Goal: Task Accomplishment & Management: Manage account settings

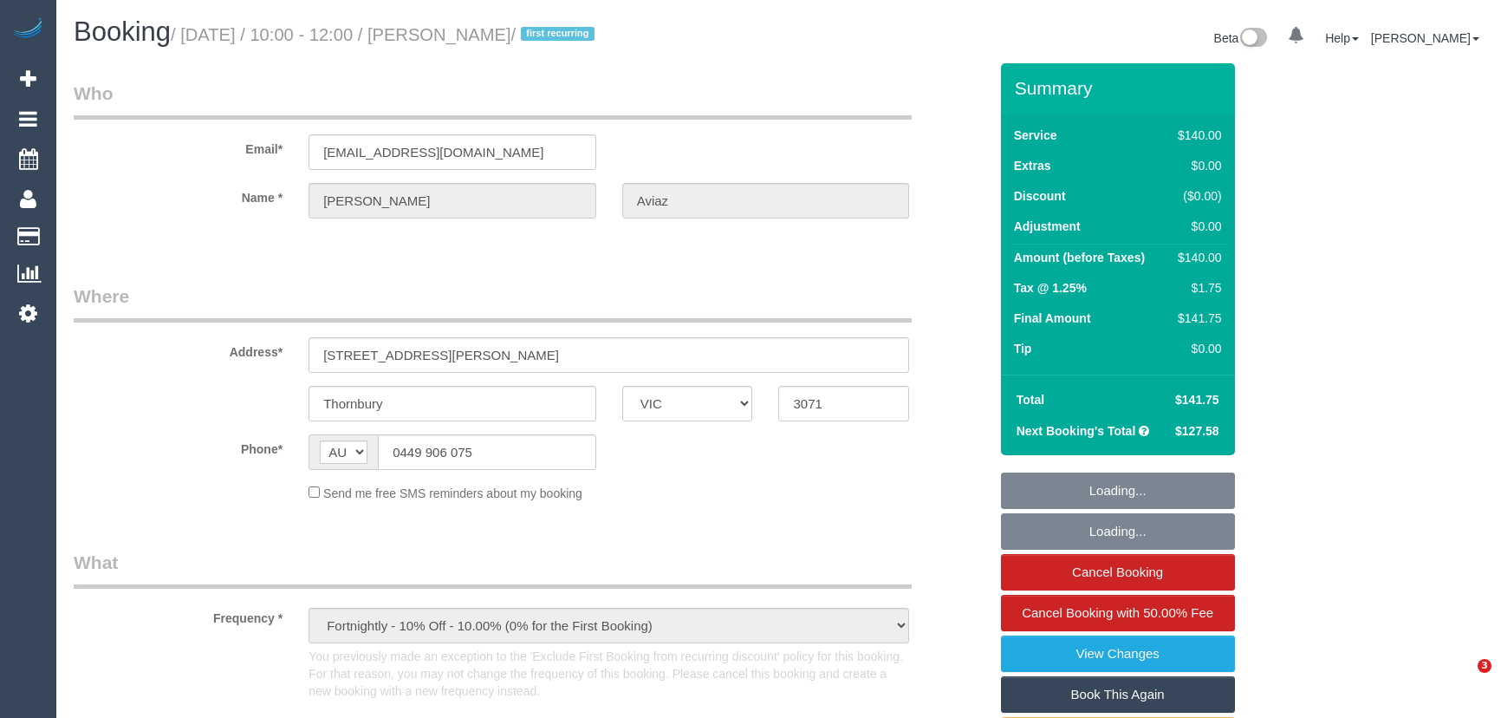
select select "VIC"
select select "string:stripe-pm_1RzoTQ2GScqysDRVP2KB029n"
select select "number:28"
select select "number:16"
select select "number:18"
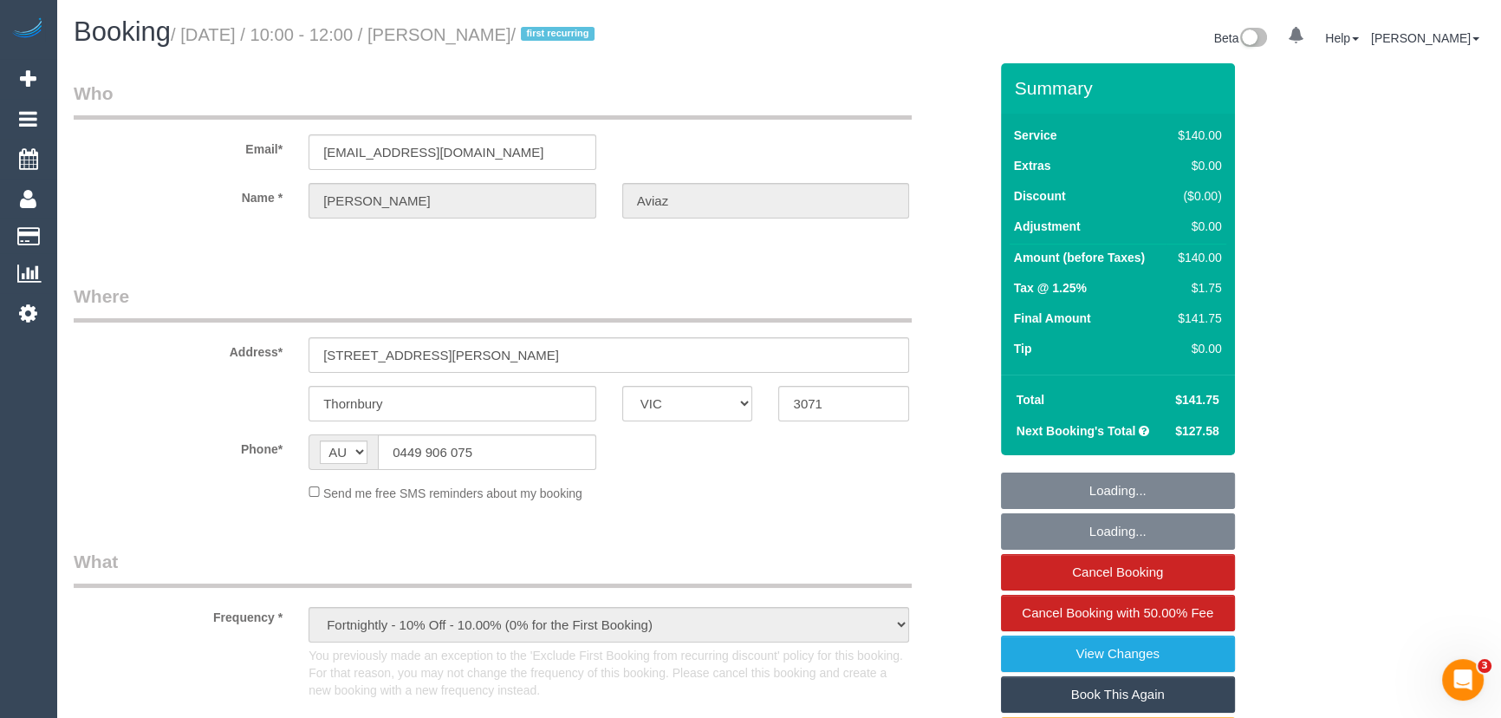
select select "number:36"
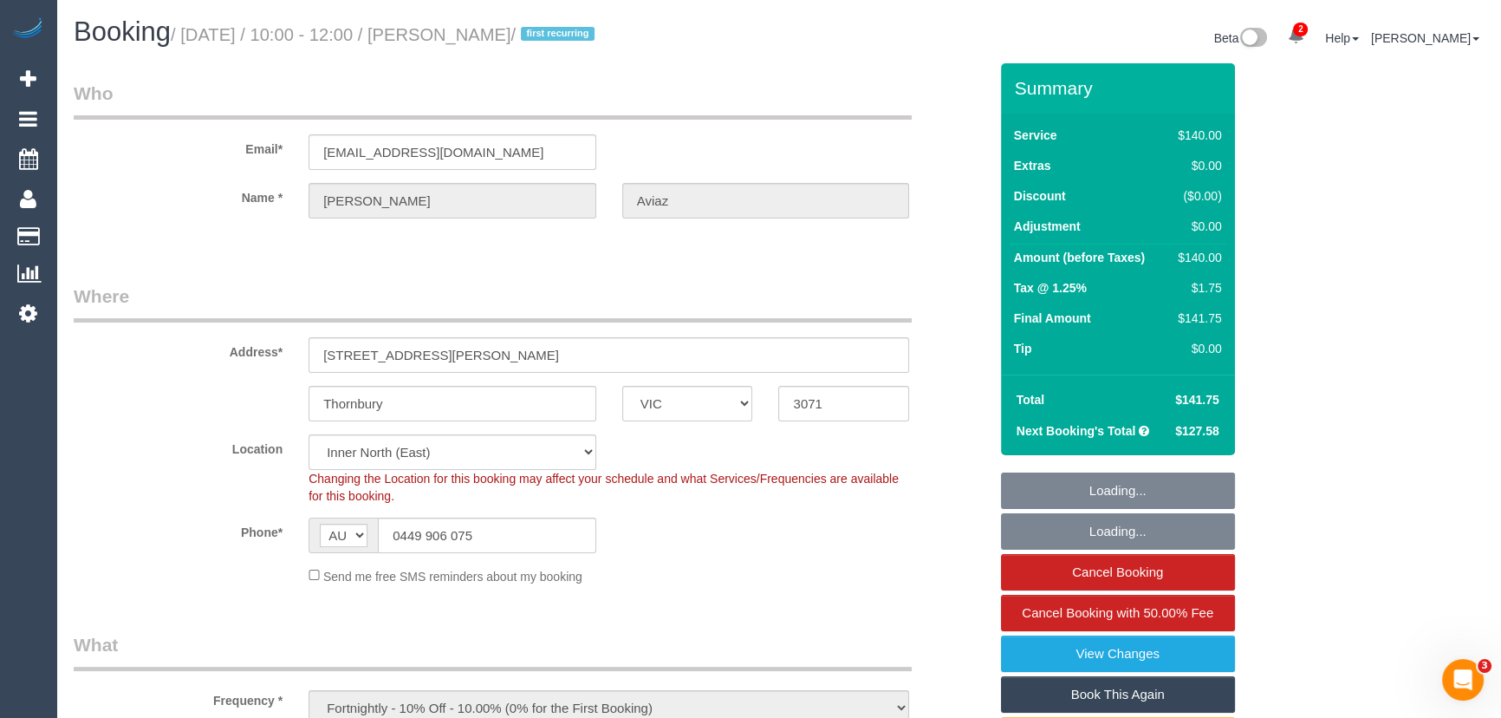
select select "object:908"
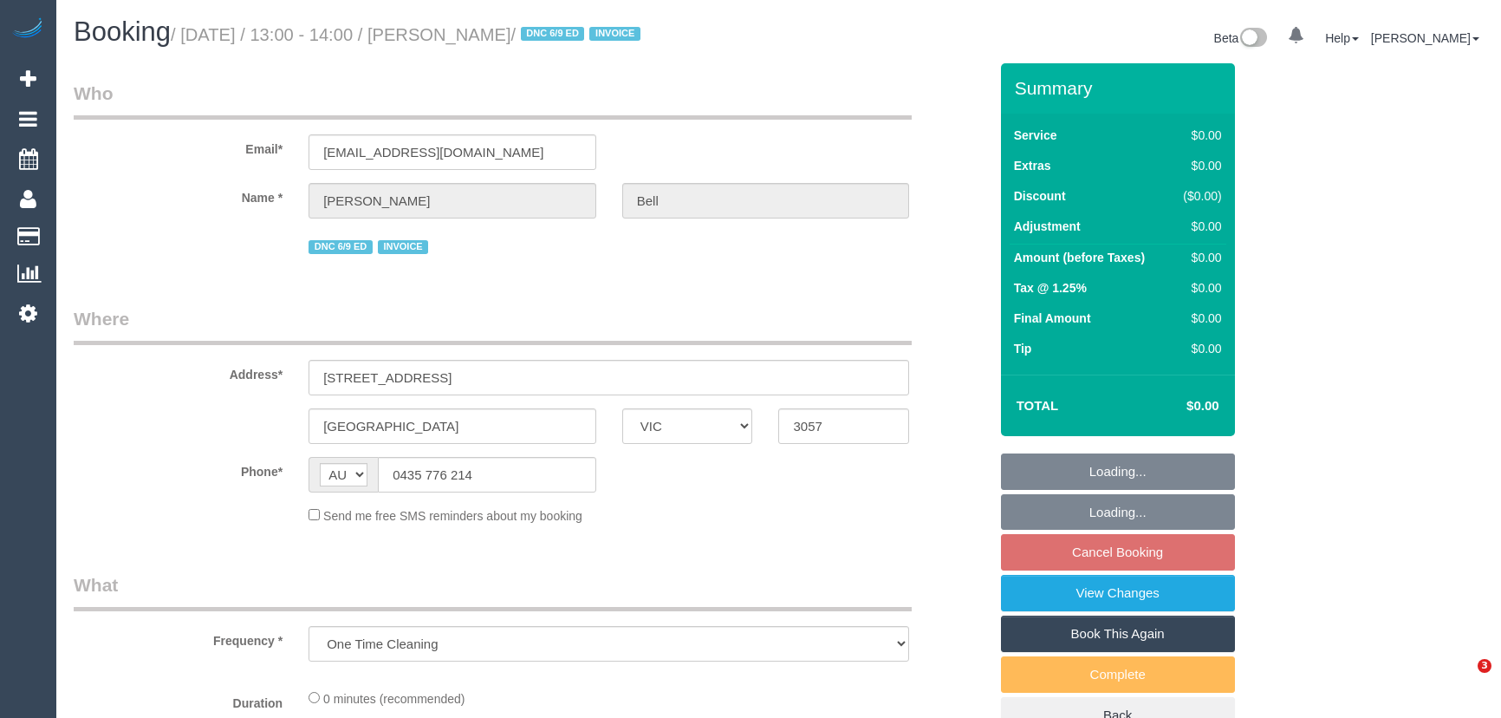
select select "VIC"
select select "number:28"
select select "number:14"
select select "number:19"
select select "number:36"
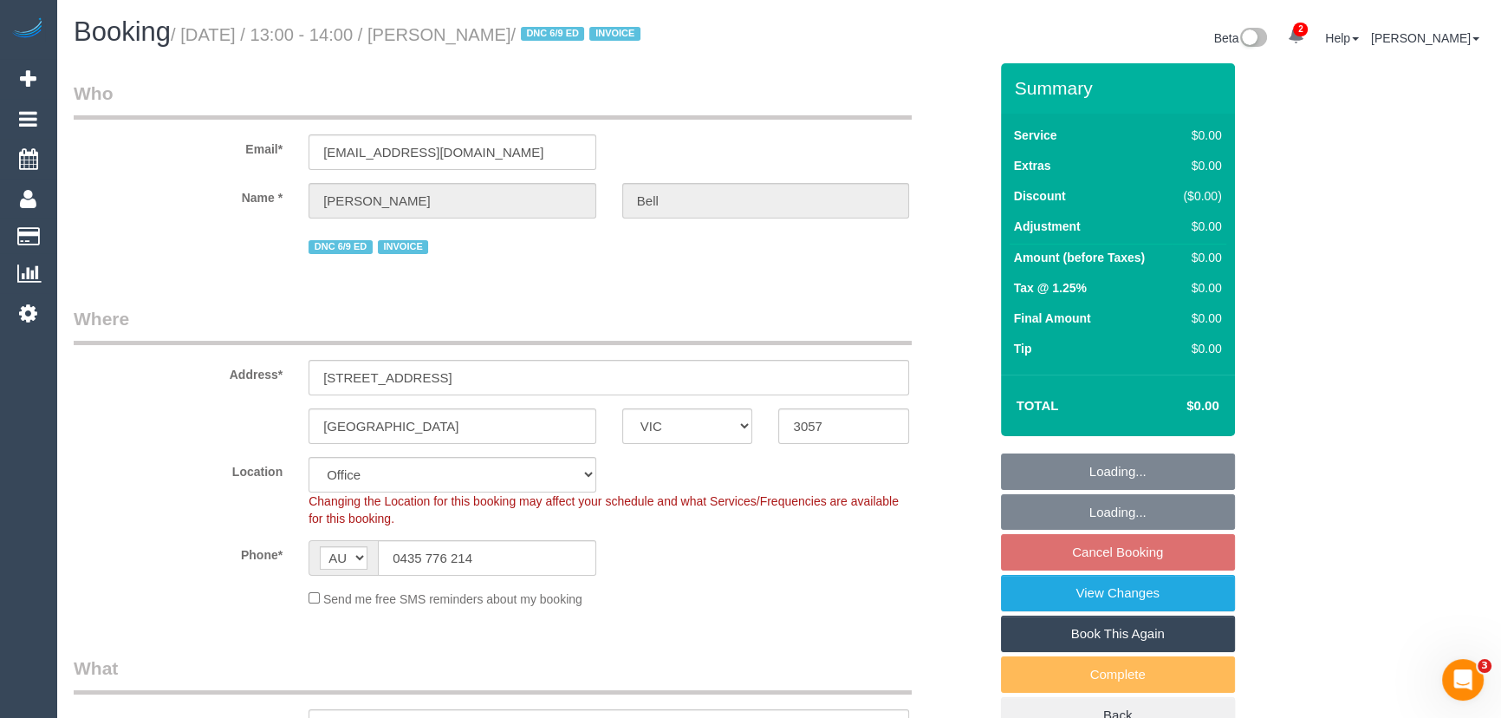
select select "object:792"
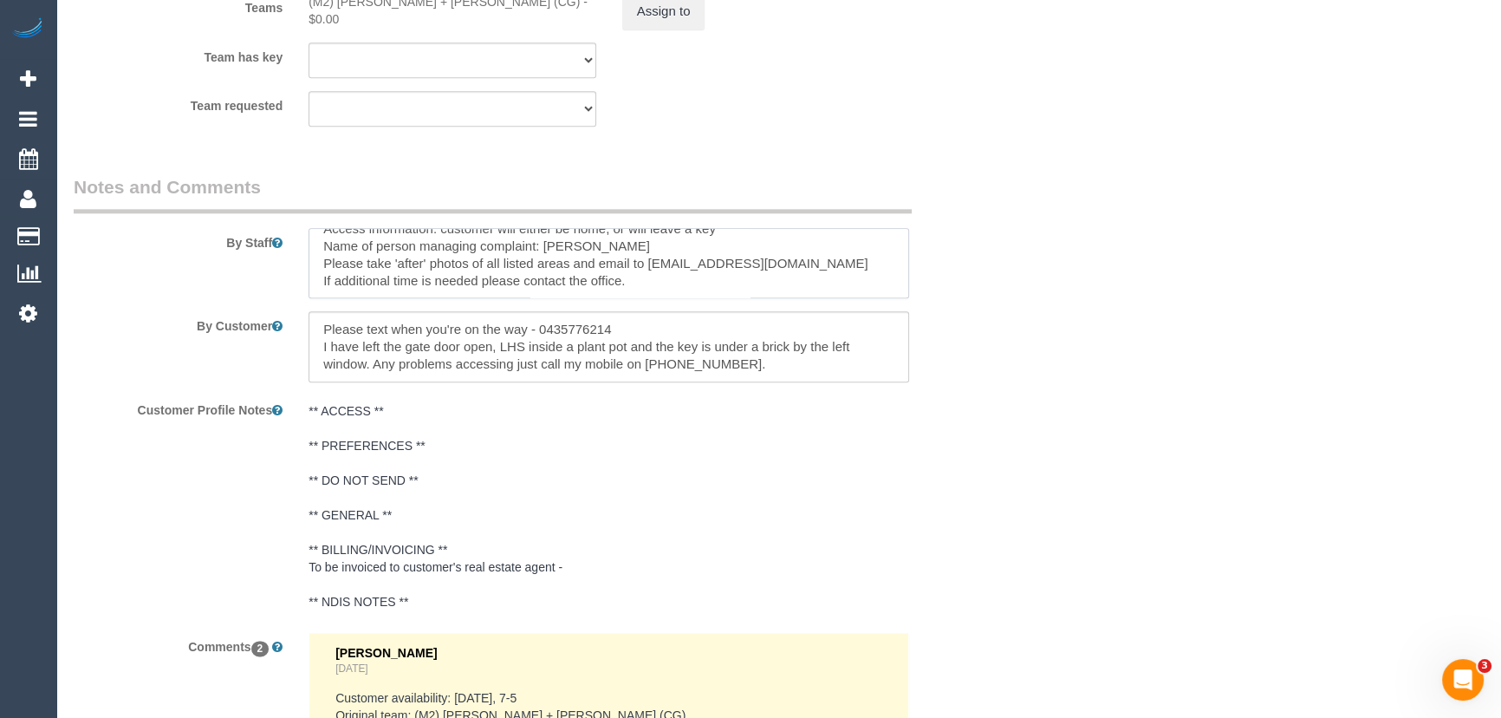
scroll to position [451, 0]
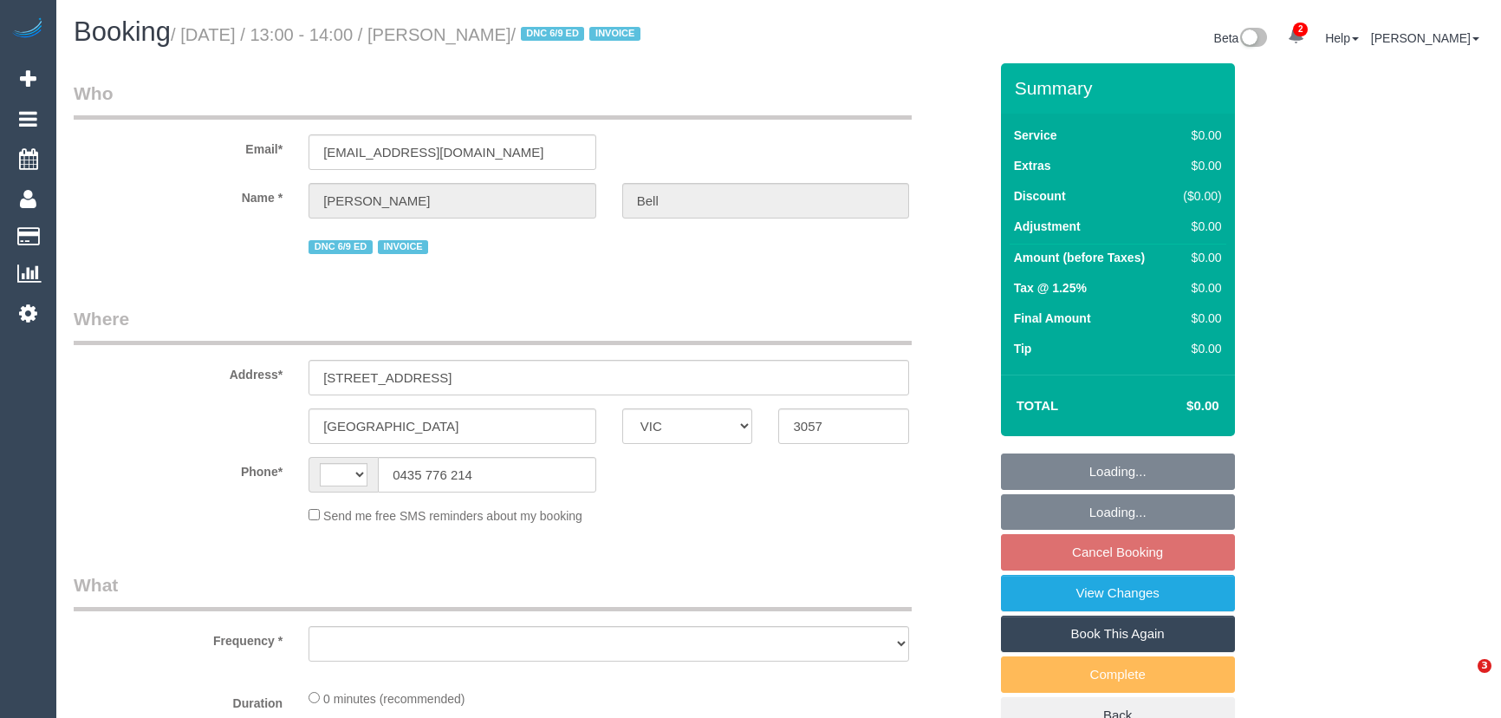
select select "VIC"
select select "string:AU"
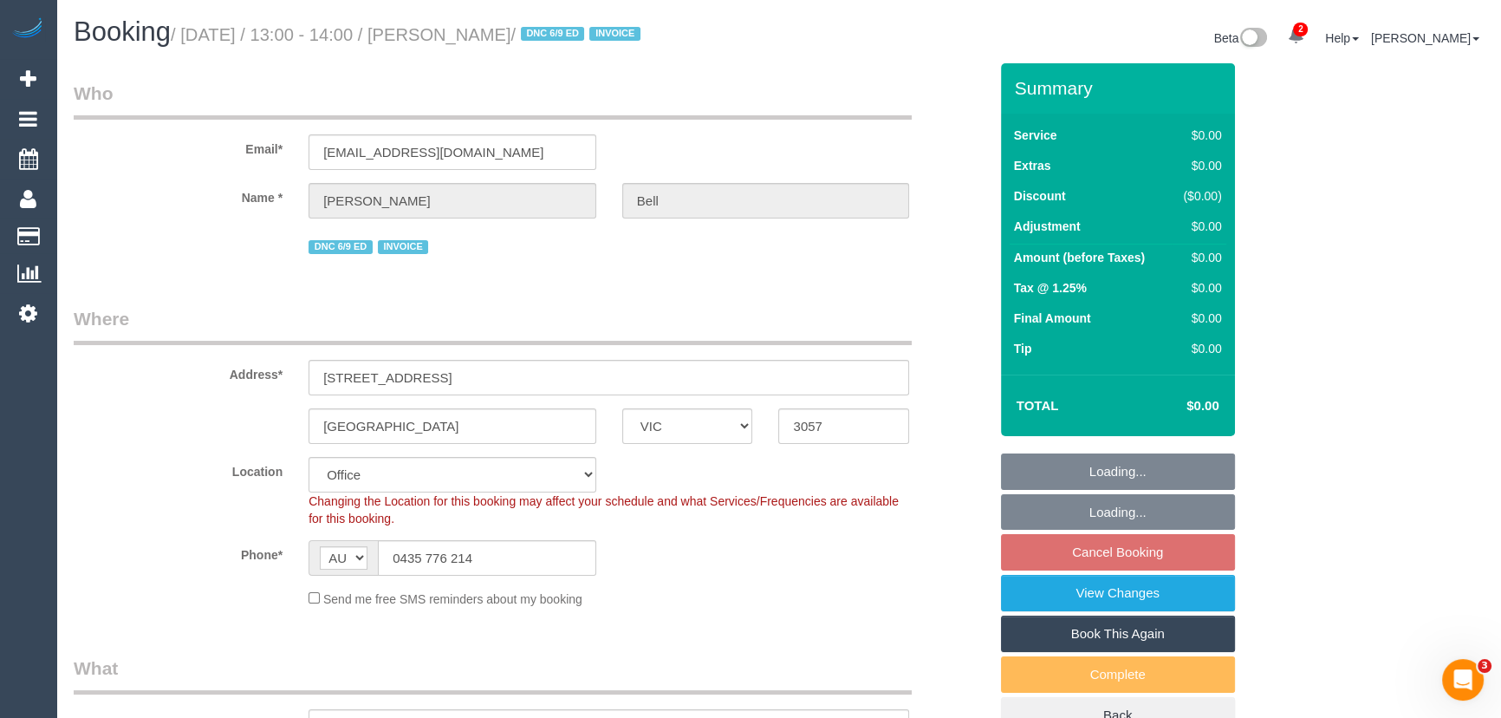
select select "object:792"
select select "number:28"
select select "number:14"
select select "number:19"
select select "number:36"
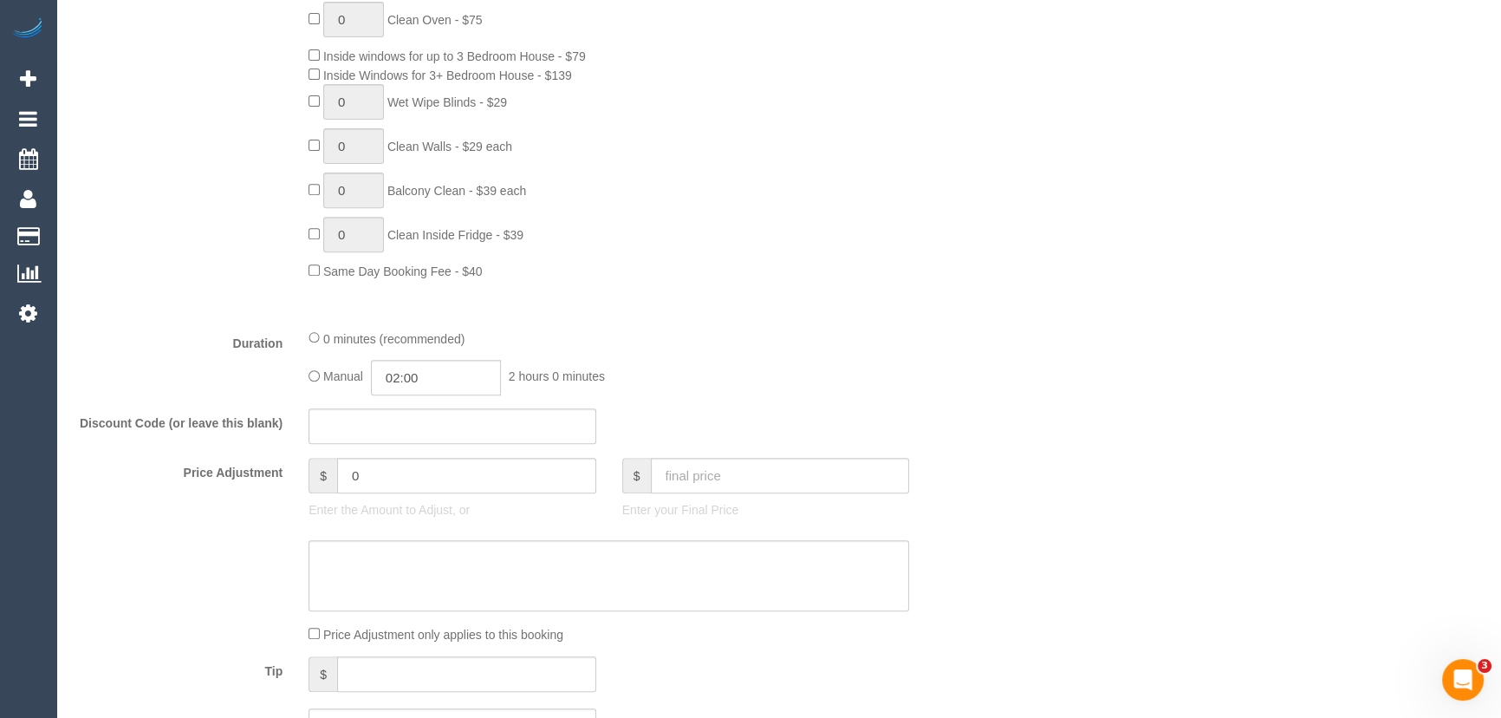
scroll to position [1023, 0]
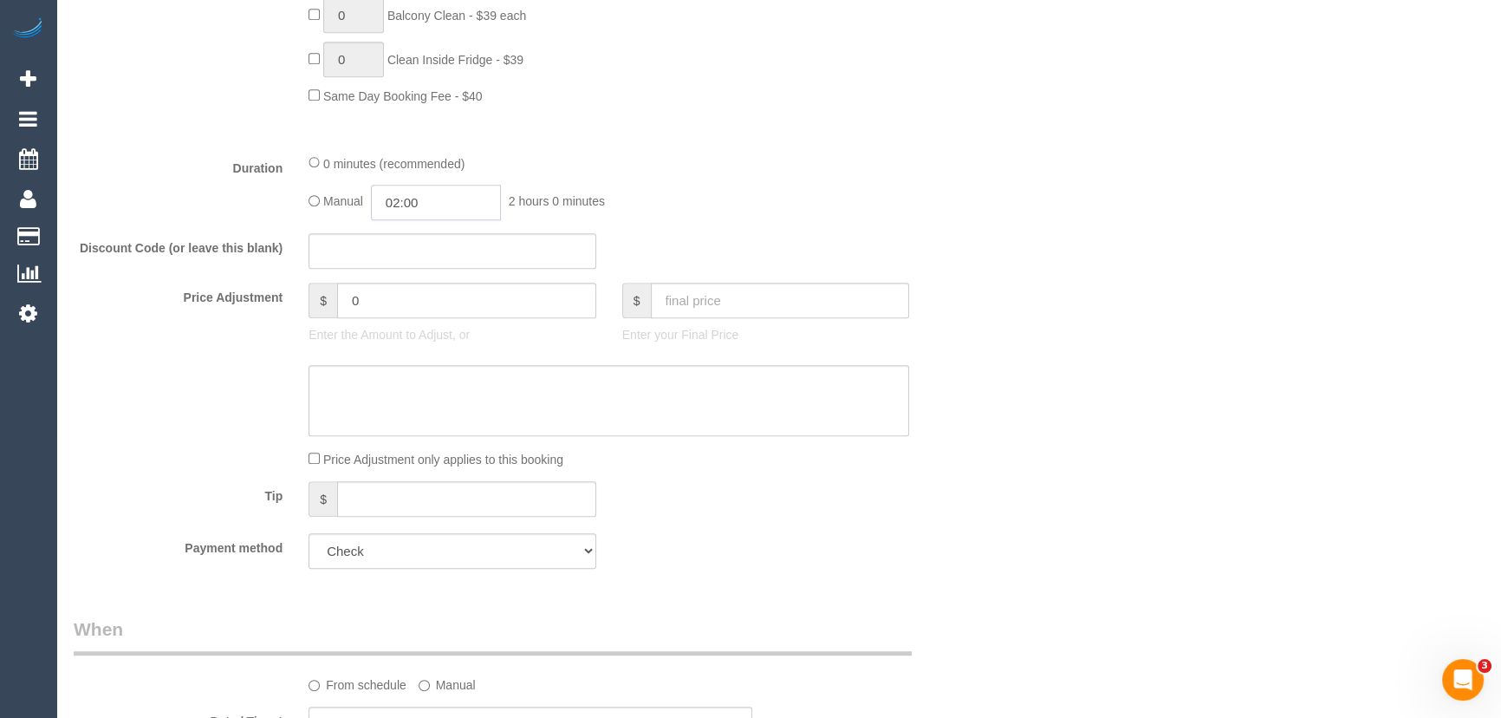
click at [441, 198] on input "02:00" at bounding box center [436, 203] width 130 height 36
type input "04:00"
click at [430, 338] on li "04:00" at bounding box center [417, 346] width 77 height 23
click at [743, 231] on fieldset "What Frequency * One Time Cleaning Weekly - 10% Off - 10.00% (0% for the First …" at bounding box center [531, 107] width 914 height 950
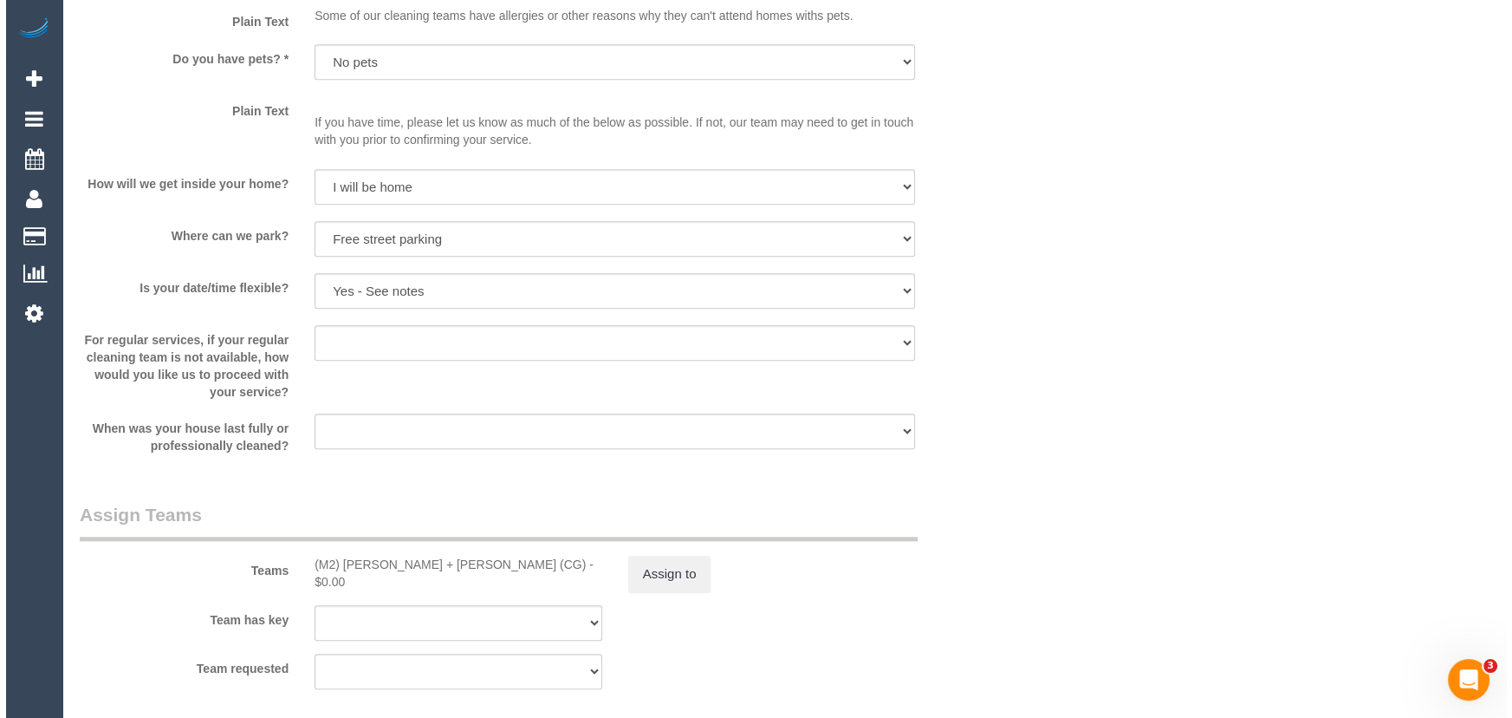
scroll to position [2127, 0]
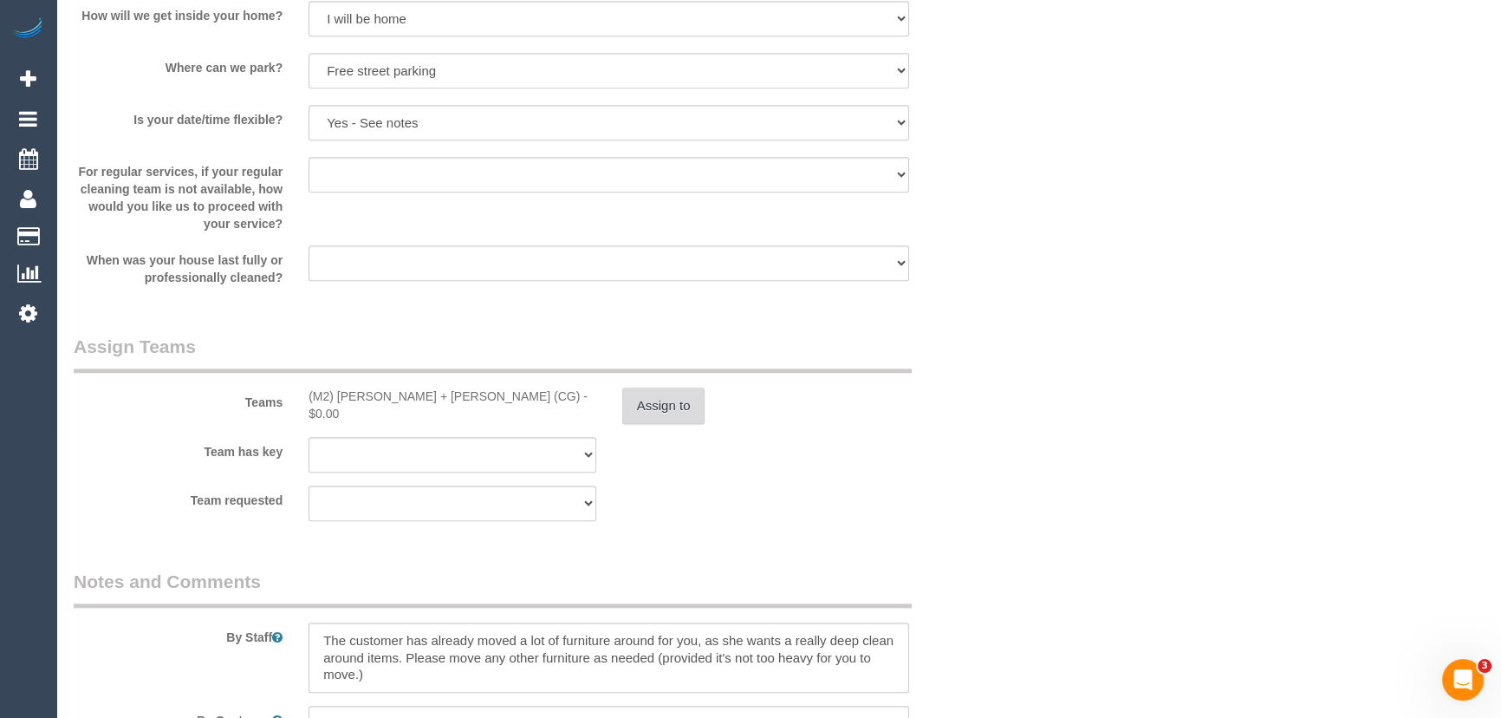
click at [667, 410] on button "Assign to" at bounding box center [663, 405] width 83 height 36
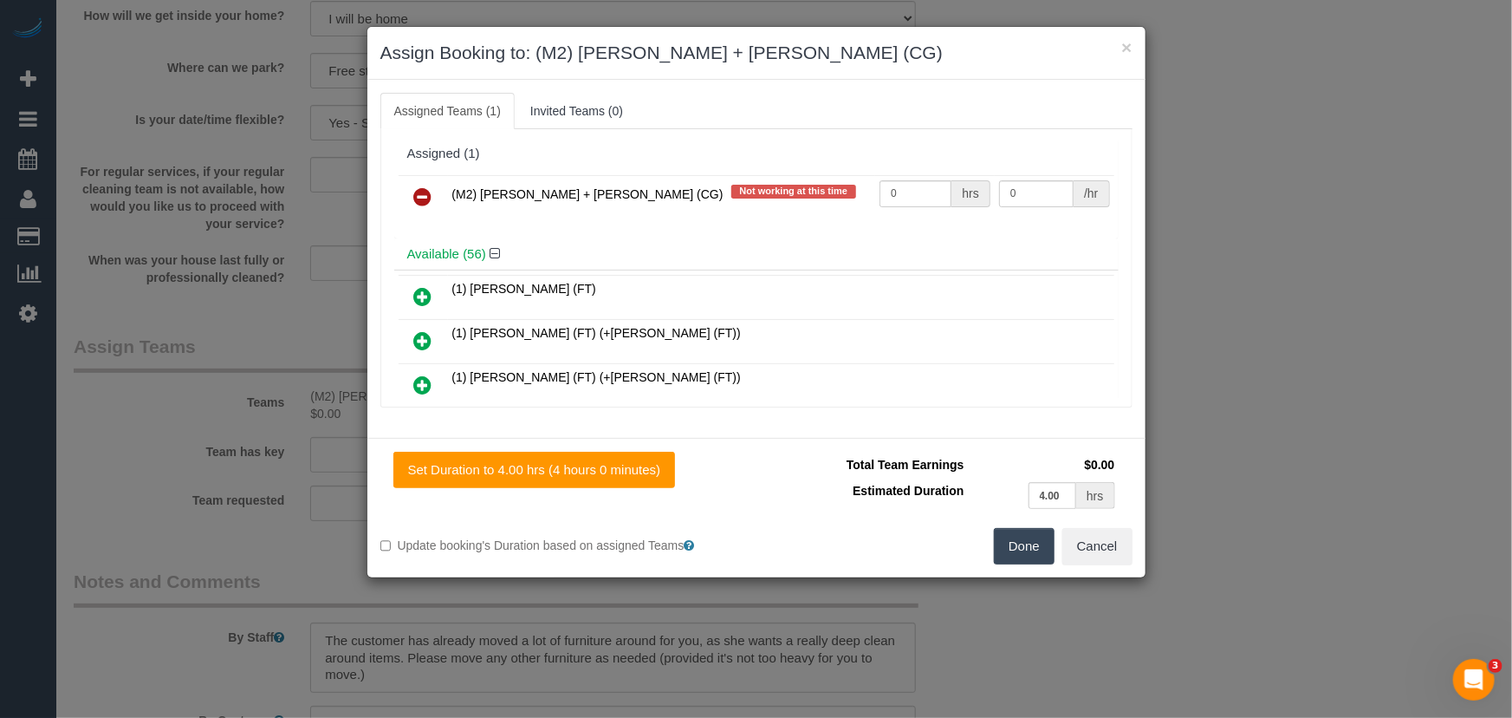
click at [424, 187] on icon at bounding box center [423, 196] width 18 height 21
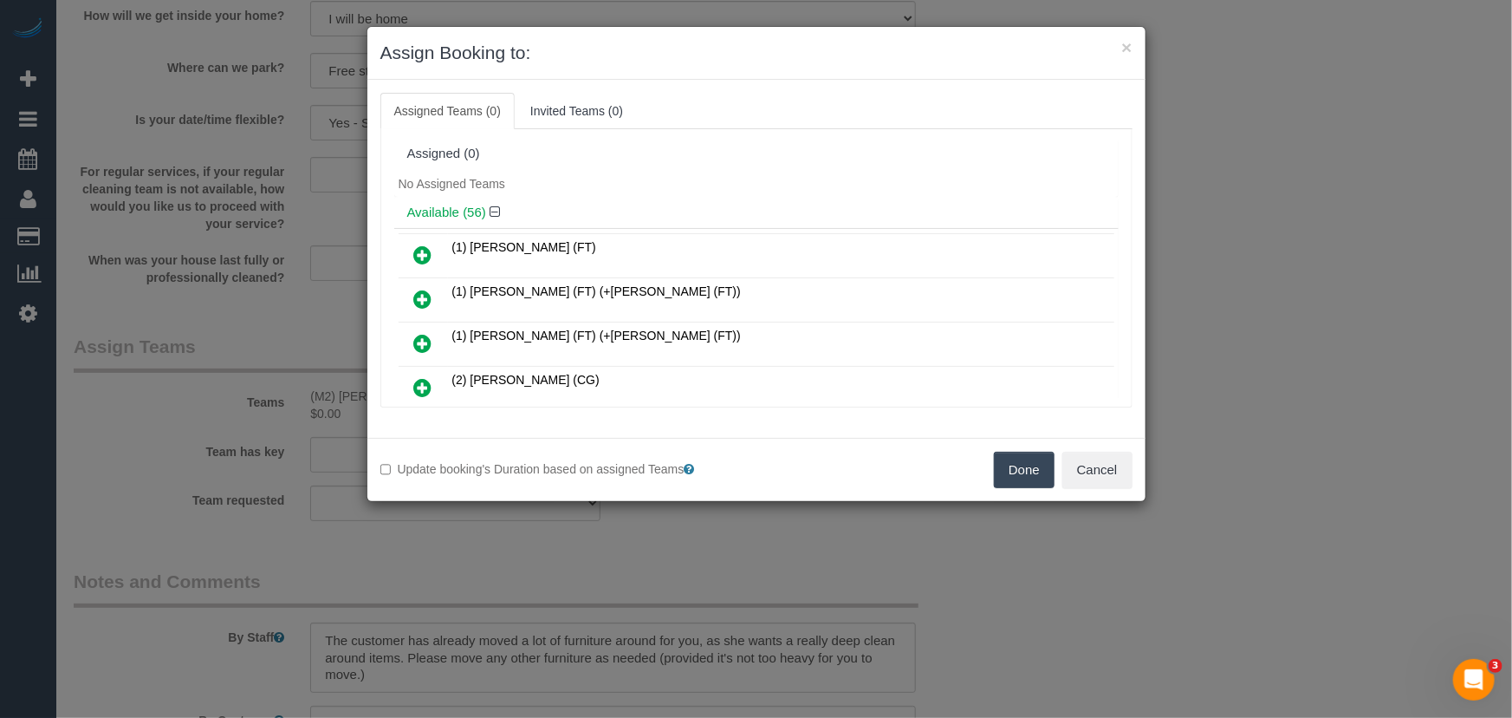
scroll to position [282, 0]
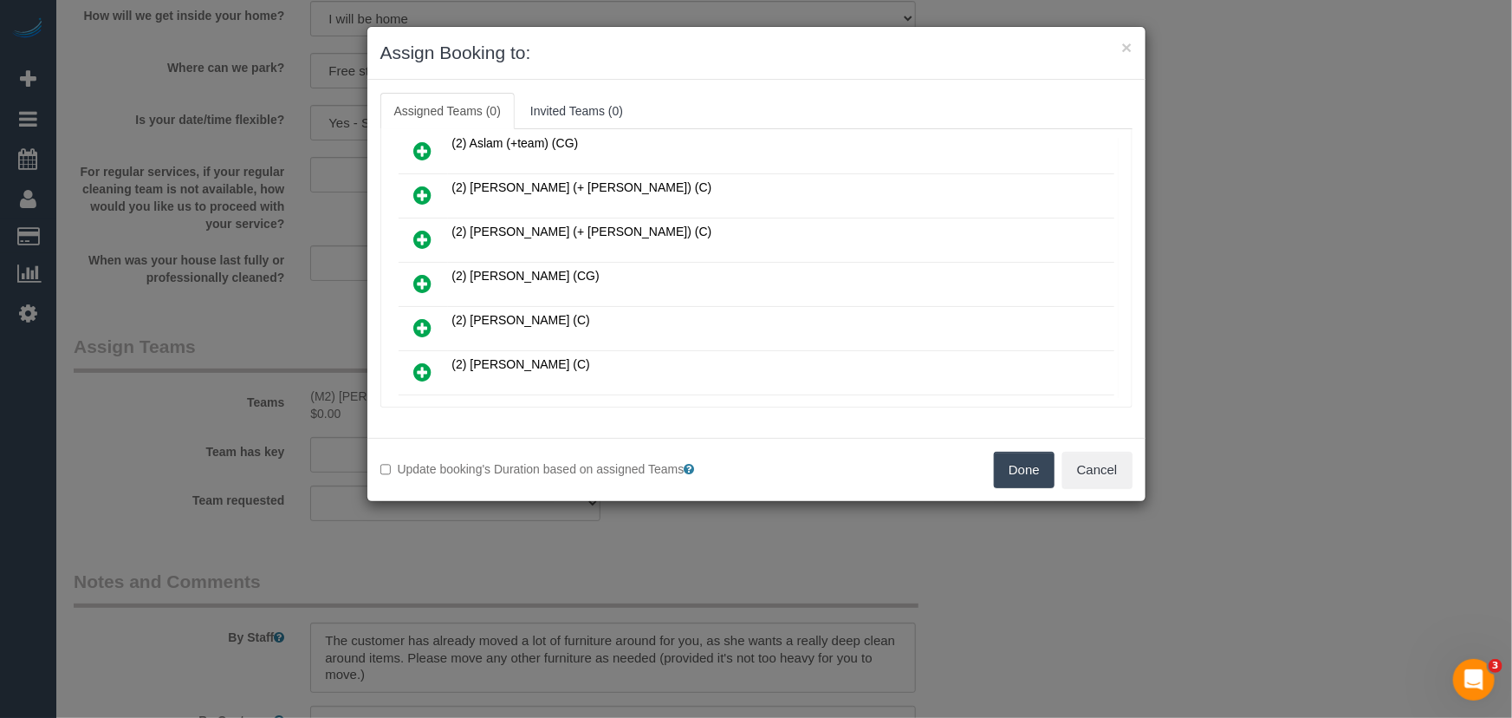
click at [416, 282] on icon at bounding box center [423, 283] width 18 height 21
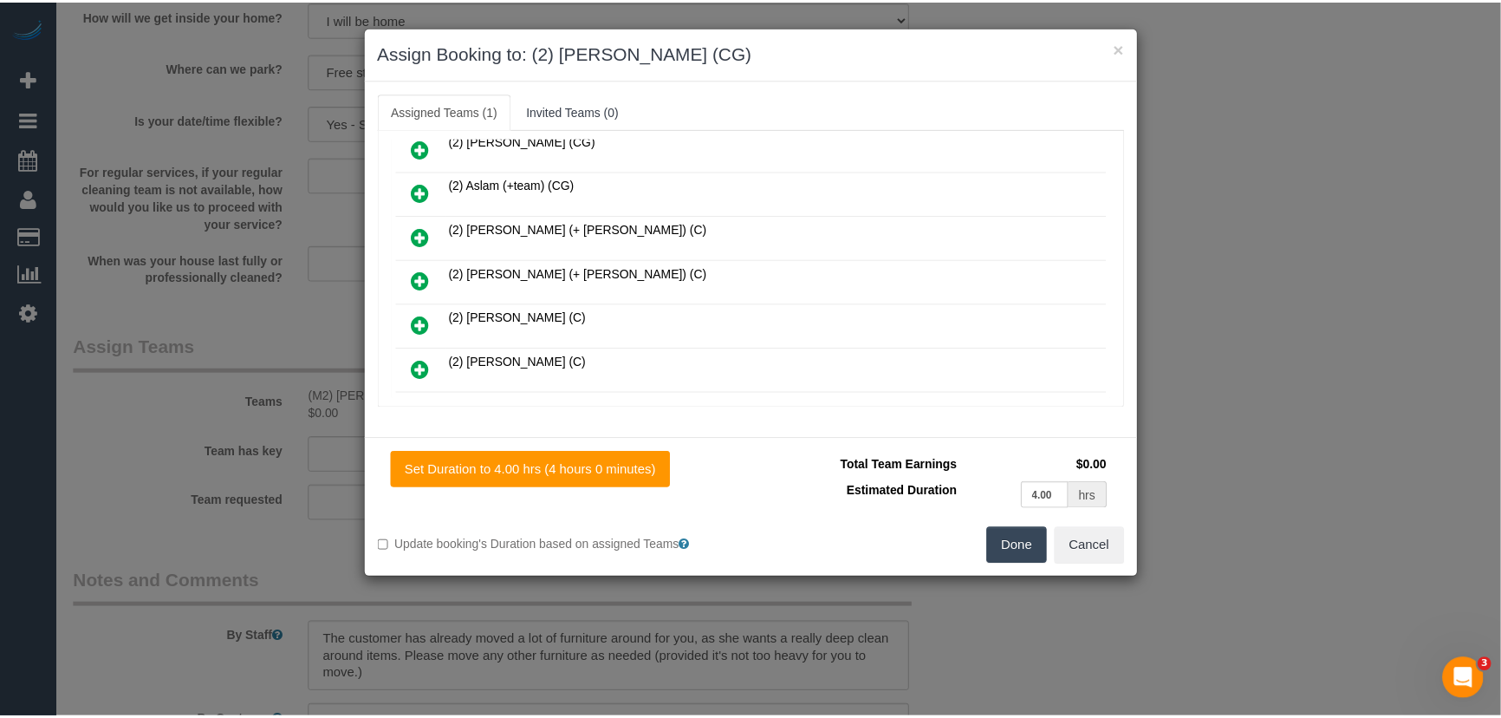
scroll to position [321, 0]
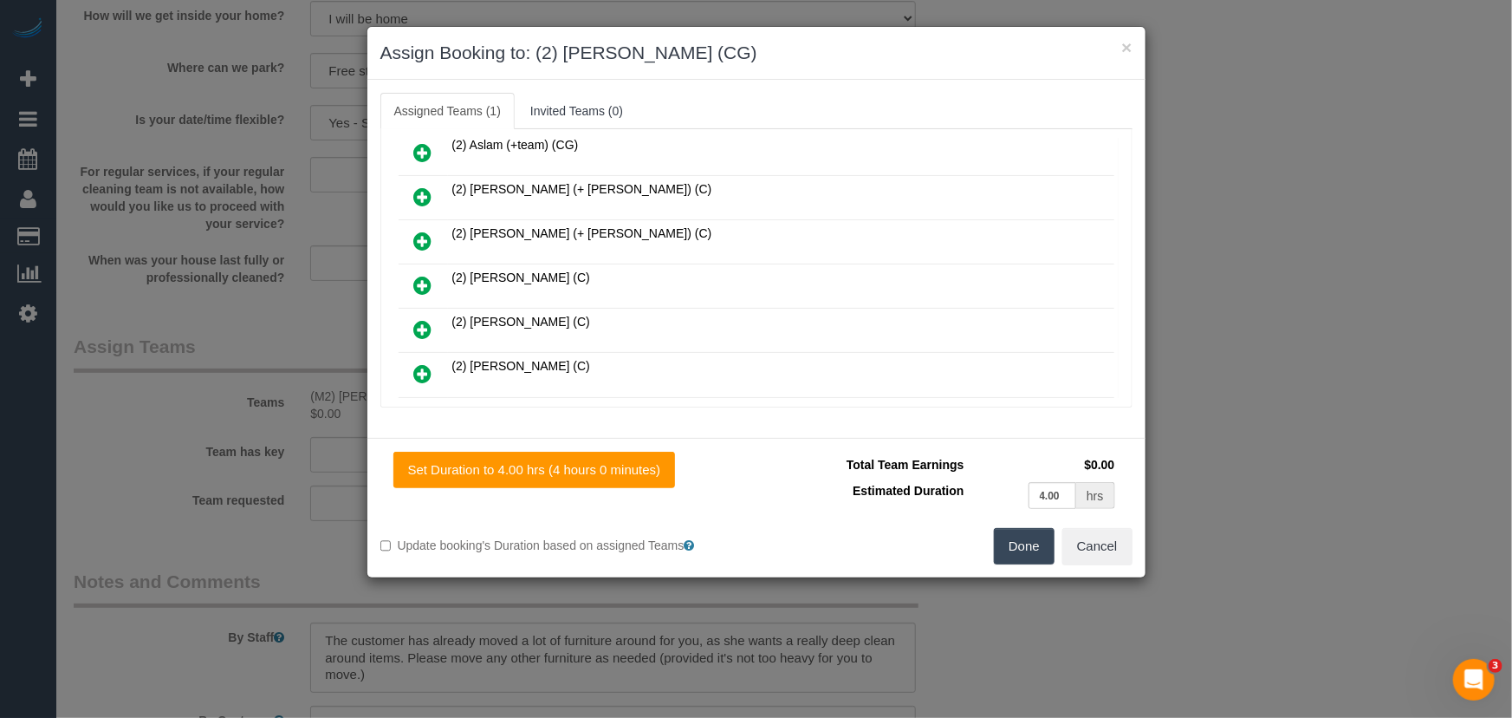
click at [1029, 542] on button "Done" at bounding box center [1024, 546] width 61 height 36
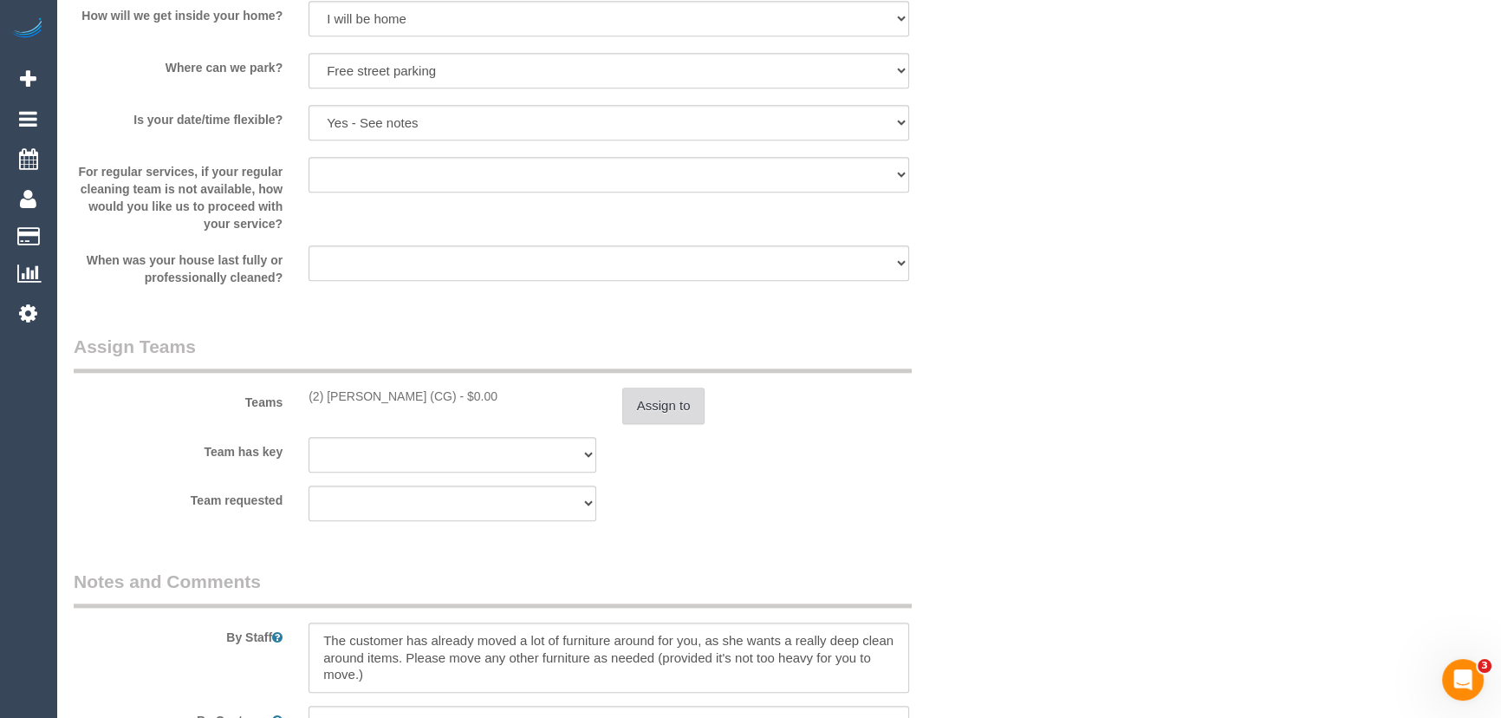
click at [680, 418] on button "Assign to" at bounding box center [663, 405] width 83 height 36
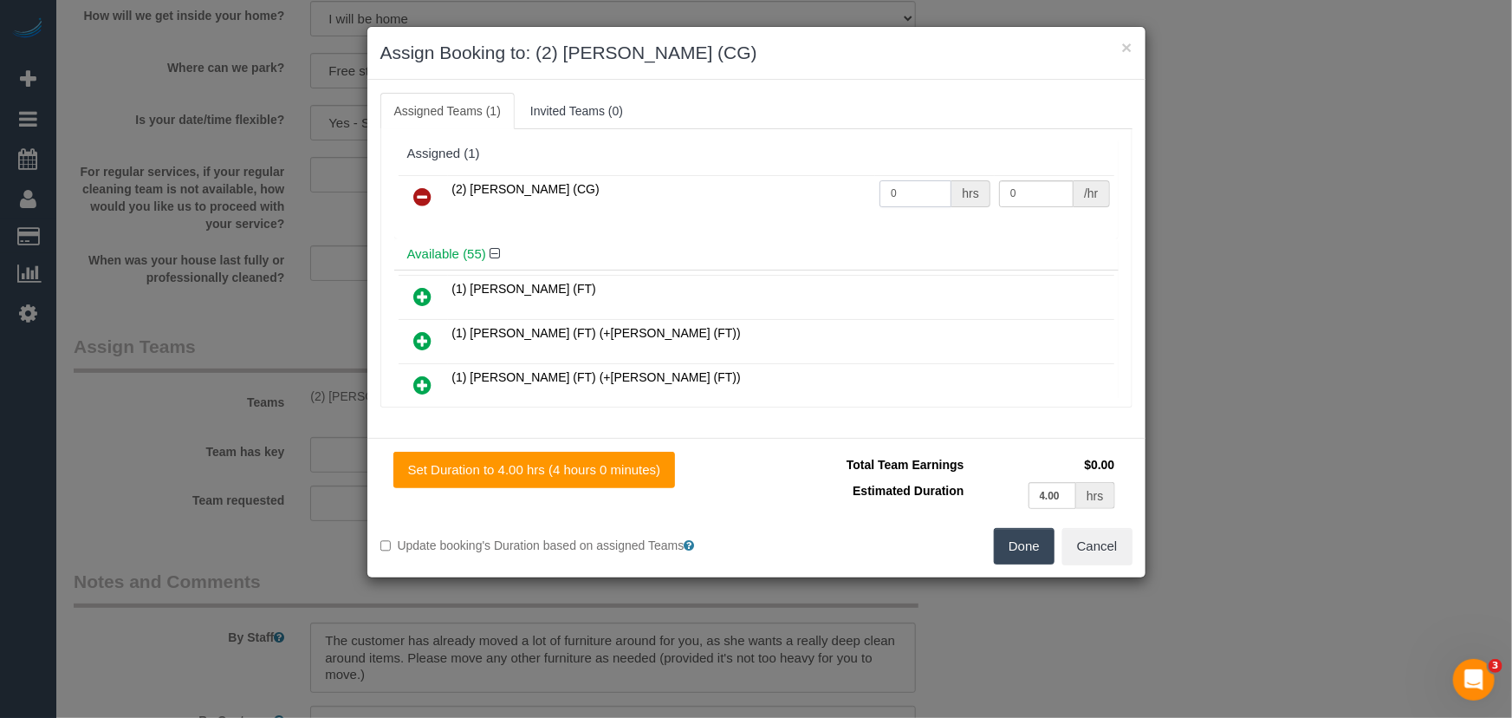
click at [925, 192] on input "0" at bounding box center [916, 193] width 72 height 27
type input "4"
type input "3"
type input "41.25"
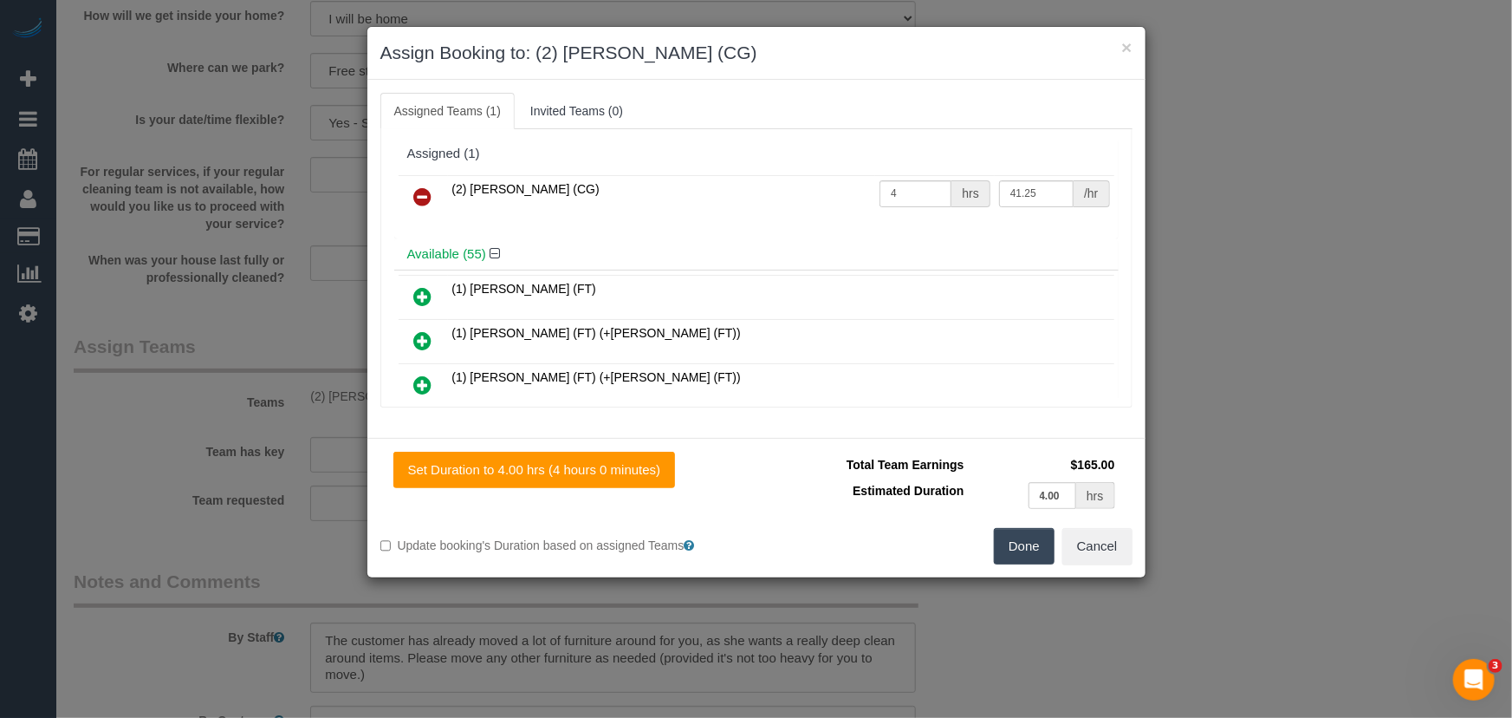
click at [1031, 550] on button "Done" at bounding box center [1024, 546] width 61 height 36
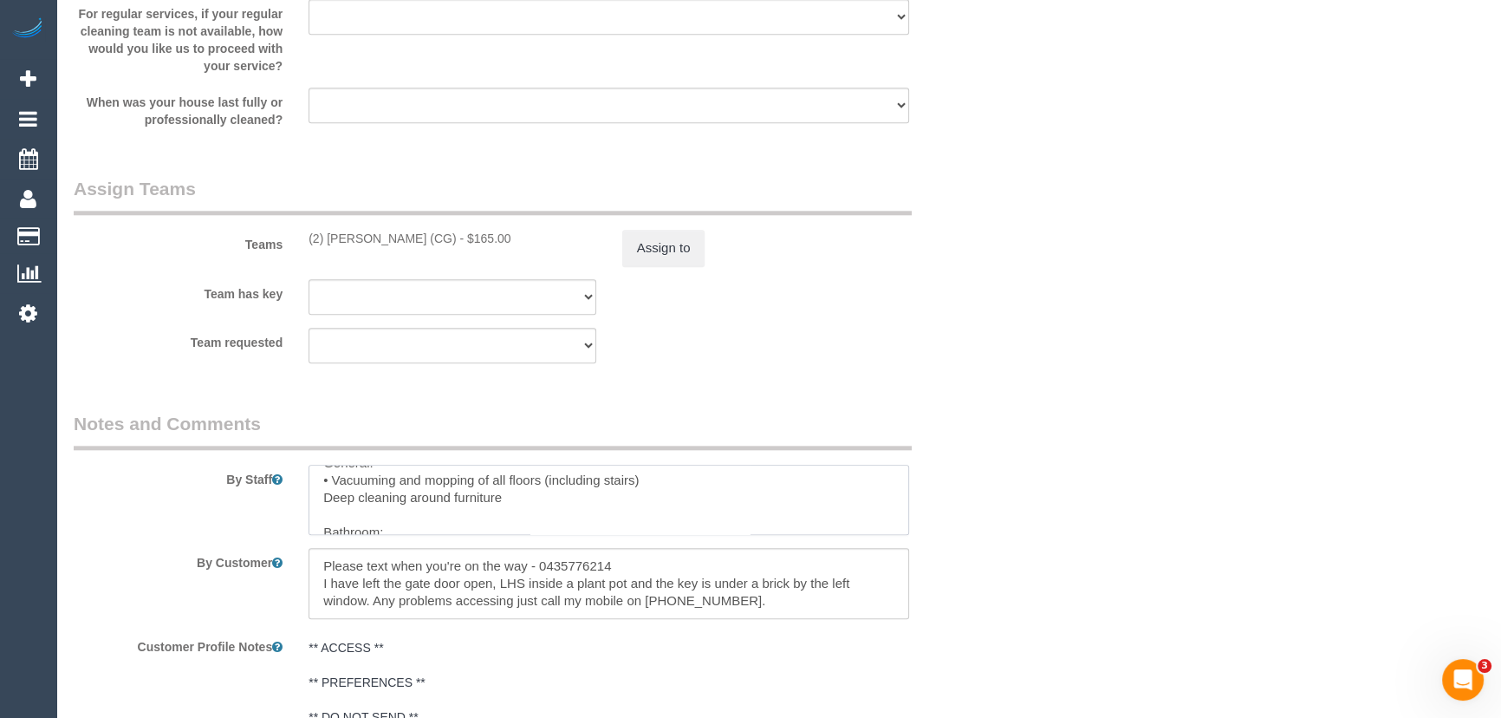
scroll to position [126, 0]
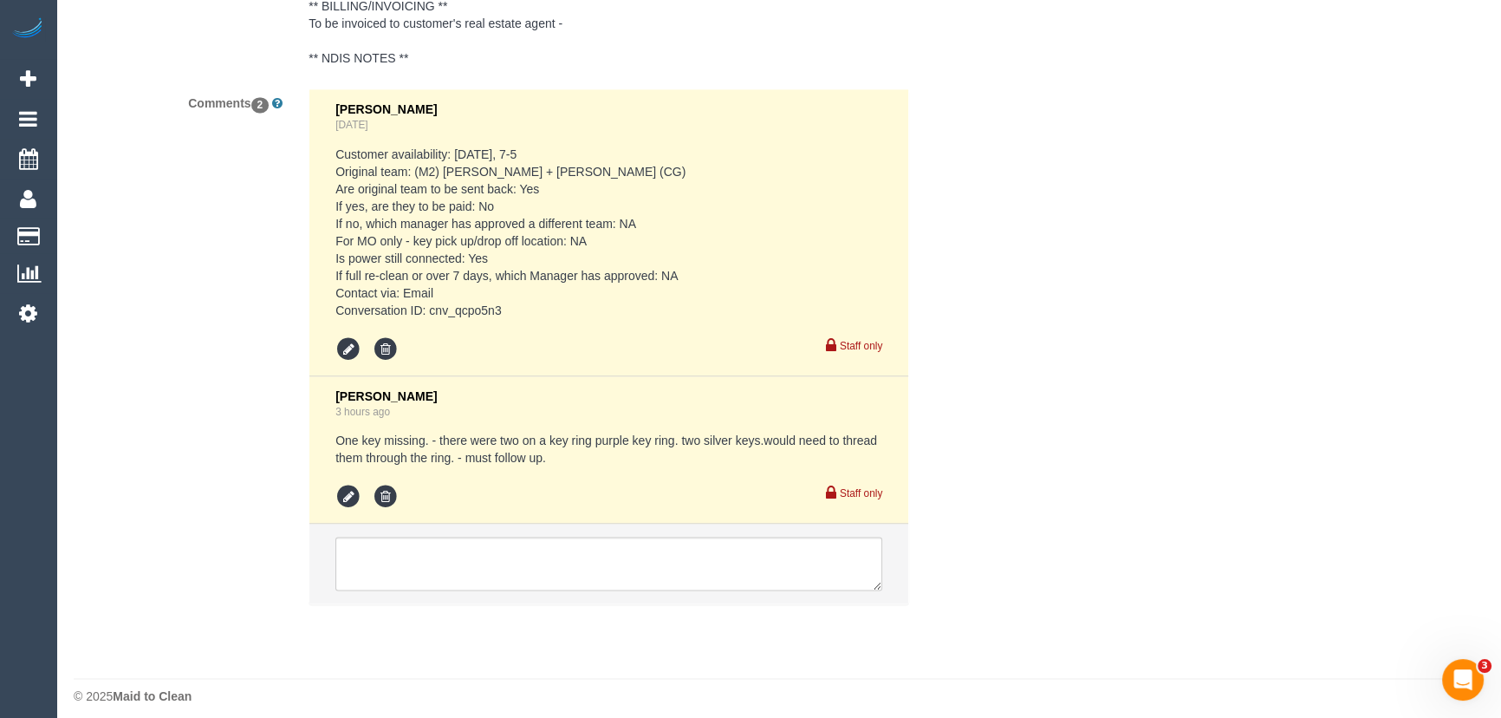
scroll to position [3075, 0]
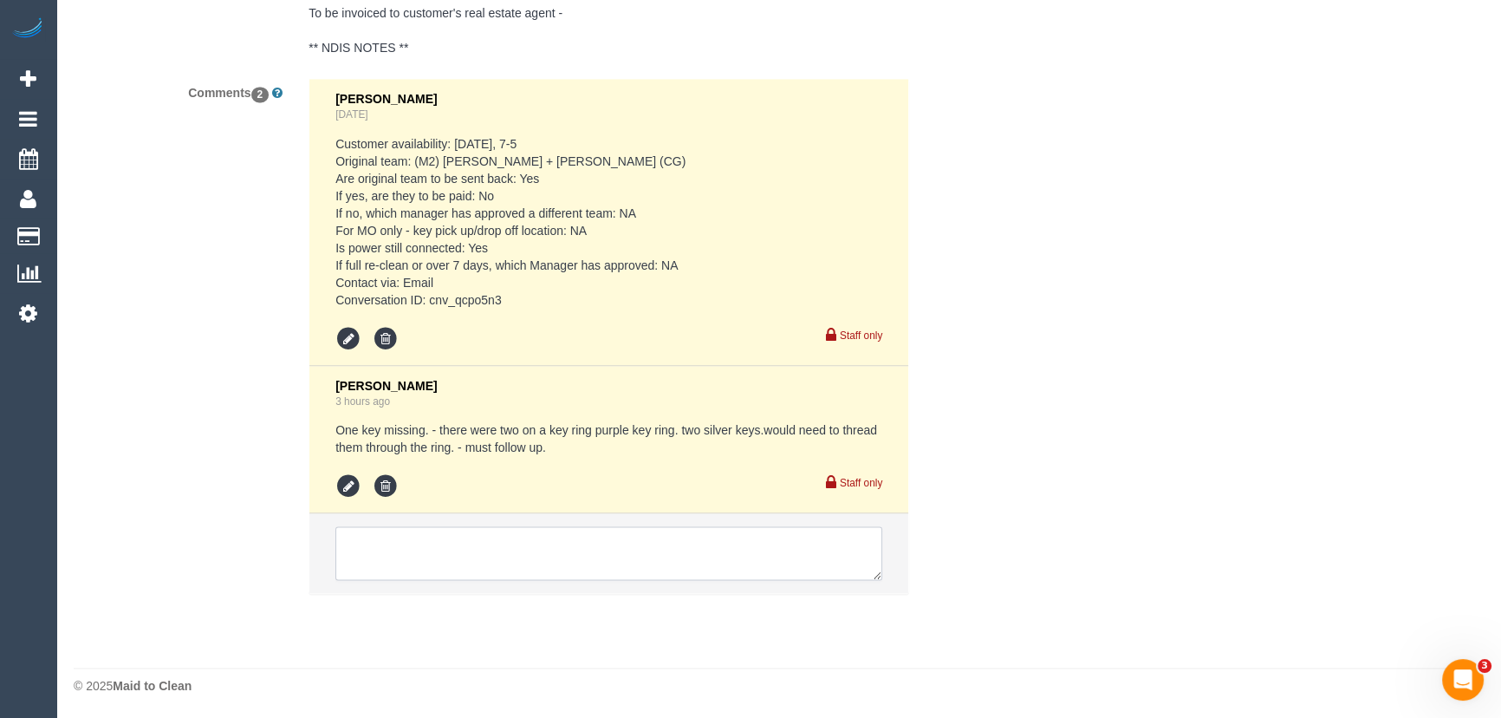
click at [434, 546] on textarea at bounding box center [608, 553] width 547 height 54
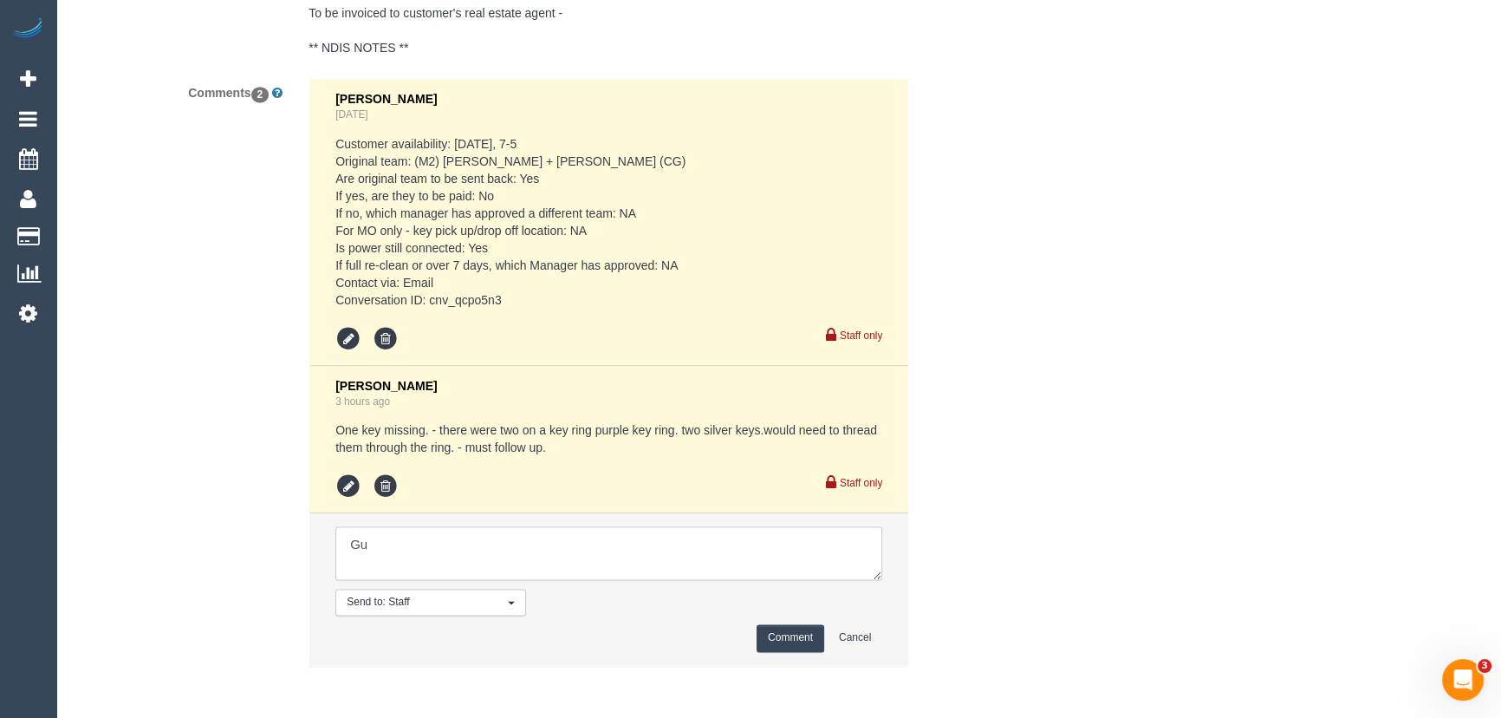
type textarea "G"
type textarea "Original team are refusing to attend Gurpreet K will attend instead"
click at [797, 640] on button "Comment" at bounding box center [791, 637] width 68 height 27
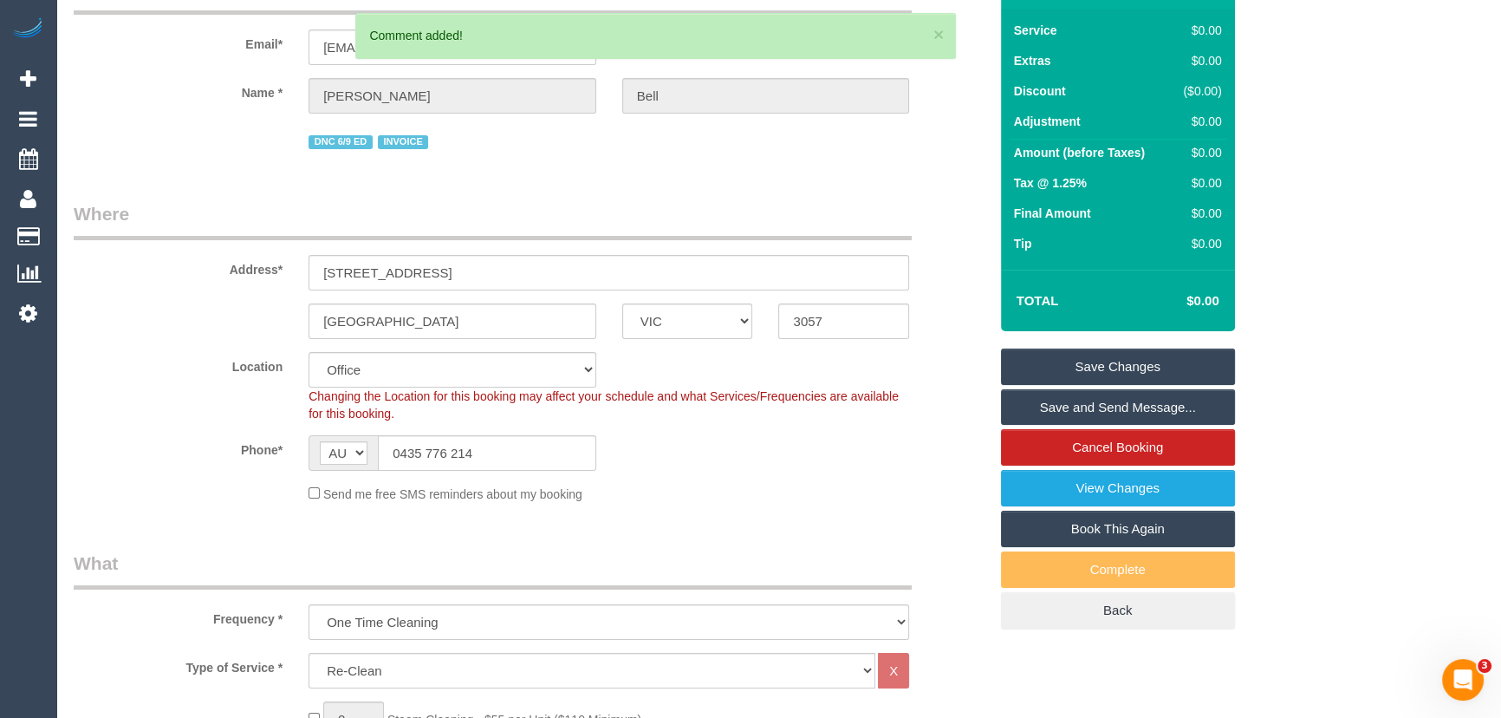
scroll to position [0, 0]
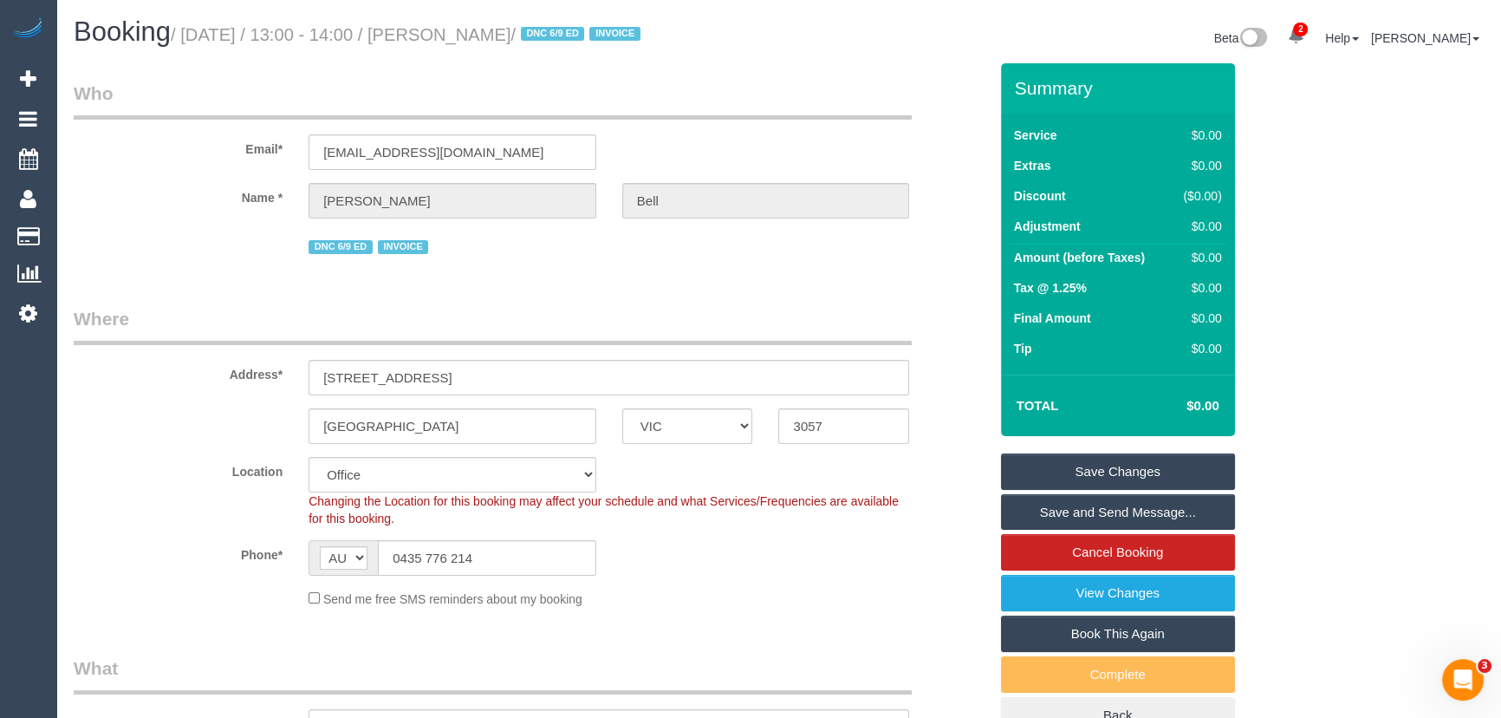
click at [503, 31] on small "/ September 12, 2025 / 13:00 - 14:00 / Harriet Bell / DNC 6/9 ED INVOICE" at bounding box center [408, 34] width 475 height 19
copy small "Harriet Bell"
drag, startPoint x: 1075, startPoint y: 476, endPoint x: 1062, endPoint y: 466, distance: 16.1
click at [1075, 476] on link "Save Changes" at bounding box center [1118, 471] width 234 height 36
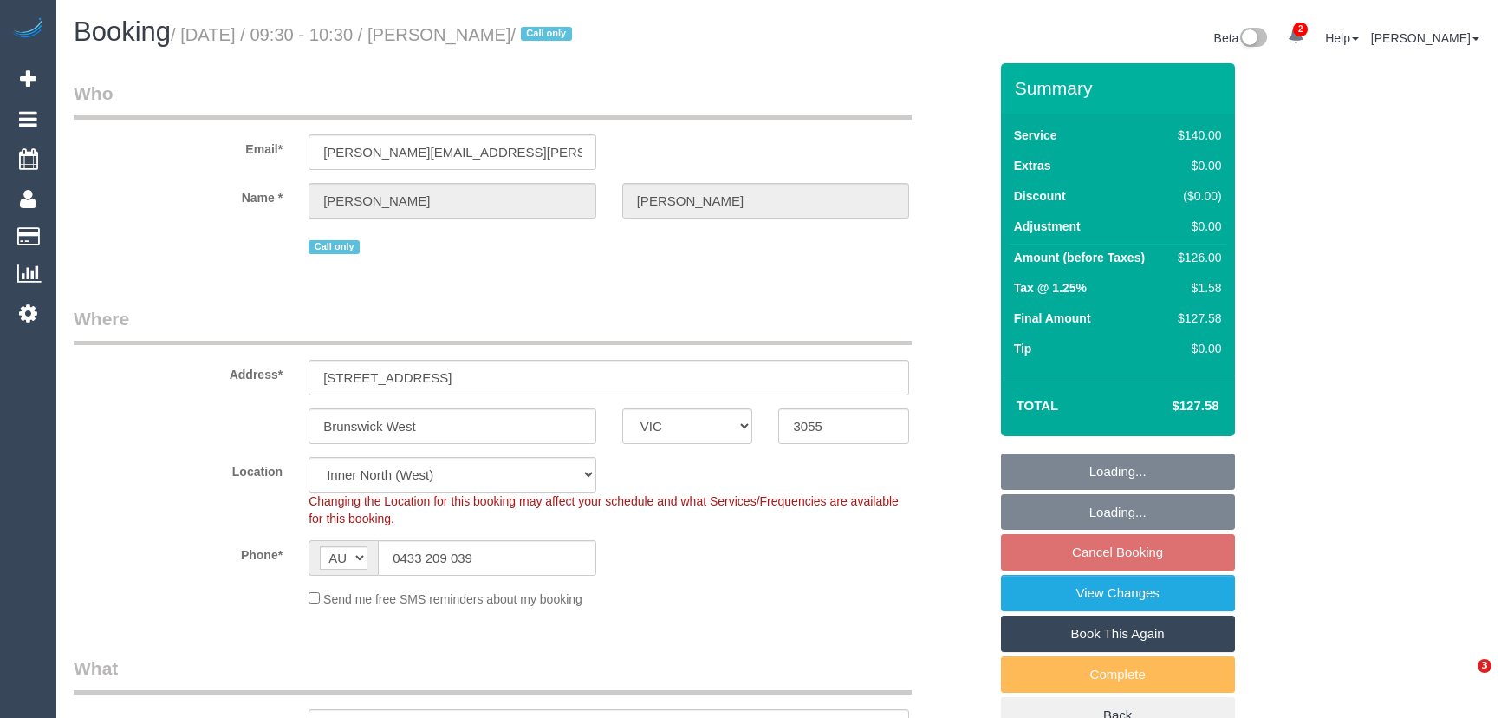
select select "VIC"
select select "number:27"
select select "number:14"
select select "number:19"
select select "number:22"
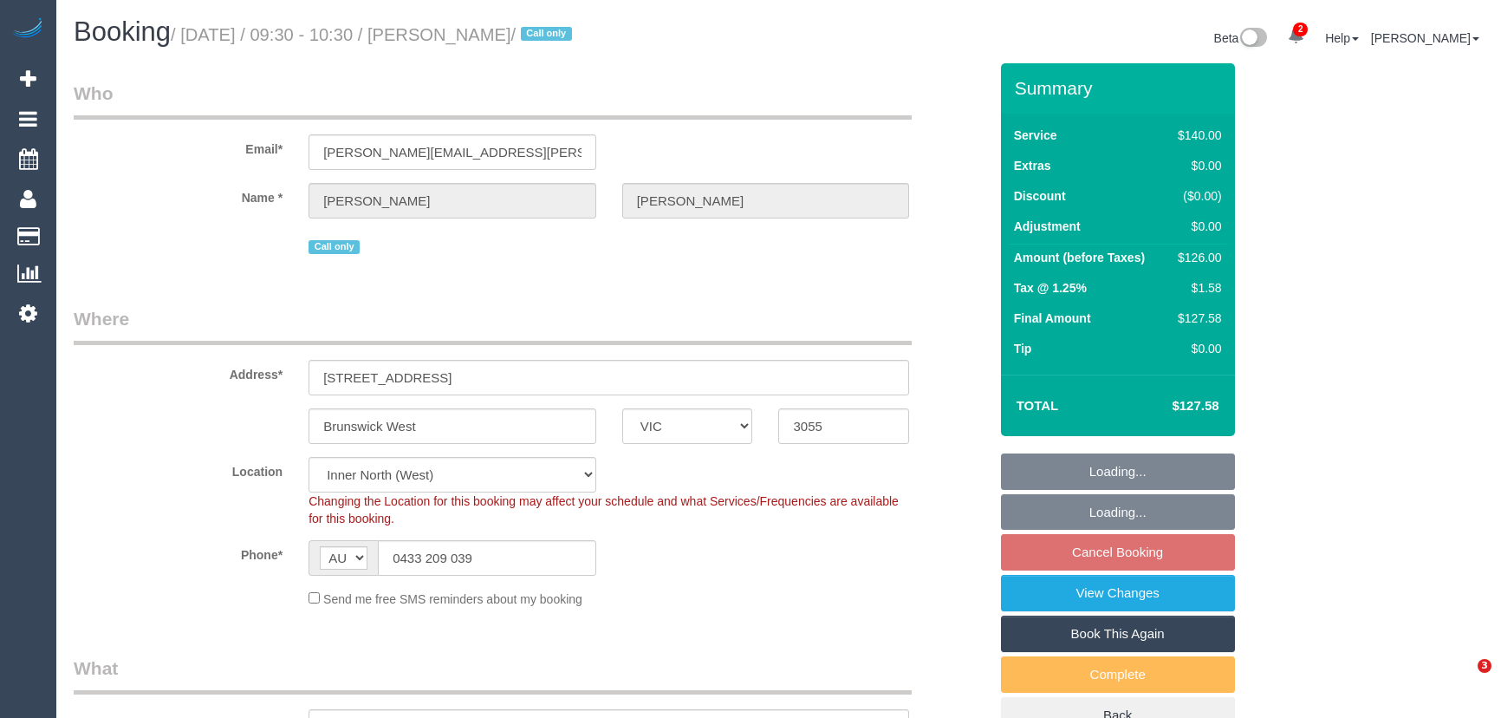
select select "number:34"
select select "number:26"
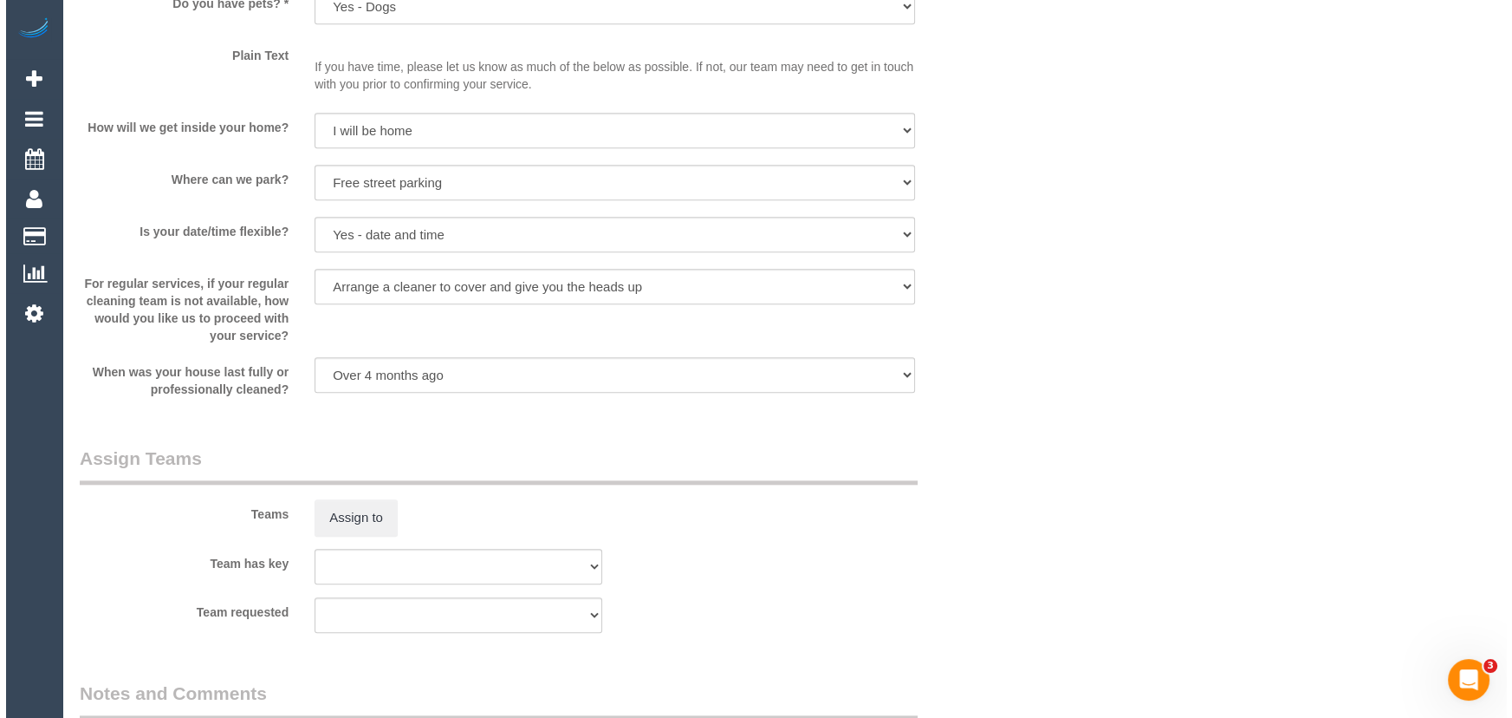
scroll to position [2284, 0]
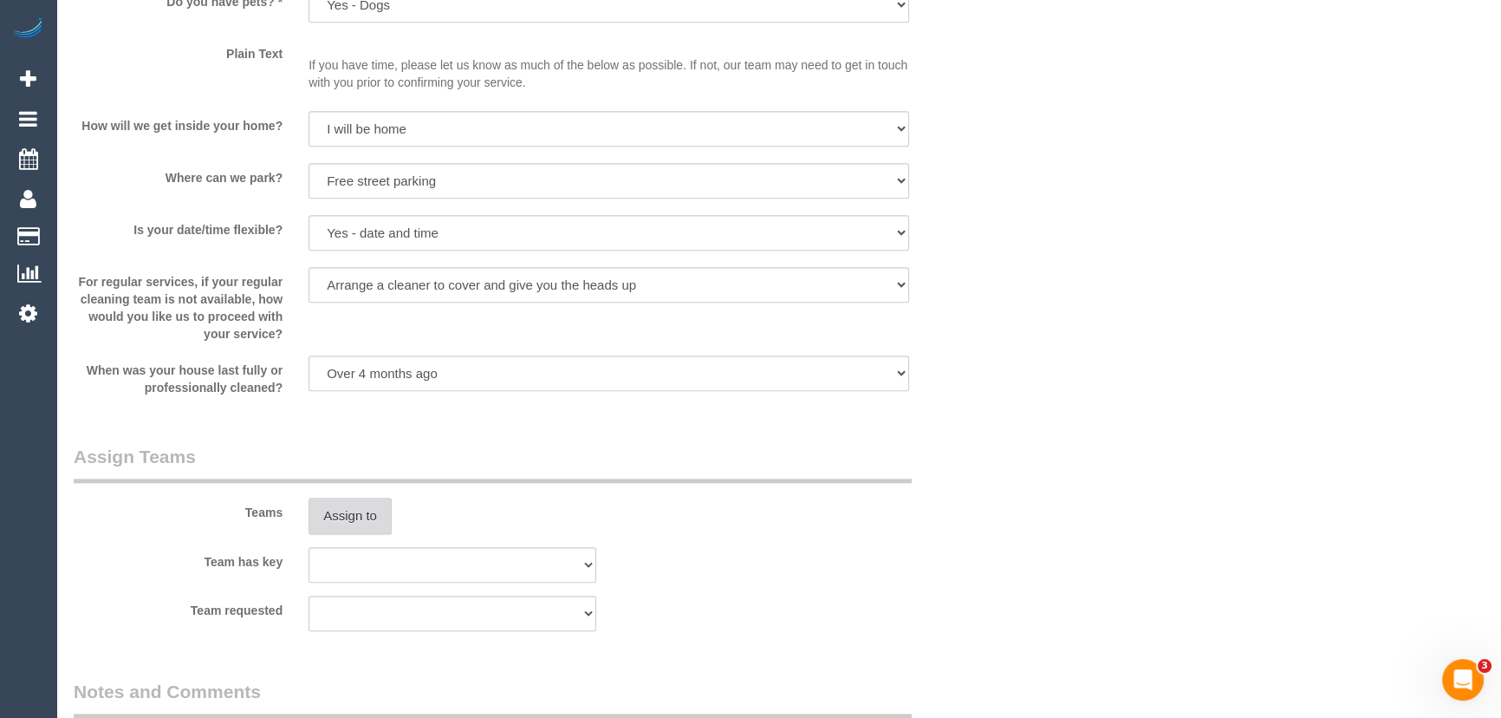
click at [360, 521] on button "Assign to" at bounding box center [349, 515] width 83 height 36
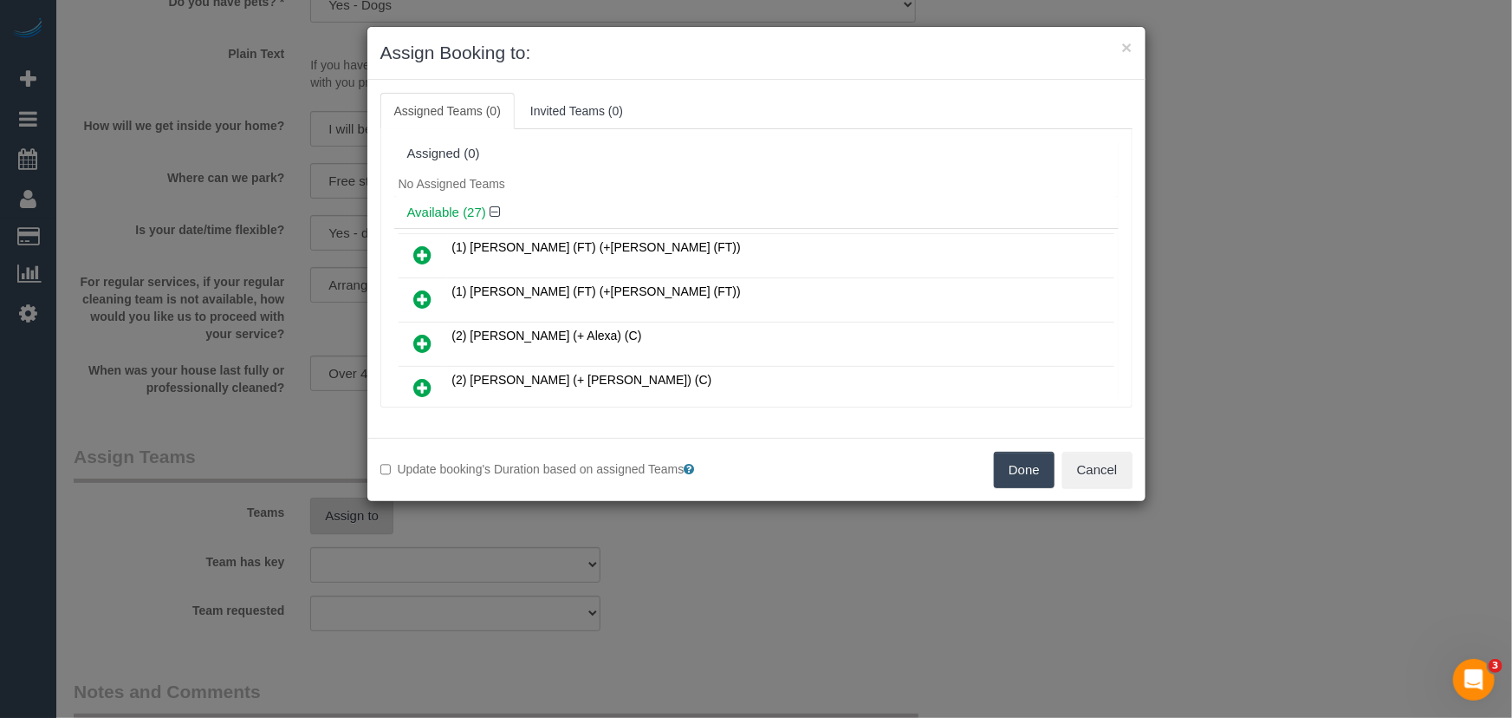
scroll to position [846, 0]
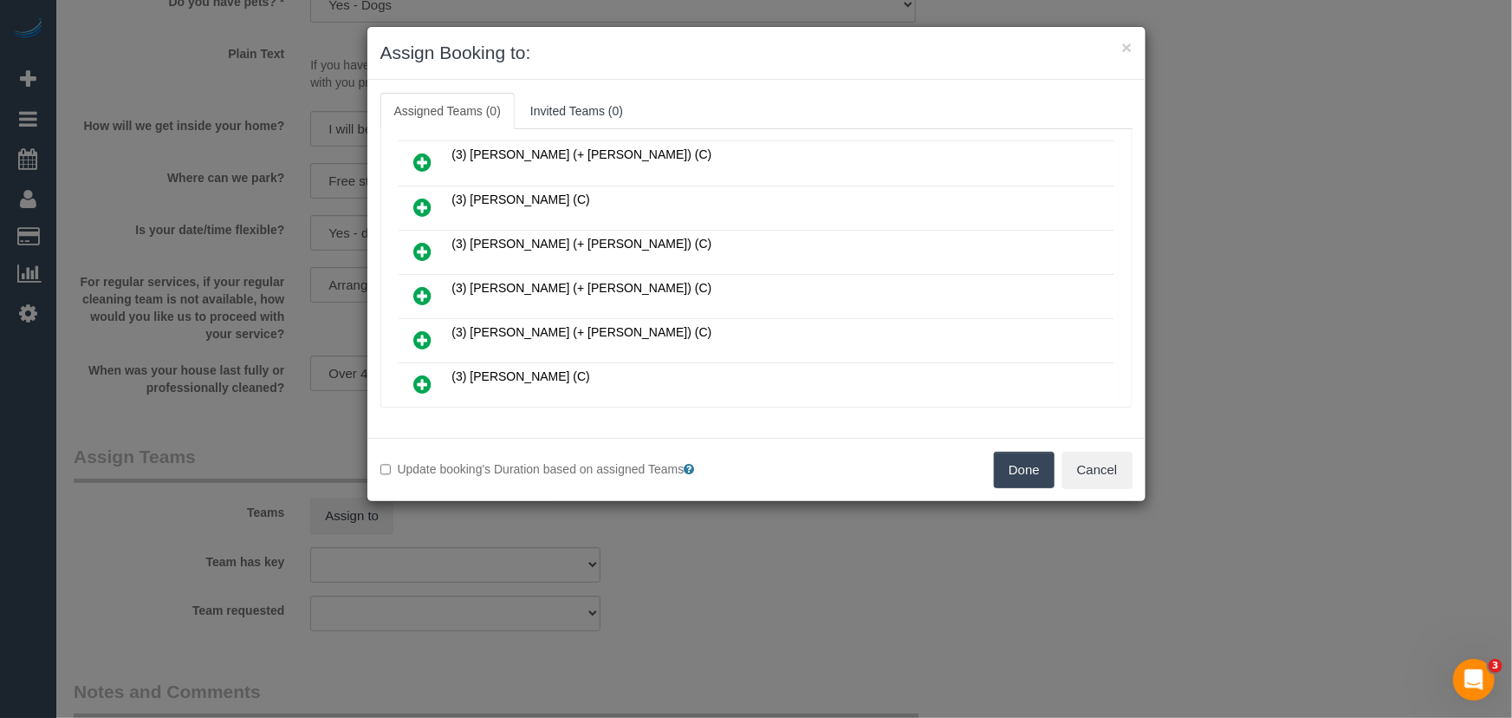
click at [419, 285] on icon at bounding box center [423, 295] width 18 height 21
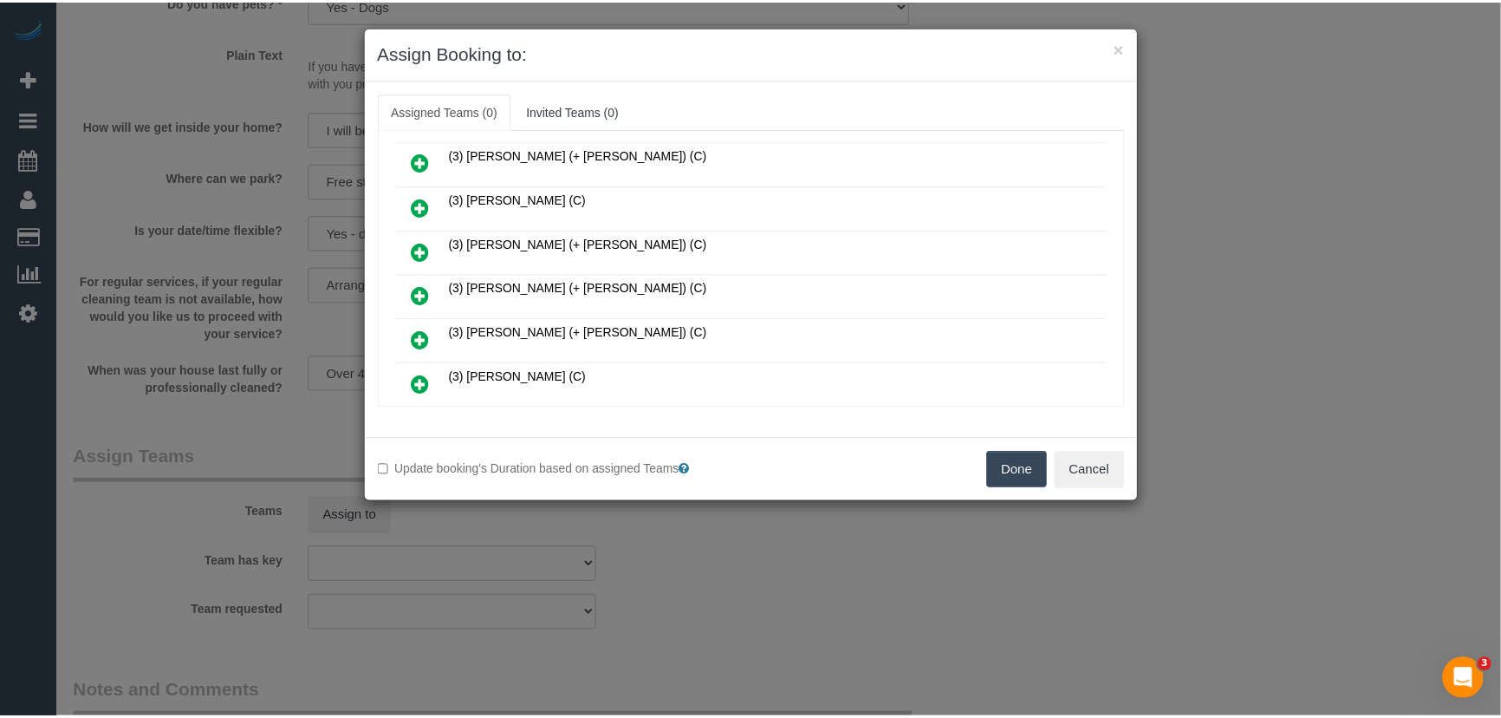
scroll to position [886, 0]
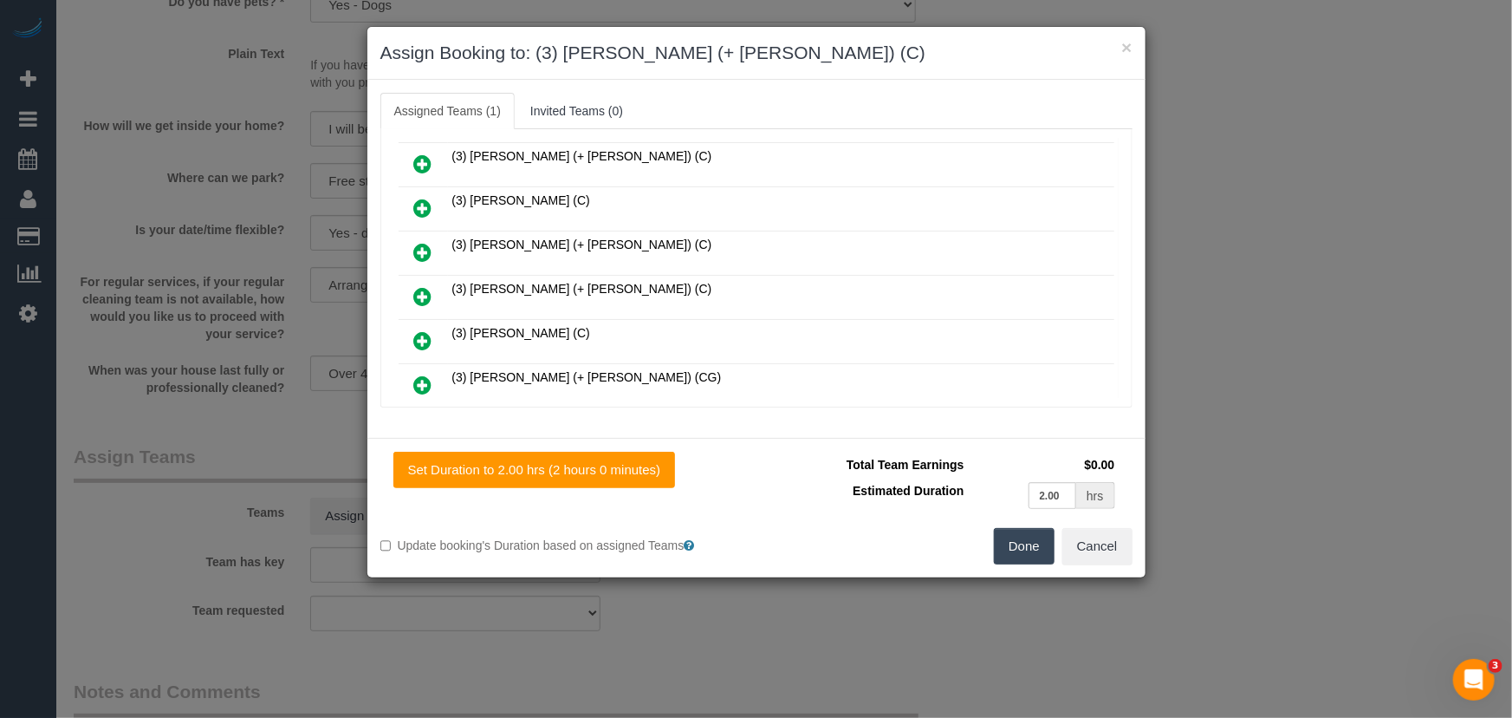
click at [1027, 555] on button "Done" at bounding box center [1024, 546] width 61 height 36
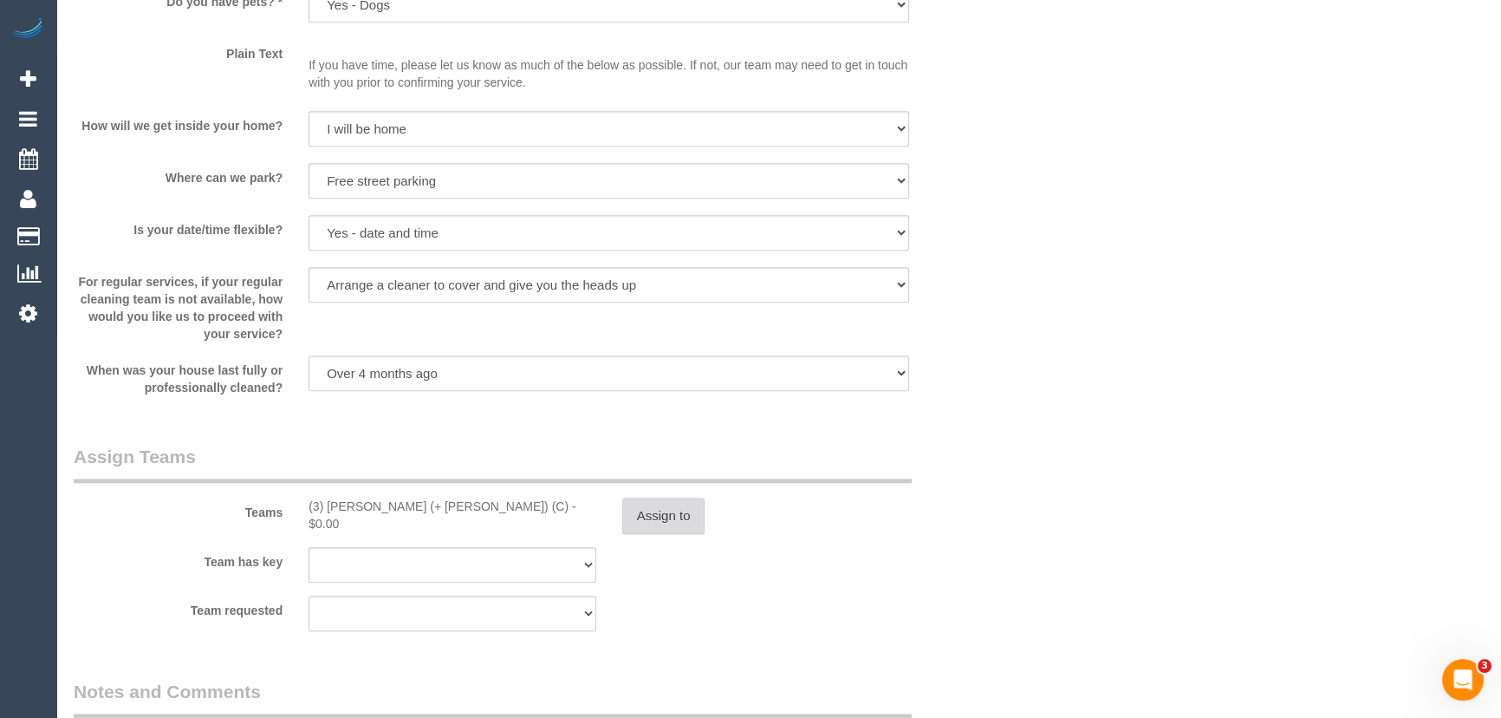
click at [648, 512] on button "Assign to" at bounding box center [663, 515] width 83 height 36
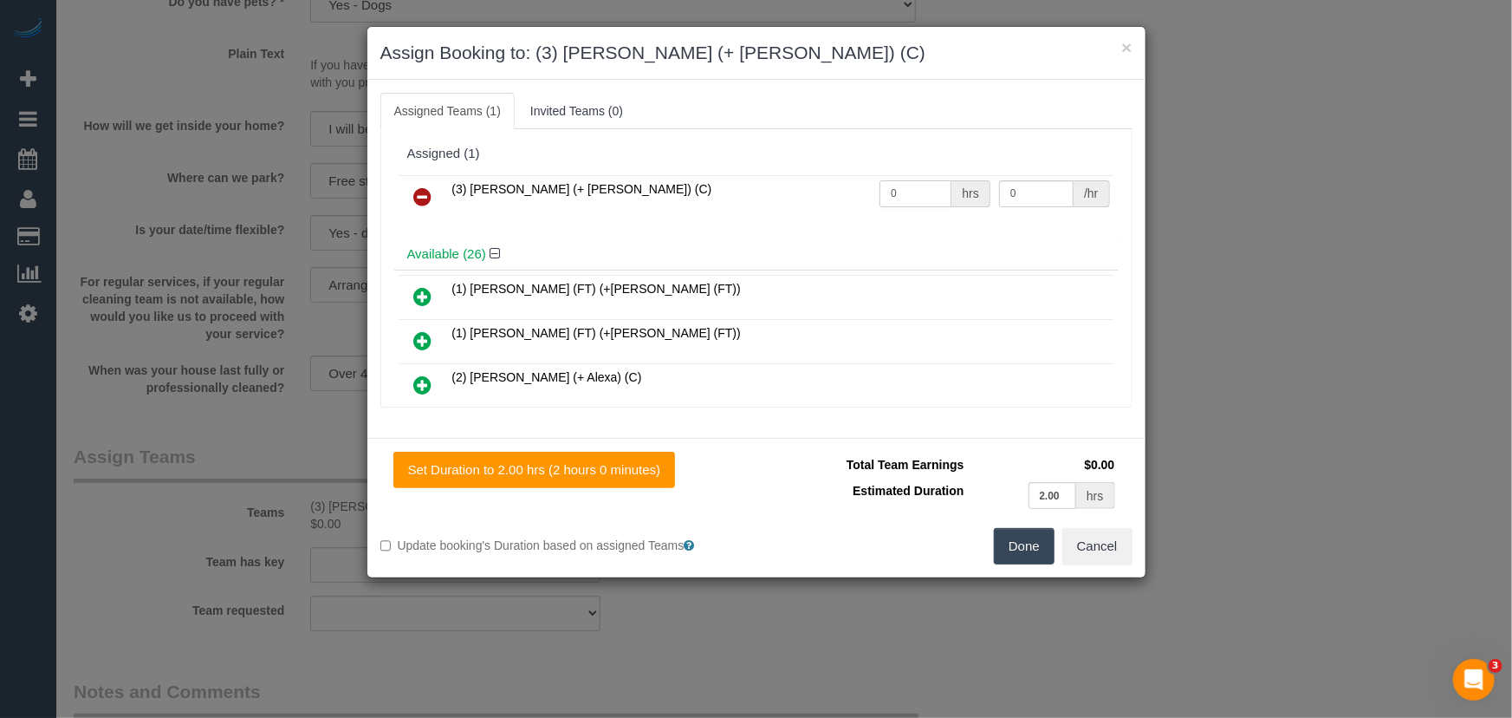
click at [911, 187] on input "0" at bounding box center [916, 193] width 72 height 27
type input "2"
type input "35"
click at [1018, 555] on button "Done" at bounding box center [1024, 546] width 61 height 36
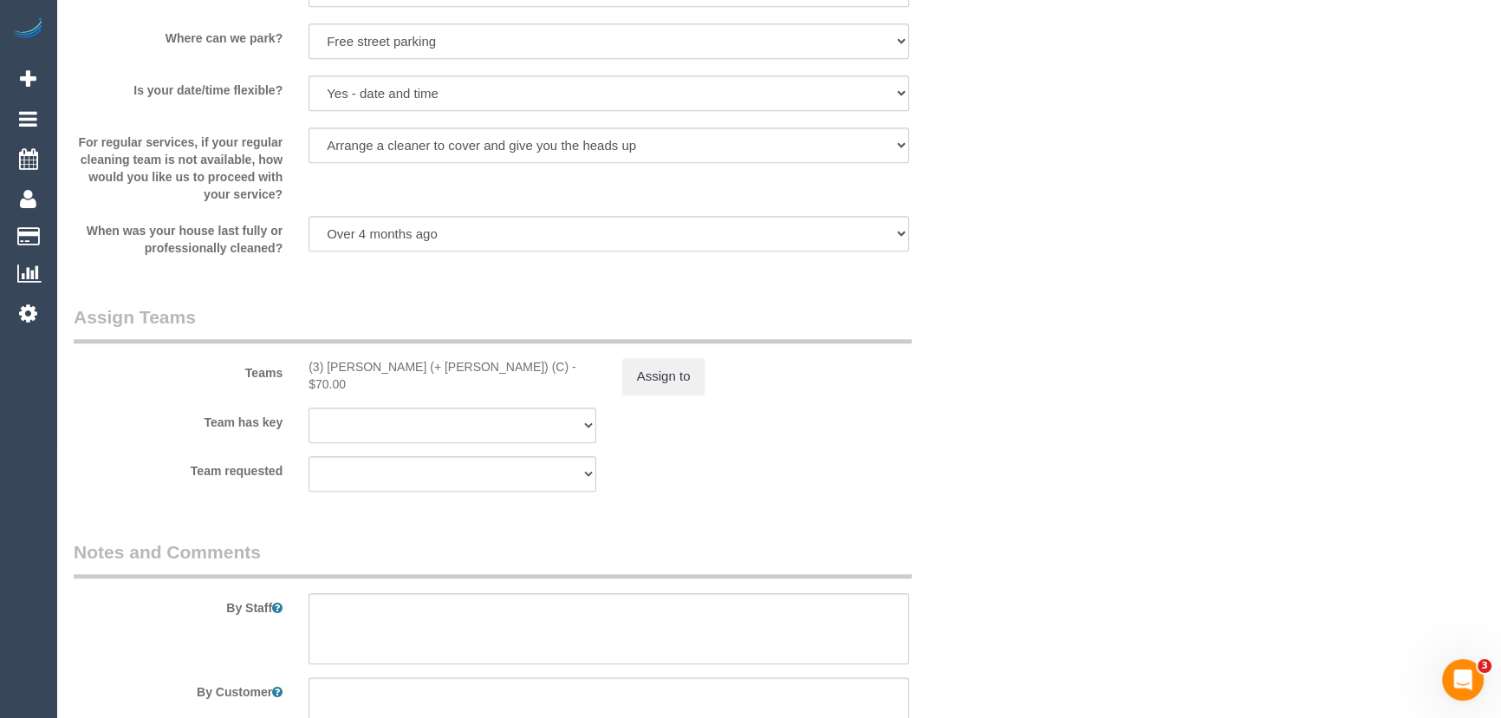
scroll to position [2600, 0]
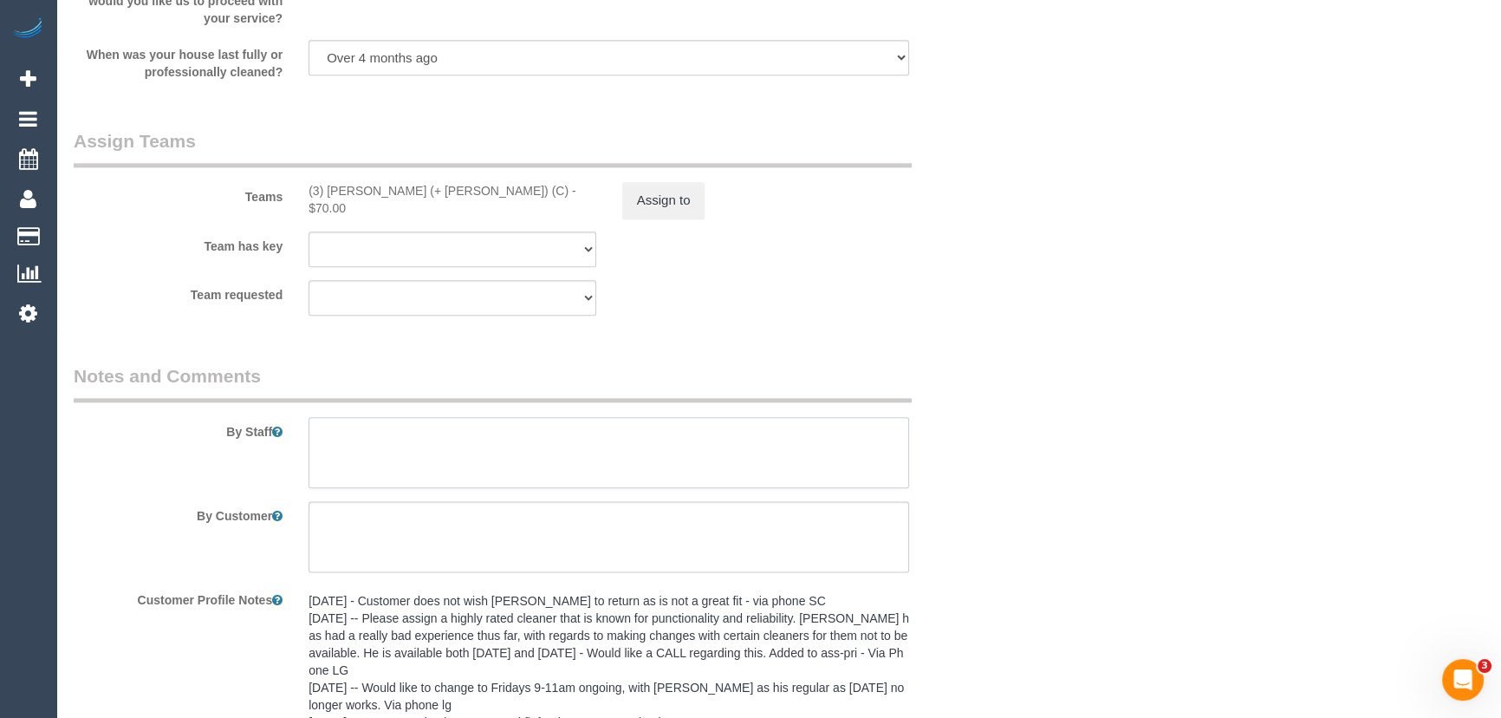
click at [376, 462] on textarea at bounding box center [608, 452] width 601 height 71
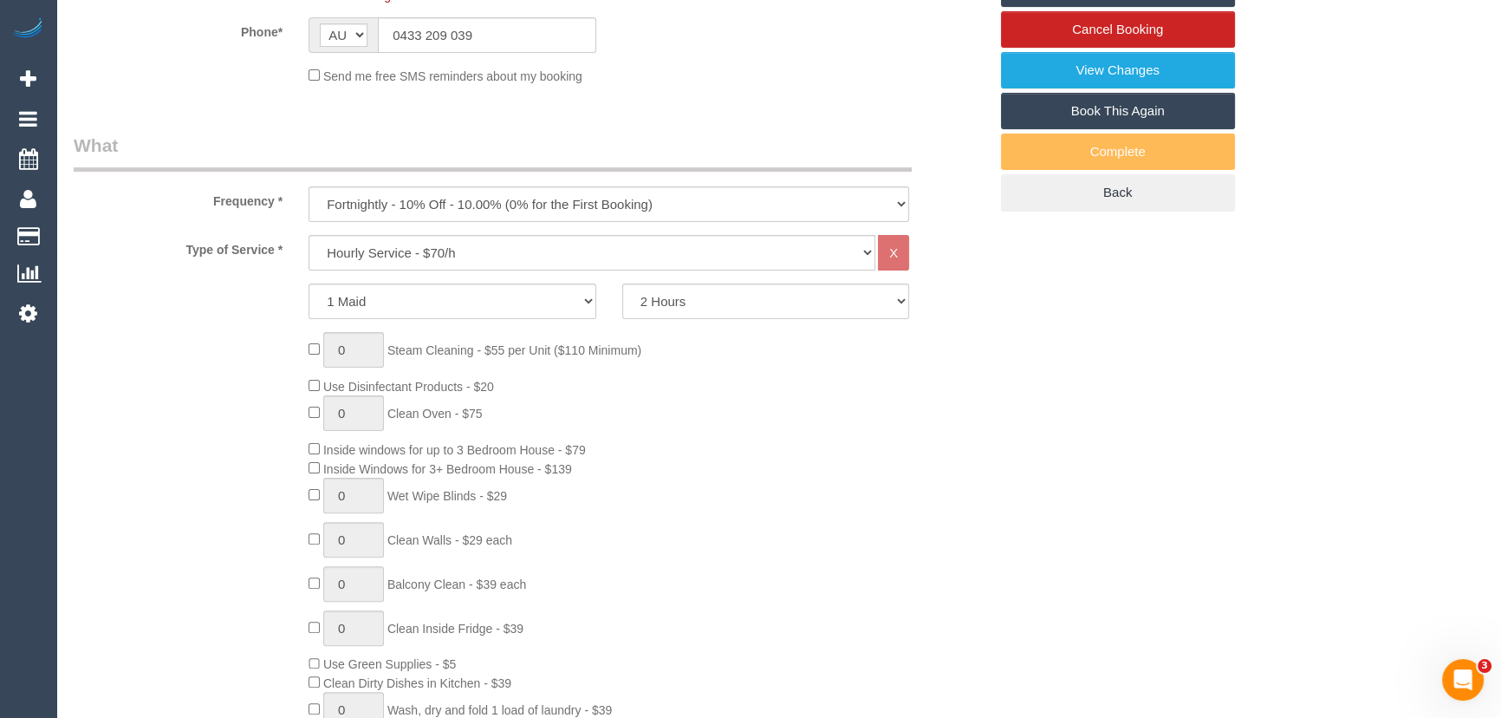
scroll to position [0, 0]
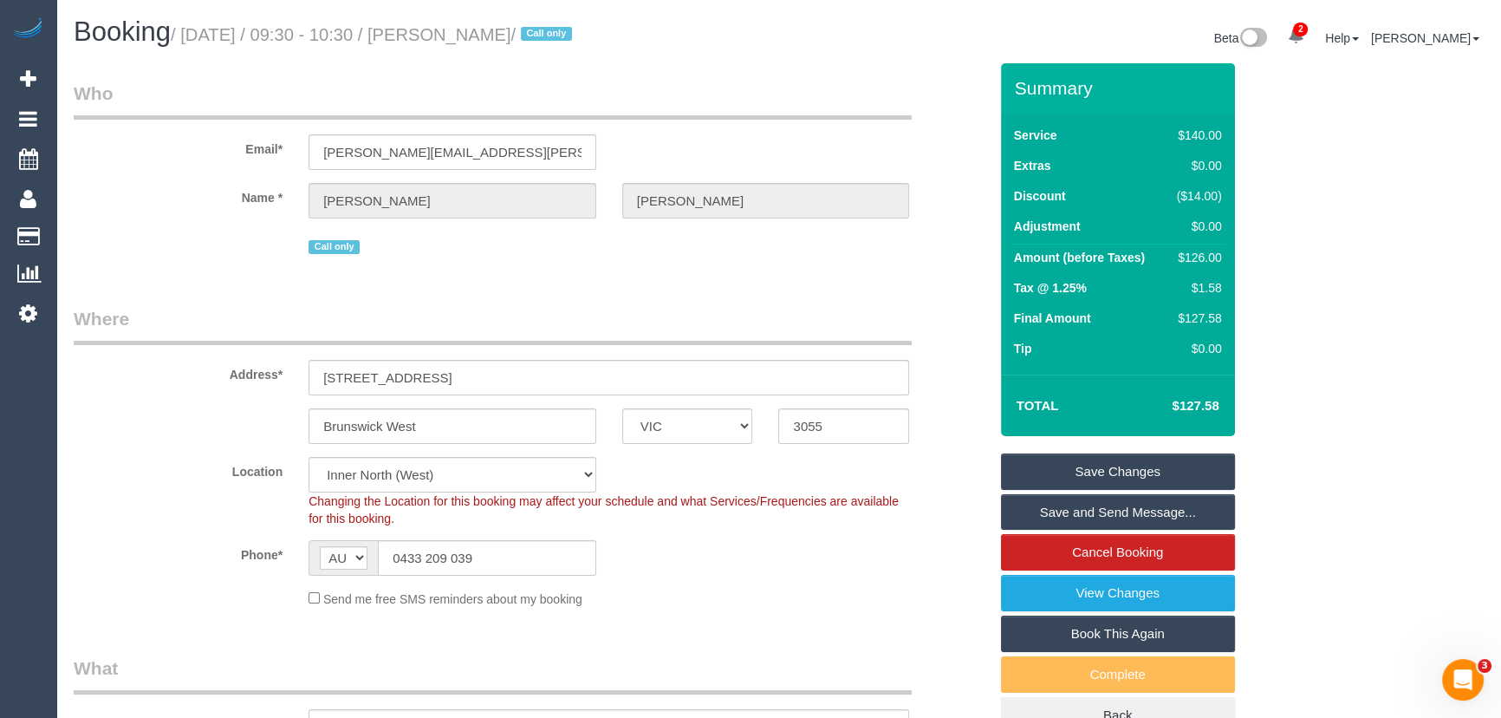
type textarea "*cover*"
click at [488, 562] on input "0433 209 039" at bounding box center [487, 558] width 218 height 36
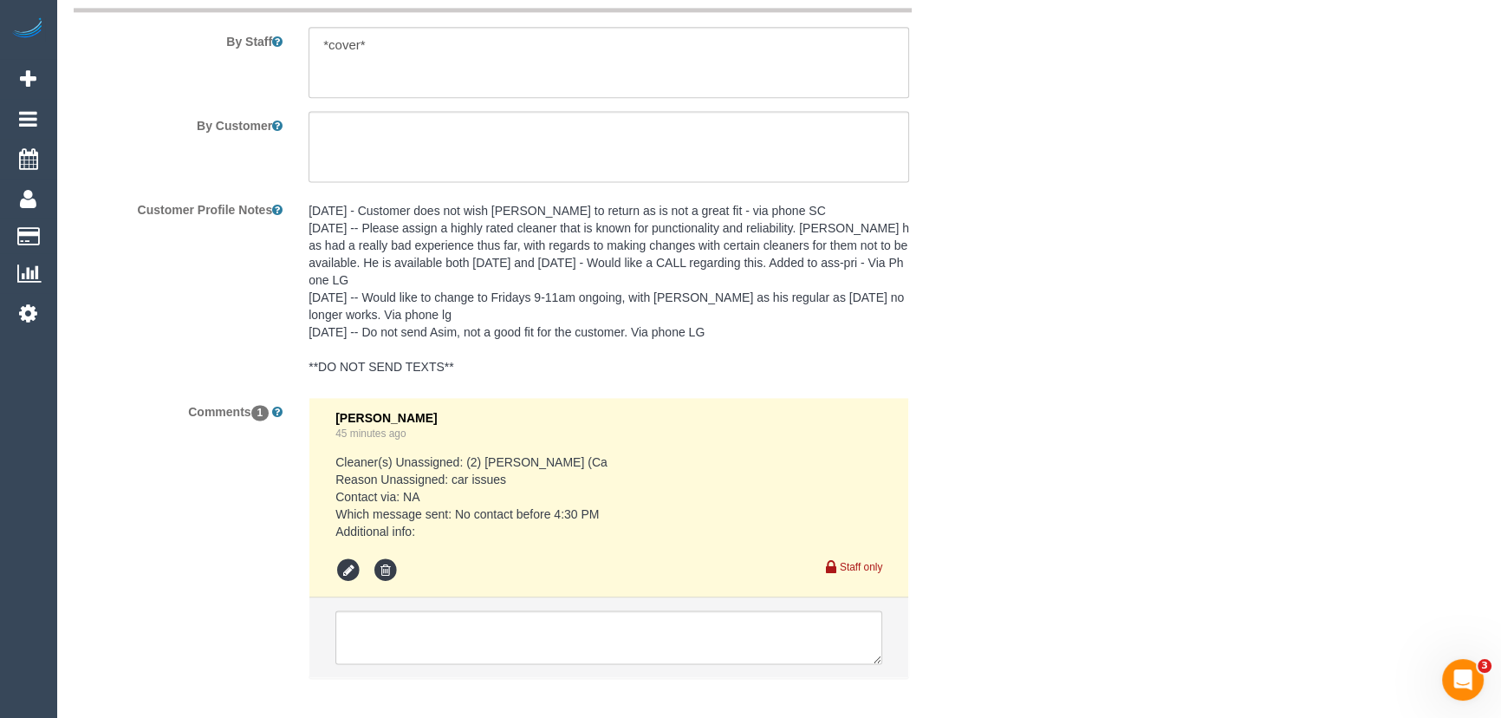
scroll to position [3058, 0]
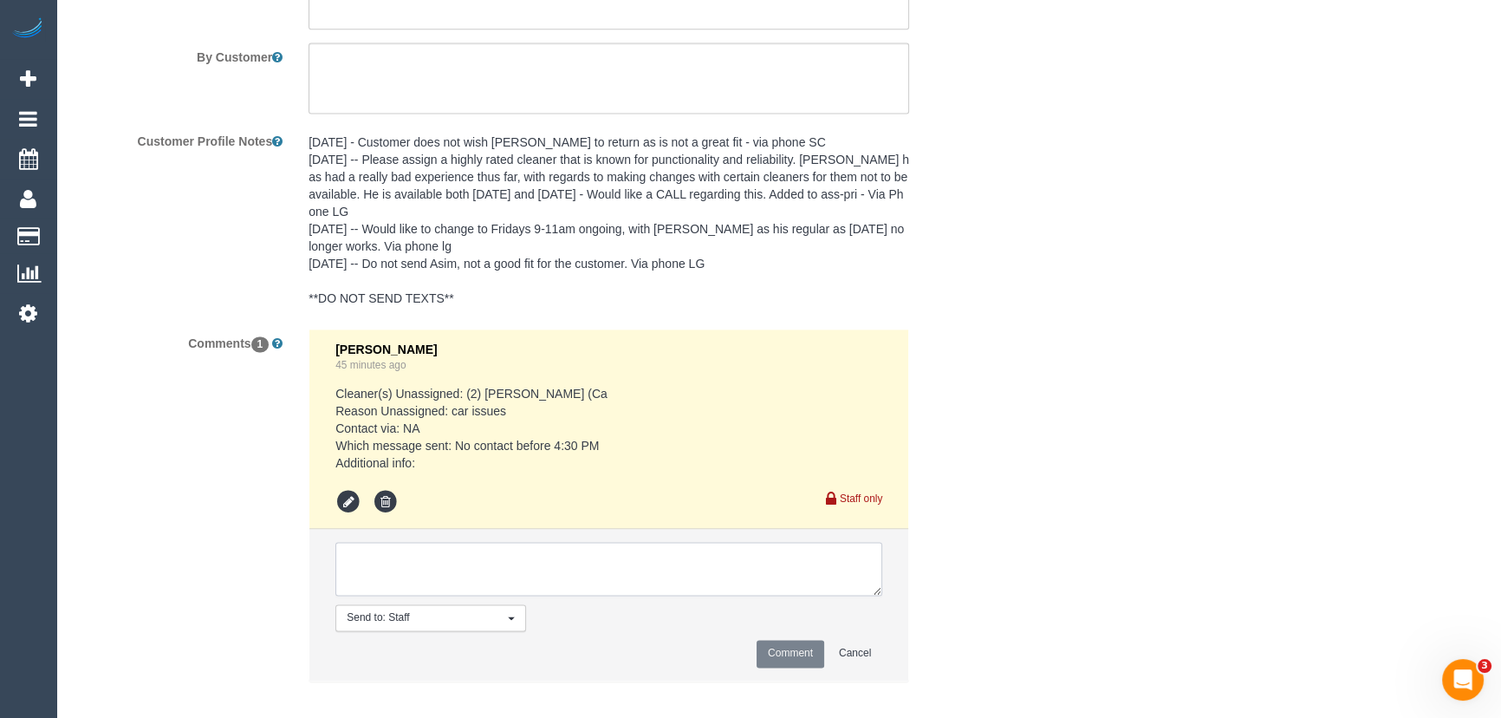
click at [409, 555] on textarea at bounding box center [608, 569] width 547 height 54
click at [631, 542] on textarea at bounding box center [608, 569] width 547 height 54
type textarea "customer has been informed of cover - via text (tried calling - no answer)"
click at [784, 640] on button "Comment" at bounding box center [791, 653] width 68 height 27
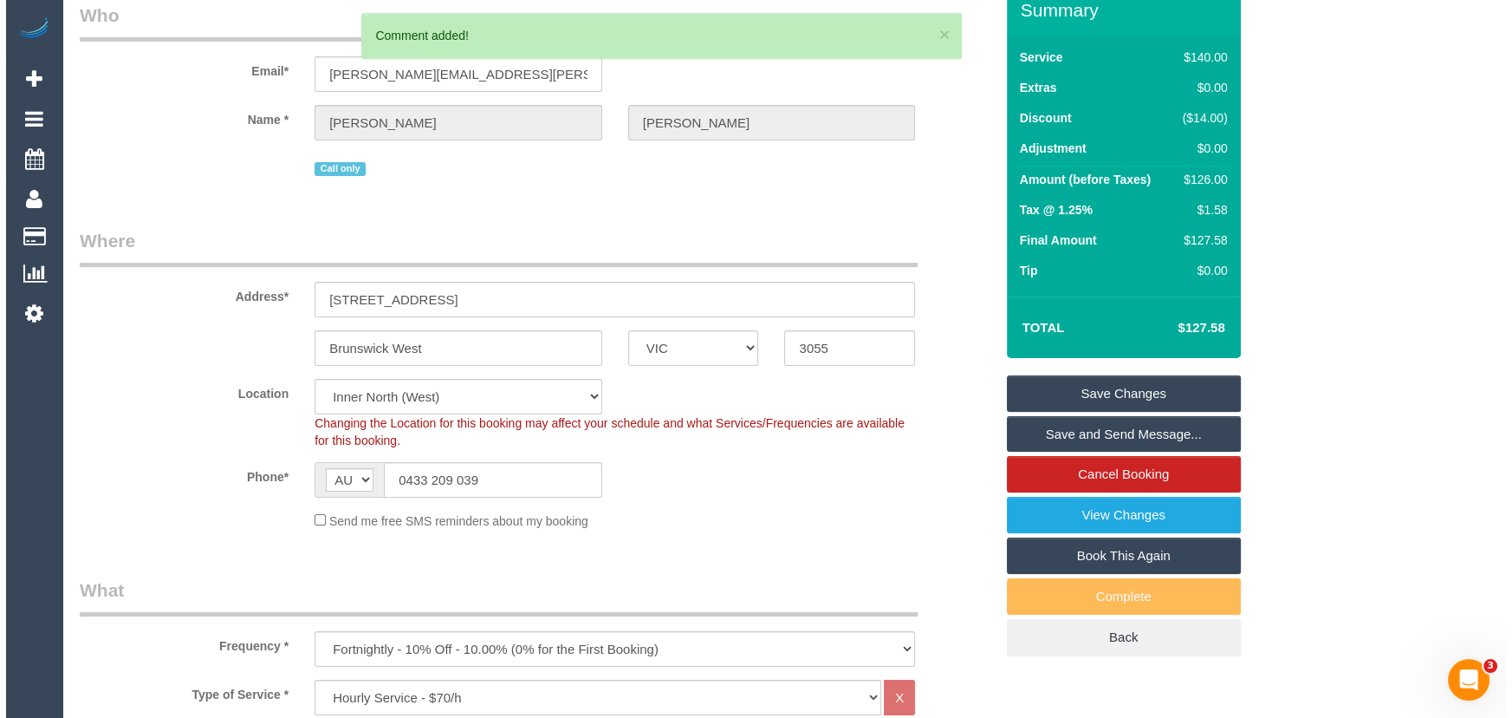
scroll to position [0, 0]
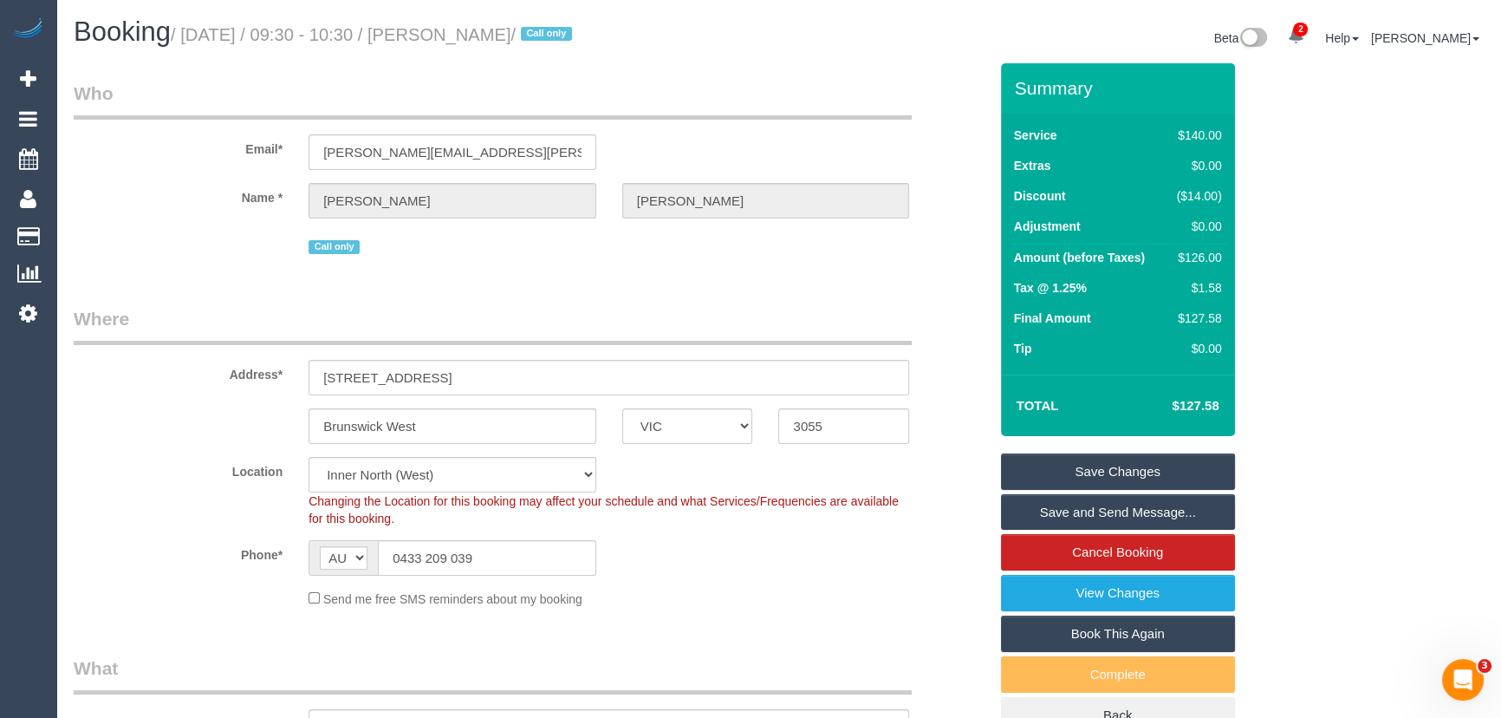
click at [494, 36] on small "/ September 12, 2025 / 09:30 - 10:30 / Aaron Drew / Call only" at bounding box center [374, 34] width 406 height 19
copy small "Aaron Drew"
click at [493, 546] on input "0433 209 039" at bounding box center [487, 558] width 218 height 36
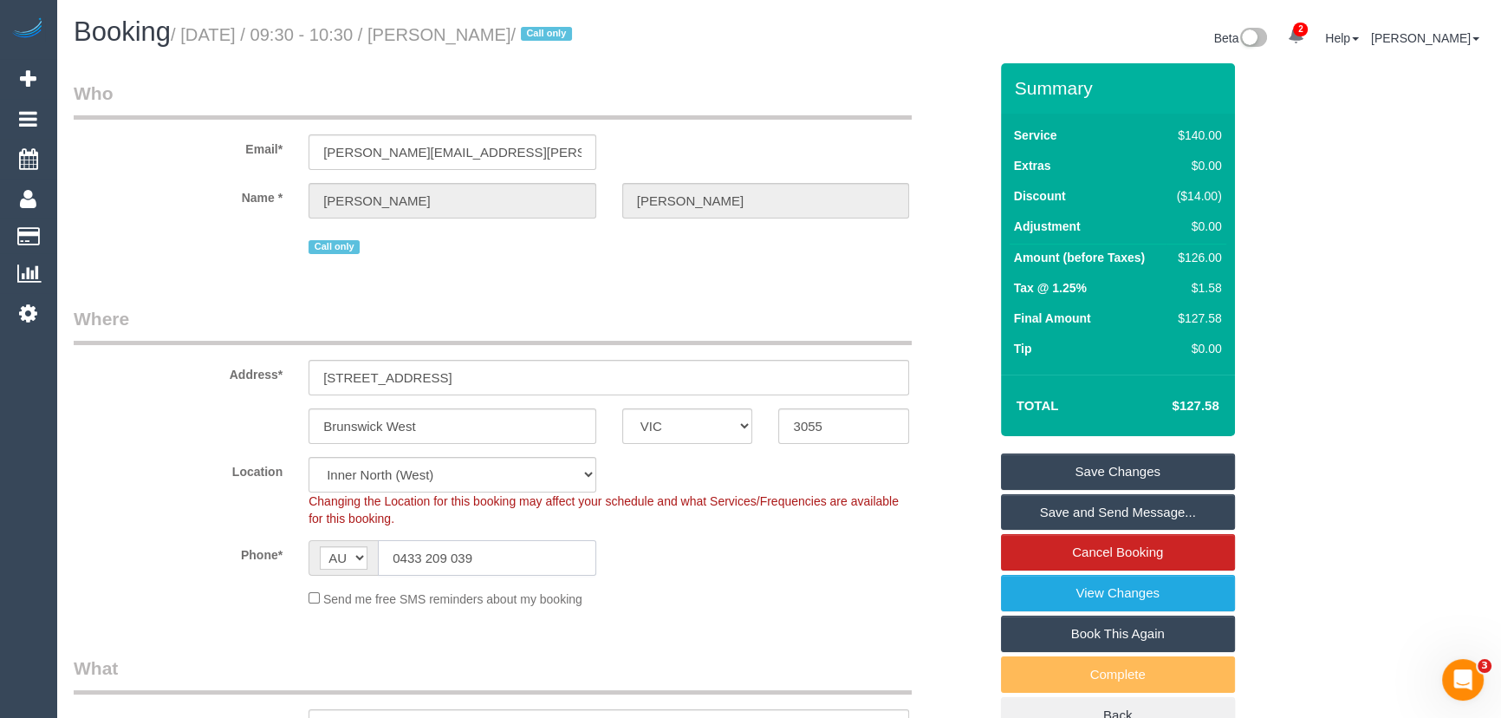
click at [493, 546] on input "0433 209 039" at bounding box center [487, 558] width 218 height 36
click at [1095, 473] on link "Save Changes" at bounding box center [1118, 471] width 234 height 36
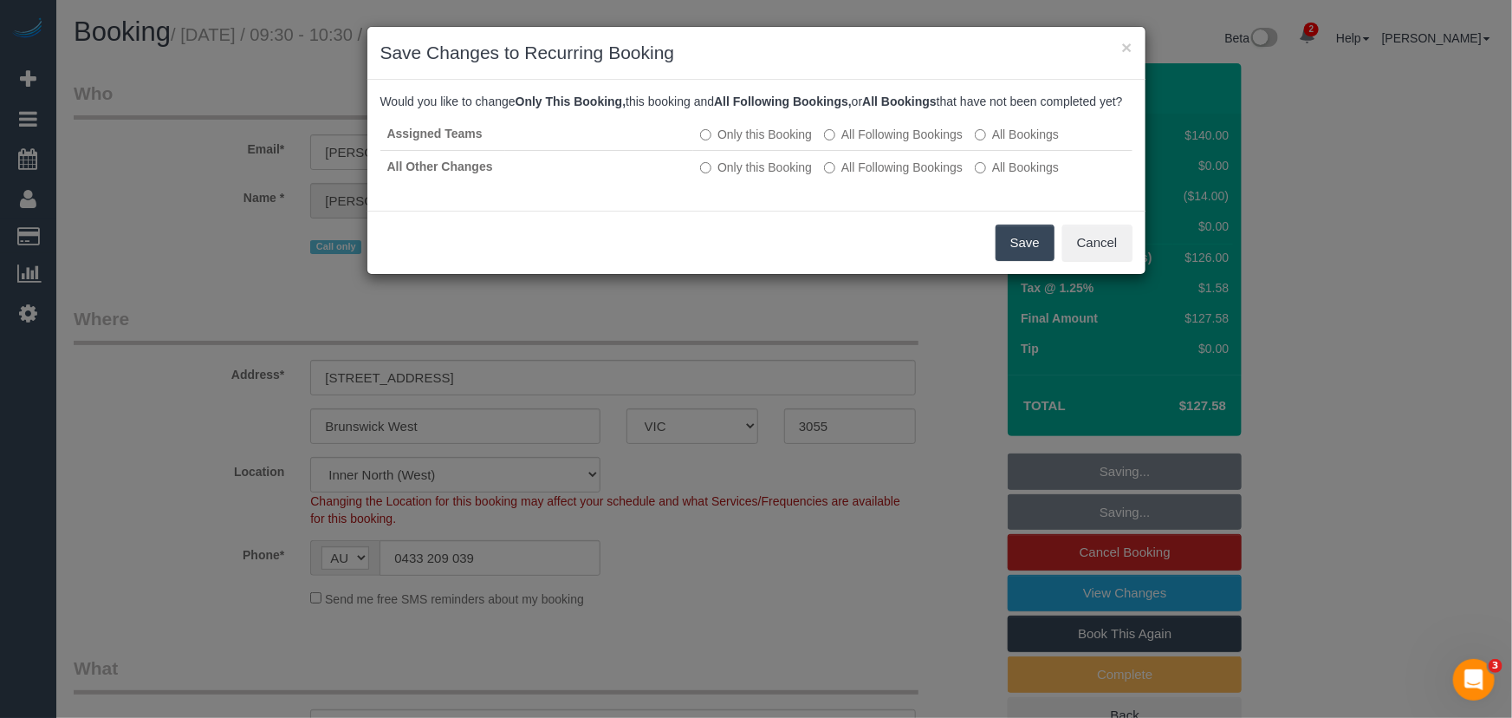
click at [1003, 258] on button "Save" at bounding box center [1025, 242] width 59 height 36
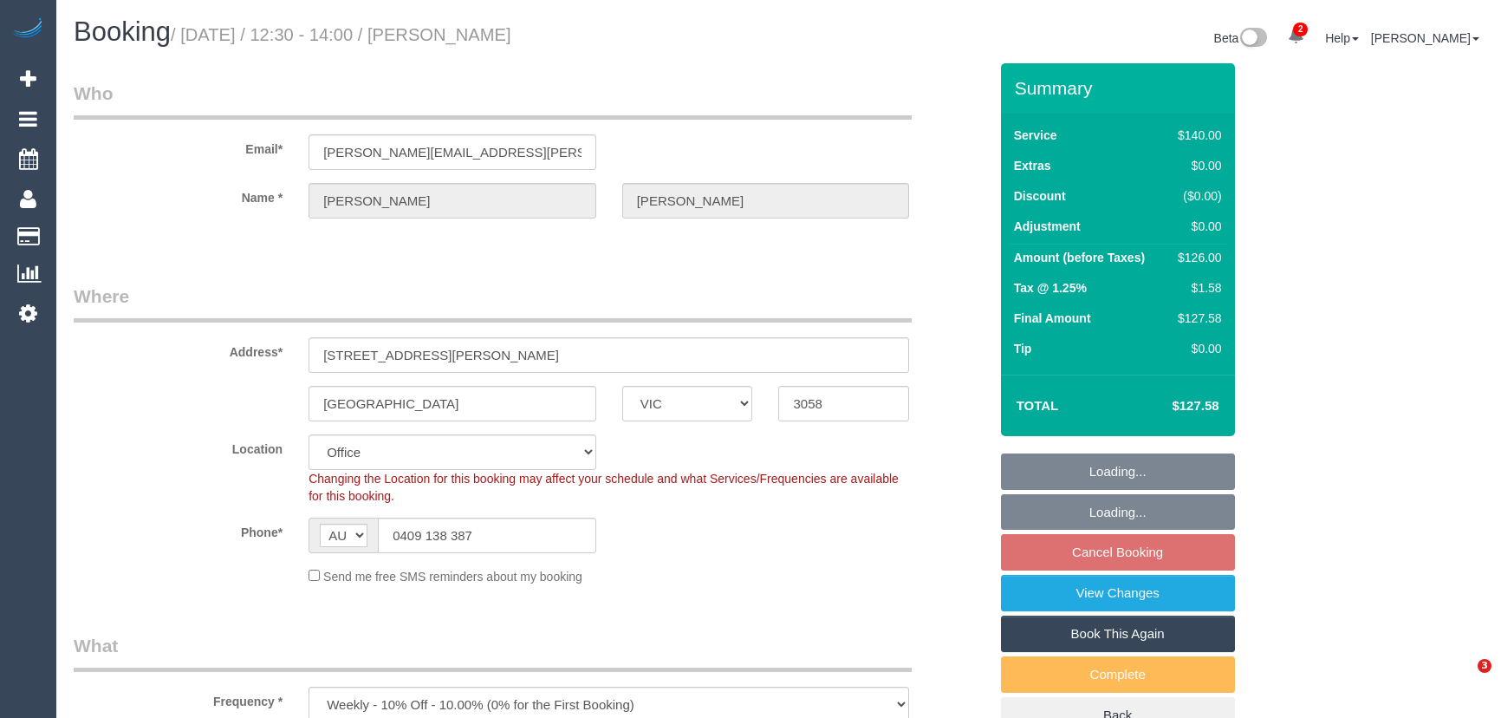
select select "VIC"
select select "object:898"
select select "number:32"
select select "number:34"
select select "VIC"
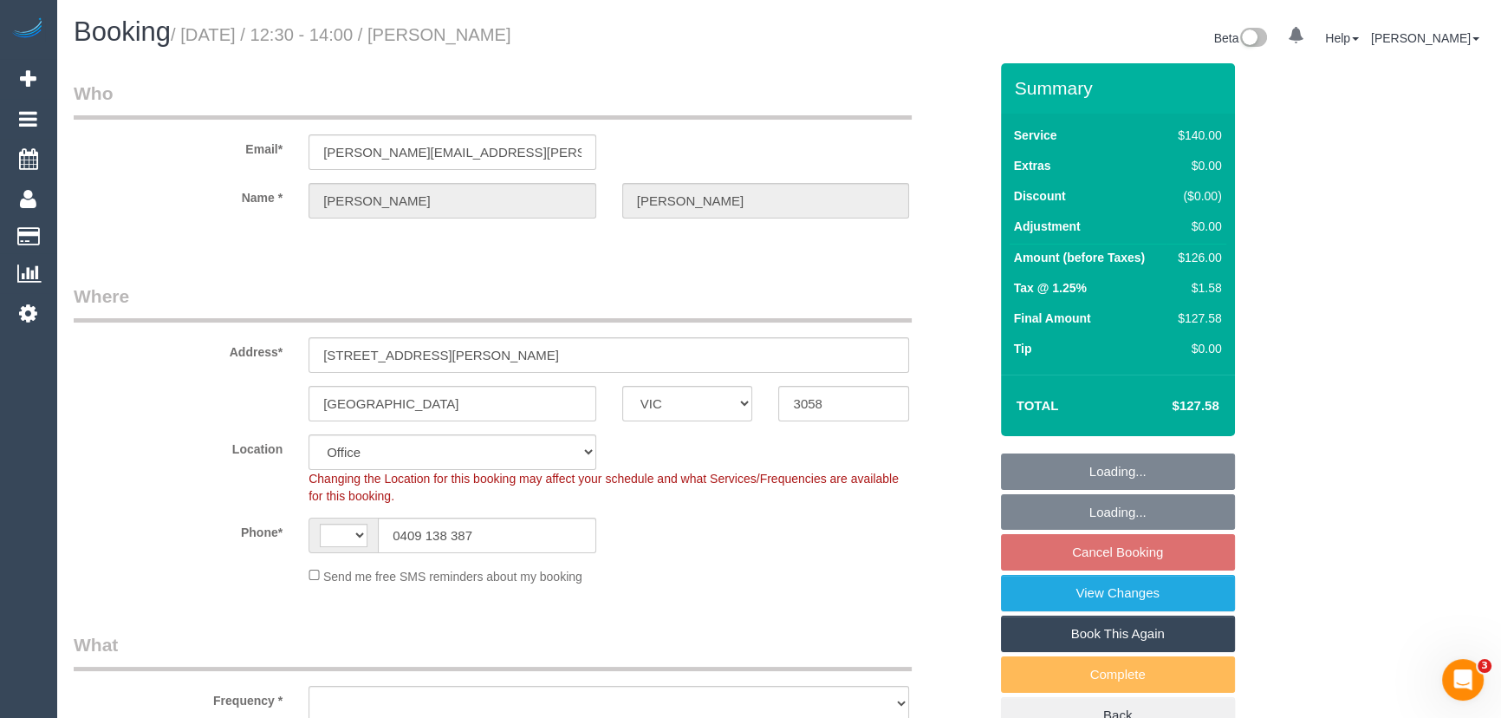
select select "string:AU"
select select "string:stripe-pm_1L0Y122GScqysDRVxA02sPlI"
select select "object:731"
select select "number:32"
select select "number:34"
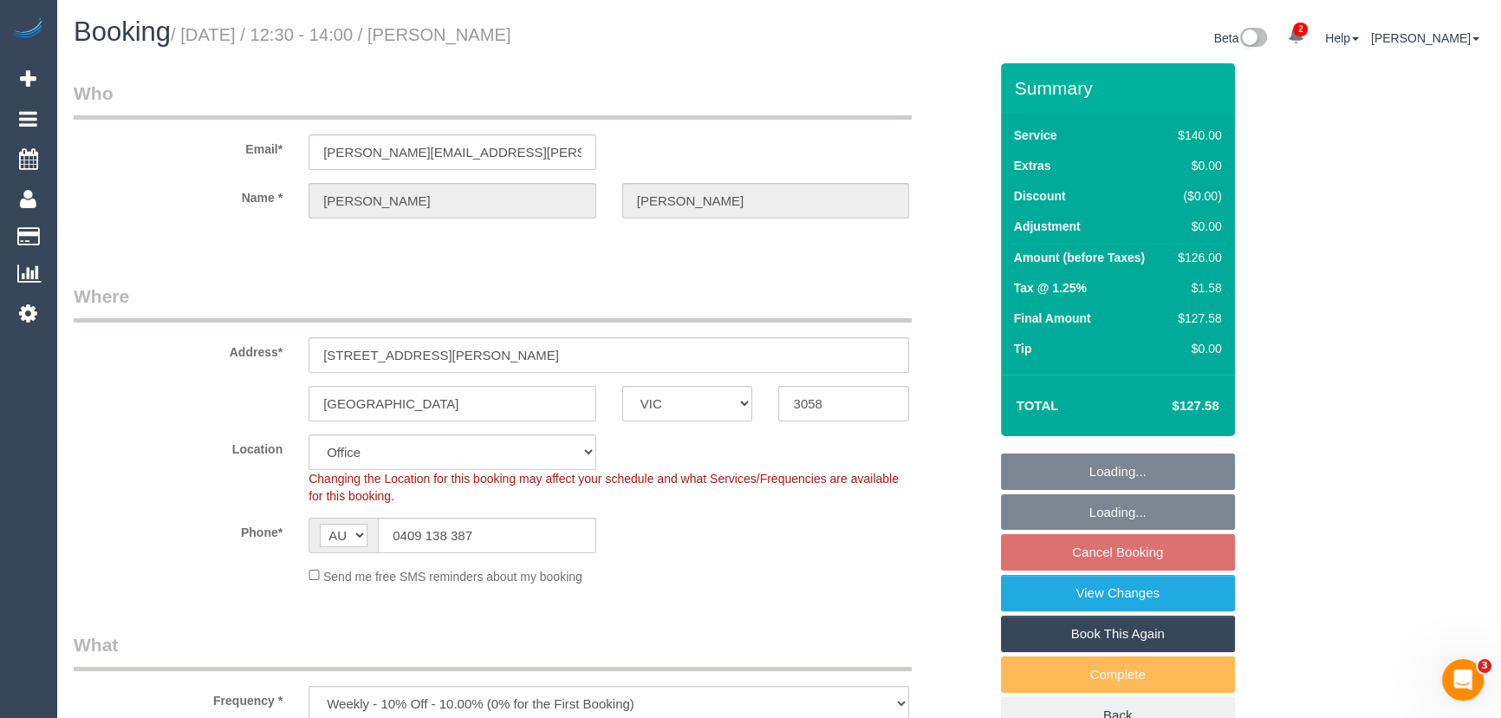
select select "object:2203"
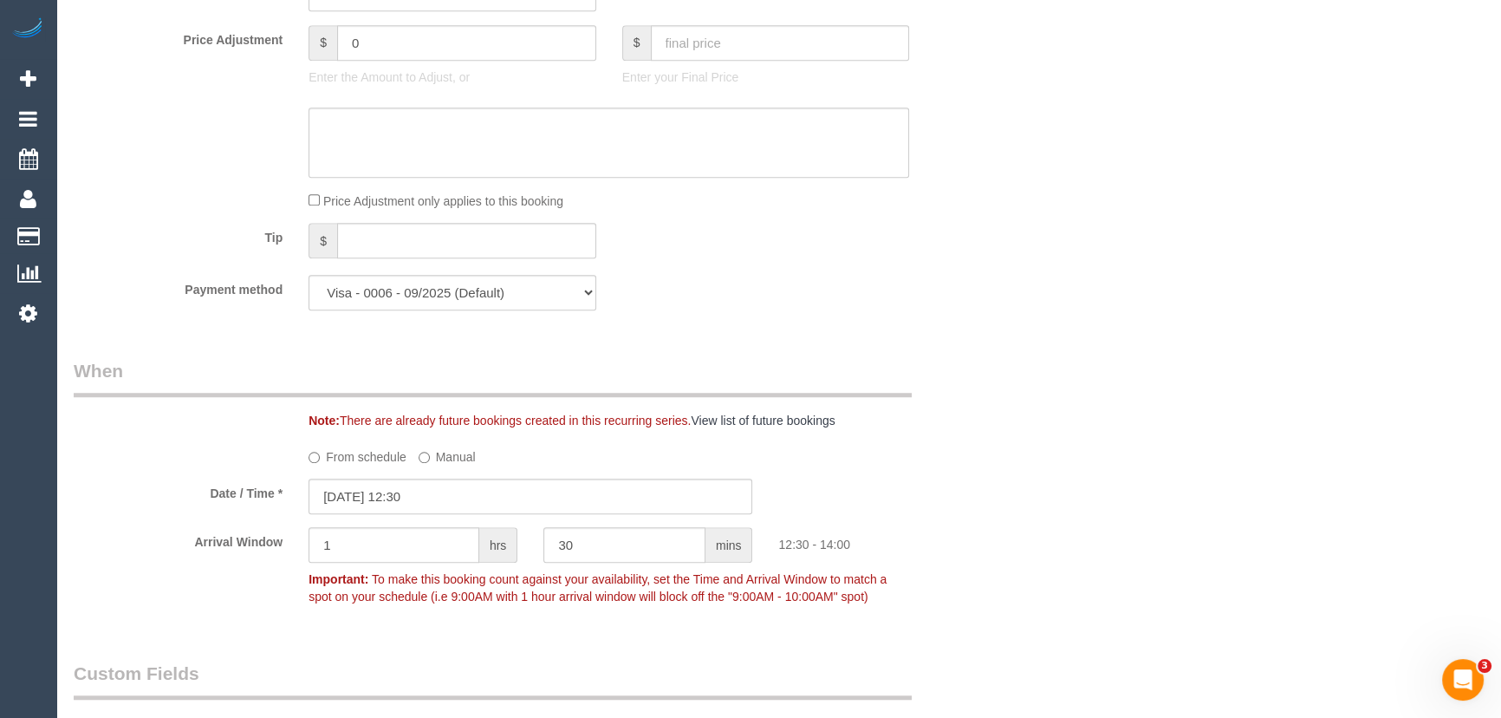
scroll to position [1733, 0]
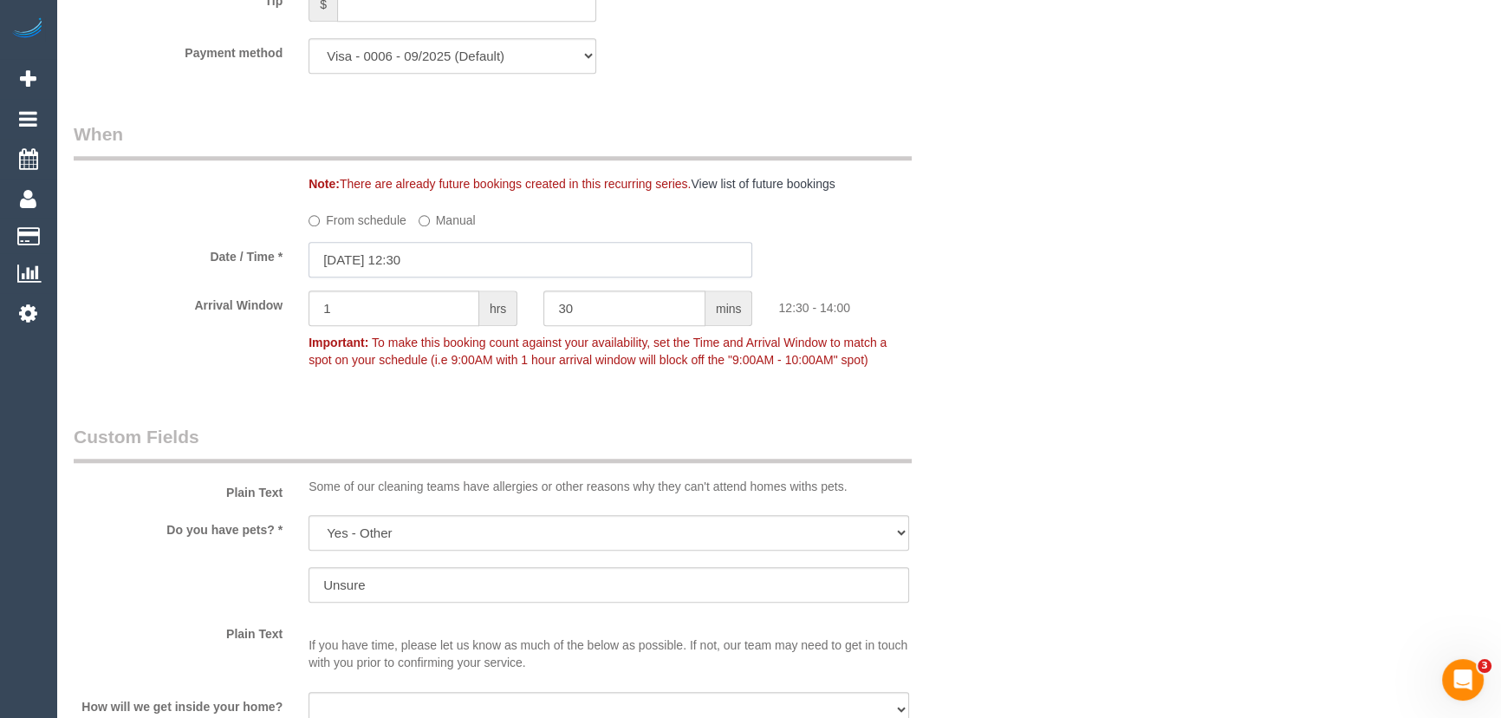
drag, startPoint x: 443, startPoint y: 264, endPoint x: 420, endPoint y: 277, distance: 26.0
click at [443, 264] on input "[DATE] 12:30" at bounding box center [530, 260] width 444 height 36
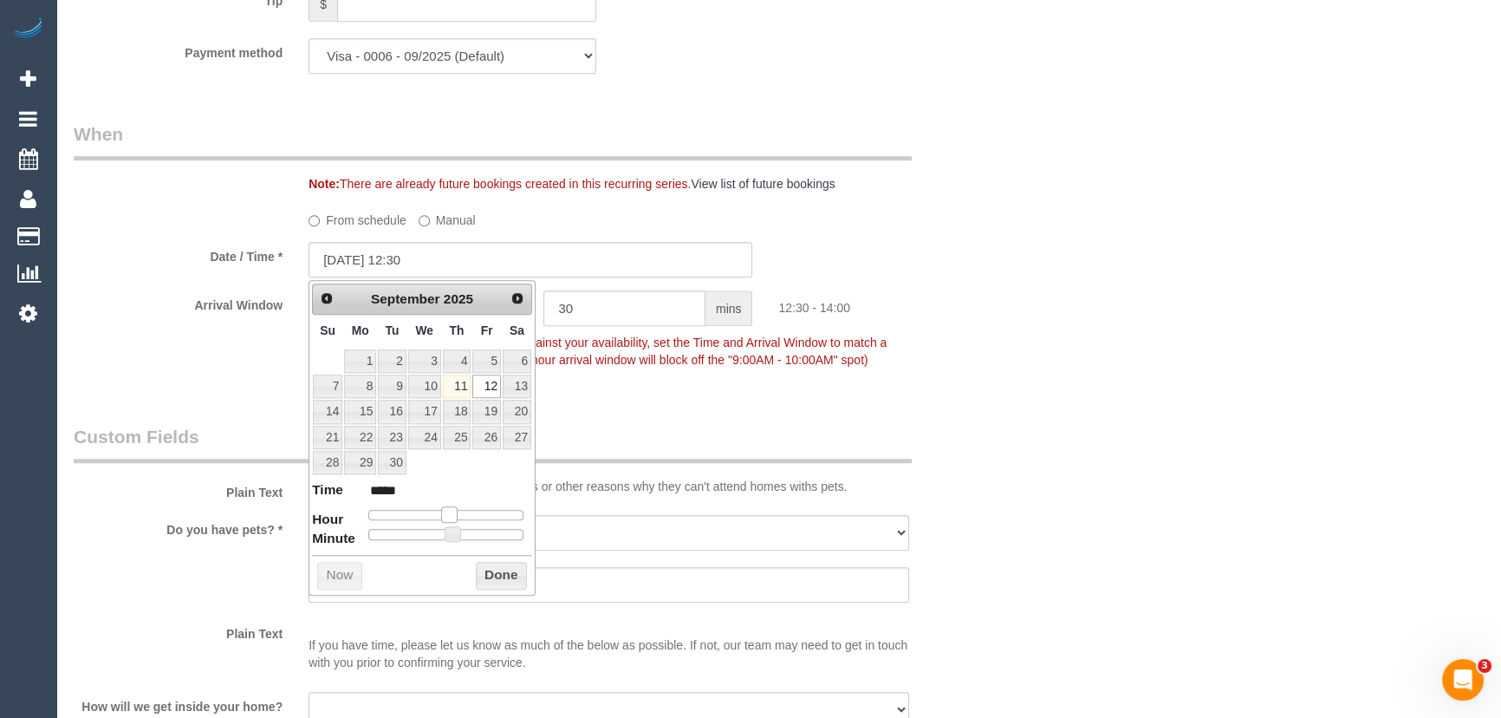
type input "[DATE] 13:30"
type input "*****"
type input "[DATE] 14:30"
type input "*****"
drag, startPoint x: 446, startPoint y: 512, endPoint x: 459, endPoint y: 512, distance: 13.0
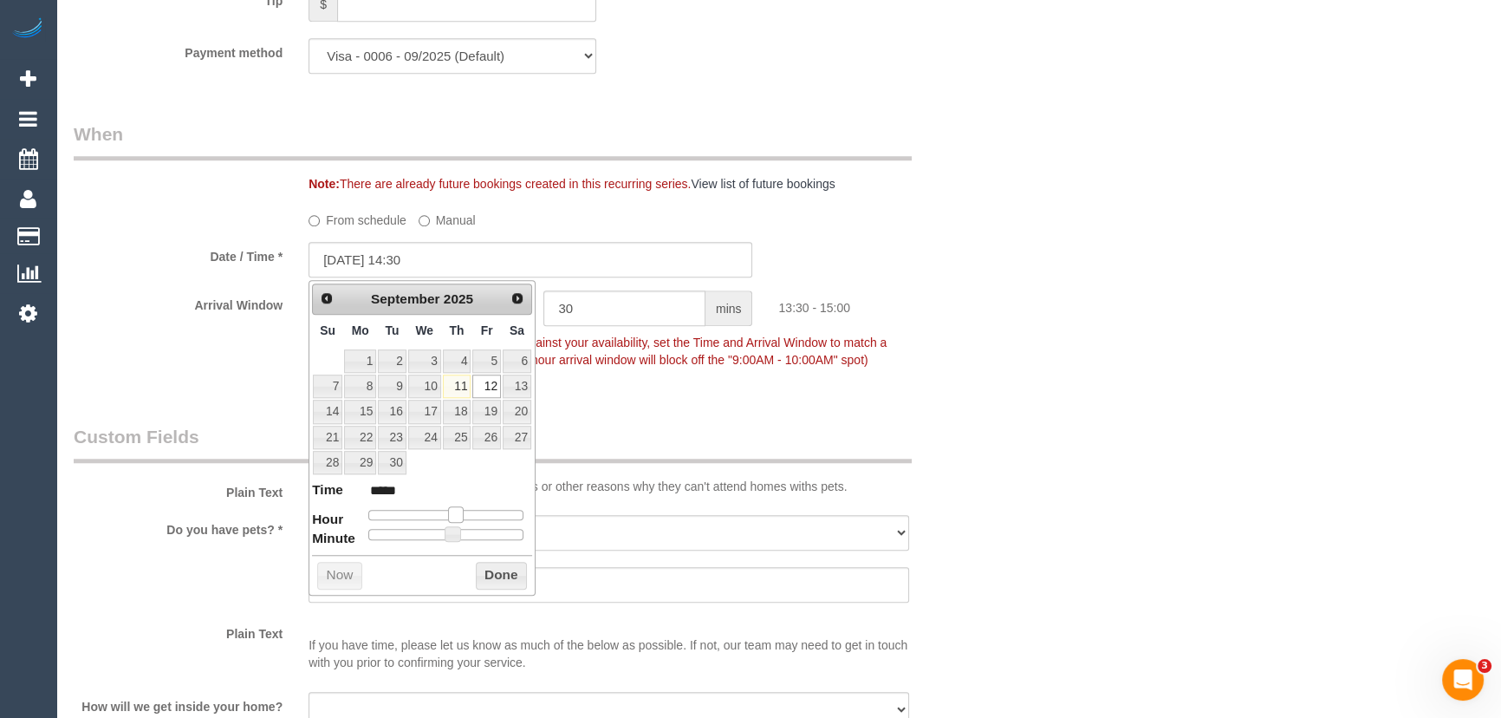
click at [459, 512] on span at bounding box center [456, 514] width 16 height 16
click at [461, 512] on span at bounding box center [462, 514] width 16 height 16
type input "[DATE] 14:25"
type input "*****"
type input "[DATE] 14:20"
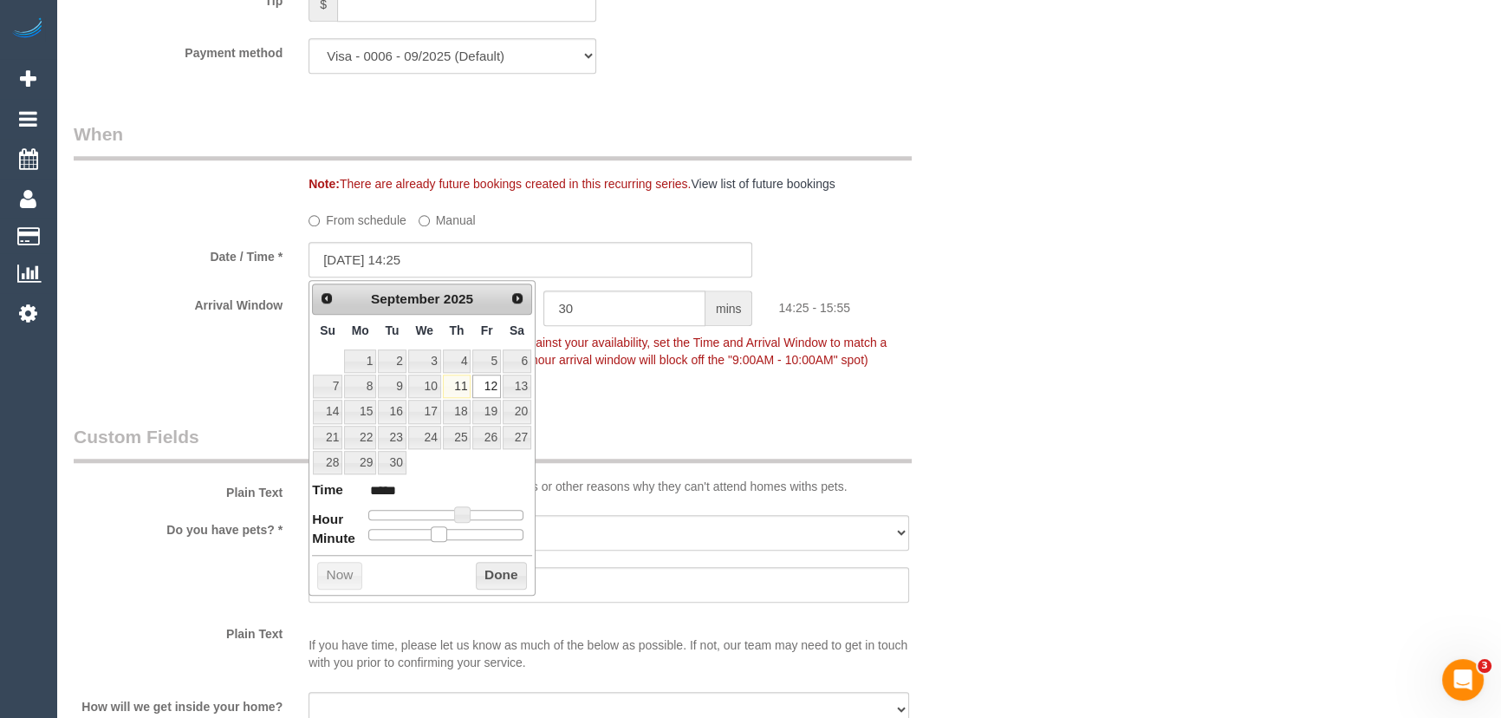
type input "*****"
type input "[DATE] 14:15"
type input "*****"
type input "[DATE] 14:10"
type input "*****"
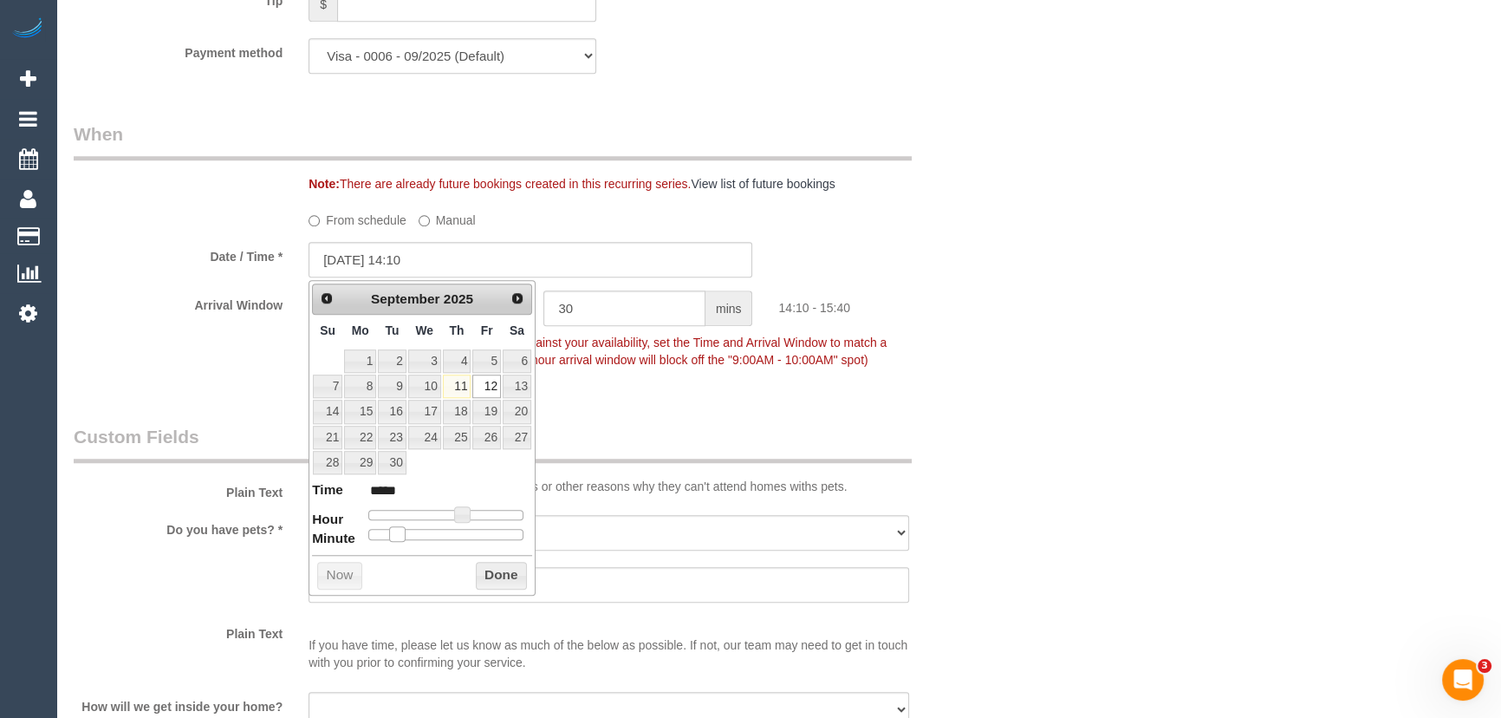
type input "[DATE] 14:05"
type input "*****"
type input "[DATE] 14:00"
type input "*****"
drag, startPoint x: 447, startPoint y: 534, endPoint x: 338, endPoint y: 531, distance: 109.2
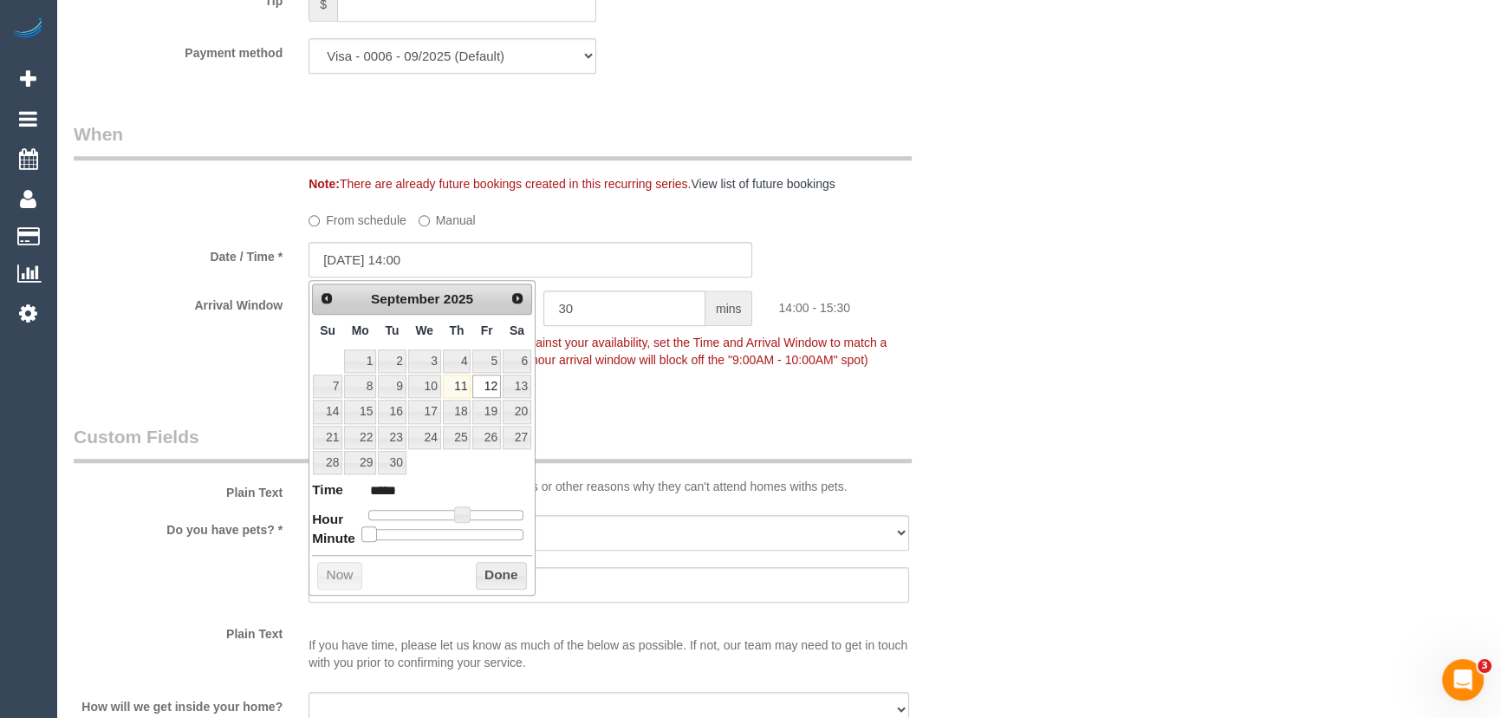
click at [339, 531] on dl "Time ***** Hour Minute Second Millisecond Microsecond Time Zone ***** ***** ***…" at bounding box center [422, 510] width 220 height 60
click at [762, 368] on p "Important: To make this booking count against your availability, set the Time a…" at bounding box center [608, 348] width 627 height 39
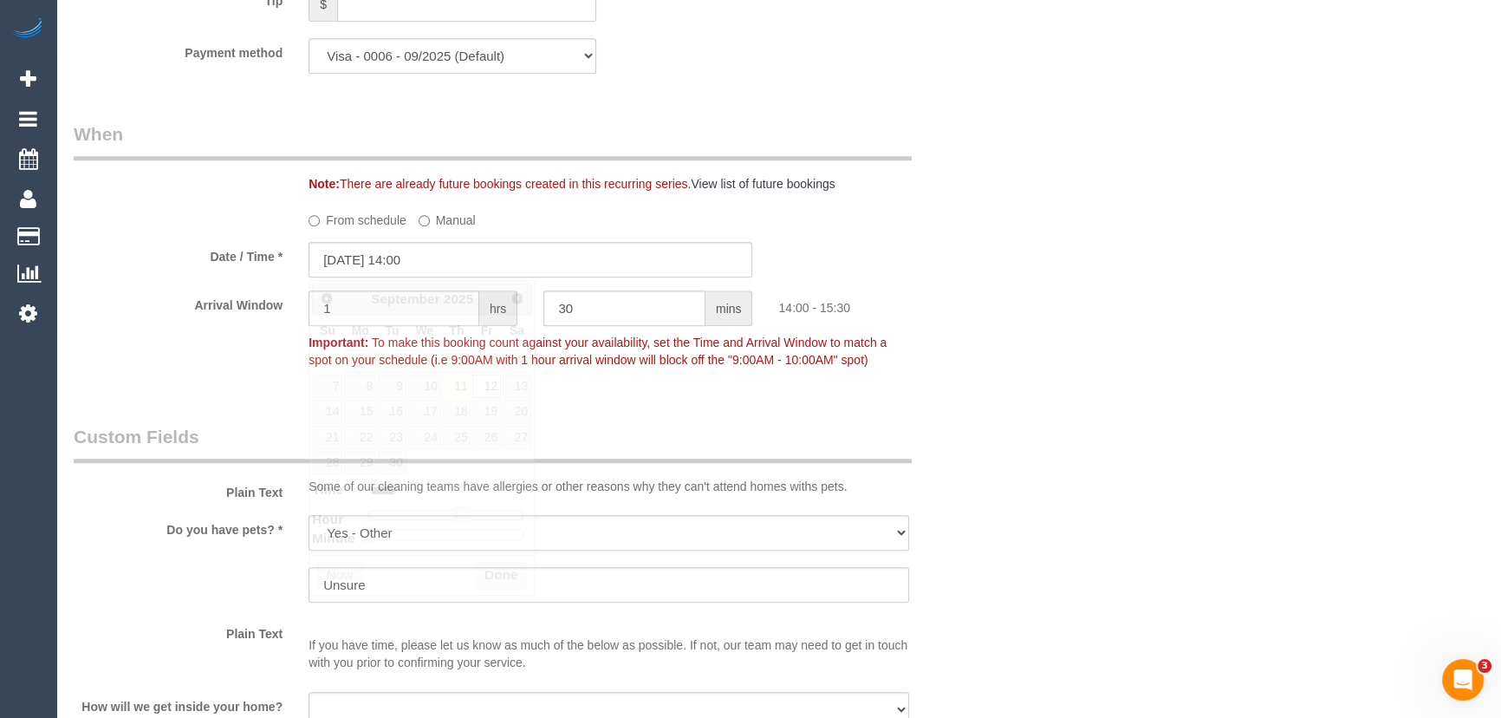
click at [677, 416] on div "Who Email* shea.godsil@gmail.com Name * Shea Godsil Where Address* 34 Jamieson …" at bounding box center [531, 236] width 940 height 3813
click at [365, 324] on input "1" at bounding box center [393, 308] width 171 height 36
click at [577, 318] on input "30" at bounding box center [624, 308] width 162 height 36
type input "3"
click at [569, 420] on div "Who Email* shea.godsil@gmail.com Name * Shea Godsil Where Address* 34 Jamieson …" at bounding box center [531, 236] width 940 height 3813
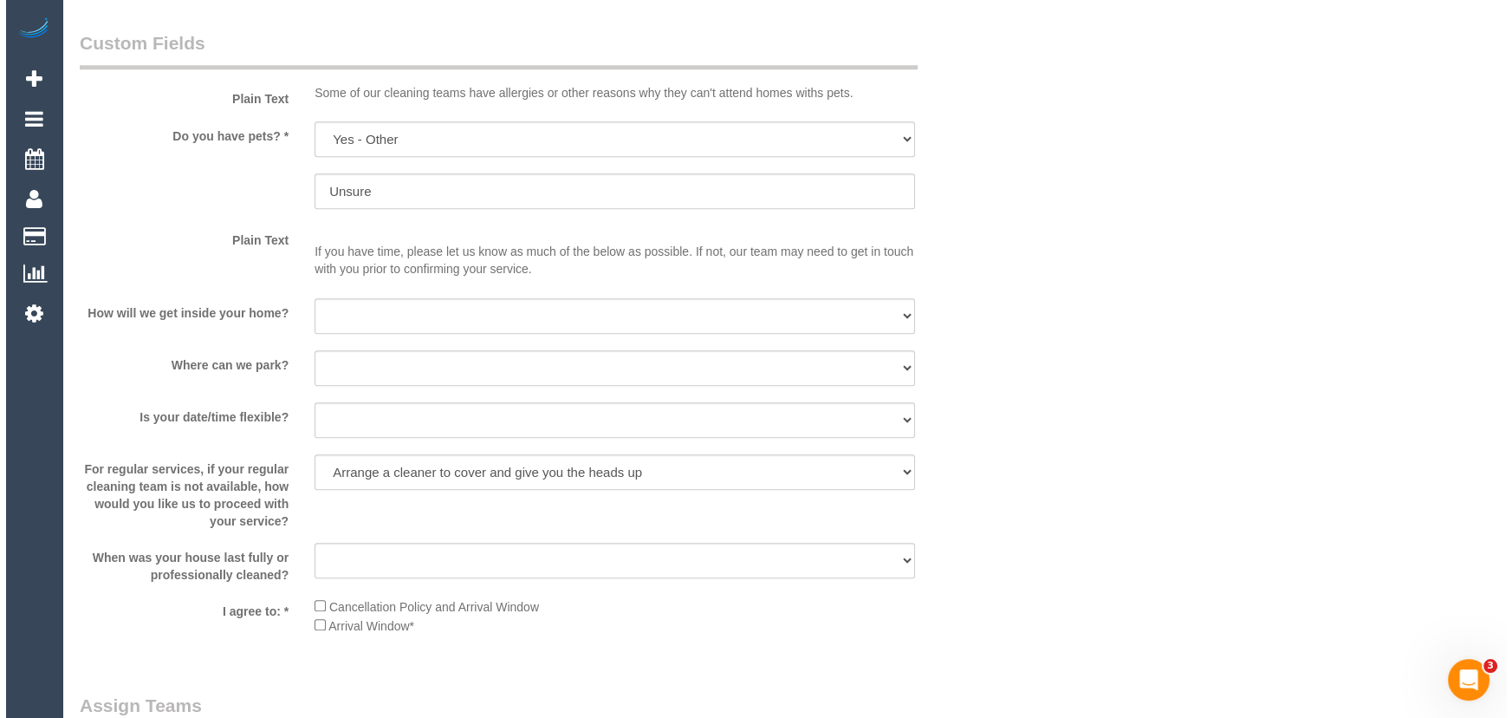
scroll to position [2521, 0]
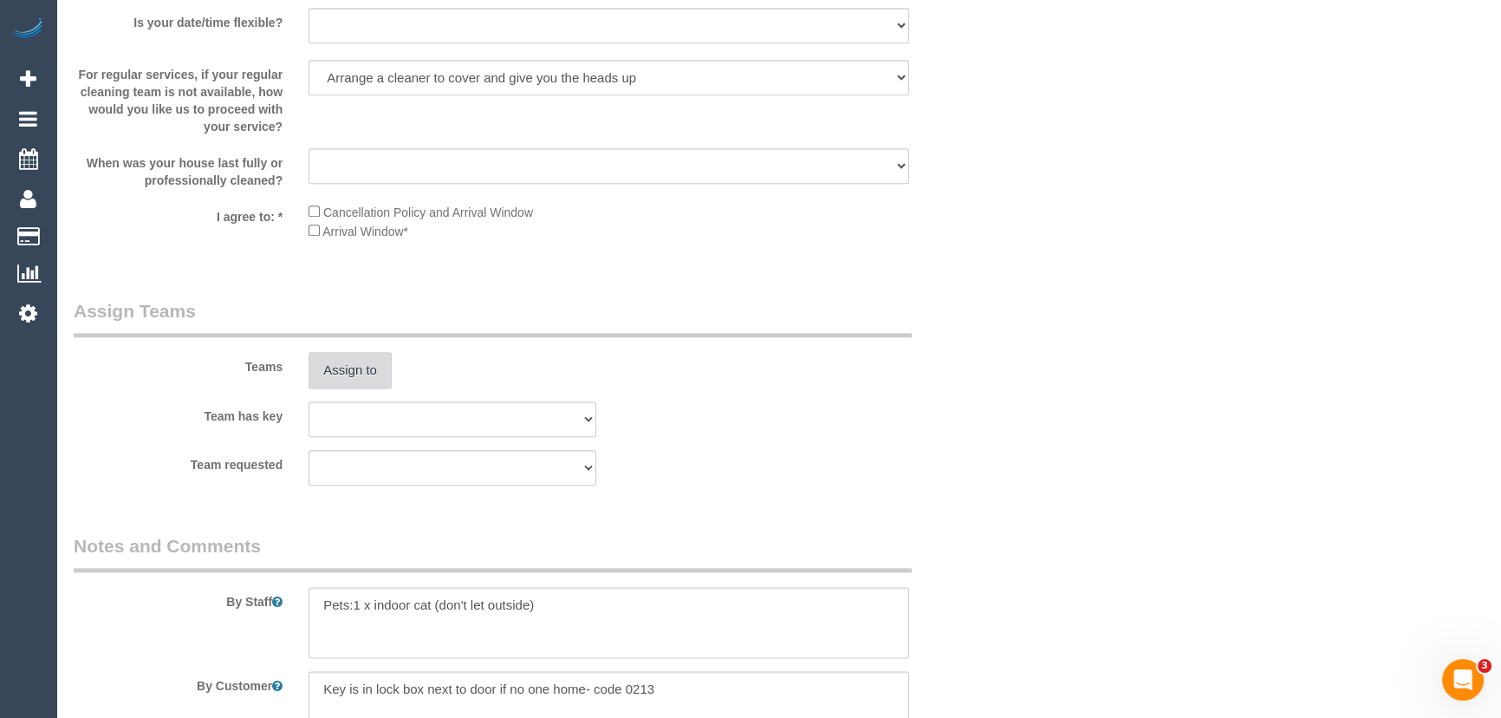
click at [350, 373] on button "Assign to" at bounding box center [349, 370] width 83 height 36
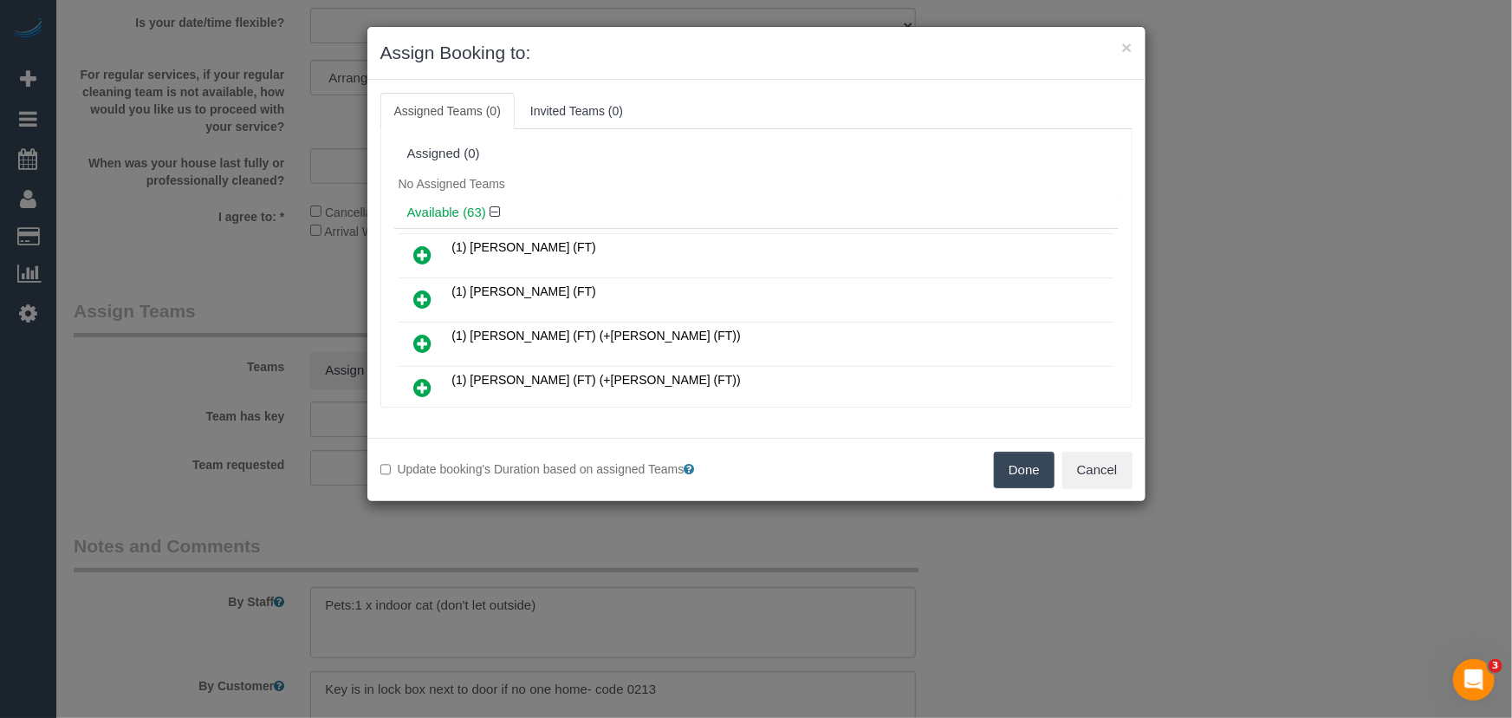
scroll to position [542, 0]
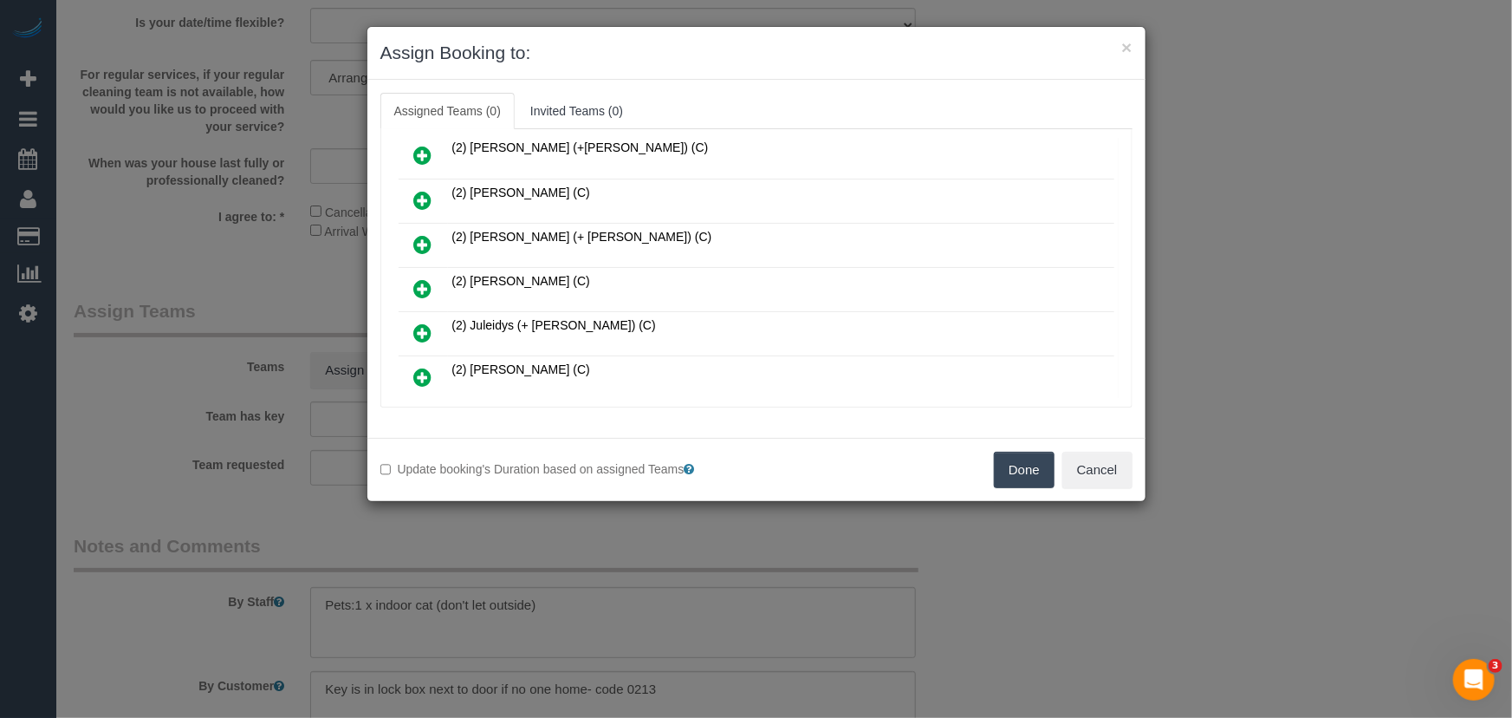
click at [419, 278] on icon at bounding box center [423, 288] width 18 height 21
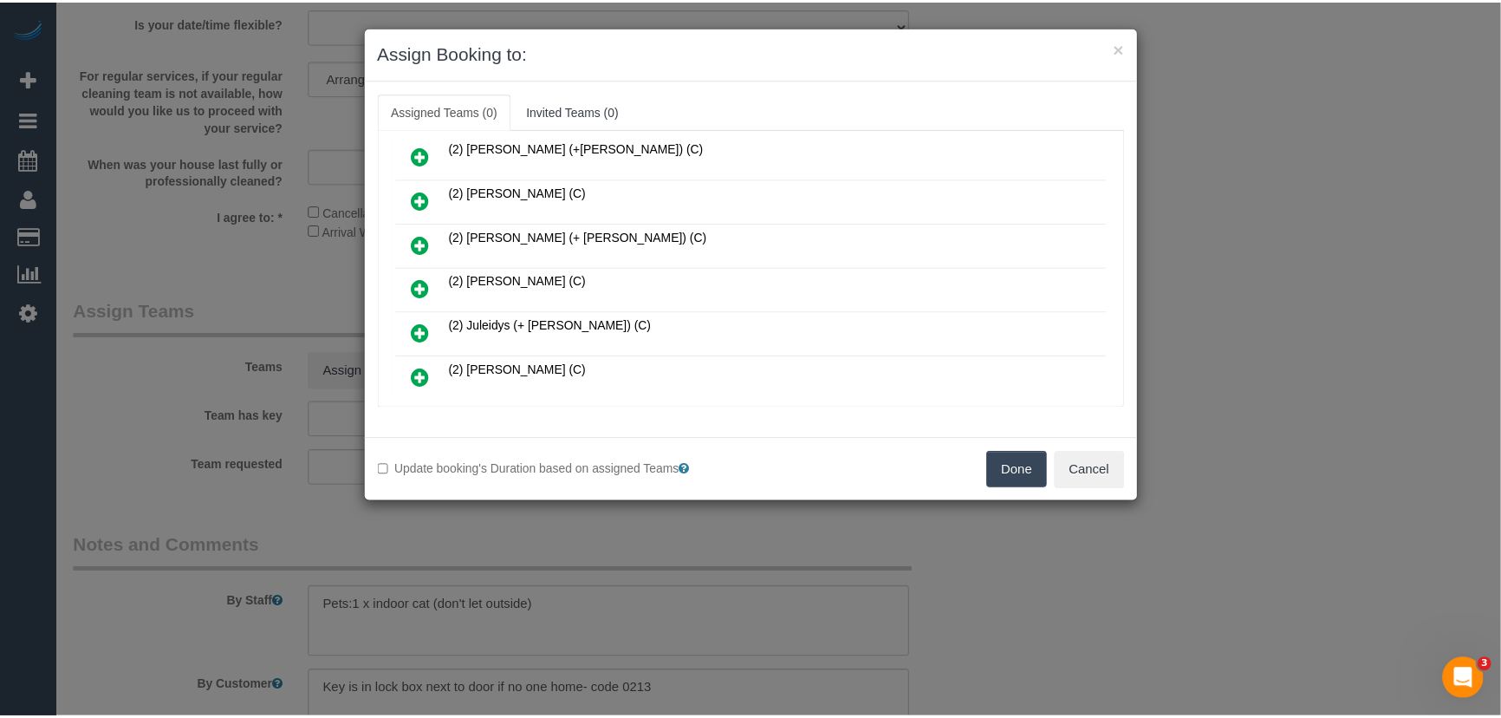
scroll to position [583, 0]
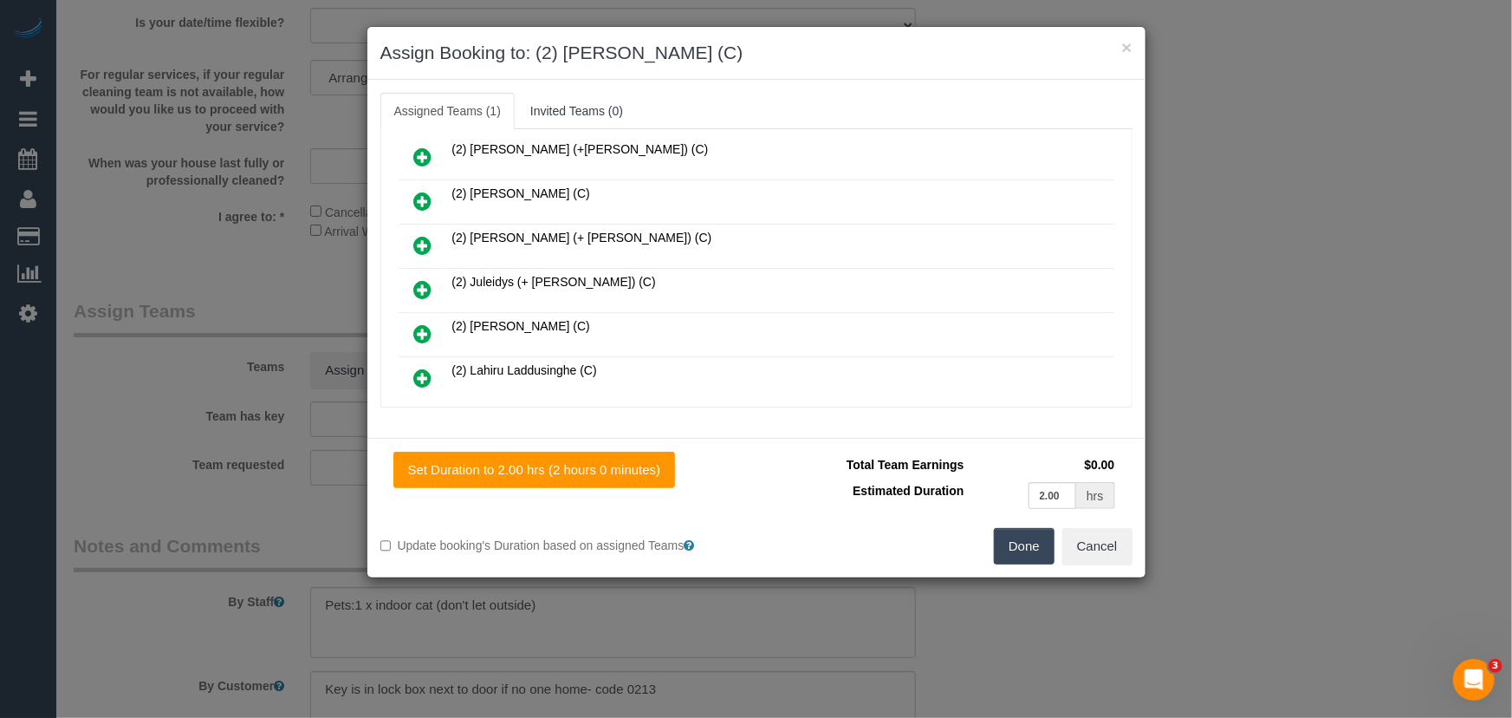
click at [1031, 555] on button "Done" at bounding box center [1024, 546] width 61 height 36
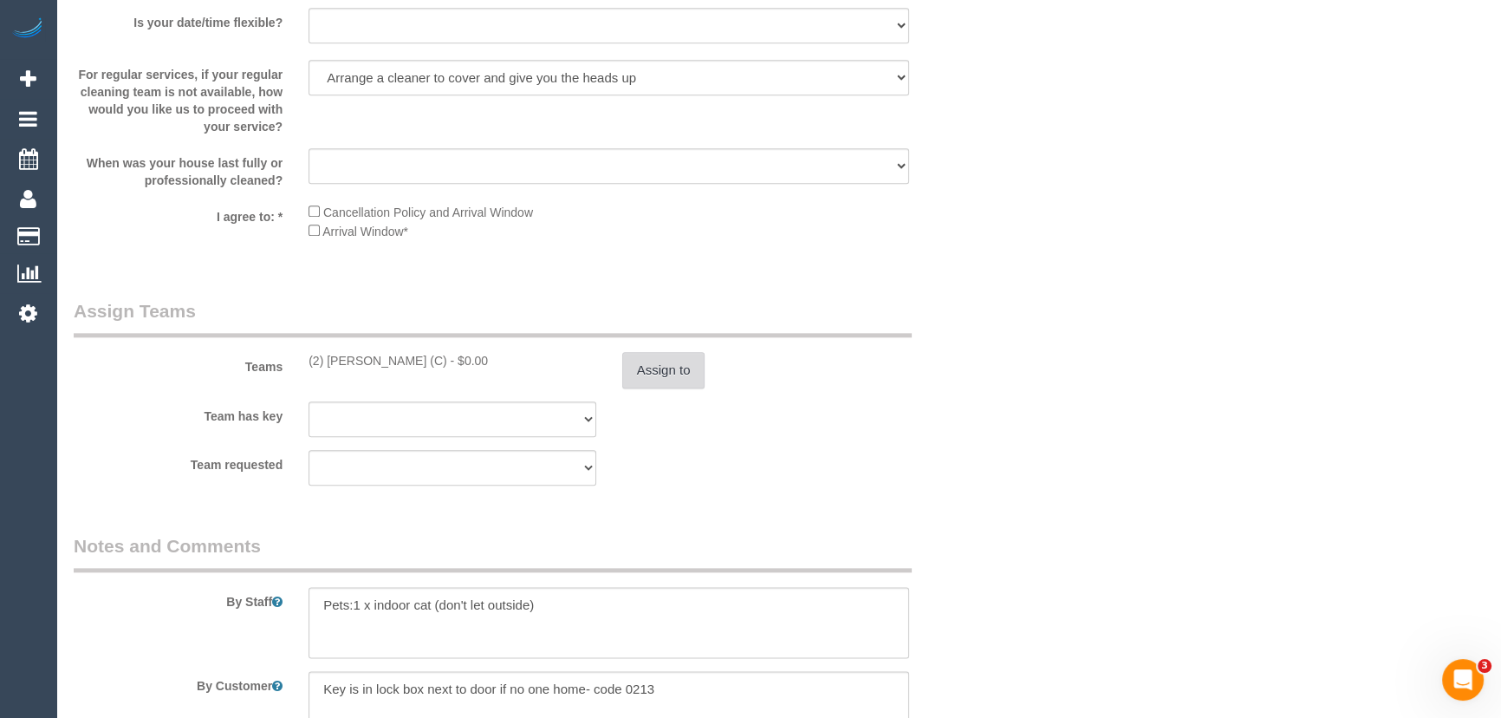
click at [668, 373] on button "Assign to" at bounding box center [663, 370] width 83 height 36
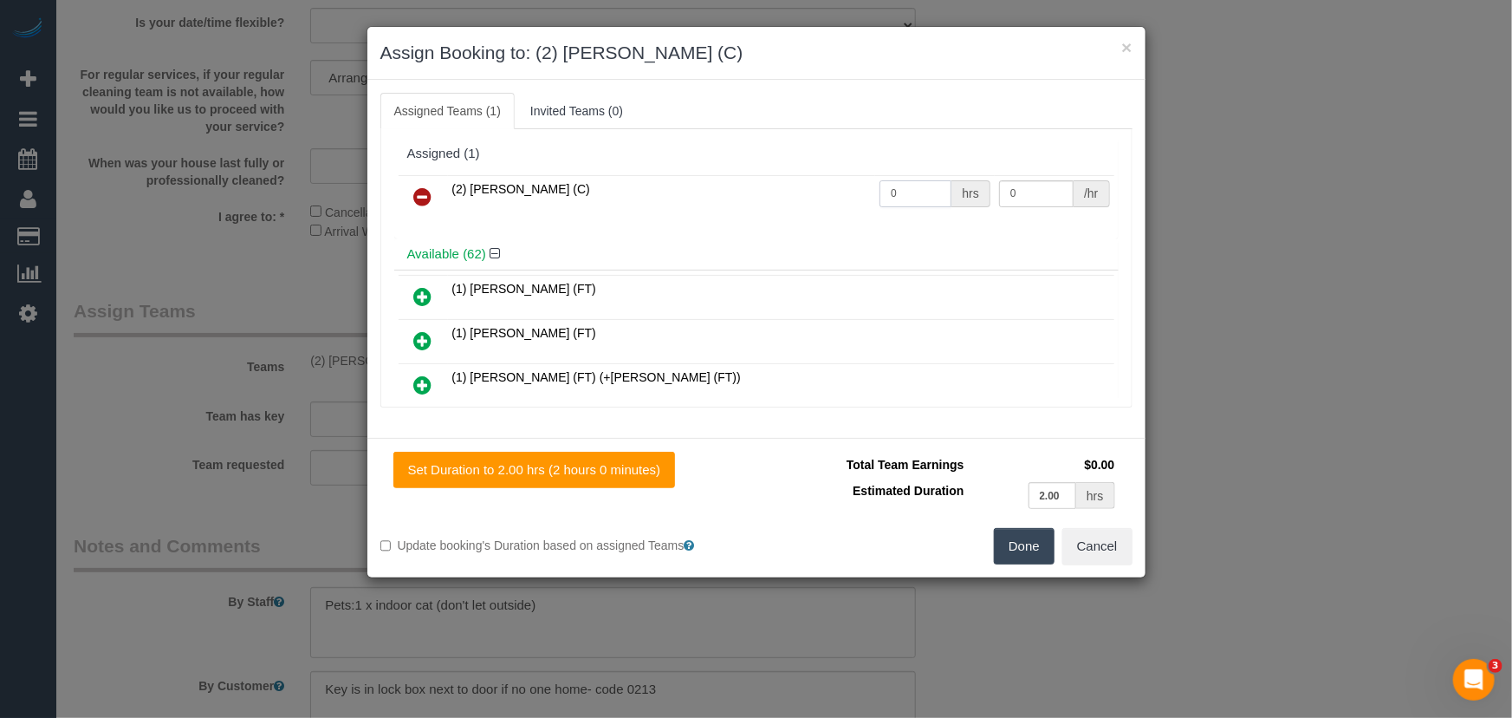
click at [920, 190] on input "0" at bounding box center [916, 193] width 72 height 27
type input "2"
type input "37.5"
click at [1010, 541] on button "Done" at bounding box center [1024, 546] width 61 height 36
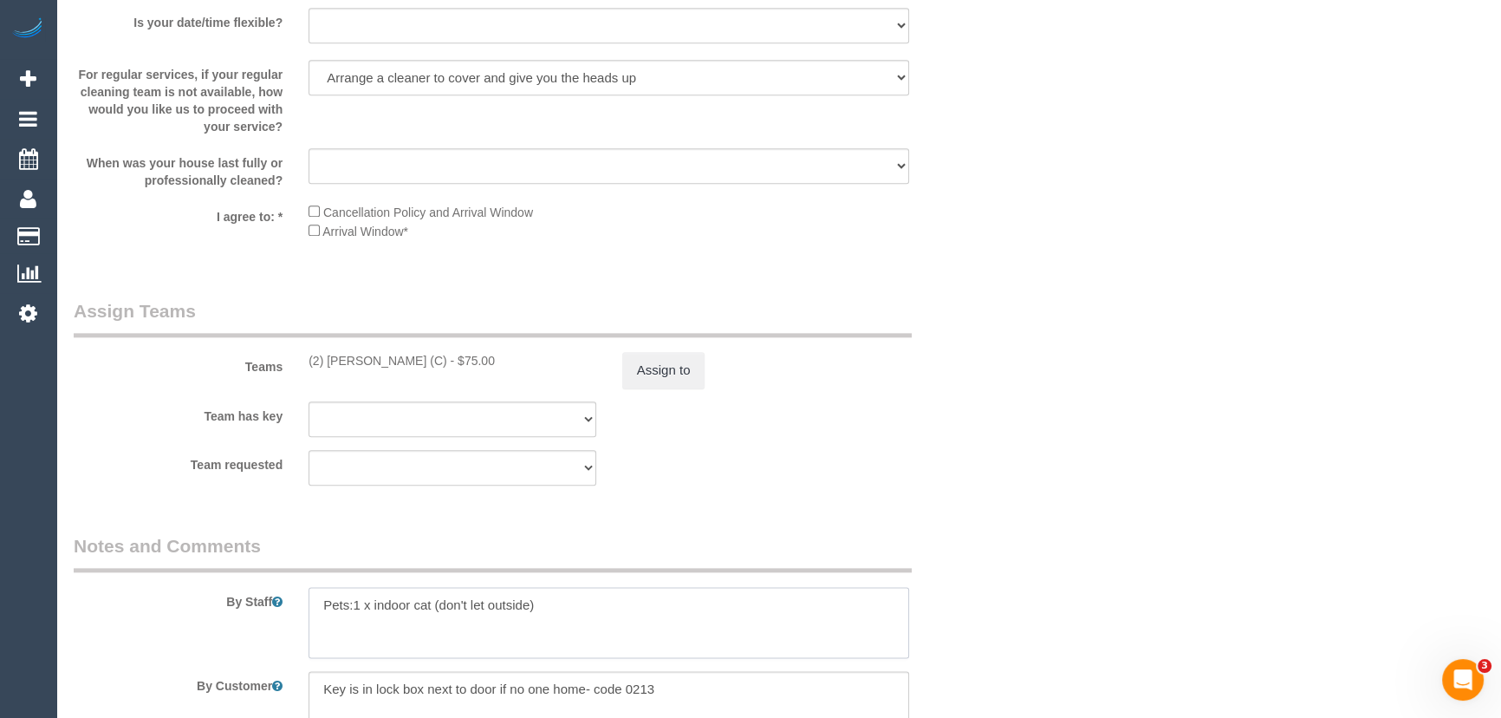
click at [319, 601] on textarea at bounding box center [608, 622] width 601 height 71
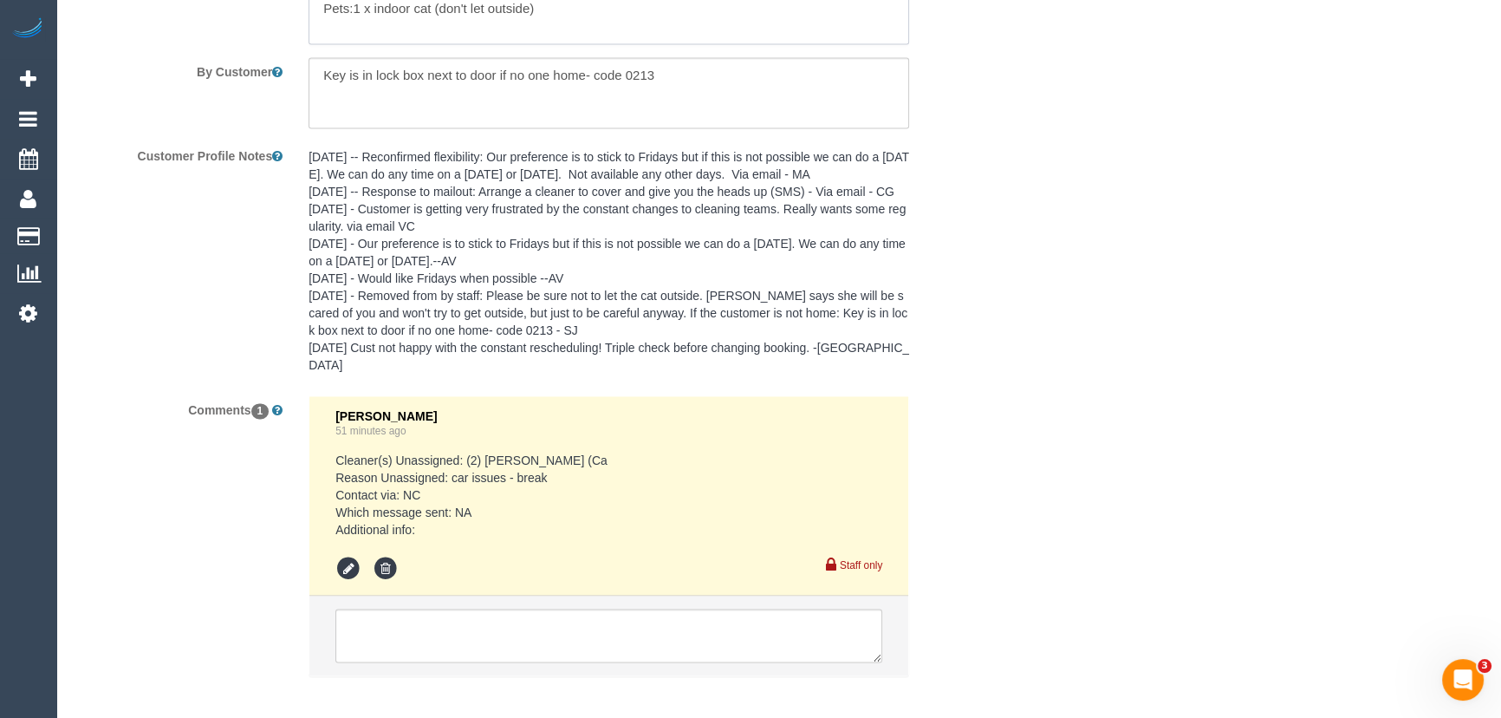
scroll to position [3201, 0]
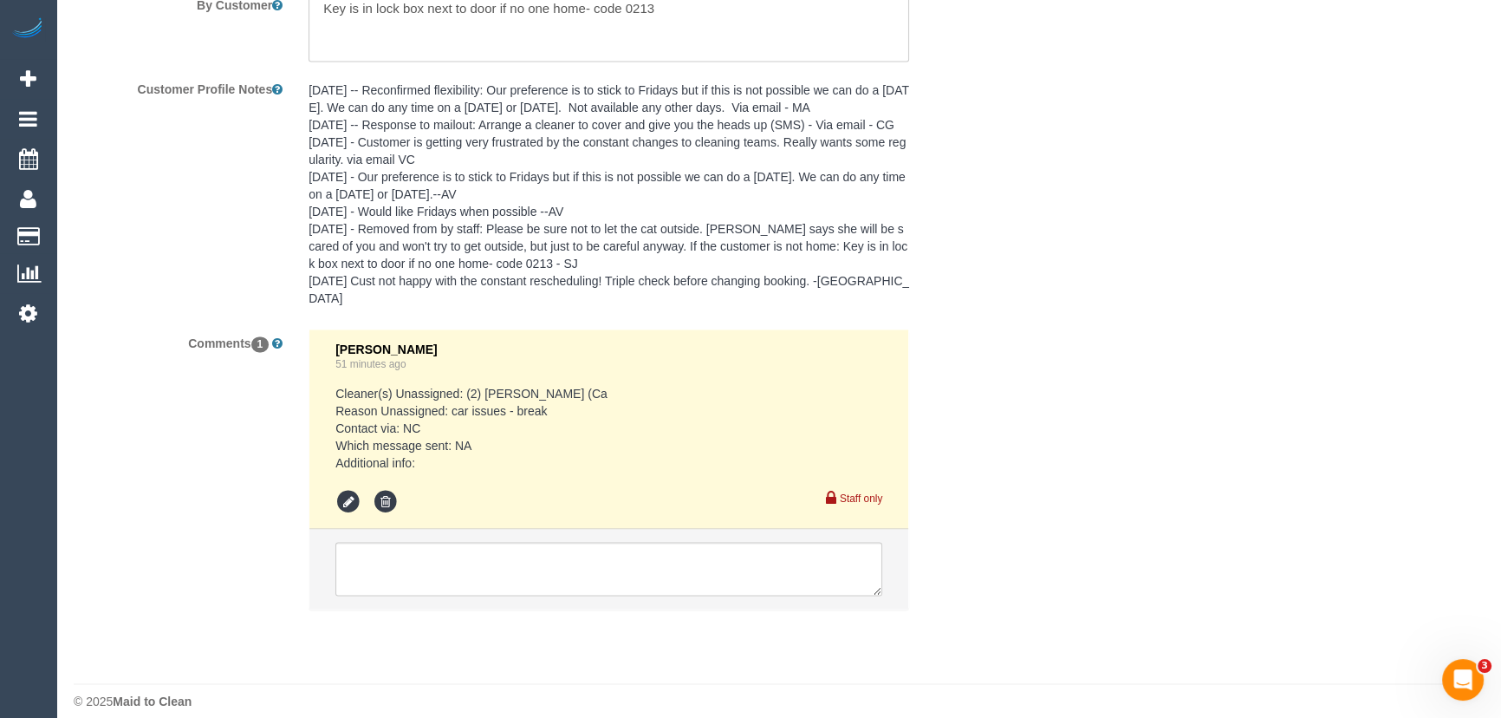
type textarea "*cover* Pets:1 x indoor cat (don't let outside)"
click at [503, 542] on textarea at bounding box center [608, 569] width 547 height 54
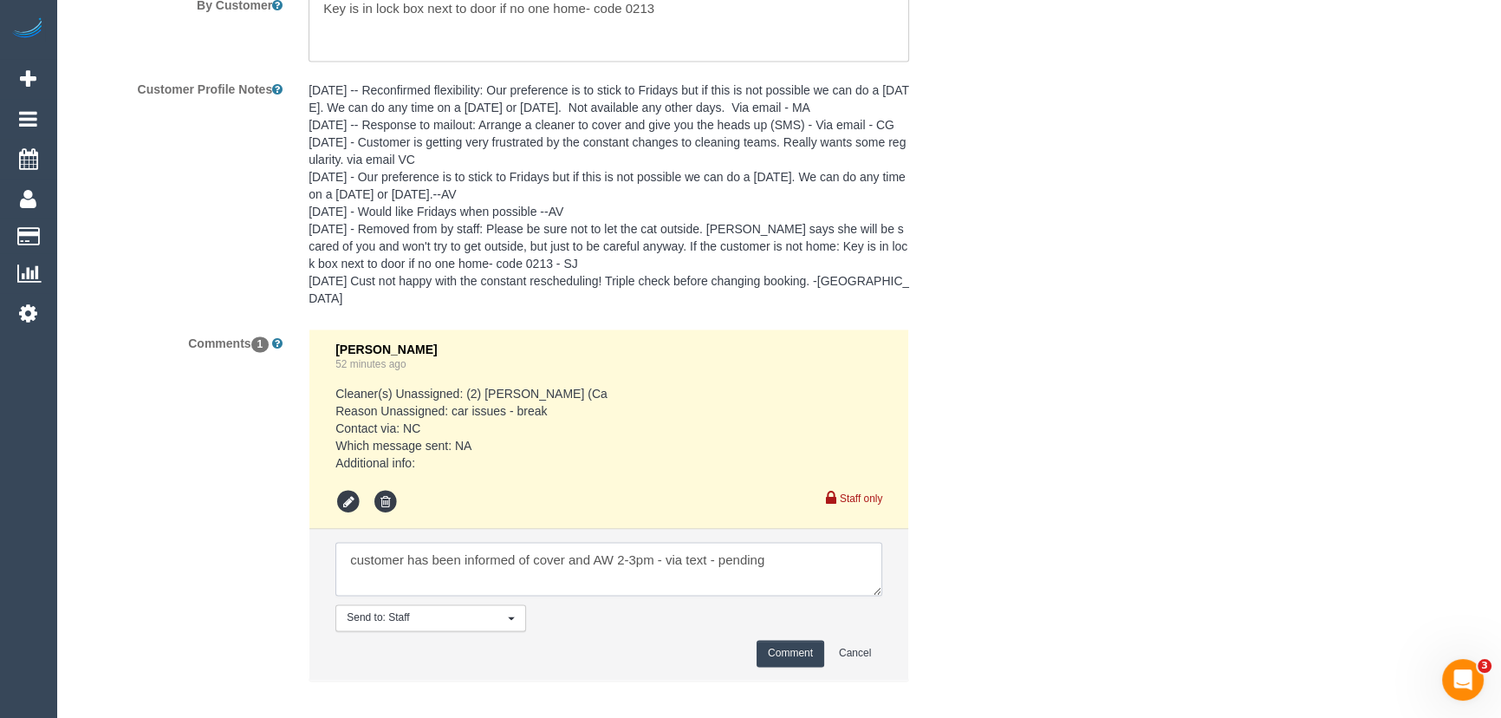
type textarea "customer has been informed of cover and AW 2-3pm - via text - pending"
click at [776, 640] on button "Comment" at bounding box center [791, 653] width 68 height 27
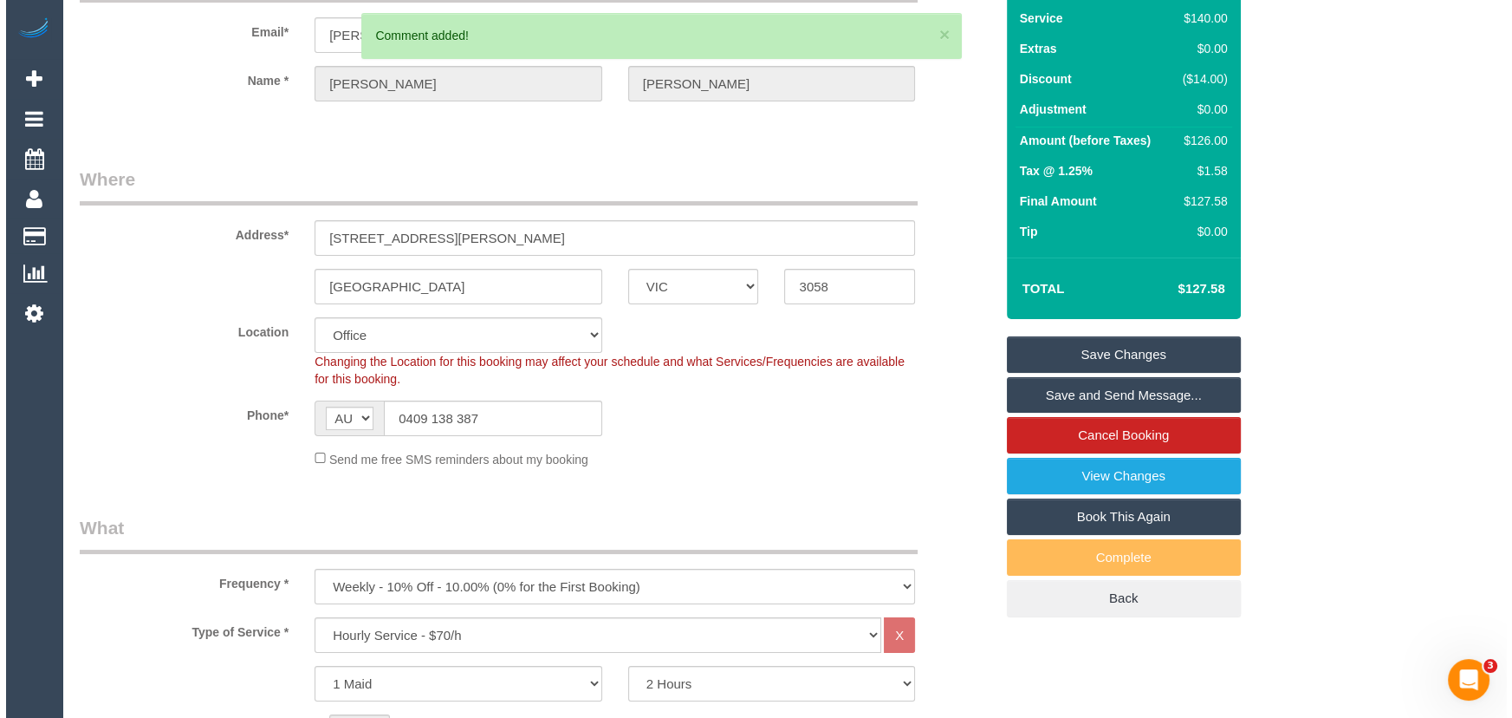
scroll to position [0, 0]
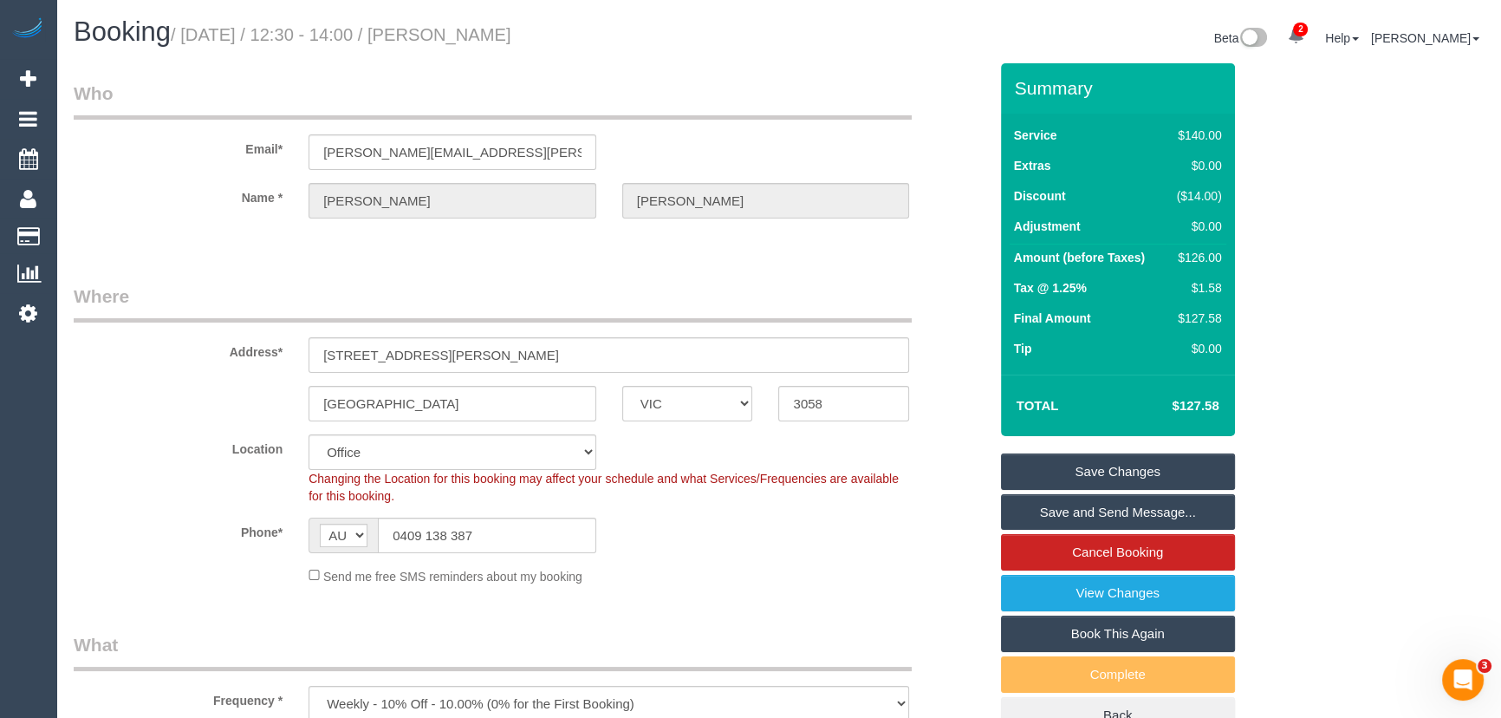
click at [494, 36] on small "/ September 12, 2025 / 12:30 - 14:00 / Shea Godsil" at bounding box center [341, 34] width 341 height 19
copy small "Shea Godsil"
drag, startPoint x: 1066, startPoint y: 462, endPoint x: 1071, endPoint y: 430, distance: 32.5
click at [1066, 462] on link "Save Changes" at bounding box center [1118, 471] width 234 height 36
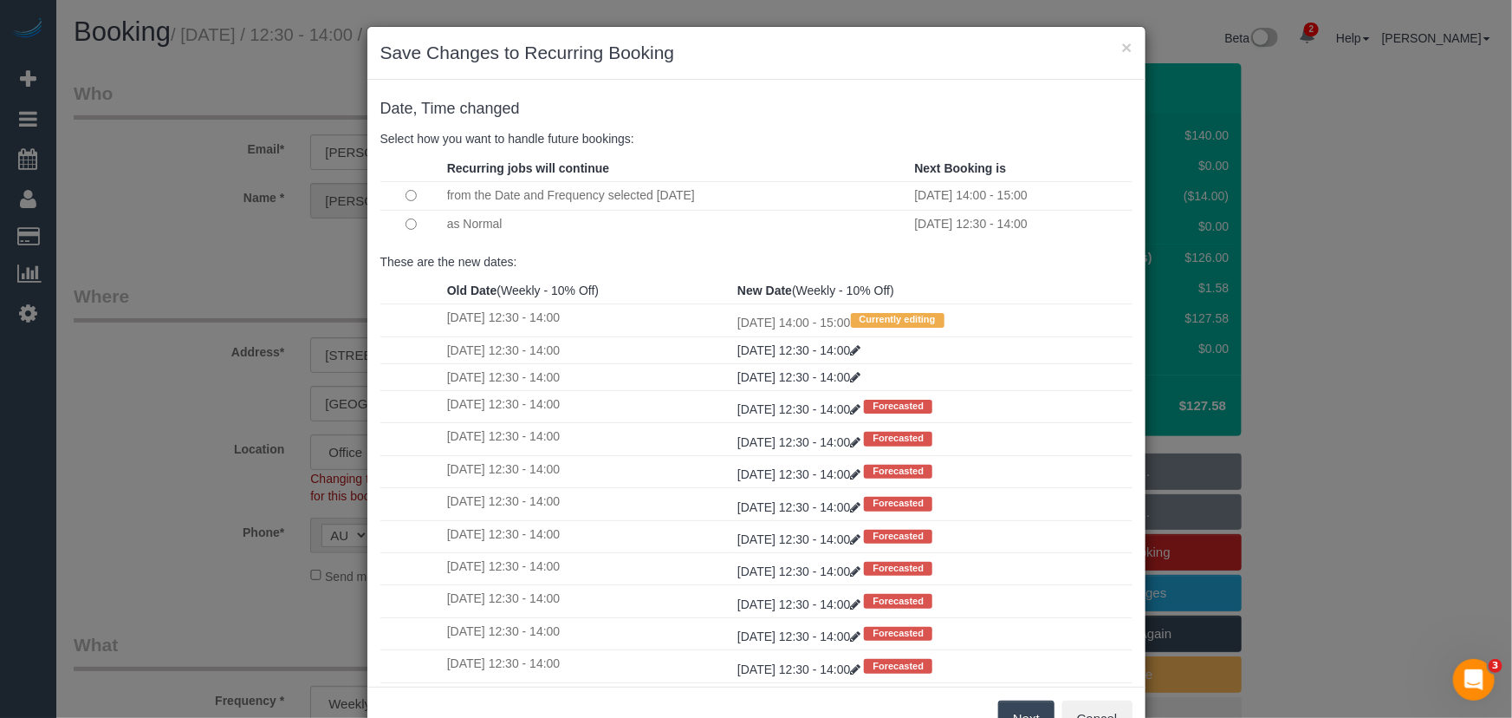
click at [1036, 709] on button "Next" at bounding box center [1026, 718] width 56 height 36
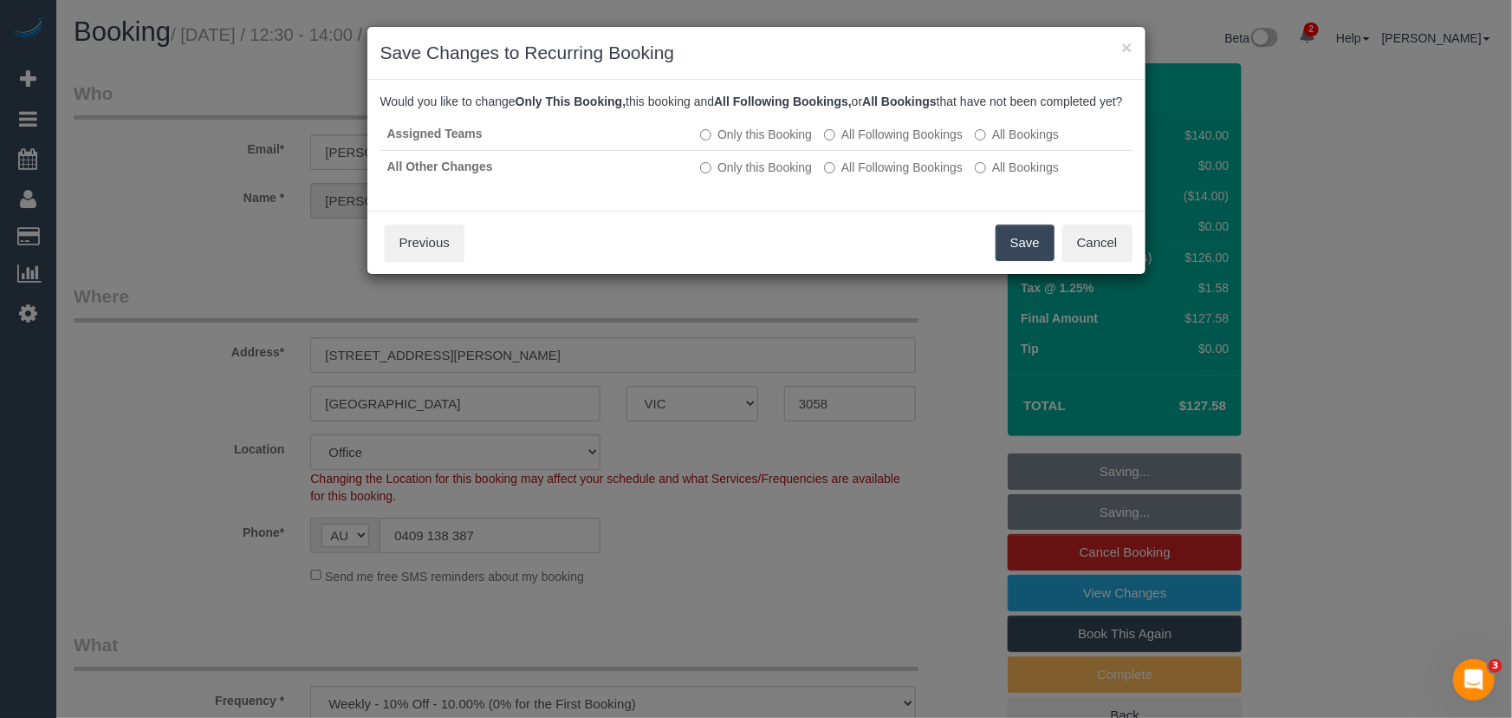
click at [1006, 253] on button "Save" at bounding box center [1025, 242] width 59 height 36
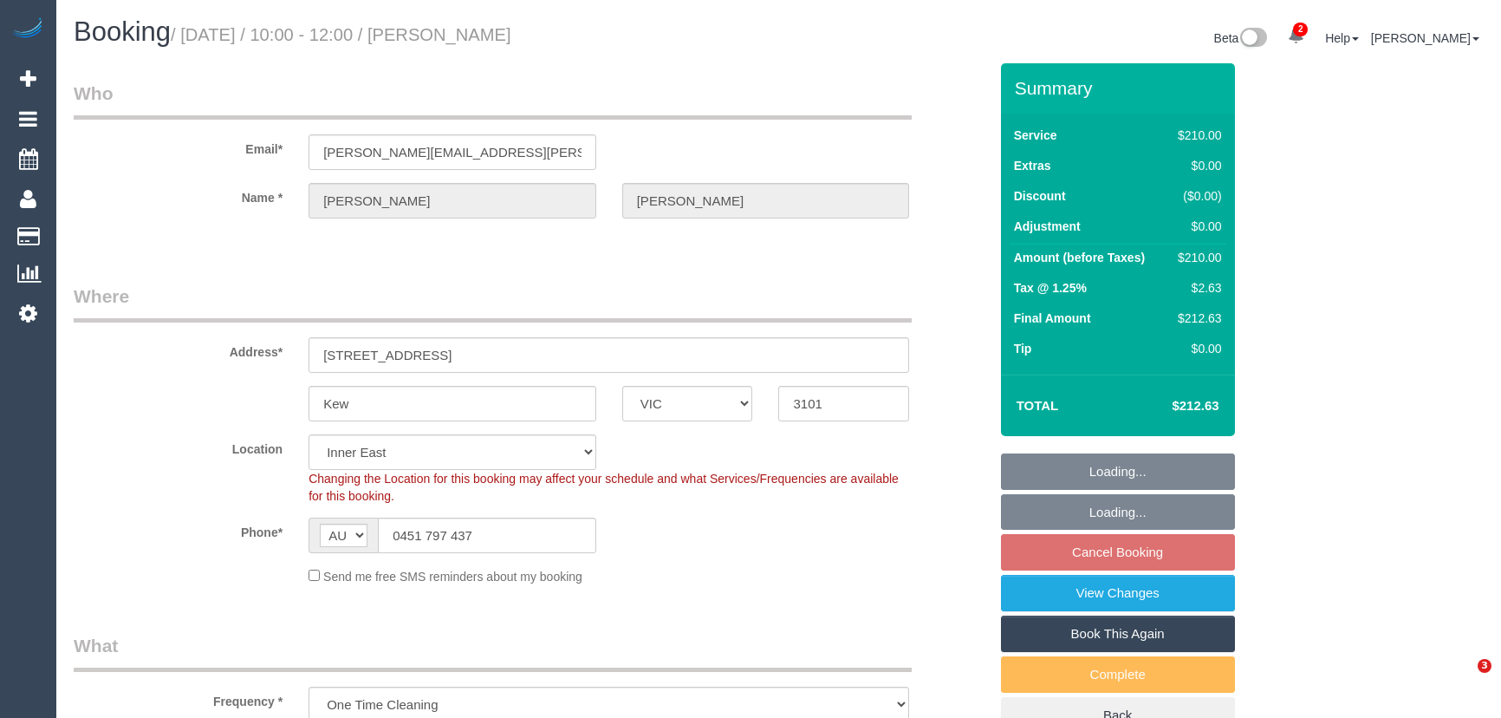
select select "VIC"
select select "180"
select select "string:stripe-pm_1RtgNE2GScqysDRVUirl8EZJ"
select select "number:30"
select select "number:14"
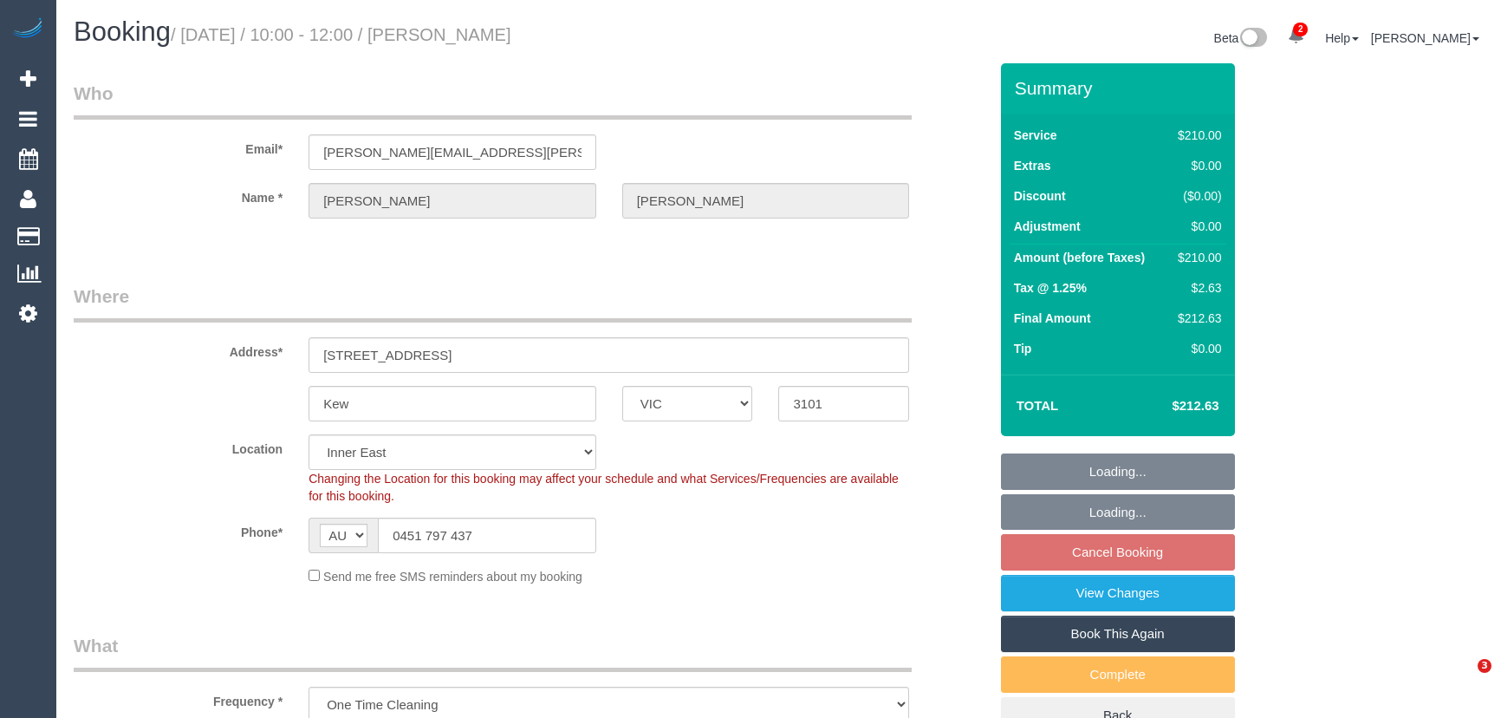
select select "number:19"
select select "number:24"
select select "number:34"
select select "number:11"
select select "object:1493"
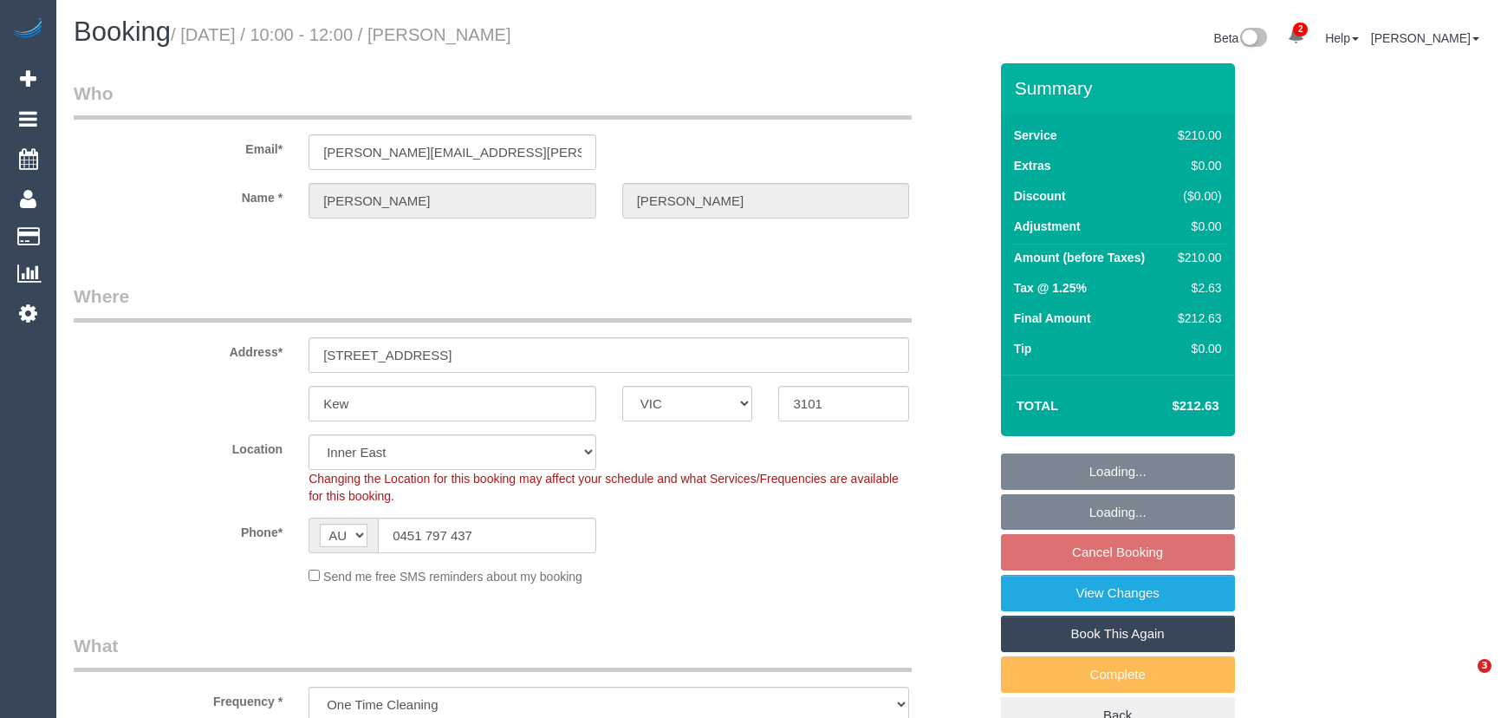
select select "spot3"
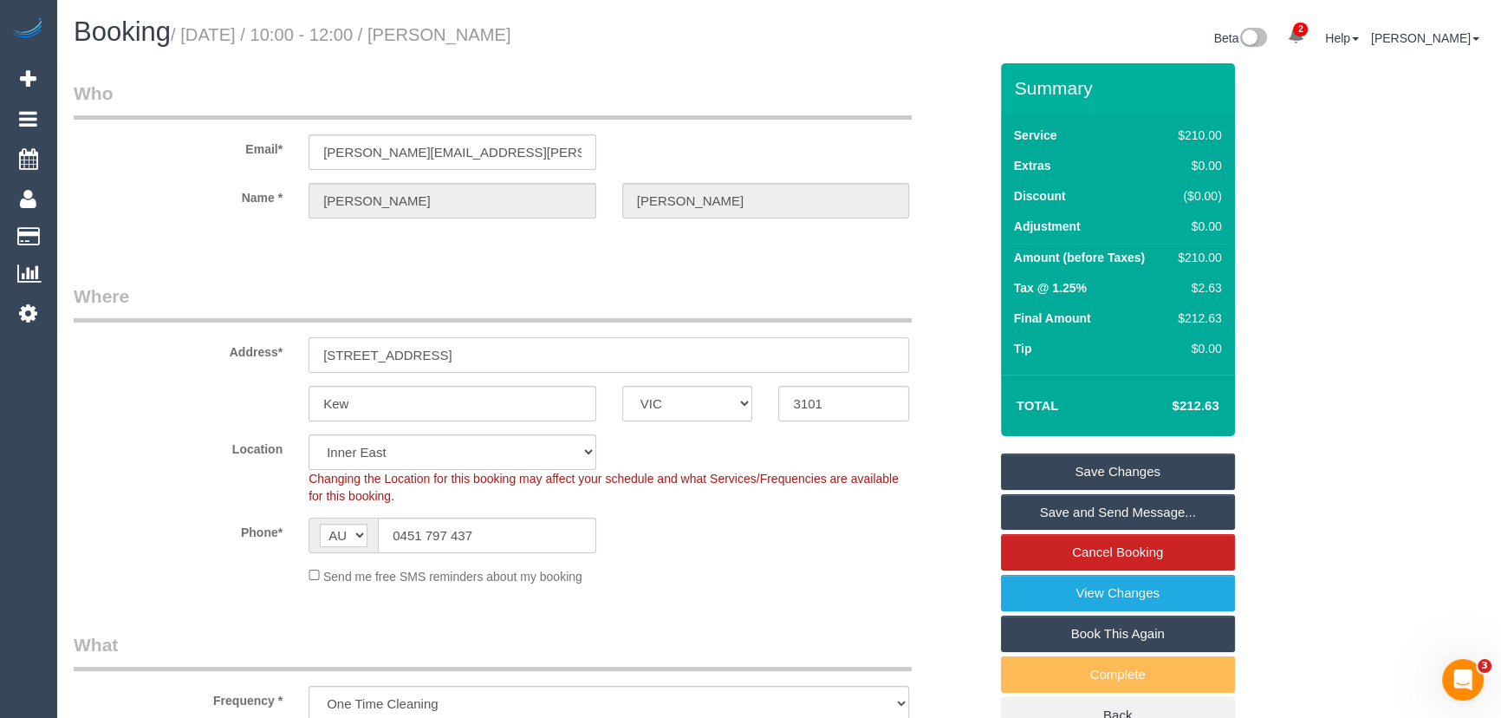
click at [504, 355] on input "145 Willsmere Rd" at bounding box center [608, 355] width 601 height 36
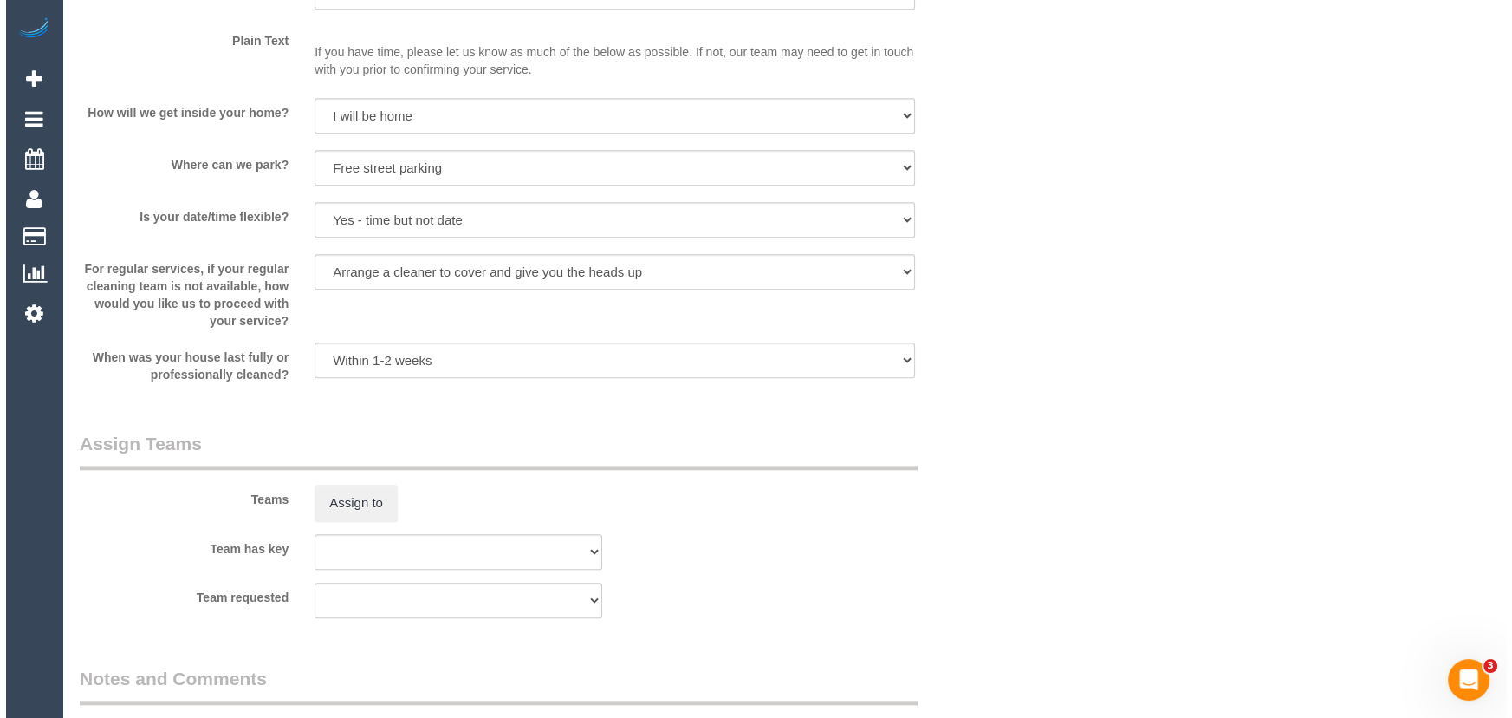
scroll to position [2284, 0]
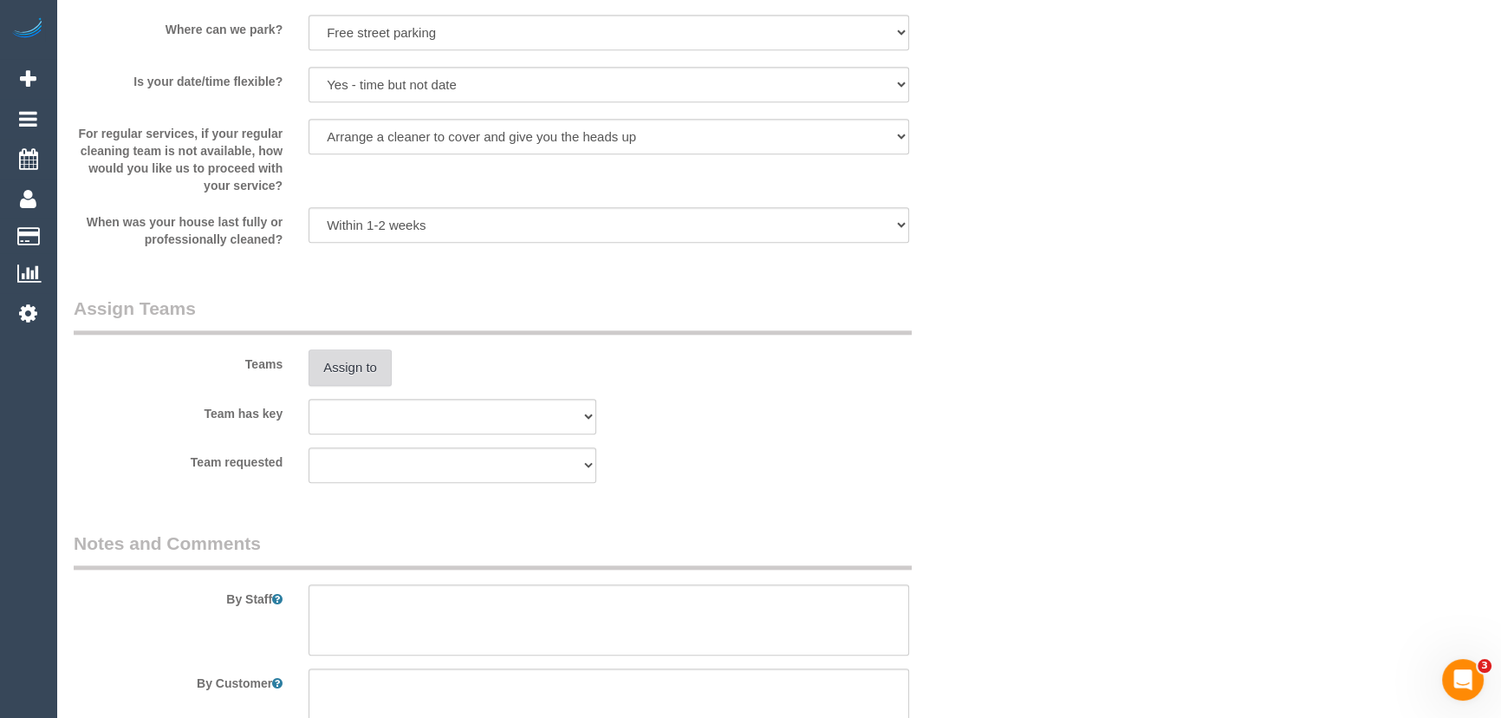
click at [363, 368] on button "Assign to" at bounding box center [349, 367] width 83 height 36
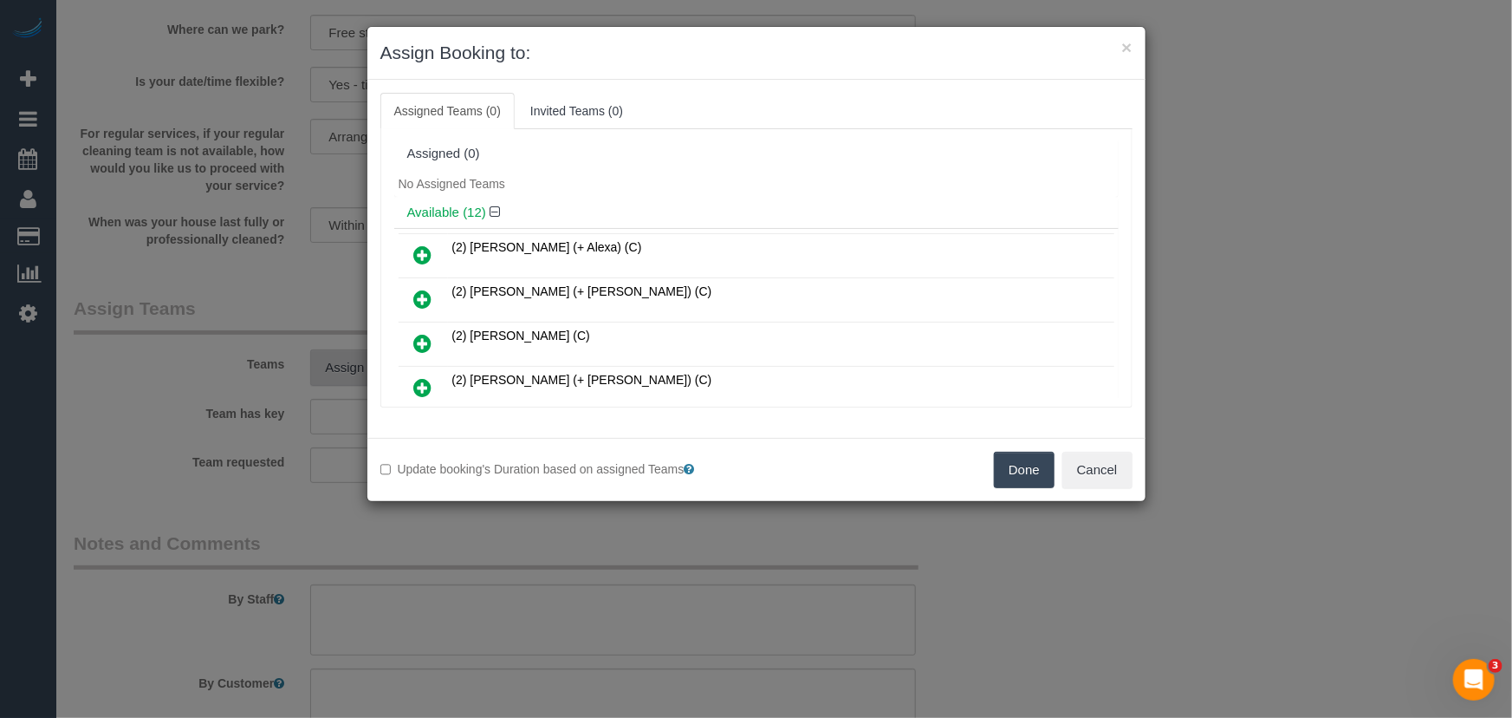
scroll to position [4471, 0]
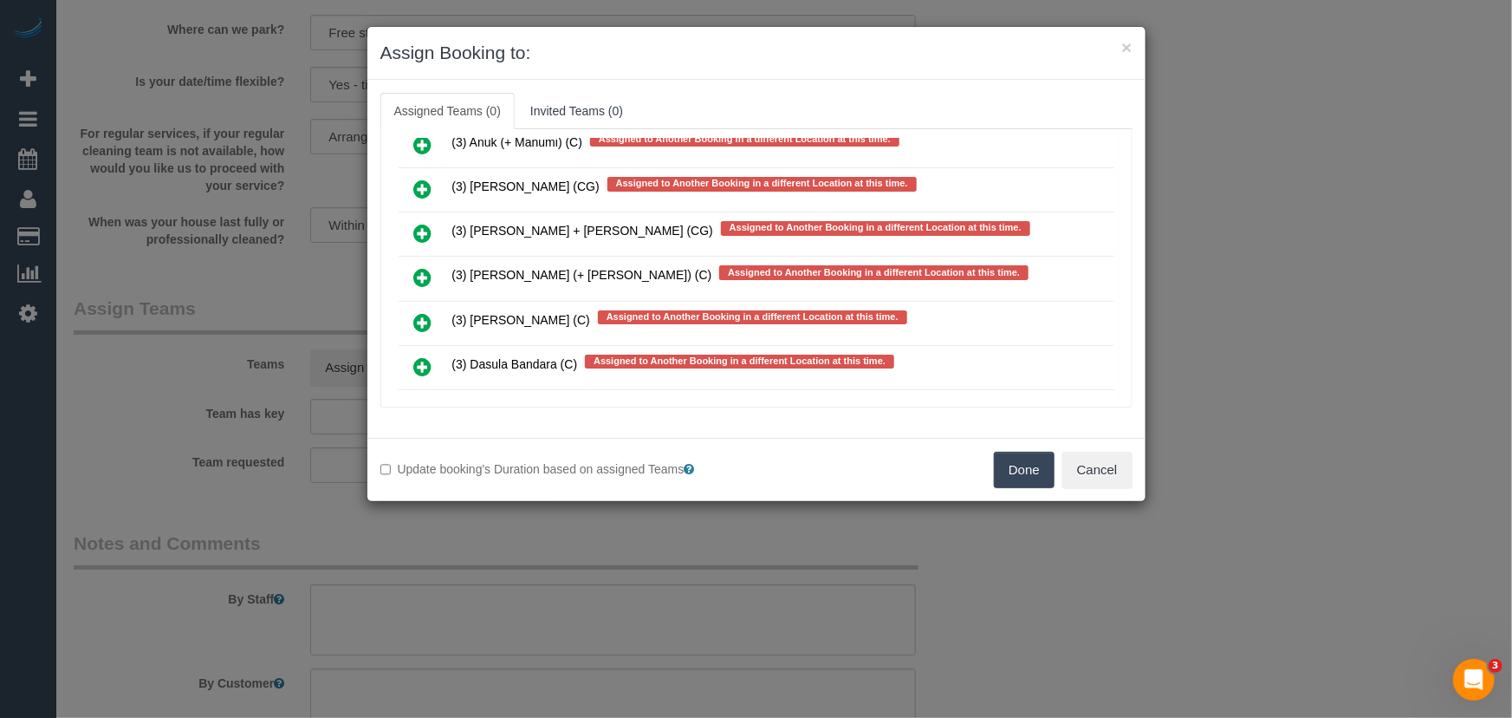
click at [425, 356] on icon at bounding box center [423, 366] width 18 height 21
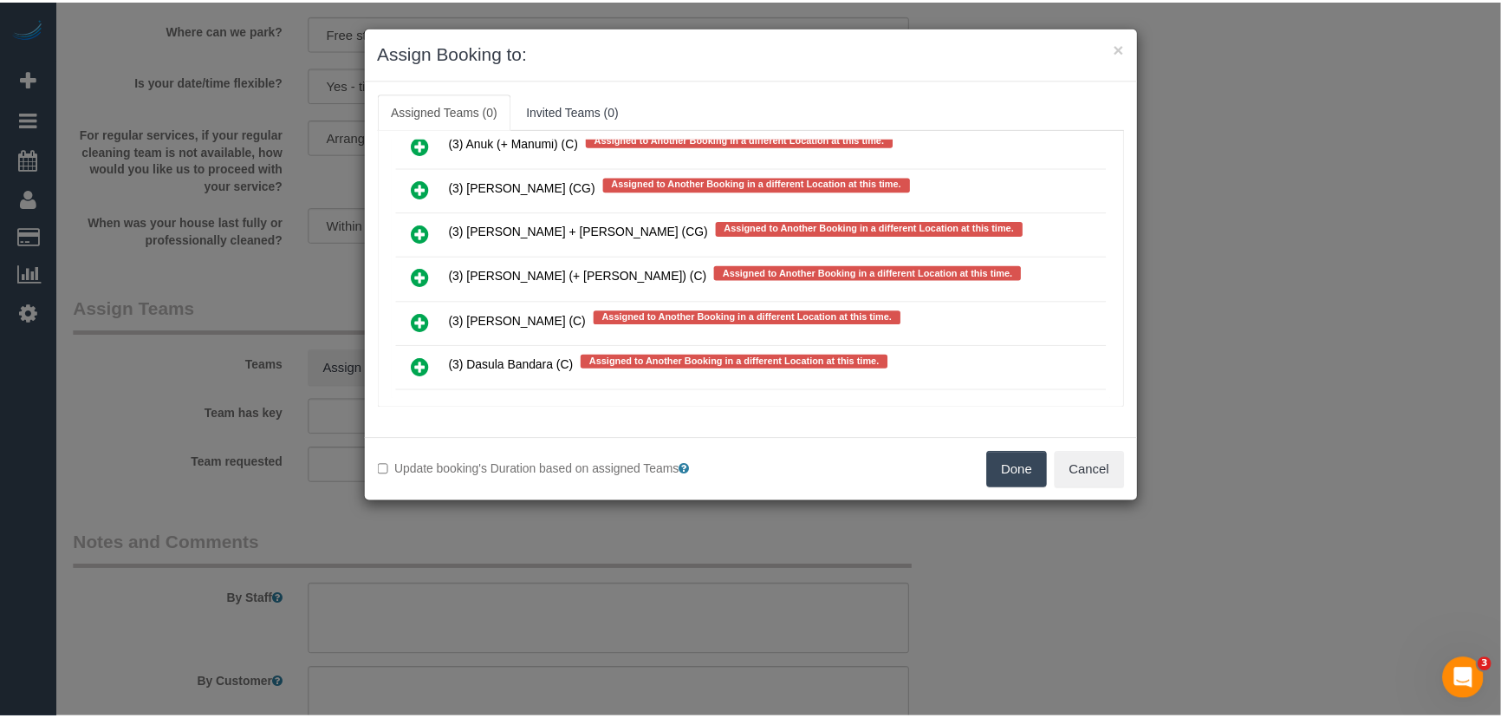
scroll to position [4517, 0]
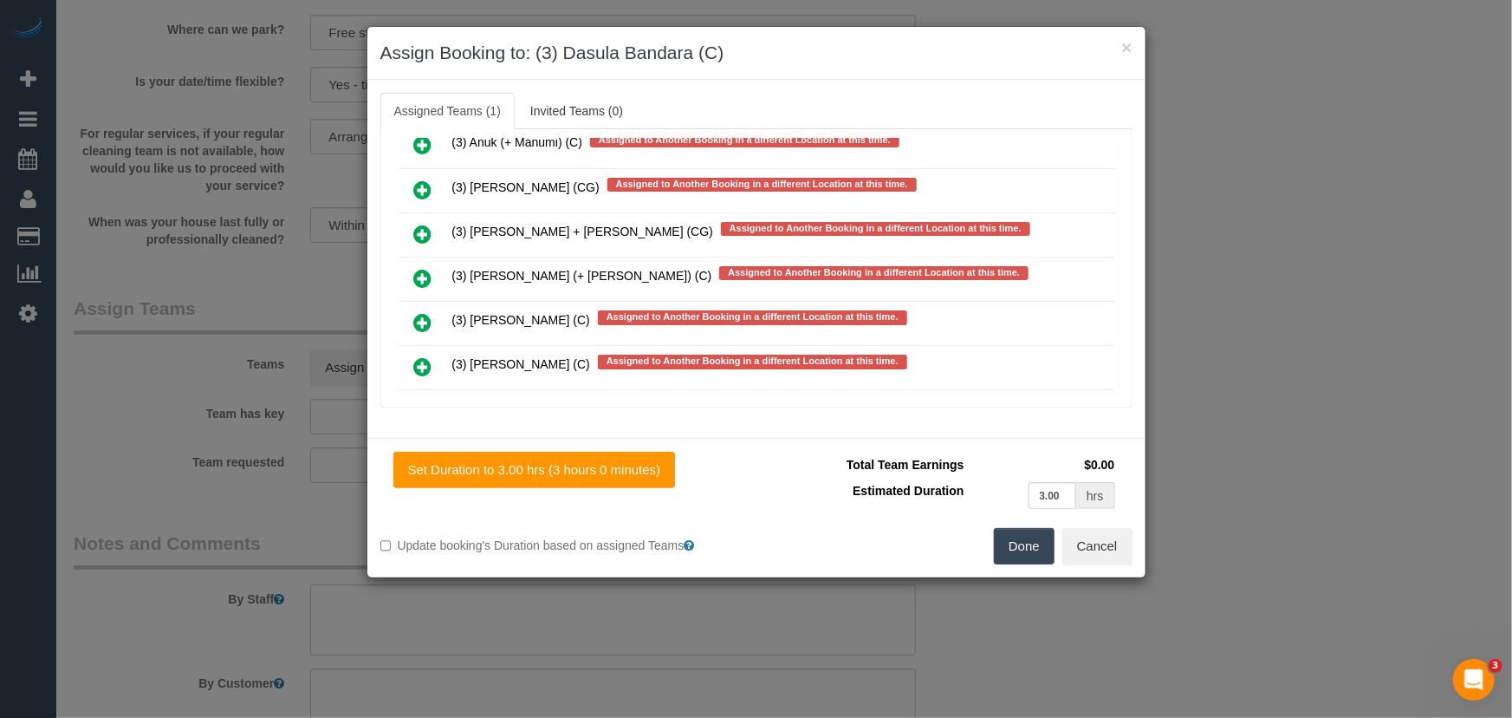
drag, startPoint x: 1034, startPoint y: 542, endPoint x: 1022, endPoint y: 543, distance: 12.3
click at [1034, 542] on button "Done" at bounding box center [1024, 546] width 61 height 36
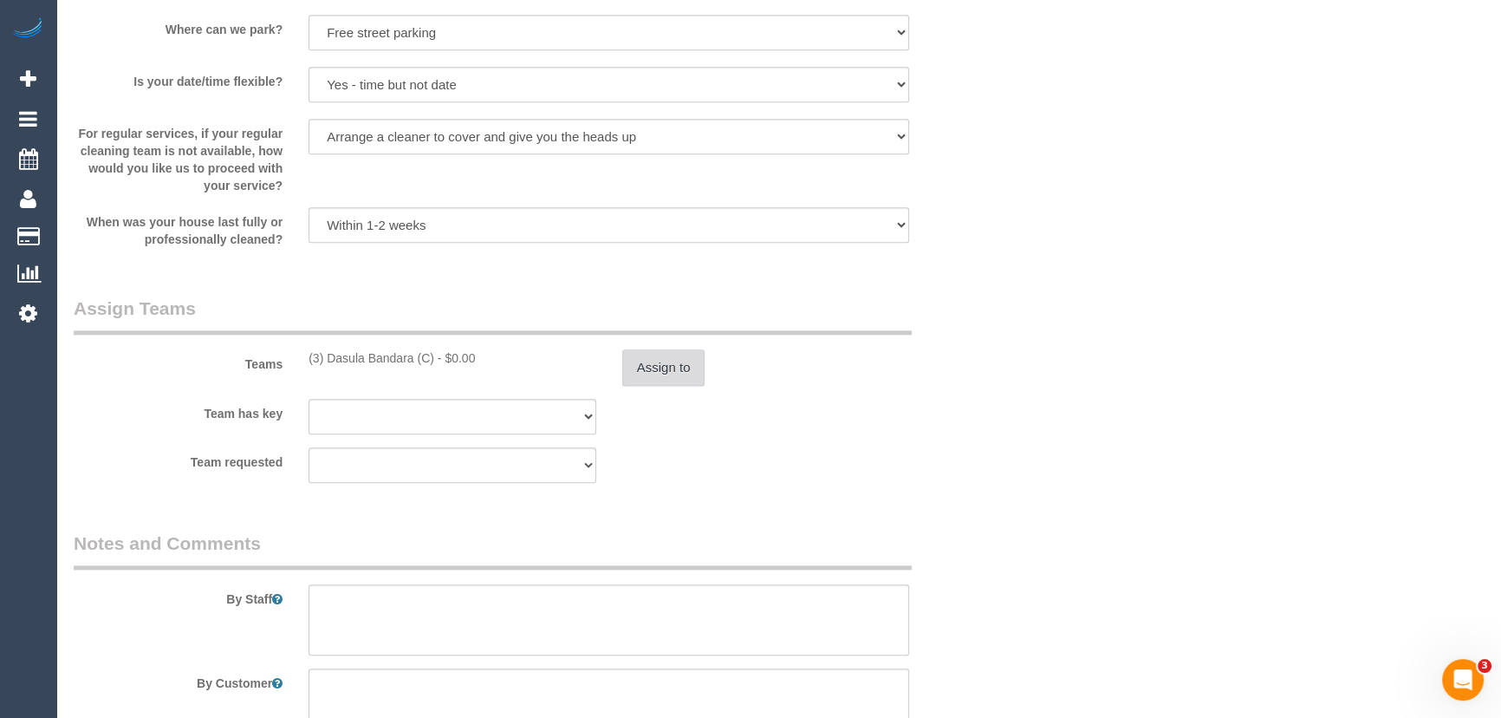
click at [659, 367] on button "Assign to" at bounding box center [663, 367] width 83 height 36
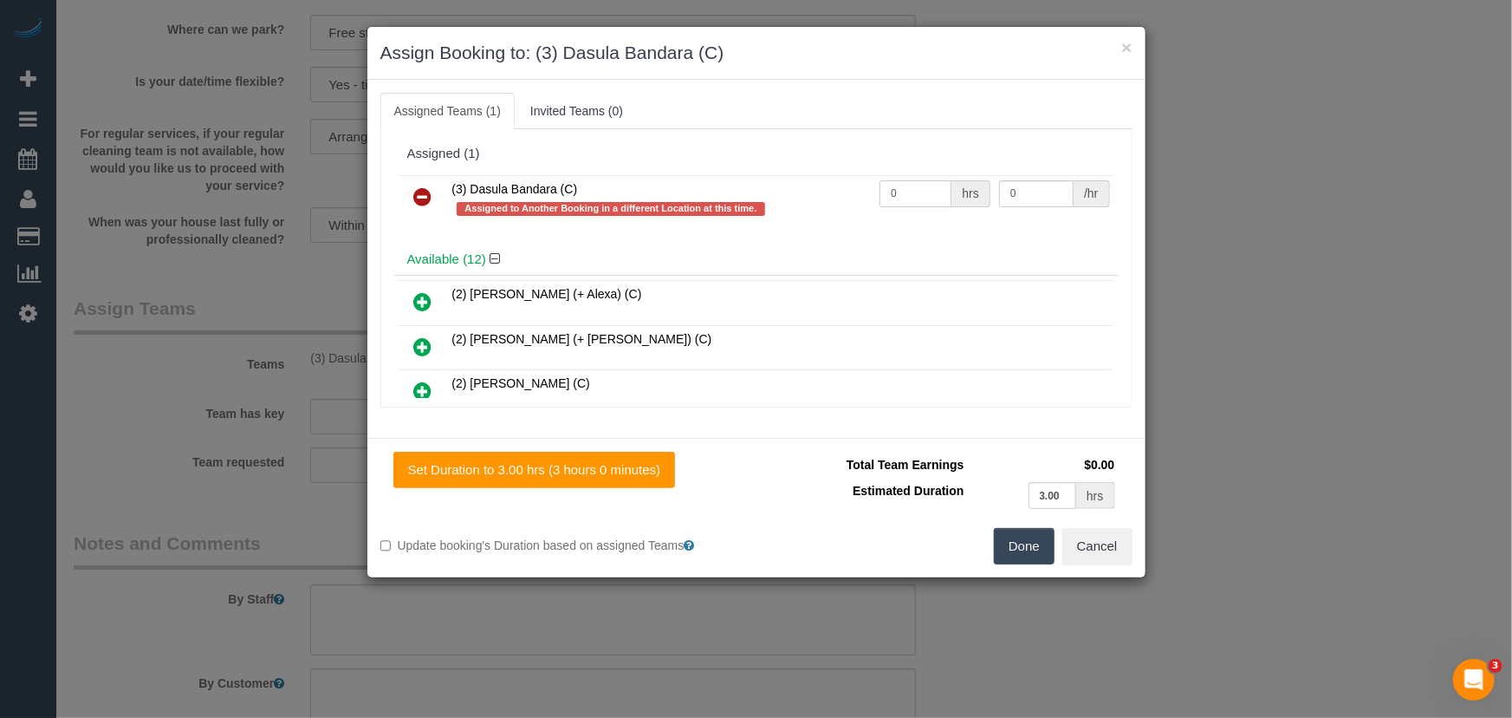
click at [932, 197] on input "0" at bounding box center [916, 193] width 72 height 27
type input "3"
type input "35"
click at [1032, 544] on button "Done" at bounding box center [1024, 546] width 61 height 36
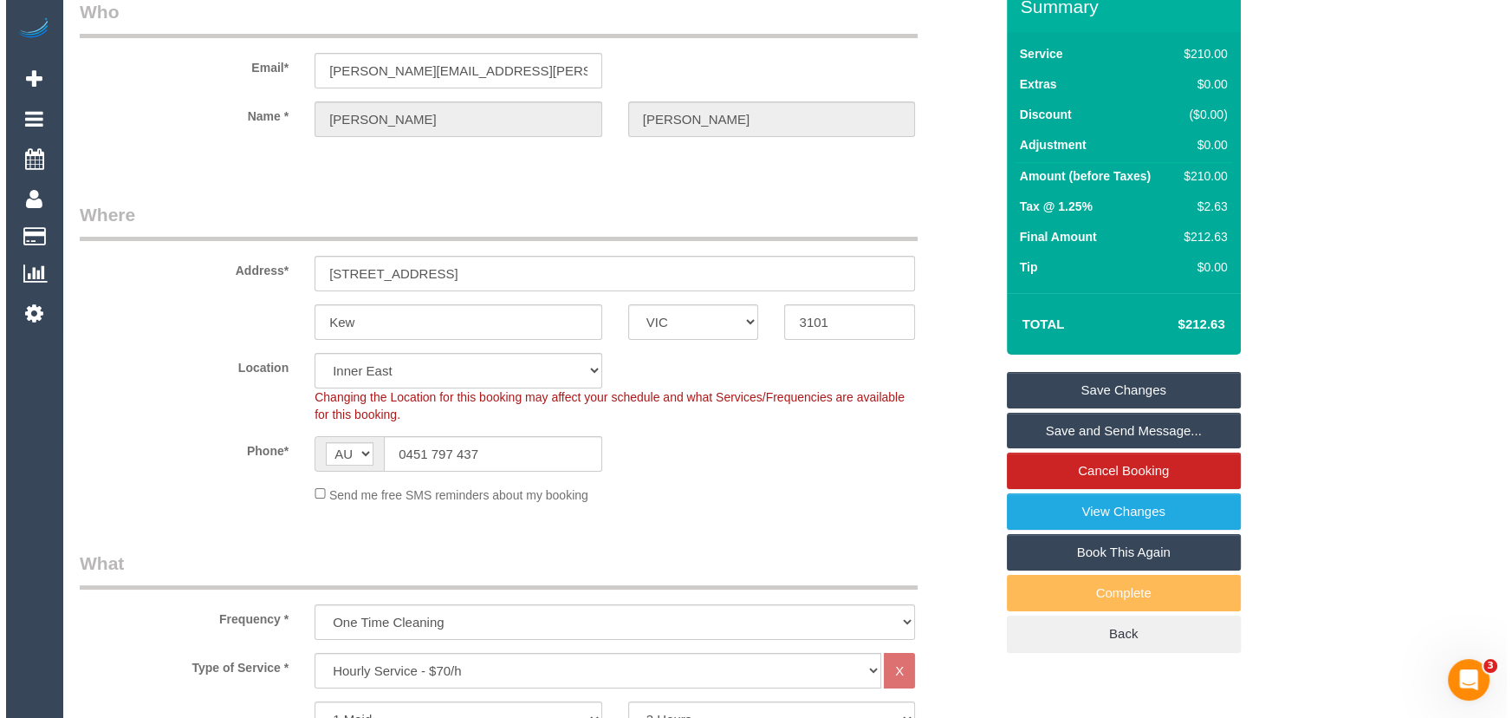
scroll to position [0, 0]
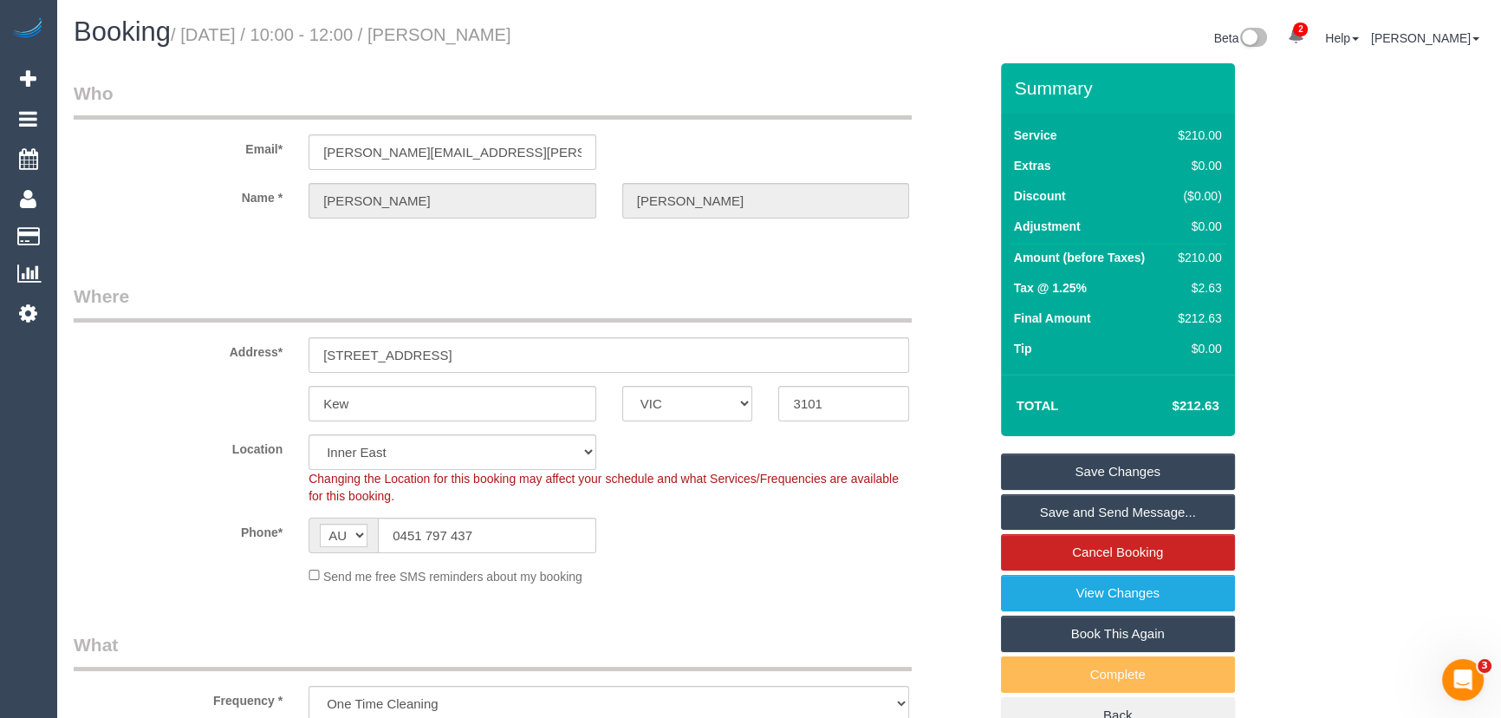
click at [497, 42] on small "/ September 16, 2025 / 10:00 - 12:00 / Sandy Iyngkaran" at bounding box center [341, 34] width 341 height 19
copy small "Sandy Iyngkaran"
drag, startPoint x: 1086, startPoint y: 519, endPoint x: 1077, endPoint y: 516, distance: 9.0
click at [1086, 519] on link "Save and Send Message..." at bounding box center [1118, 512] width 234 height 36
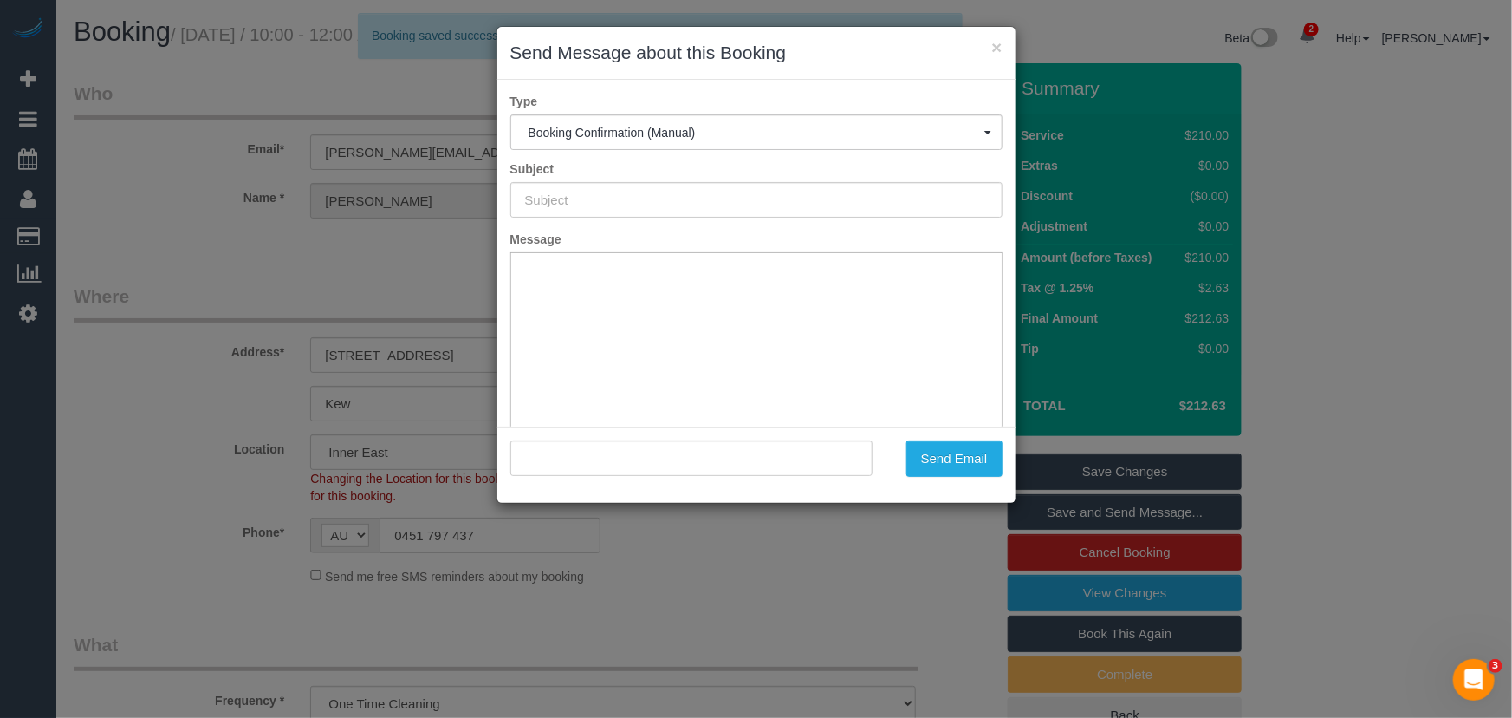
type input "Booking Confirmed"
type input ""Sandy Iyngkaran" <sandy.iyngkaran@gmail.com>"
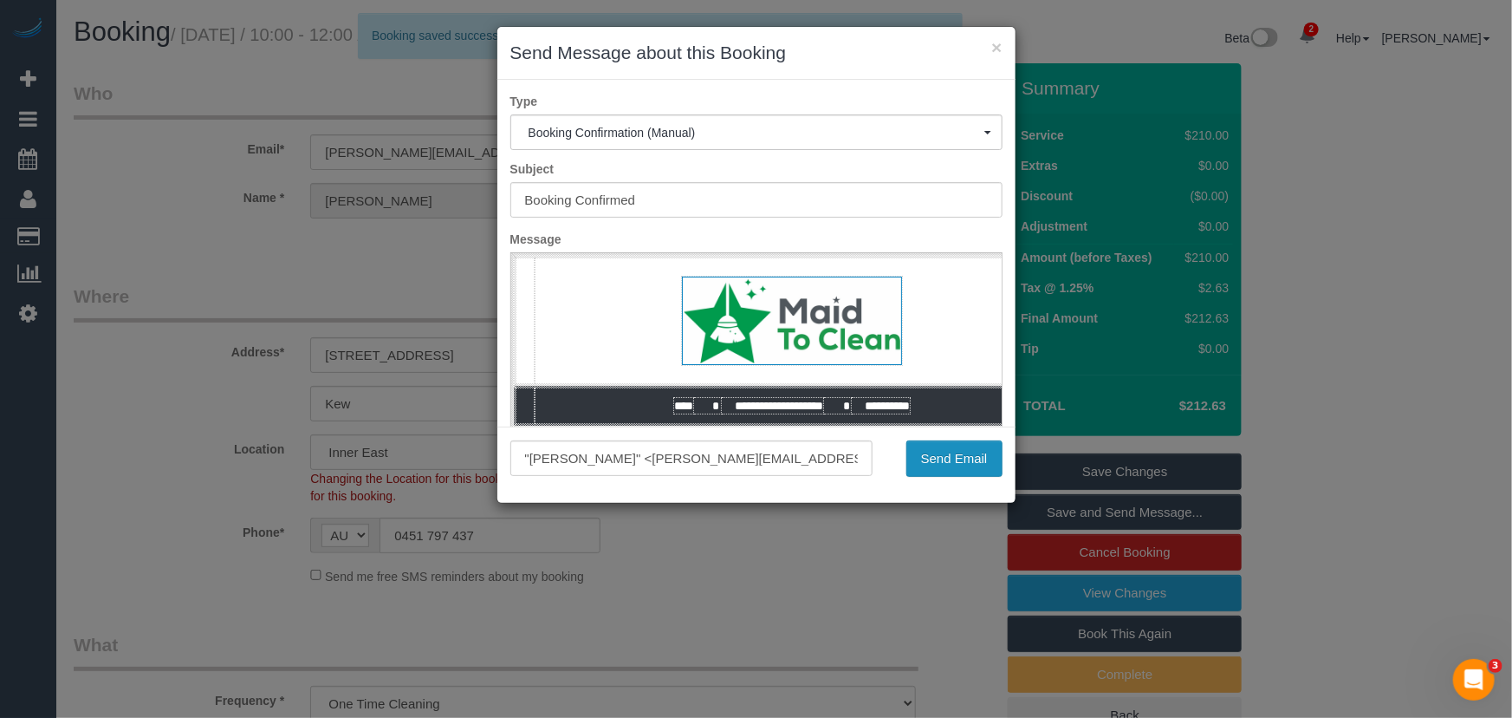
click at [951, 467] on button "Send Email" at bounding box center [954, 458] width 96 height 36
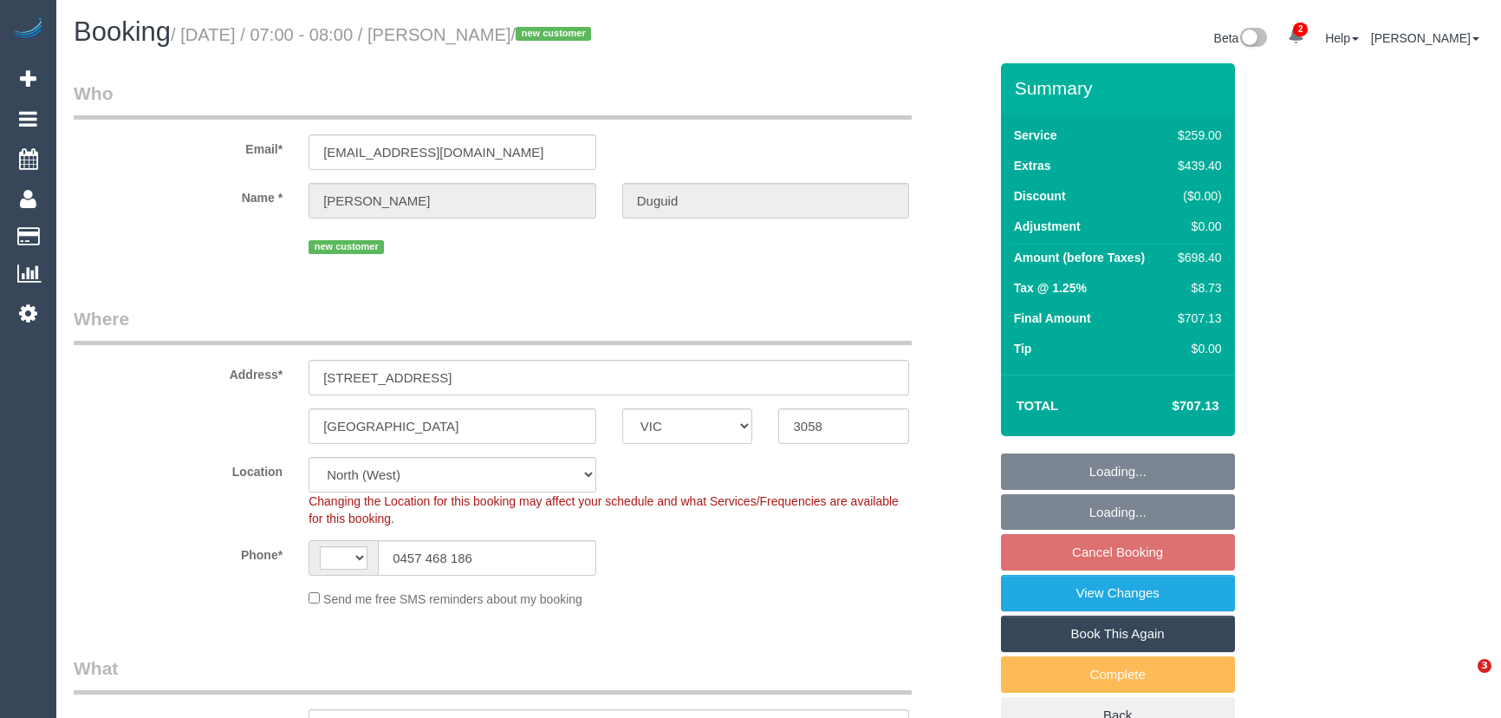
select select "VIC"
select select "string:AU"
select select "object:1480"
select select "number:28"
select select "number:14"
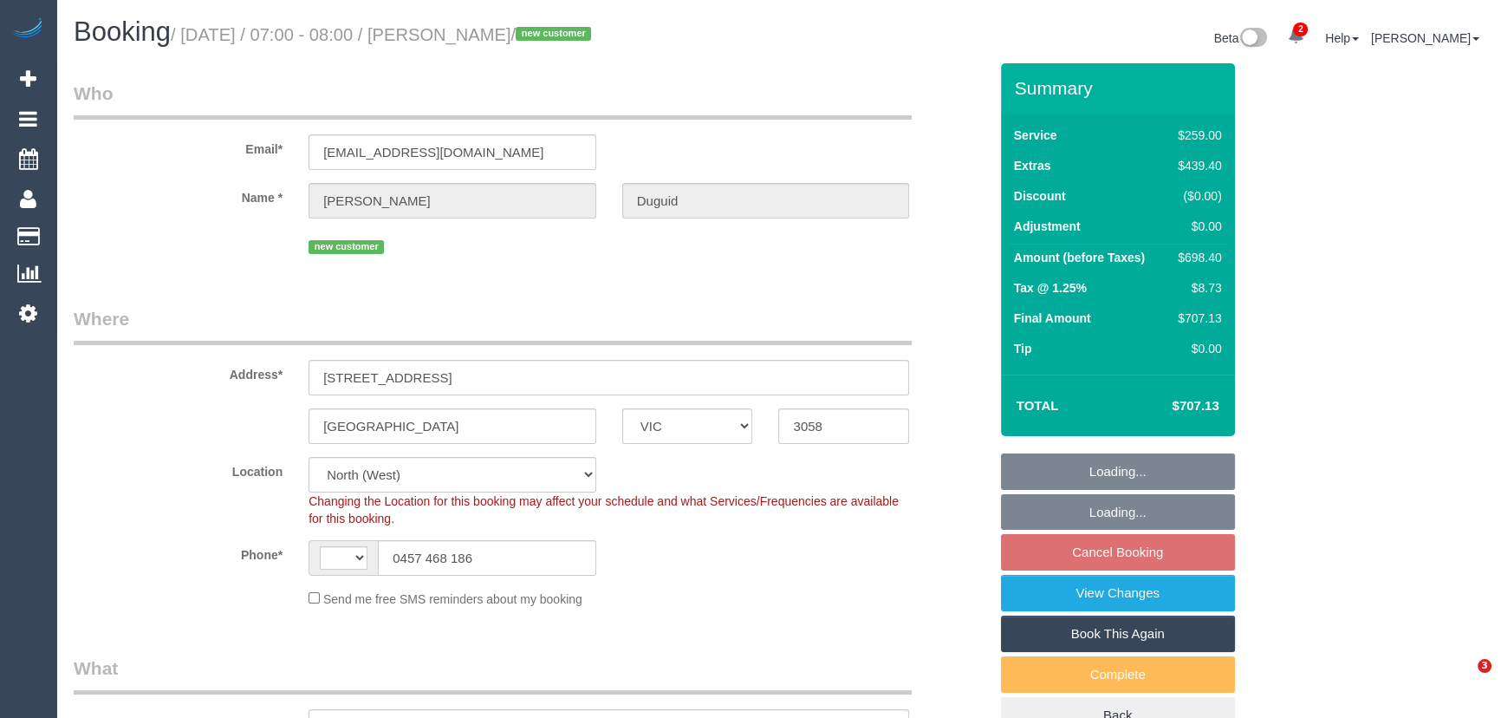
select select "number:19"
select select "number:24"
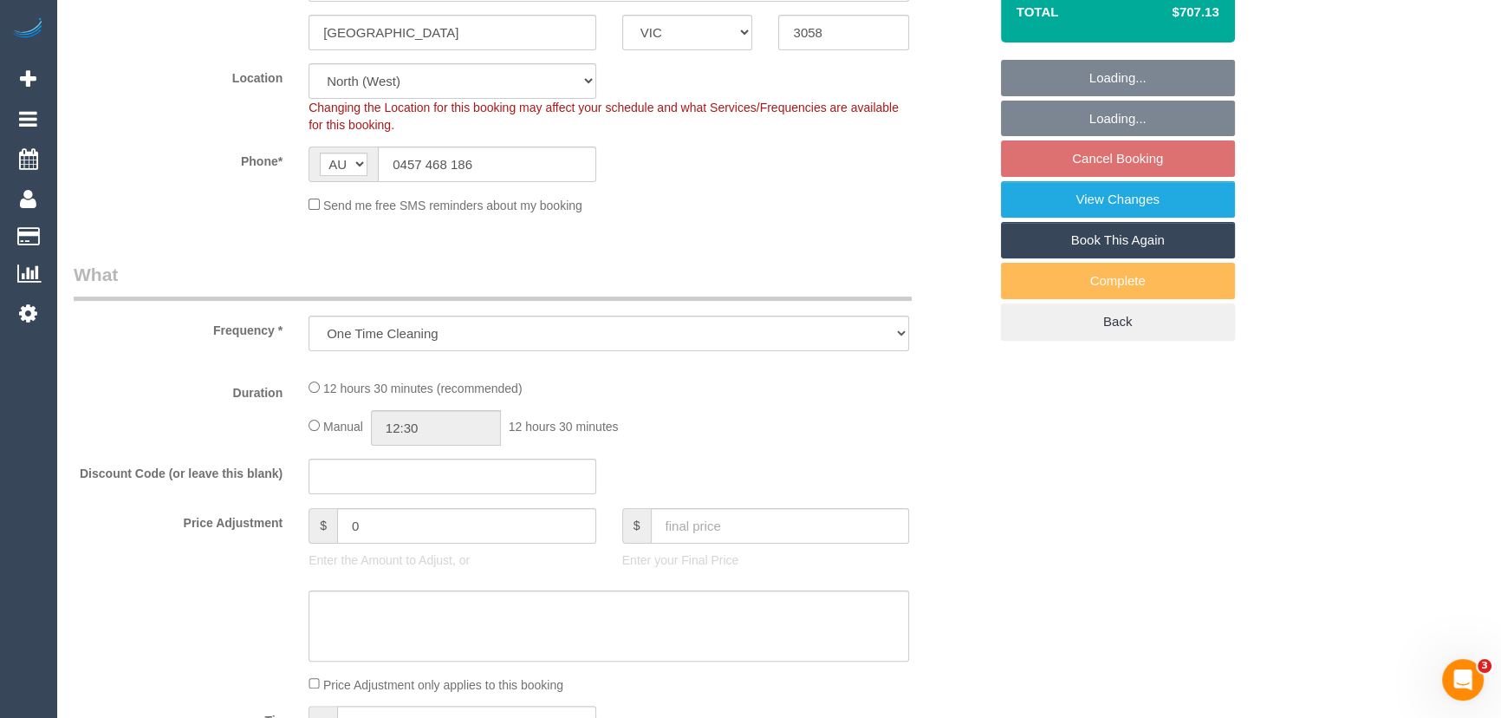
select select "object:1490"
select select "spot1"
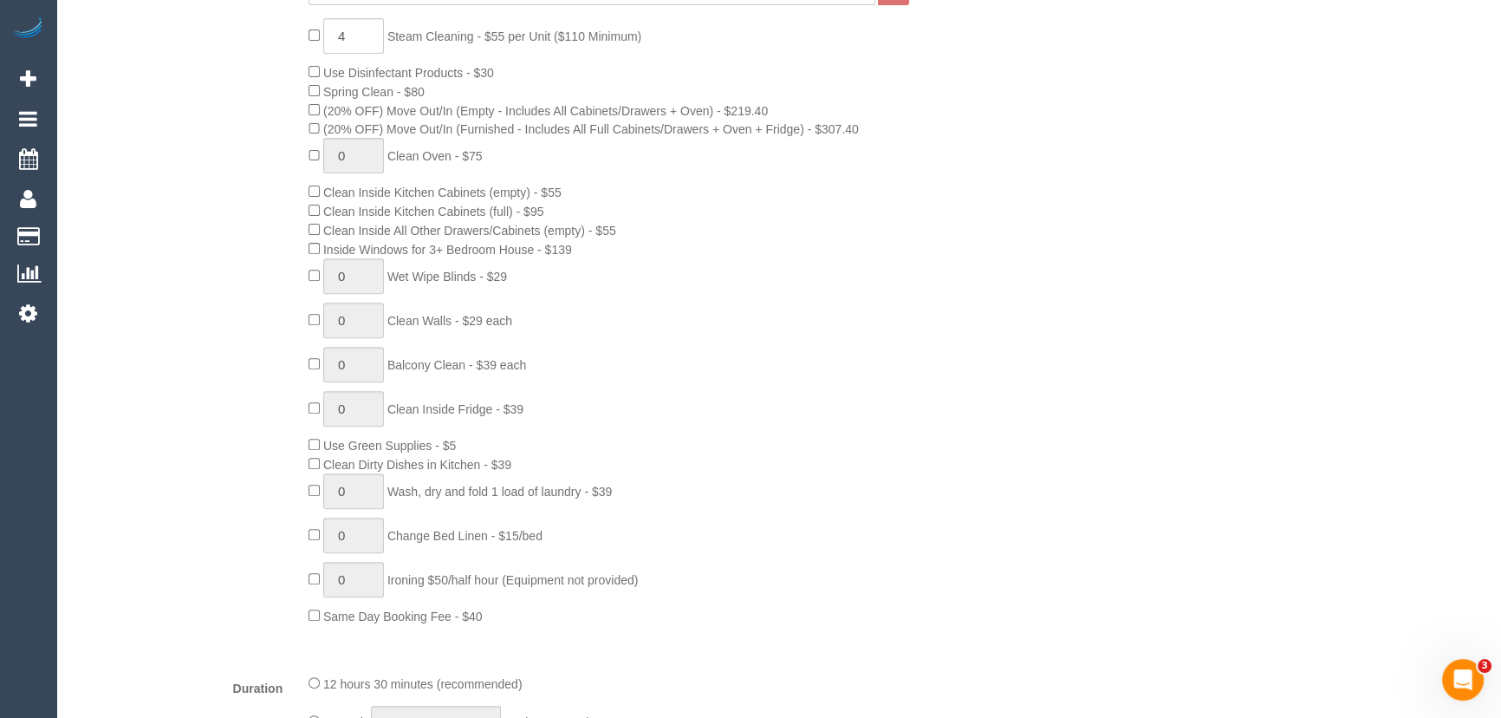
scroll to position [1181, 0]
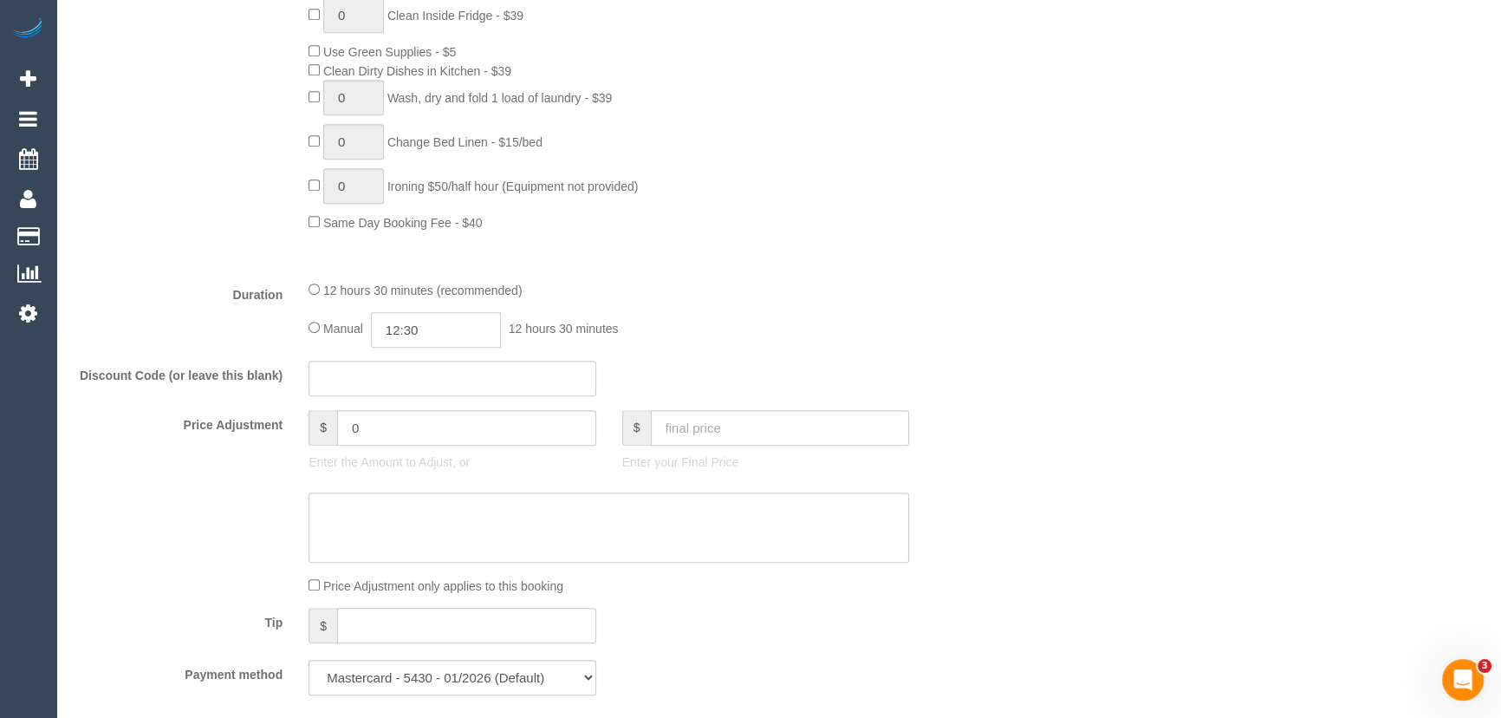
click at [471, 338] on input "12:30" at bounding box center [436, 330] width 130 height 36
type input "04:30"
click at [399, 397] on li "04:30" at bounding box center [417, 404] width 77 height 23
click at [686, 330] on div "Manual 04:30 4 hours 30 minutes" at bounding box center [608, 330] width 601 height 36
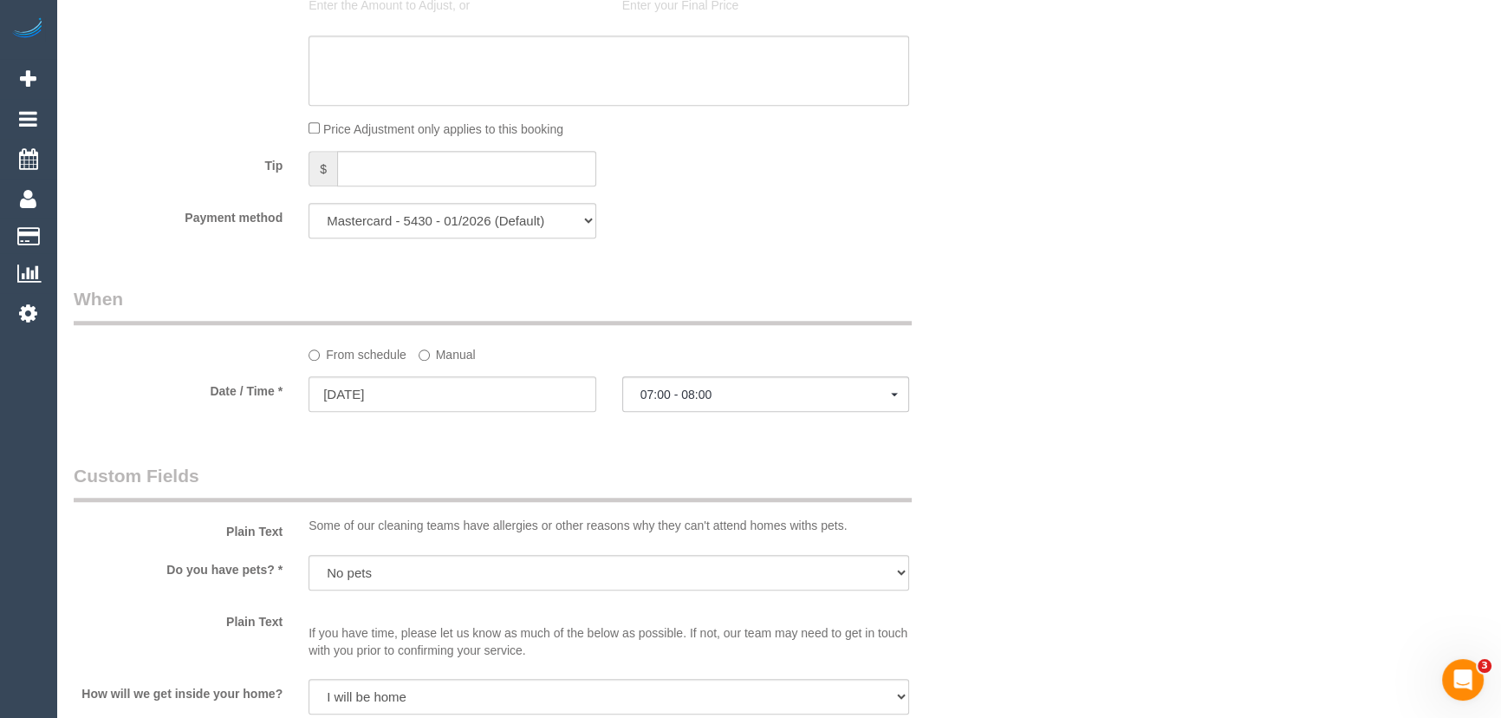
scroll to position [1811, 0]
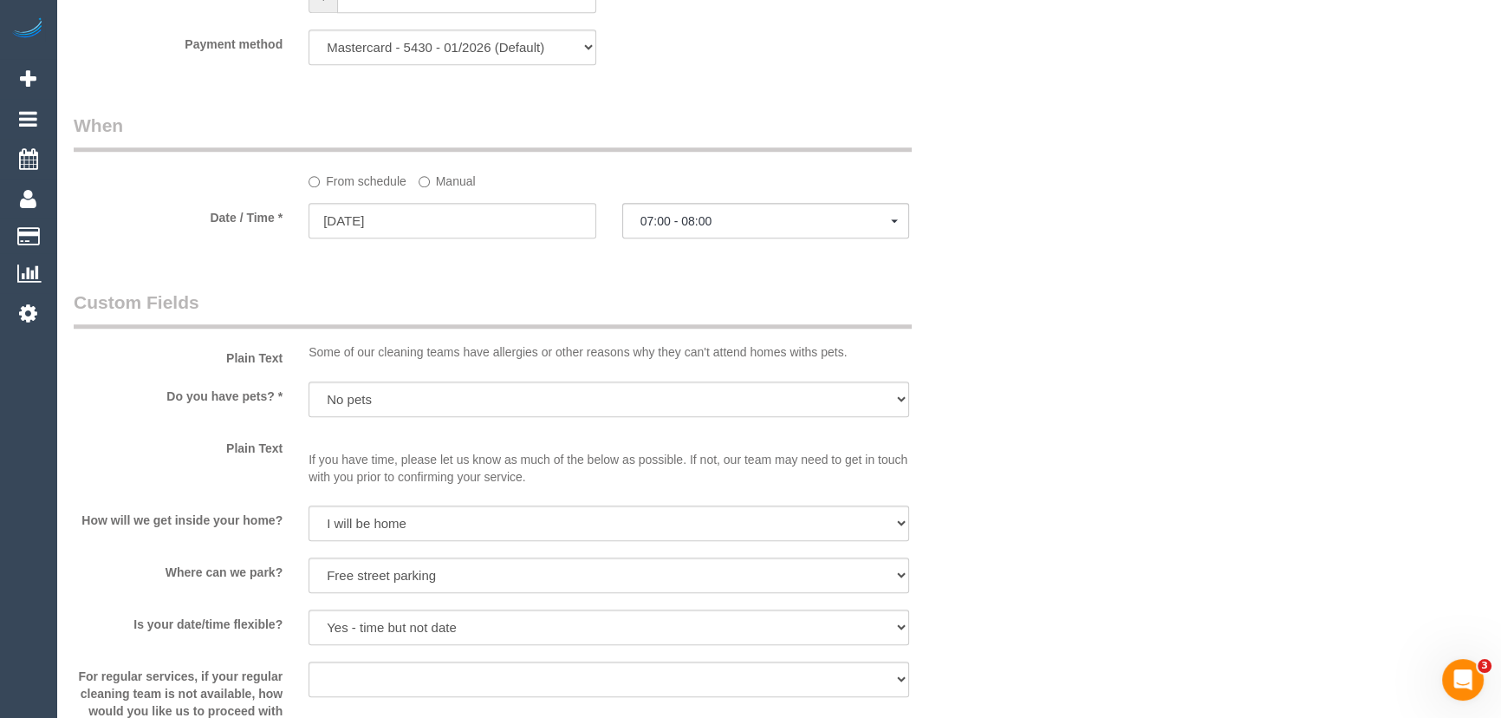
select select "spot25"
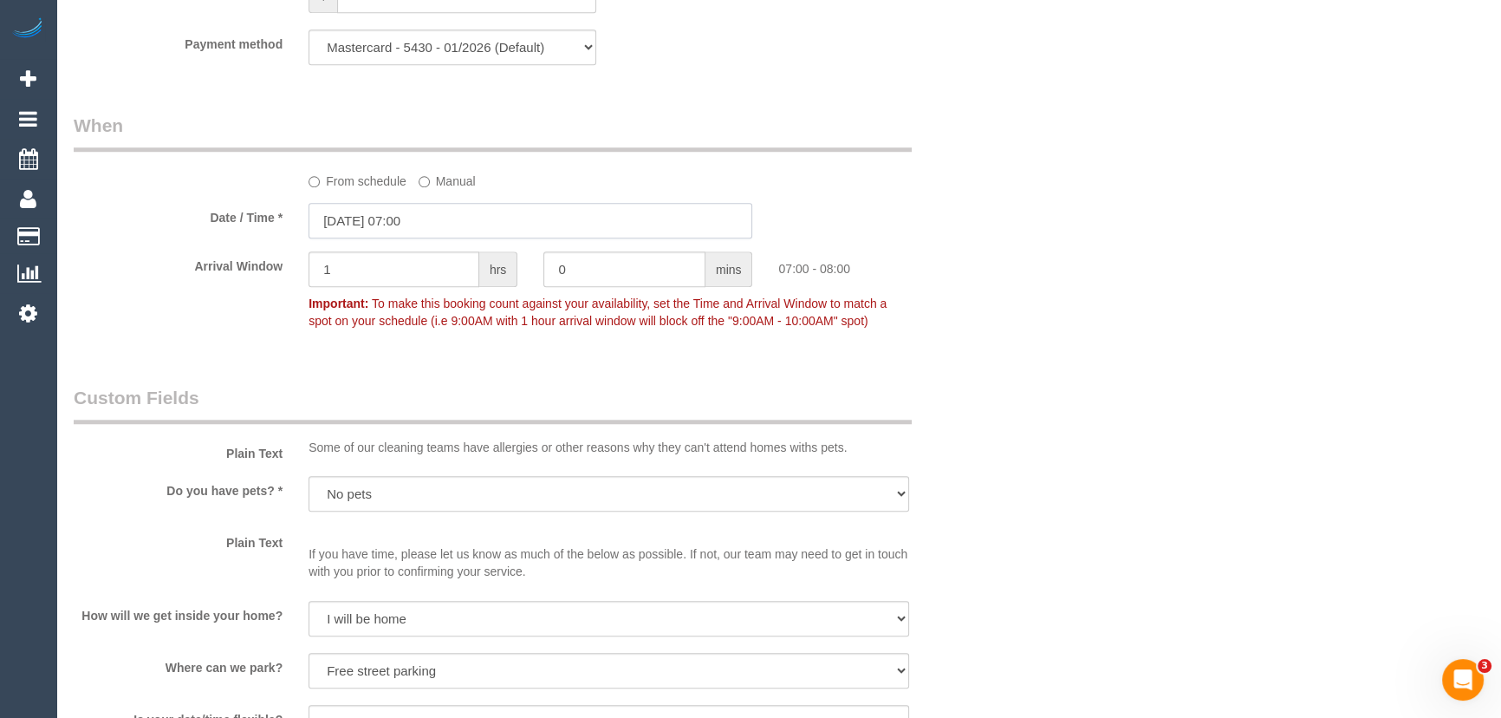
click at [463, 227] on input "[DATE] 07:00" at bounding box center [530, 221] width 444 height 36
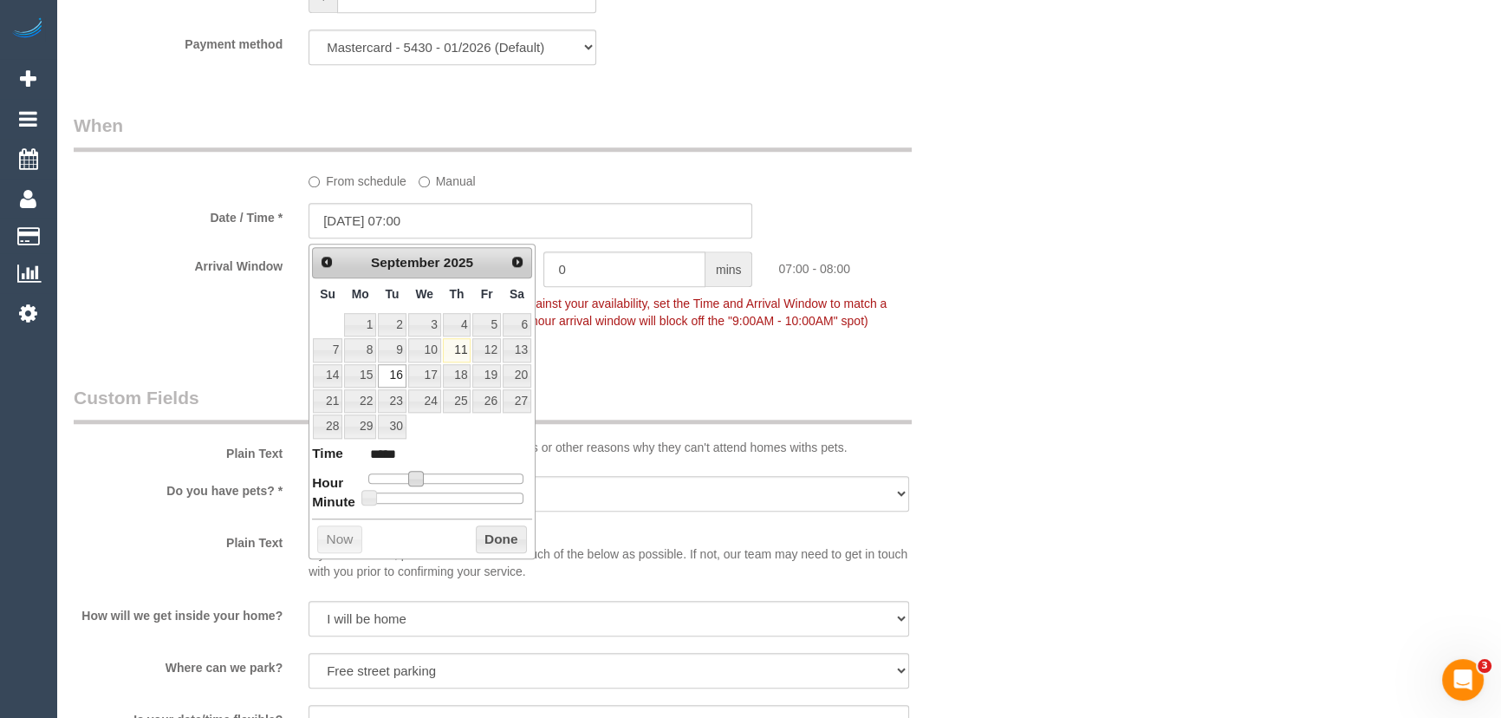
type input "[DATE] 08:00"
type input "*****"
type input "[DATE] 09:00"
type input "*****"
drag, startPoint x: 419, startPoint y: 477, endPoint x: 433, endPoint y: 474, distance: 15.0
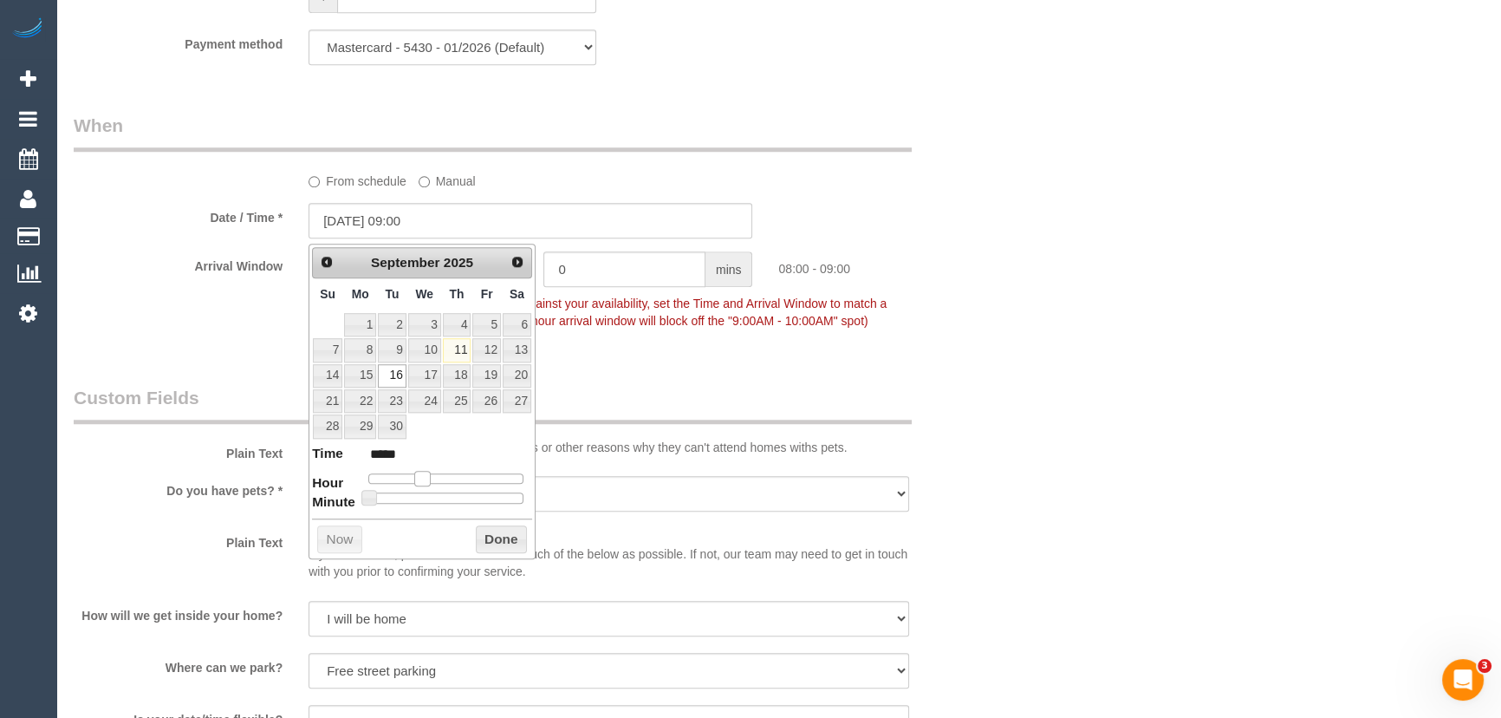
click at [430, 474] on span at bounding box center [422, 479] width 16 height 16
type input "[DATE] 10:00"
type input "*****"
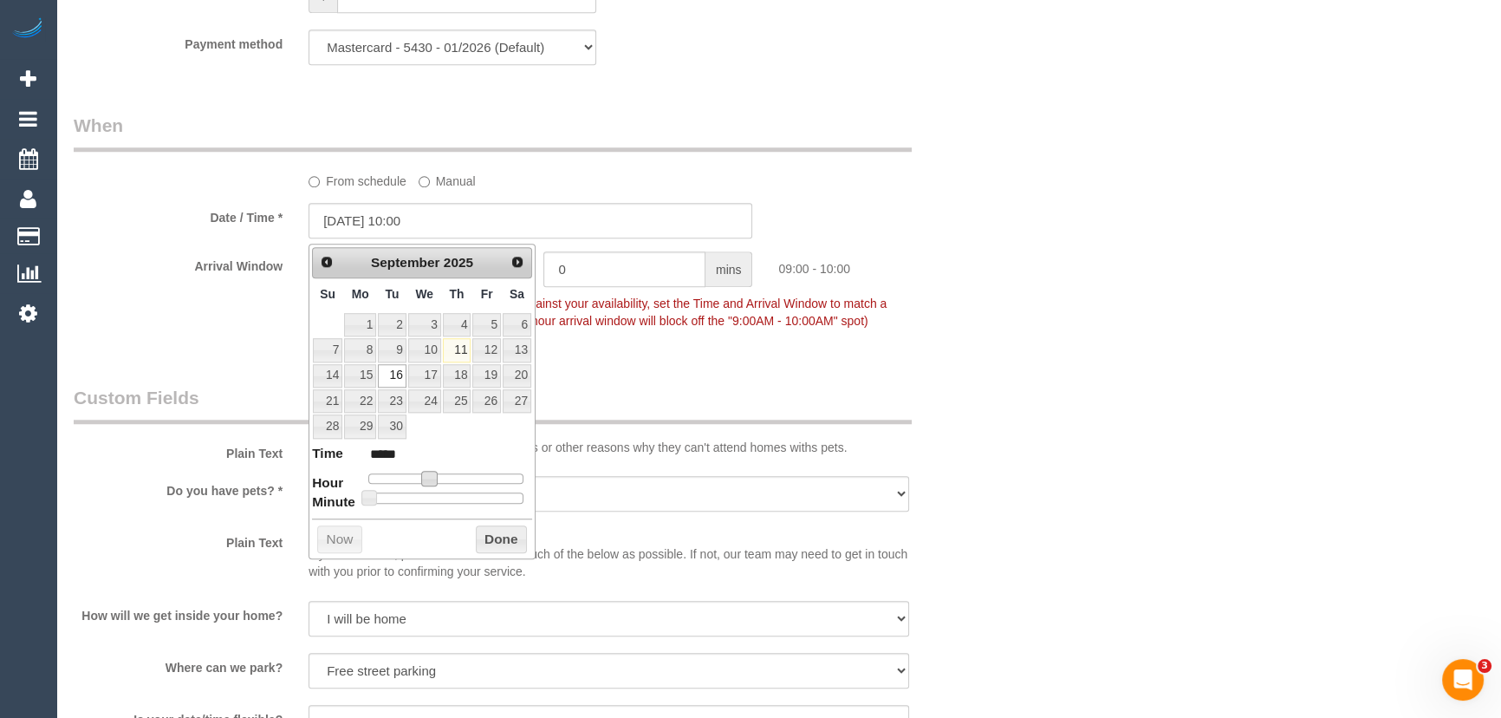
click at [438, 473] on div at bounding box center [445, 478] width 155 height 10
click at [440, 473] on span at bounding box center [436, 479] width 16 height 16
click at [762, 337] on div "Arrival Window 1 hrs 0 mins 10:00 - 11:00 Important: To make this booking count…" at bounding box center [531, 294] width 940 height 86
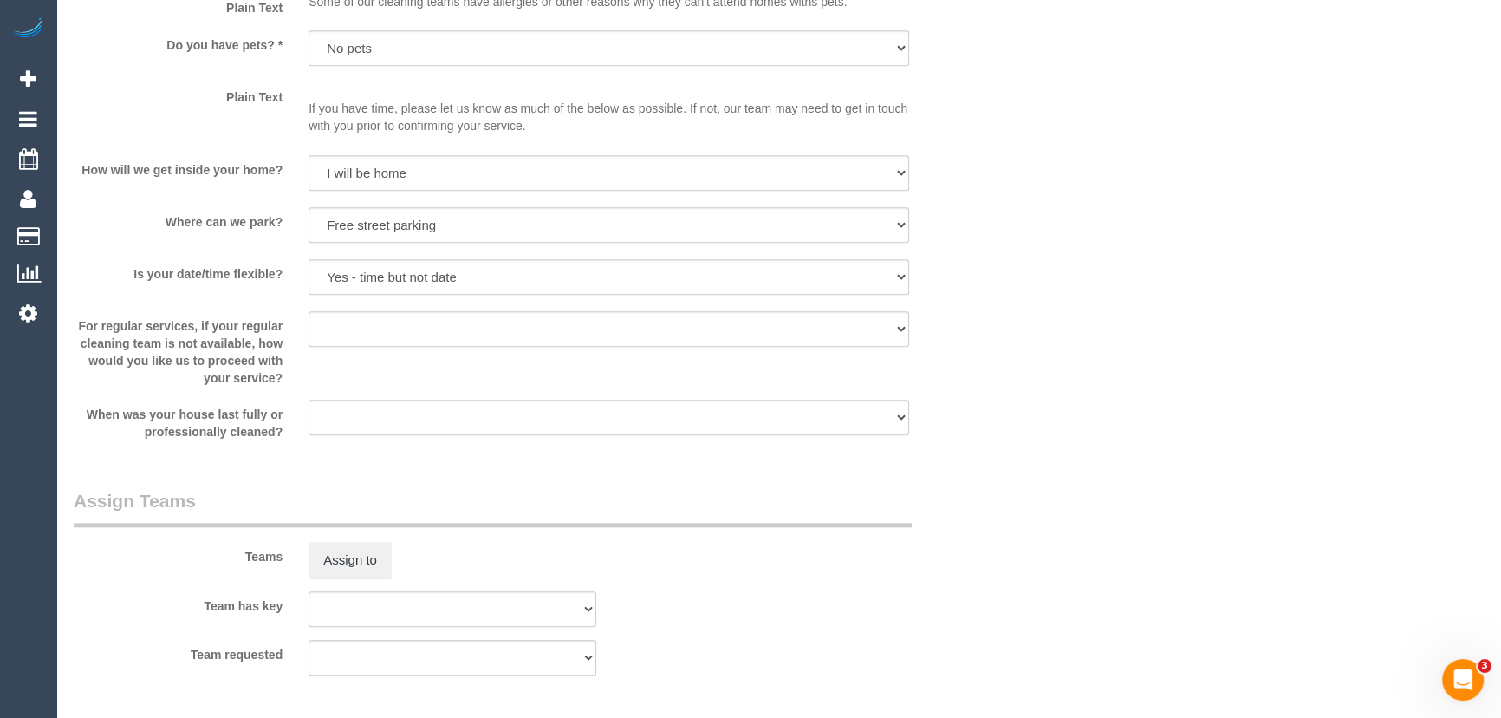
click at [350, 488] on div "Teams Assign to" at bounding box center [531, 533] width 940 height 90
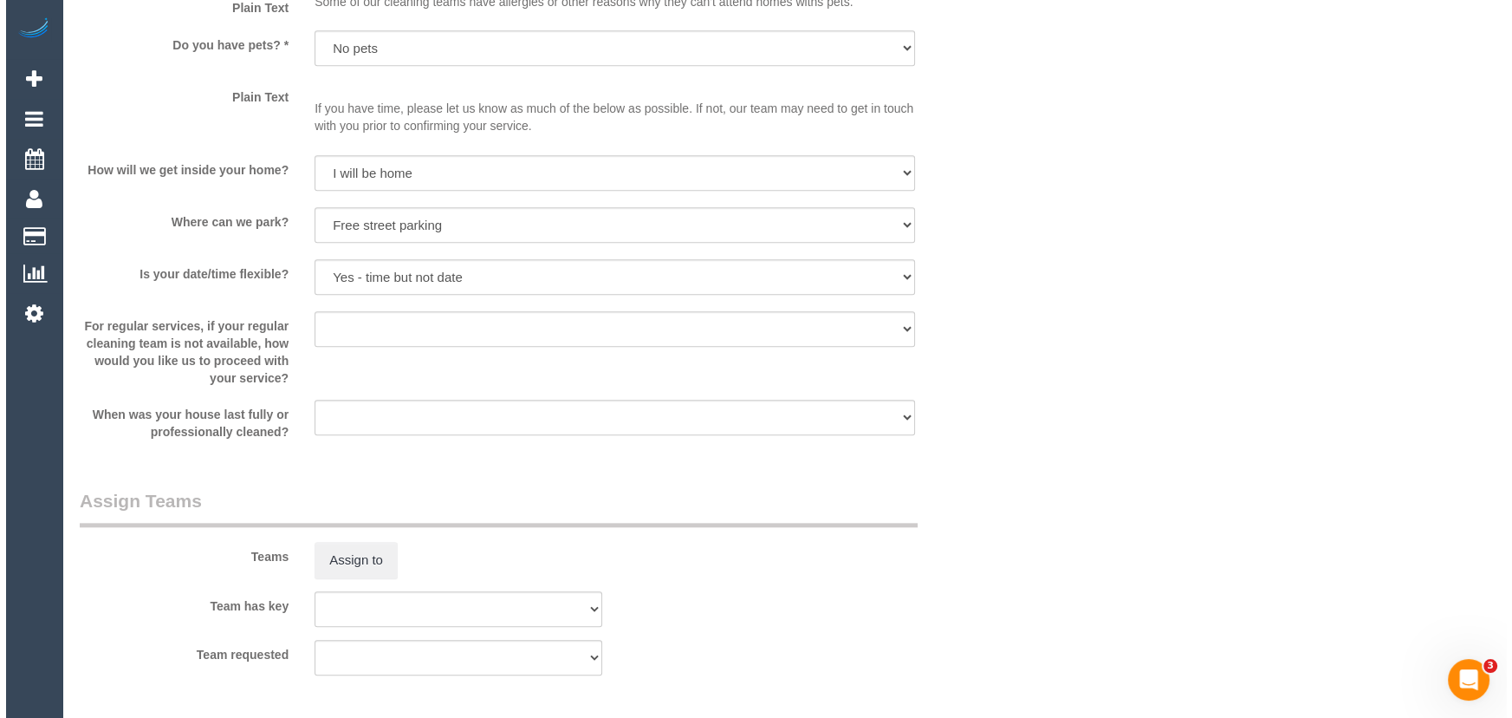
scroll to position [2363, 0]
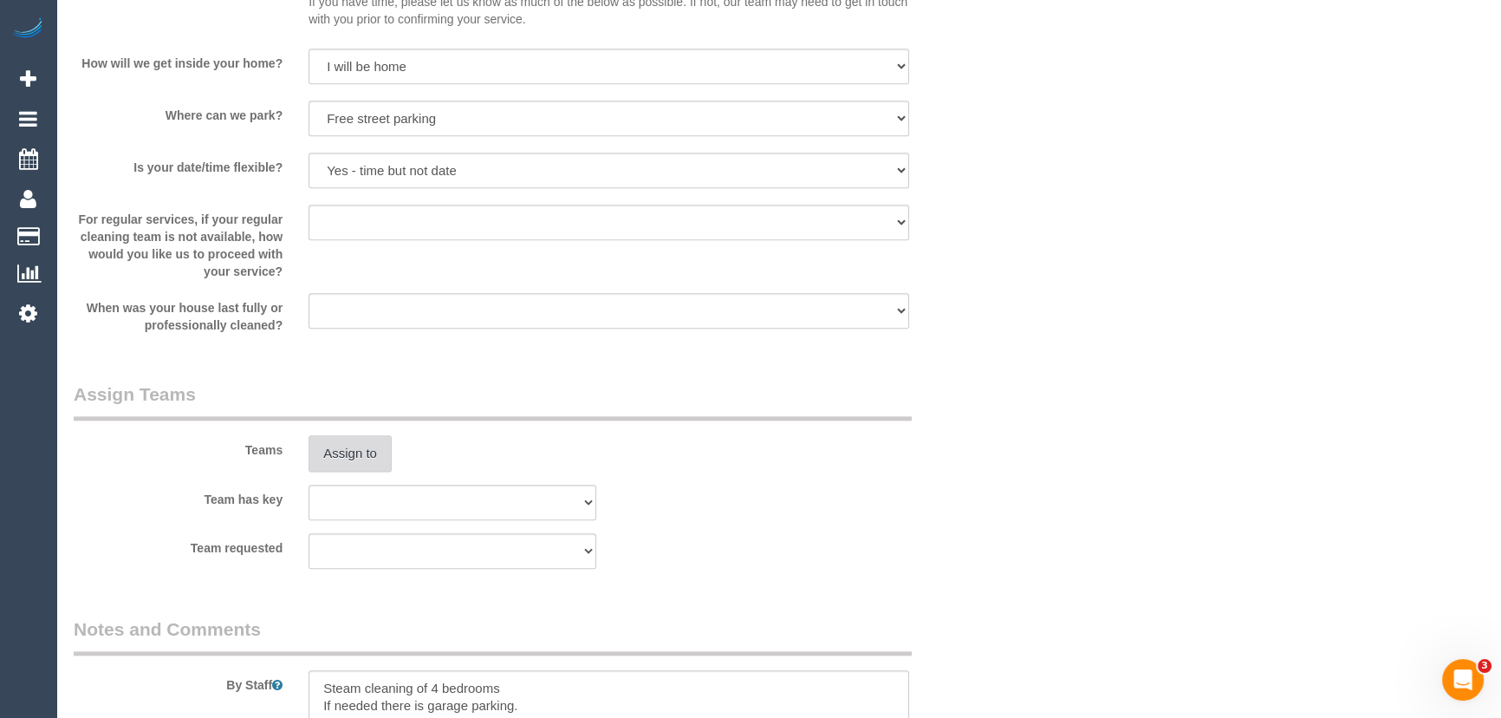
click at [361, 462] on button "Assign to" at bounding box center [349, 453] width 83 height 36
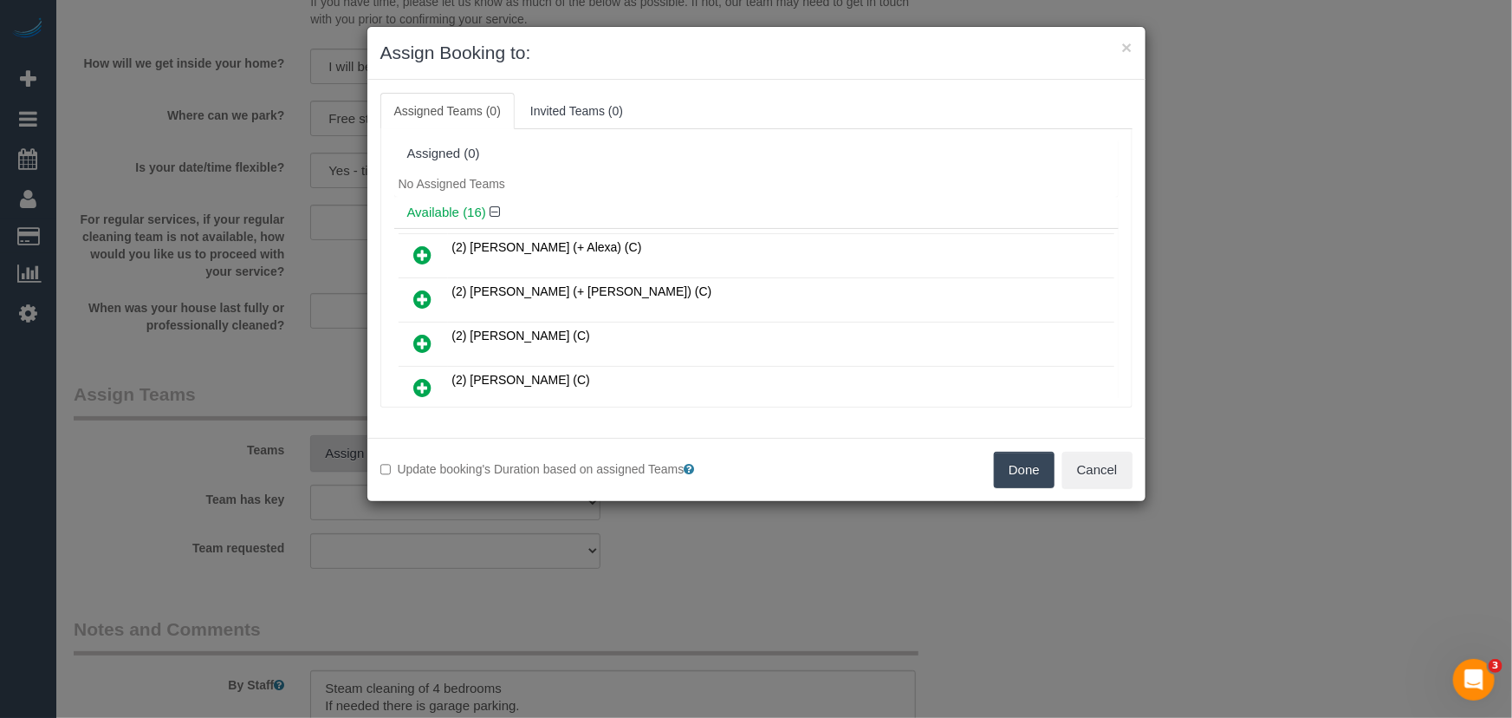
scroll to position [326, 0]
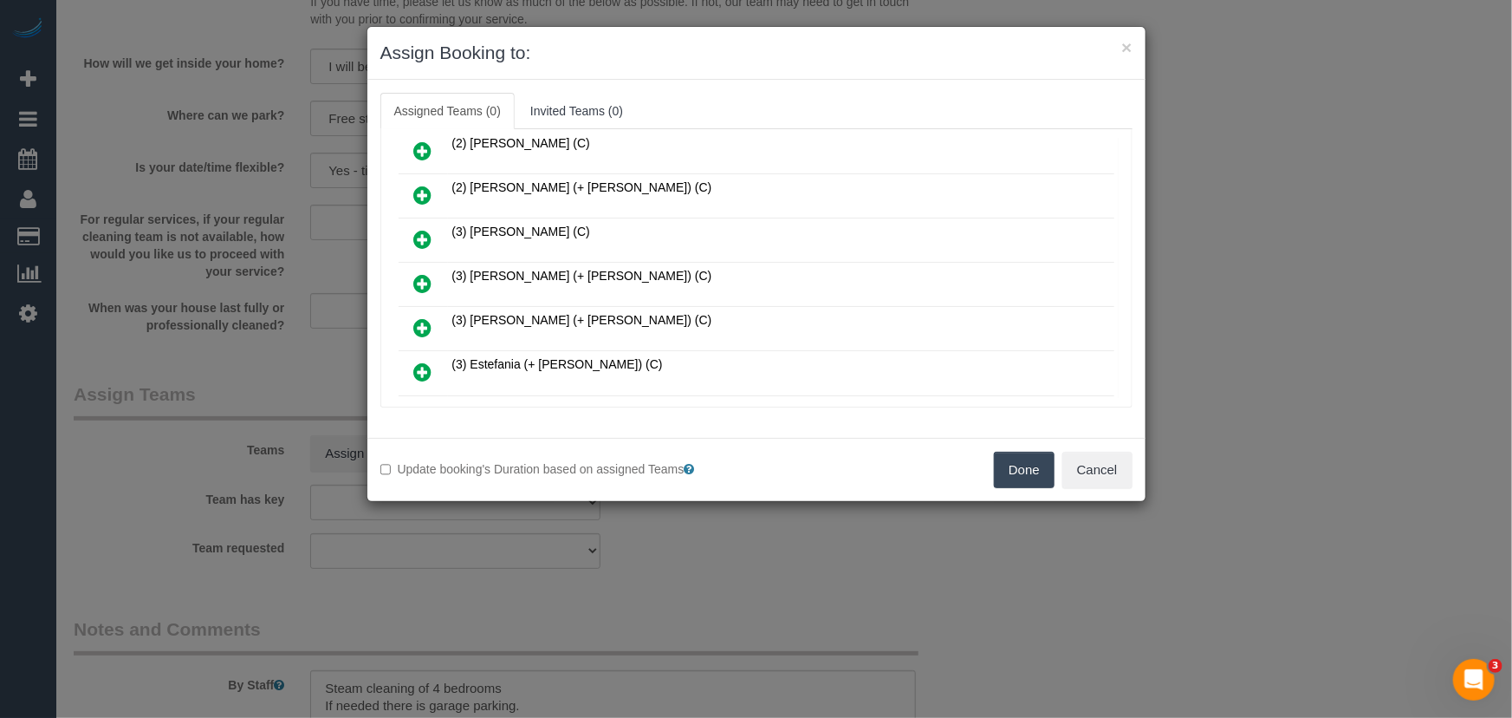
click at [415, 280] on icon at bounding box center [423, 283] width 18 height 21
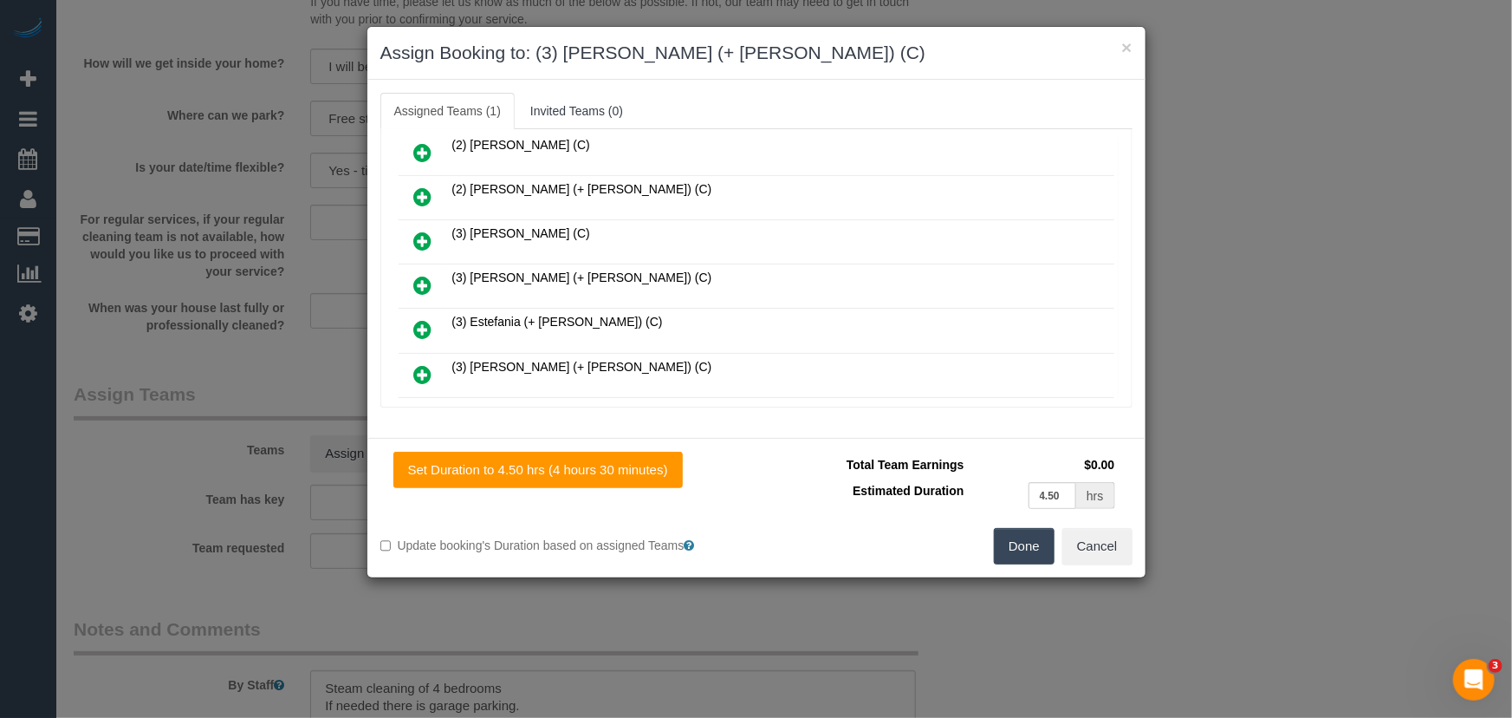
click at [415, 280] on icon at bounding box center [423, 285] width 18 height 21
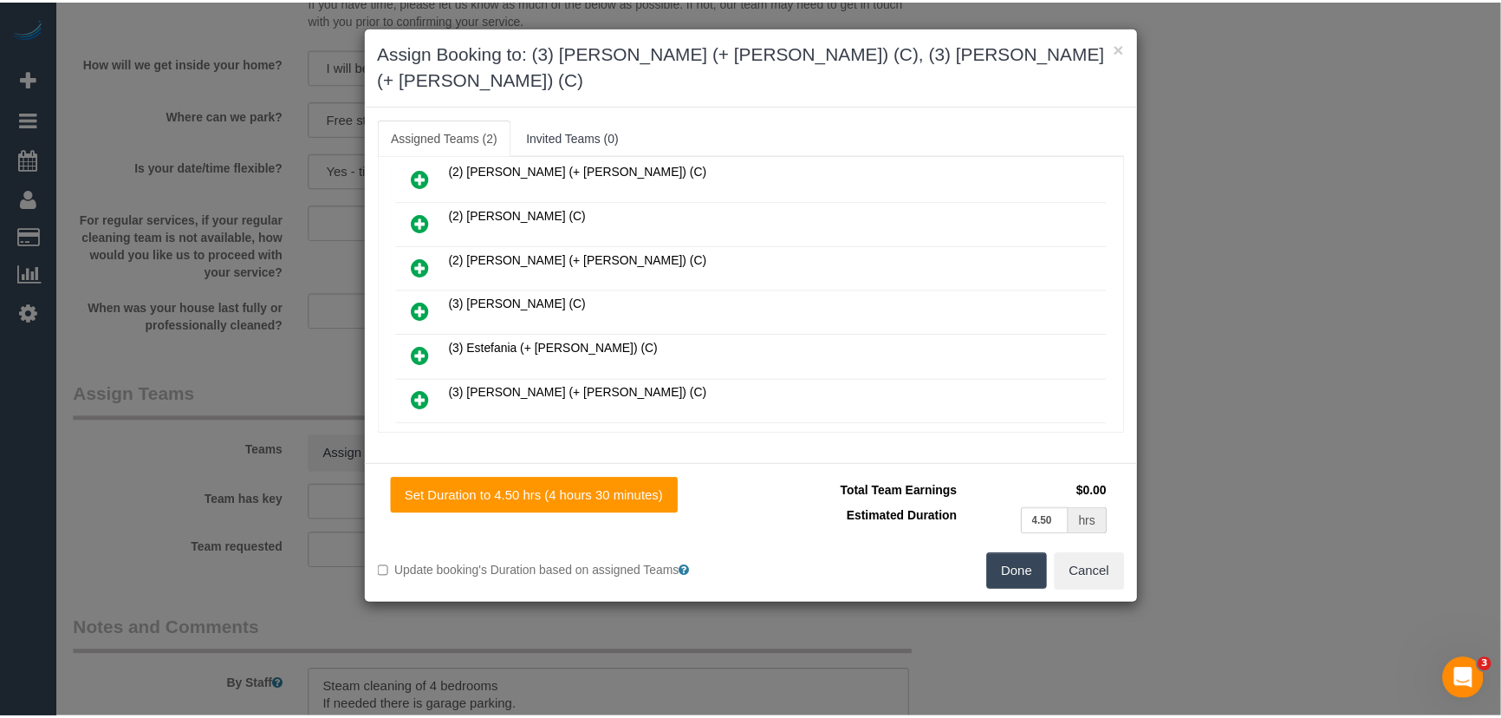
scroll to position [409, 0]
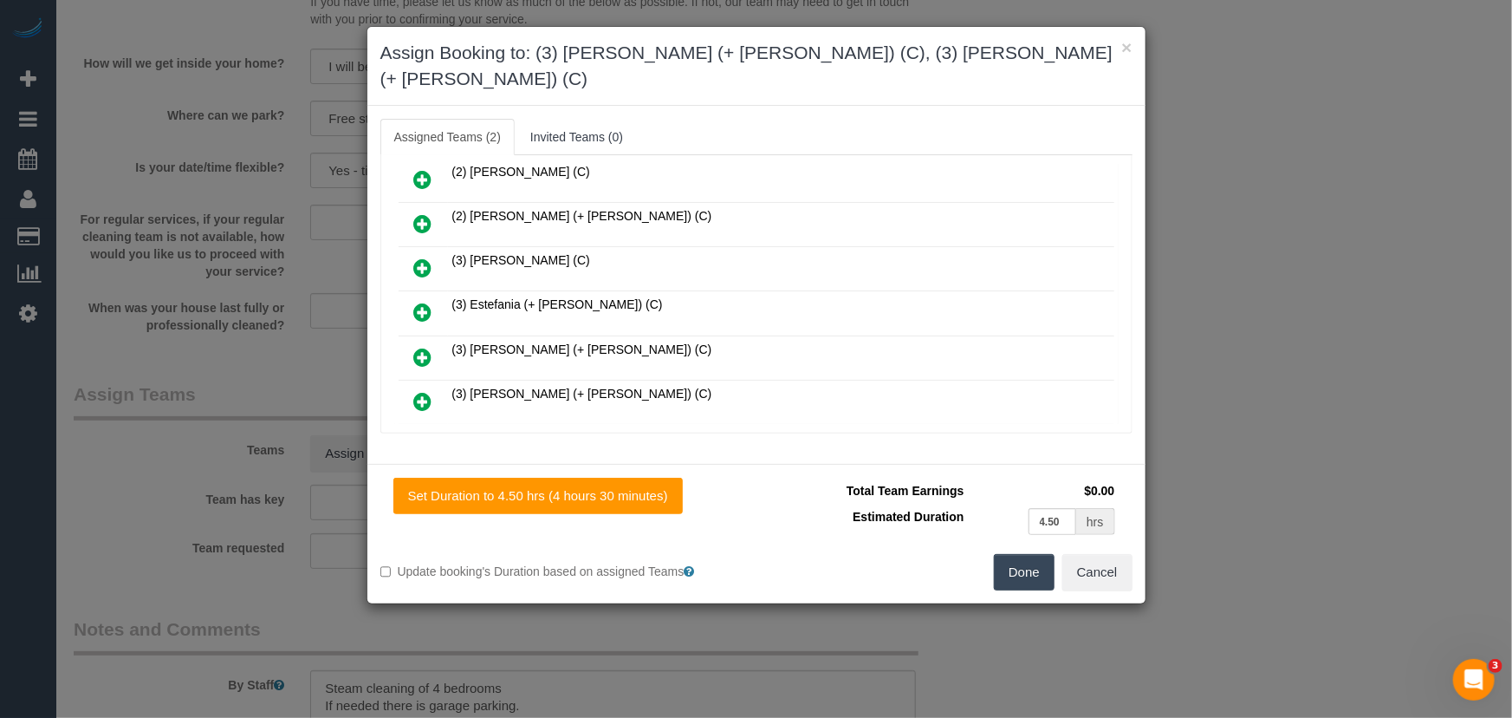
click at [1016, 554] on button "Done" at bounding box center [1024, 572] width 61 height 36
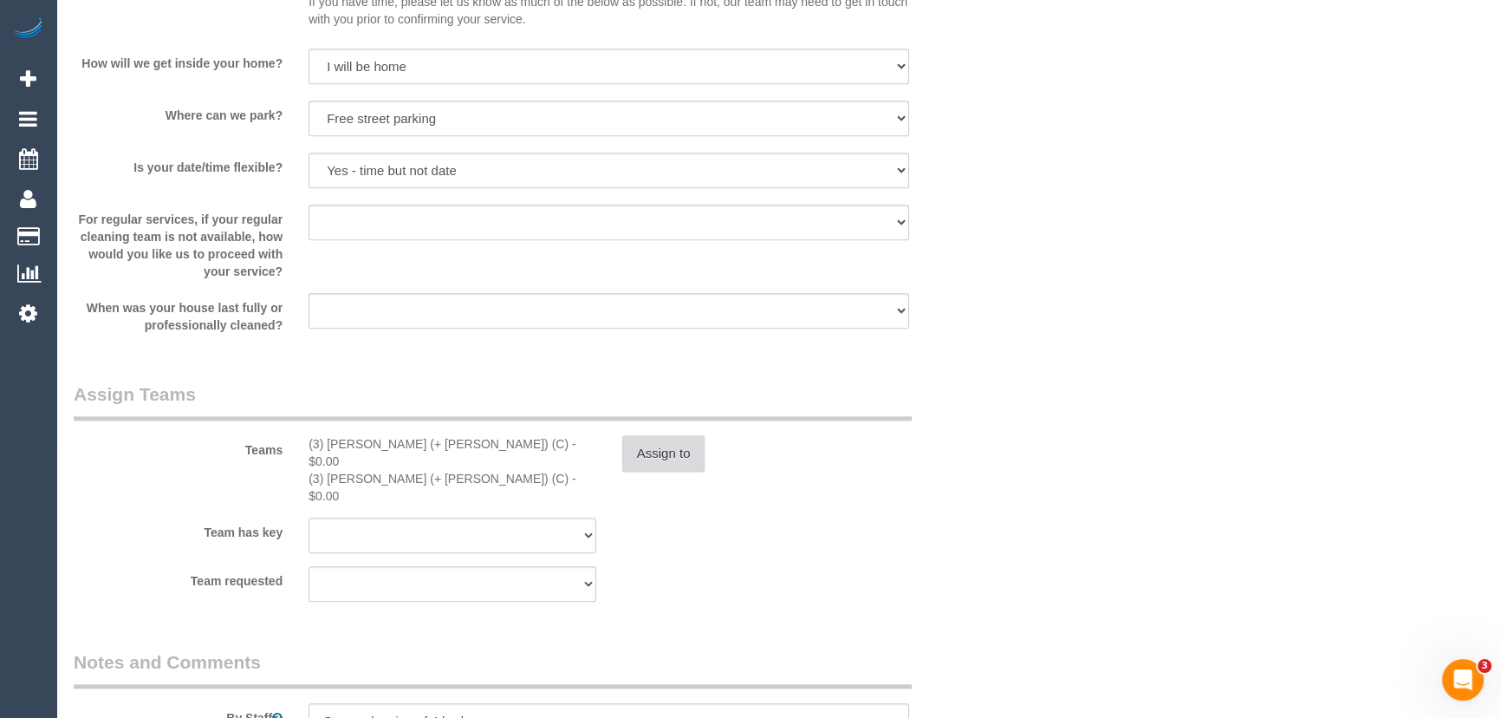
click at [678, 463] on button "Assign to" at bounding box center [663, 453] width 83 height 36
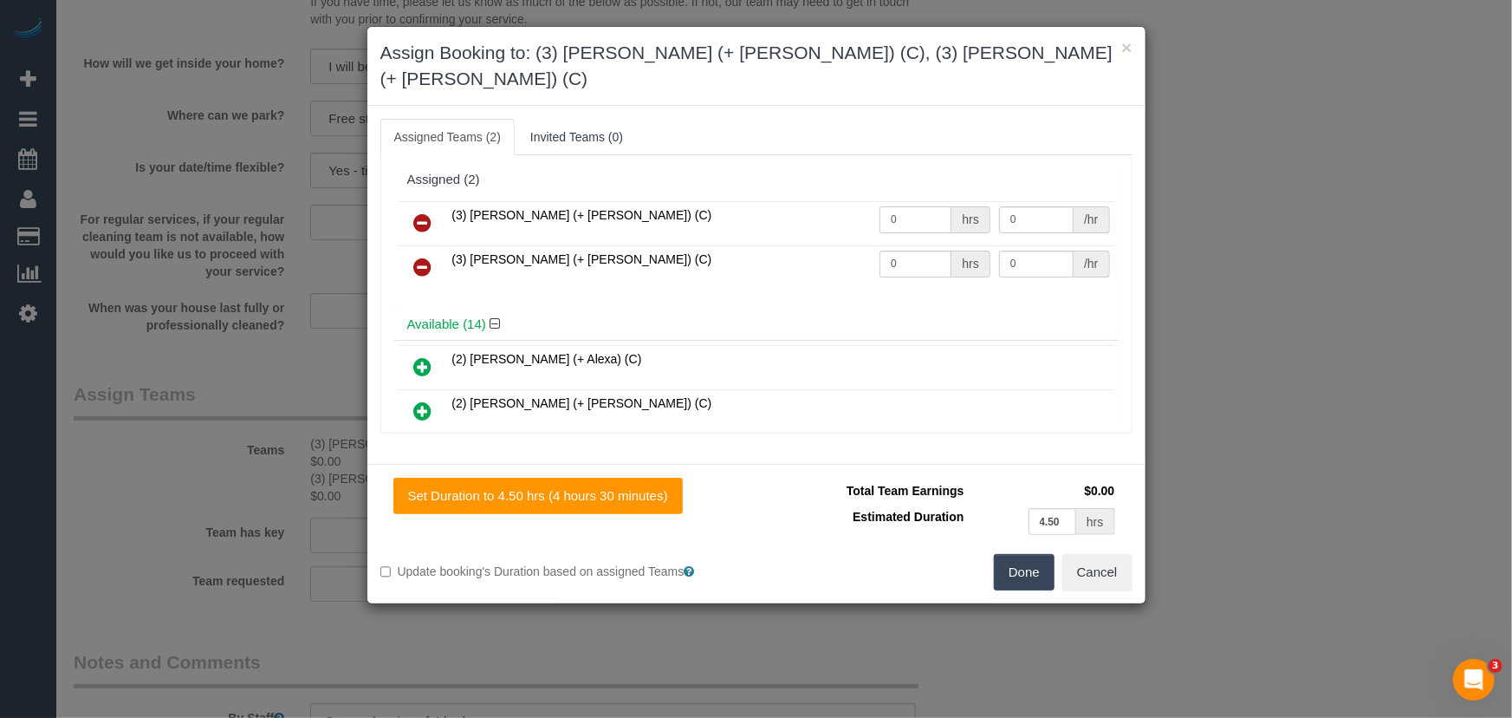
click at [925, 206] on input "0" at bounding box center [916, 219] width 72 height 27
type input "1"
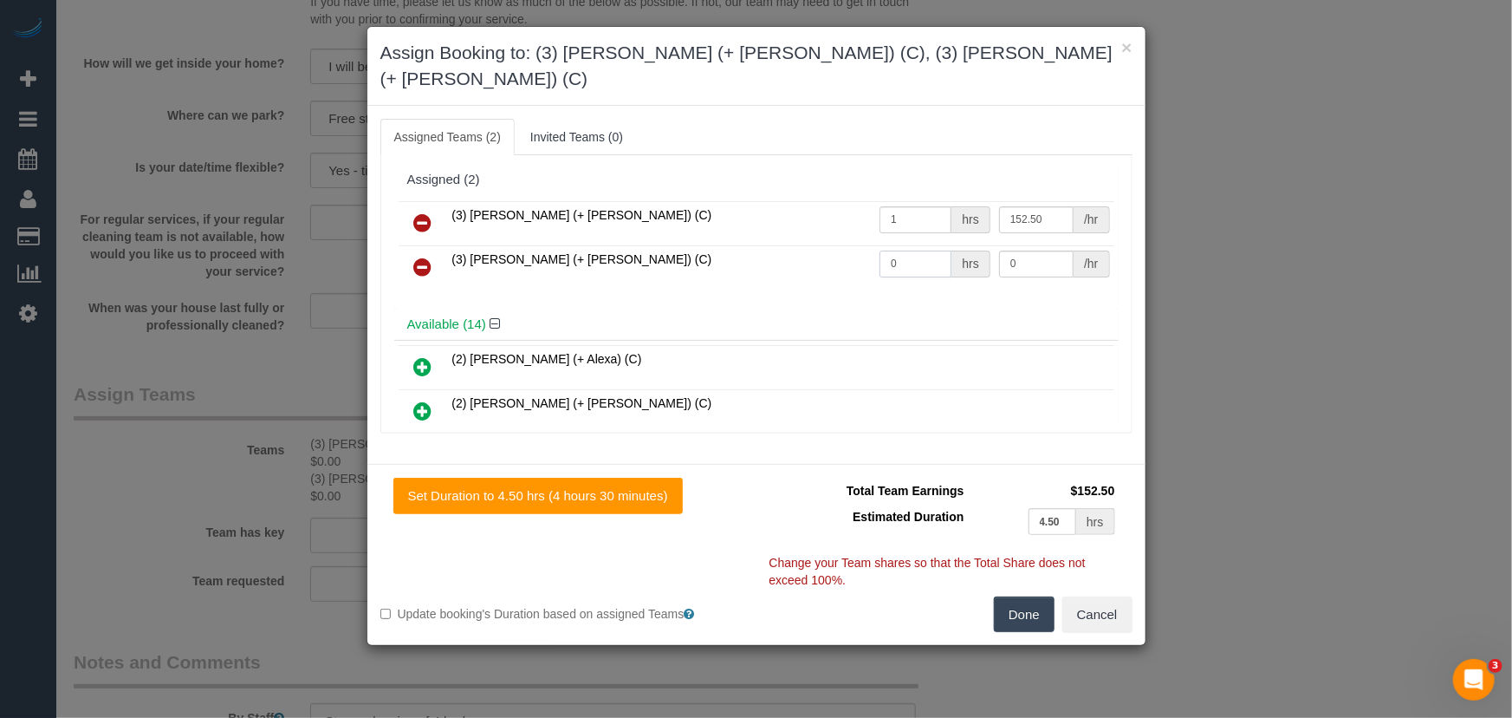
type input "152.5"
click at [904, 250] on input "0" at bounding box center [916, 263] width 72 height 27
type input "1"
type input "152.5"
click at [1017, 596] on button "Done" at bounding box center [1024, 614] width 61 height 36
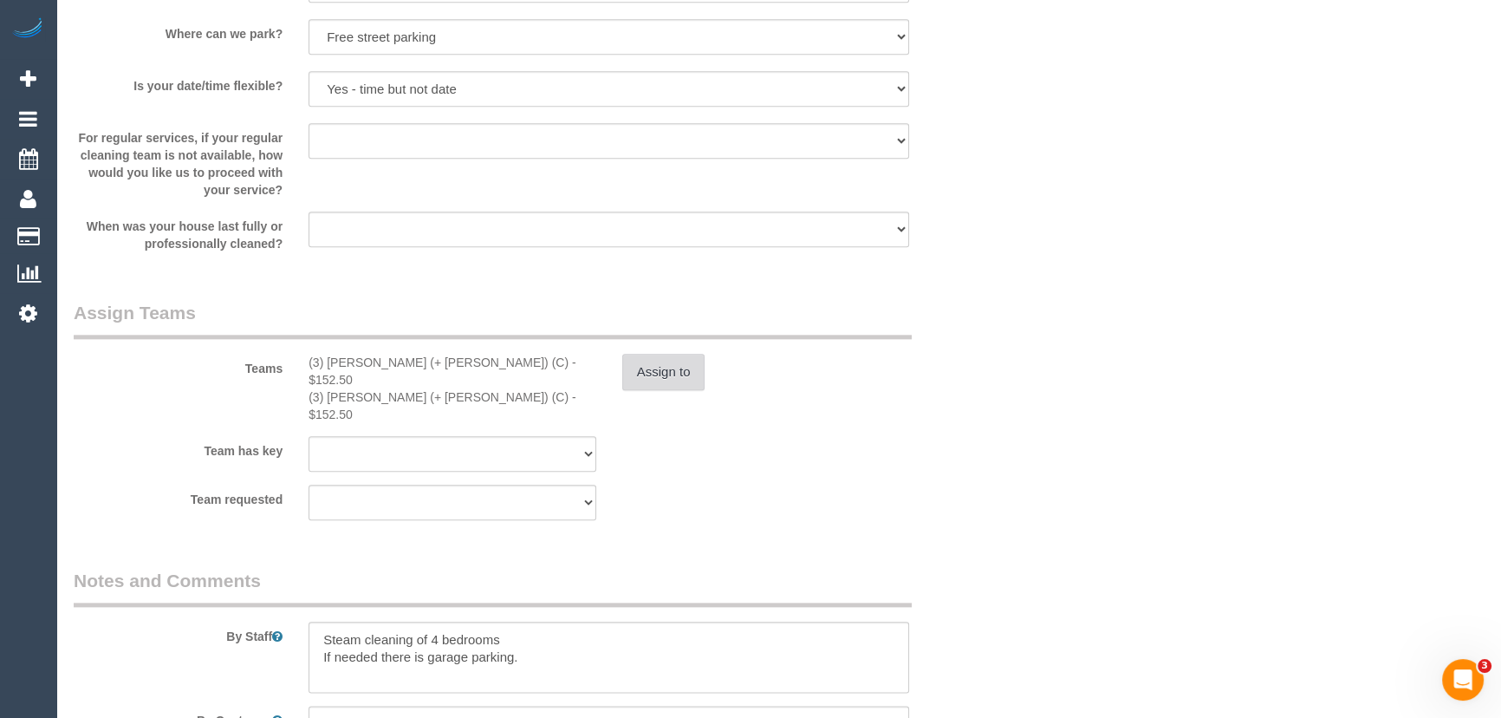
scroll to position [2521, 0]
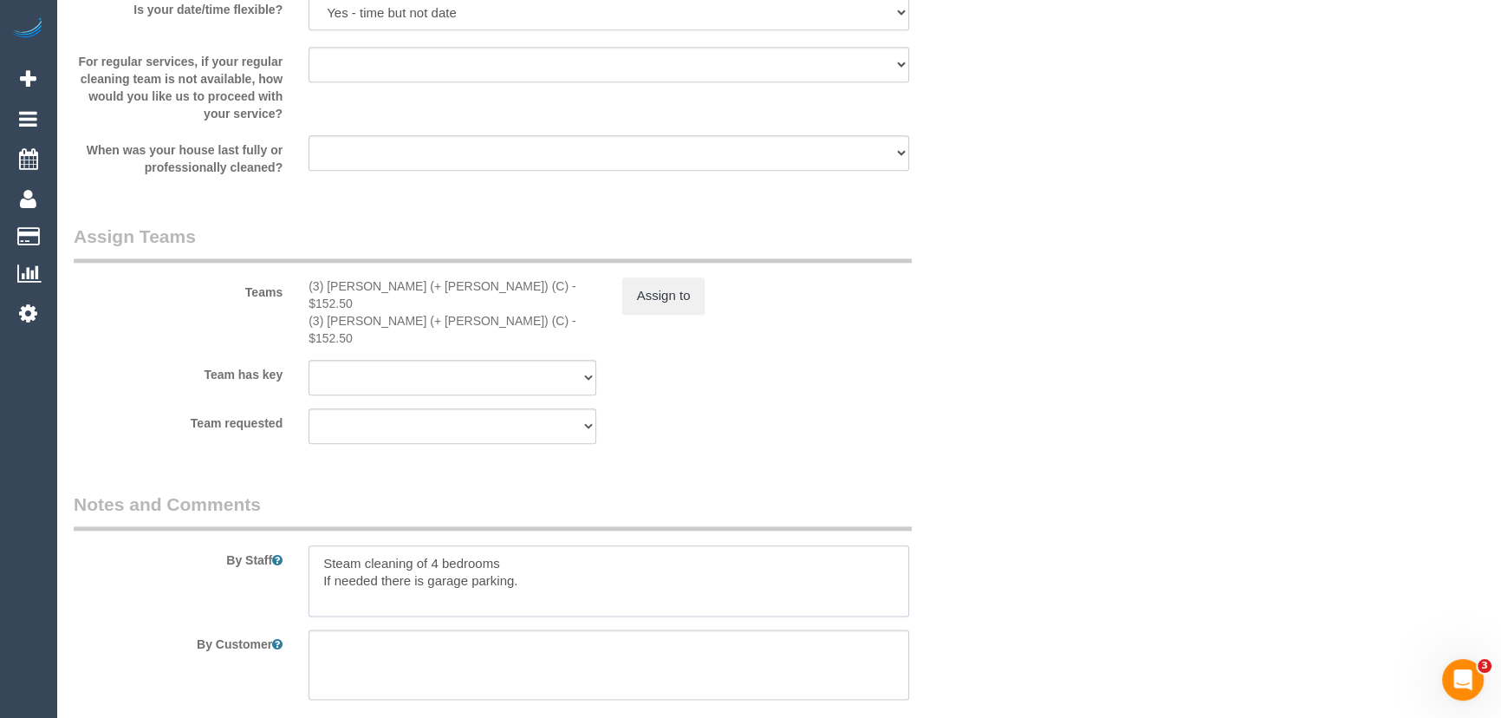
click at [310, 545] on textarea at bounding box center [608, 580] width 601 height 71
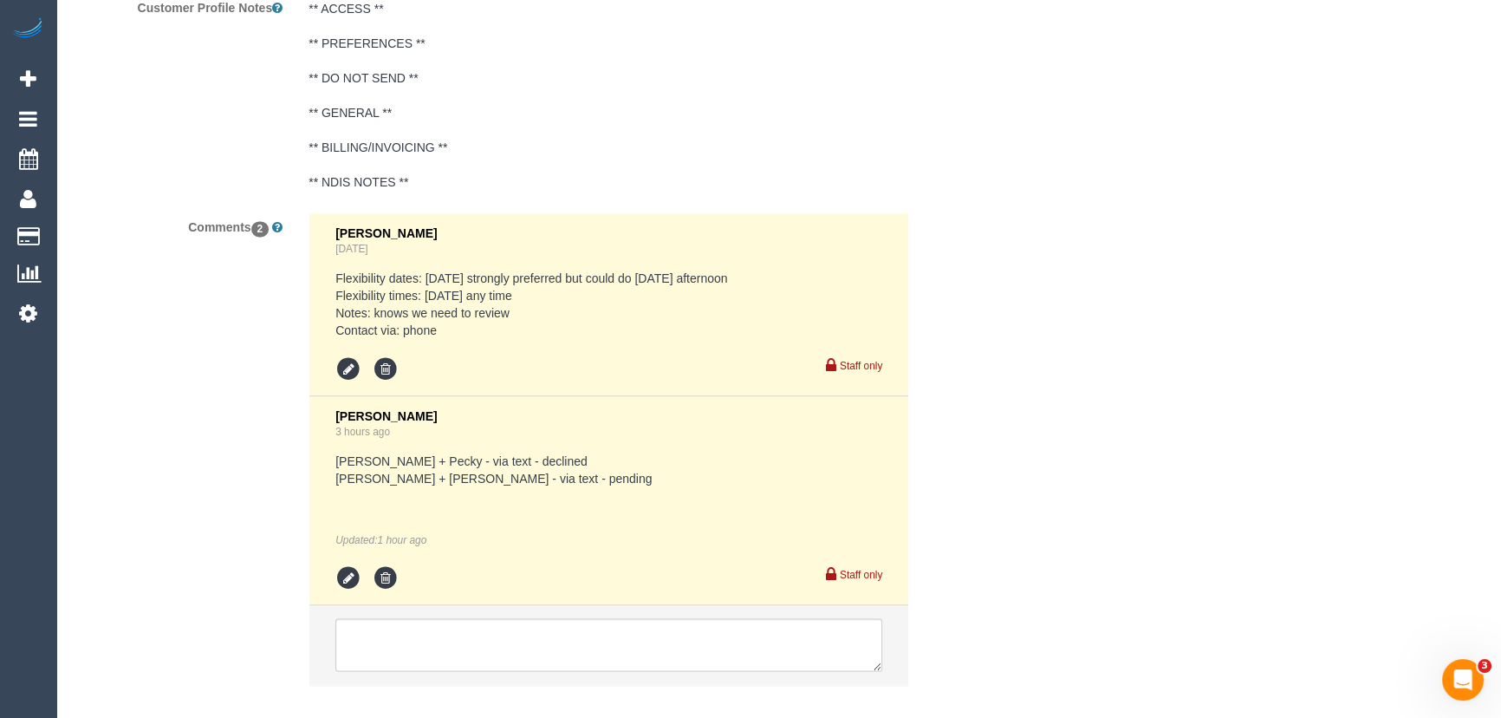
scroll to position [3302, 0]
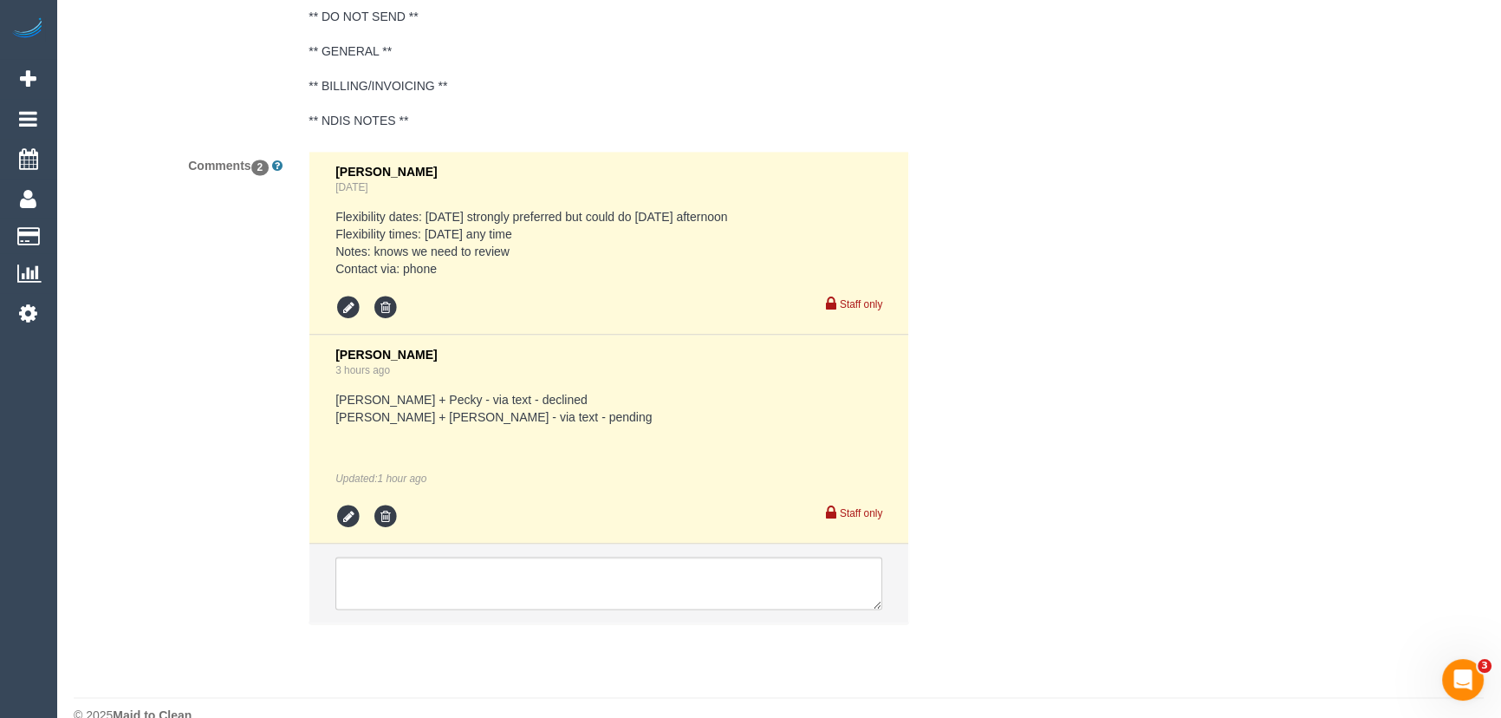
type textarea "Estimated time: 7-9 hours + Steam Cleaning Steam cleaning of 4 bedrooms If need…"
click at [379, 556] on textarea at bounding box center [608, 583] width 547 height 54
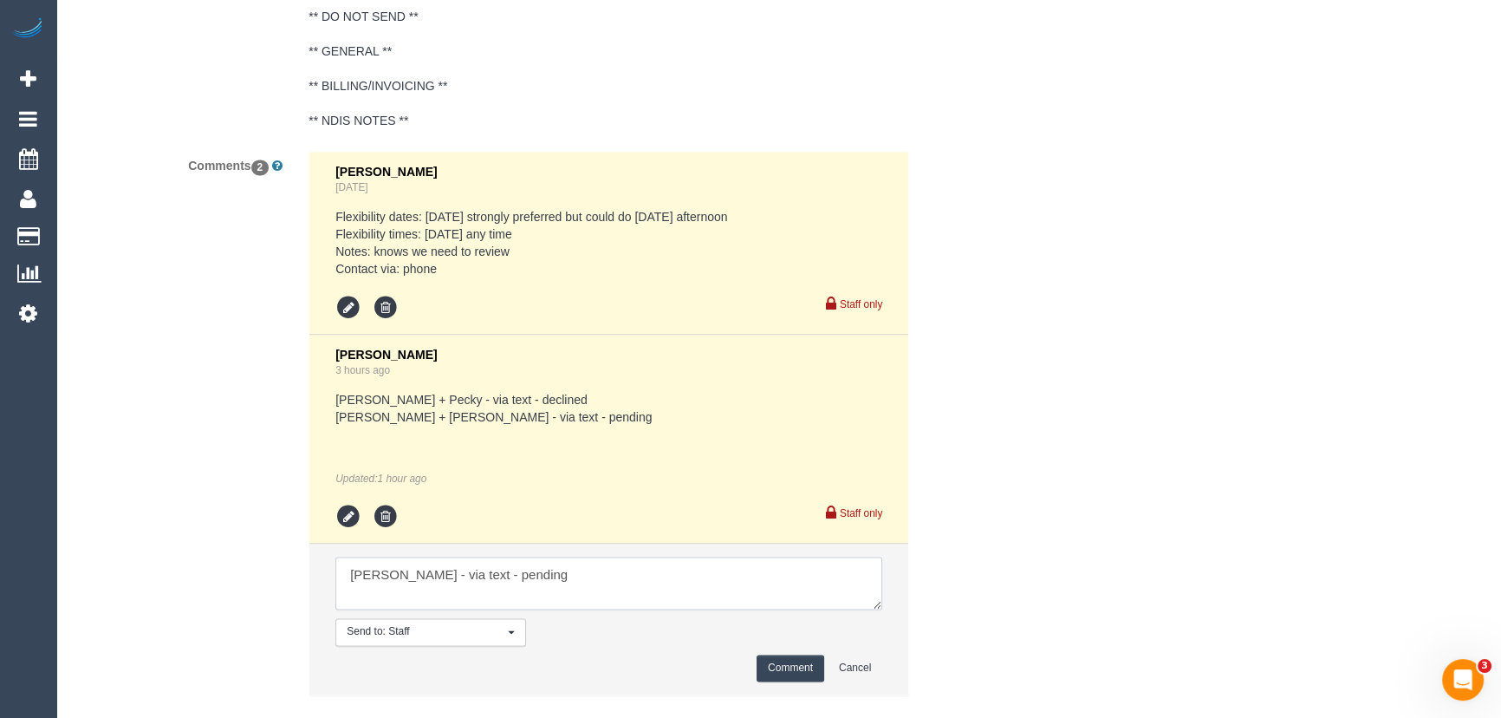
type textarea "[PERSON_NAME] - via text - pending"
click at [788, 654] on button "Comment" at bounding box center [791, 667] width 68 height 27
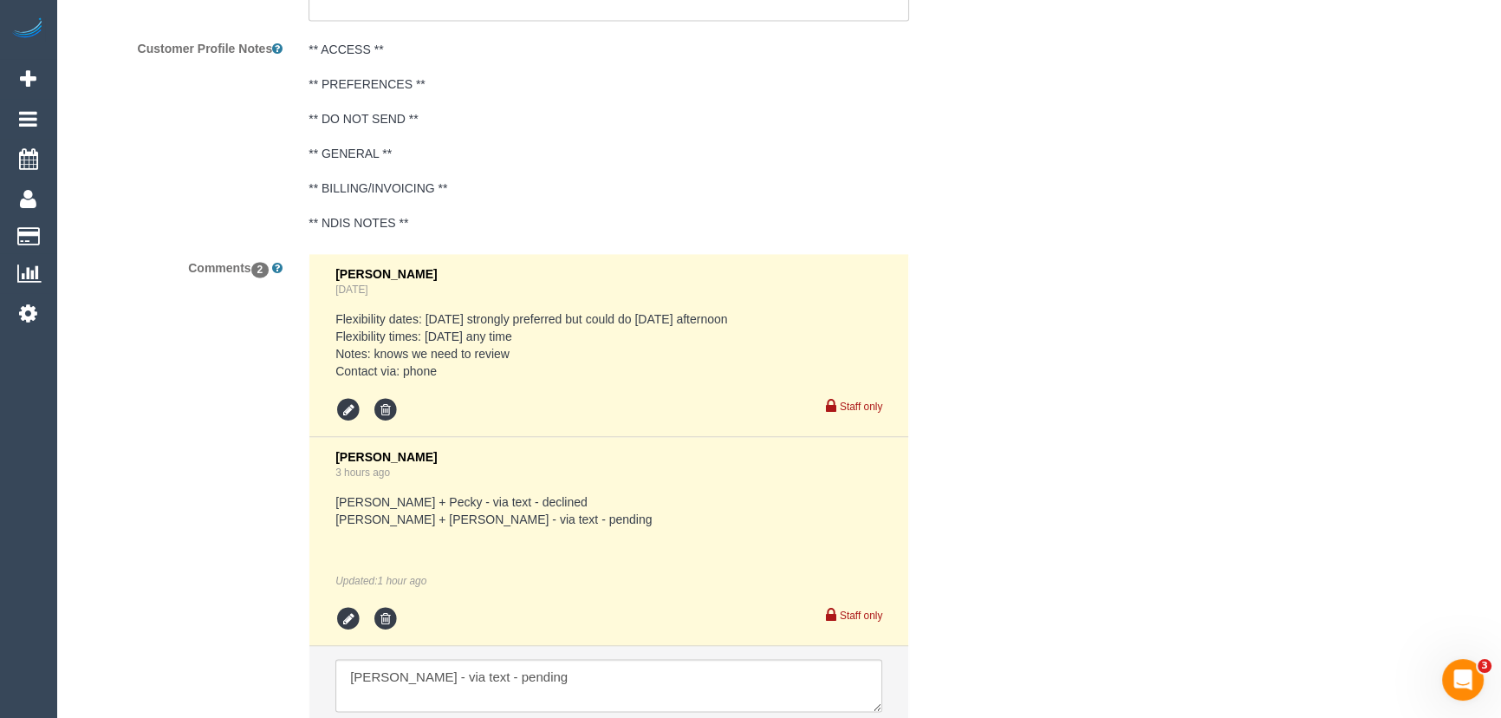
scroll to position [2908, 0]
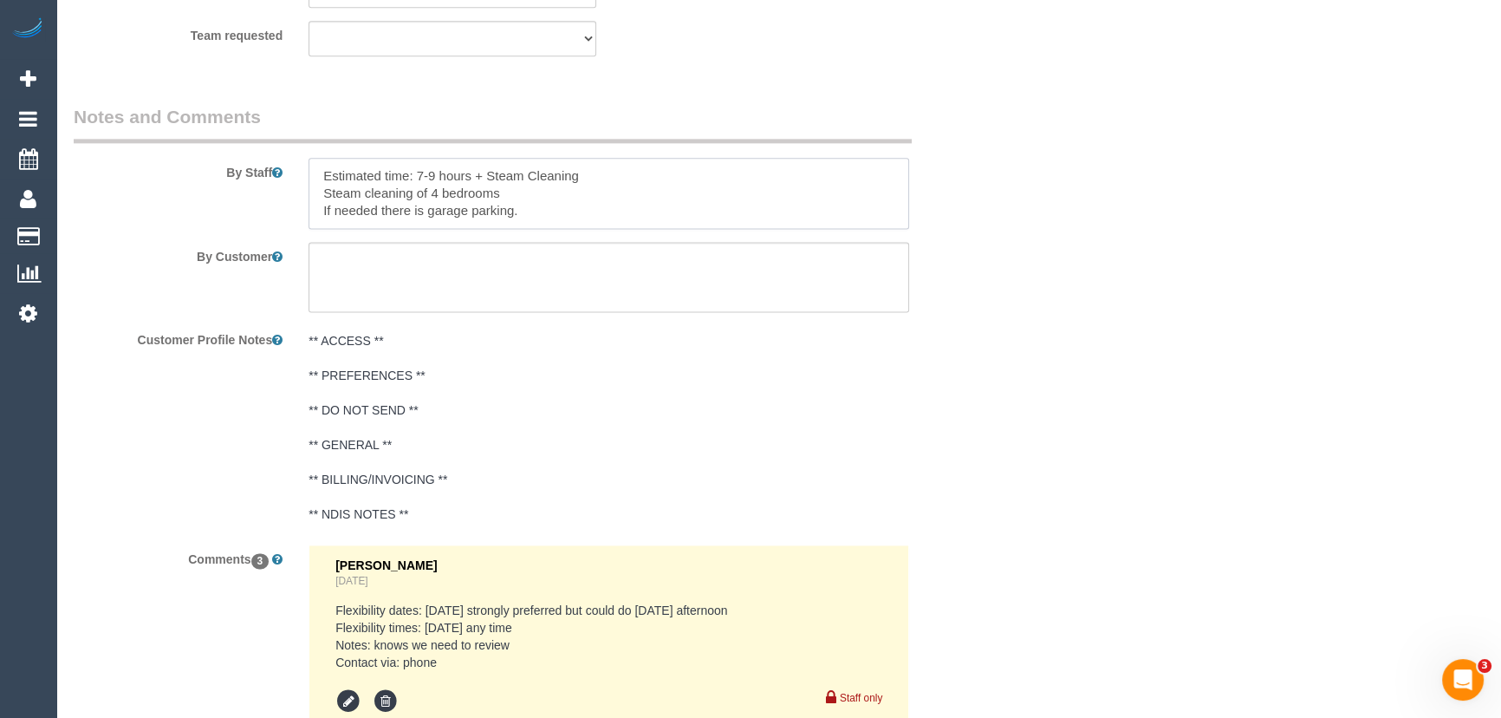
click at [317, 158] on textarea at bounding box center [608, 193] width 601 height 71
paste textarea "Est. time: _hrs + SC of _(areas)__ Steam cleaner to arrive at ___ Please ensure…"
drag, startPoint x: 386, startPoint y: 146, endPoint x: 398, endPoint y: 155, distance: 14.9
click at [386, 158] on textarea at bounding box center [608, 193] width 601 height 71
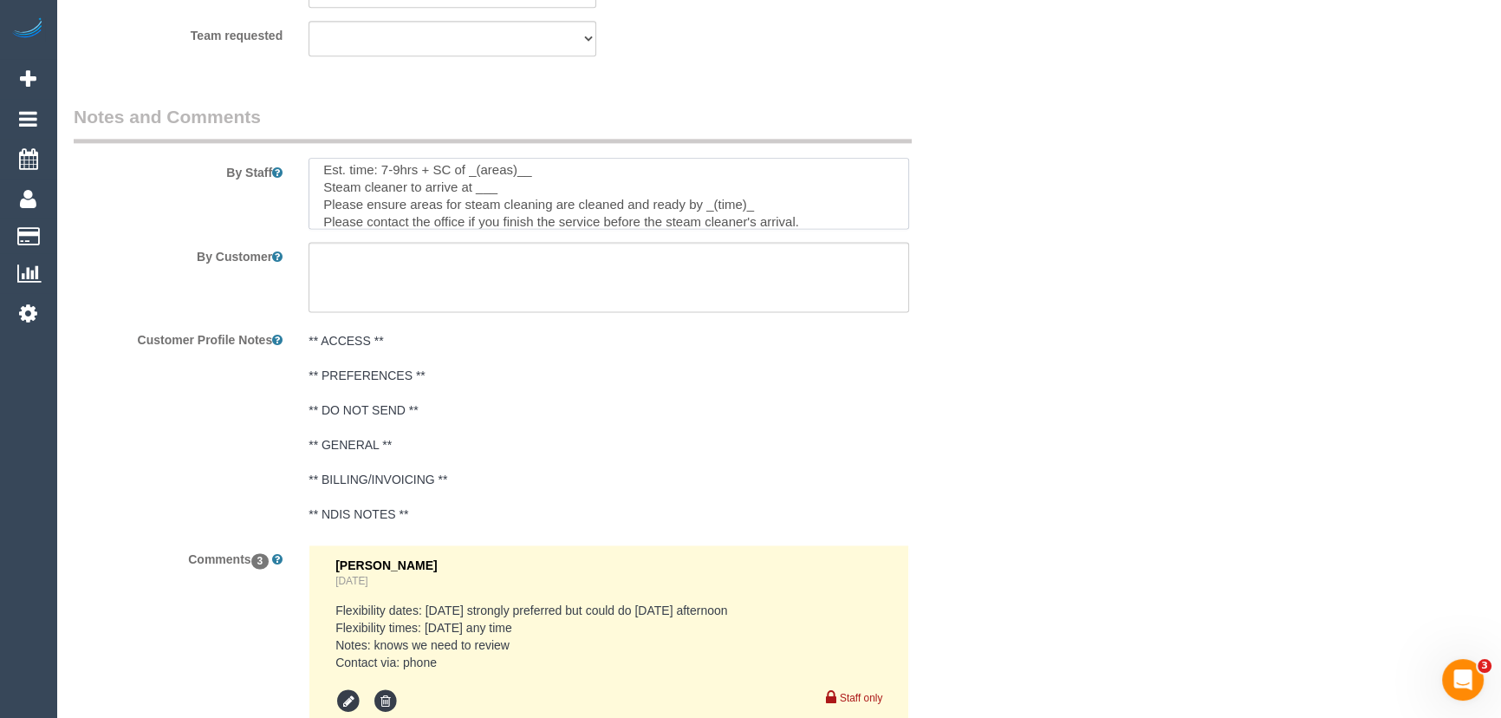
click at [552, 158] on textarea at bounding box center [608, 193] width 601 height 71
click at [511, 158] on textarea at bounding box center [608, 193] width 601 height 71
click at [765, 174] on textarea at bounding box center [608, 193] width 601 height 71
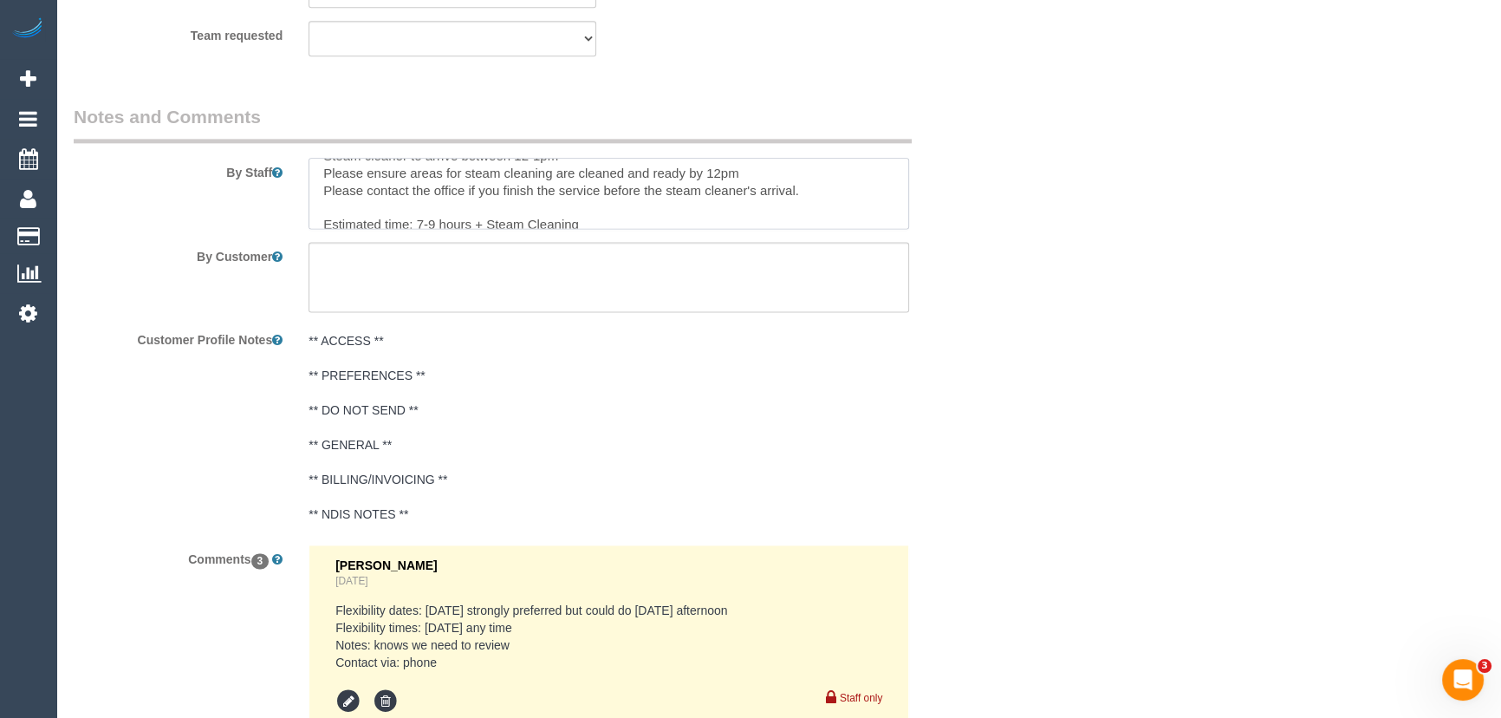
scroll to position [69, 0]
click at [647, 165] on textarea at bounding box center [608, 193] width 601 height 71
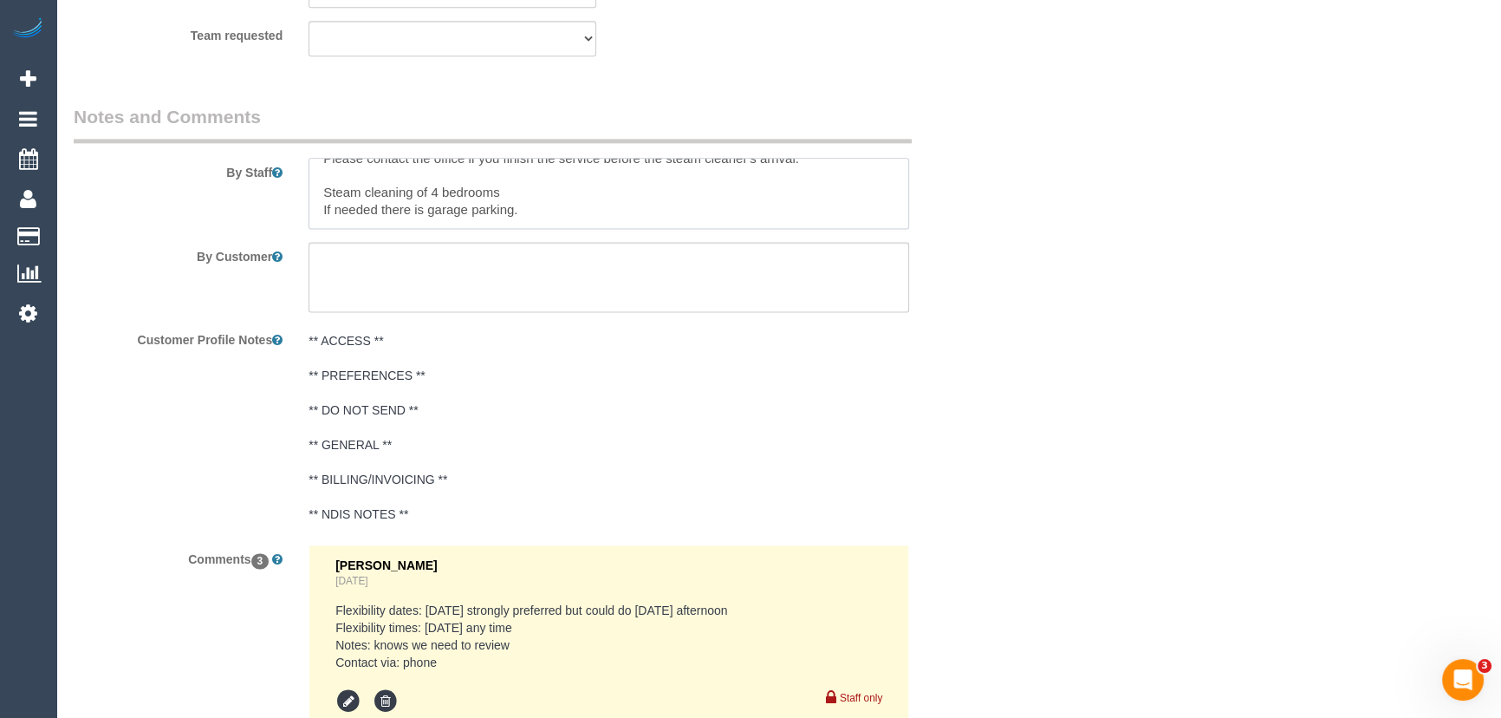
click at [633, 165] on textarea at bounding box center [608, 193] width 601 height 71
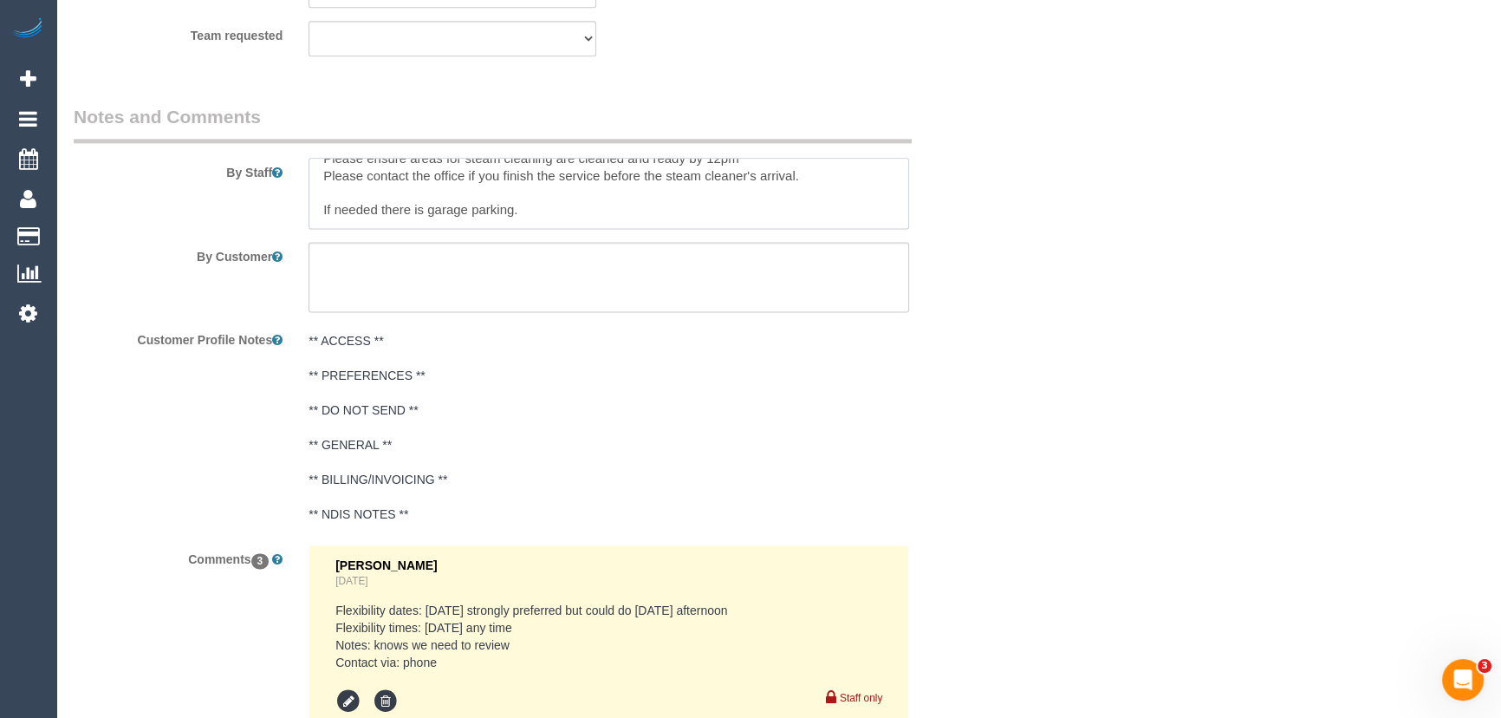
type textarea "Est. time: 7-9hrs + SC of 4 bedrooms Steam cleaner to arrive between 12-1pm Ple…"
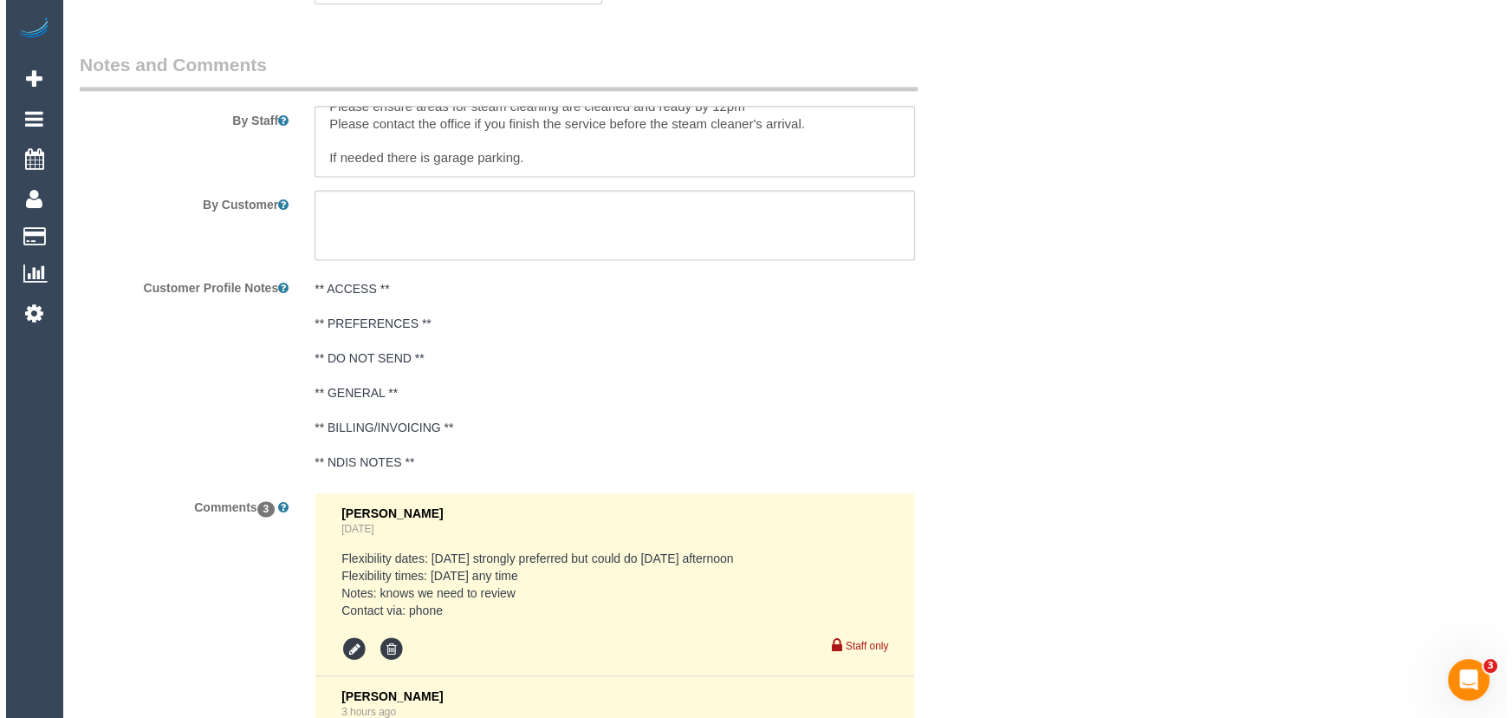
scroll to position [2566, 0]
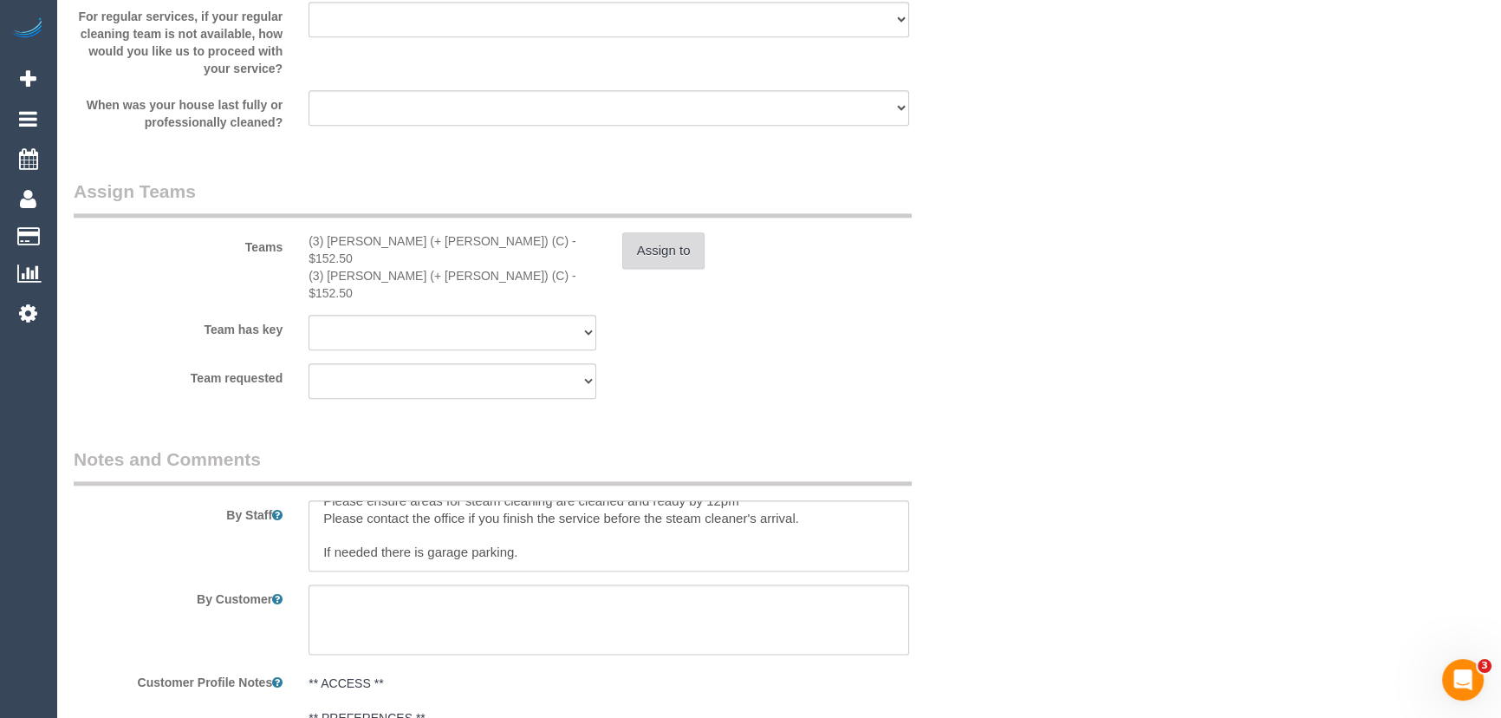
click at [651, 240] on button "Assign to" at bounding box center [663, 250] width 83 height 36
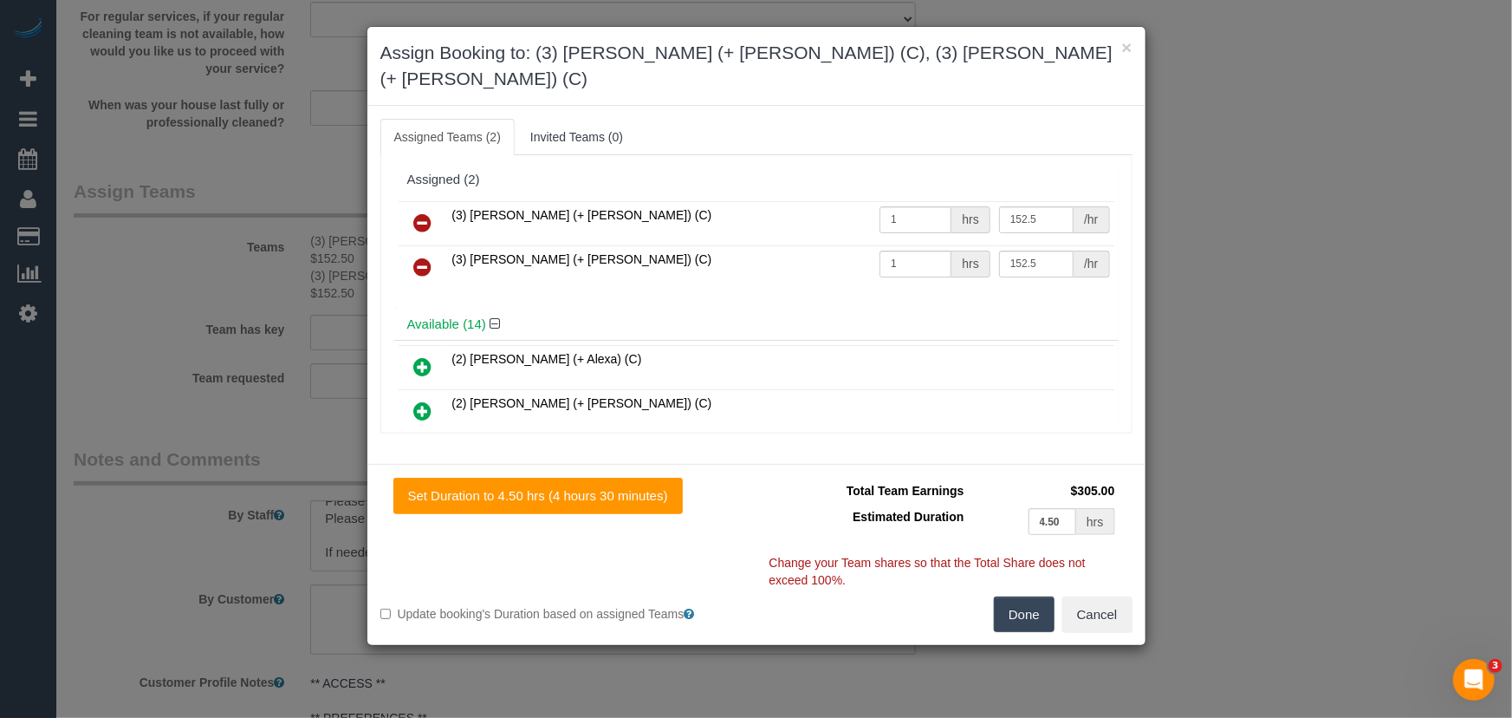
scroll to position [3614, 0]
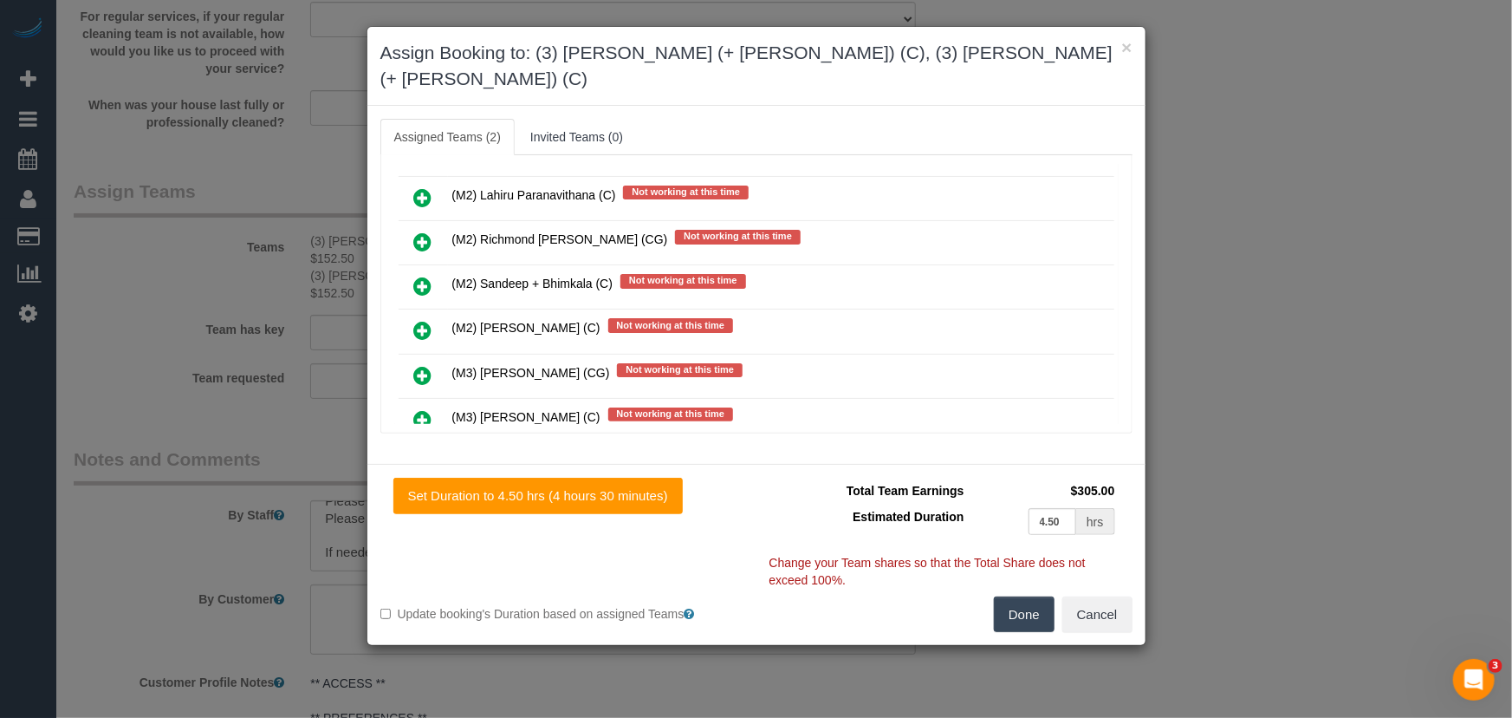
drag, startPoint x: 421, startPoint y: 262, endPoint x: 435, endPoint y: 261, distance: 13.9
click at [421, 365] on icon at bounding box center [423, 375] width 18 height 21
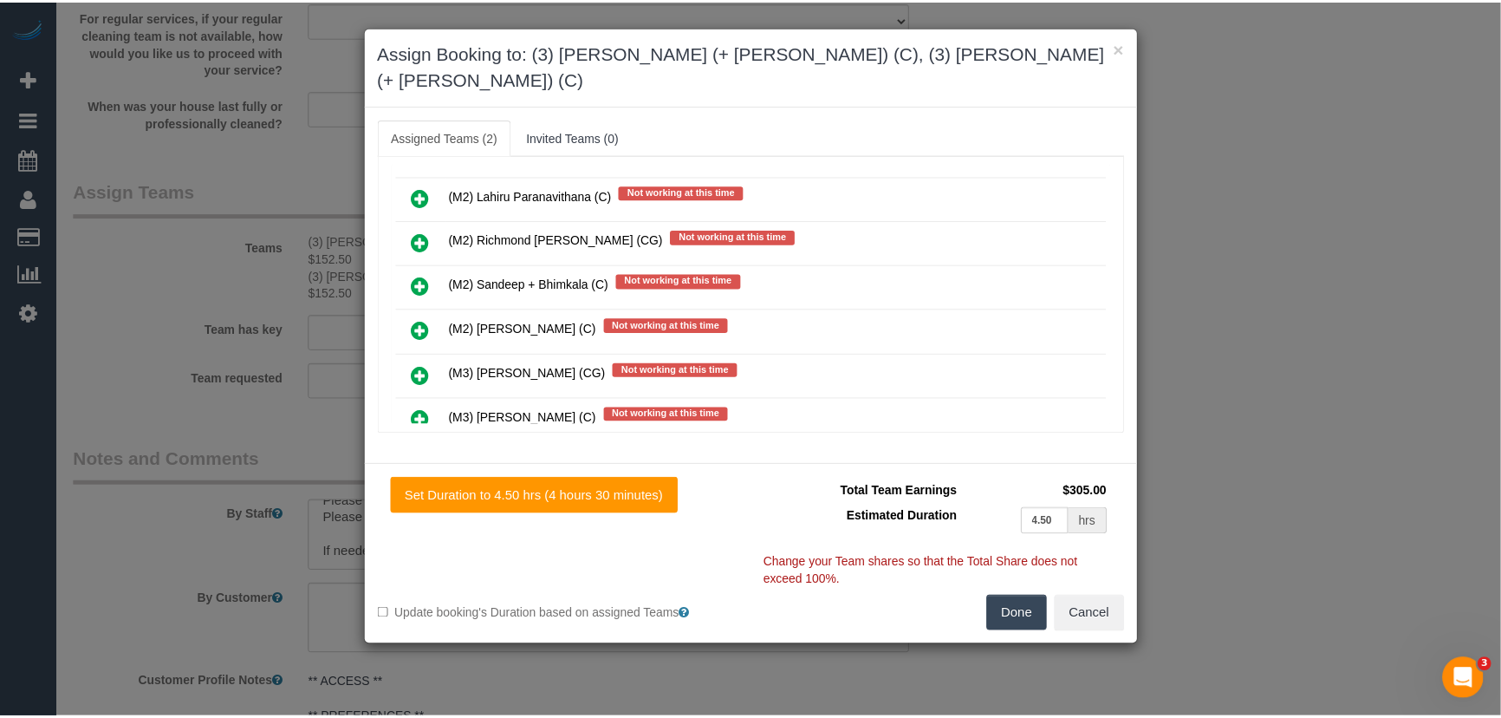
scroll to position [3658, 0]
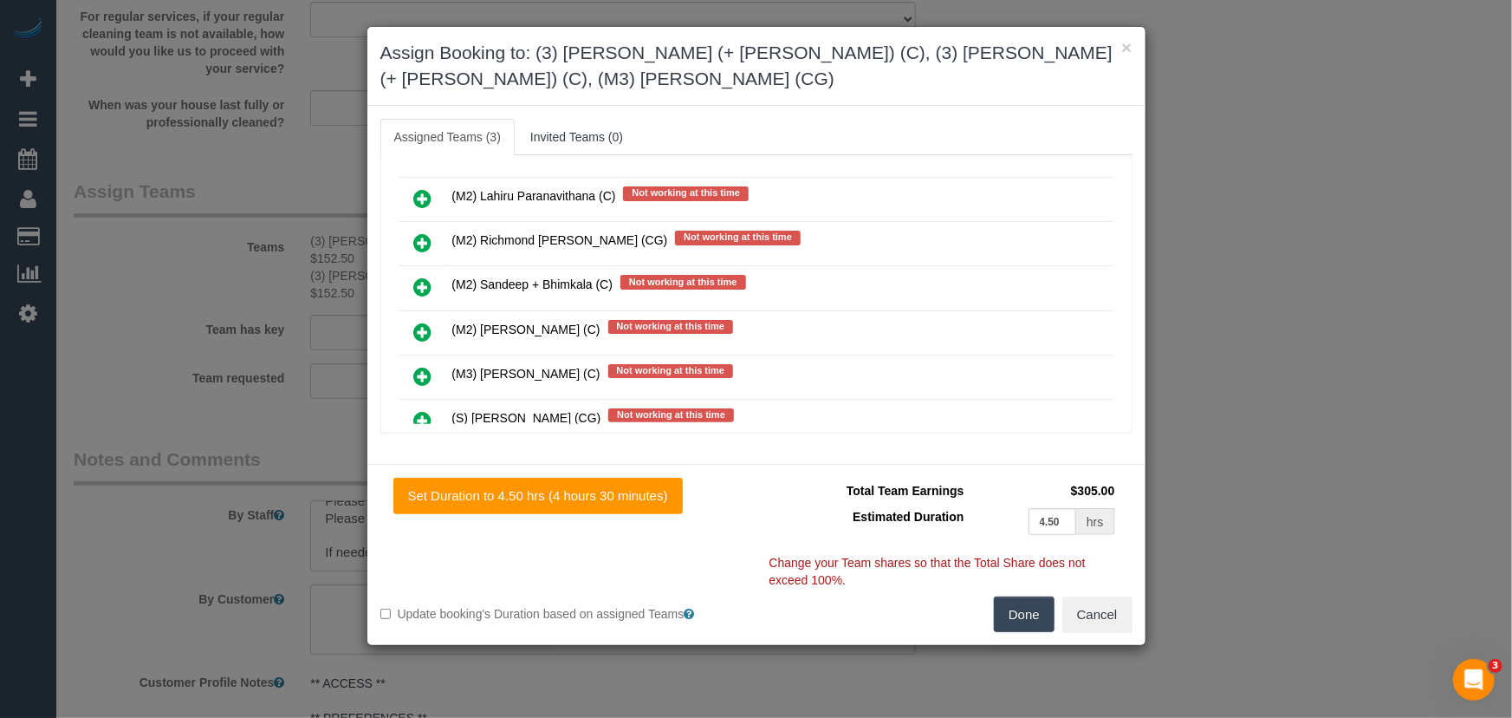
drag, startPoint x: 1014, startPoint y: 588, endPoint x: 1010, endPoint y: 576, distance: 12.6
click at [1014, 596] on button "Done" at bounding box center [1024, 614] width 61 height 36
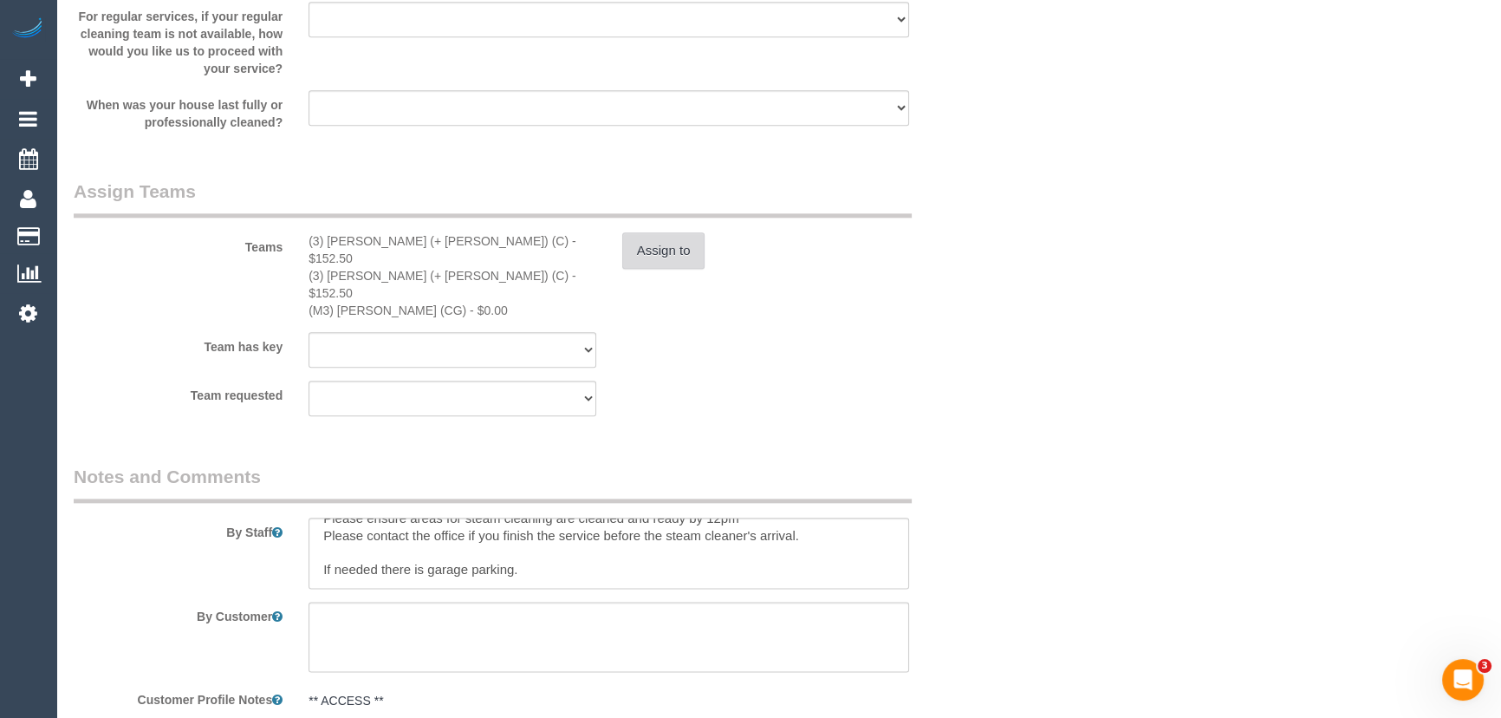
click at [674, 244] on button "Assign to" at bounding box center [663, 250] width 83 height 36
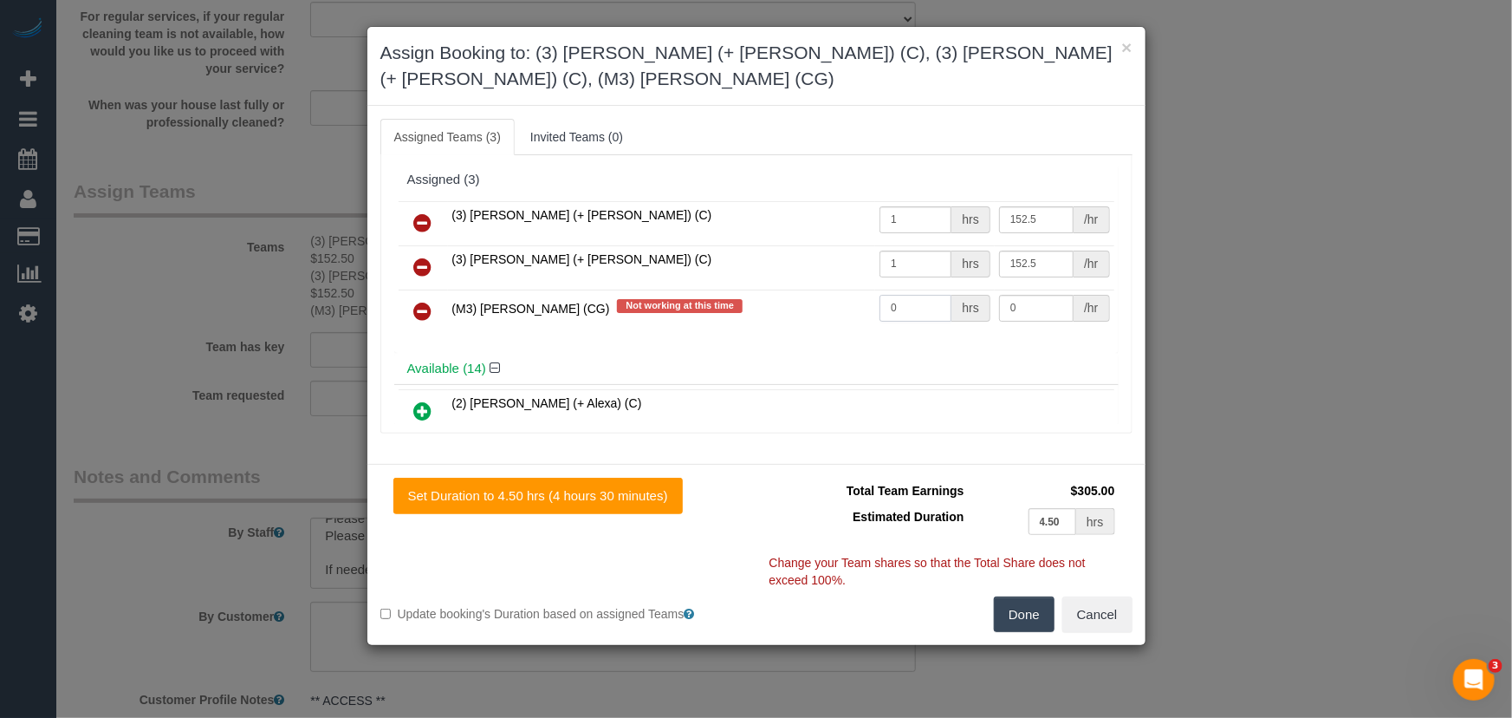
click at [914, 295] on input "0" at bounding box center [916, 308] width 72 height 27
type input "1"
type input "165"
click at [1017, 596] on button "Done" at bounding box center [1024, 614] width 61 height 36
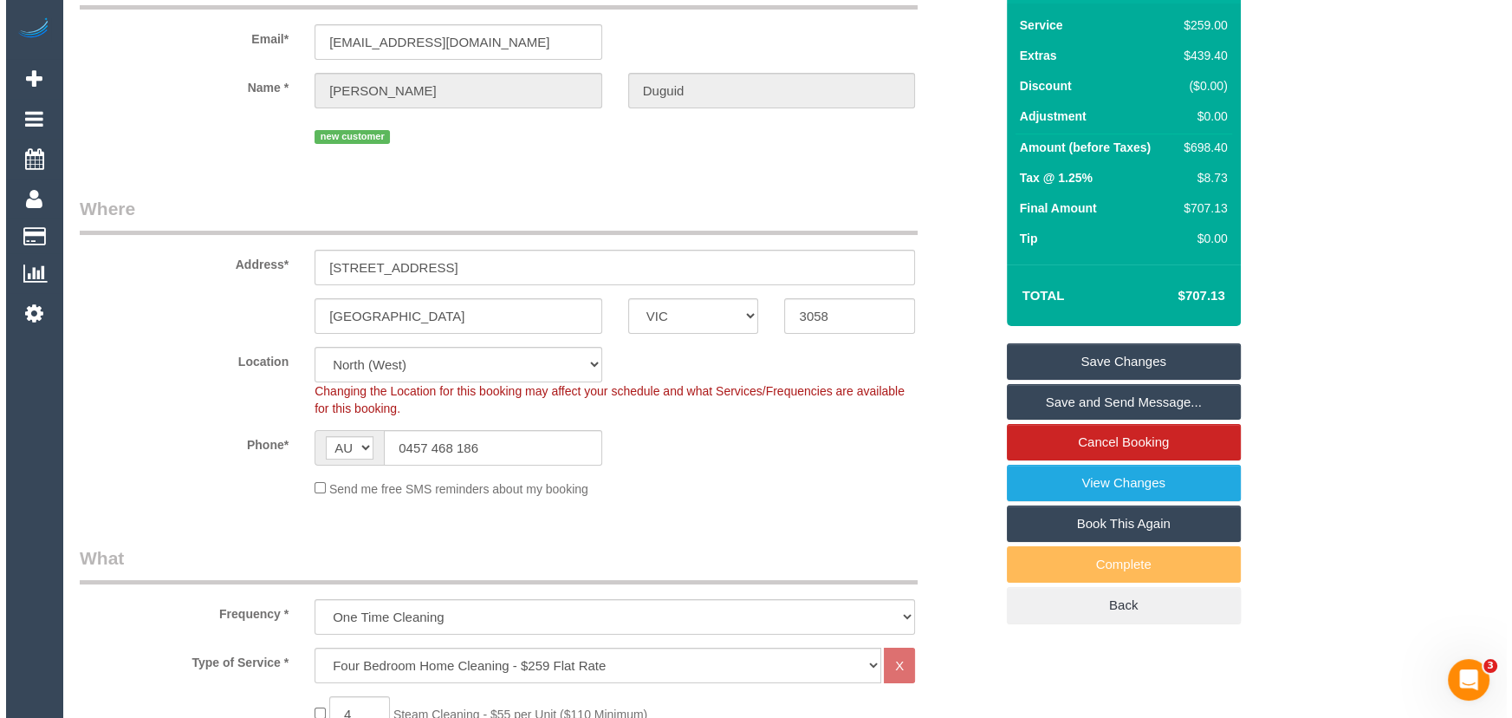
scroll to position [0, 0]
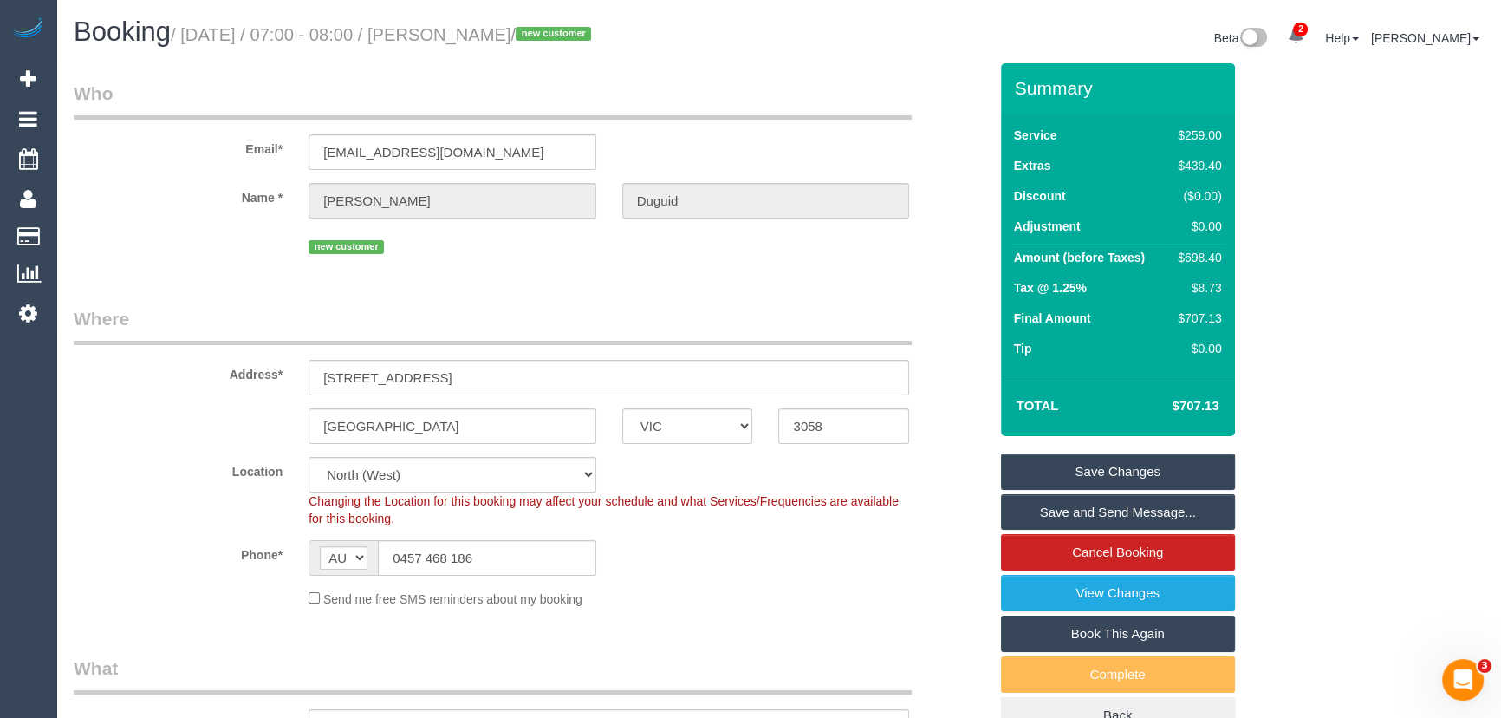
click at [486, 31] on small "/ [DATE] / 07:00 - 08:00 / [PERSON_NAME] / new customer" at bounding box center [383, 34] width 425 height 19
copy small "[PERSON_NAME]"
click at [1065, 471] on link "Save Changes" at bounding box center [1118, 471] width 234 height 36
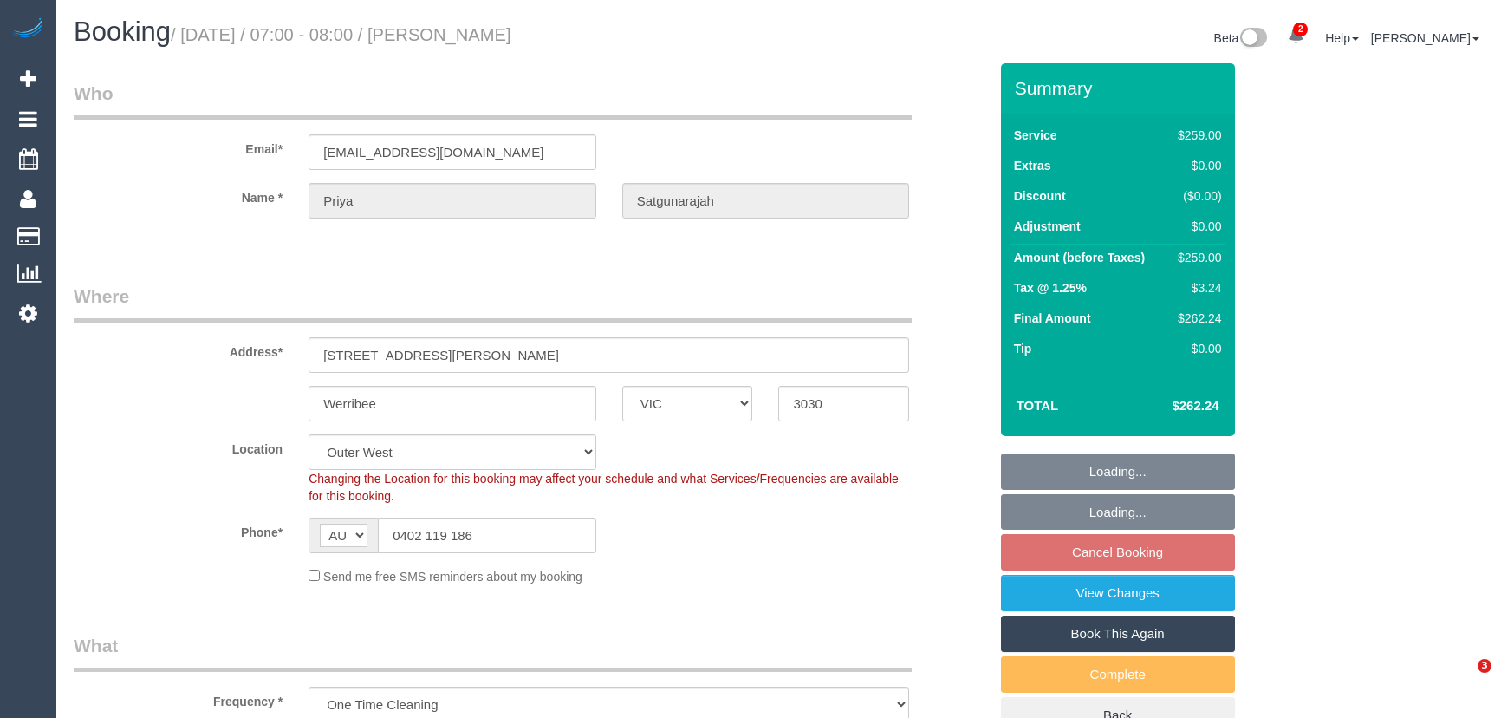
select select "VIC"
select select "number:28"
select select "number:14"
select select "number:19"
select select "number:25"
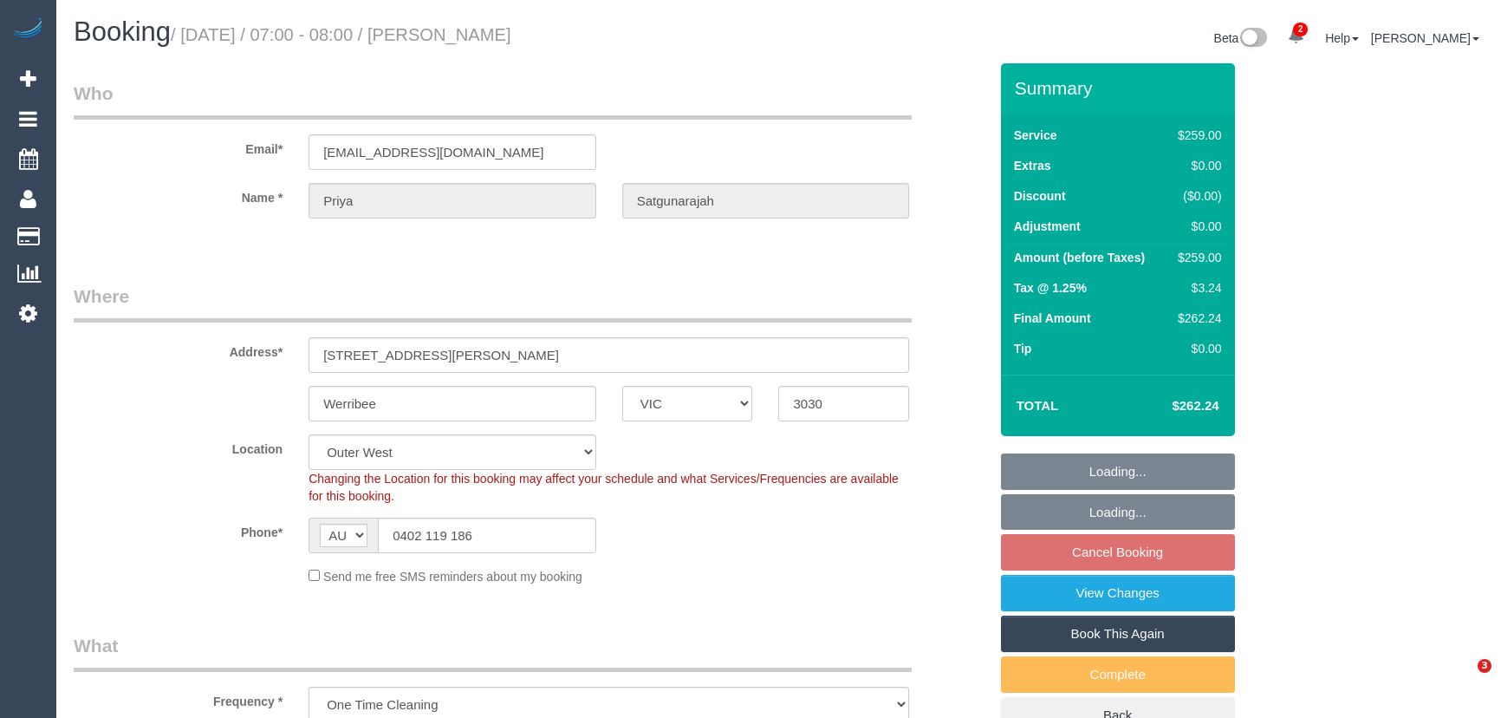
select select "spot1"
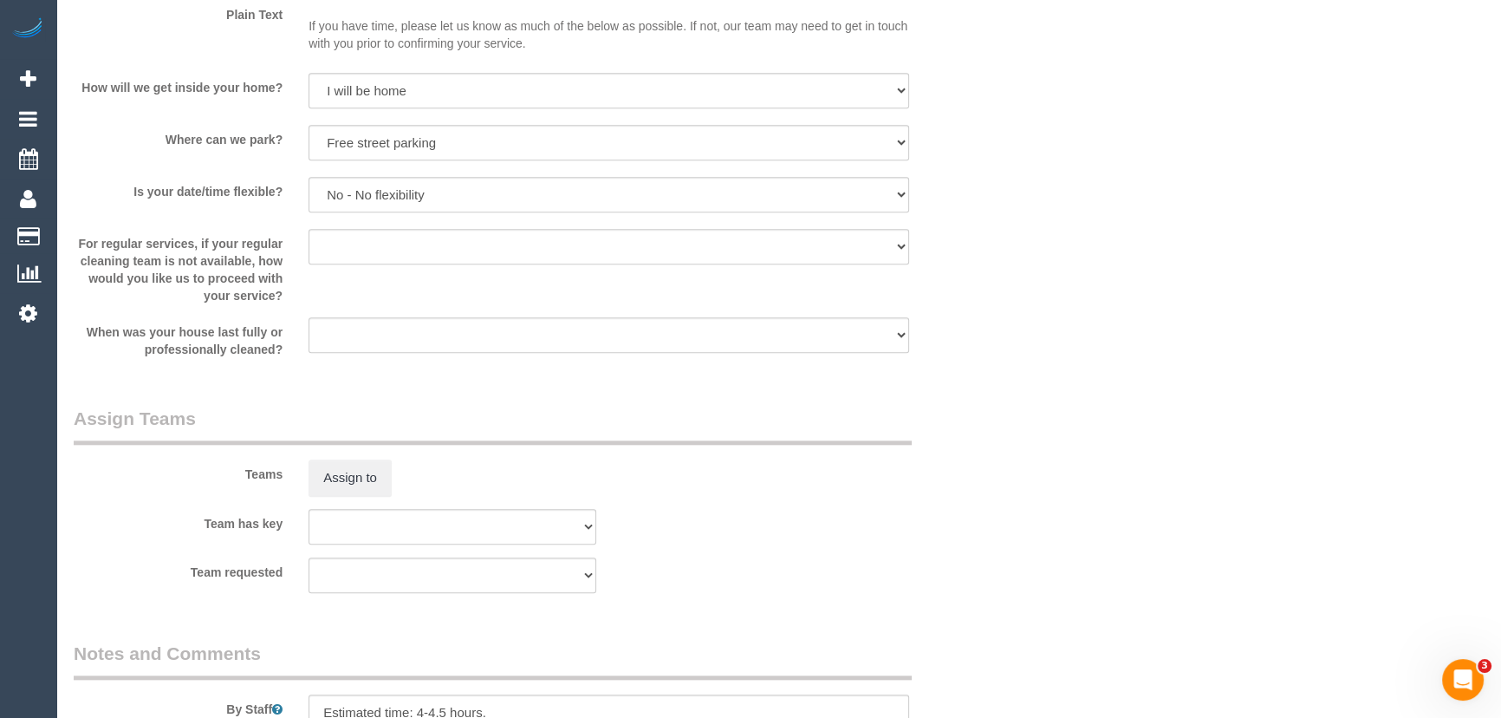
scroll to position [2363, 0]
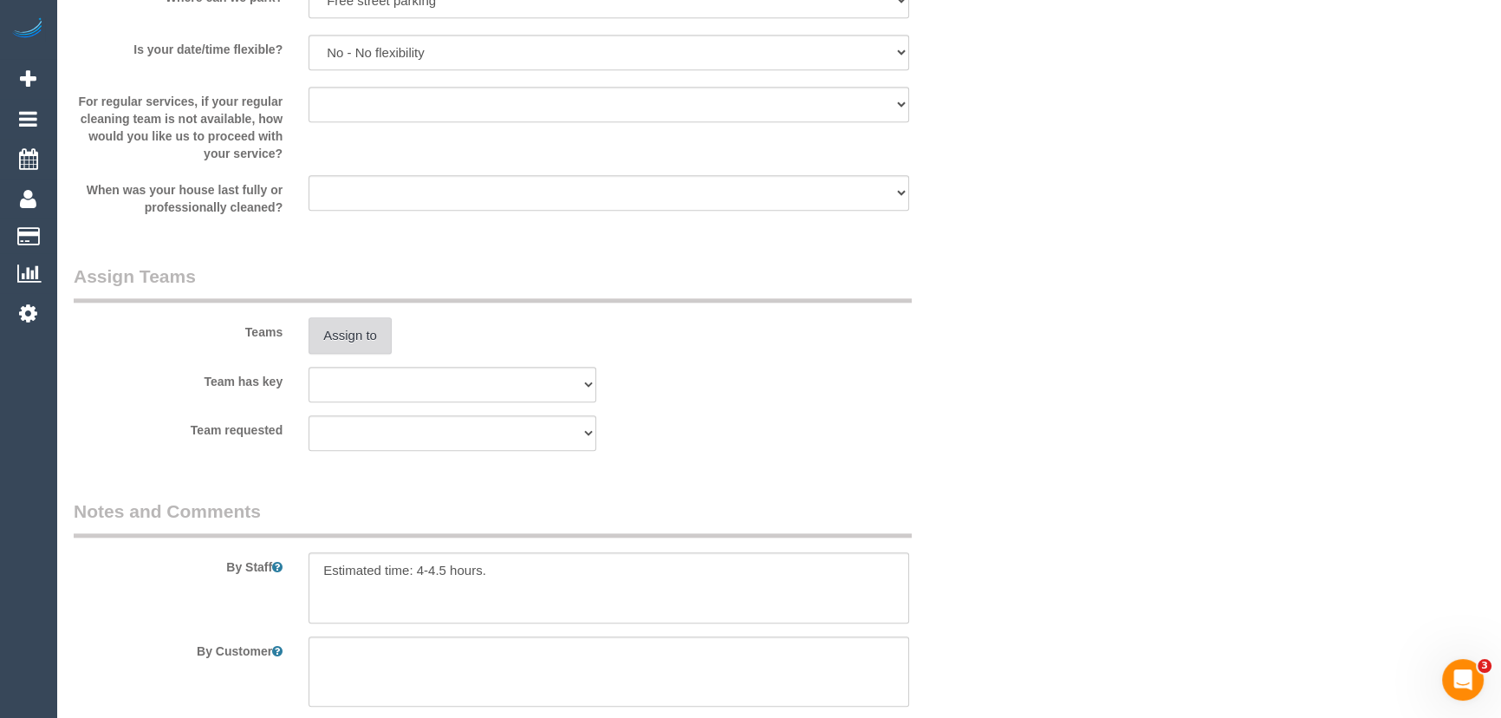
click at [354, 346] on button "Assign to" at bounding box center [349, 335] width 83 height 36
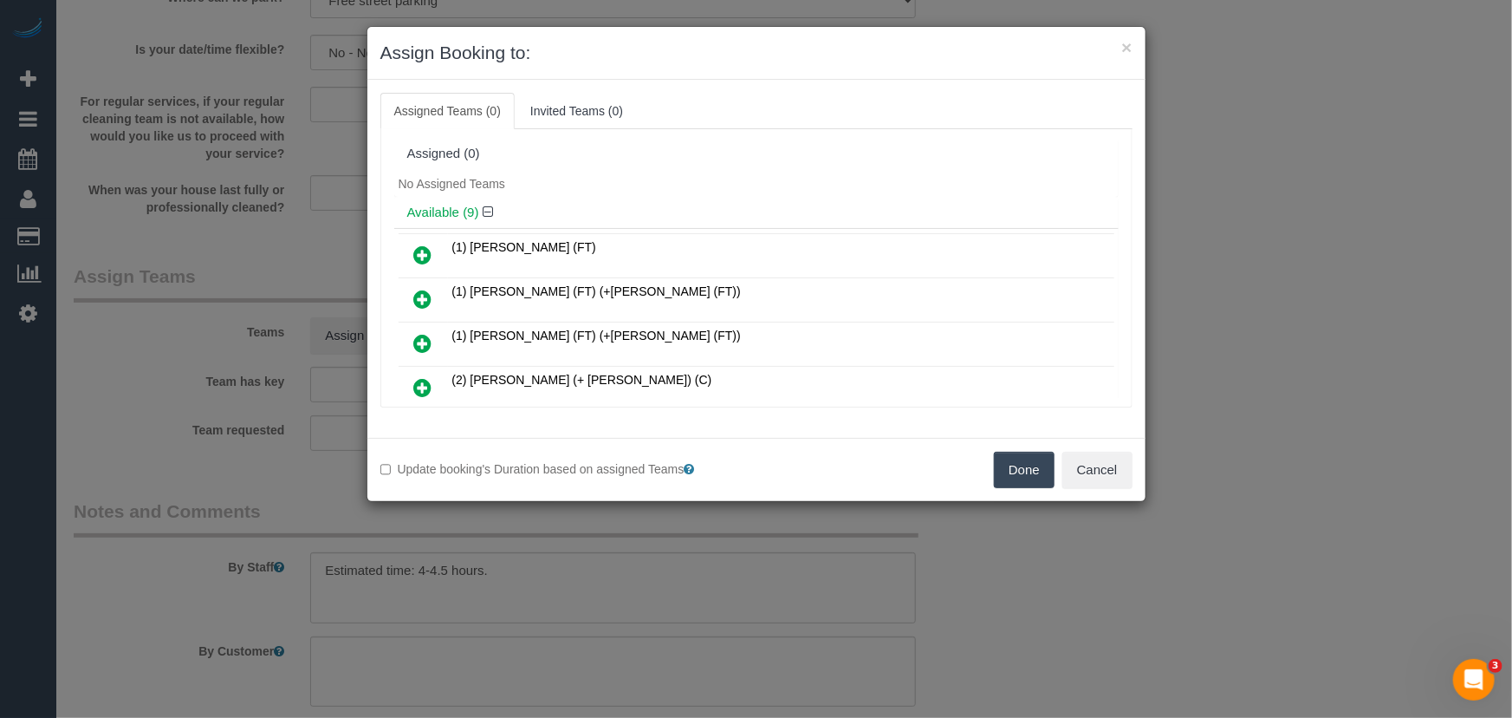
click at [1257, 606] on div "× Assign Booking to: Assigned Teams (0) Invited Teams (0) Assigned (0) No Assig…" at bounding box center [756, 359] width 1512 height 718
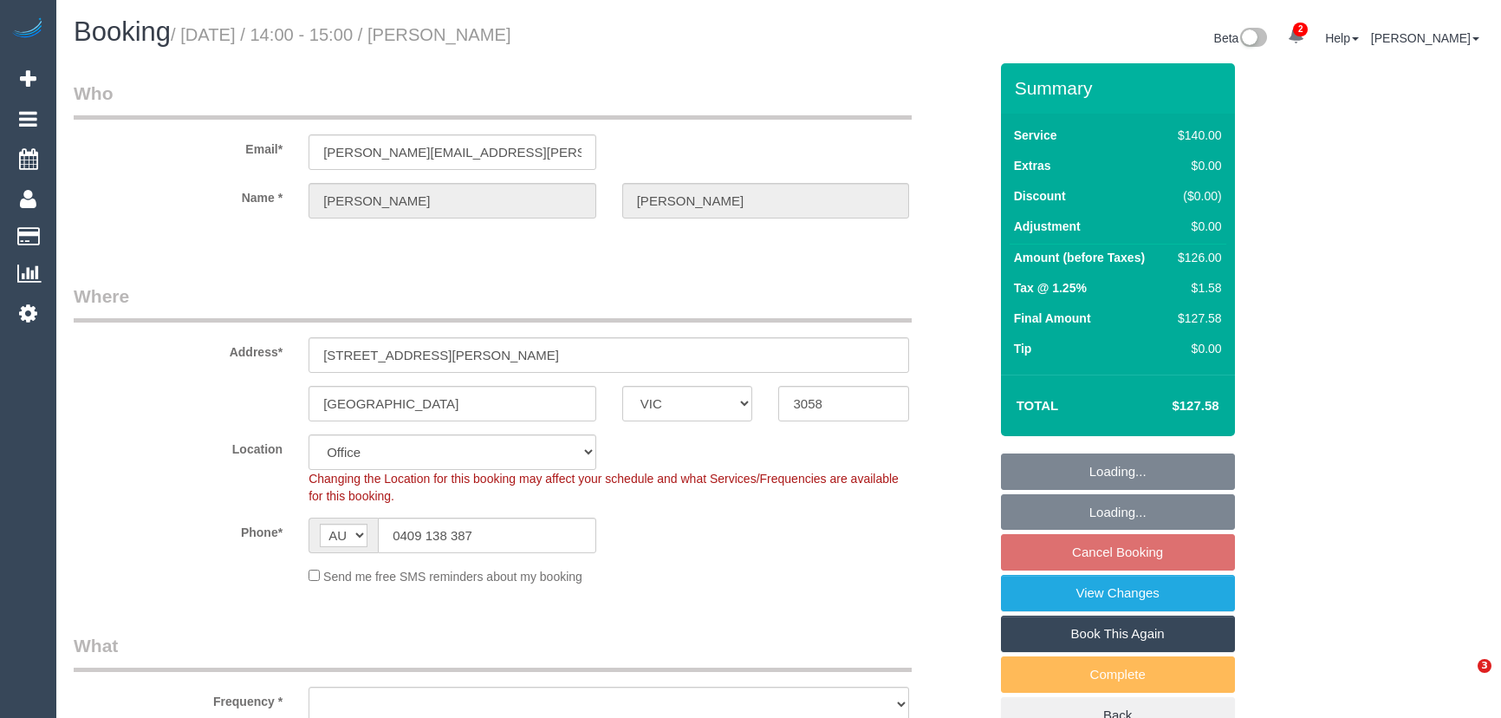
select select "VIC"
select select "object:917"
select select "number:32"
select select "number:34"
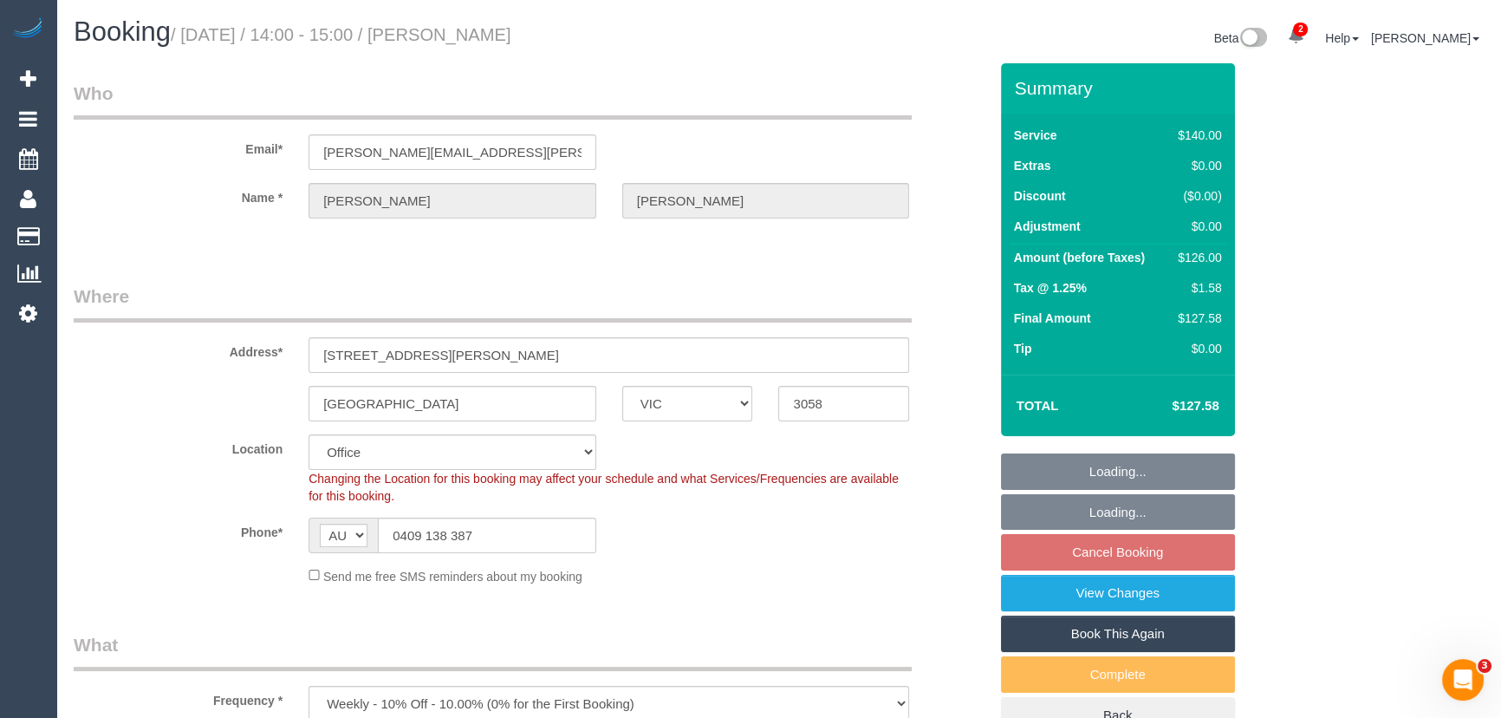
select select "object:926"
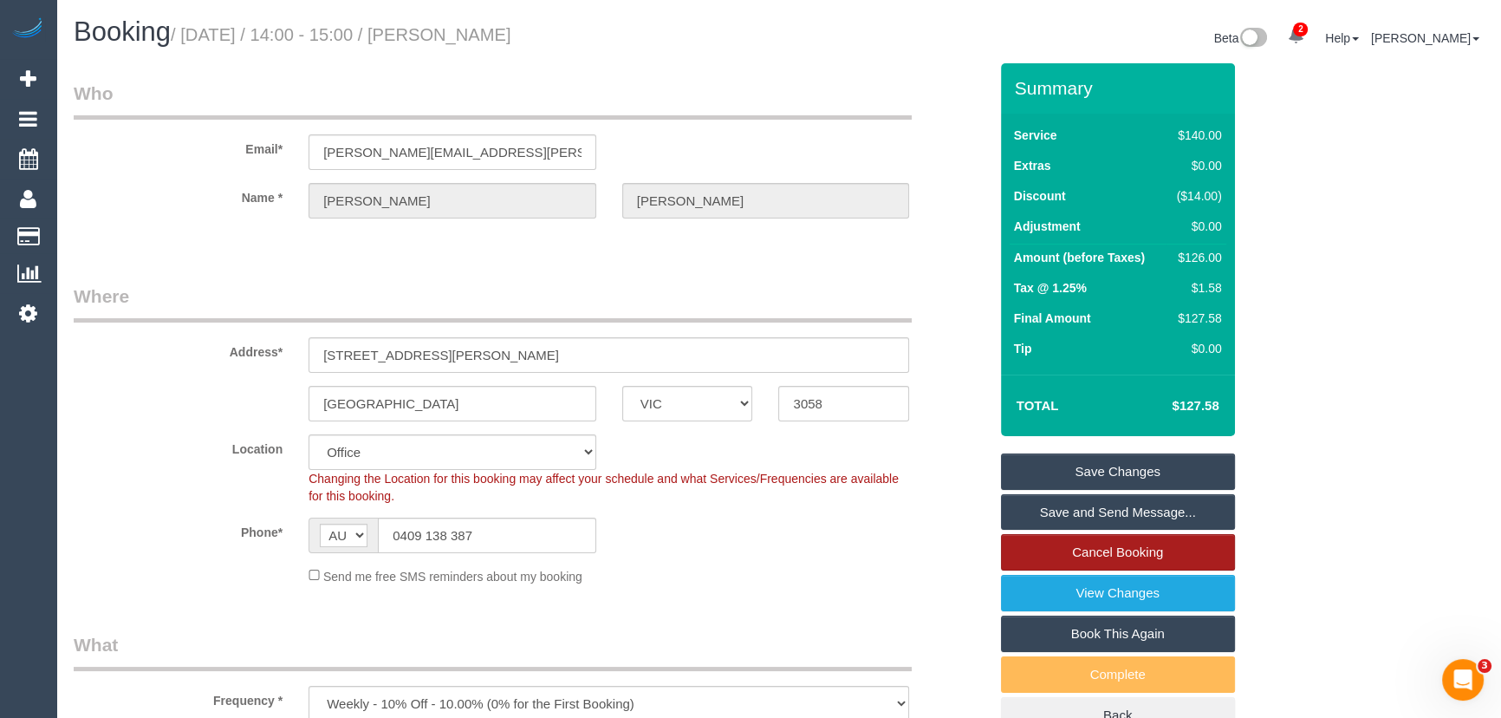
click at [1090, 542] on link "Cancel Booking" at bounding box center [1118, 552] width 234 height 36
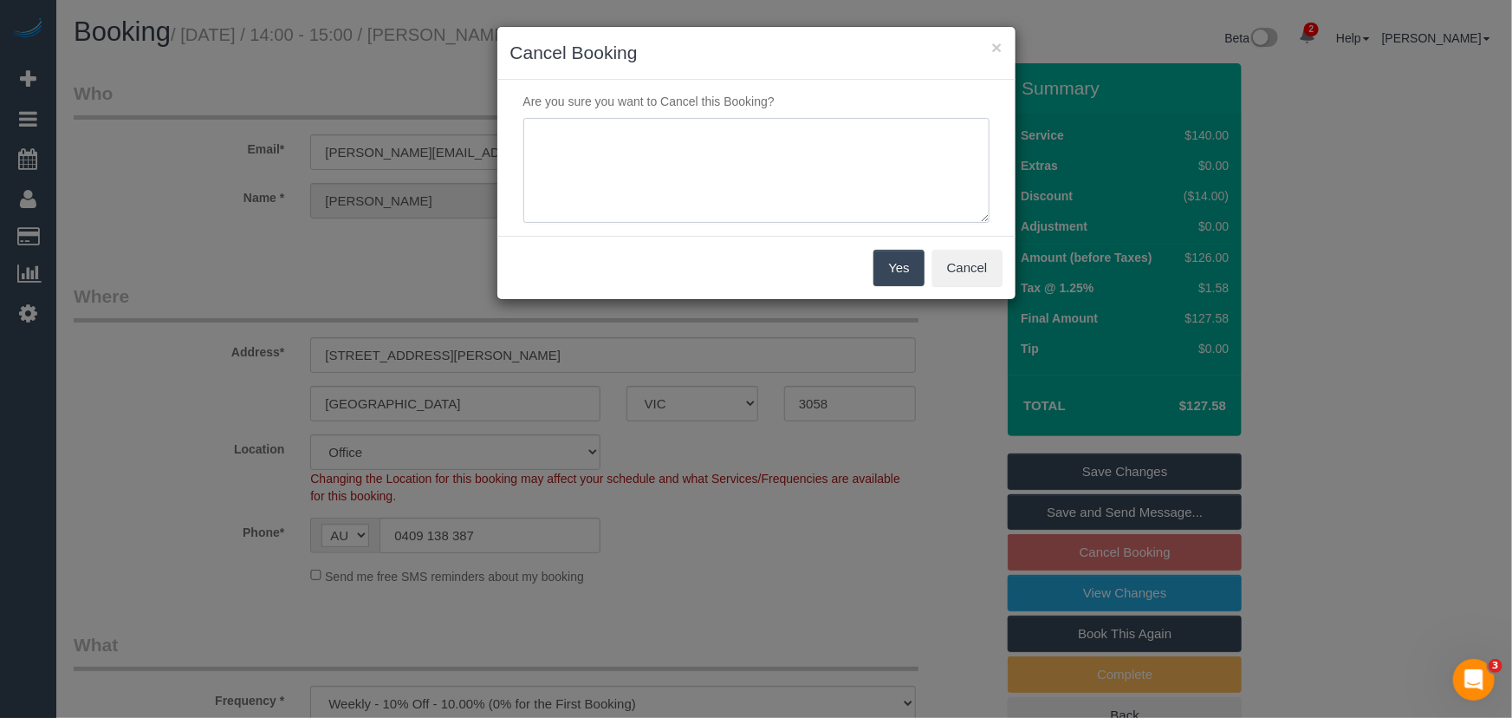
click at [820, 189] on textarea at bounding box center [756, 171] width 466 height 106
type textarea "customer would like to skip - via text - JT"
click at [886, 261] on button "Yes" at bounding box center [898, 268] width 50 height 36
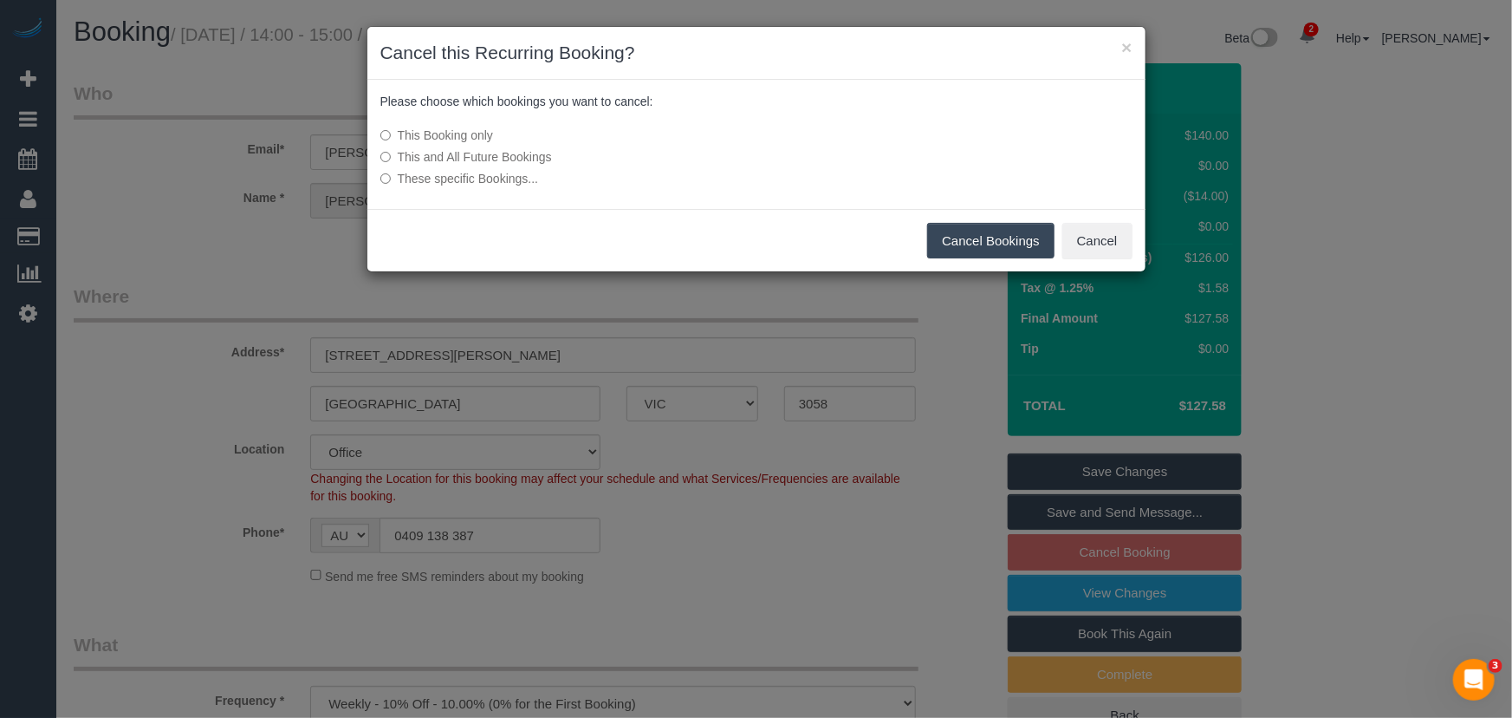
click at [962, 242] on button "Cancel Bookings" at bounding box center [990, 241] width 127 height 36
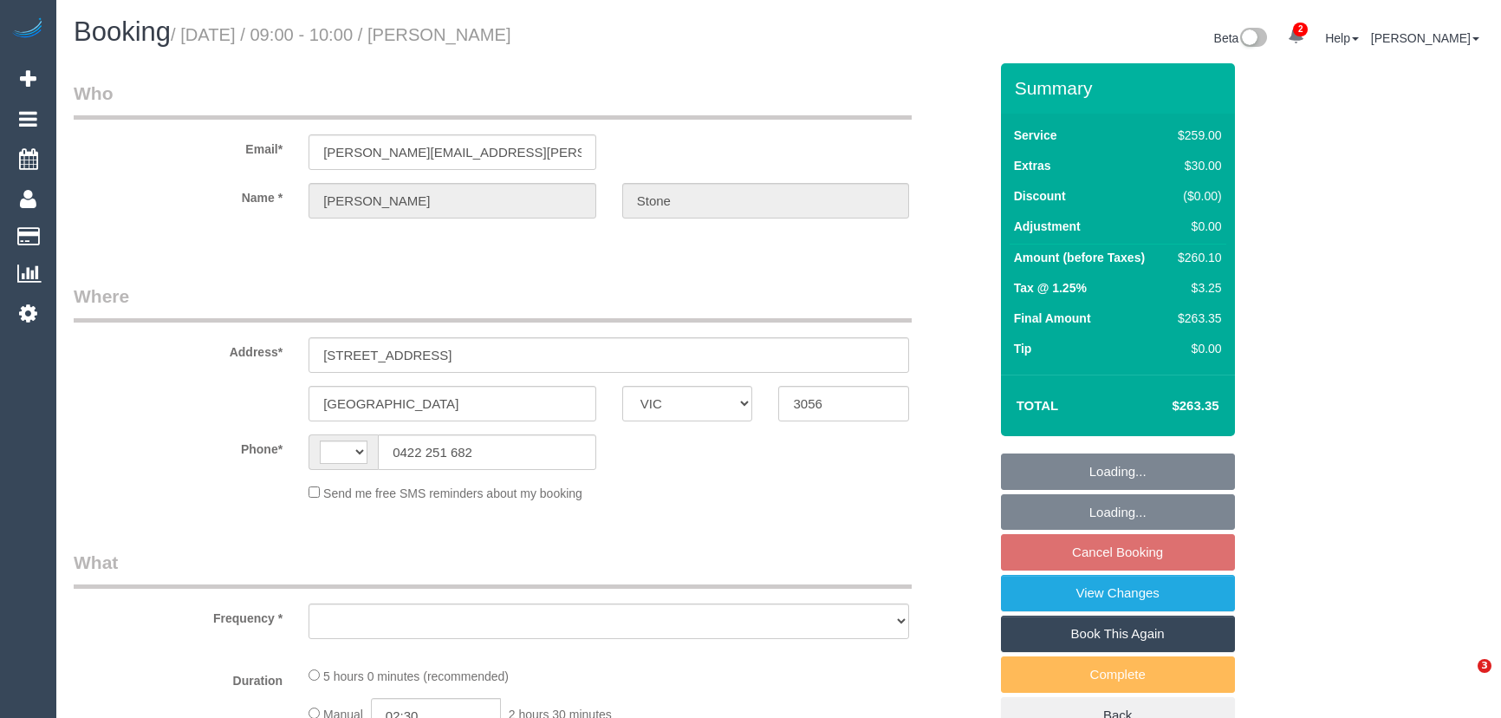
select select "VIC"
select select "string:AU"
select select "object:546"
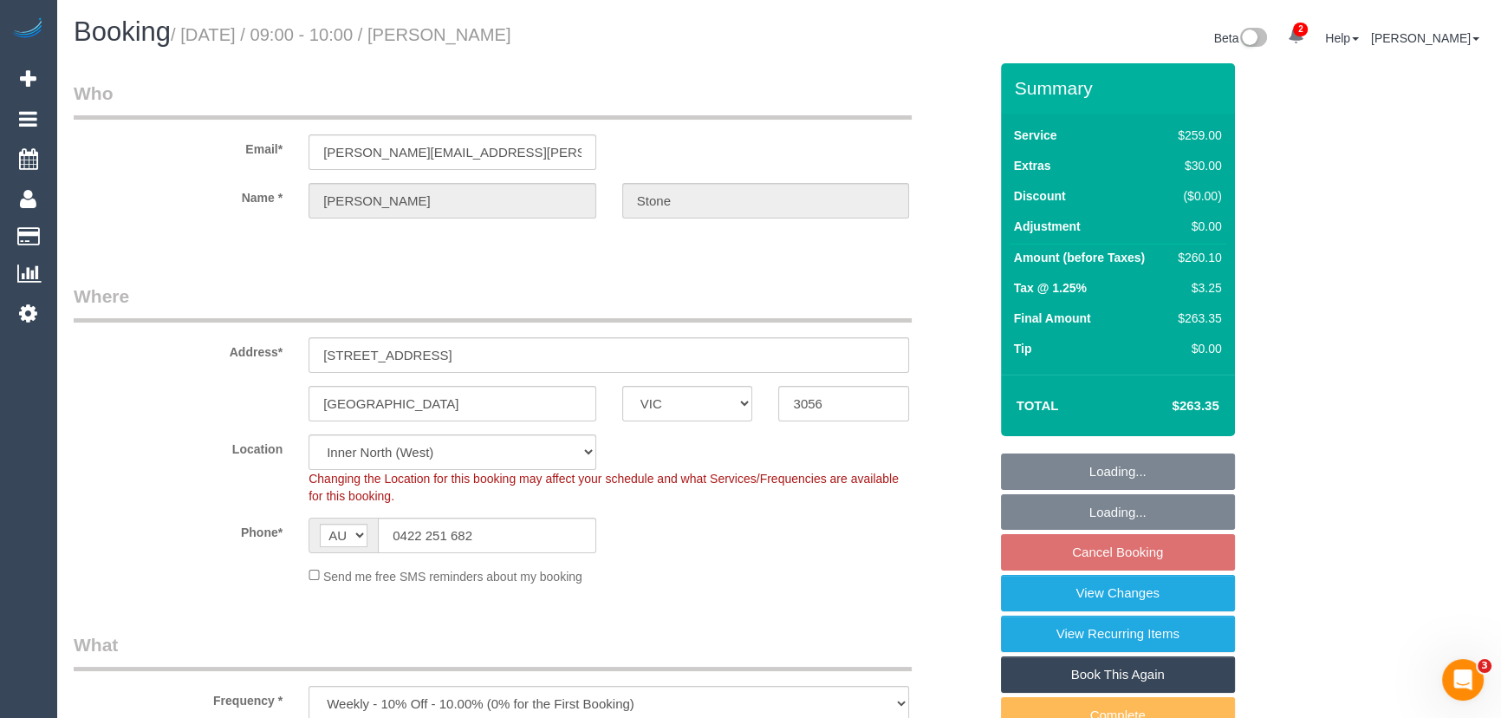
select select "string:stripe-pm_1Hlk622GScqysDRVC207KO6v"
select select "number:32"
select select "object:1722"
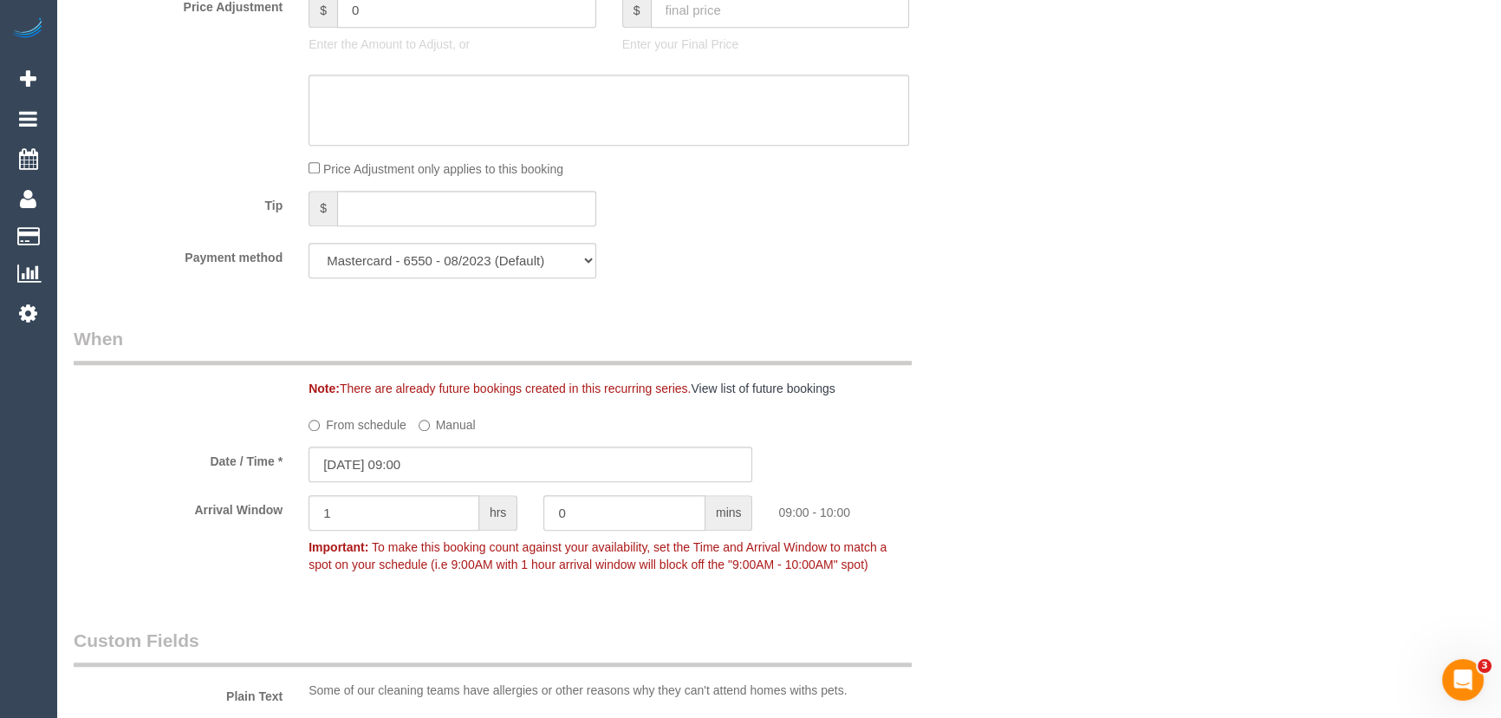
scroll to position [1811, 0]
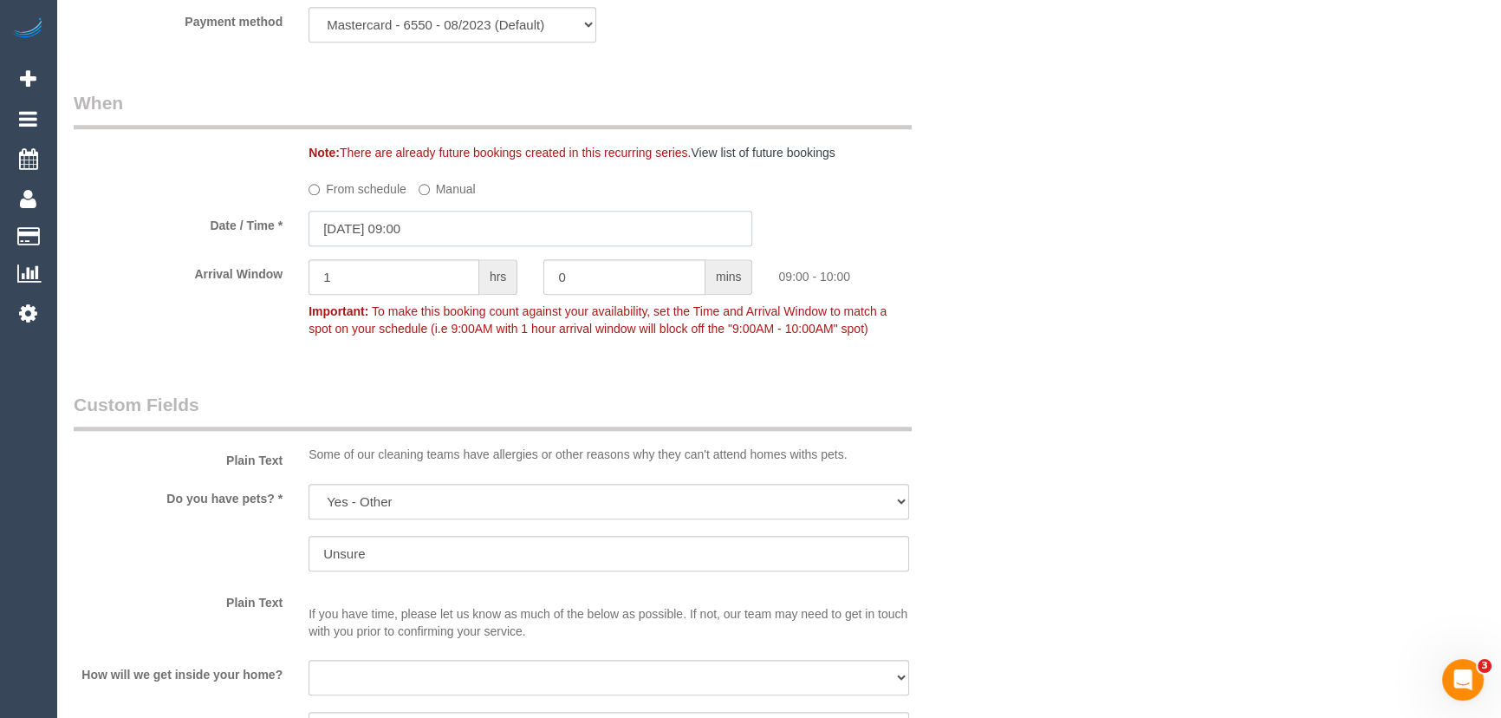
click at [441, 234] on input "[DATE] 09:00" at bounding box center [530, 229] width 444 height 36
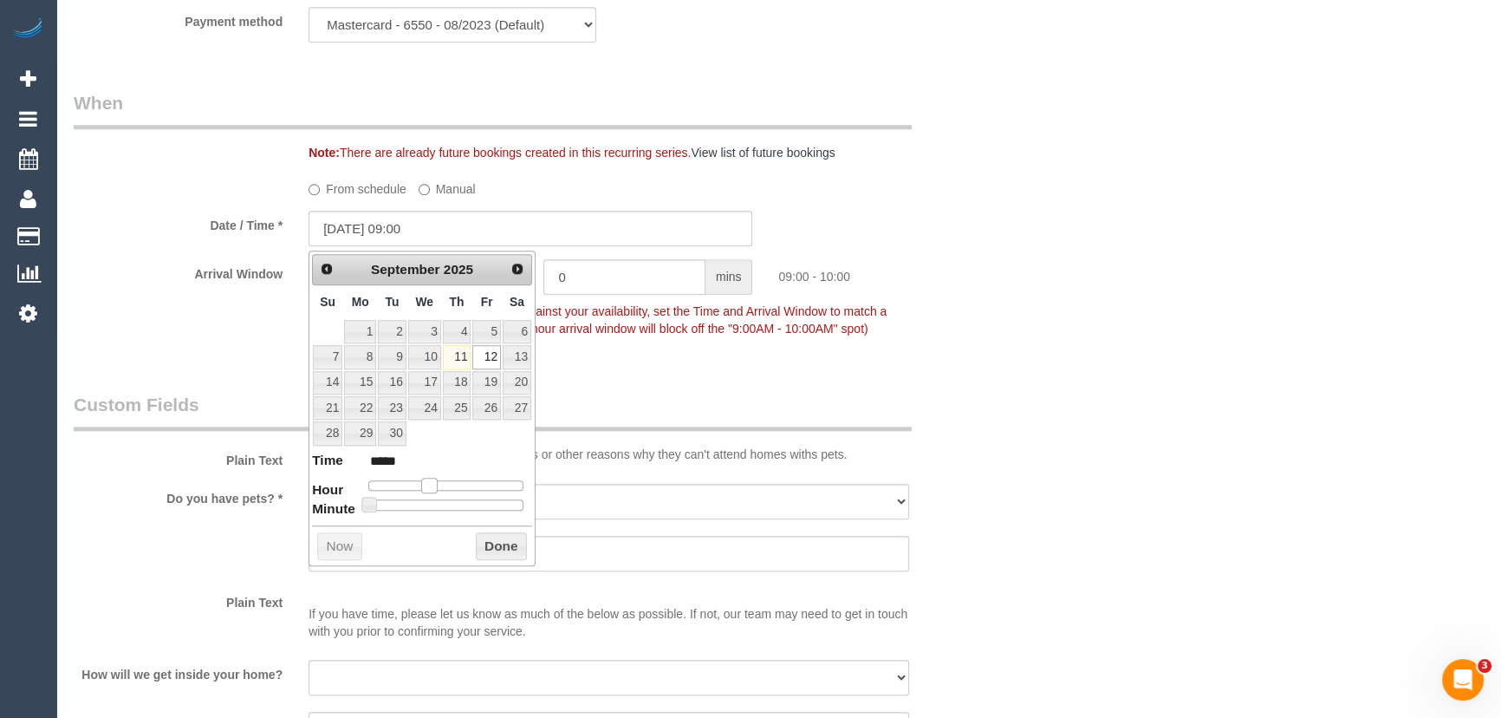
type input "[DATE] 10:00"
type input "*****"
click at [431, 485] on span at bounding box center [429, 485] width 16 height 16
click at [432, 485] on span at bounding box center [429, 485] width 16 height 16
click at [432, 485] on span at bounding box center [436, 485] width 16 height 16
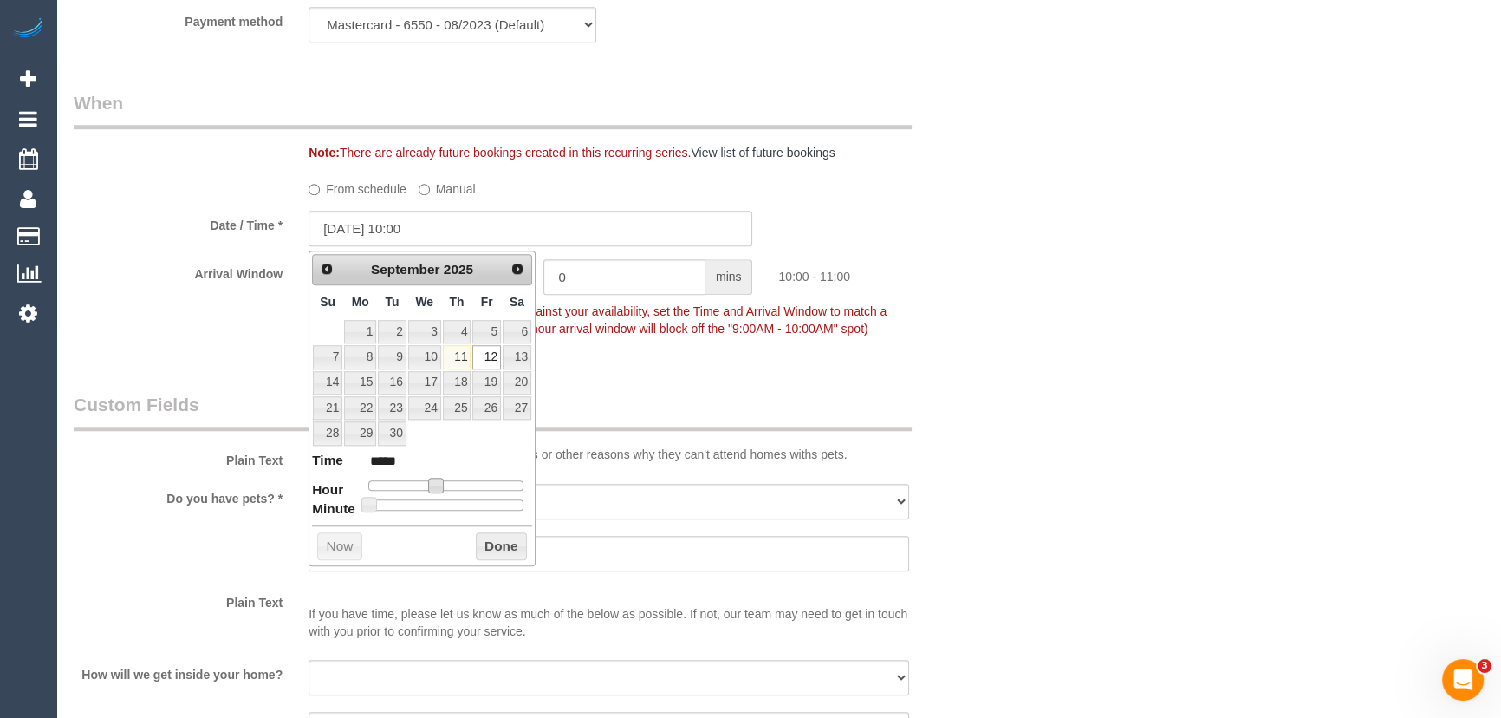
click at [611, 386] on div "Who Email* [PERSON_NAME][EMAIL_ADDRESS][PERSON_NAME][DOMAIN_NAME] Name * [PERSO…" at bounding box center [531, 159] width 940 height 3814
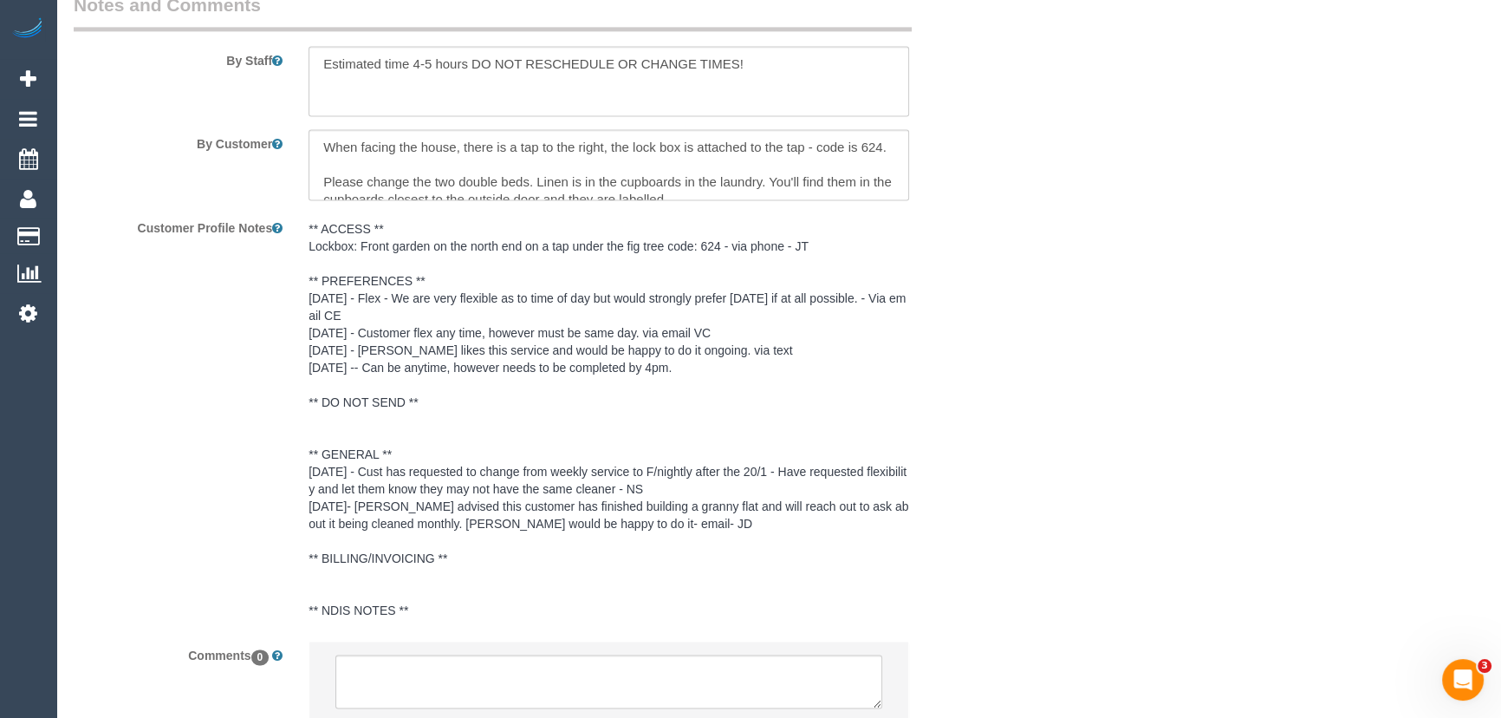
scroll to position [3222, 0]
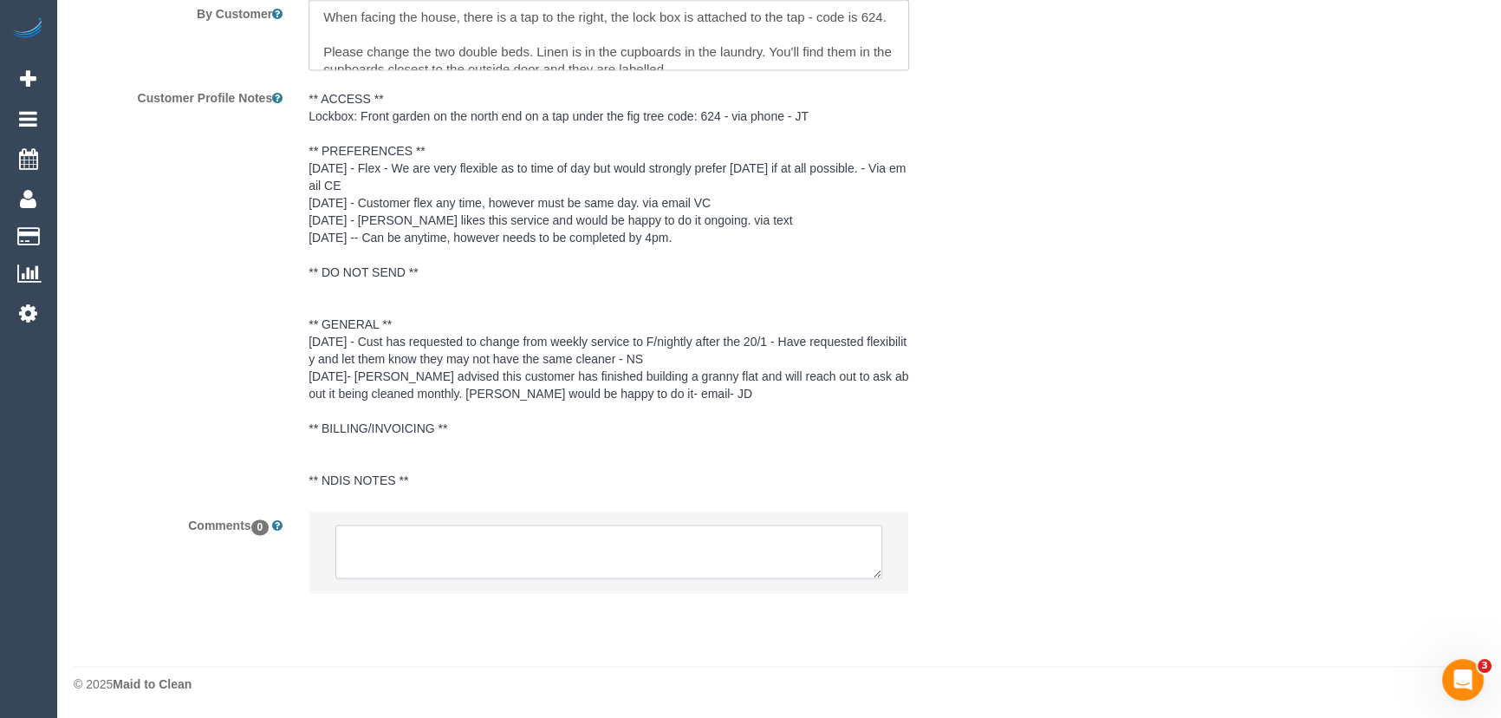
click at [555, 564] on textarea at bounding box center [608, 551] width 547 height 54
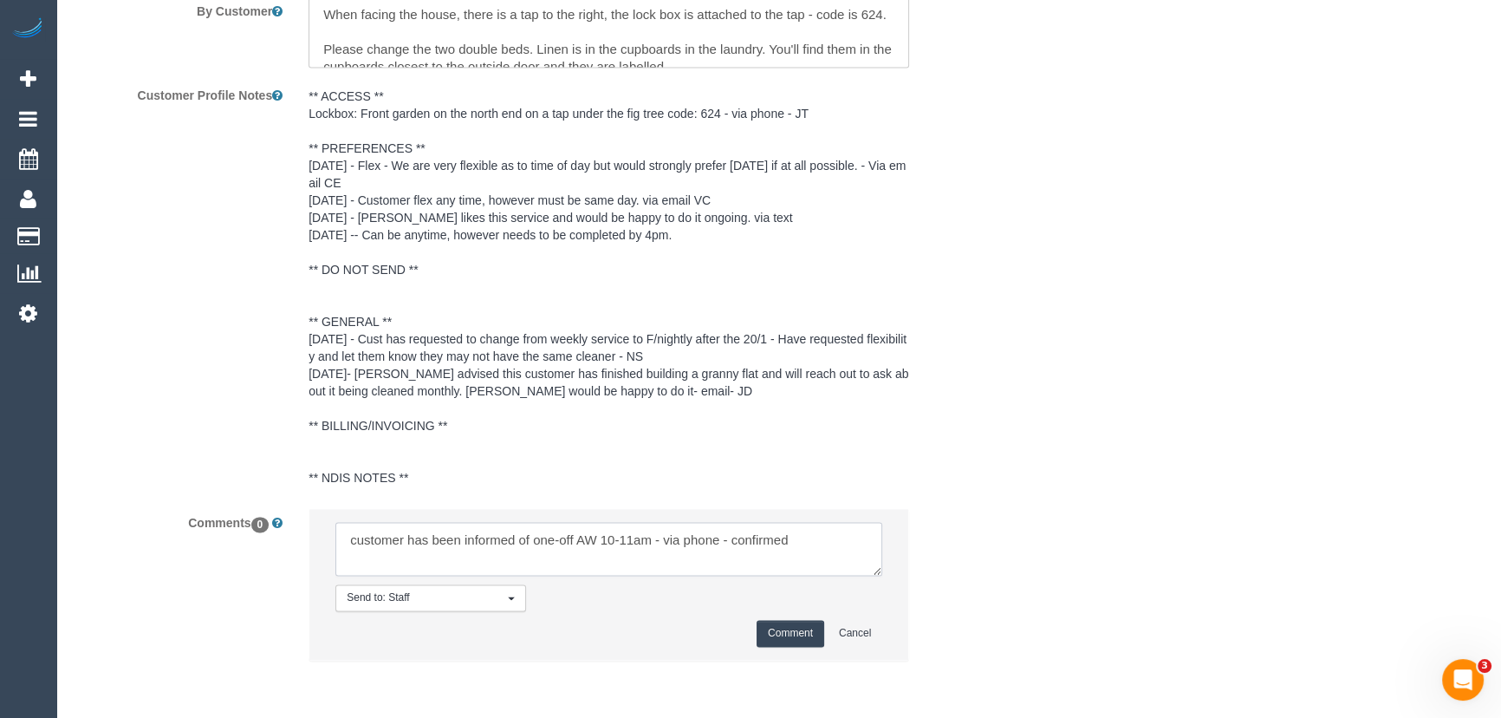
type textarea "customer has been informed of one-off AW 10-11am - via phone - confirmed"
click at [803, 646] on button "Comment" at bounding box center [791, 633] width 68 height 27
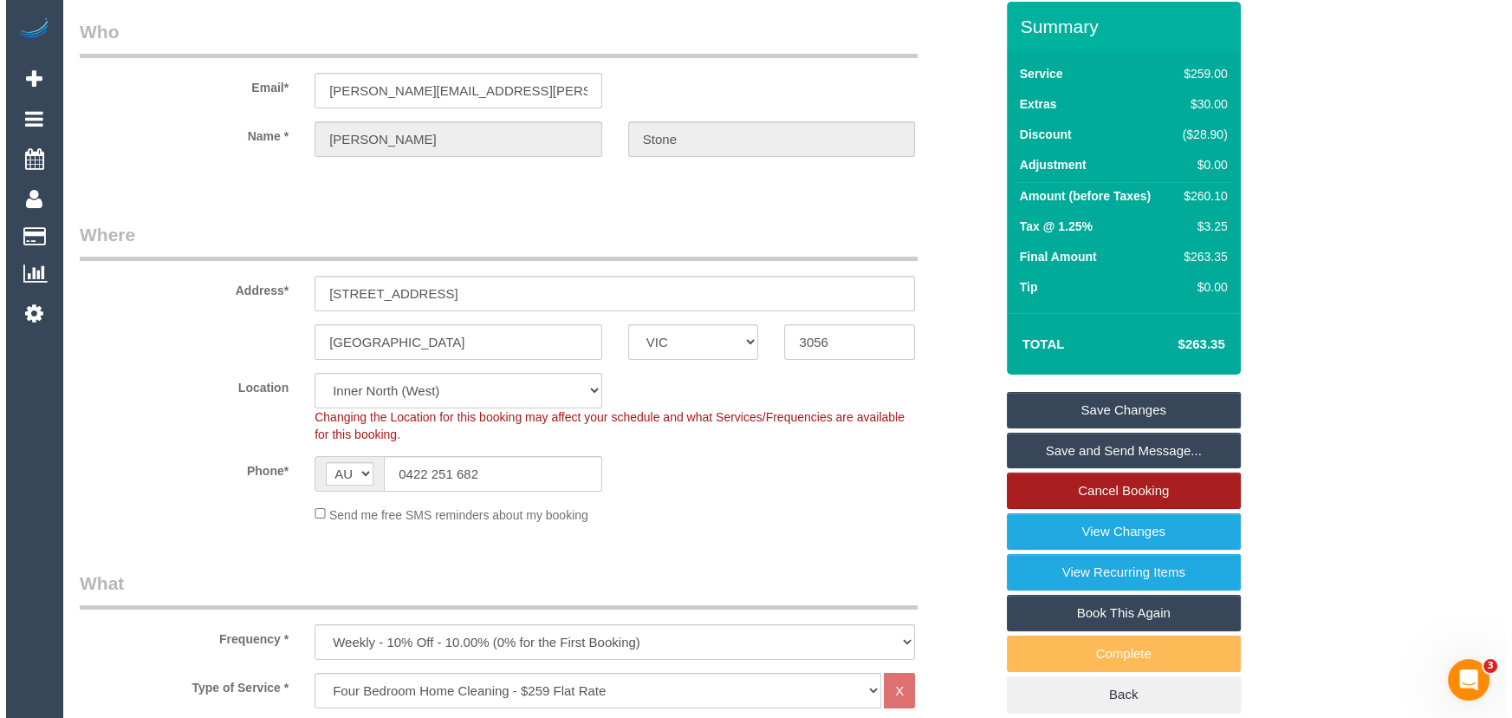
scroll to position [0, 0]
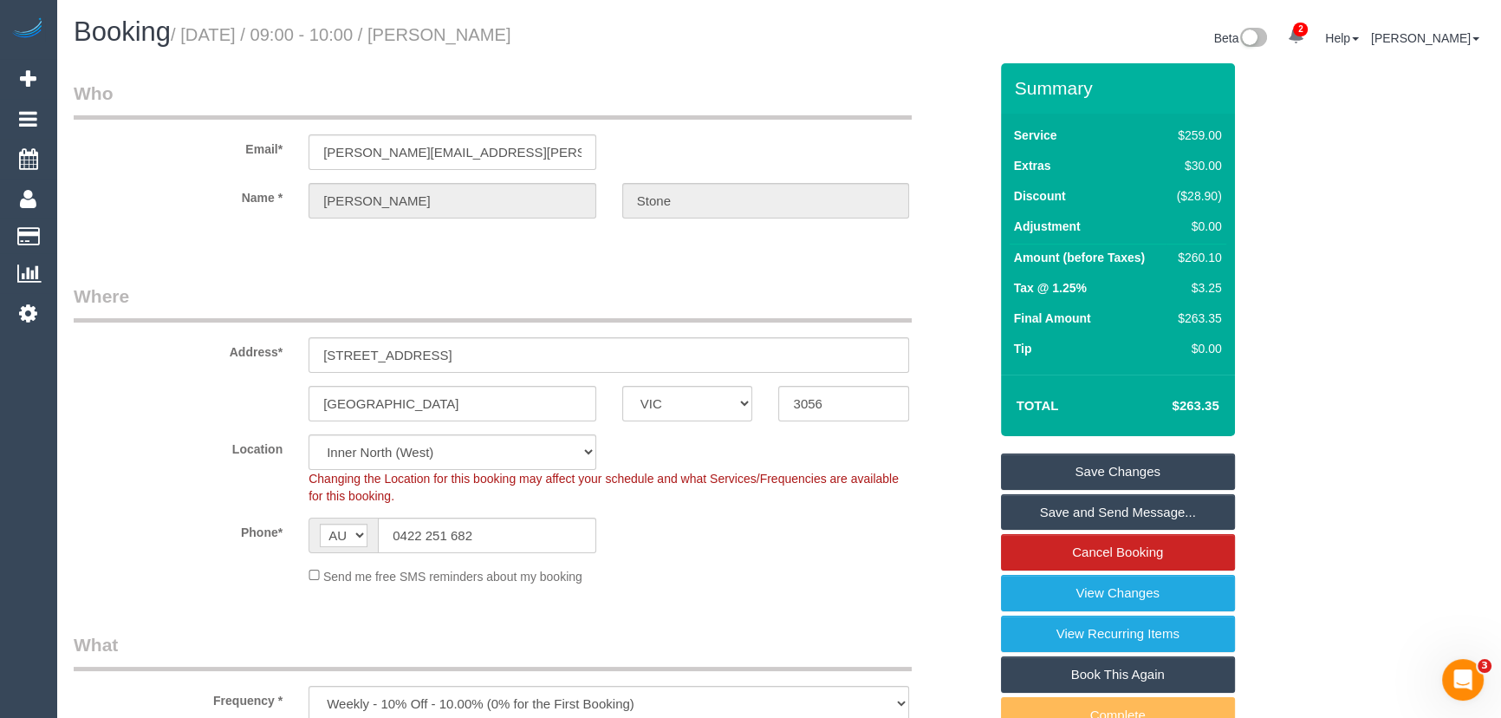
click at [1128, 464] on link "Save Changes" at bounding box center [1118, 471] width 234 height 36
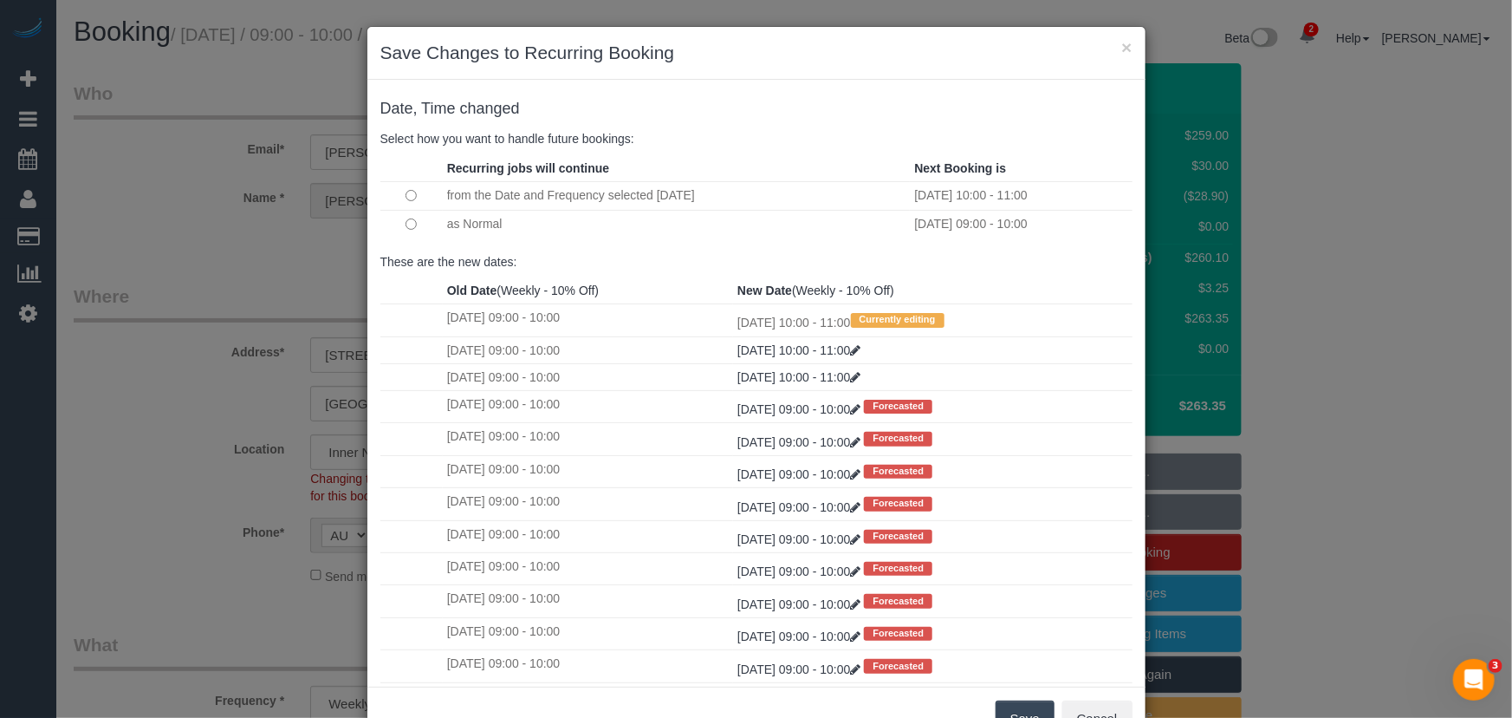
click at [397, 220] on td at bounding box center [411, 224] width 62 height 28
click at [1016, 711] on button "Save" at bounding box center [1025, 718] width 59 height 36
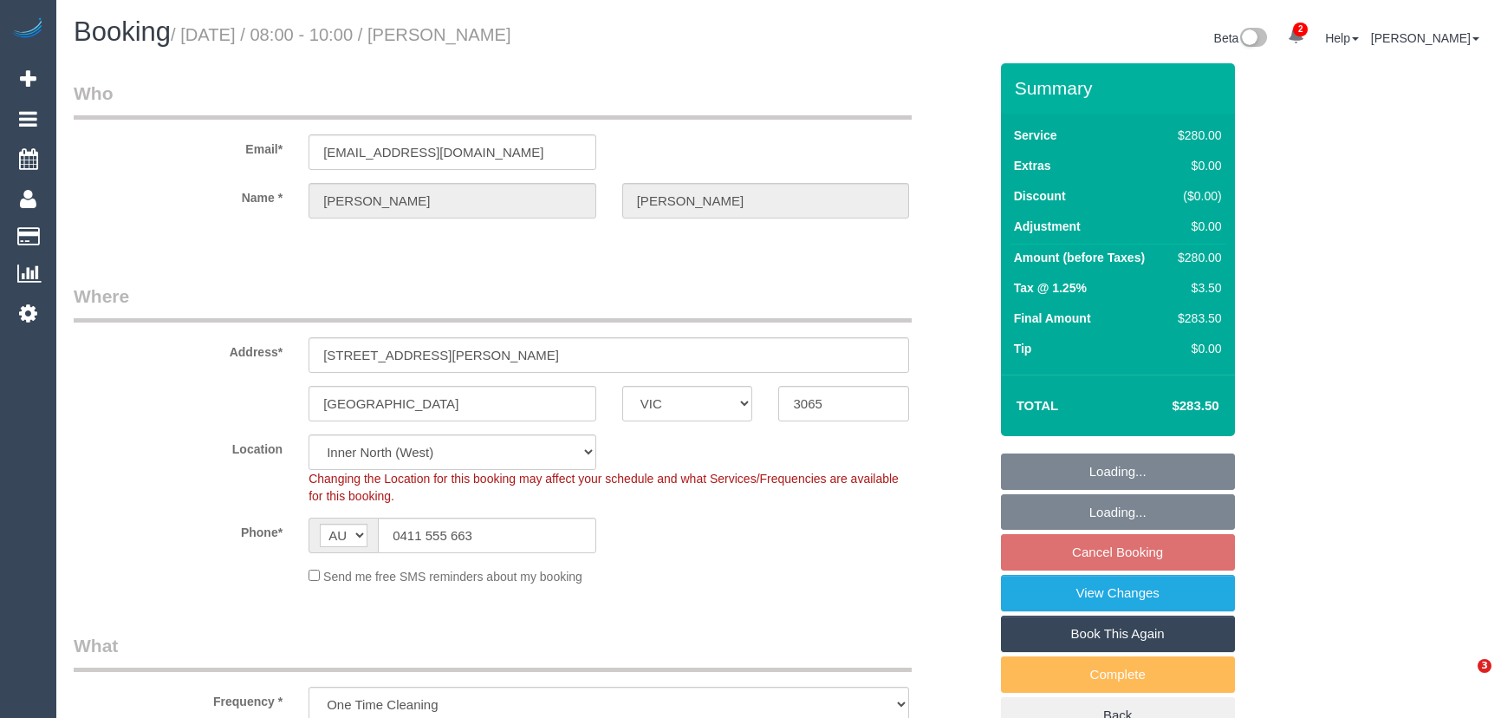
select select "VIC"
select select "240"
select select "number:28"
select select "number:14"
select select "number:19"
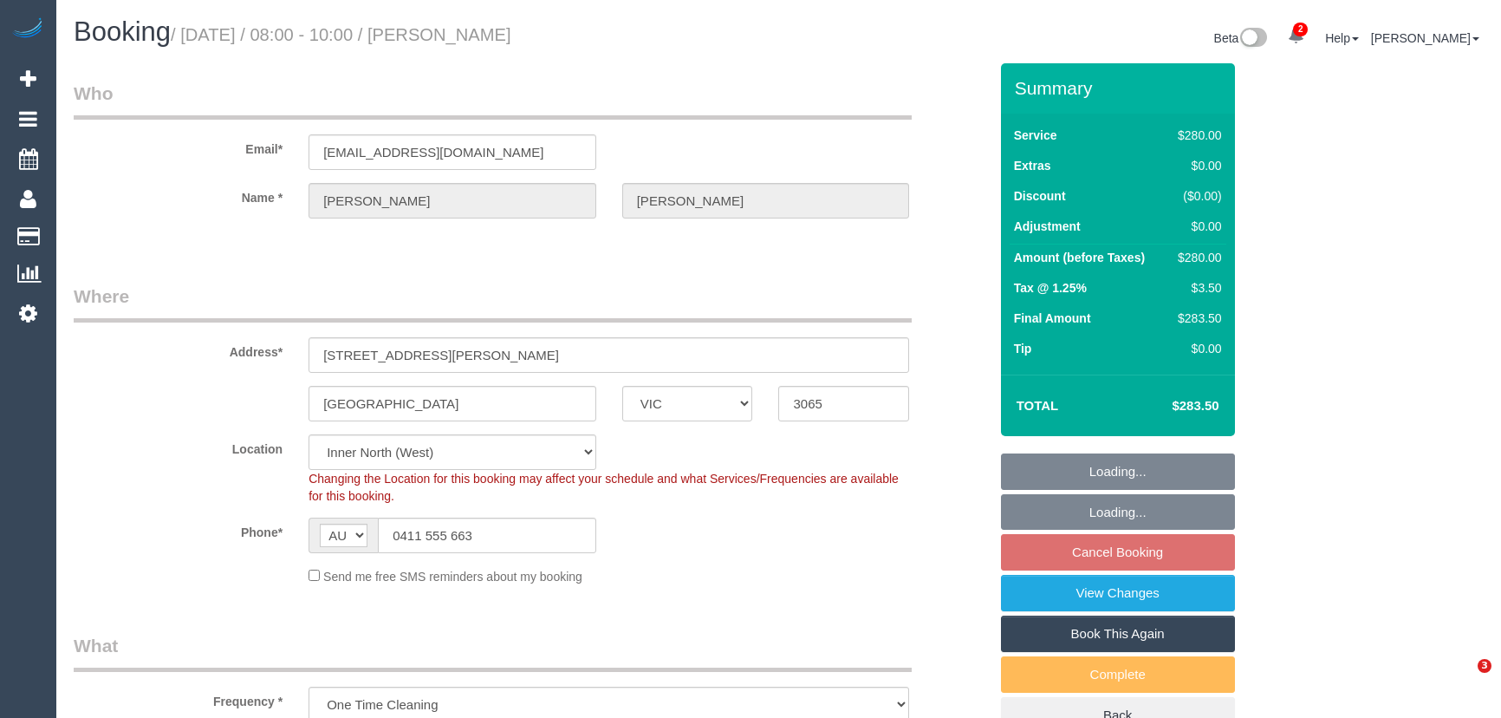
select select "number:24"
select select "object:1819"
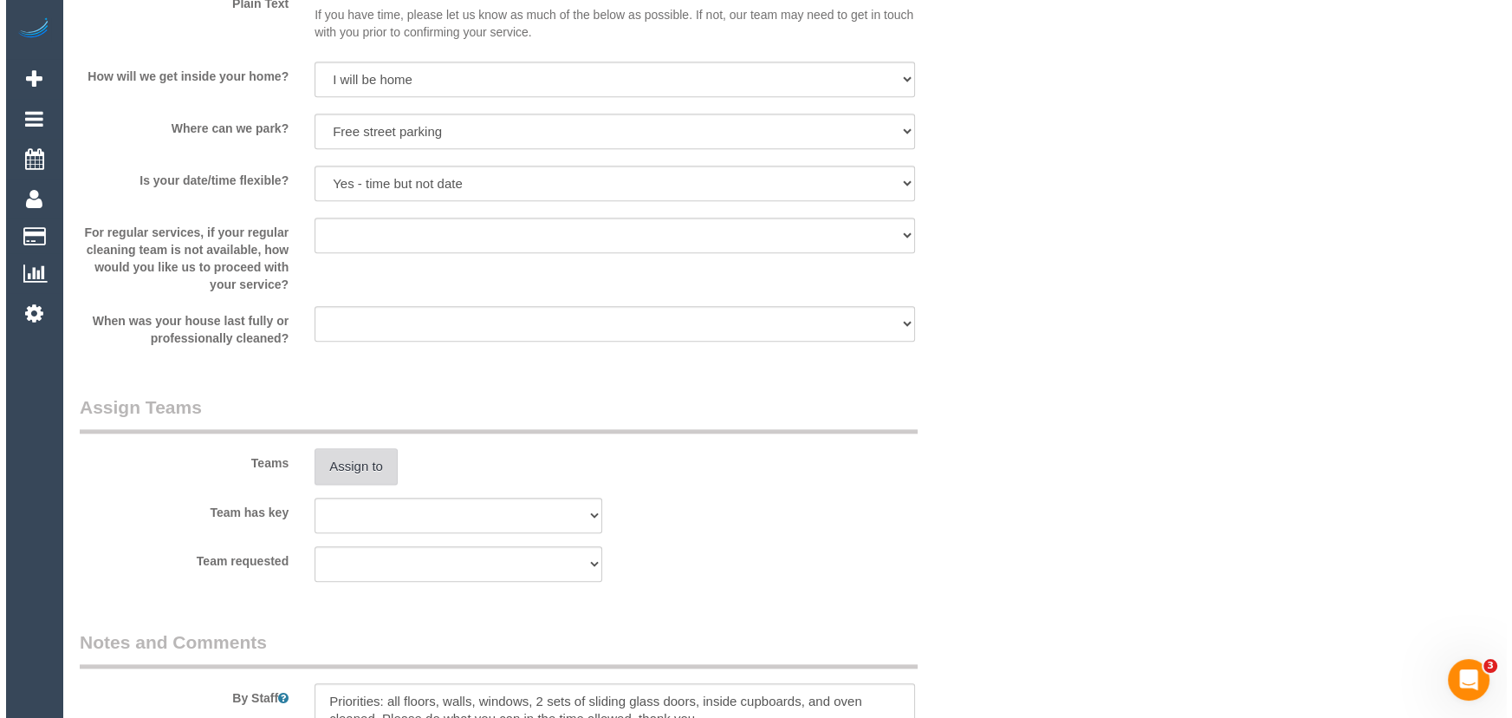
scroll to position [2284, 0]
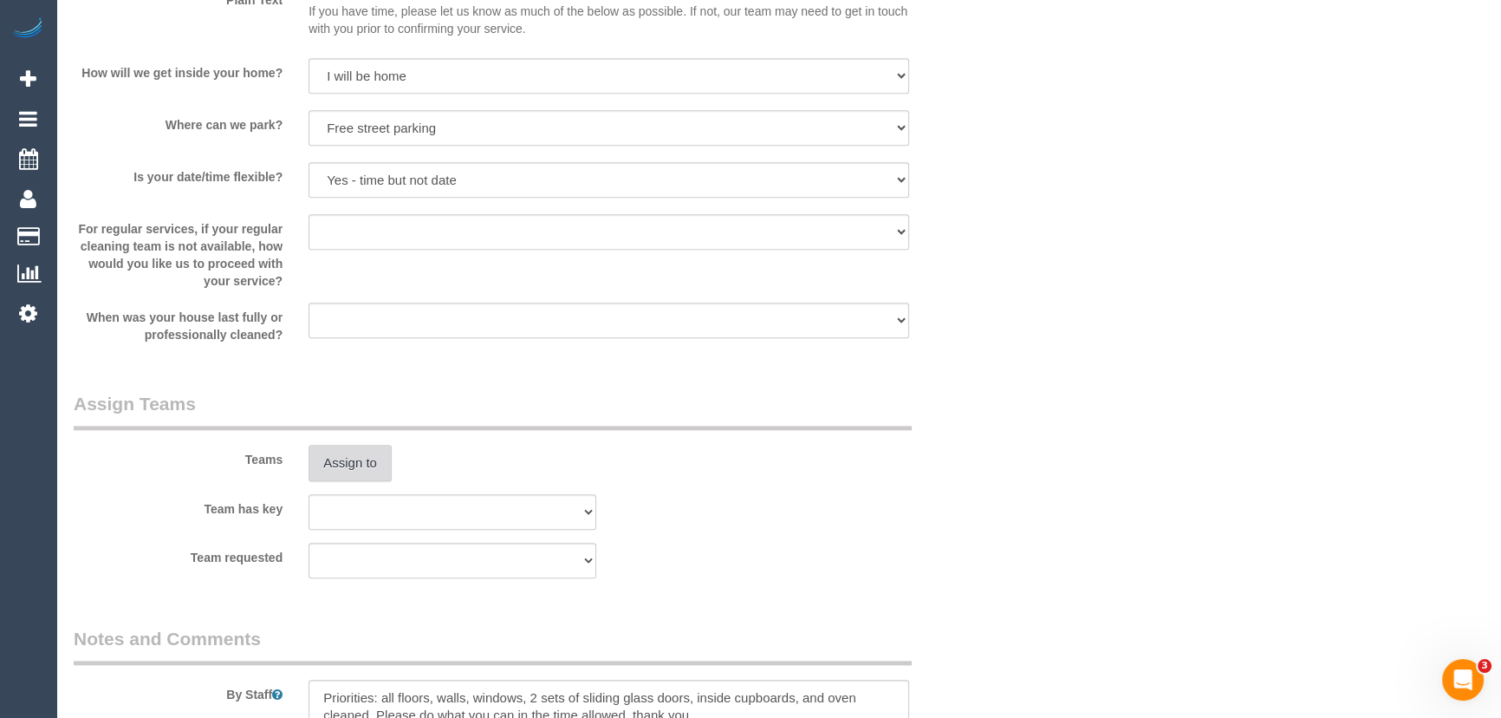
click at [369, 460] on button "Assign to" at bounding box center [349, 463] width 83 height 36
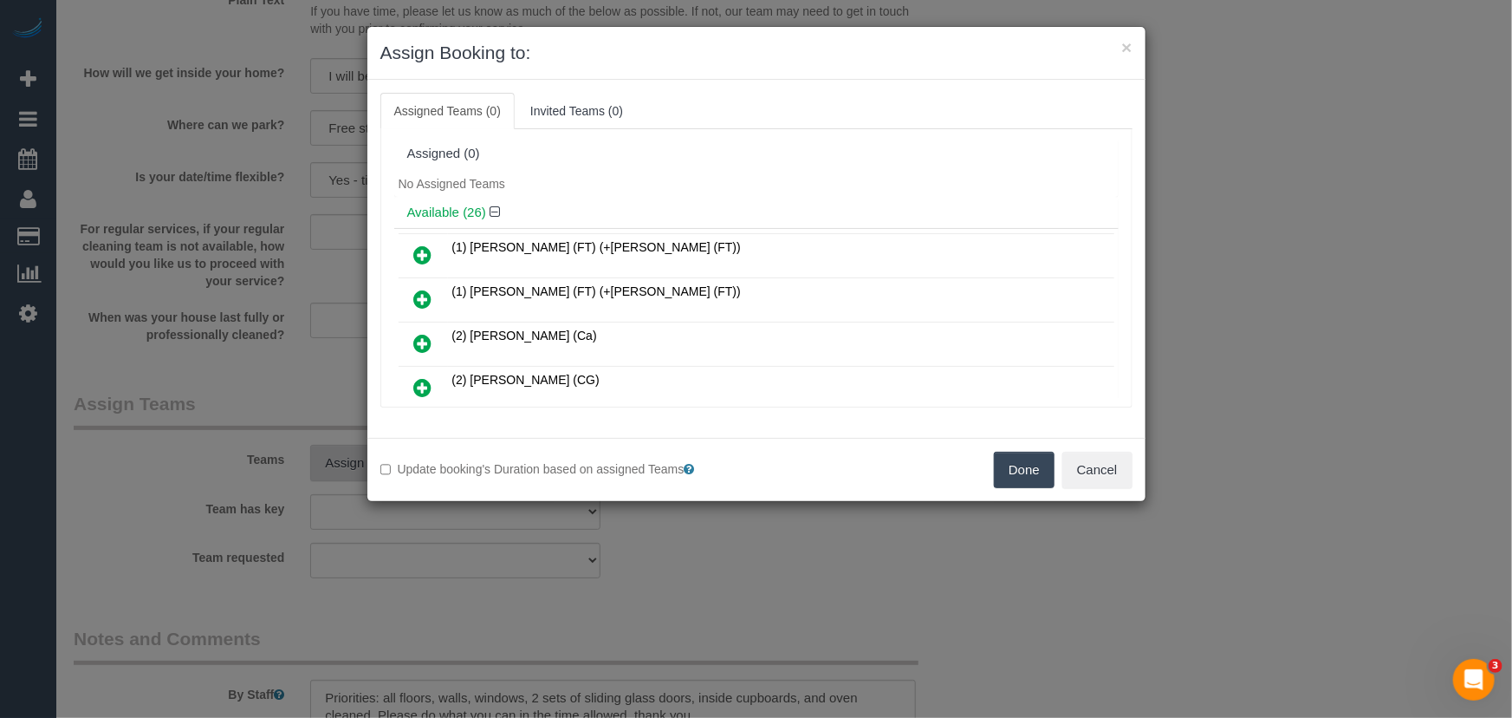
scroll to position [716, 0]
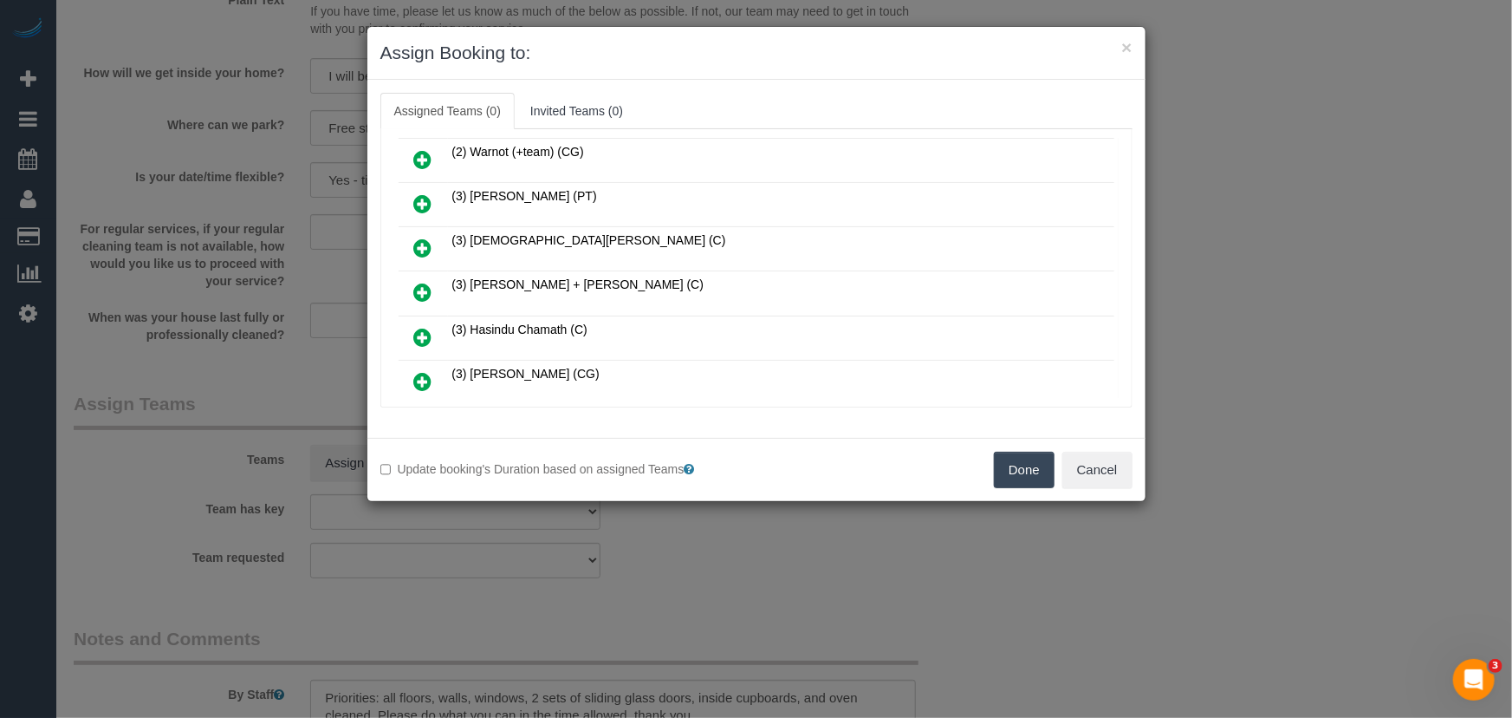
click at [421, 282] on icon at bounding box center [423, 292] width 18 height 21
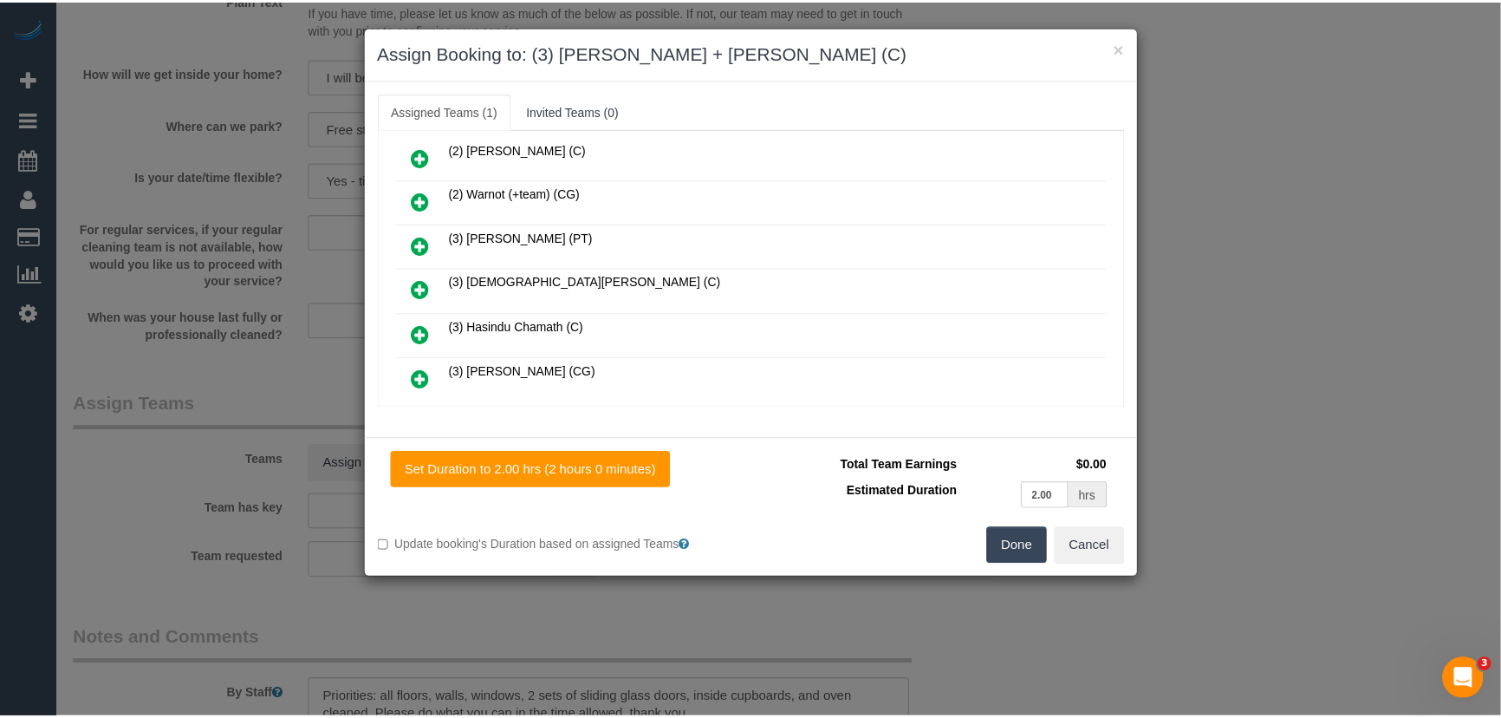
scroll to position [757, 0]
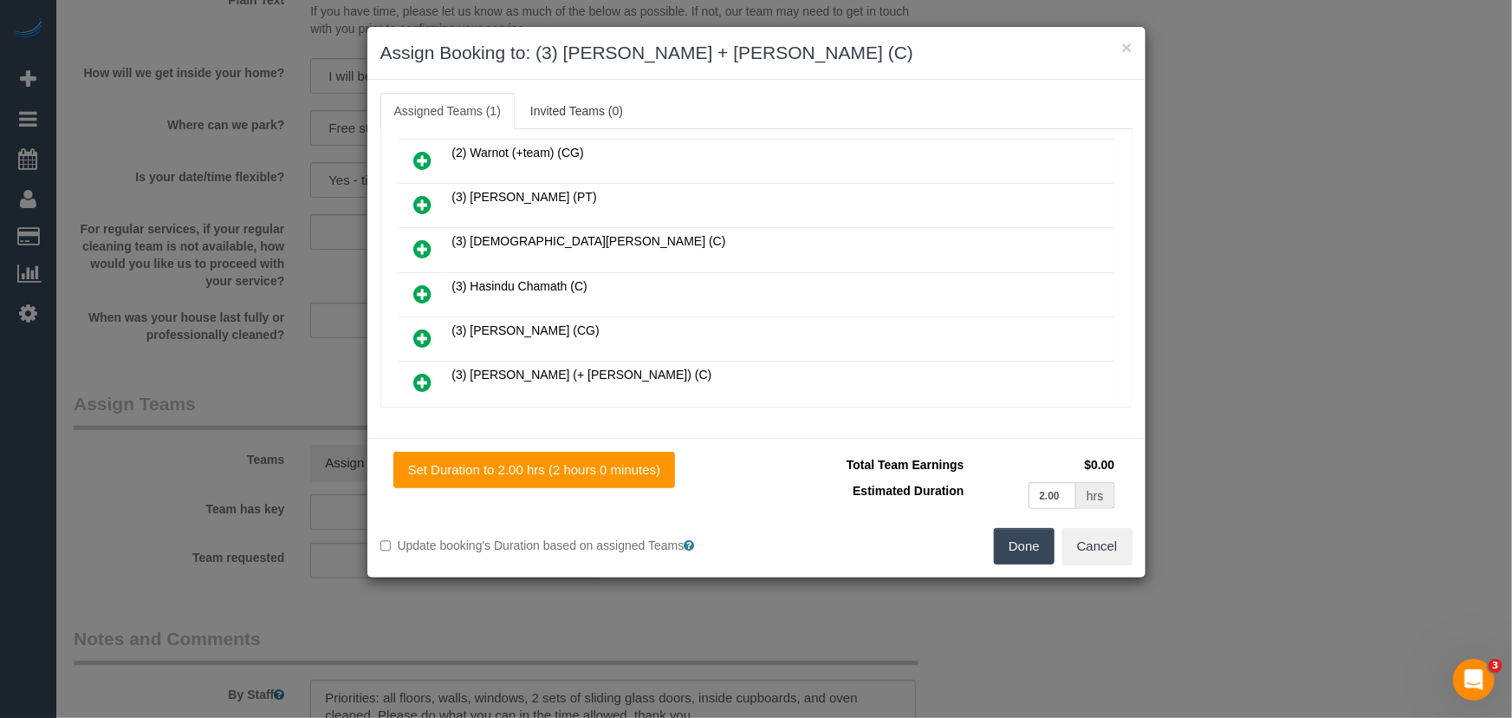
click at [1001, 547] on button "Done" at bounding box center [1024, 546] width 61 height 36
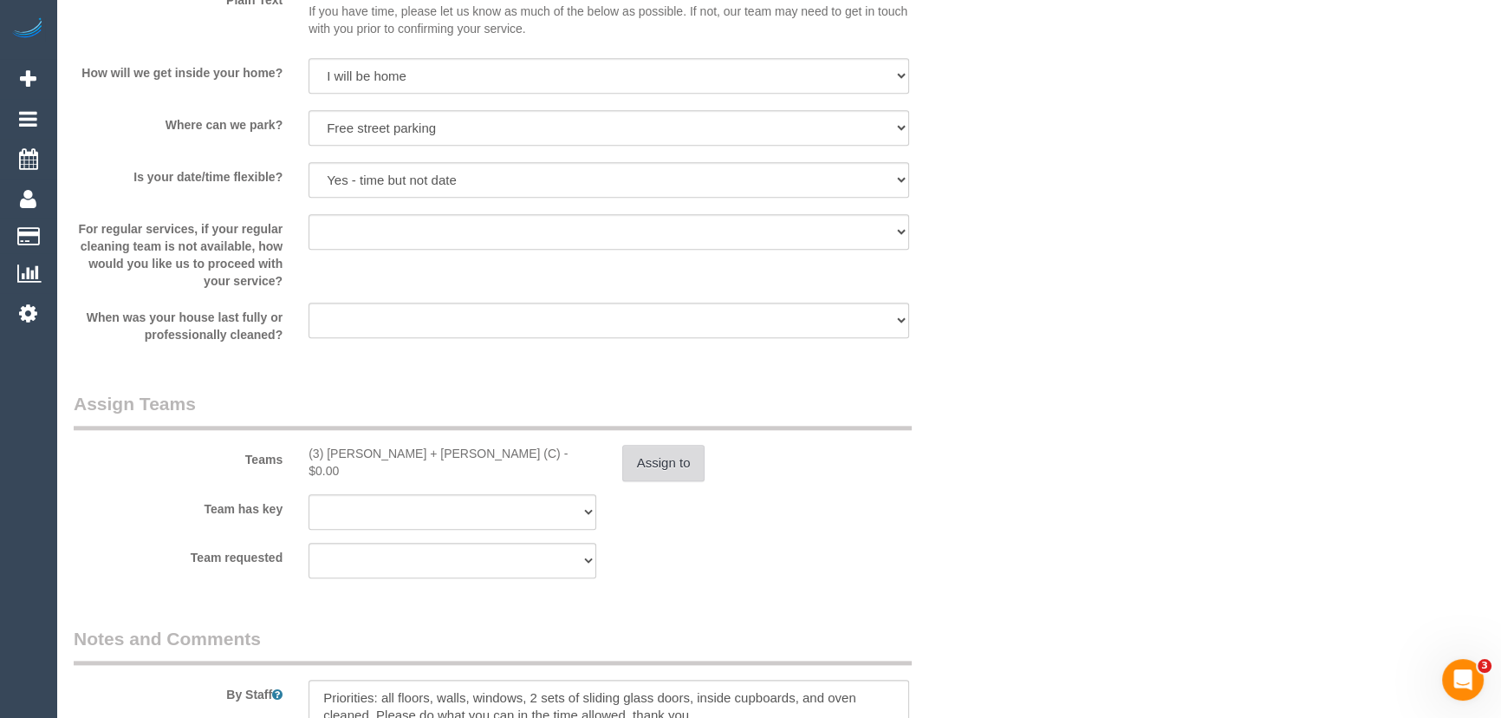
click at [692, 469] on button "Assign to" at bounding box center [663, 463] width 83 height 36
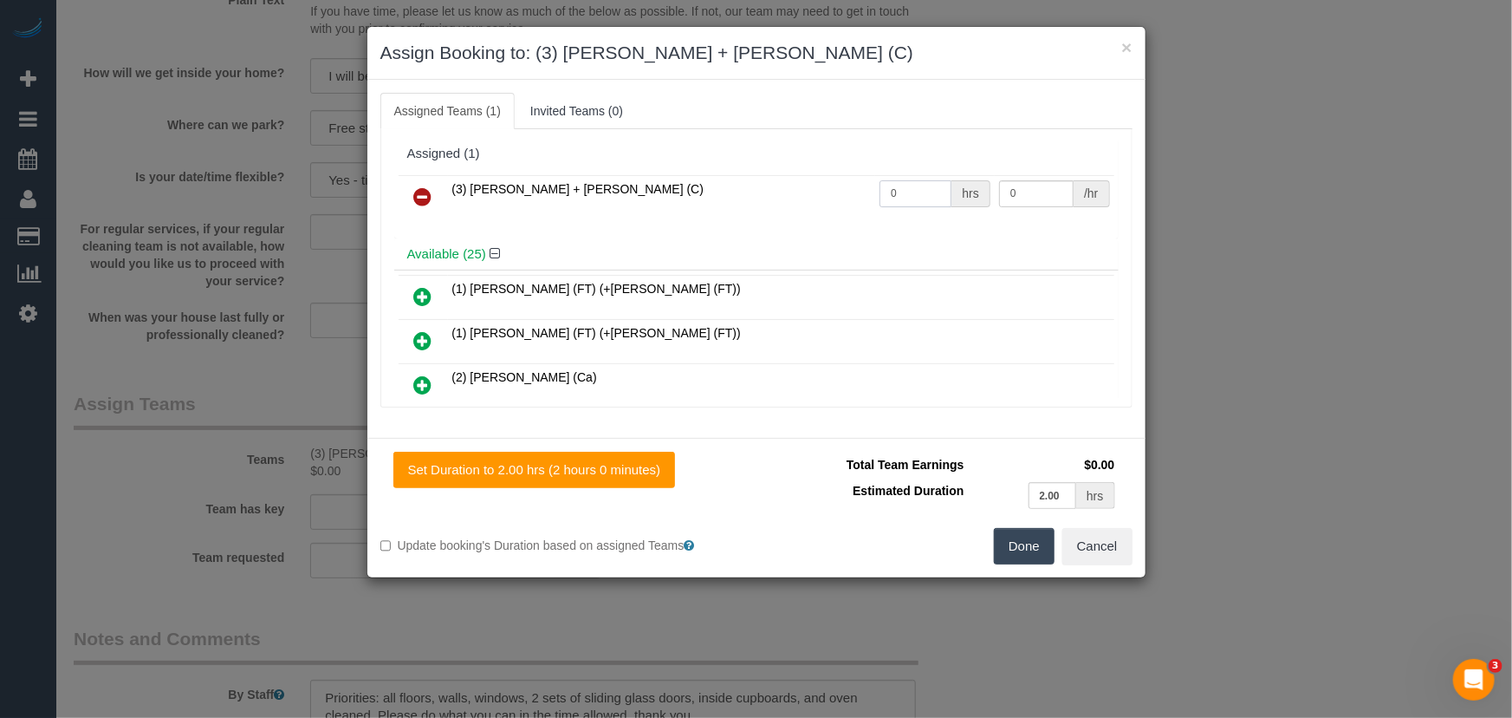
click at [920, 187] on input "0" at bounding box center [916, 193] width 72 height 27
type input "4"
type input "35"
click at [1018, 538] on button "Done" at bounding box center [1024, 546] width 61 height 36
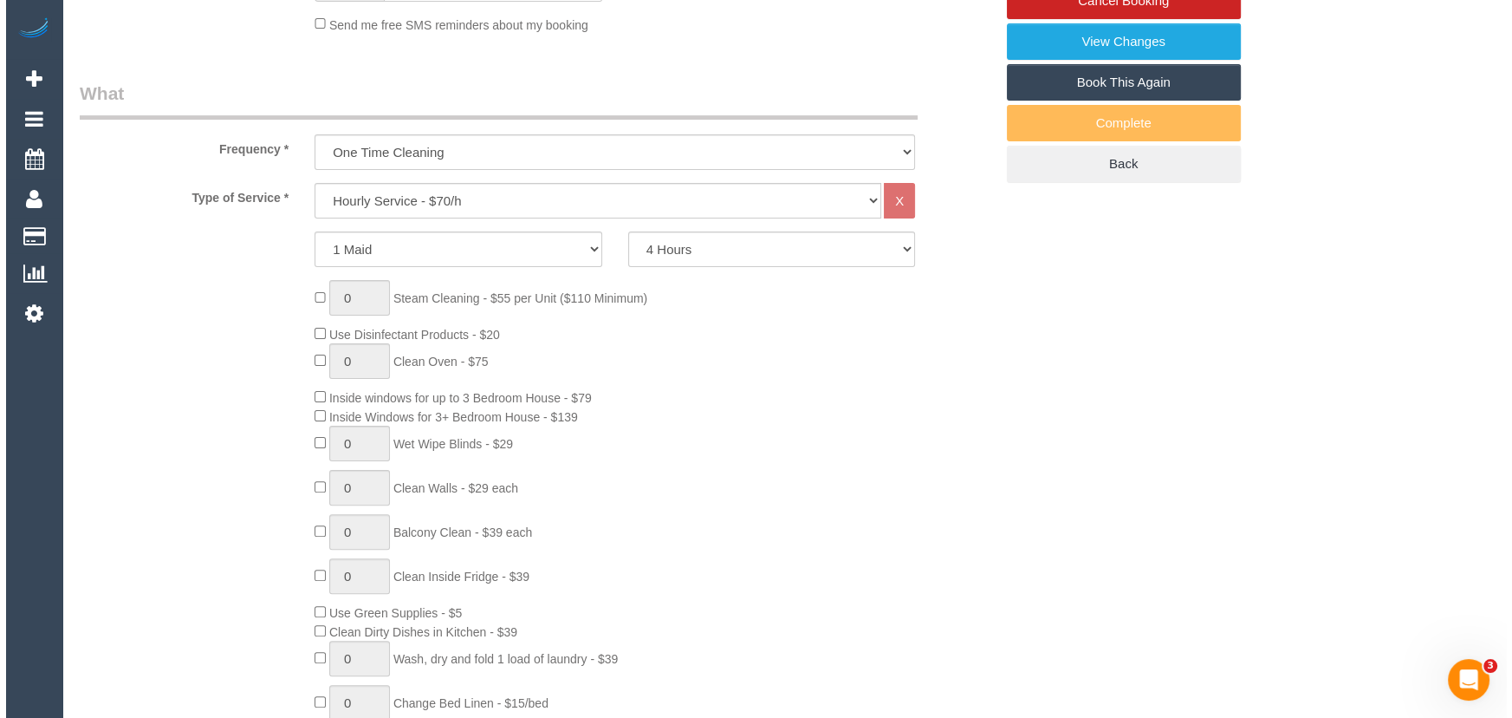
scroll to position [0, 0]
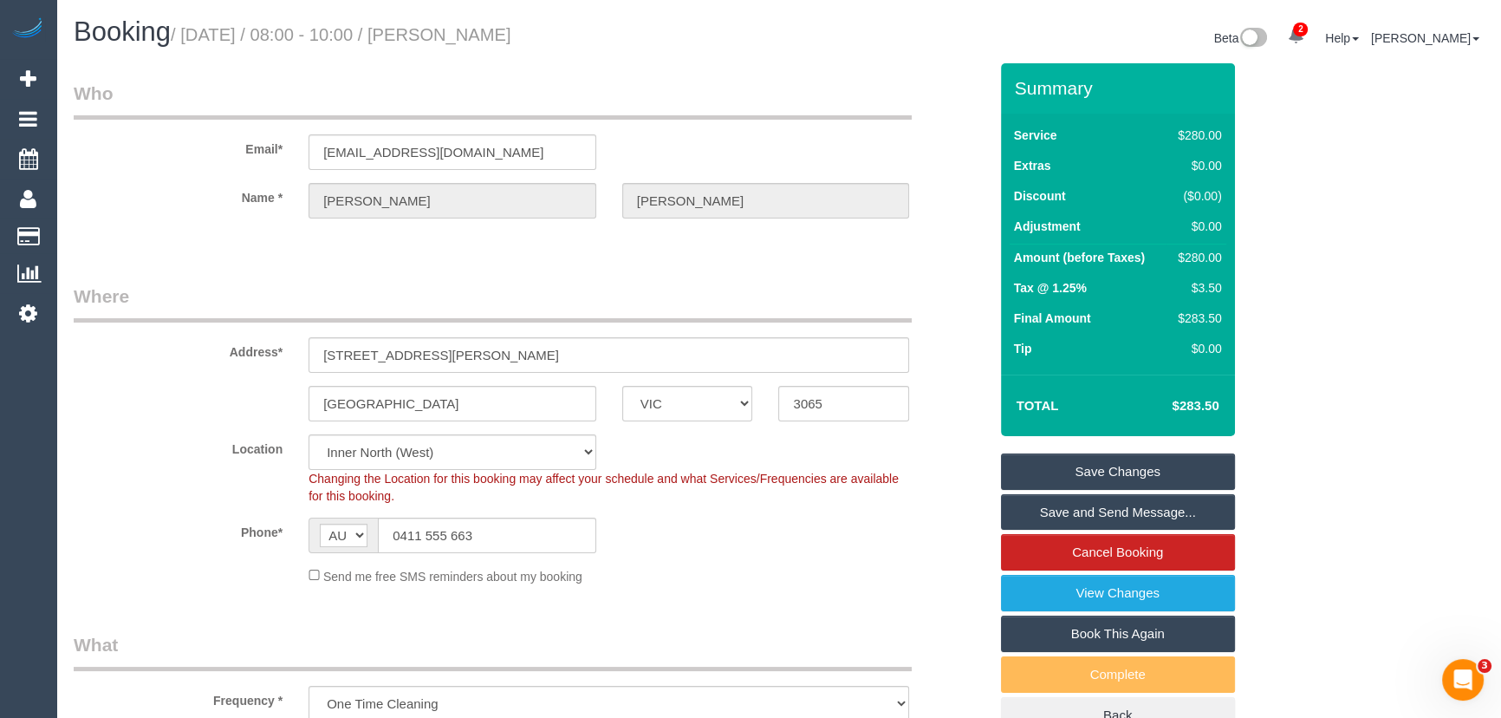
click at [508, 32] on small "/ [DATE] / 08:00 - 10:00 / [PERSON_NAME]" at bounding box center [341, 34] width 341 height 19
copy small "[PERSON_NAME]"
click at [1089, 470] on link "Save Changes" at bounding box center [1118, 471] width 234 height 36
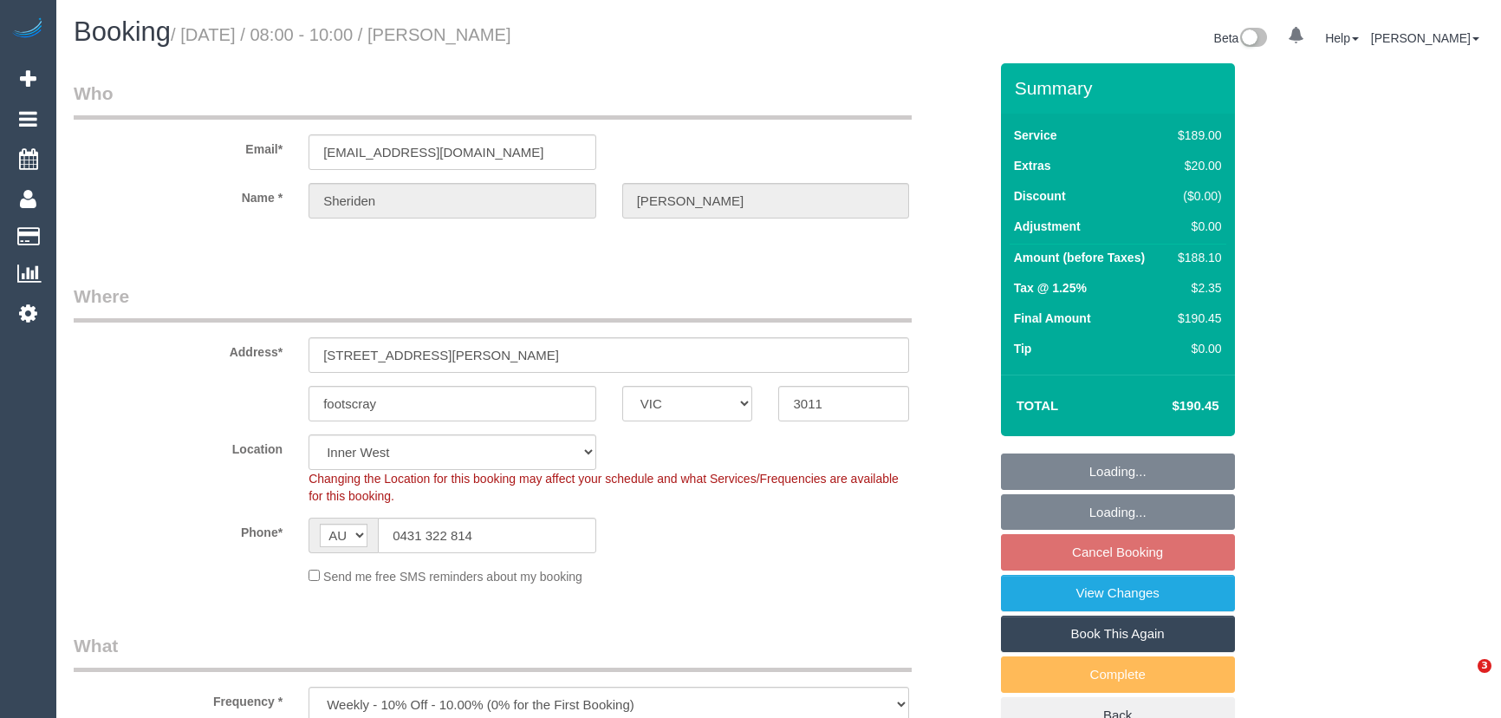
select select "VIC"
select select "string:stripe-pm_1Rj8jX2GScqysDRV4J43Whc2"
select select "object:578"
select select "number:27"
select select "number:16"
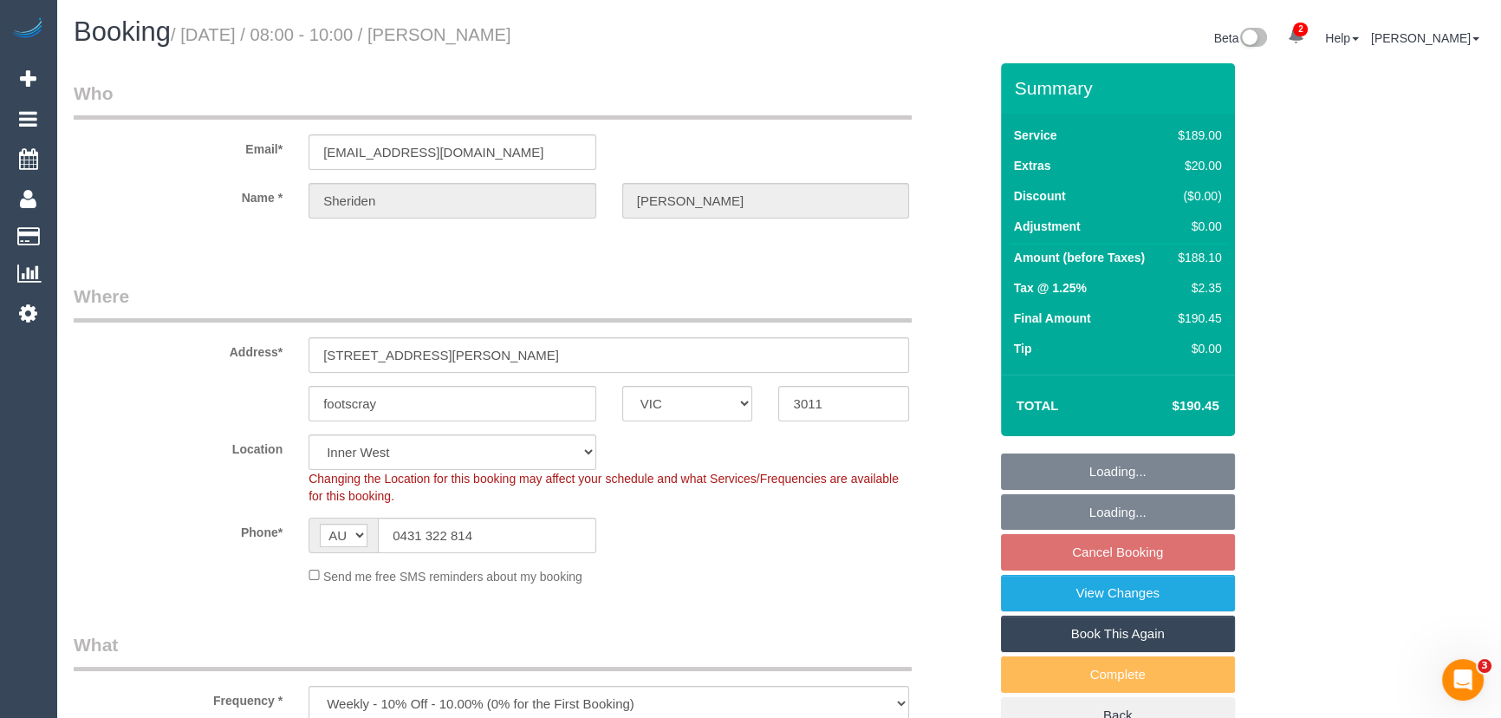
select select "number:19"
select select "number:24"
select select "number:34"
select select "number:12"
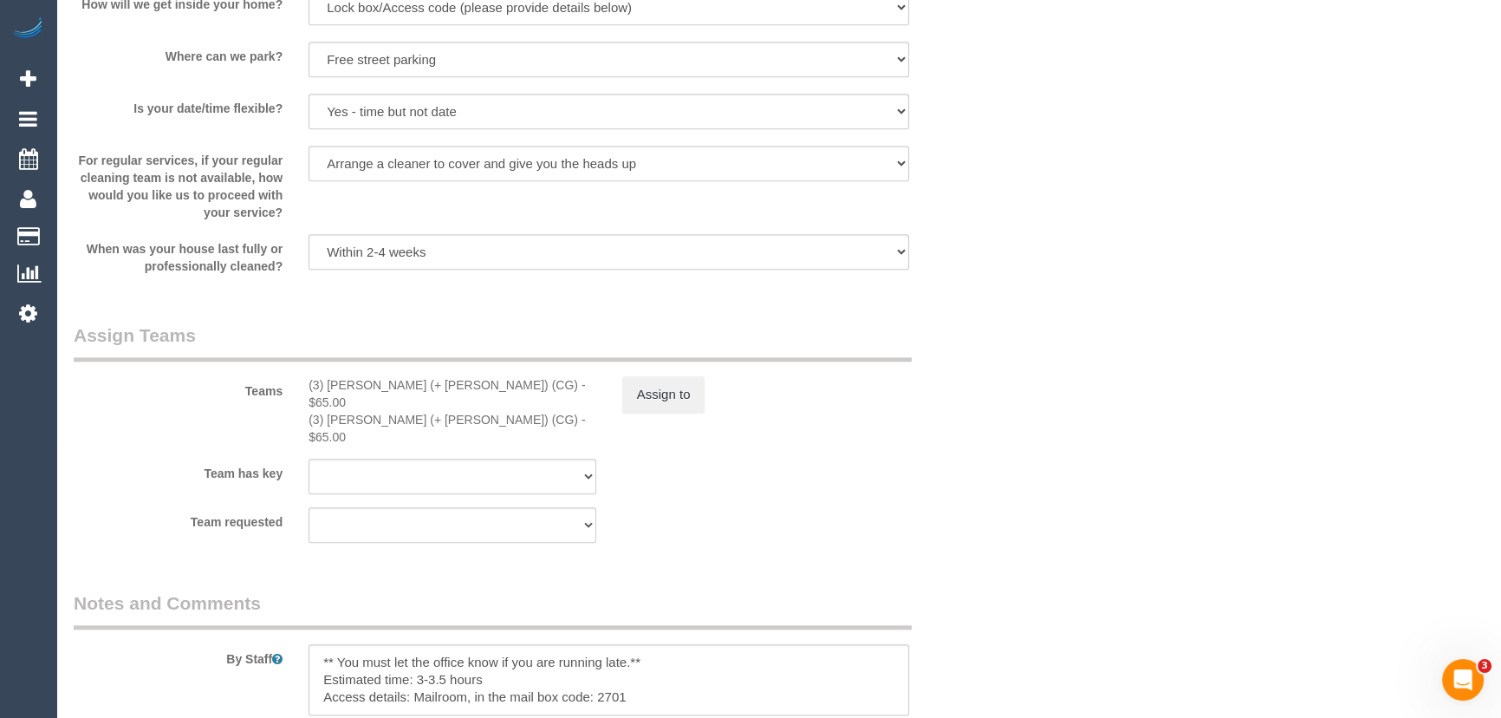
scroll to position [2363, 0]
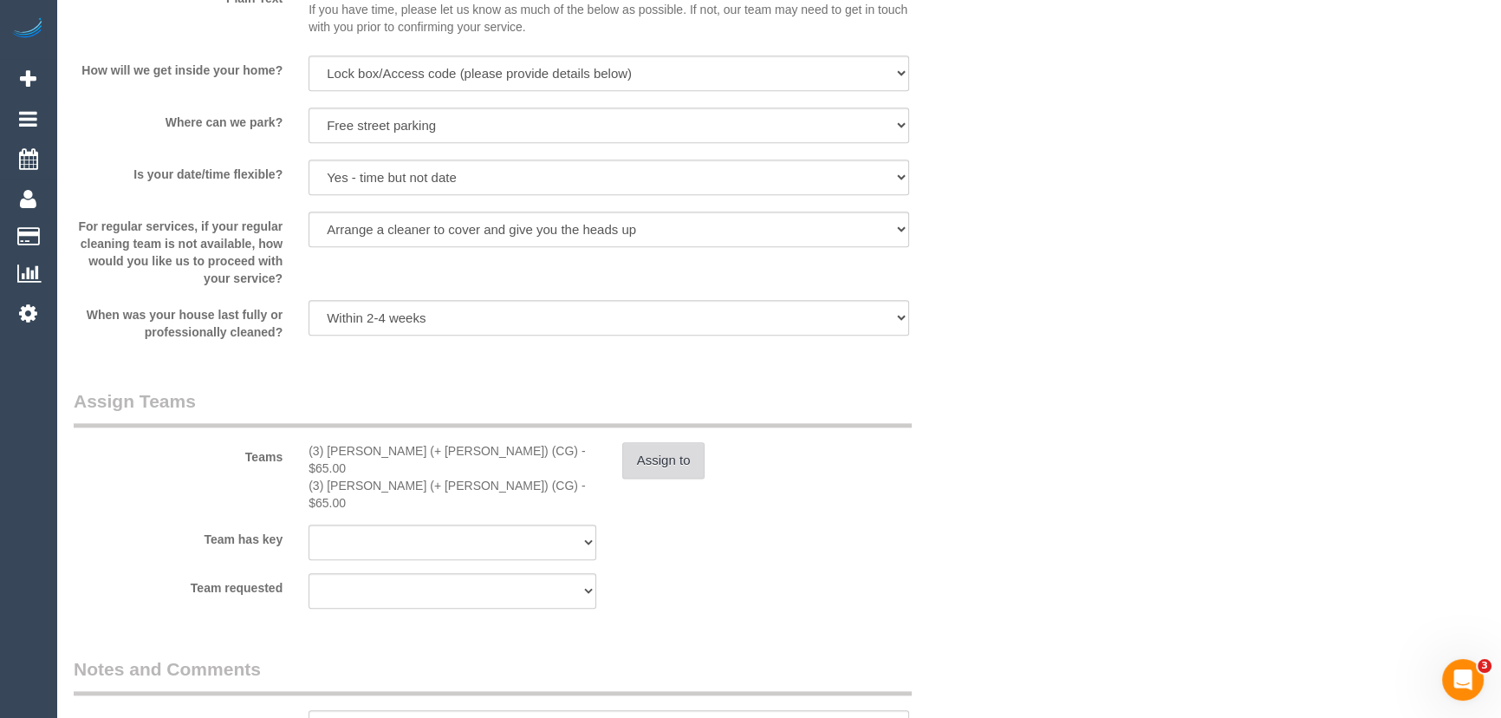
click at [657, 465] on button "Assign to" at bounding box center [663, 460] width 83 height 36
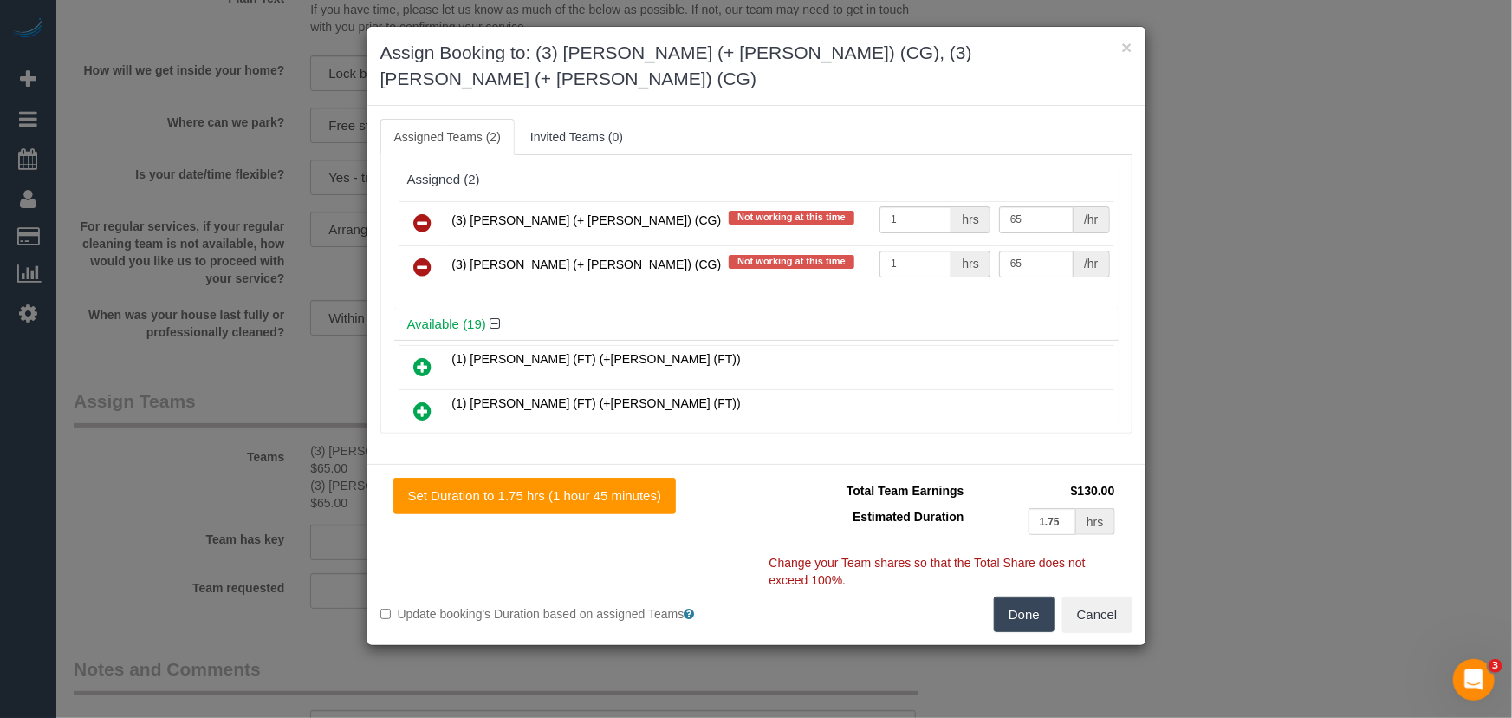
click at [419, 212] on icon at bounding box center [423, 222] width 18 height 21
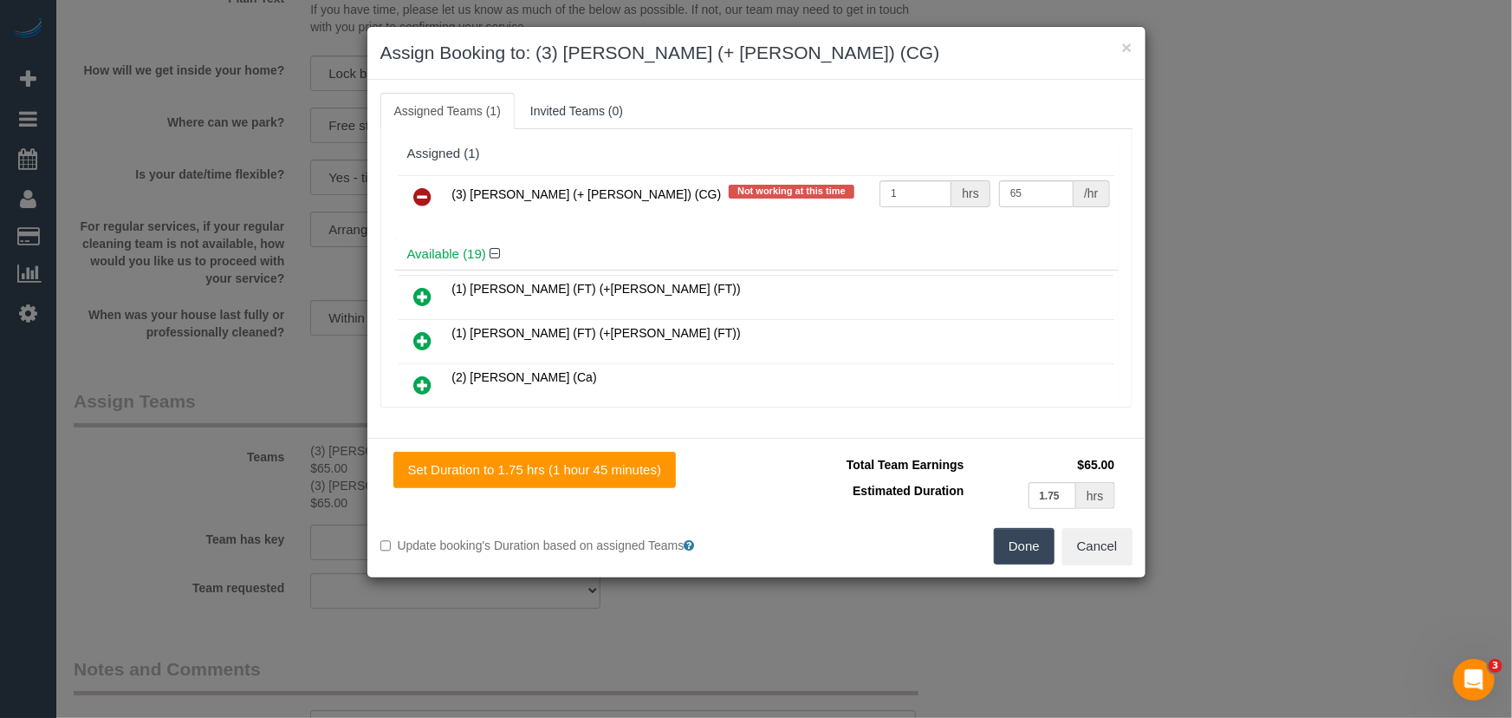
click at [419, 196] on icon at bounding box center [423, 196] width 18 height 21
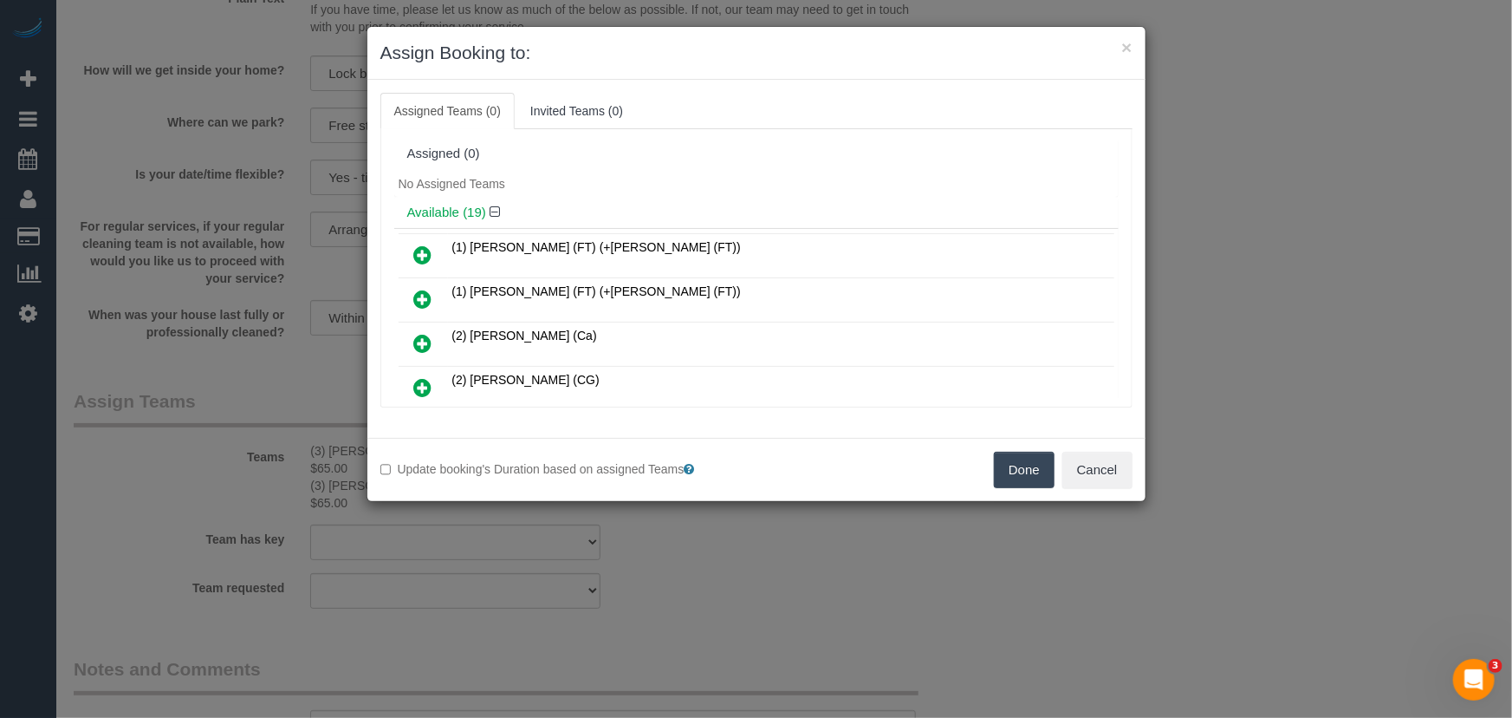
click at [423, 250] on icon at bounding box center [423, 254] width 18 height 21
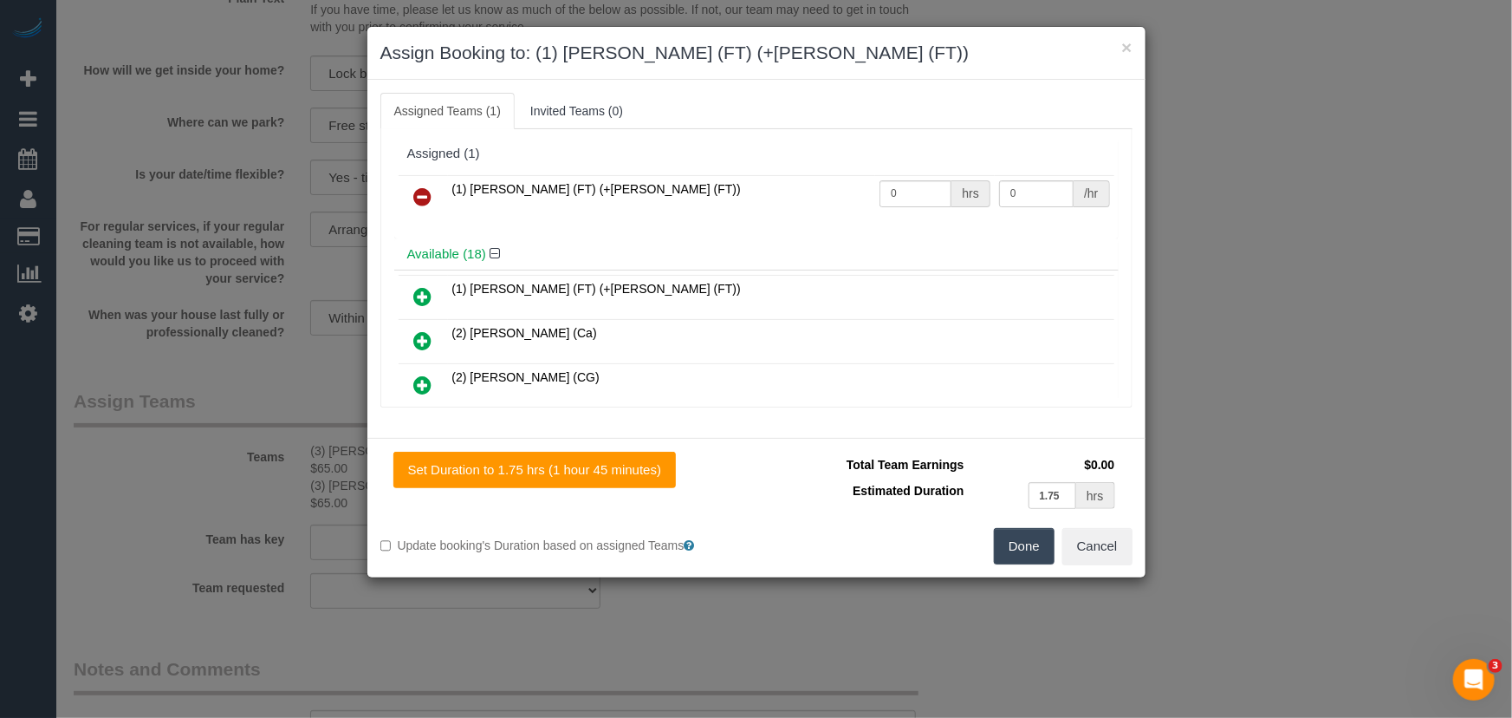
click at [424, 287] on icon at bounding box center [423, 296] width 18 height 21
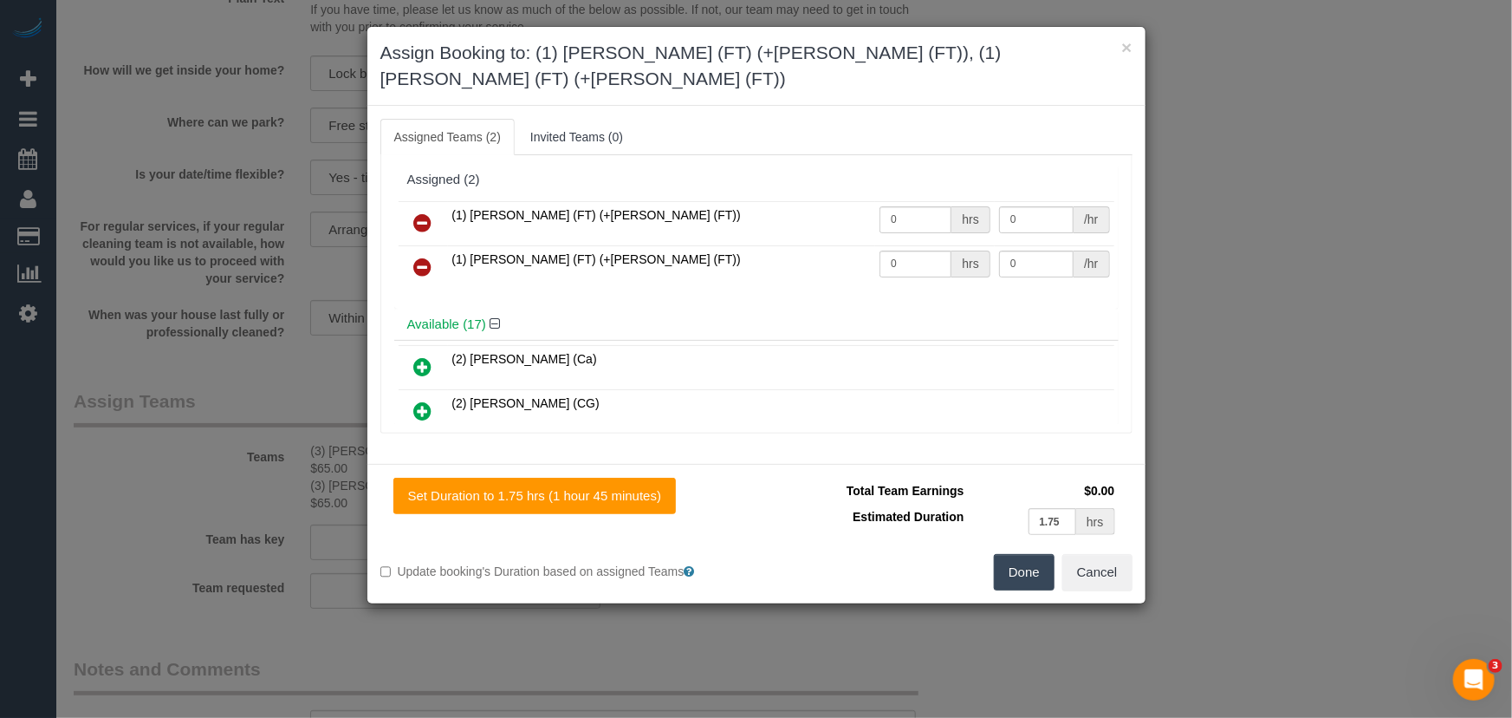
click at [1015, 554] on button "Done" at bounding box center [1024, 572] width 61 height 36
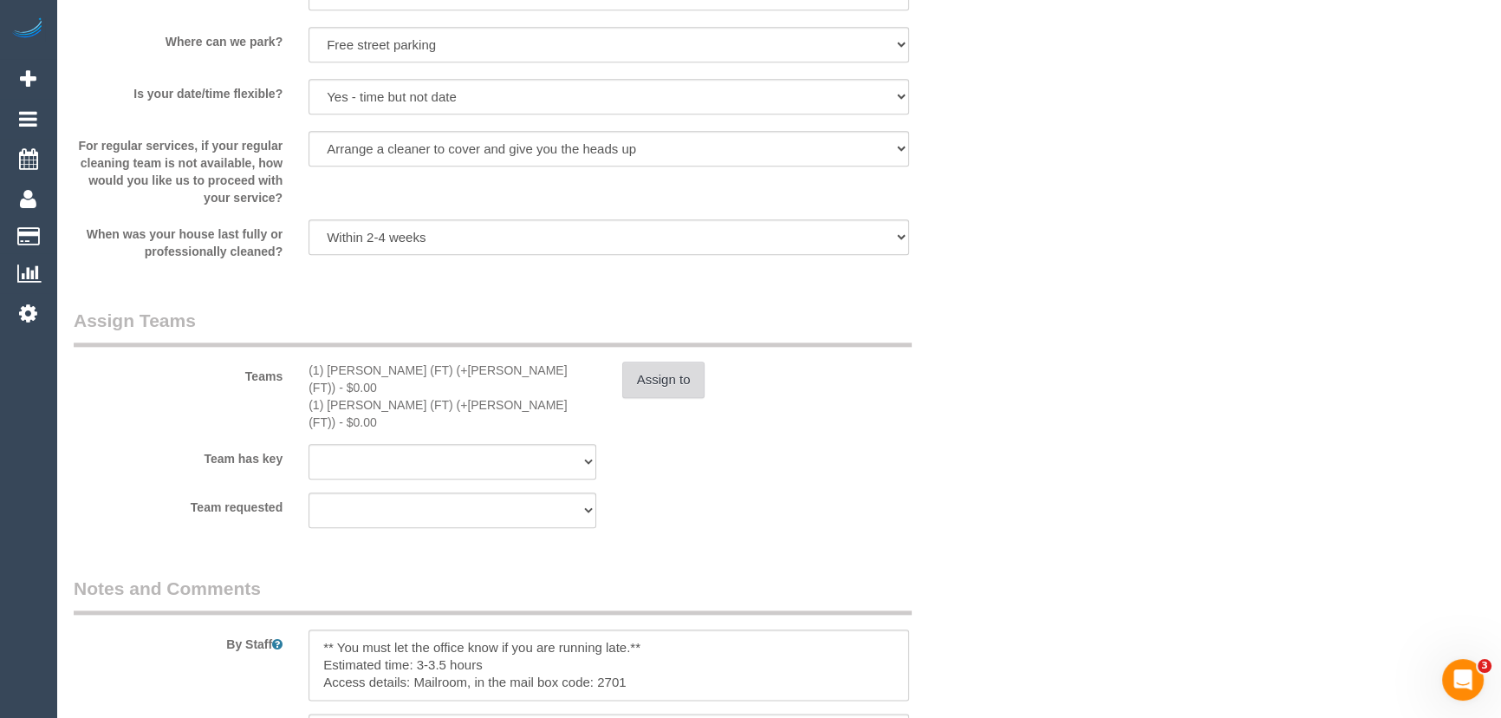
scroll to position [2521, 0]
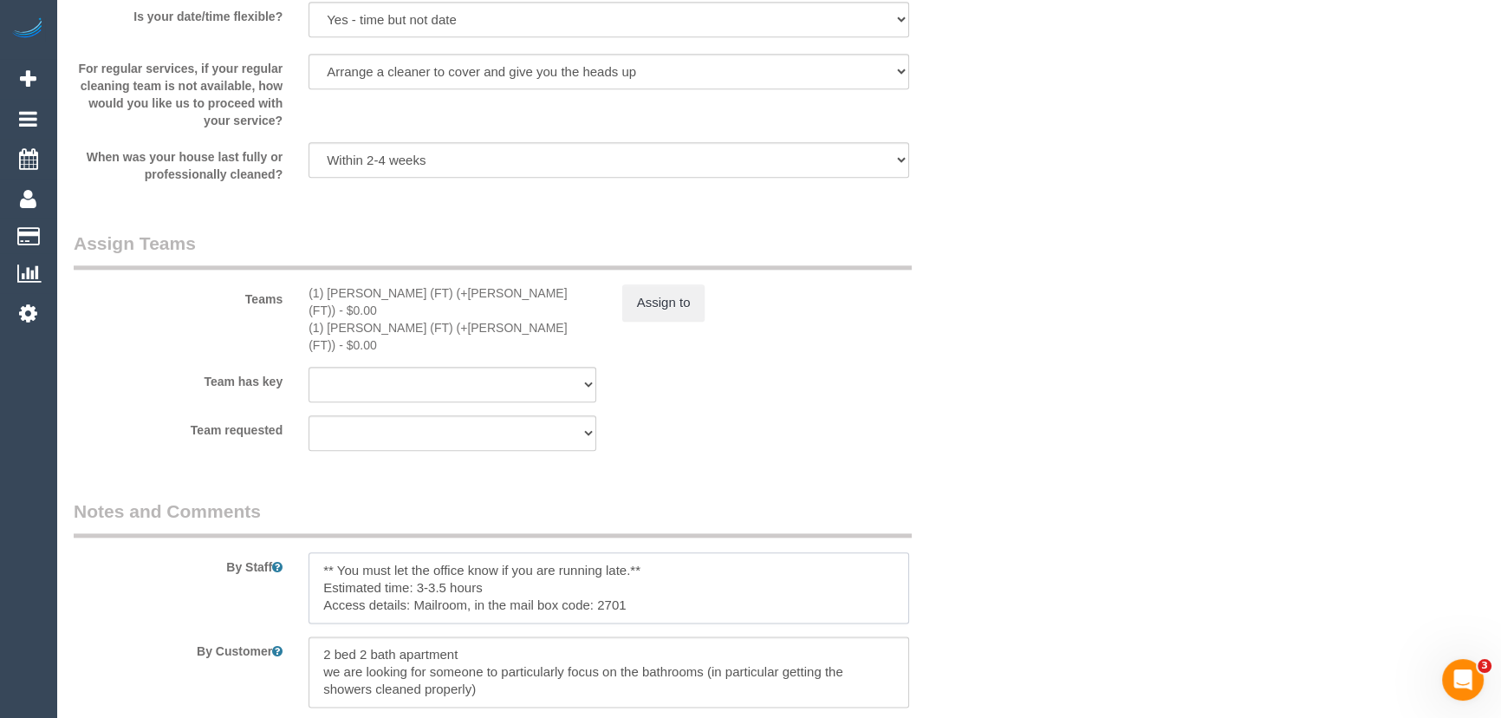
click at [313, 552] on textarea at bounding box center [608, 587] width 601 height 71
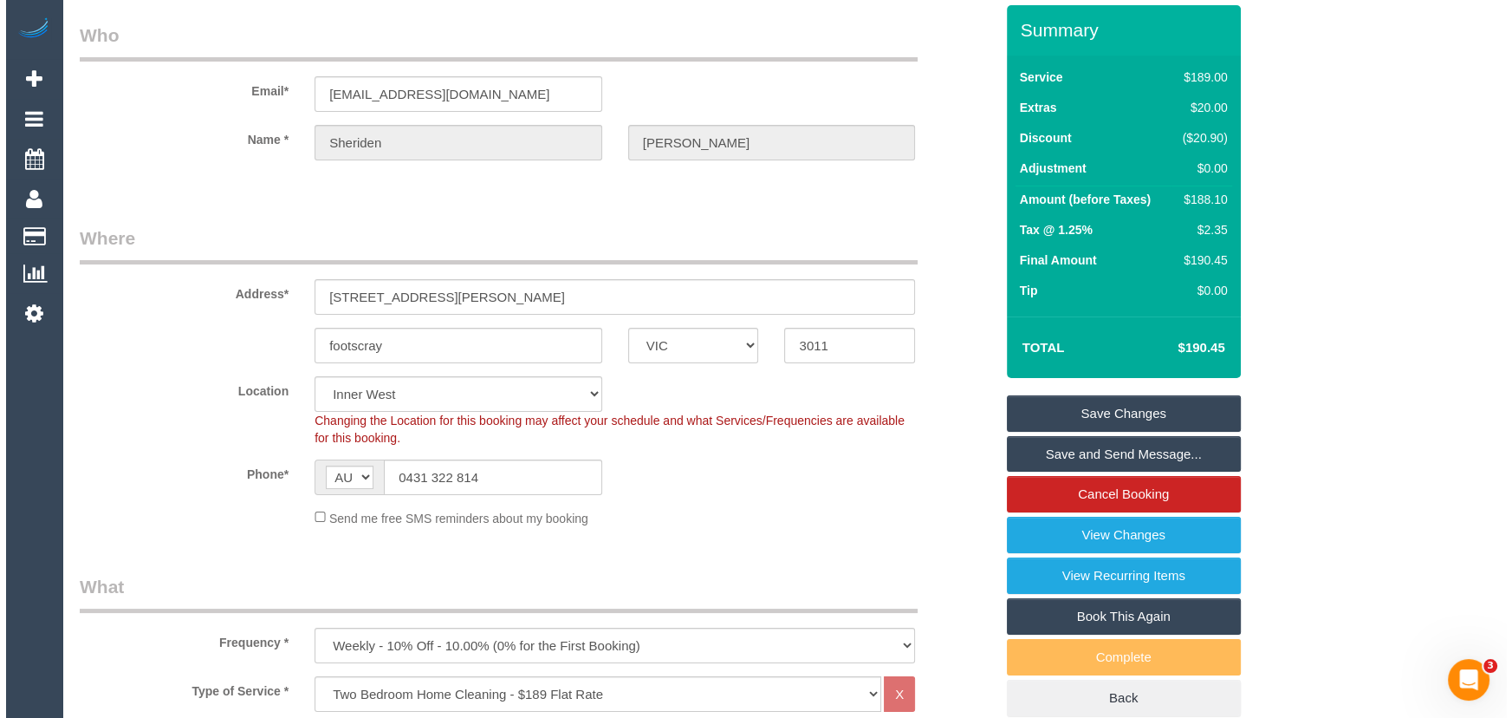
scroll to position [0, 0]
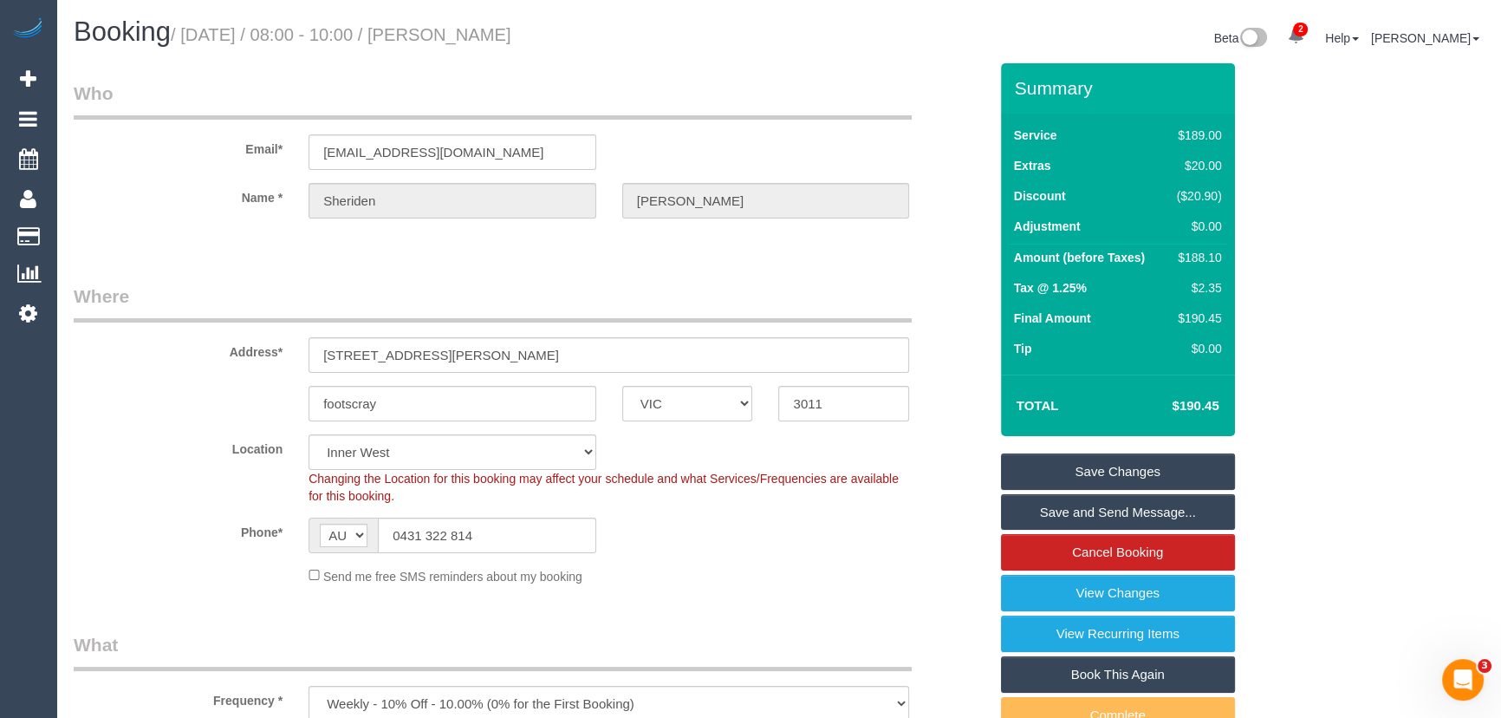
type textarea "*cover* ** You must let the office know if you are running late.** Estimated ti…"
click at [503, 30] on small "/ September 12, 2025 / 08:00 - 10:00 / Sheriden Dobson" at bounding box center [341, 34] width 341 height 19
copy small "Sheriden Dobson"
click at [1071, 478] on link "Save Changes" at bounding box center [1118, 471] width 234 height 36
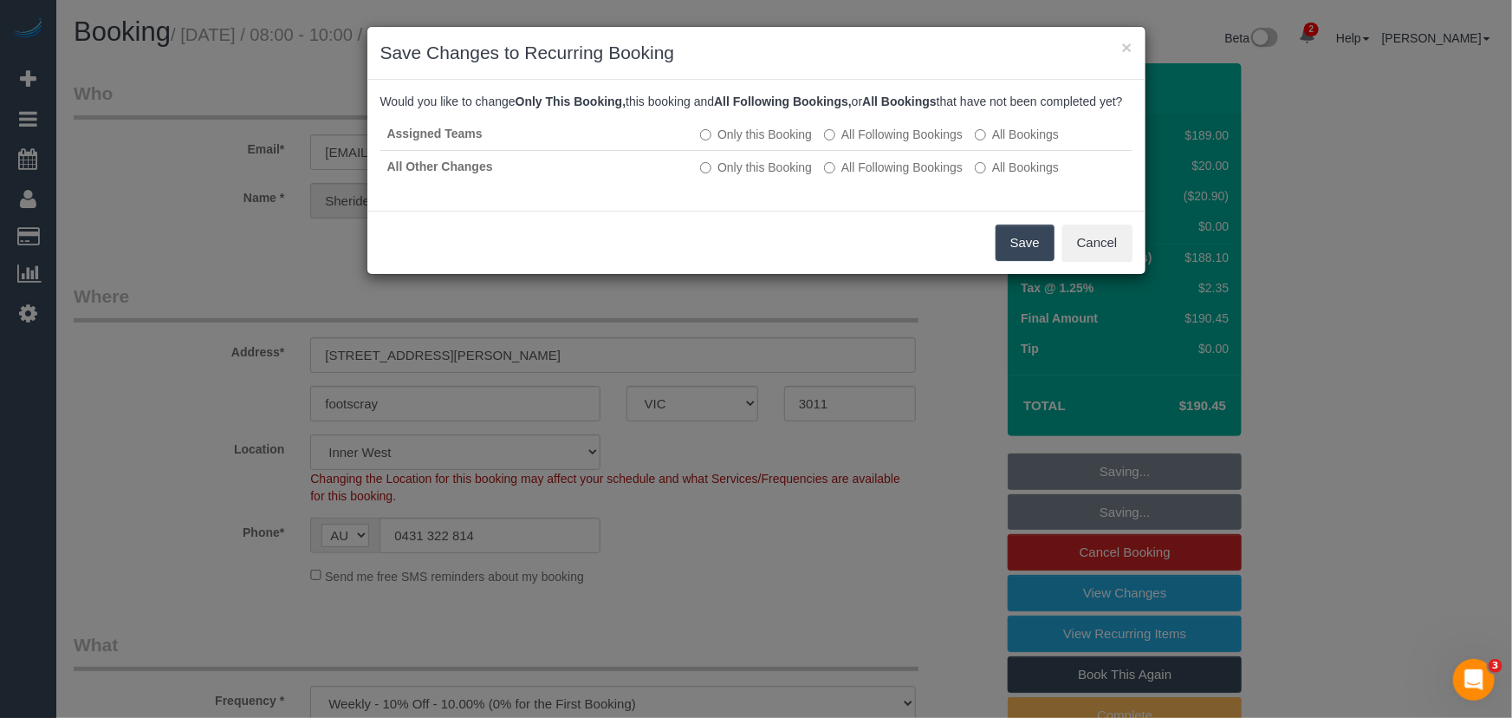
click at [1031, 260] on button "Save" at bounding box center [1025, 242] width 59 height 36
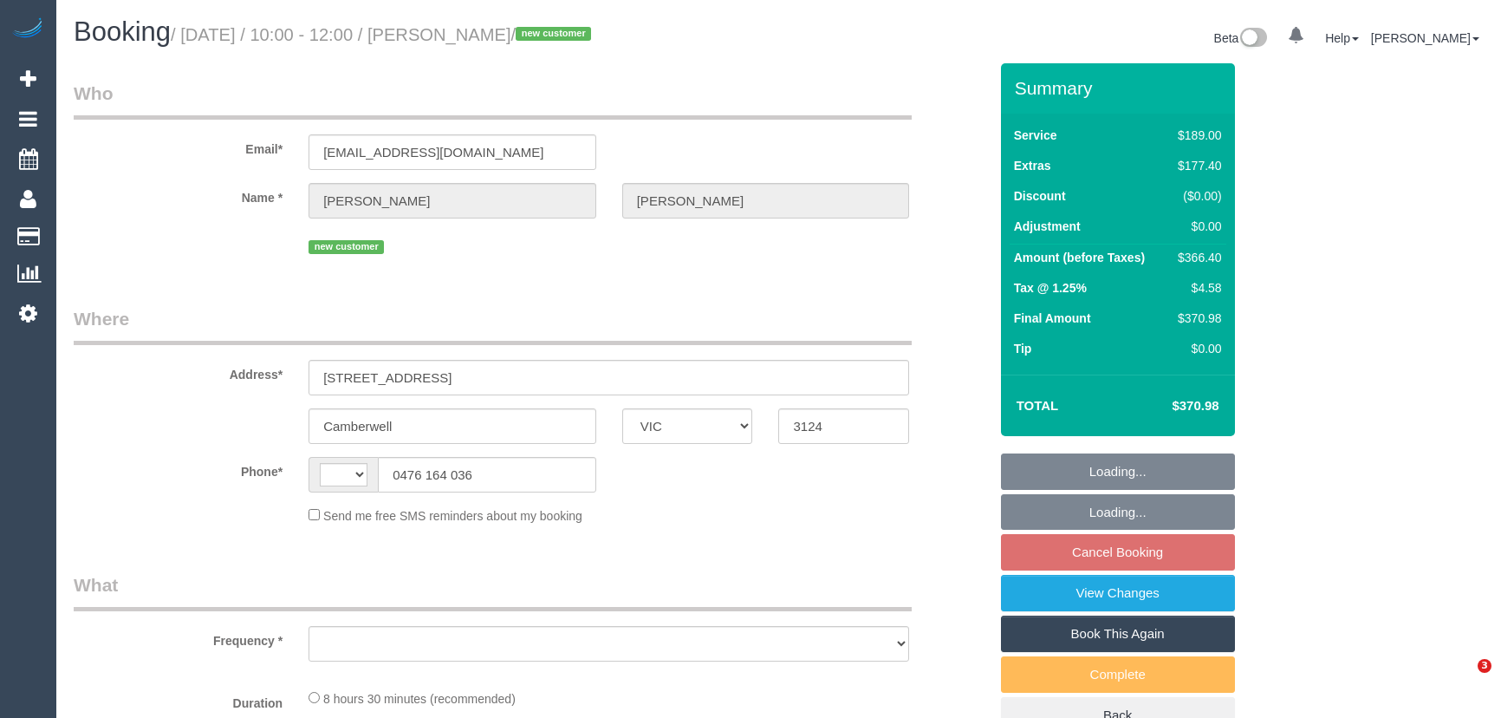
select select "VIC"
select select "string:AU"
select select "object:555"
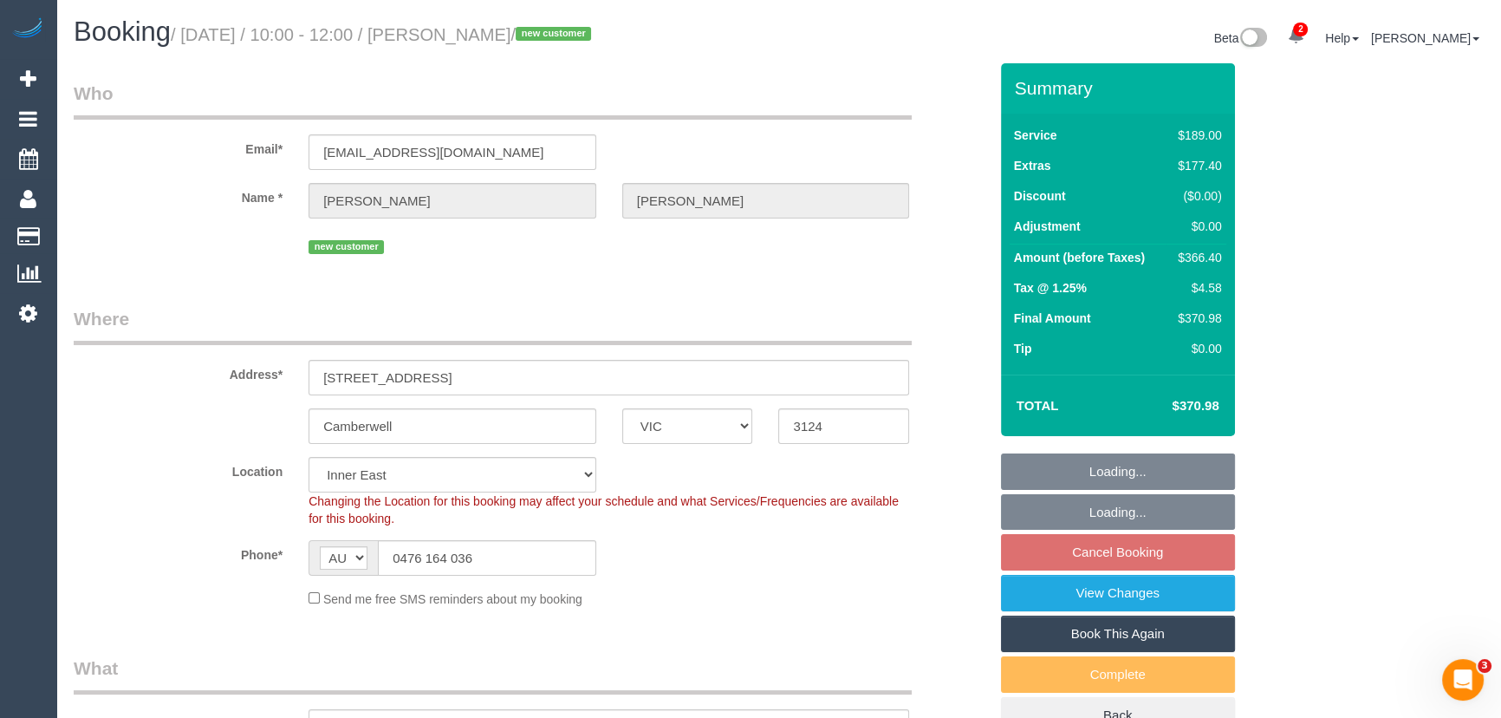
select select "string:stripe-pm_1RuURF2GScqysDRVhSMUpMku"
select select "number:28"
select select "number:14"
select select "number:19"
select select "number:22"
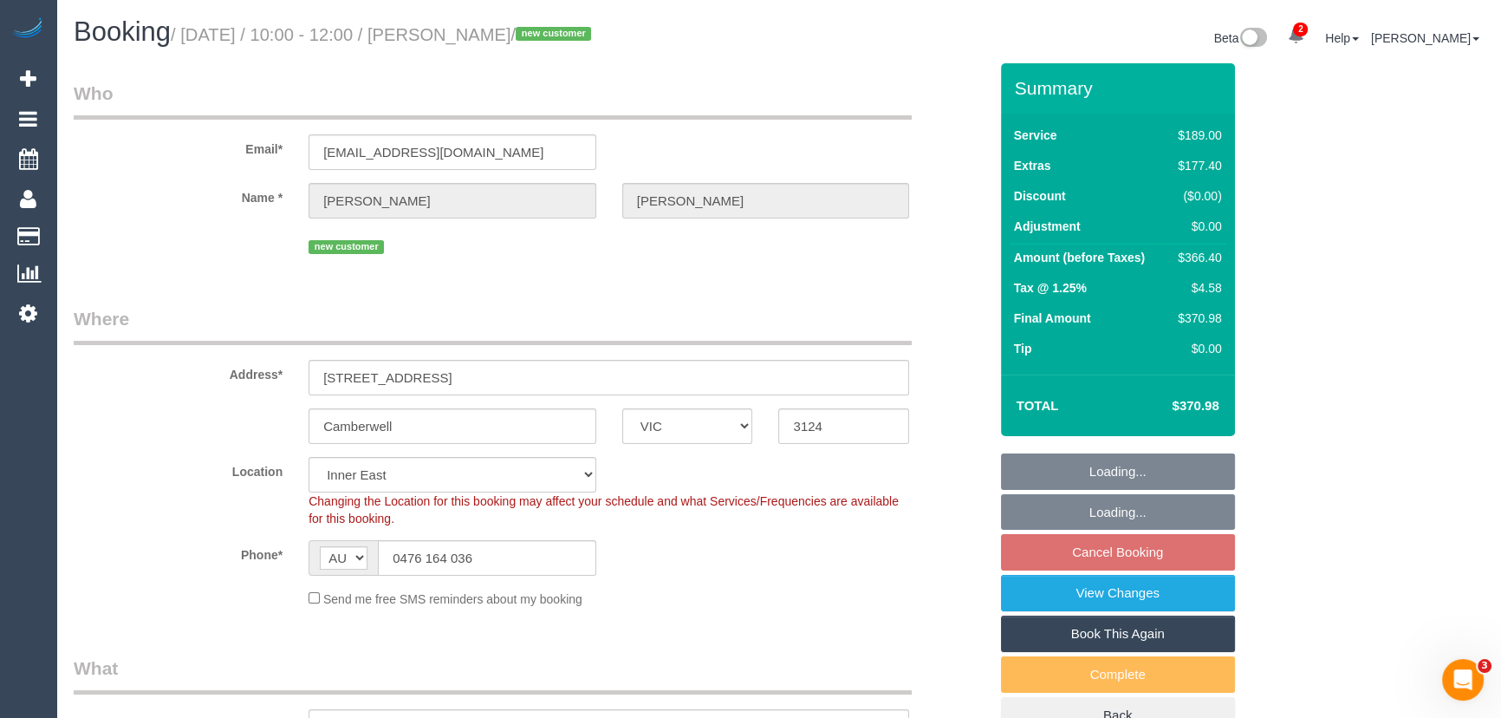
select select "number:33"
select select "object:828"
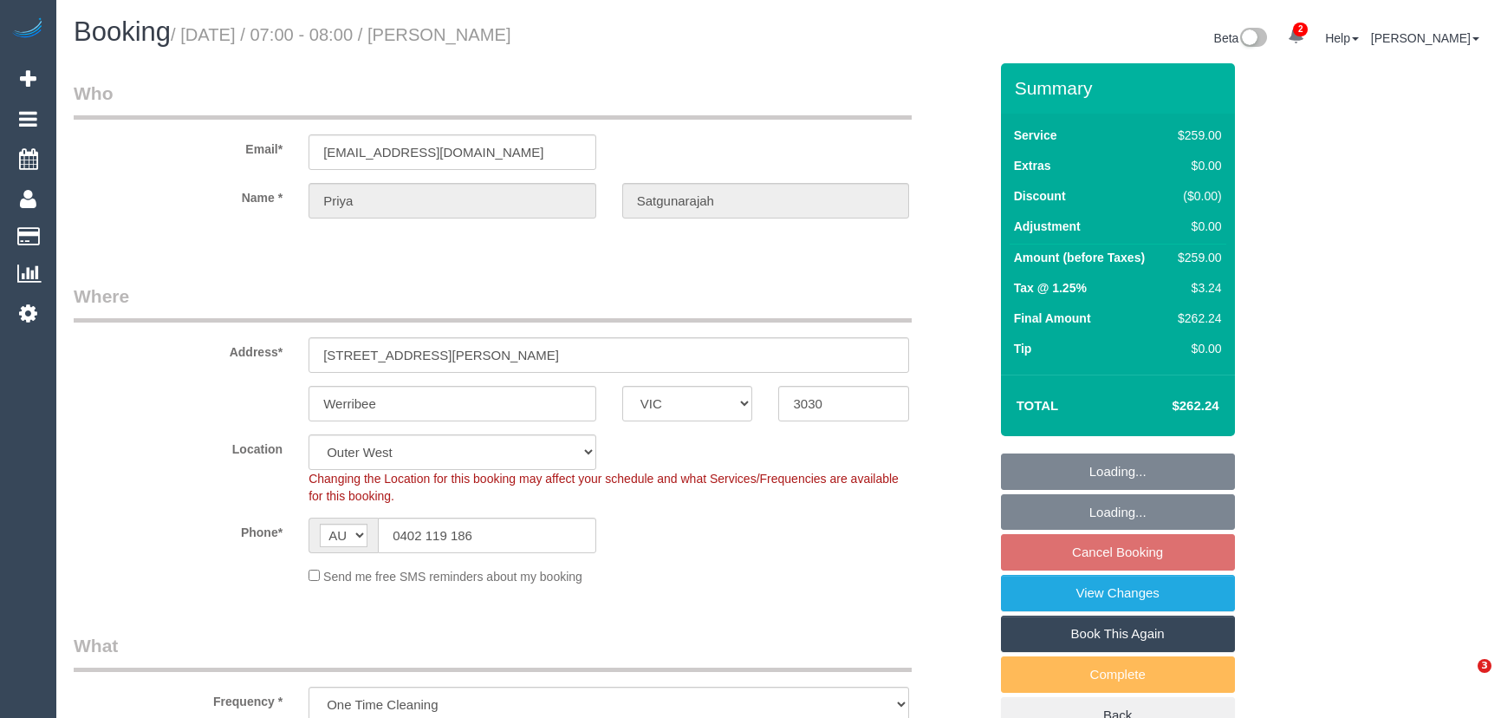
select select "VIC"
select select "number:28"
select select "number:14"
select select "number:19"
select select "number:25"
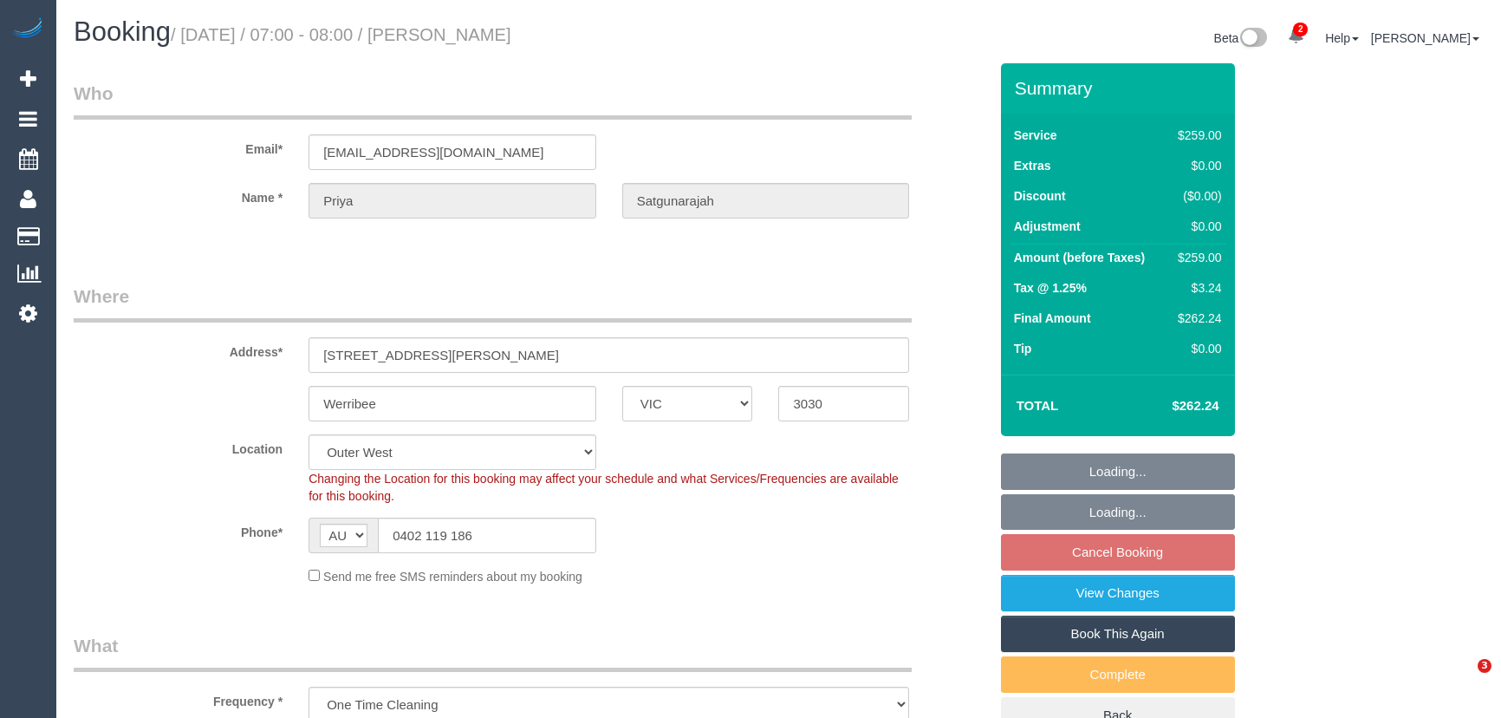
select select "spot1"
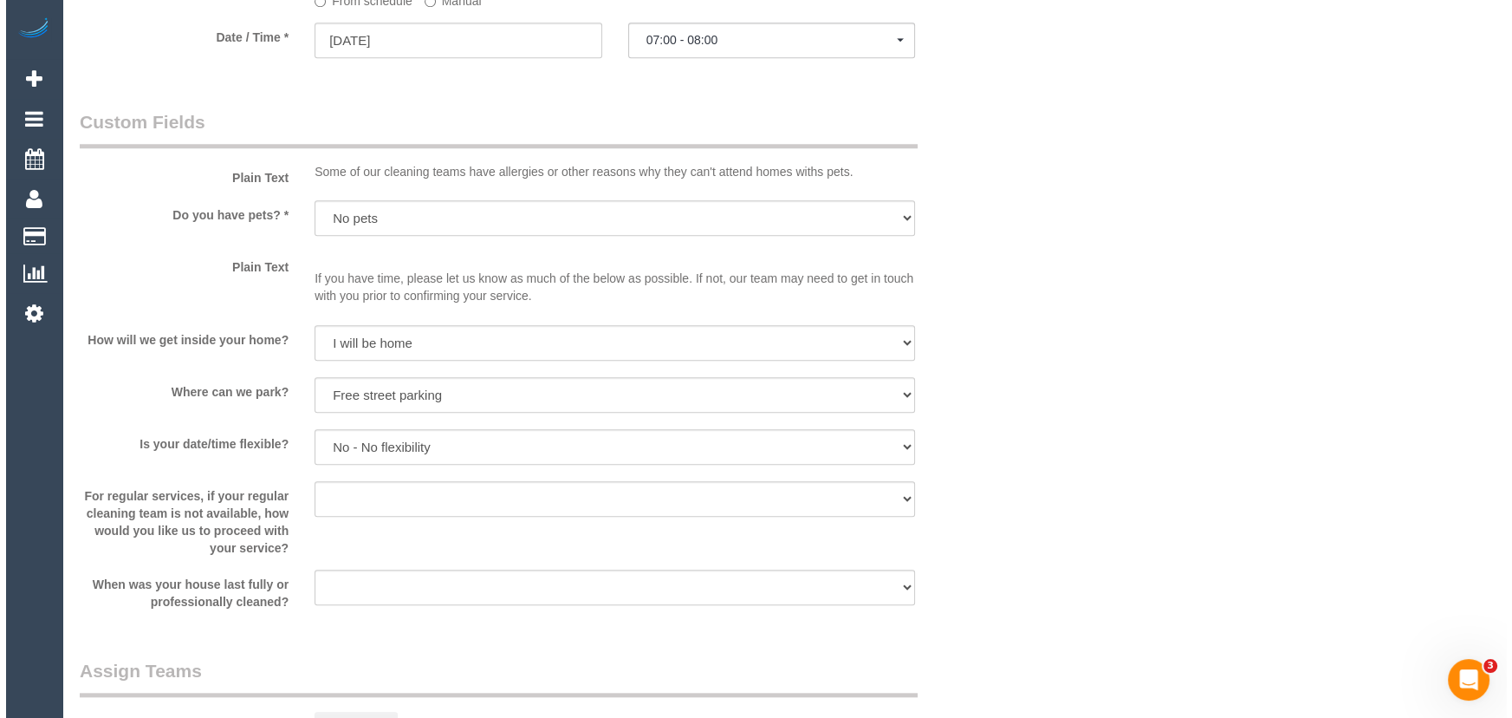
scroll to position [2284, 0]
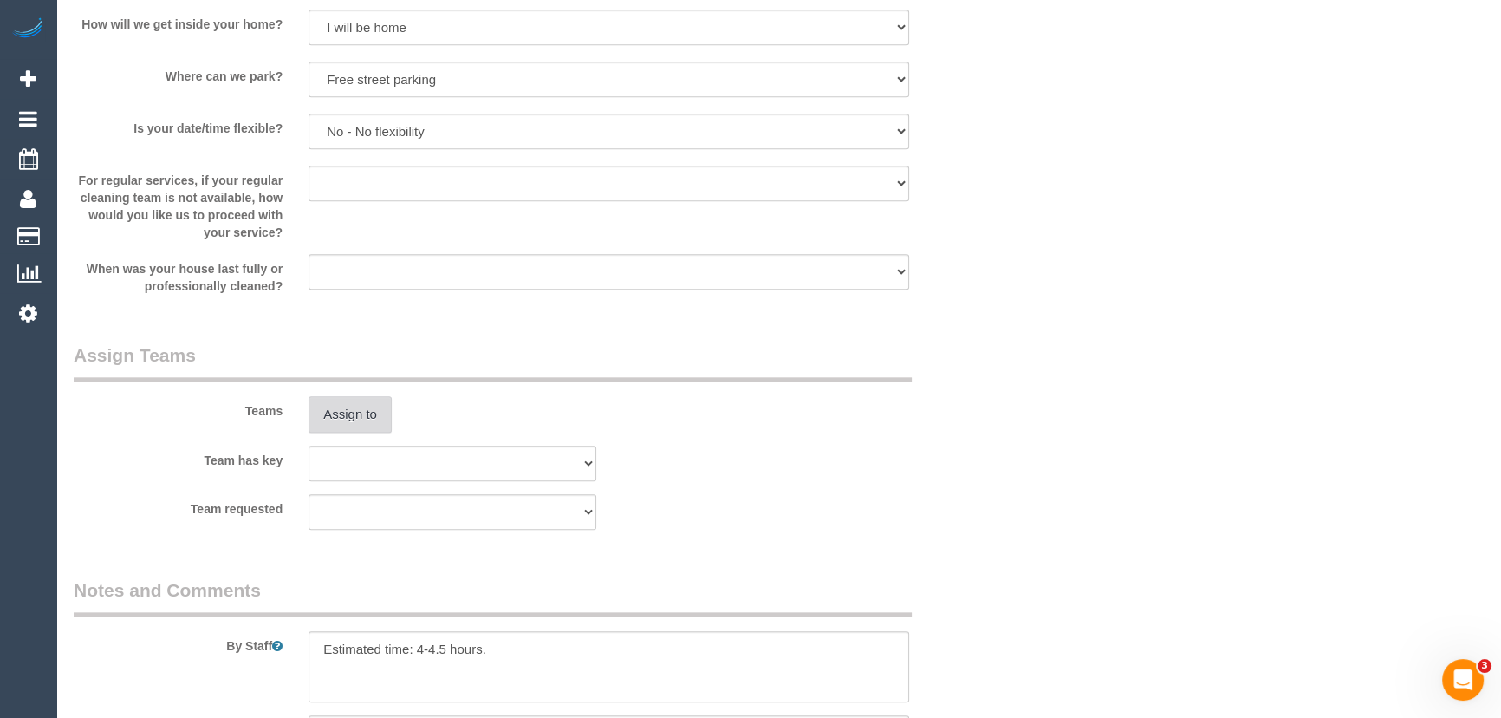
click at [364, 416] on button "Assign to" at bounding box center [349, 414] width 83 height 36
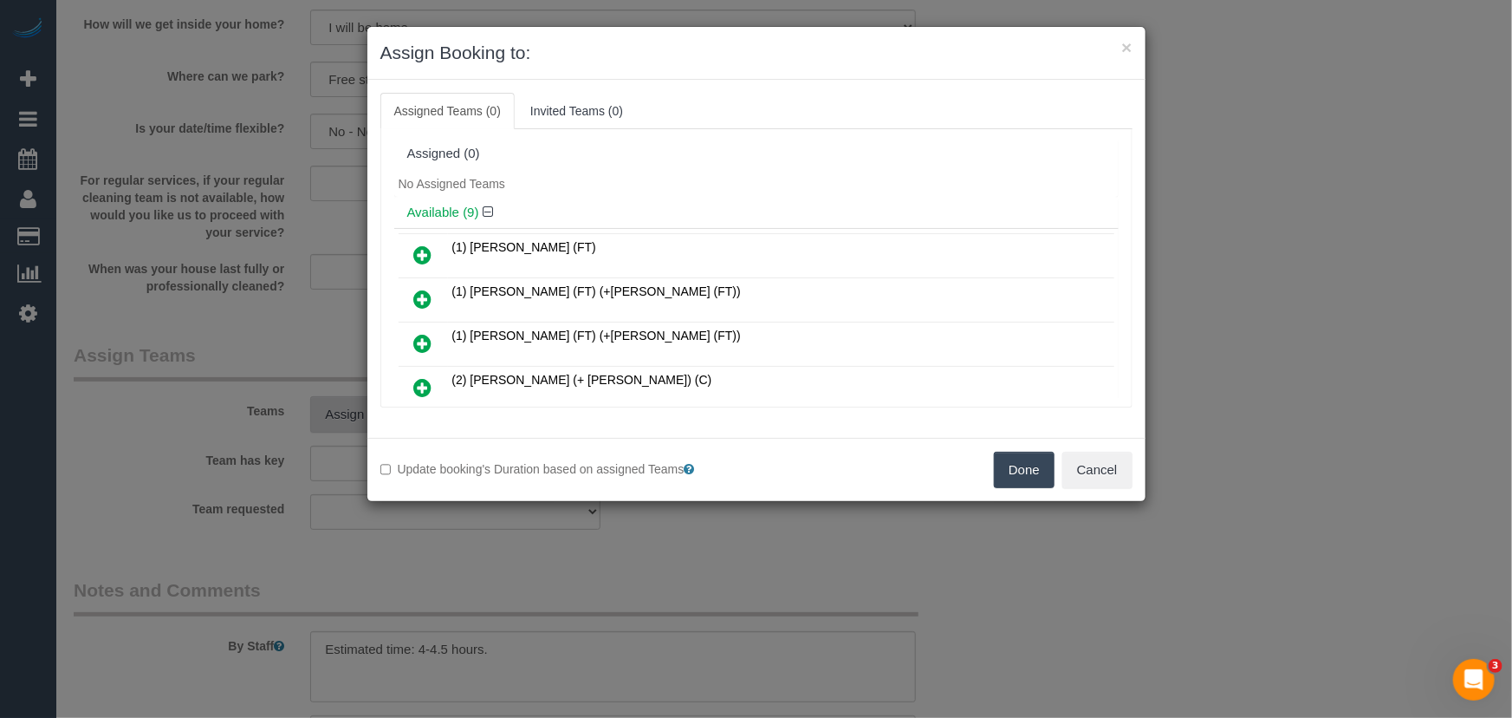
scroll to position [326, 0]
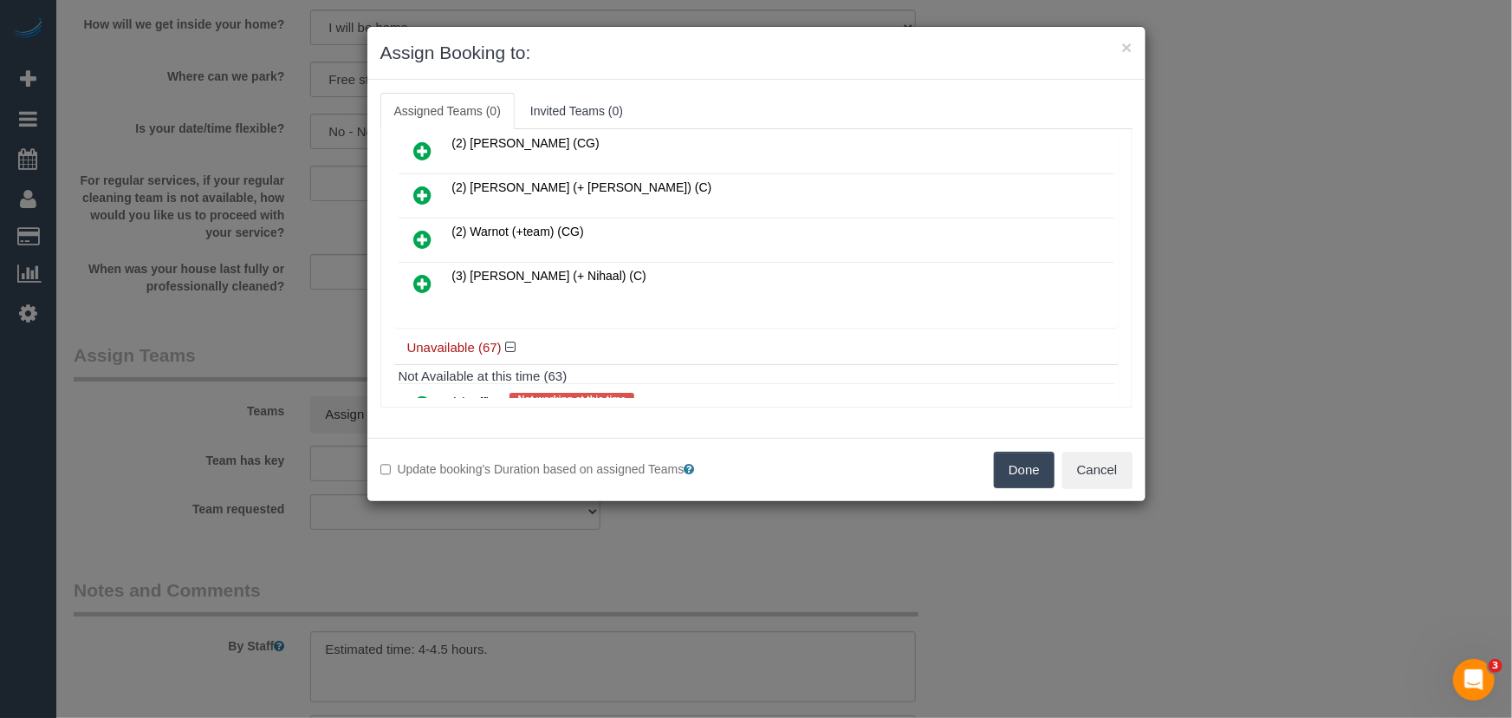
click at [418, 277] on icon at bounding box center [423, 283] width 18 height 21
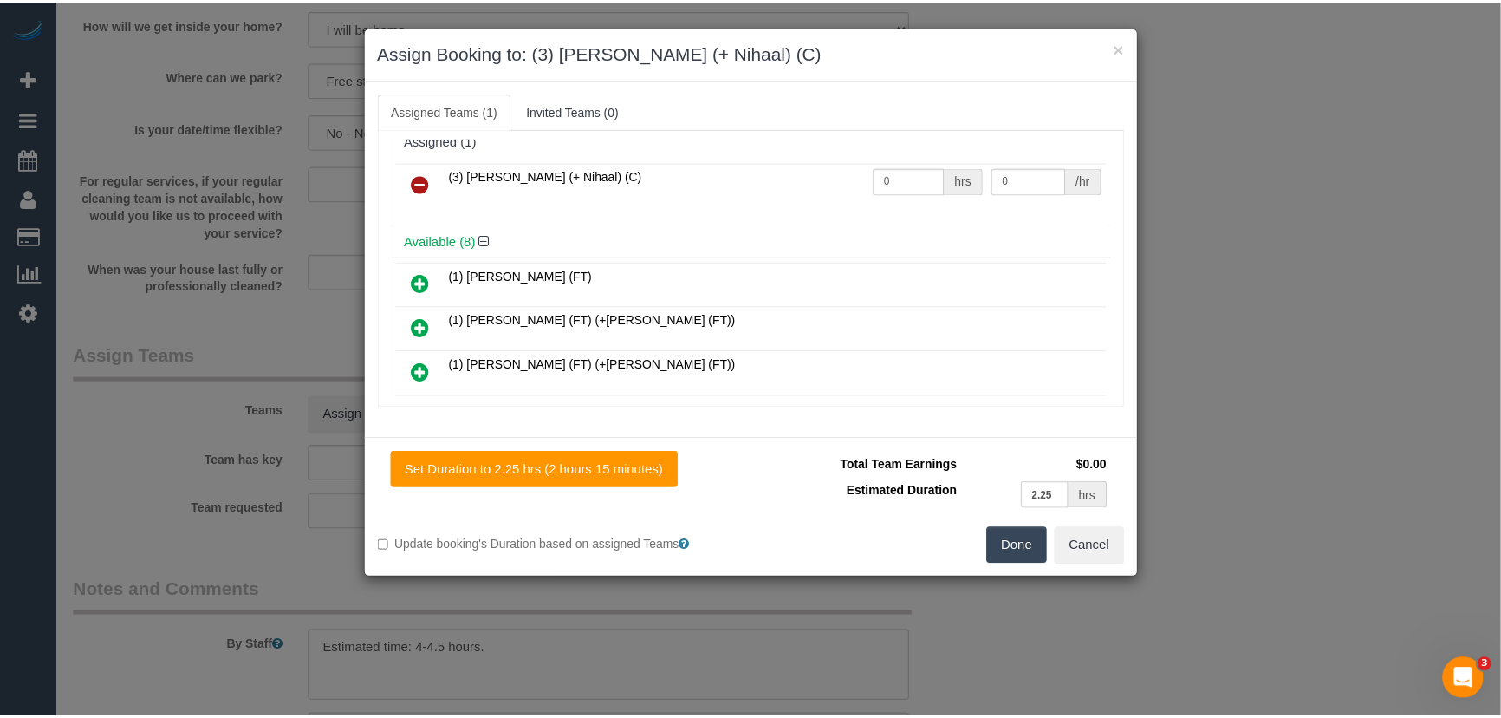
scroll to position [0, 0]
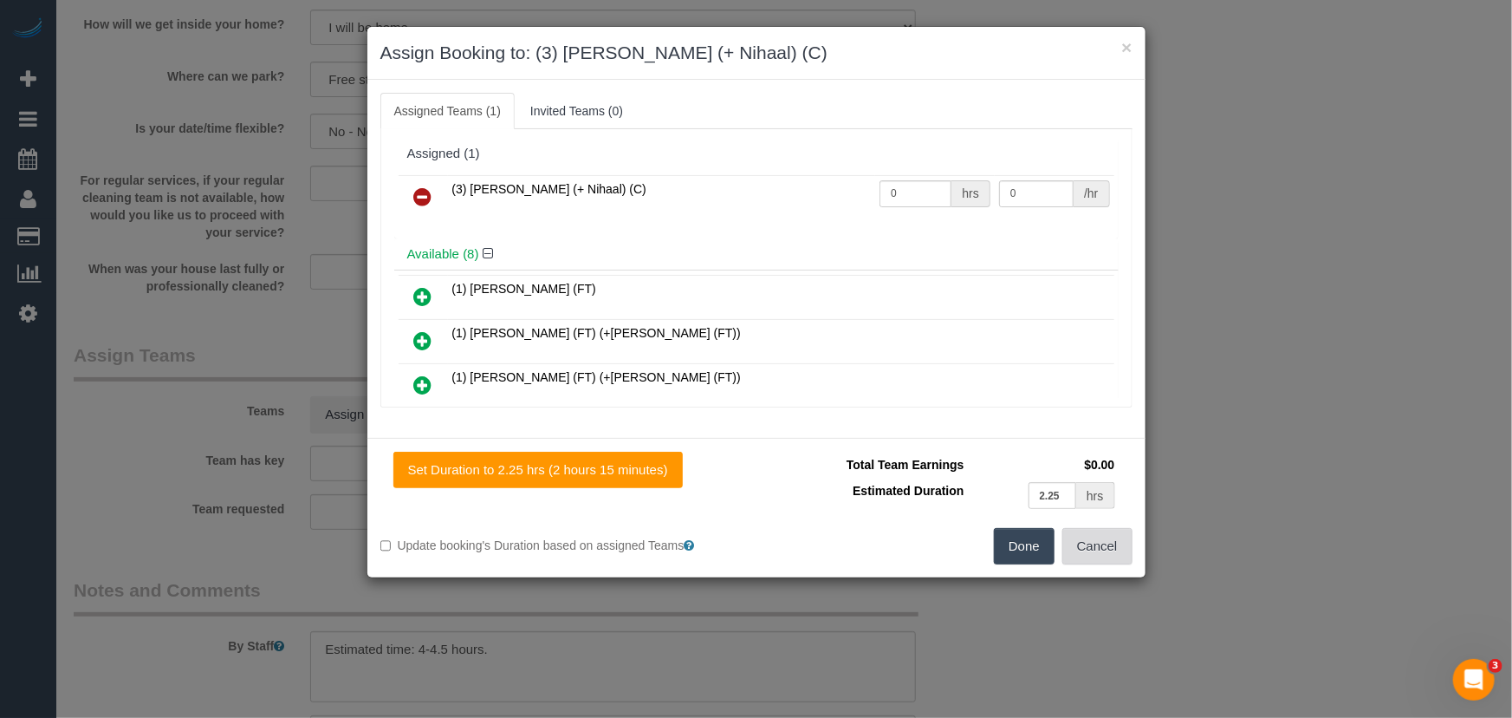
click at [1104, 549] on button "Cancel" at bounding box center [1097, 546] width 70 height 36
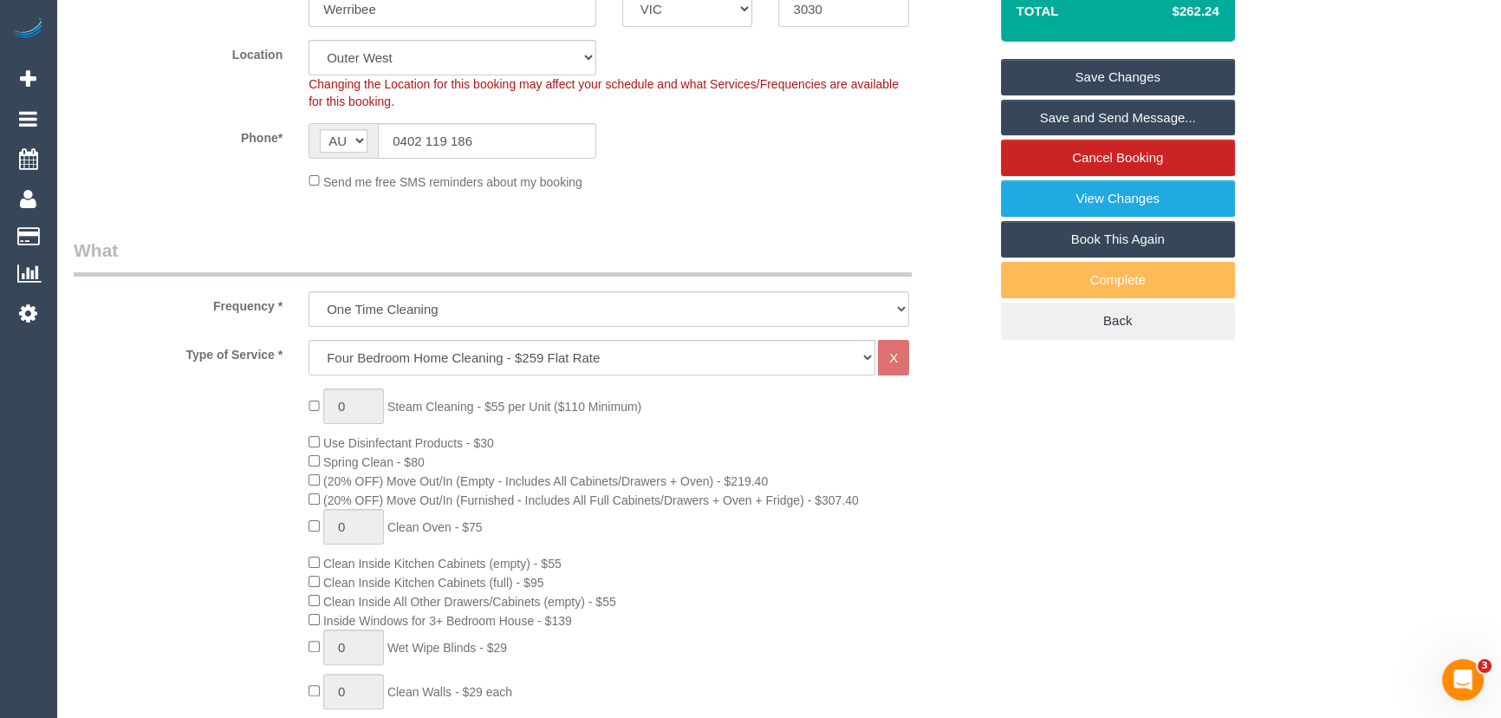
scroll to position [393, 0]
click at [407, 60] on select "Office City East (North) East (South) Inner East Inner North (East) Inner North…" at bounding box center [452, 59] width 288 height 36
select select "50"
click at [308, 41] on select "Office City East (North) East (South) Inner East Inner North (East) Inner North…" at bounding box center [452, 59] width 288 height 36
select select "object:3019"
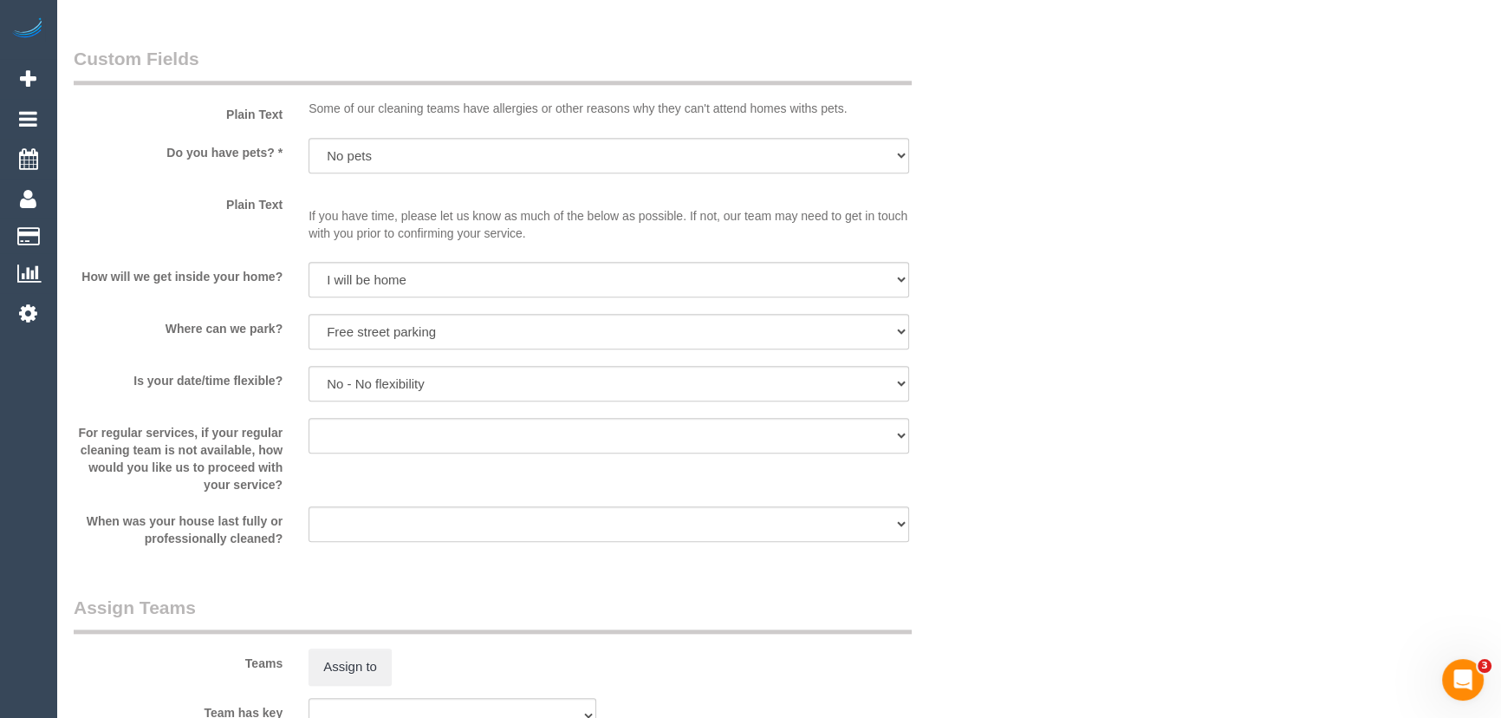
scroll to position [2307, 0]
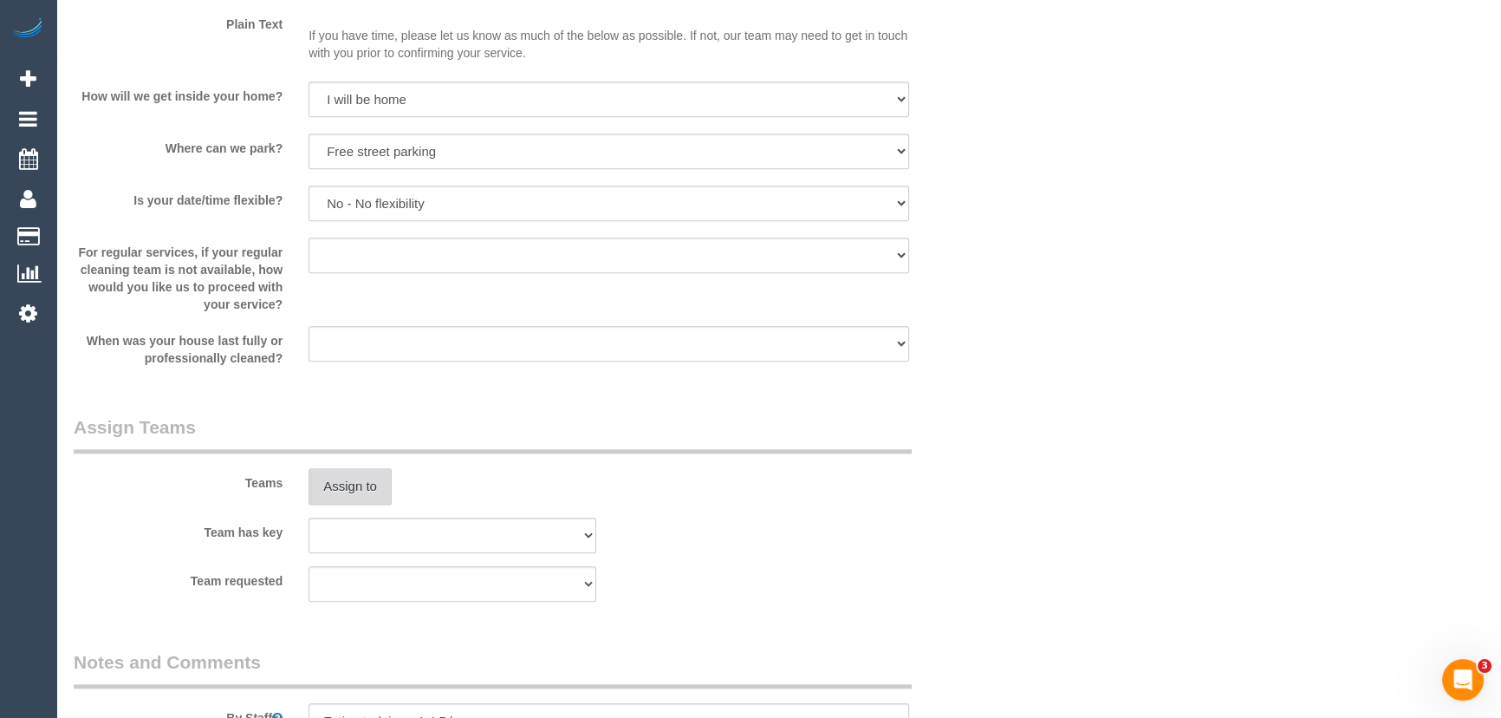
click at [358, 468] on button "Assign to" at bounding box center [349, 486] width 83 height 36
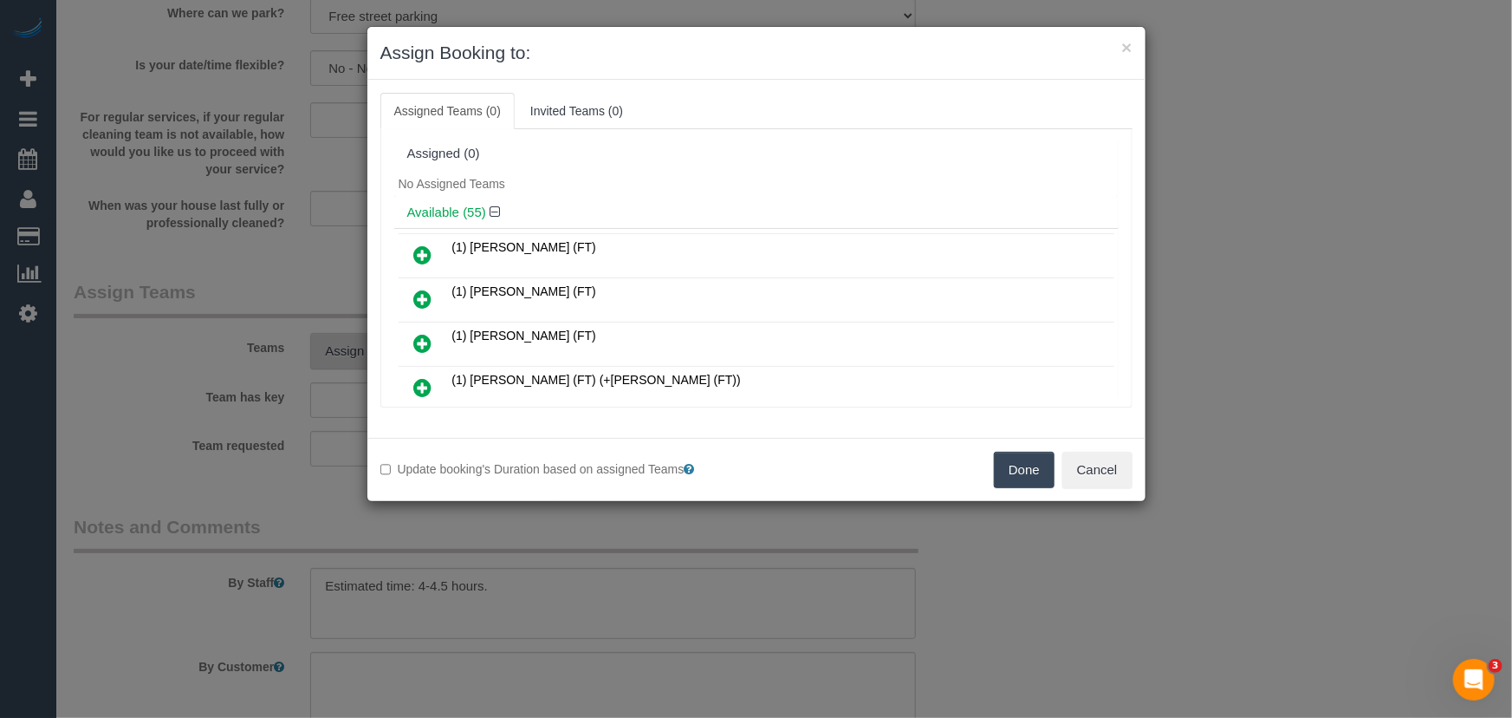
scroll to position [1843, 0]
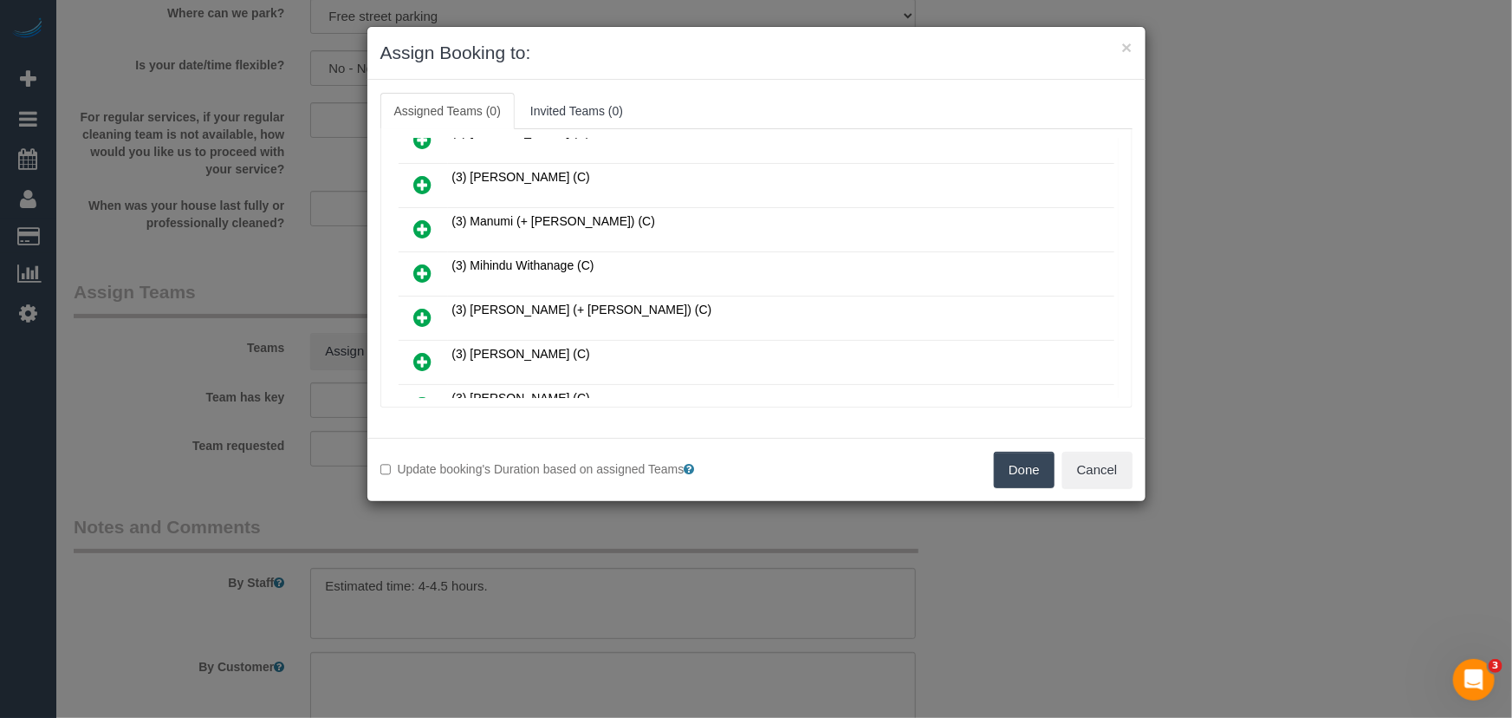
click at [422, 307] on icon at bounding box center [423, 317] width 18 height 21
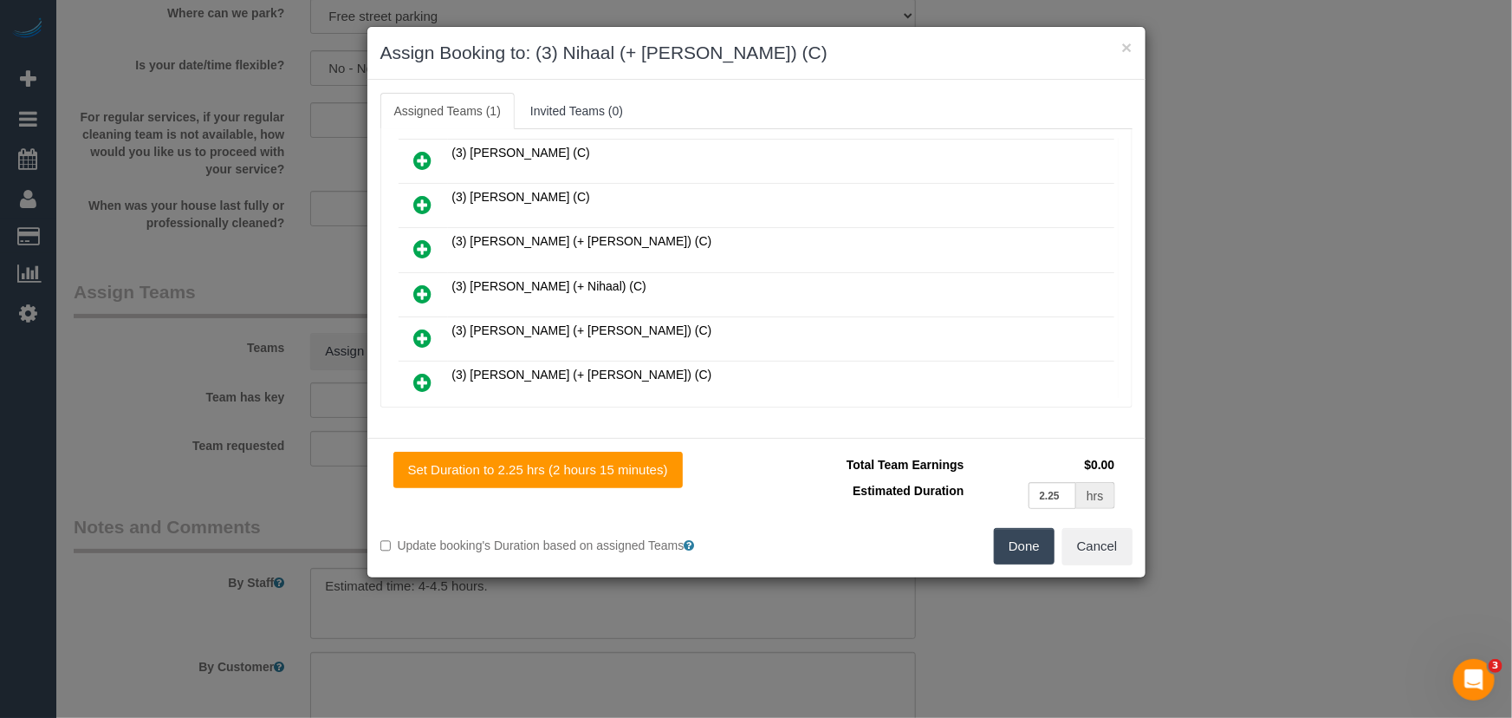
click at [418, 283] on icon at bounding box center [423, 293] width 18 height 21
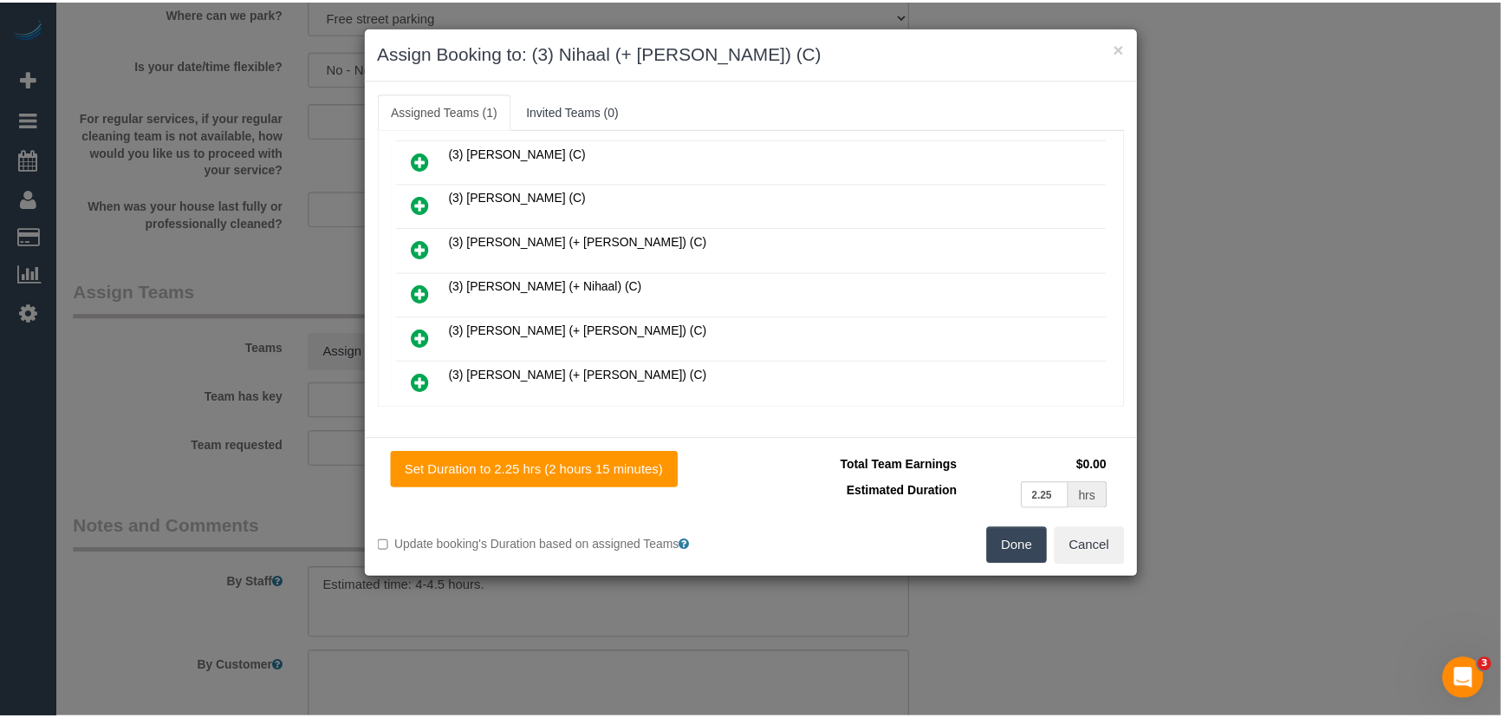
scroll to position [2085, 0]
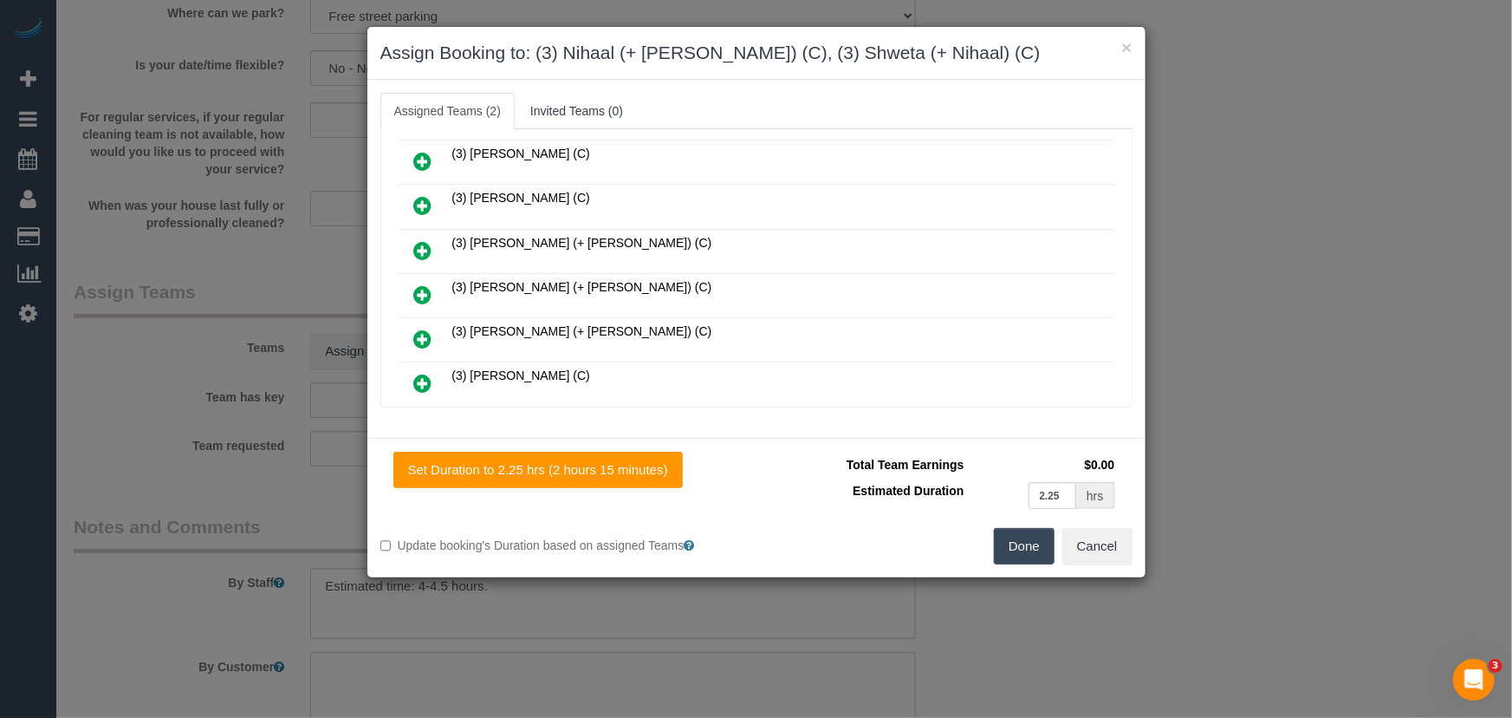
click at [1023, 549] on button "Done" at bounding box center [1024, 546] width 61 height 36
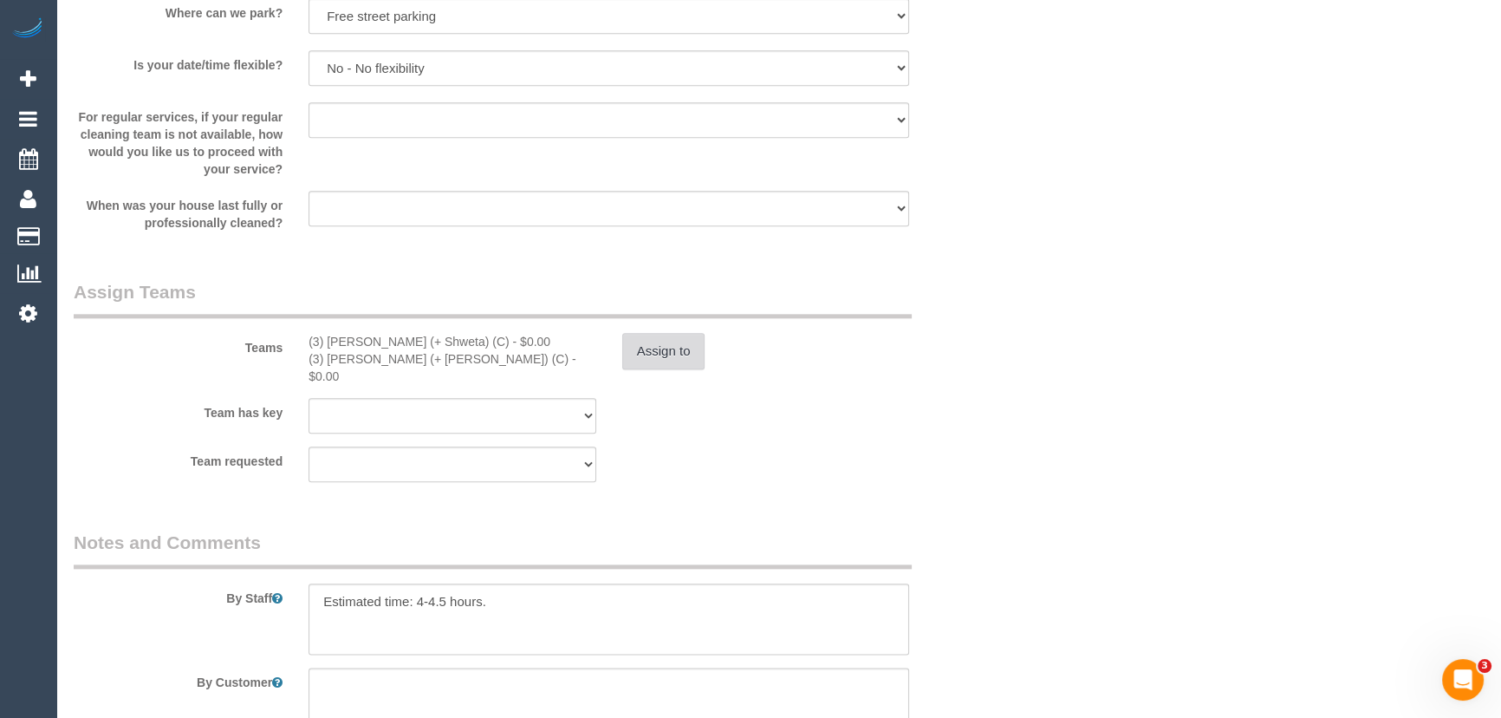
click at [677, 363] on button "Assign to" at bounding box center [663, 351] width 83 height 36
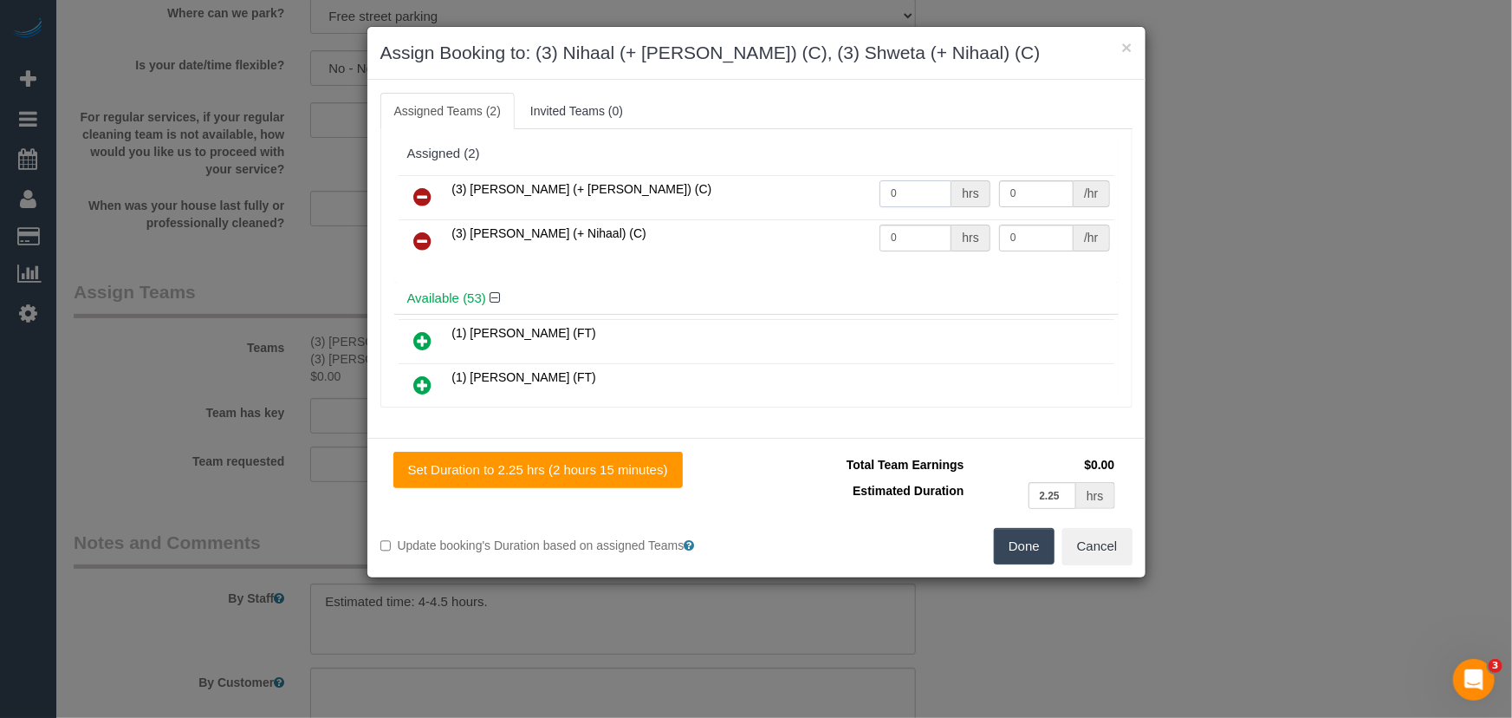
click at [914, 194] on input "0" at bounding box center [916, 193] width 72 height 27
type input "1"
type input "82.5"
click at [909, 247] on input "0" at bounding box center [916, 237] width 72 height 27
type input "1"
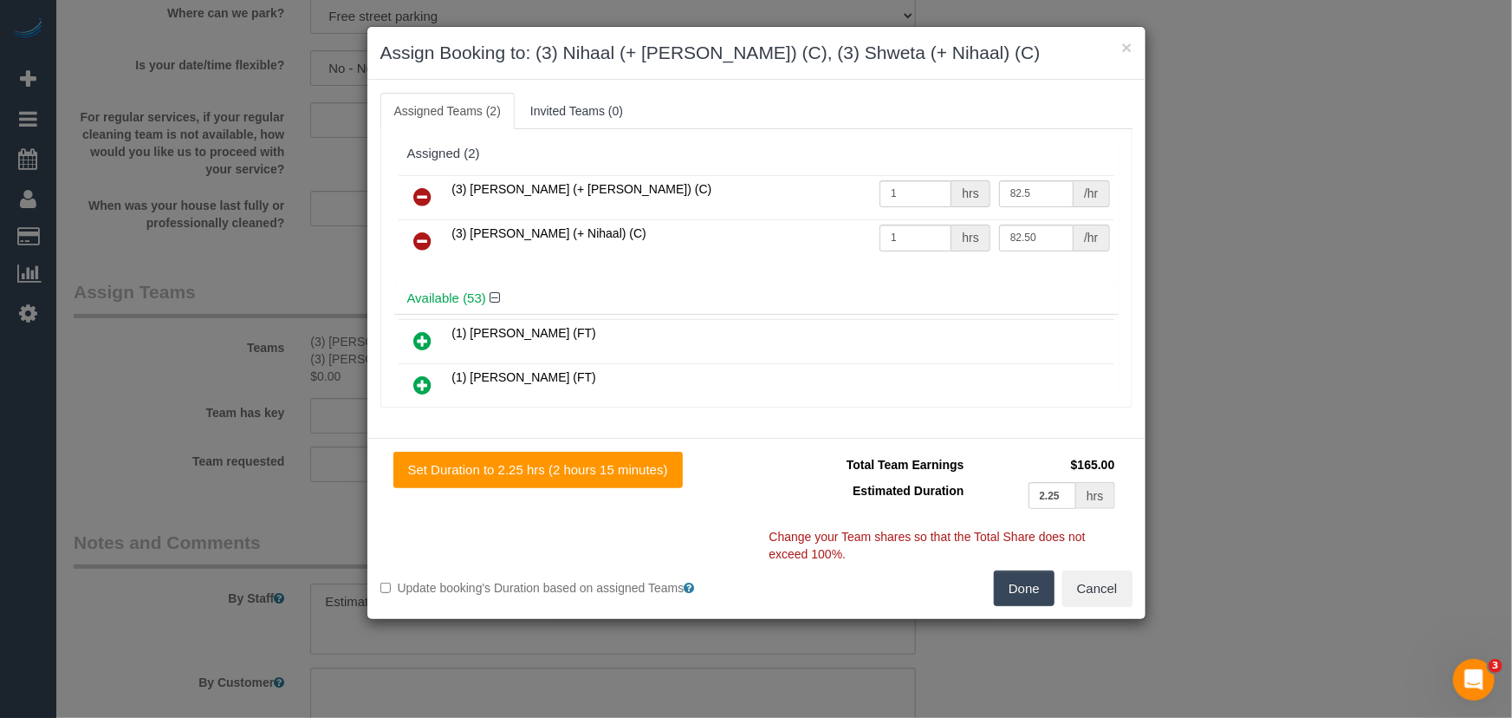
type input "82.5"
click at [1029, 579] on button "Done" at bounding box center [1024, 588] width 61 height 36
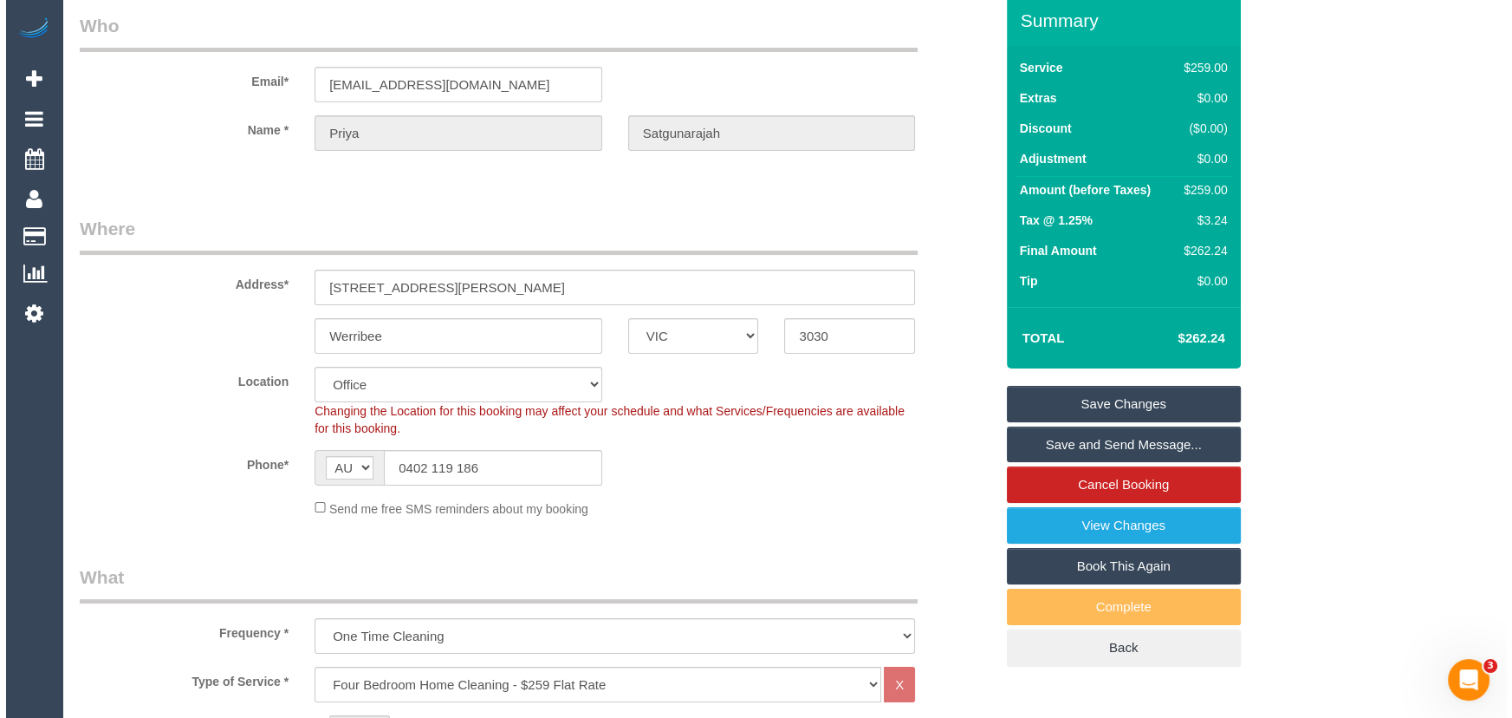
scroll to position [0, 0]
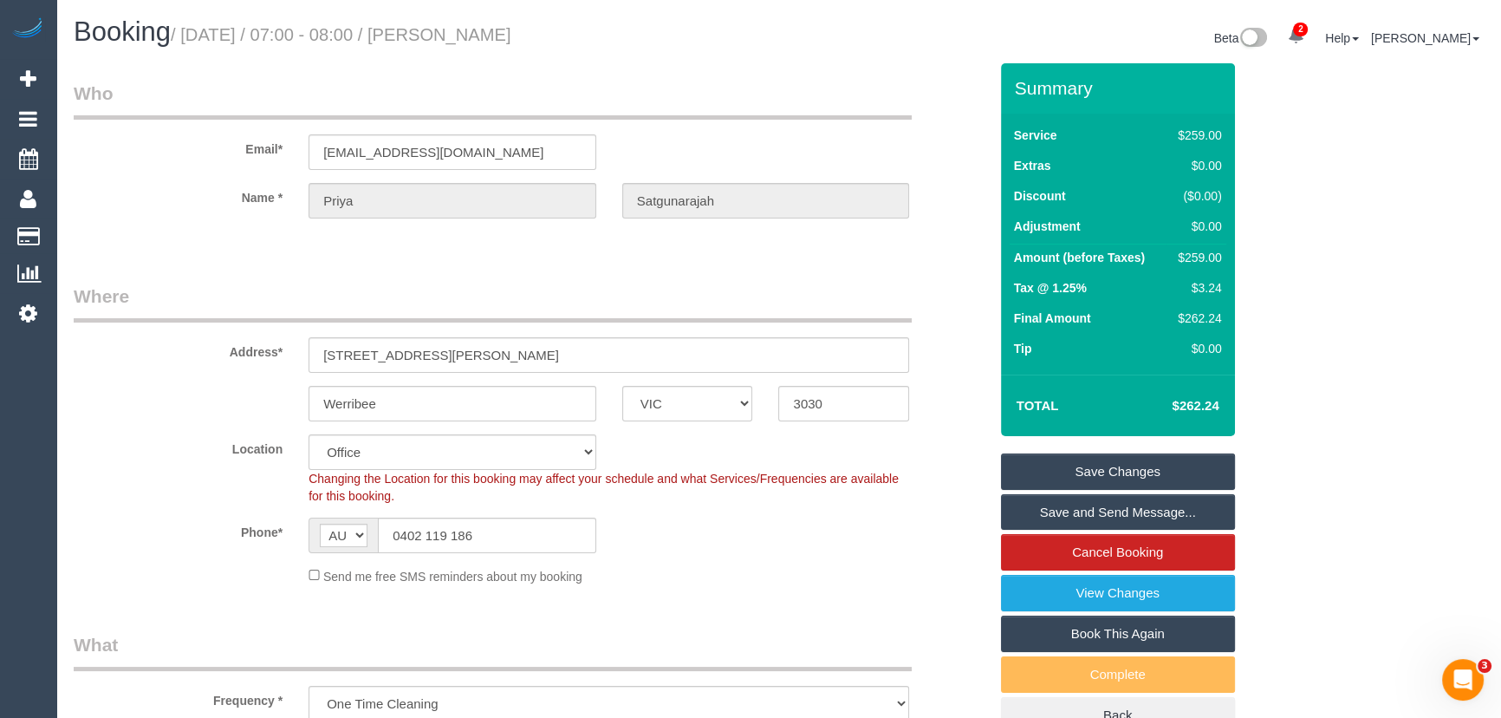
click at [501, 36] on small "/ September 16, 2025 / 07:00 - 08:00 / Priya Satgunarajah" at bounding box center [341, 34] width 341 height 19
copy small "Priya Satgunarajah"
click at [1044, 503] on link "Save and Send Message..." at bounding box center [1118, 512] width 234 height 36
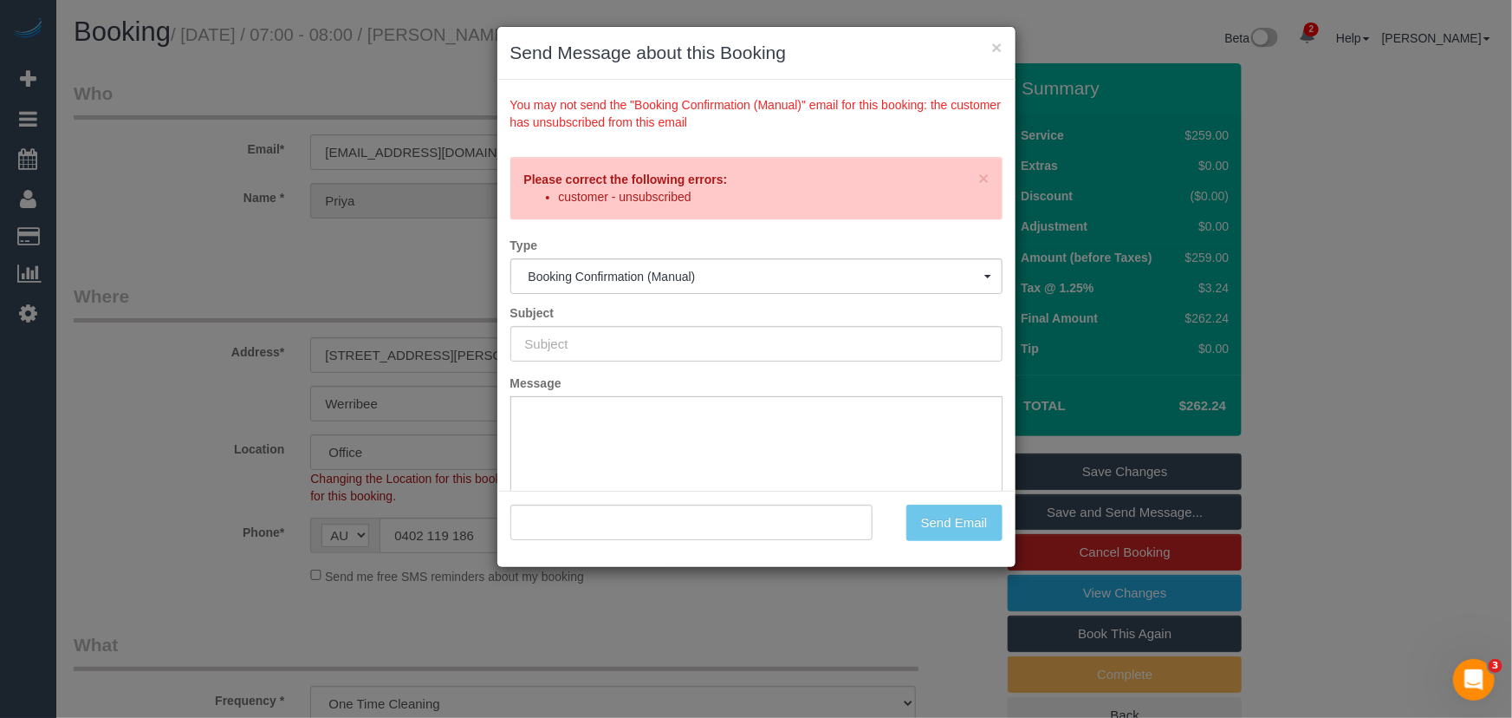
click at [149, 264] on div "× Send Message about this Booking You may not send the "Booking Confirmation (M…" at bounding box center [756, 359] width 1512 height 718
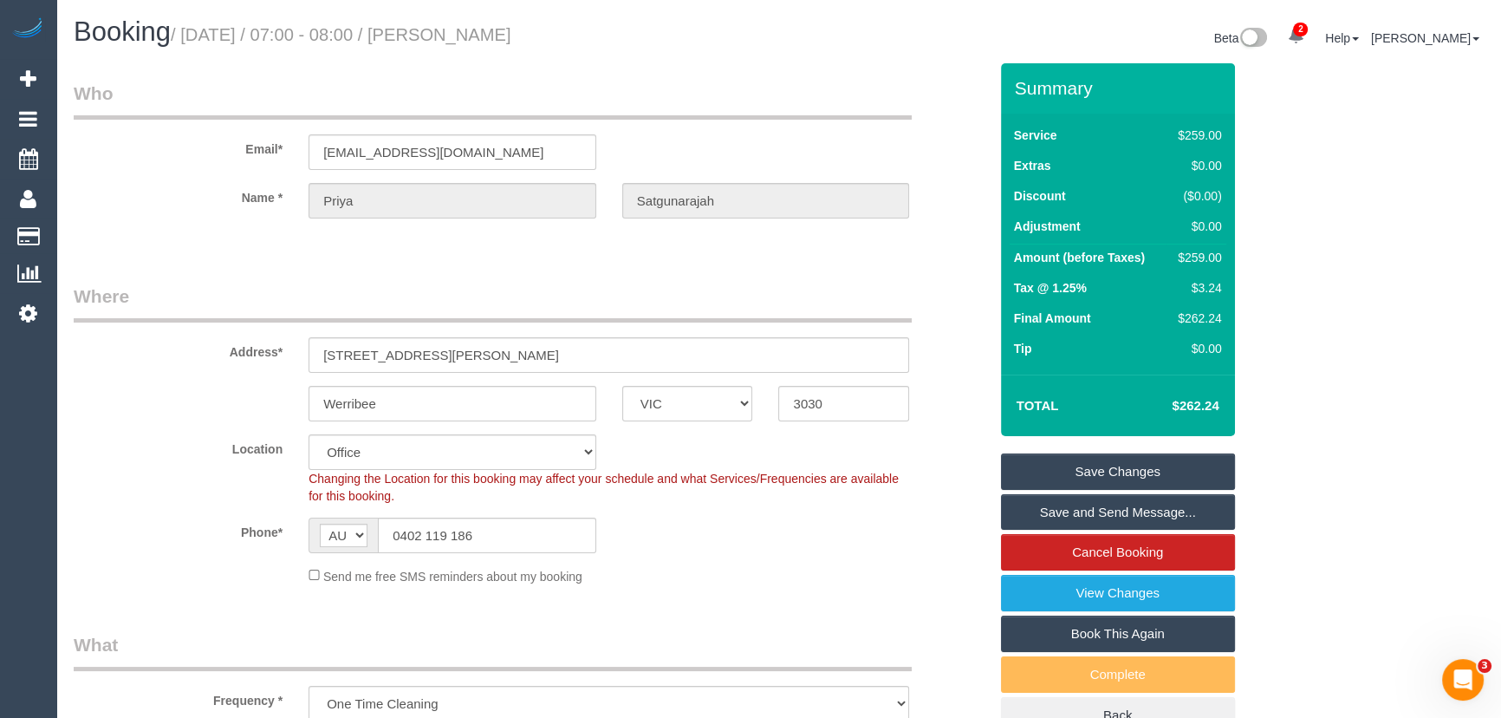
click at [1099, 474] on link "Save Changes" at bounding box center [1118, 471] width 234 height 36
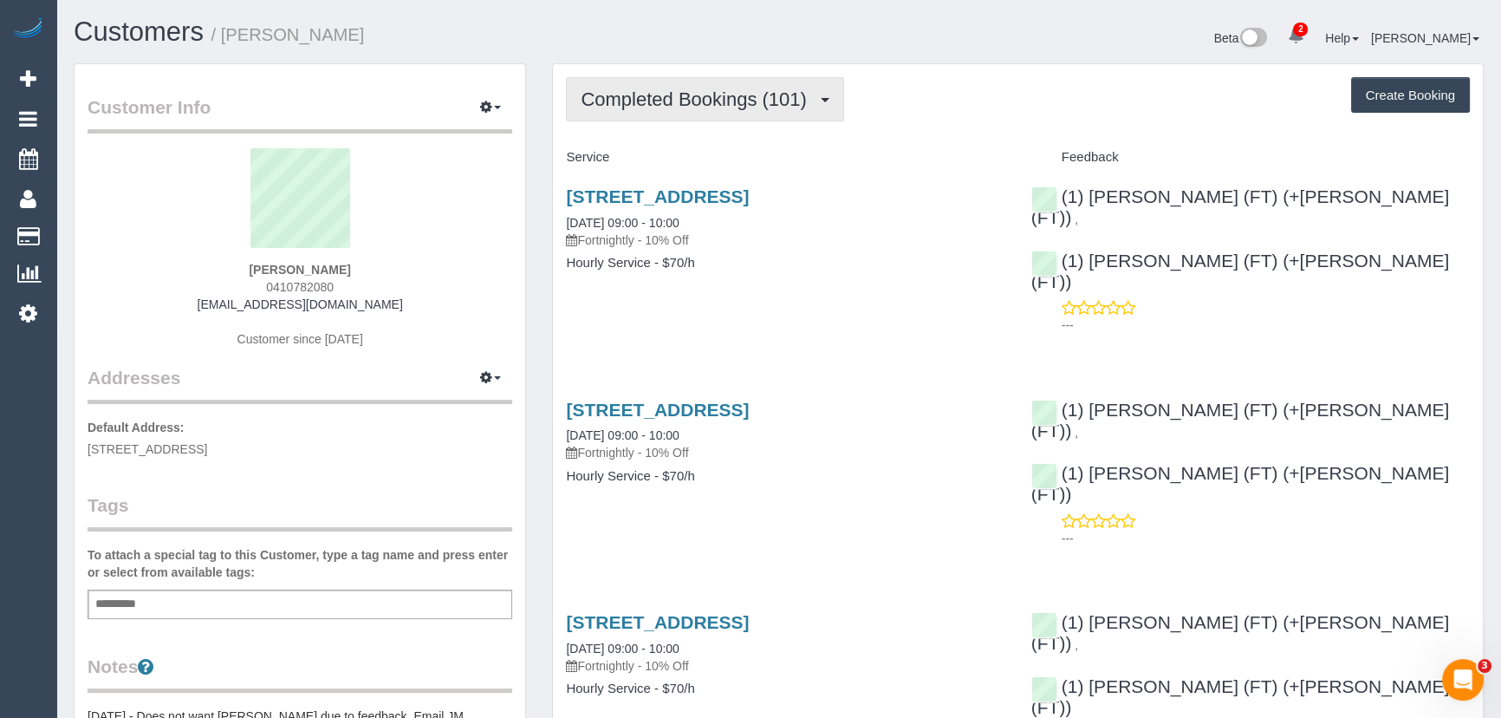
click at [702, 103] on span "Completed Bookings (101)" at bounding box center [698, 99] width 234 height 22
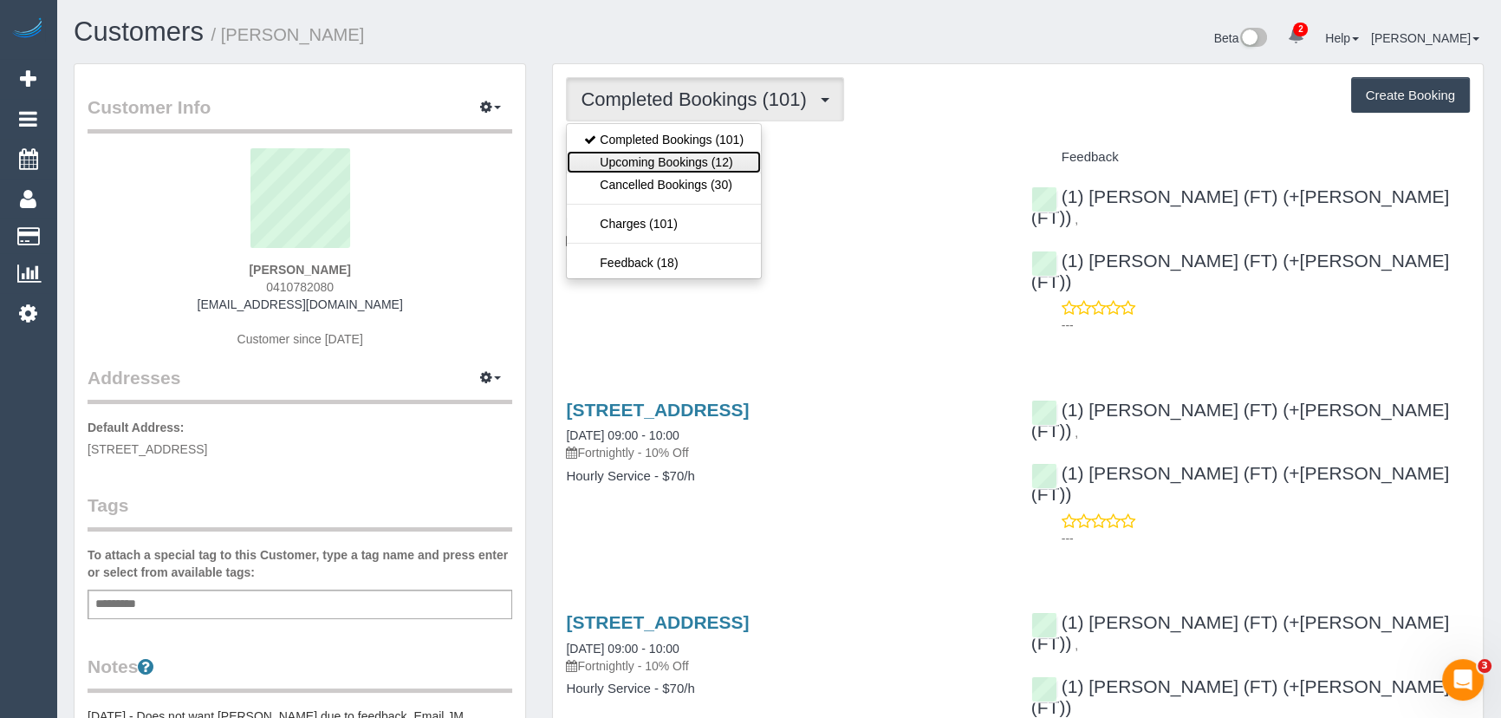
click at [699, 156] on link "Upcoming Bookings (12)" at bounding box center [664, 162] width 194 height 23
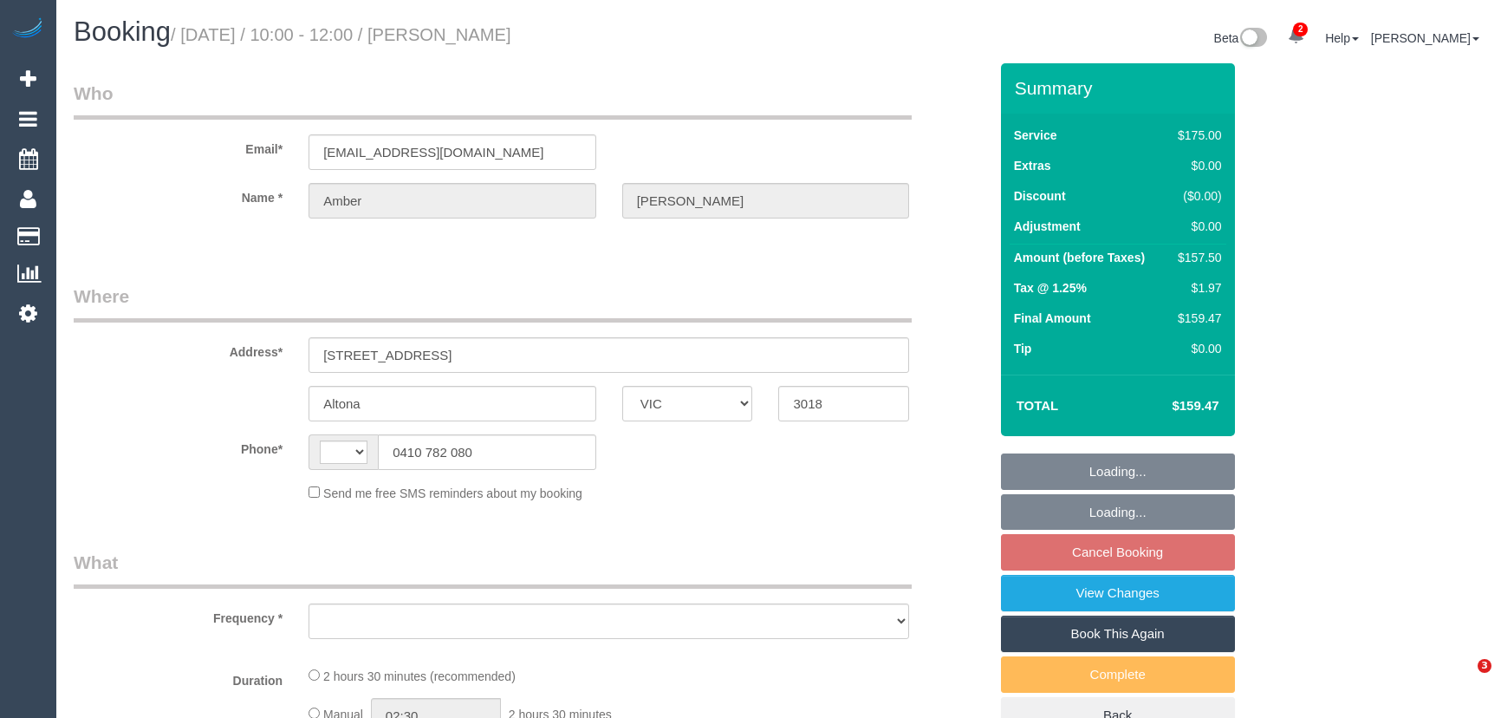
select select "VIC"
select select "string:AU"
select select "string:stripe-pm_1Gbg3n2GScqysDRVniq1UvNd"
select select "150"
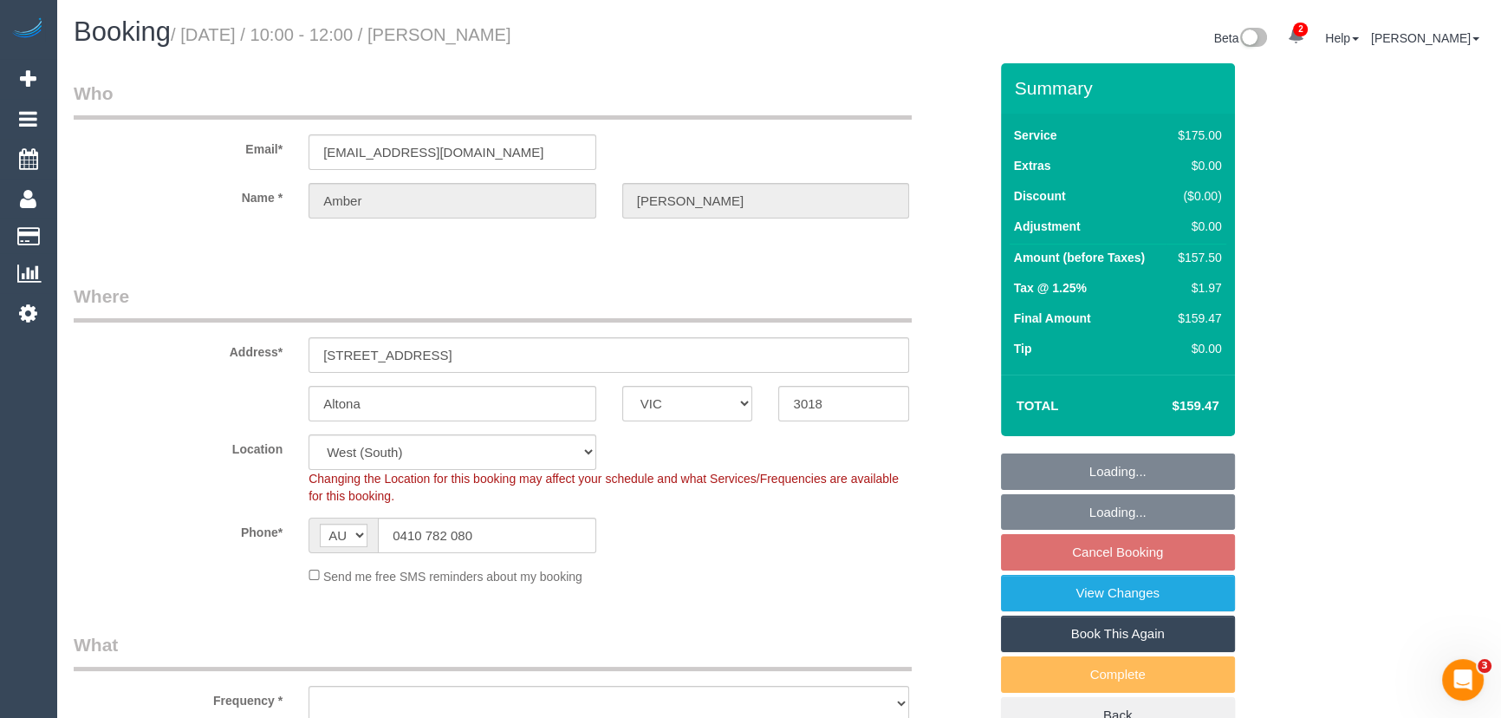
select select "object:858"
select select "number:28"
select select "number:14"
select select "number:18"
select select "number:24"
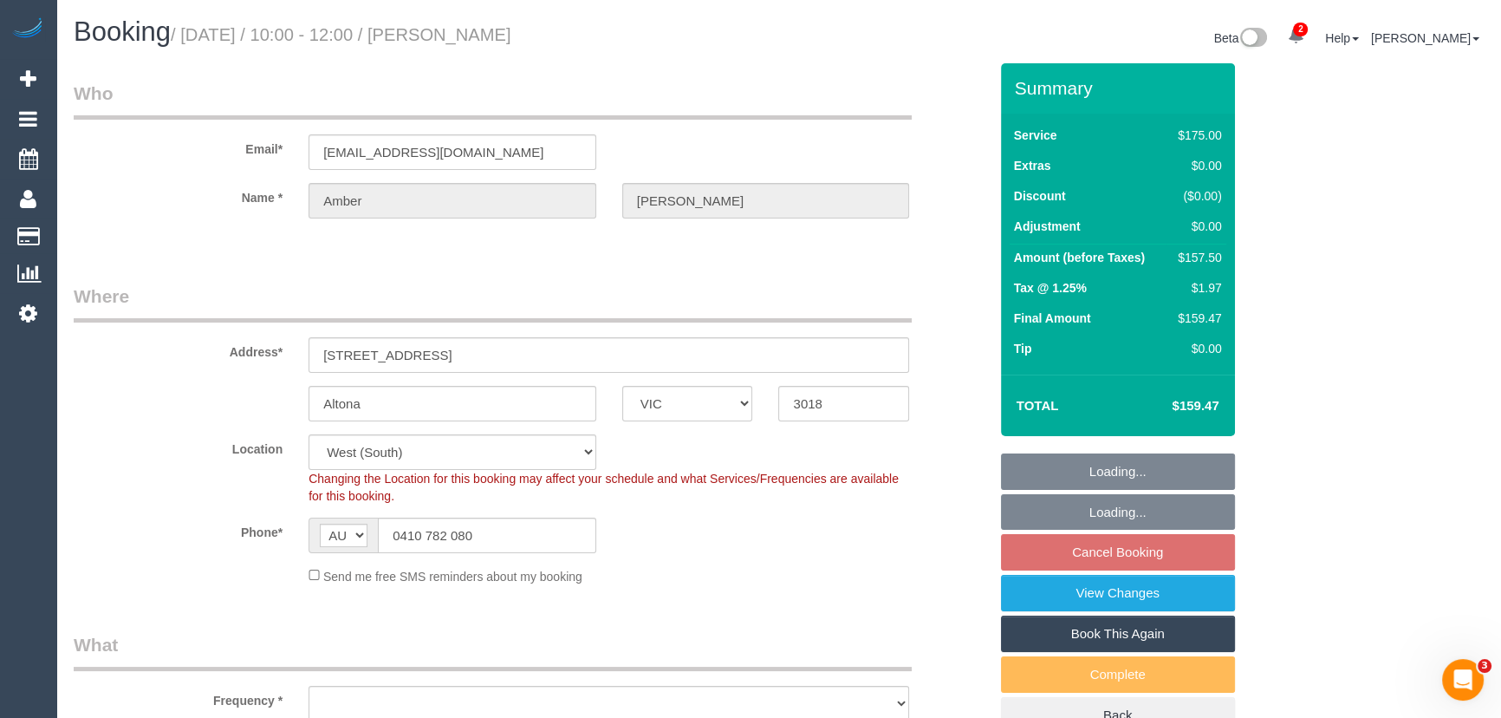
select select "number:12"
select select "object:863"
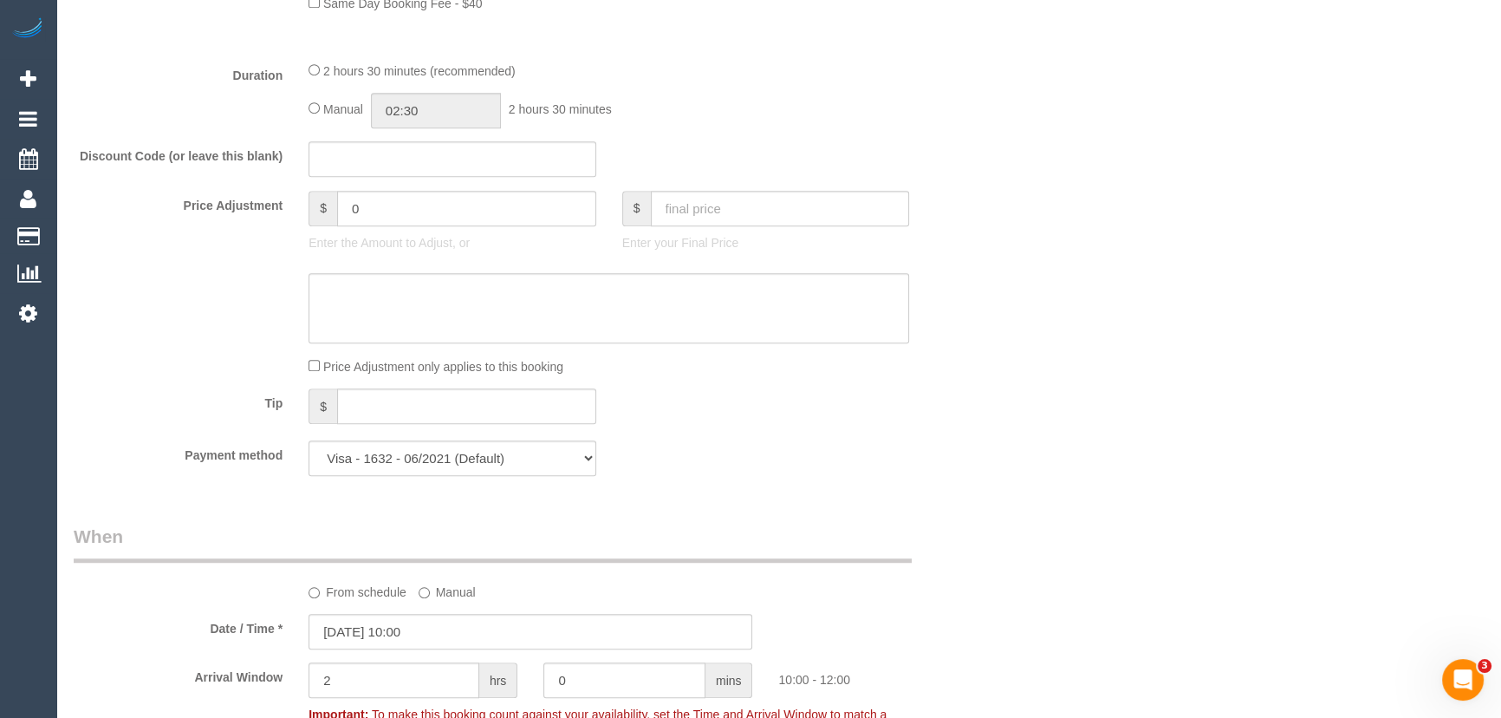
scroll to position [1181, 0]
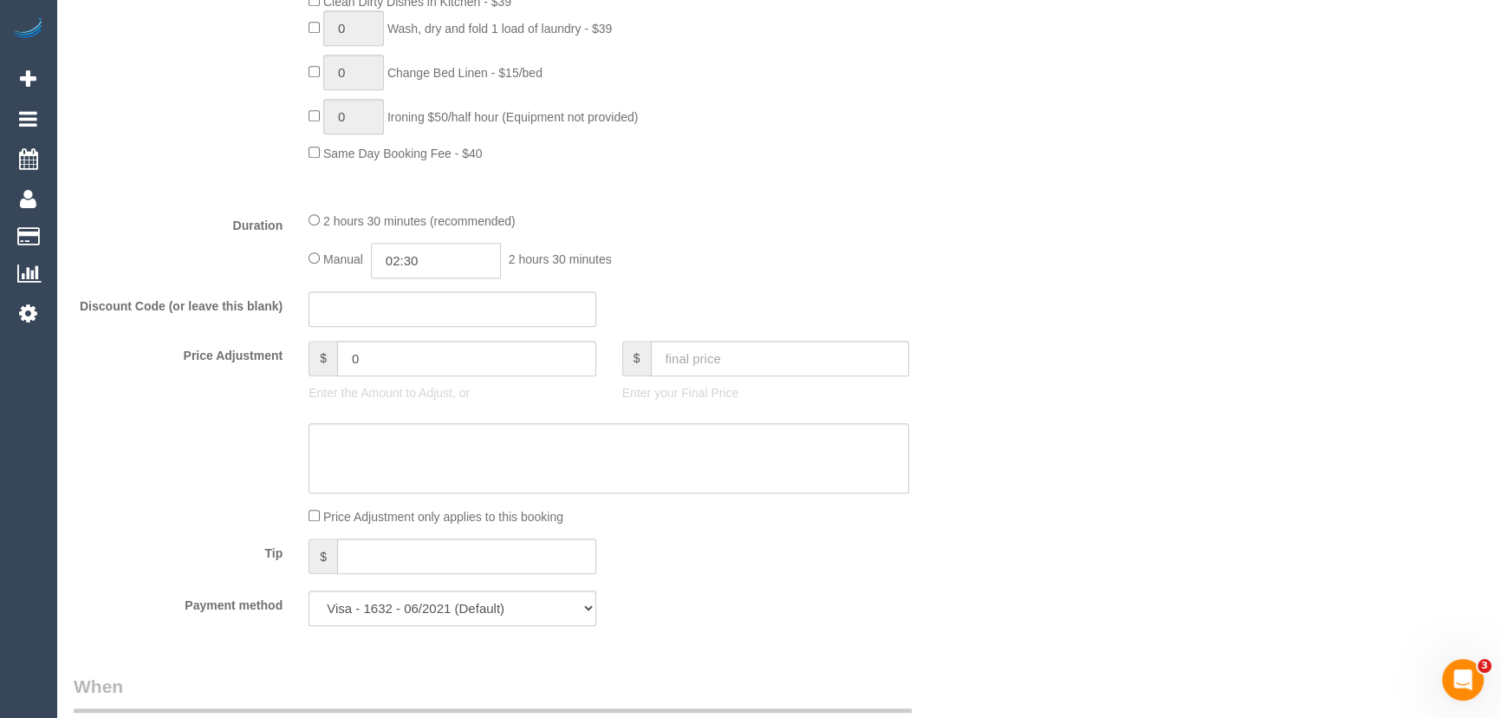
click at [459, 259] on input "02:30" at bounding box center [436, 261] width 130 height 36
click at [419, 339] on li "01:30" at bounding box center [417, 333] width 77 height 23
click at [425, 277] on input "01:30" at bounding box center [436, 261] width 130 height 36
type input "01:15"
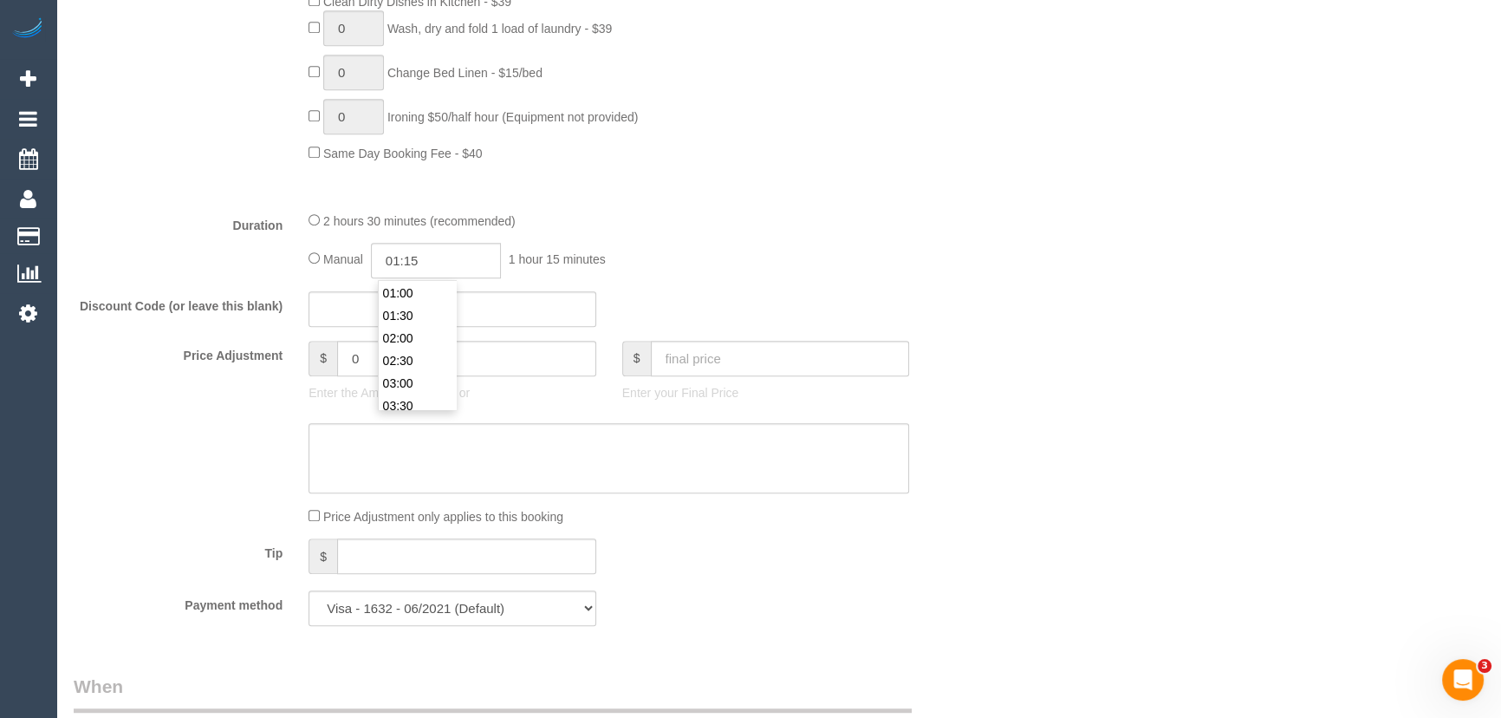
click at [804, 202] on fieldset "What Frequency * One Time Cleaning Weekly - 10% Off - 10.00% (0% for the First …" at bounding box center [531, 45] width 914 height 1188
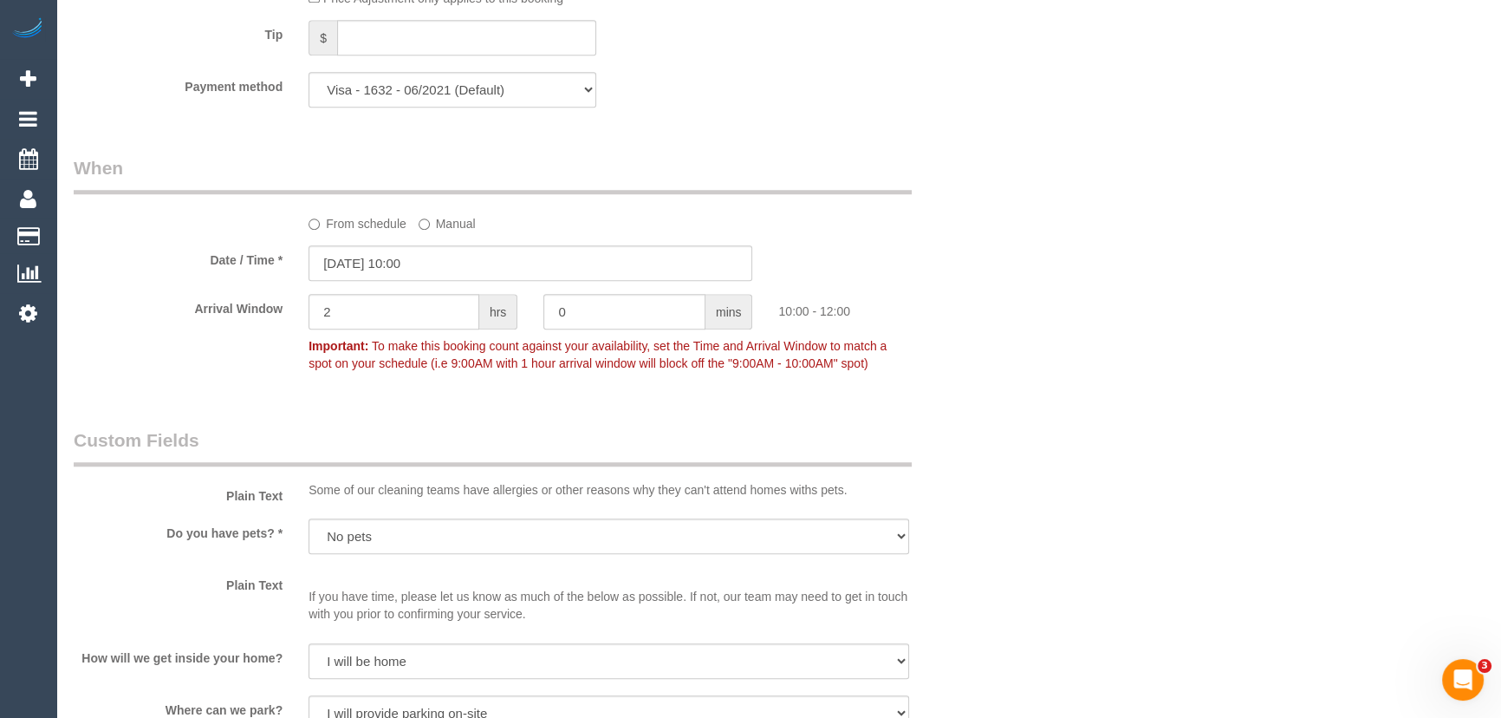
scroll to position [1811, 0]
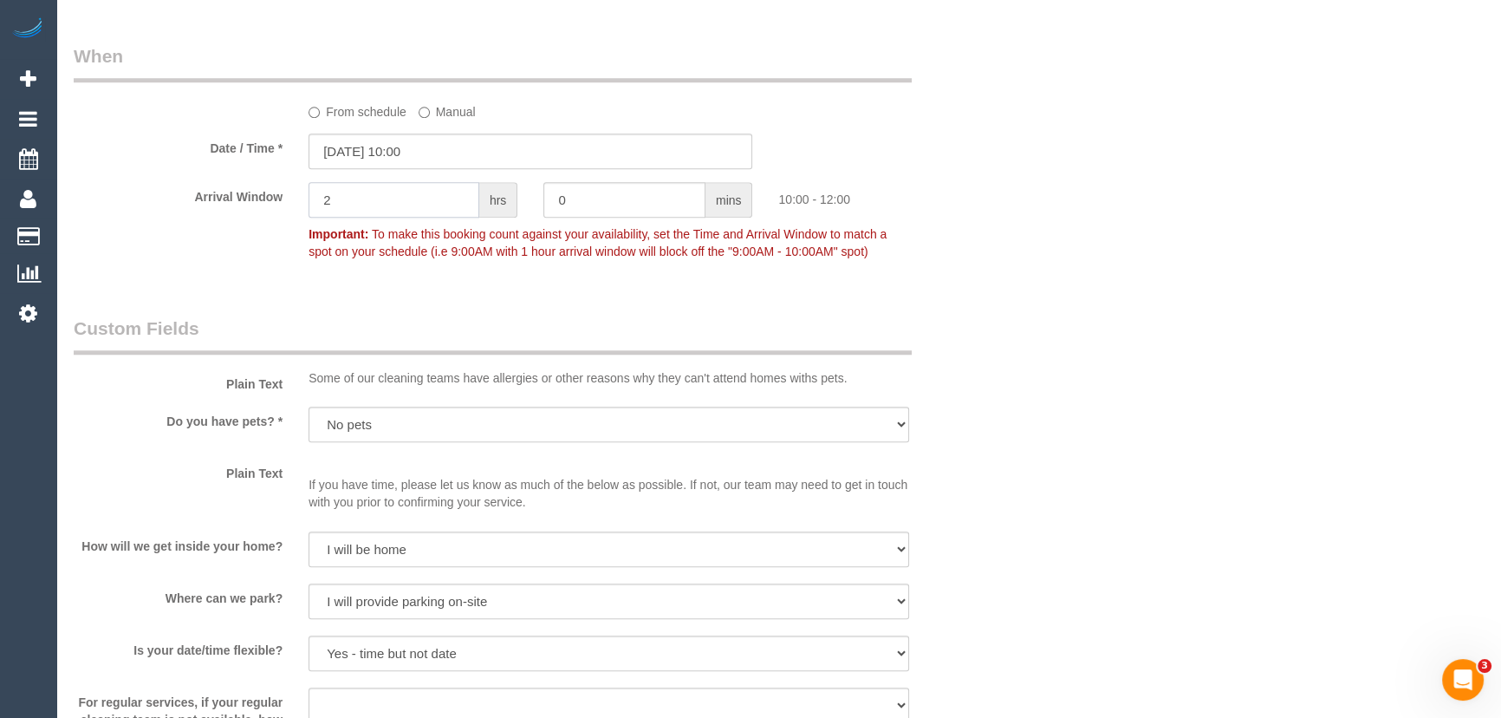
click at [402, 196] on input "2" at bounding box center [393, 200] width 171 height 36
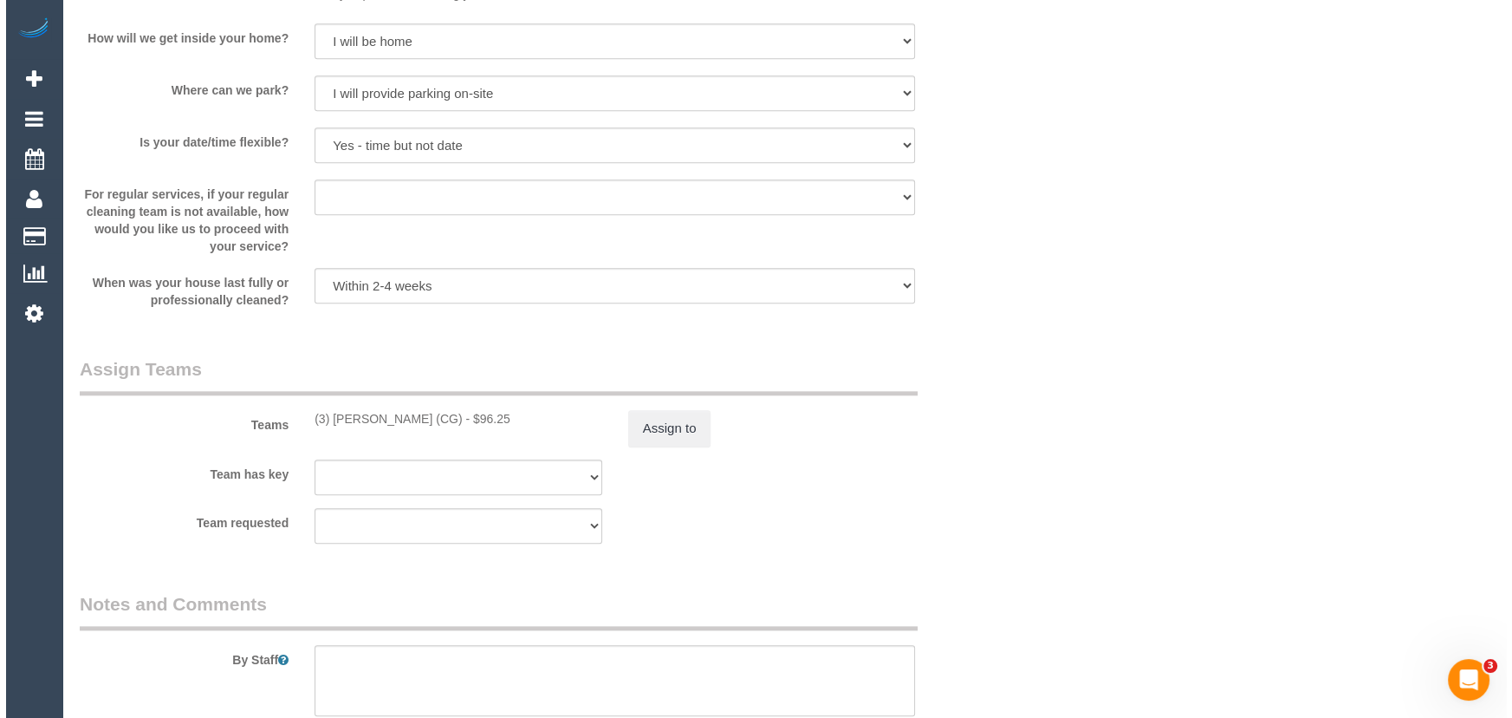
scroll to position [2442, 0]
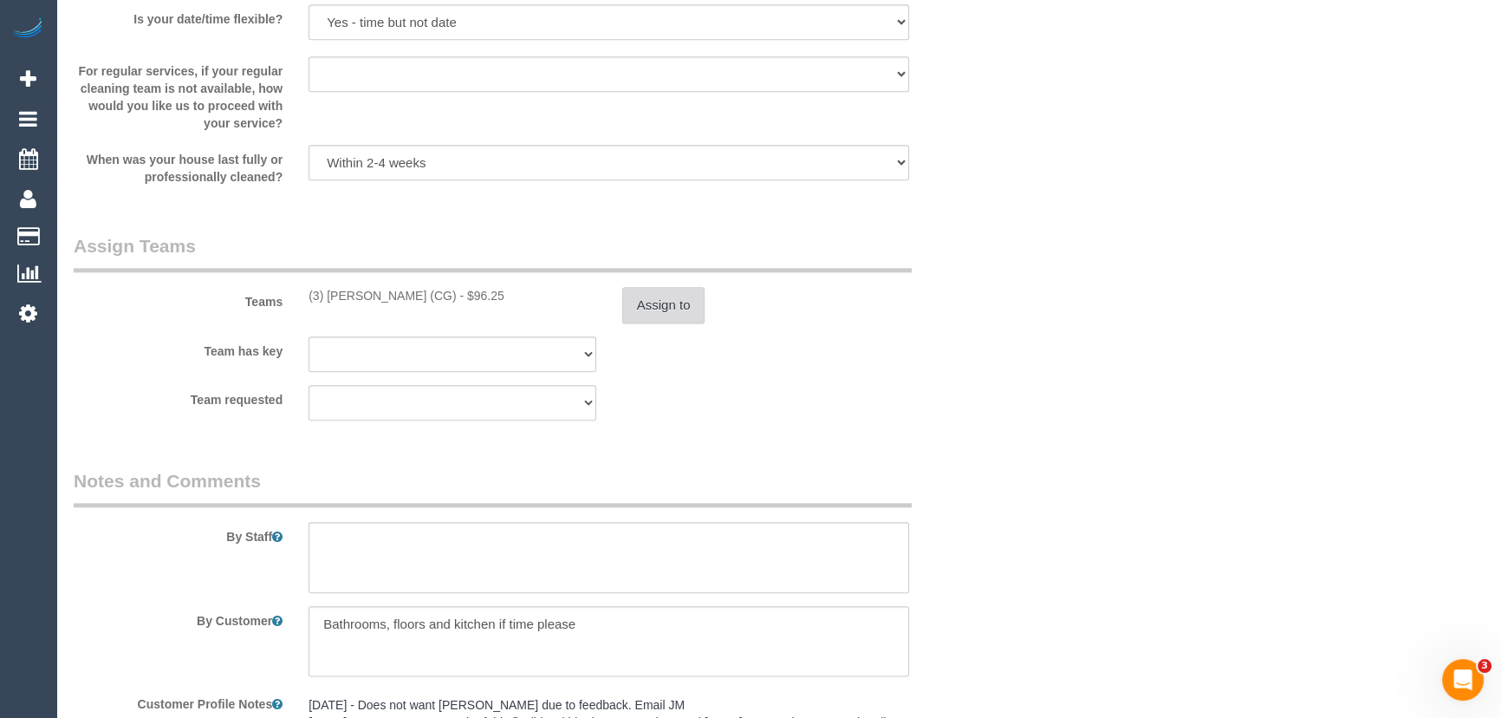
type input "1"
click at [672, 315] on button "Assign to" at bounding box center [663, 305] width 83 height 36
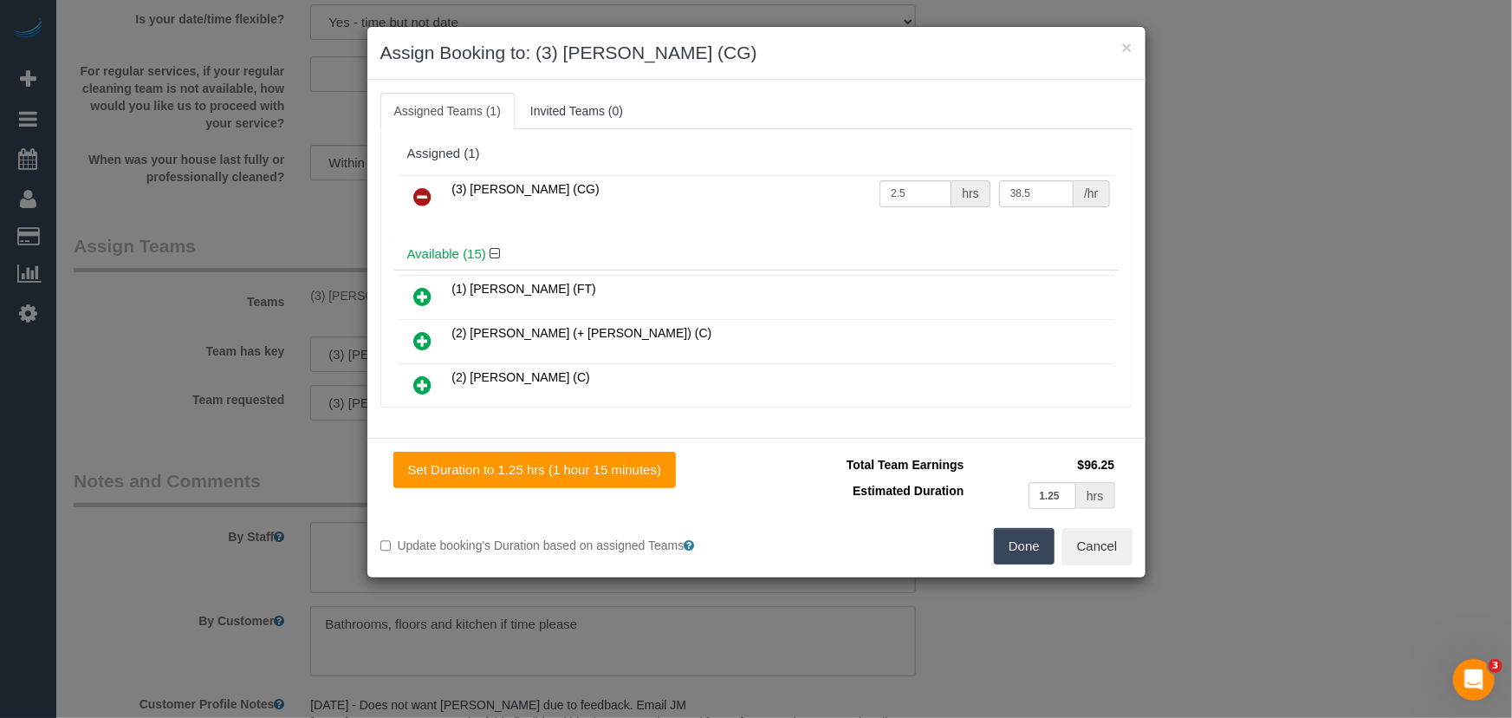
click at [421, 186] on icon at bounding box center [423, 196] width 18 height 21
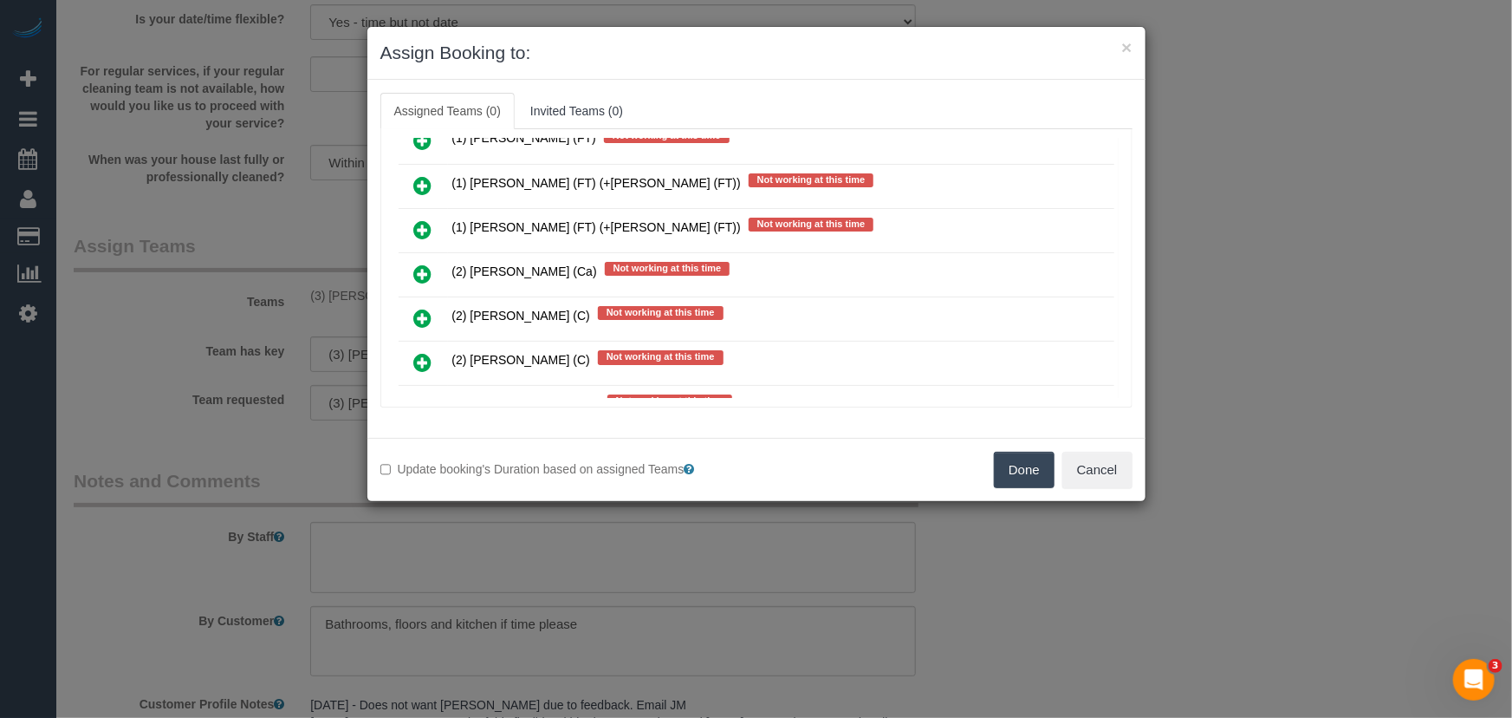
click at [418, 175] on icon at bounding box center [423, 185] width 18 height 21
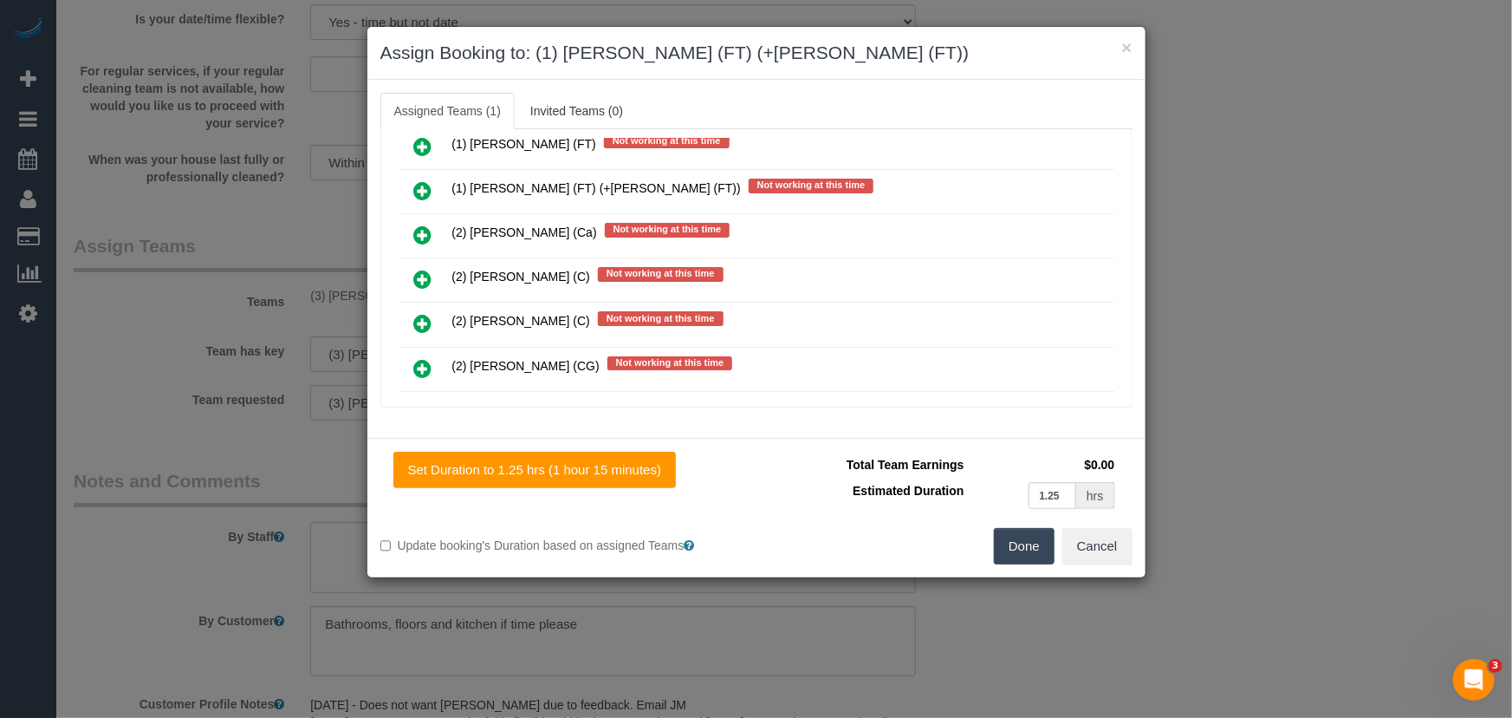
click at [418, 180] on icon at bounding box center [423, 190] width 18 height 21
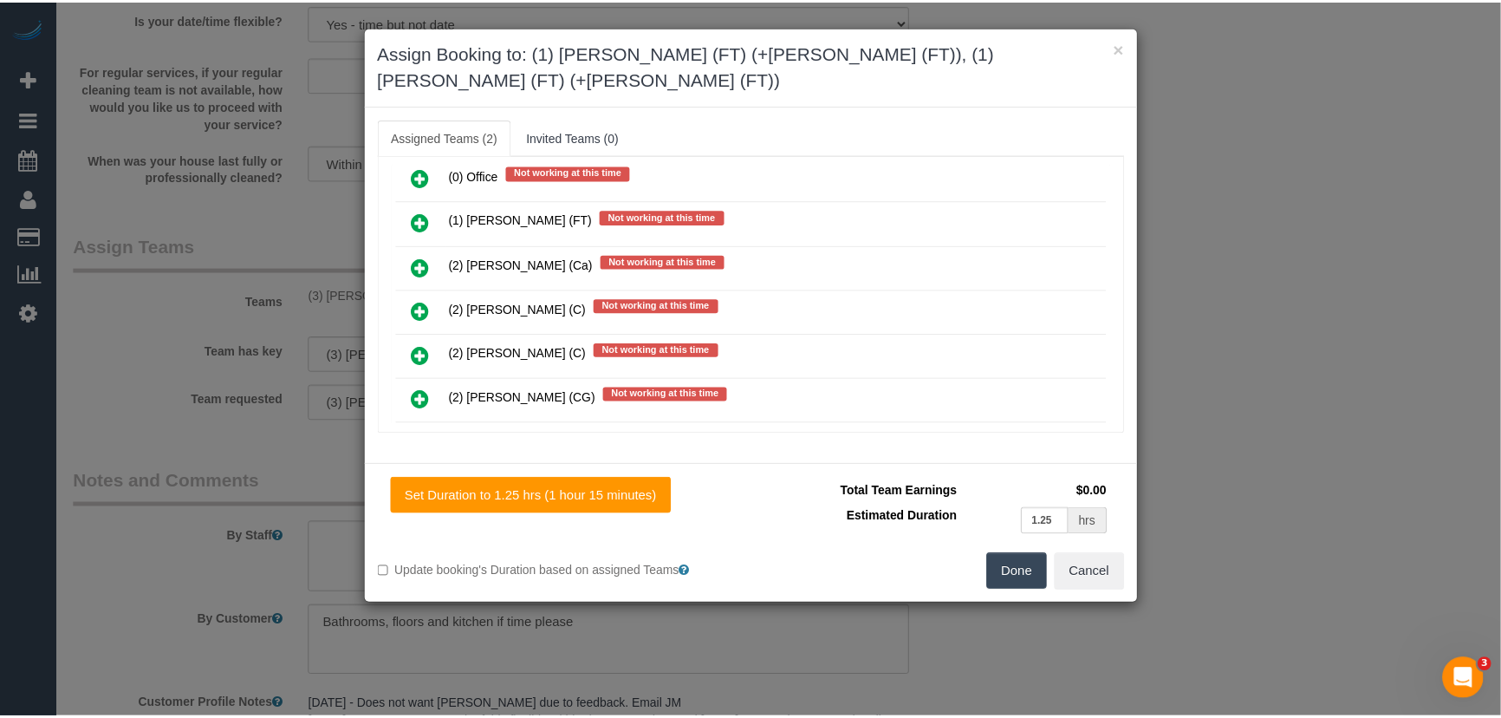
scroll to position [1029, 0]
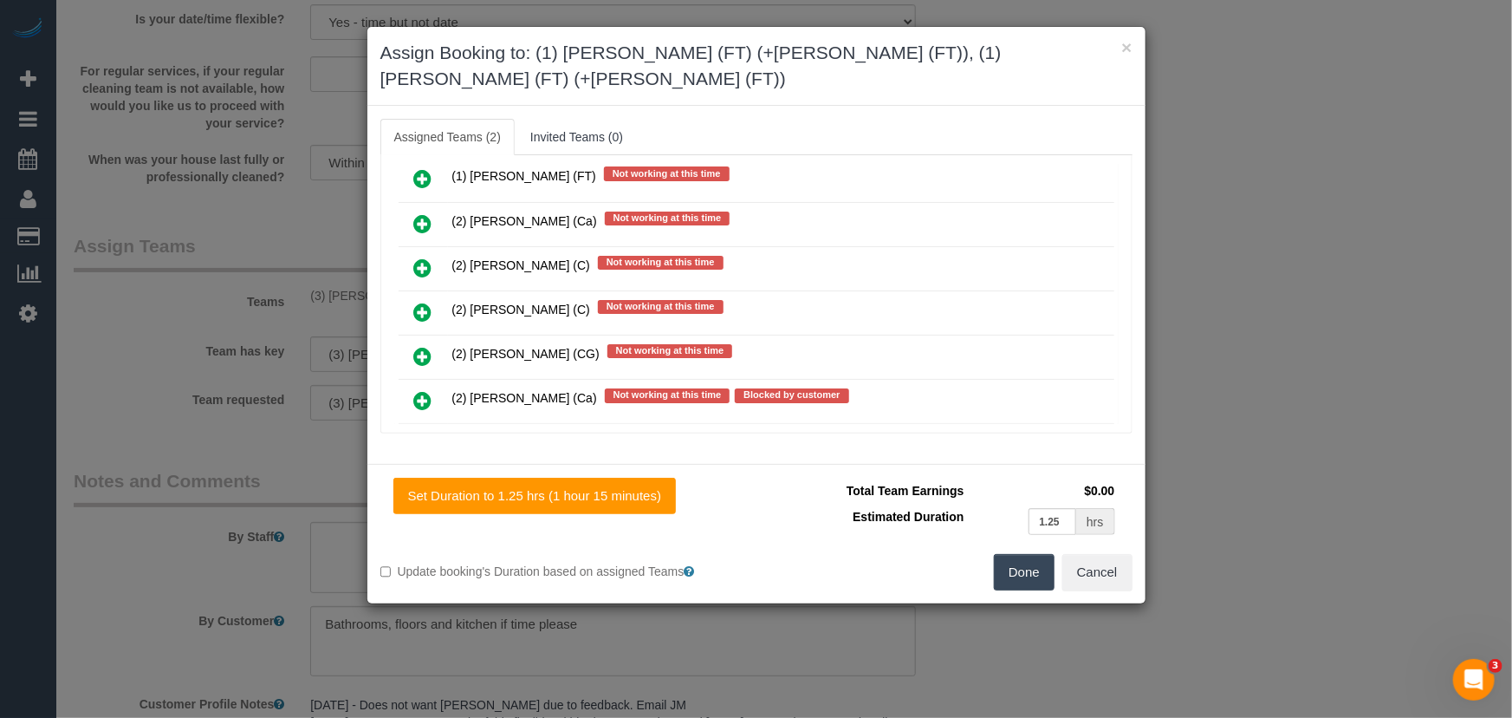
click at [1020, 554] on button "Done" at bounding box center [1024, 572] width 61 height 36
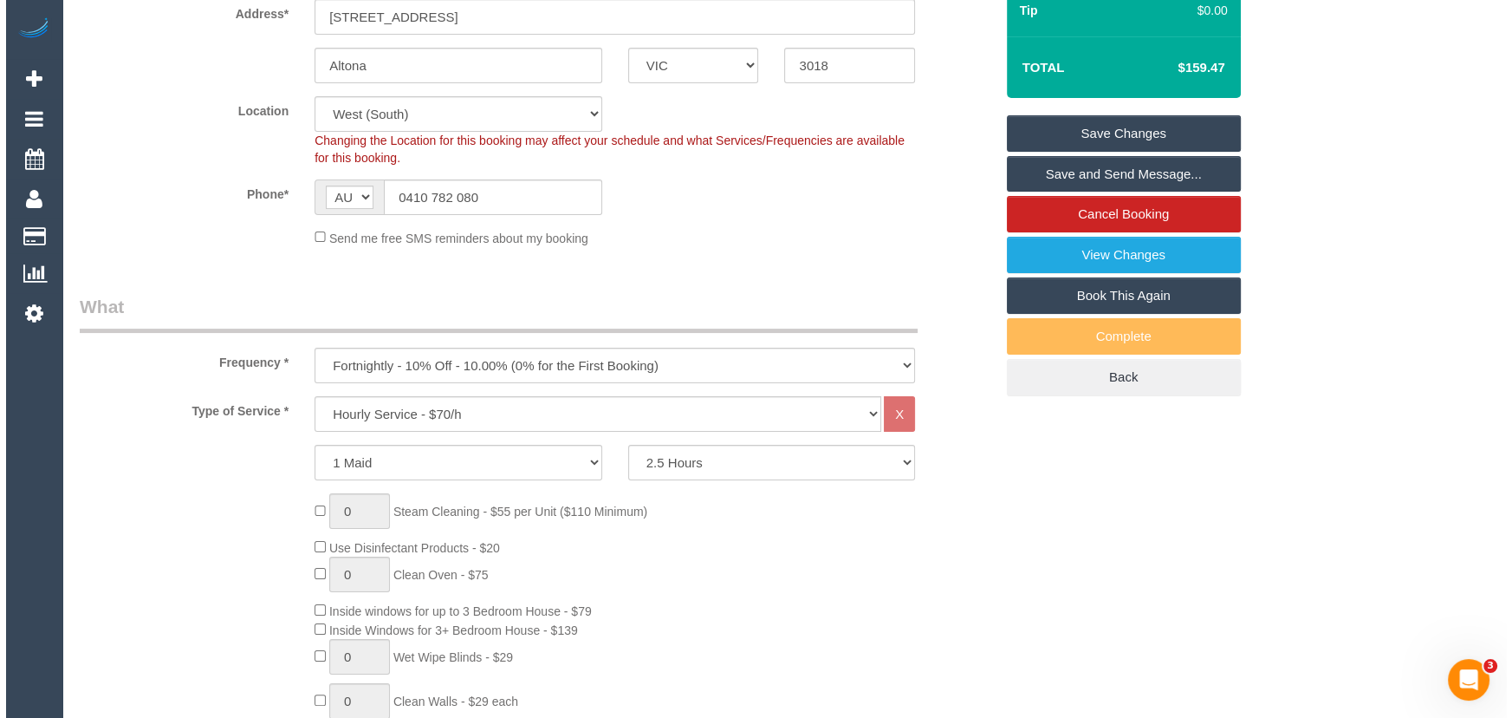
scroll to position [0, 0]
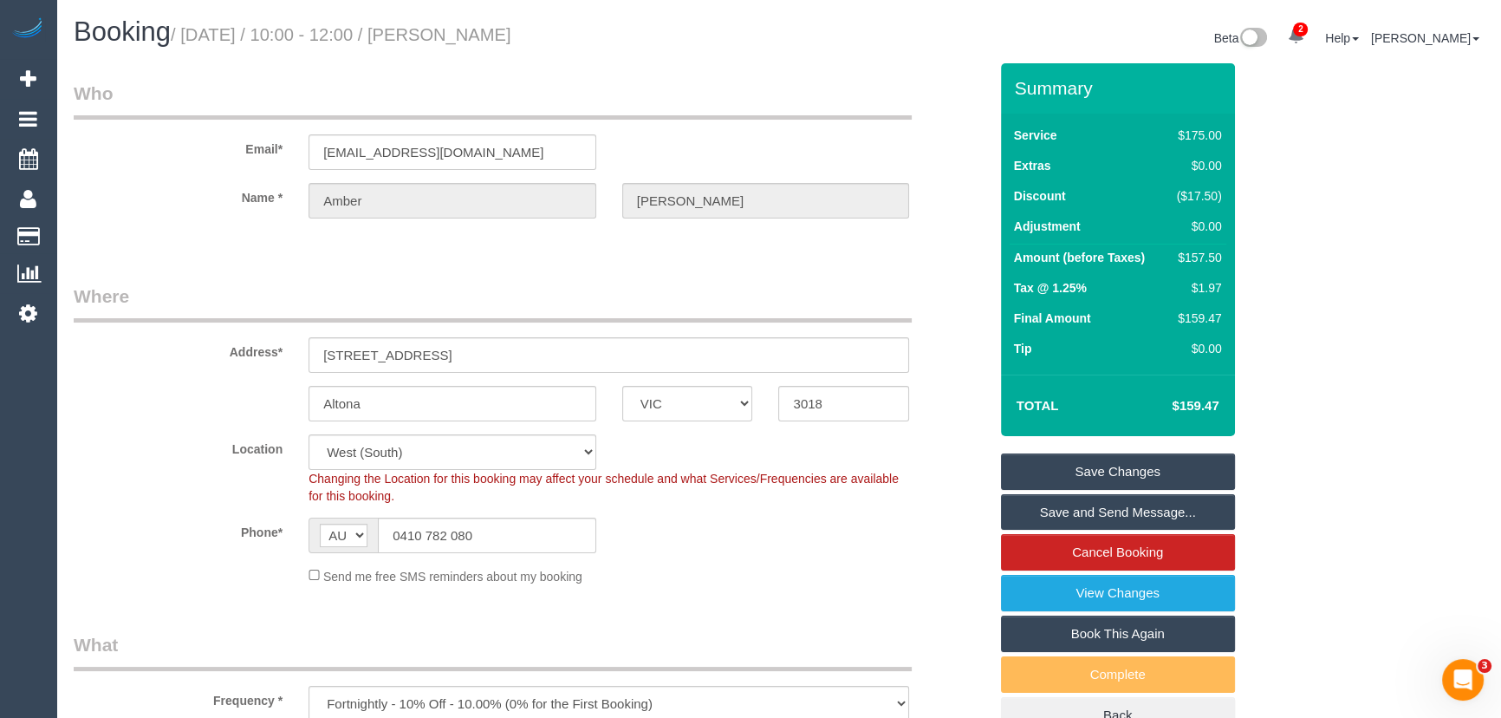
click at [500, 32] on small "/ [DATE] / 10:00 - 12:00 / [PERSON_NAME]" at bounding box center [341, 34] width 341 height 19
copy small "[PERSON_NAME]"
click at [1090, 469] on link "Save Changes" at bounding box center [1118, 471] width 234 height 36
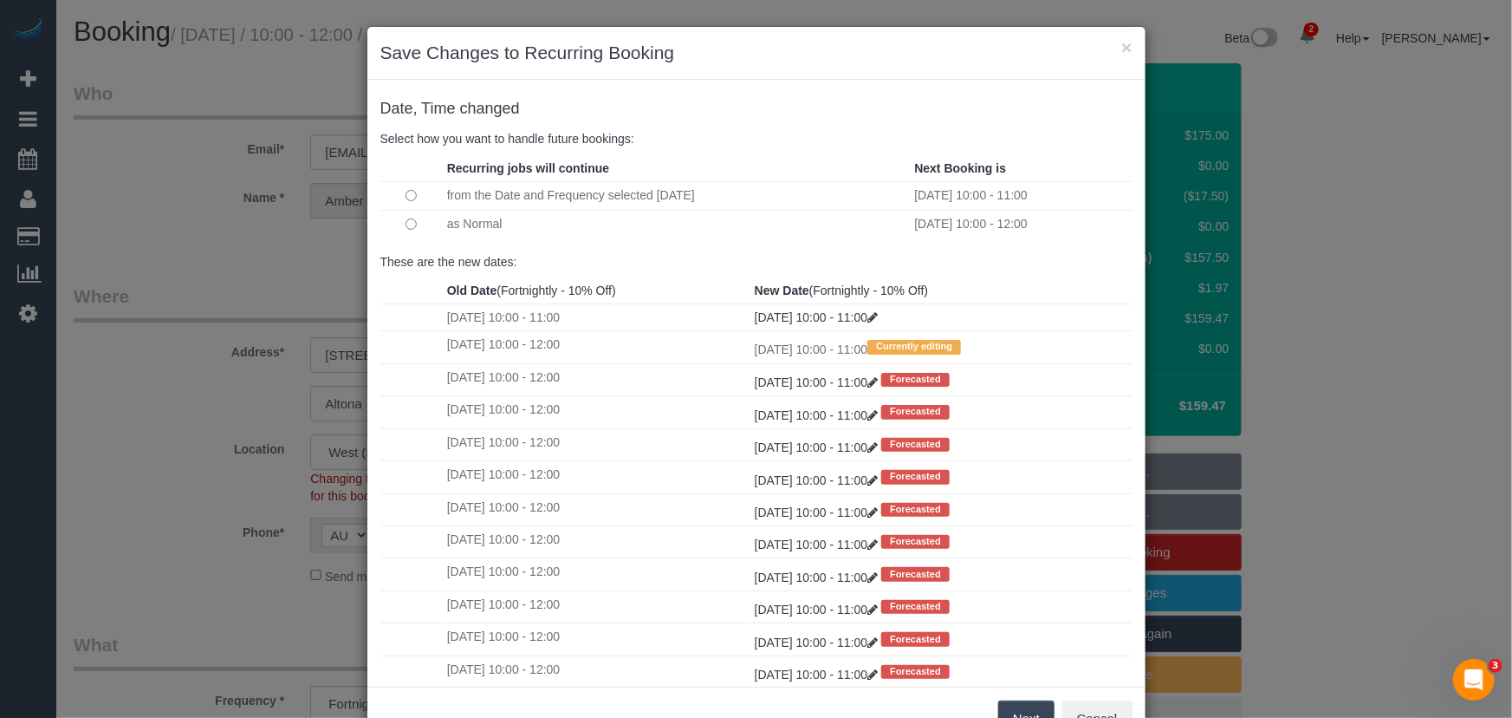
click at [1014, 706] on button "Next" at bounding box center [1026, 718] width 56 height 36
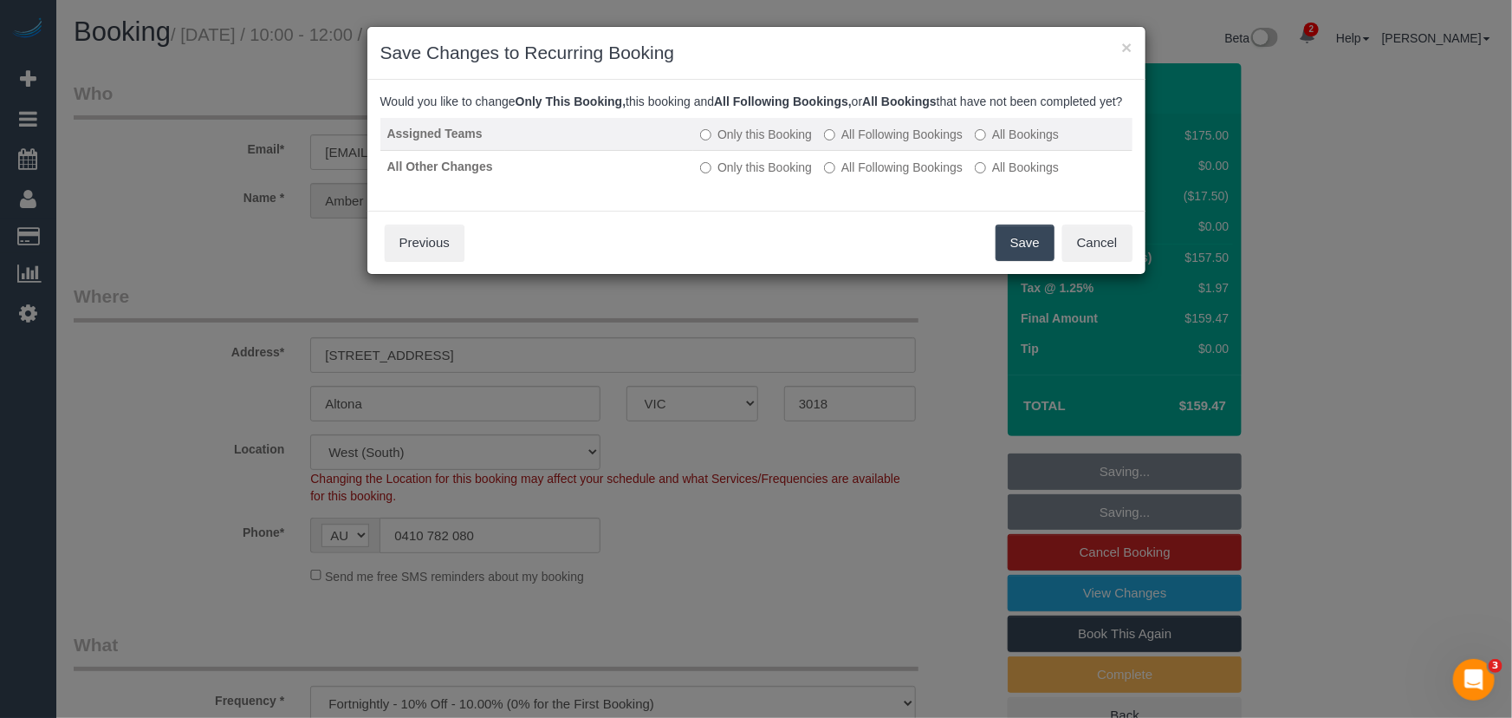
click at [912, 143] on label "All Following Bookings" at bounding box center [893, 134] width 139 height 17
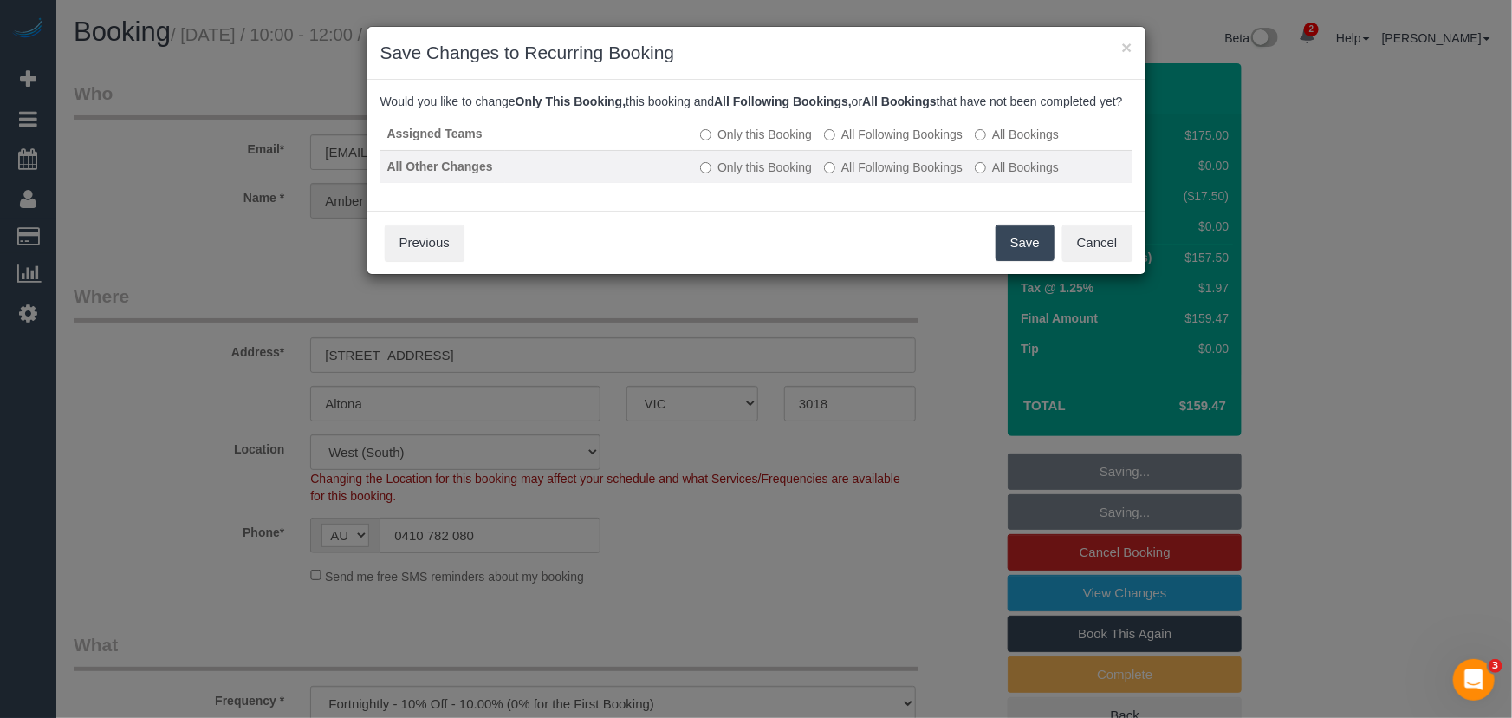
click at [911, 176] on label "All Following Bookings" at bounding box center [893, 167] width 139 height 17
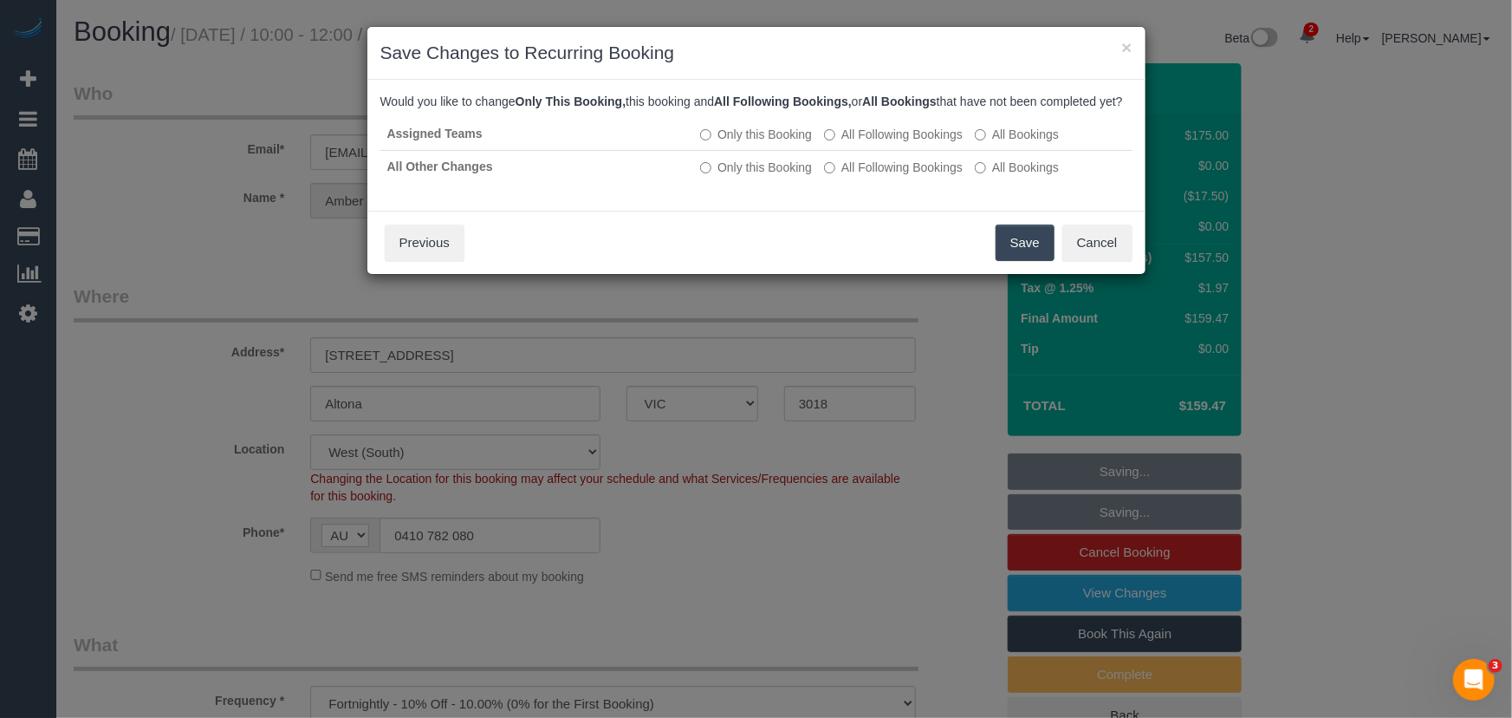
click at [1016, 260] on button "Save" at bounding box center [1025, 242] width 59 height 36
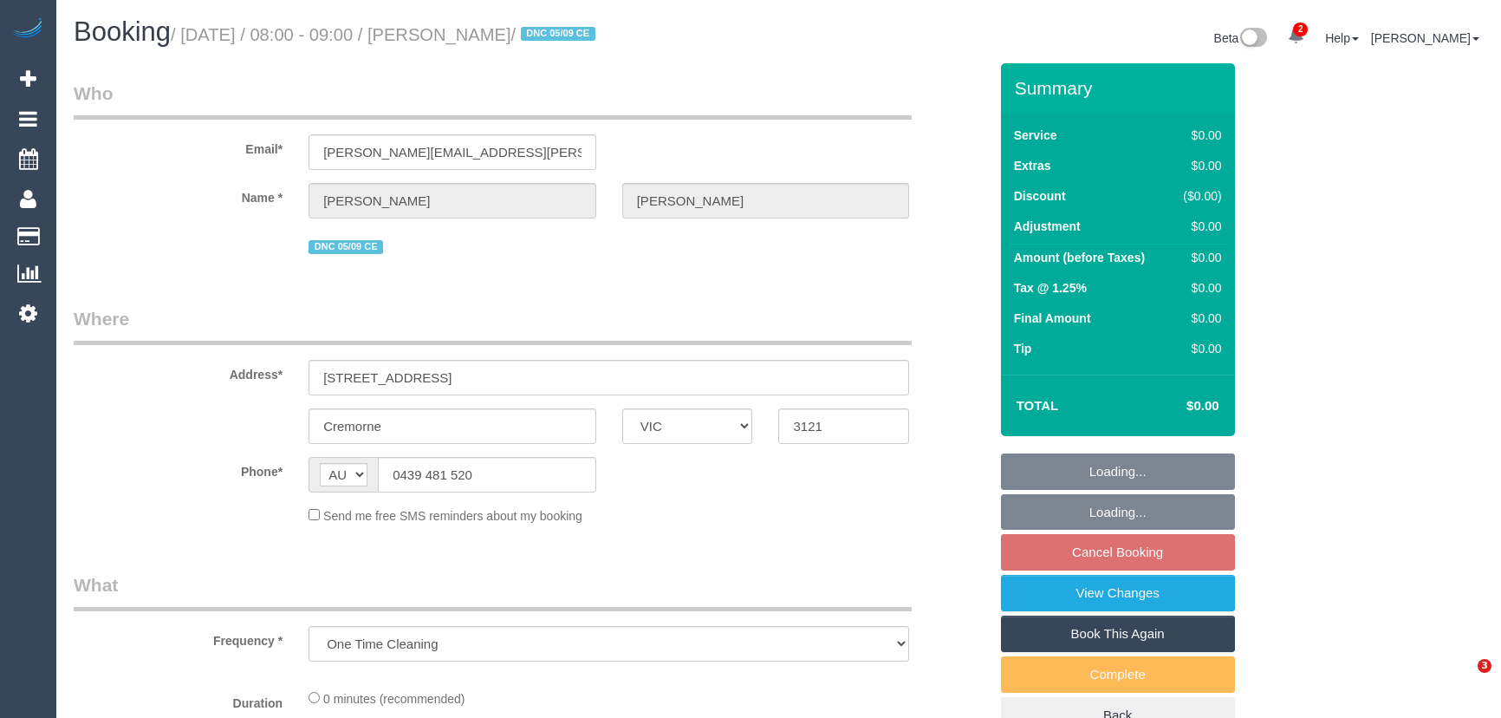
select select "VIC"
select select "string:stripe-pm_1RzyQT2GScqysDRVcII58yyR"
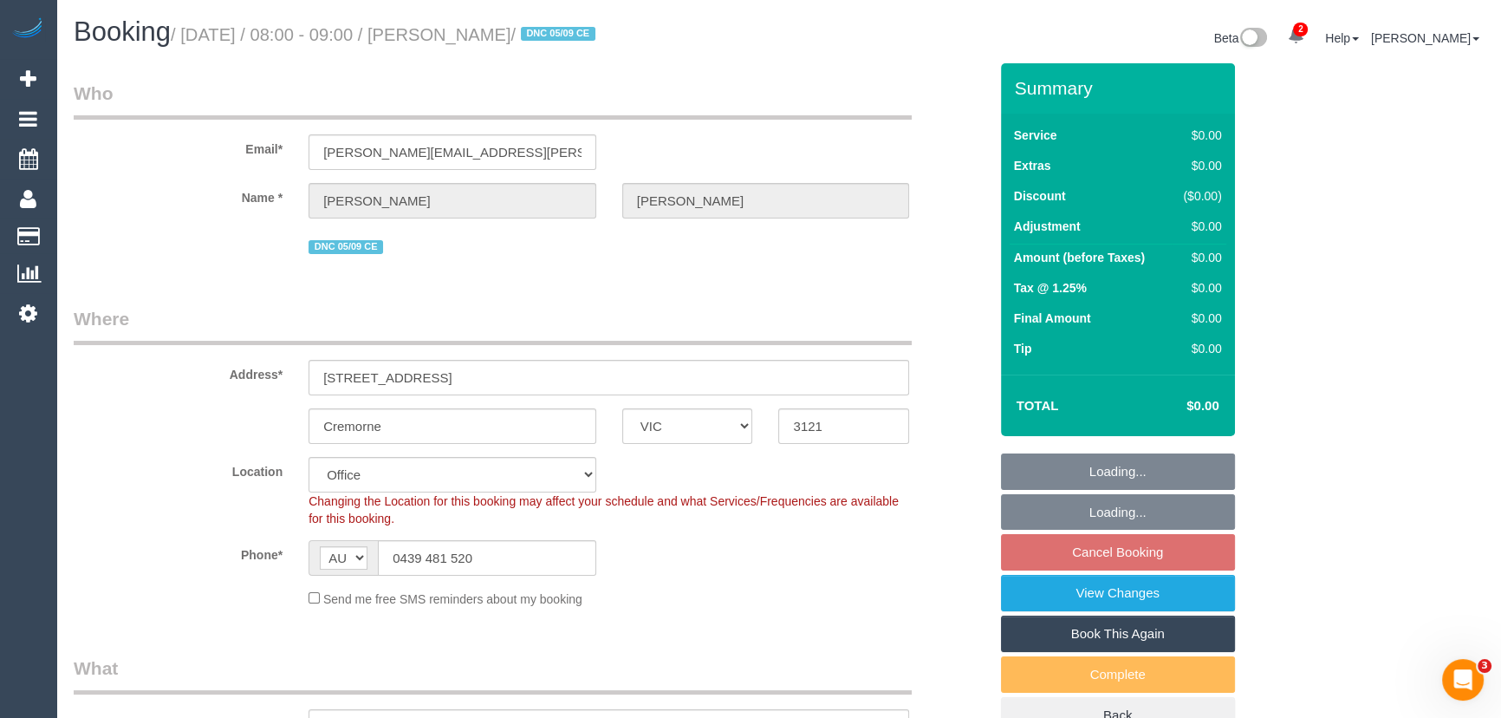
select select "object:556"
select select "number:27"
select select "number:14"
select select "number:19"
select select "number:24"
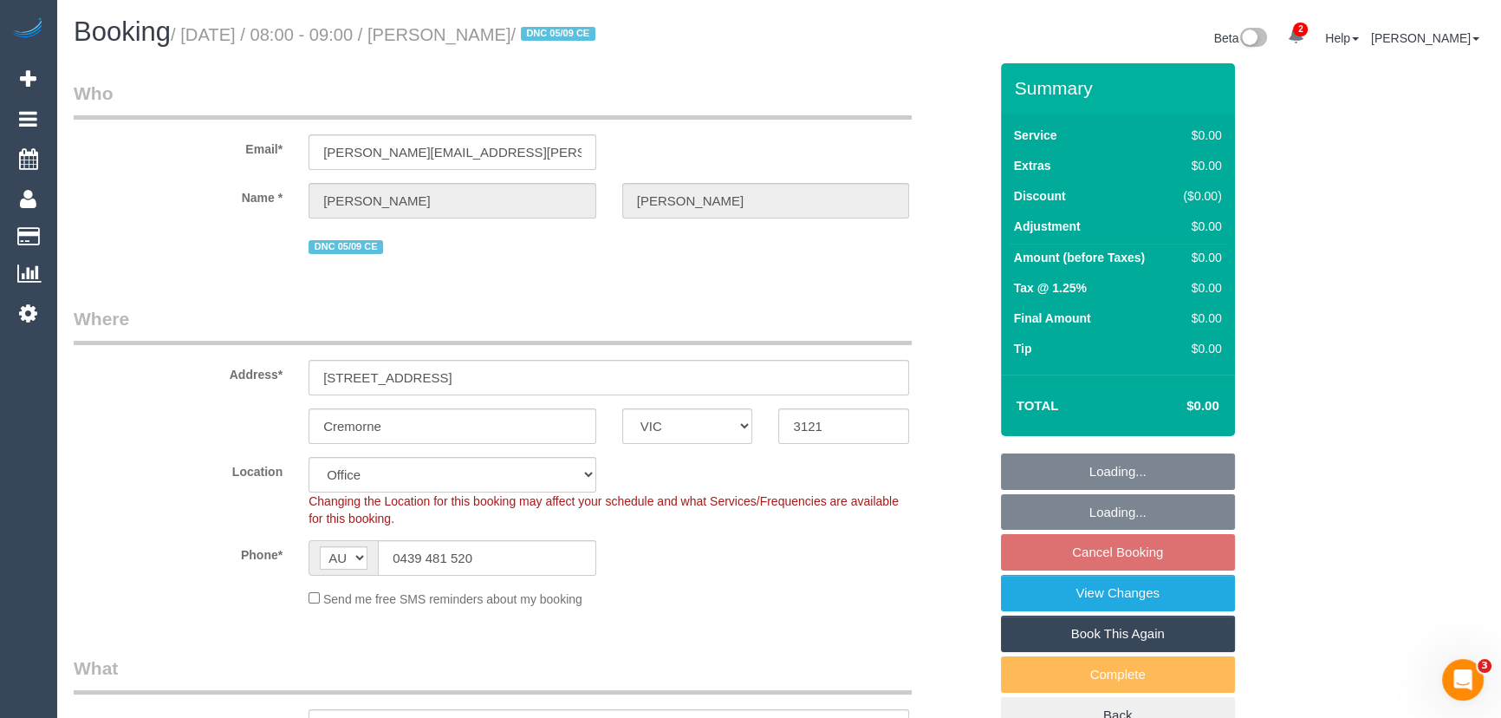
select select "number:35"
select select "number:11"
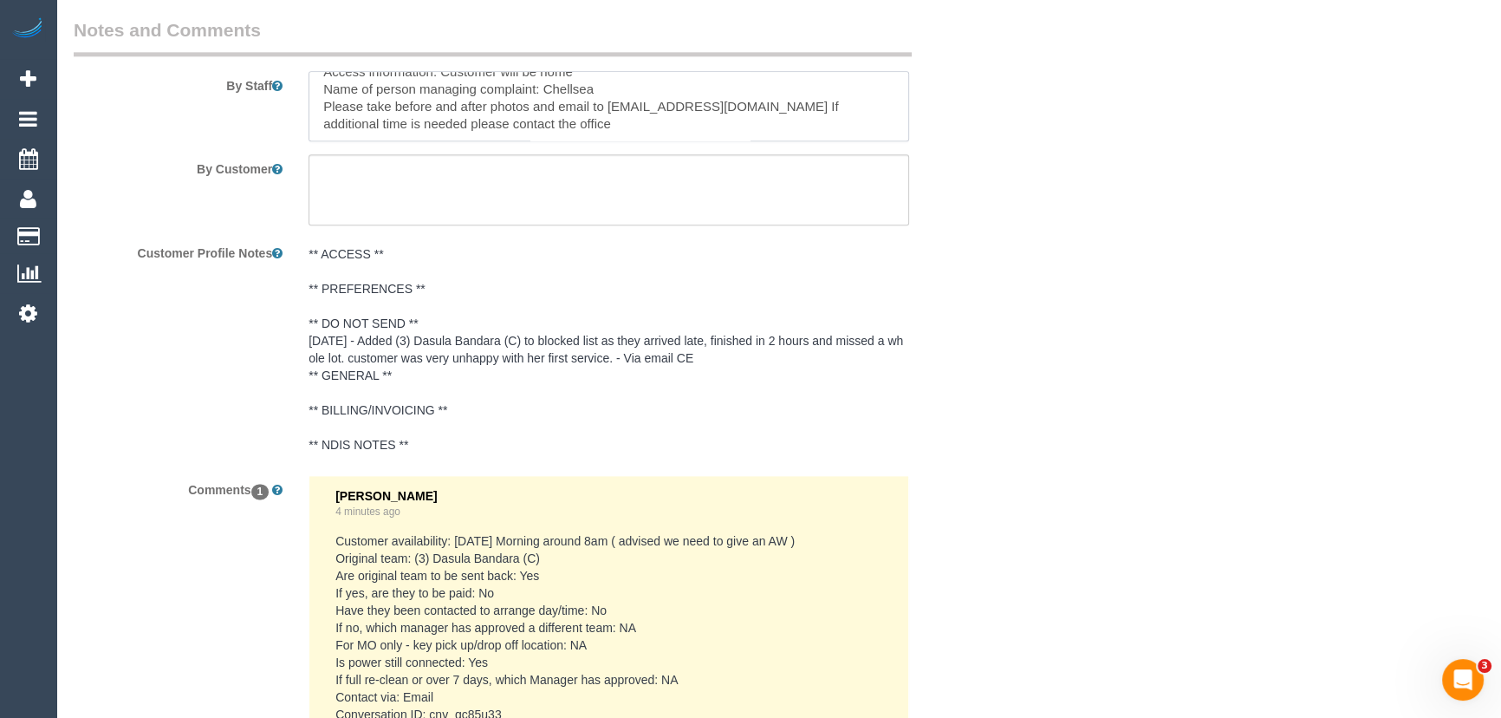
scroll to position [2284, 0]
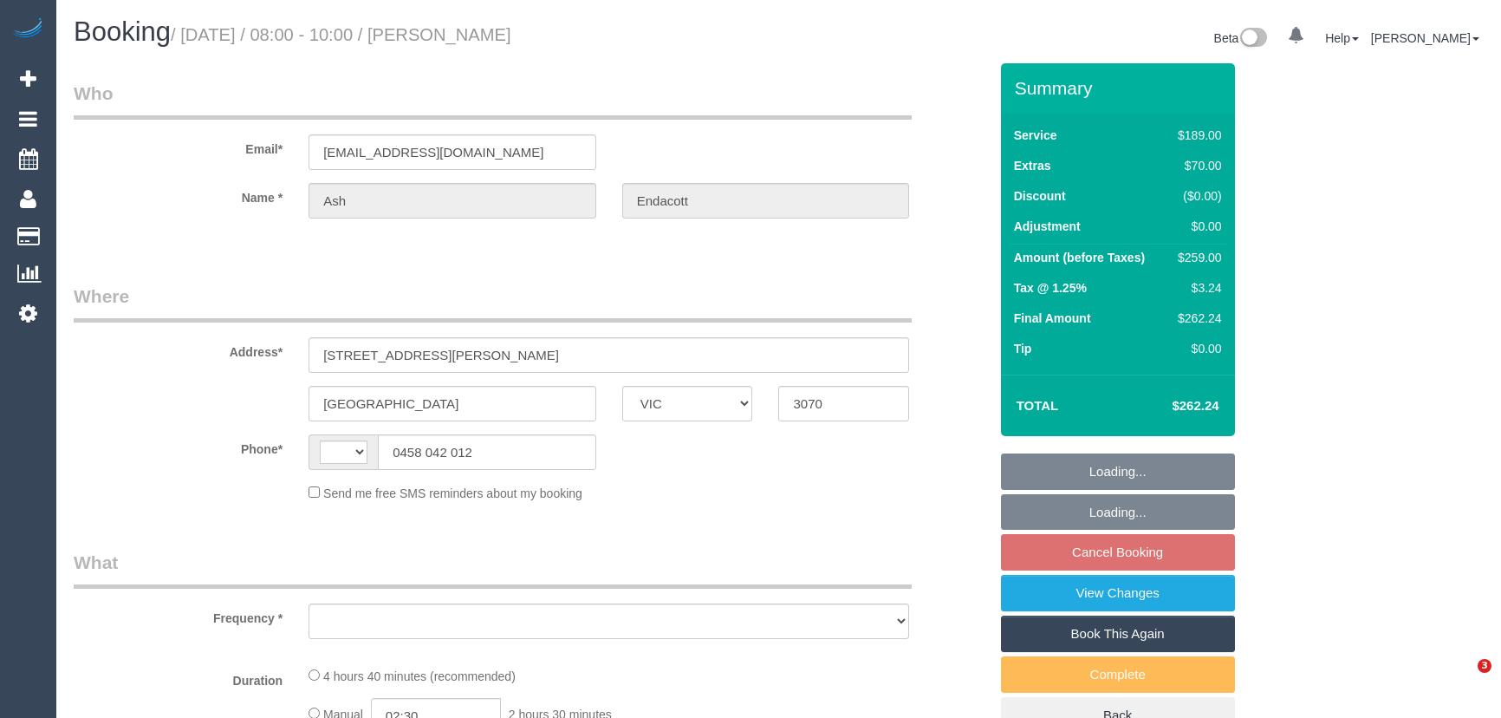
select select "VIC"
select select "string:AU"
select select "object:550"
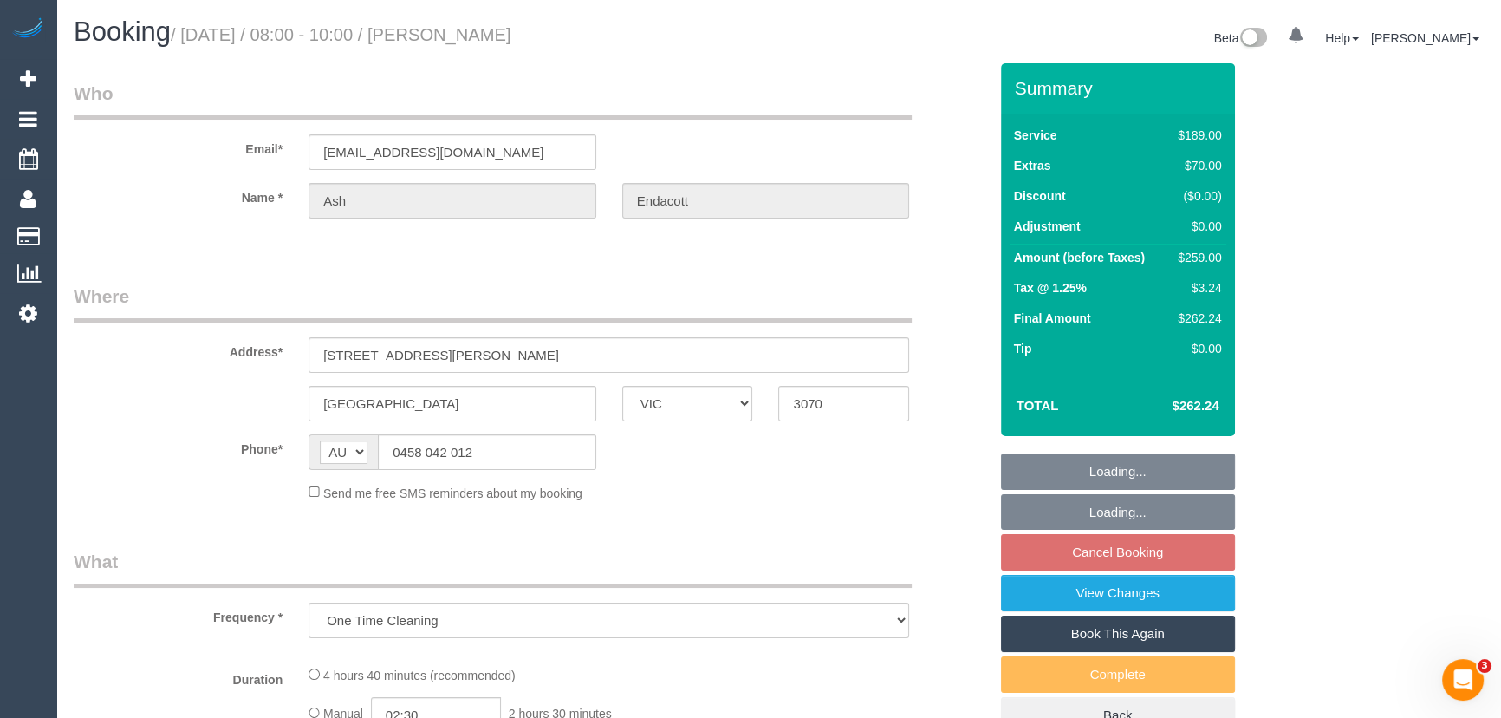
select select "string:stripe-pm_1PWSCx2GScqysDRVVFoqAGw8"
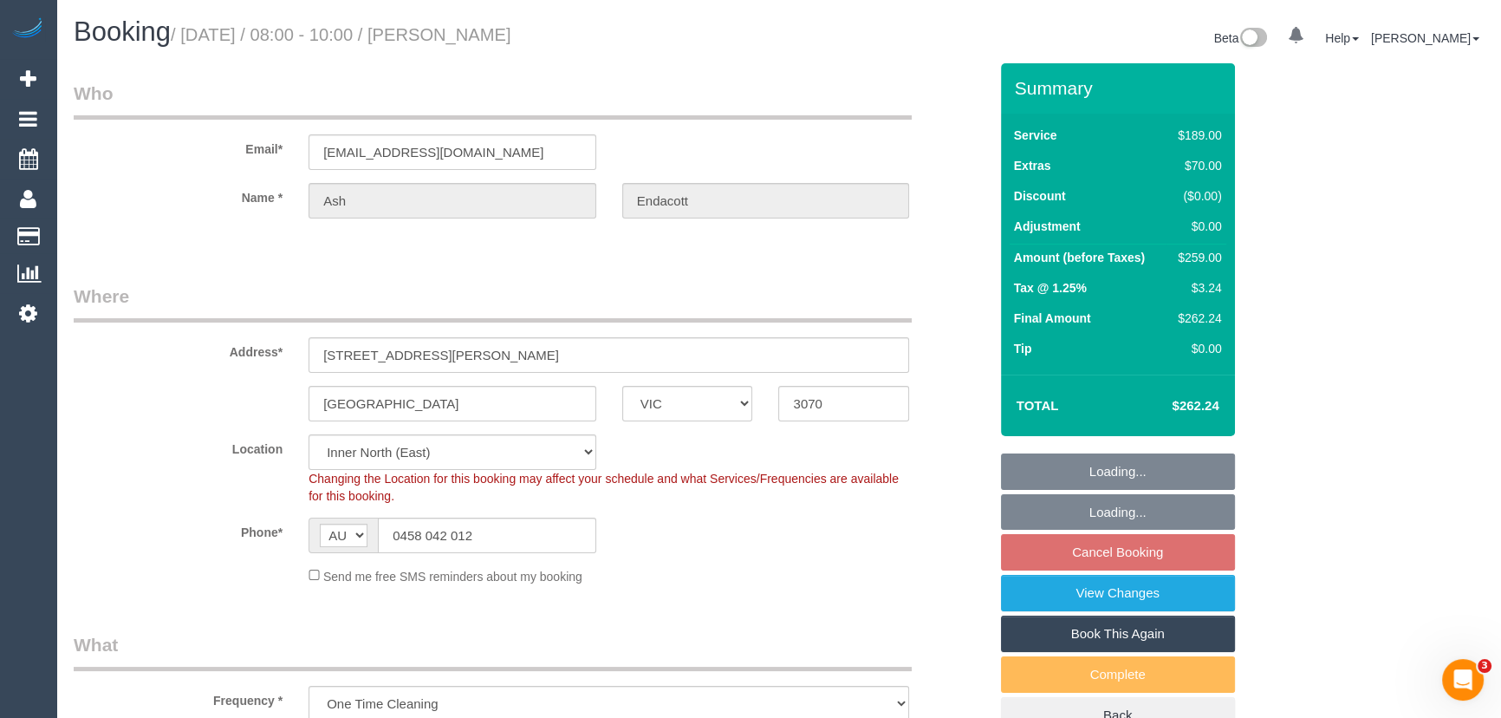
select select "number:28"
select select "number:15"
select select "number:19"
select select "number:25"
select select "number:26"
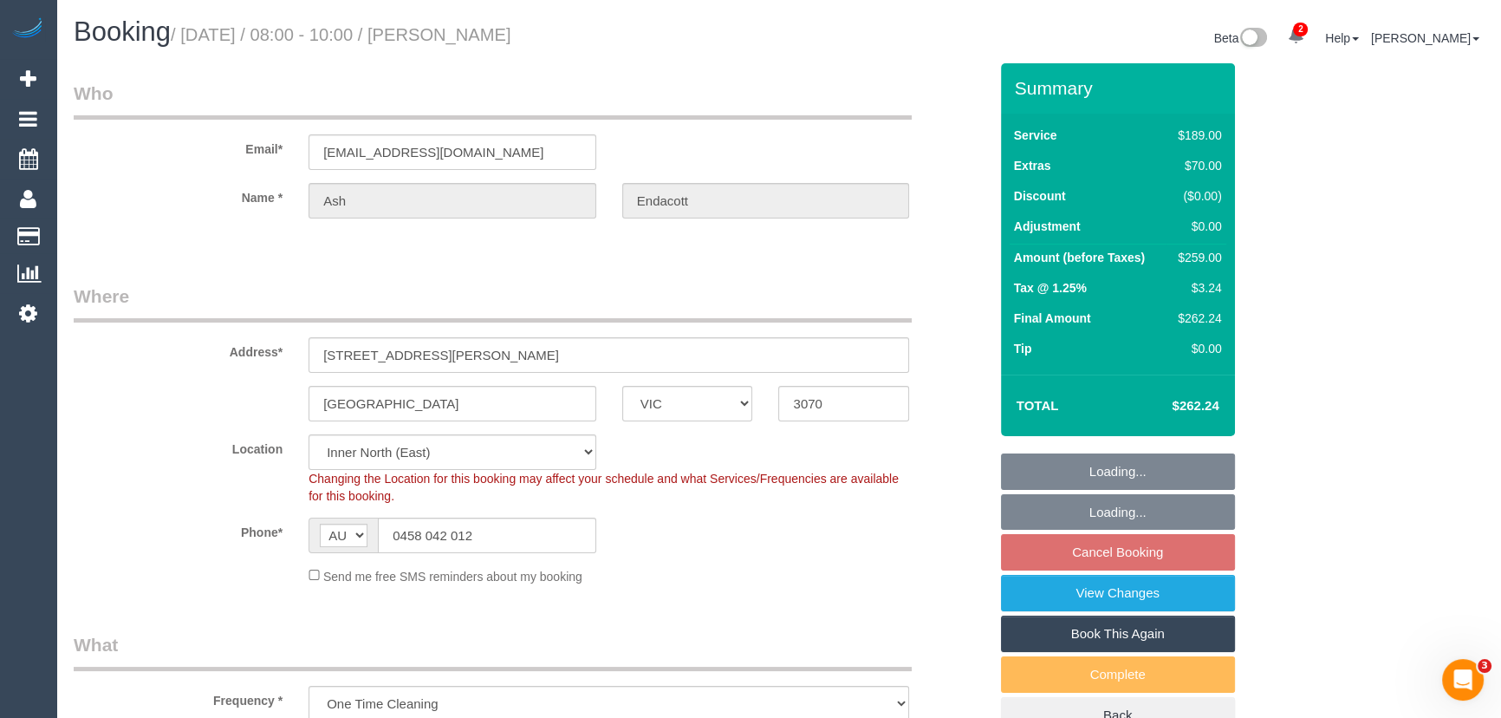
select select "object:820"
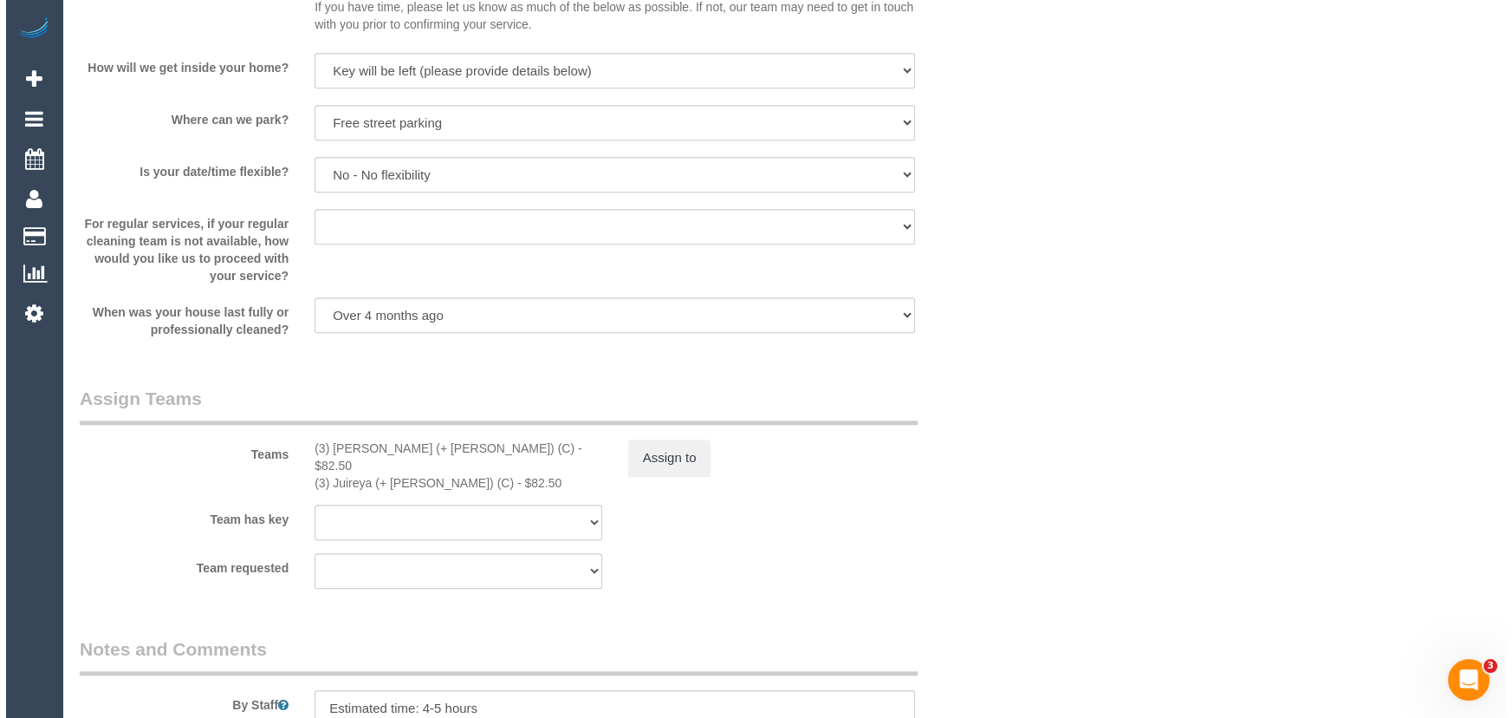
scroll to position [2442, 0]
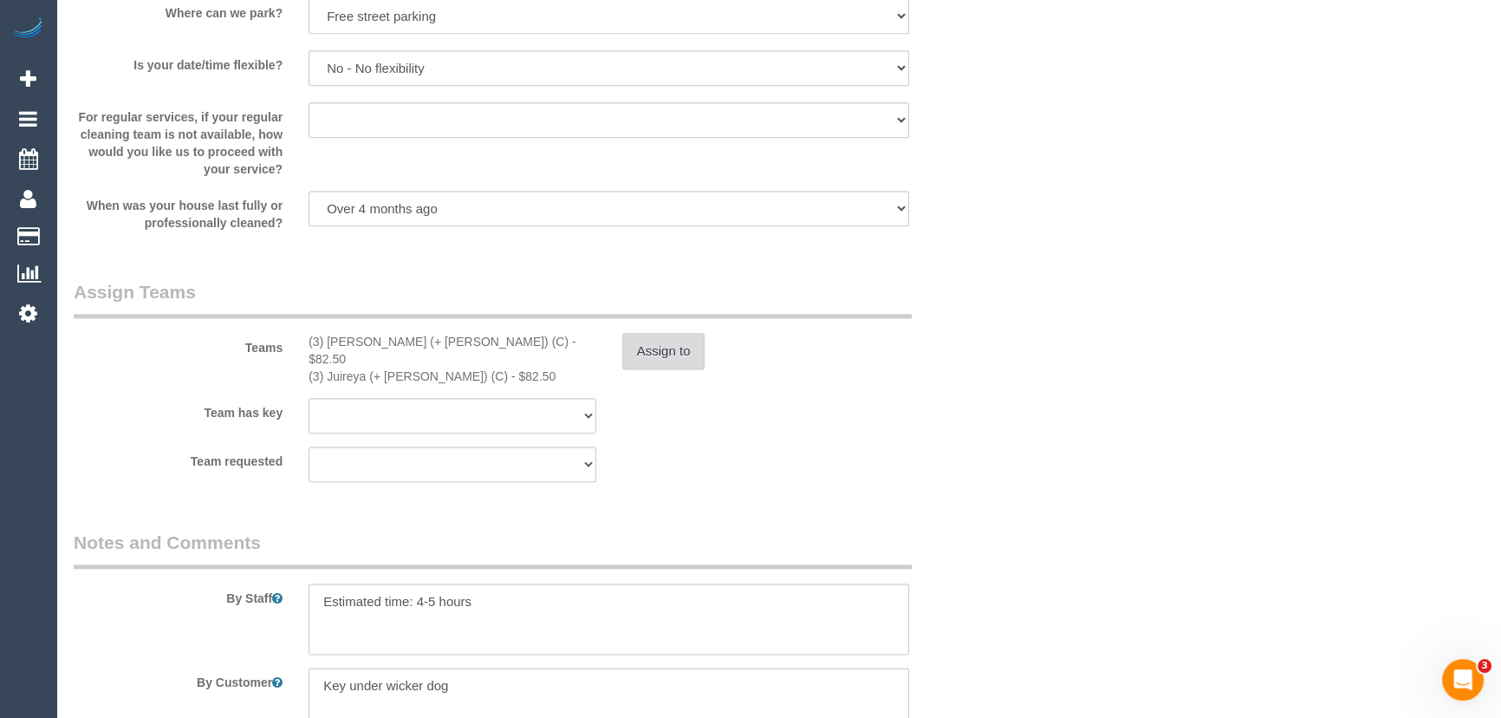
click at [664, 349] on button "Assign to" at bounding box center [663, 351] width 83 height 36
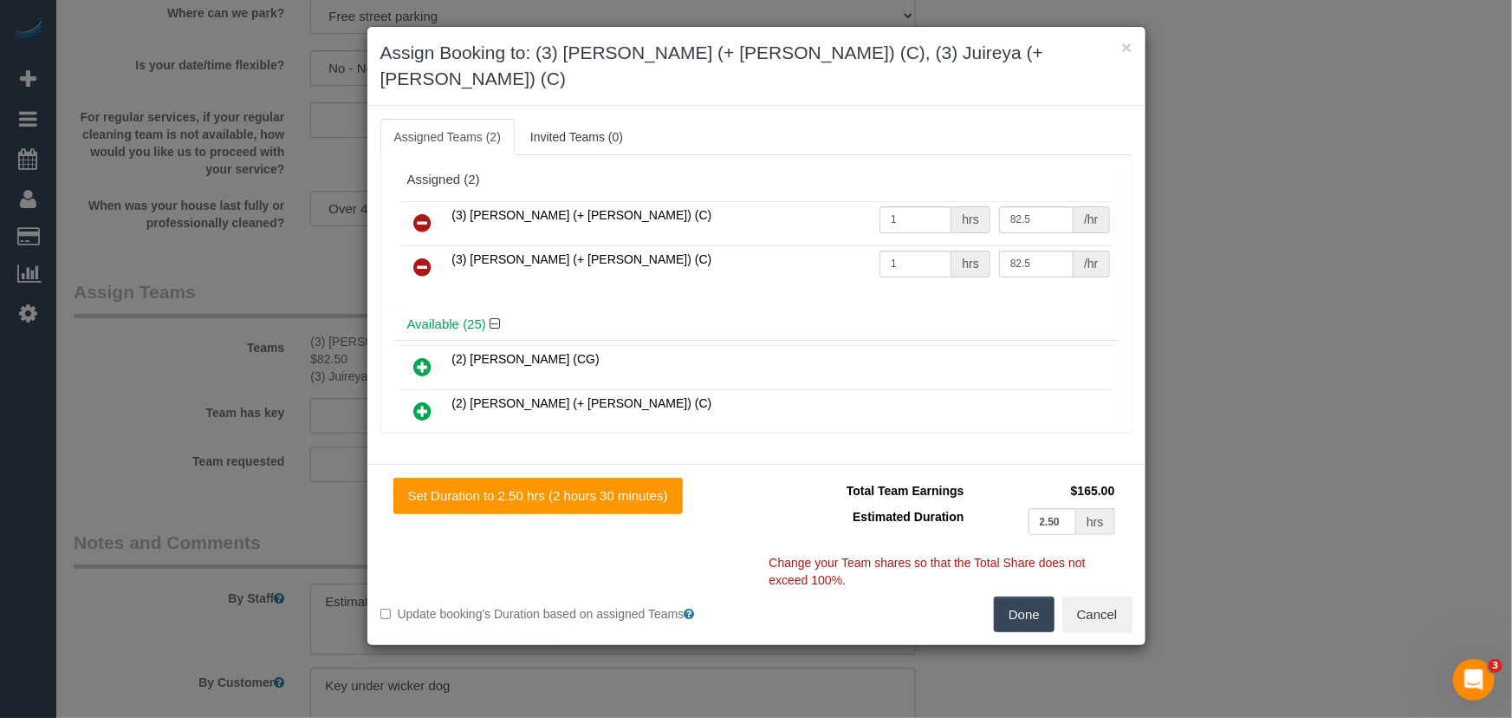
click at [421, 212] on icon at bounding box center [423, 222] width 18 height 21
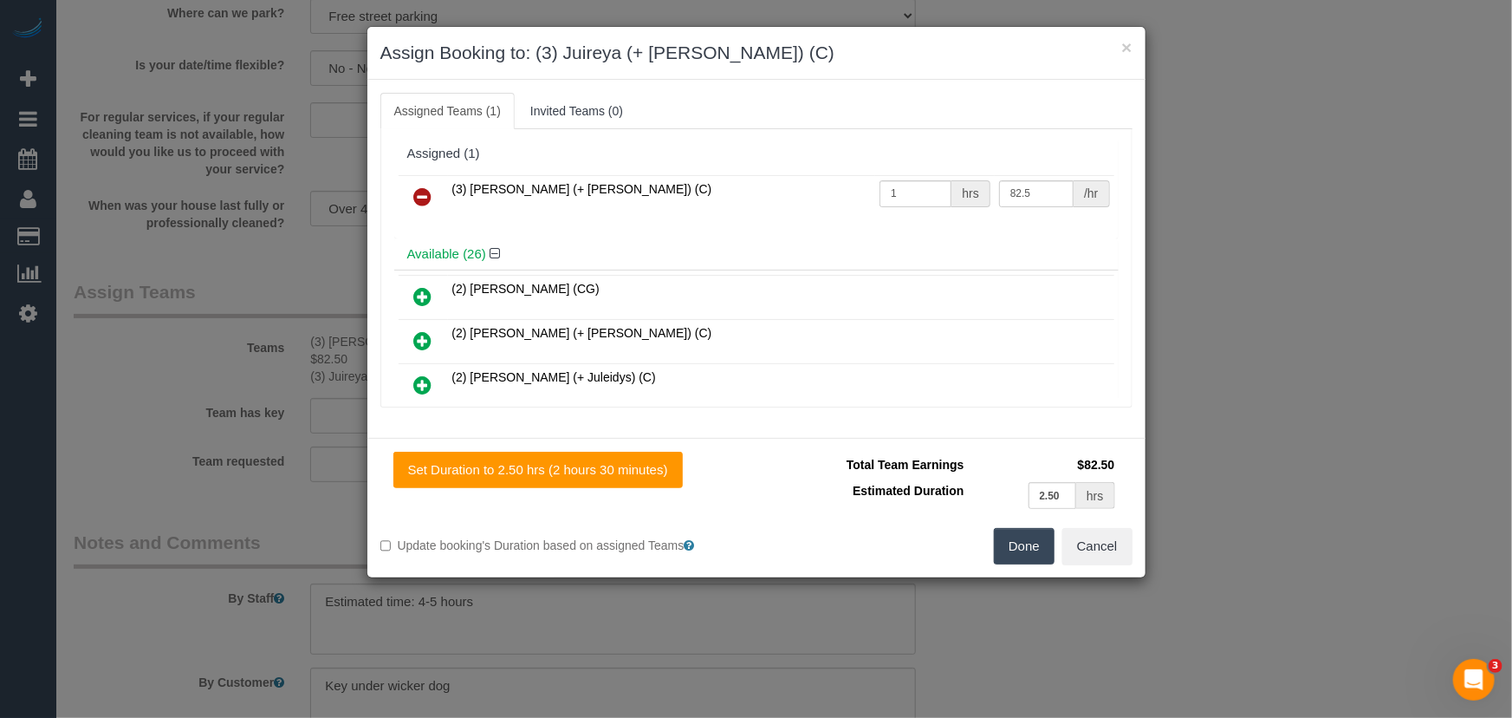
click at [421, 186] on icon at bounding box center [423, 196] width 18 height 21
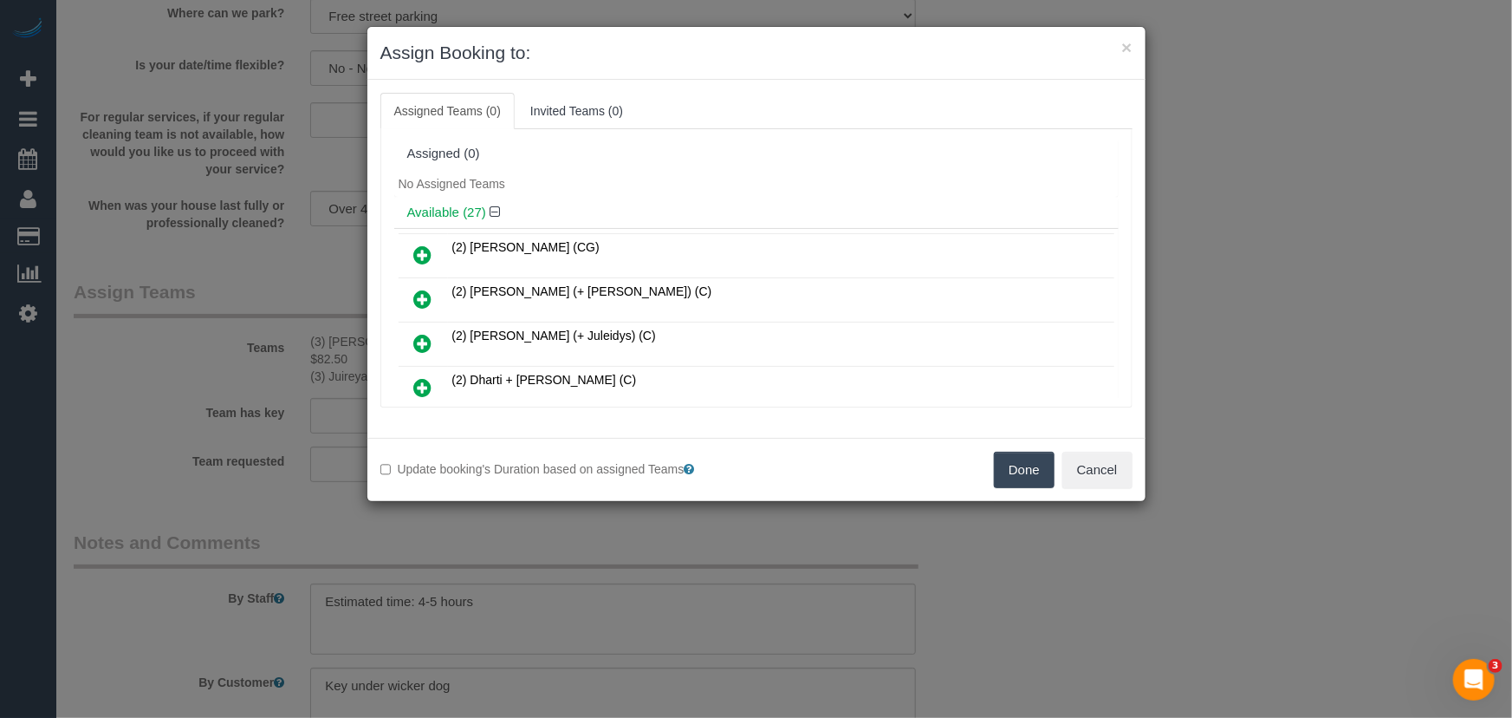
scroll to position [586, 0]
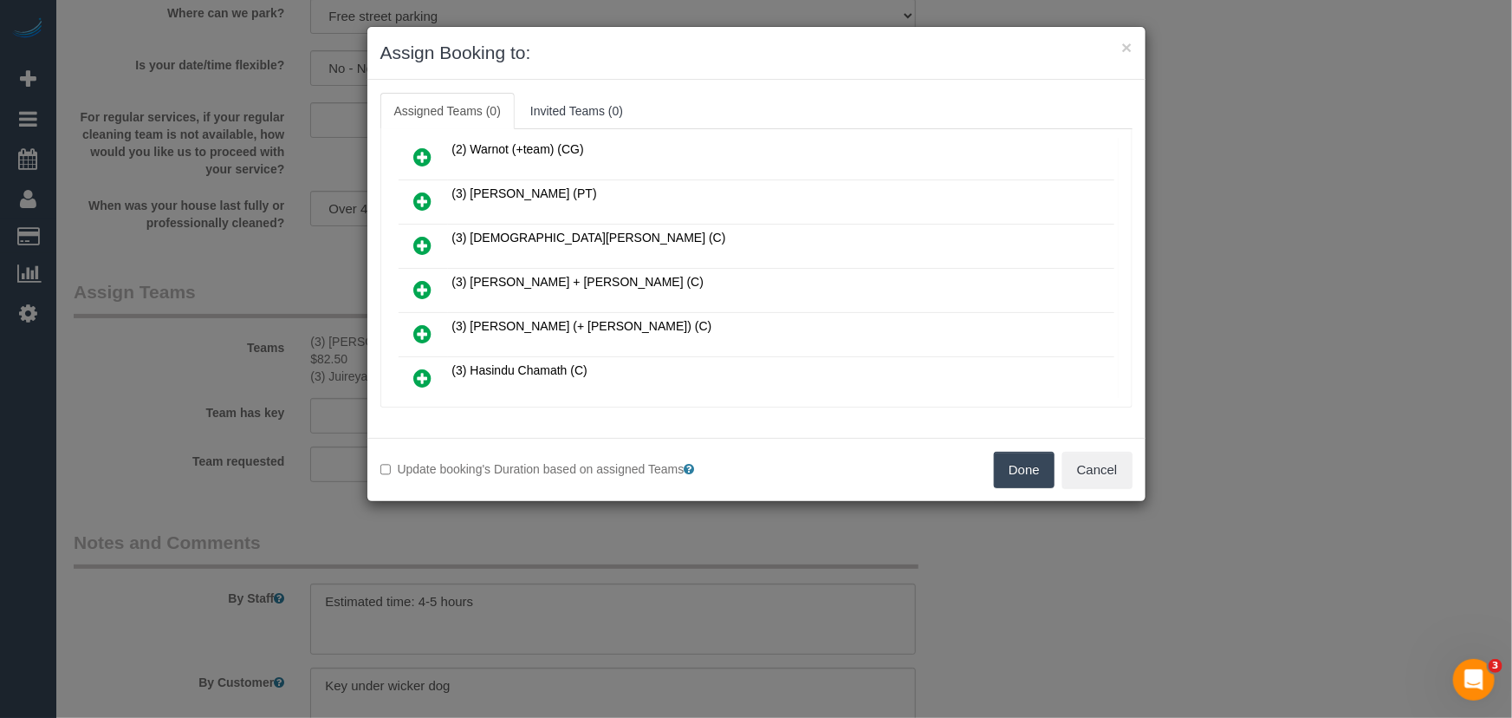
click at [424, 279] on icon at bounding box center [423, 289] width 18 height 21
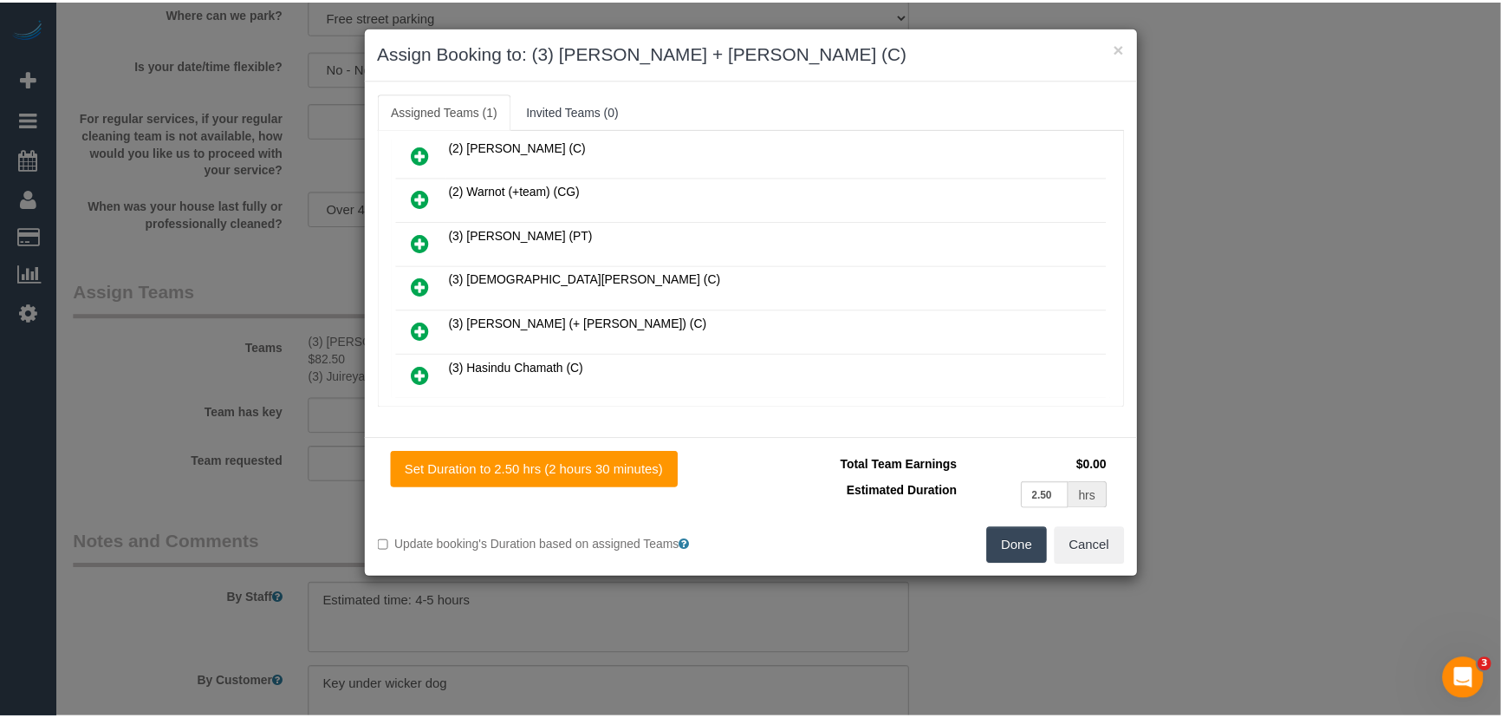
scroll to position [627, 0]
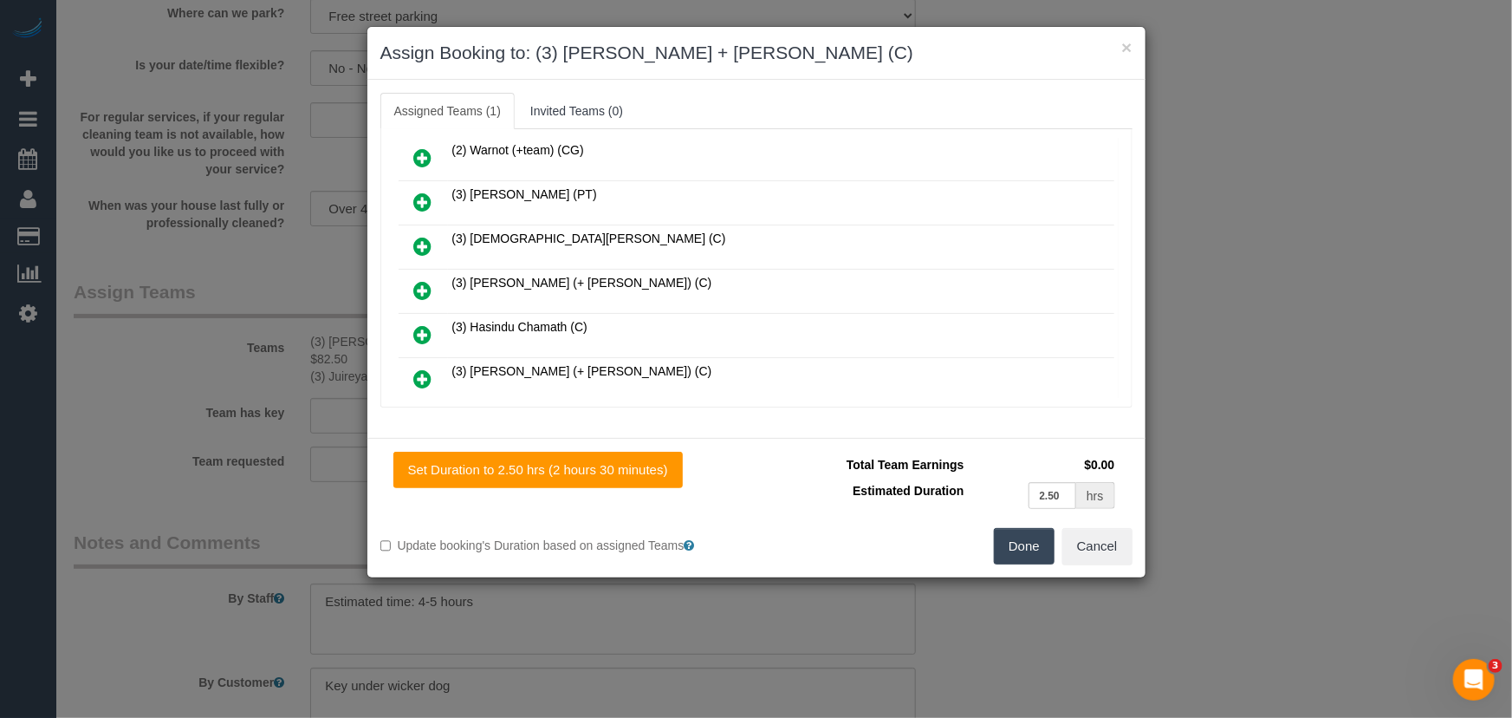
click at [1019, 549] on button "Done" at bounding box center [1024, 546] width 61 height 36
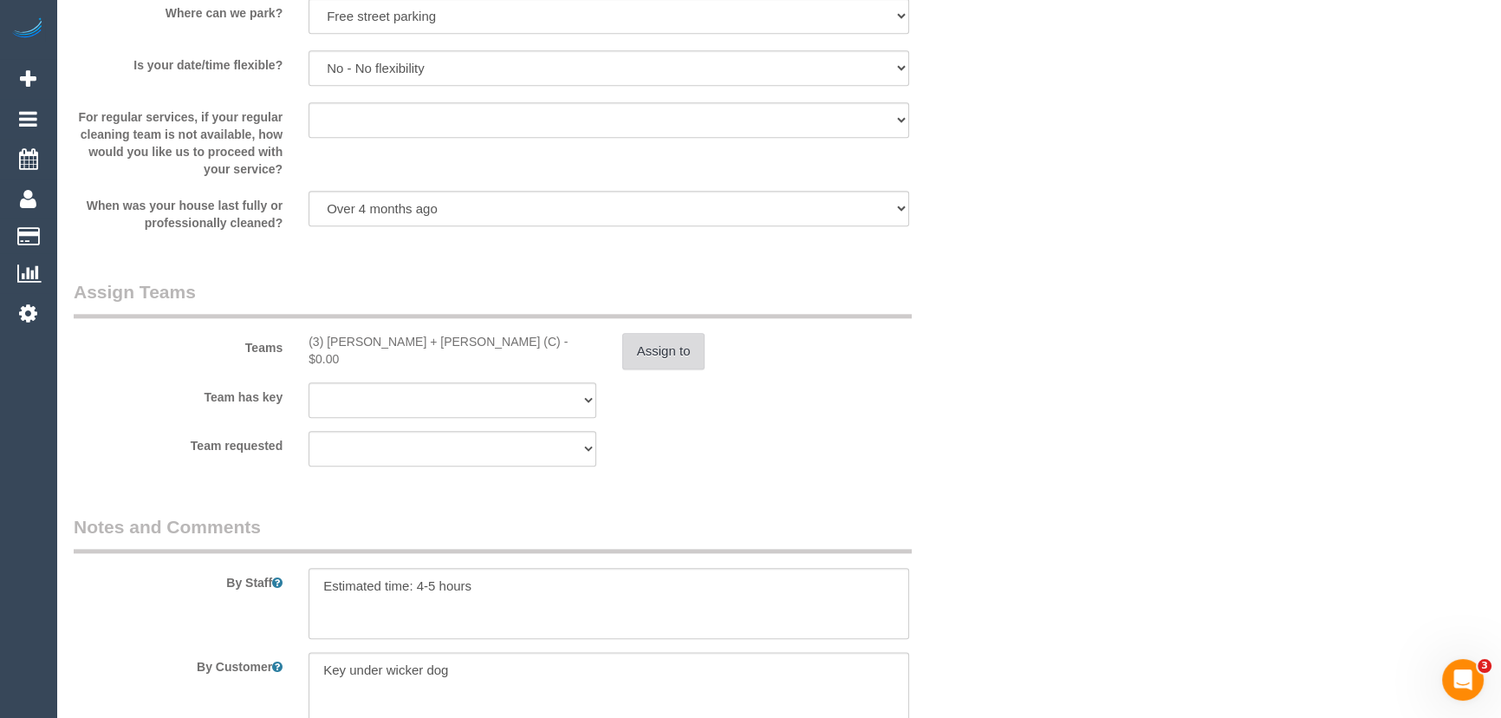
click at [649, 356] on button "Assign to" at bounding box center [663, 351] width 83 height 36
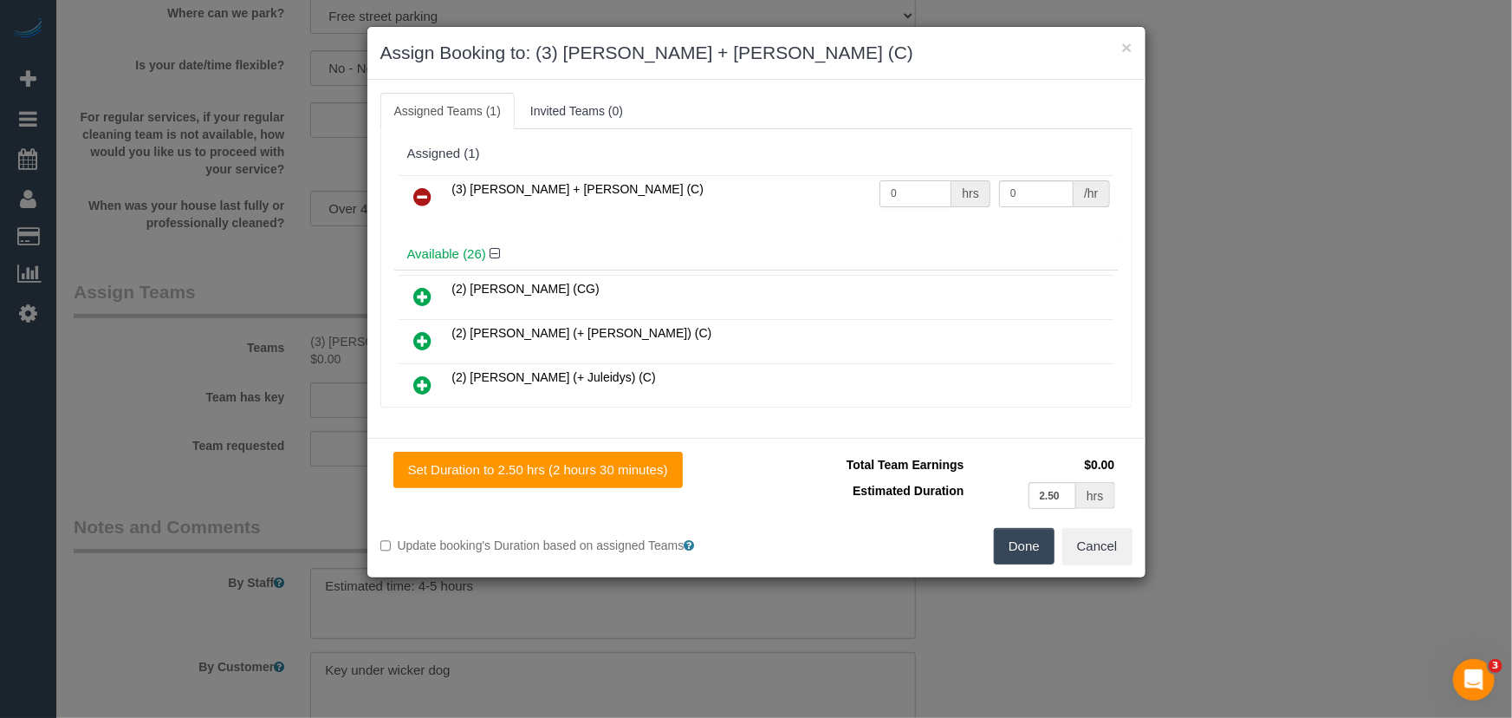
click at [919, 188] on input "0" at bounding box center [916, 193] width 72 height 27
type input "1"
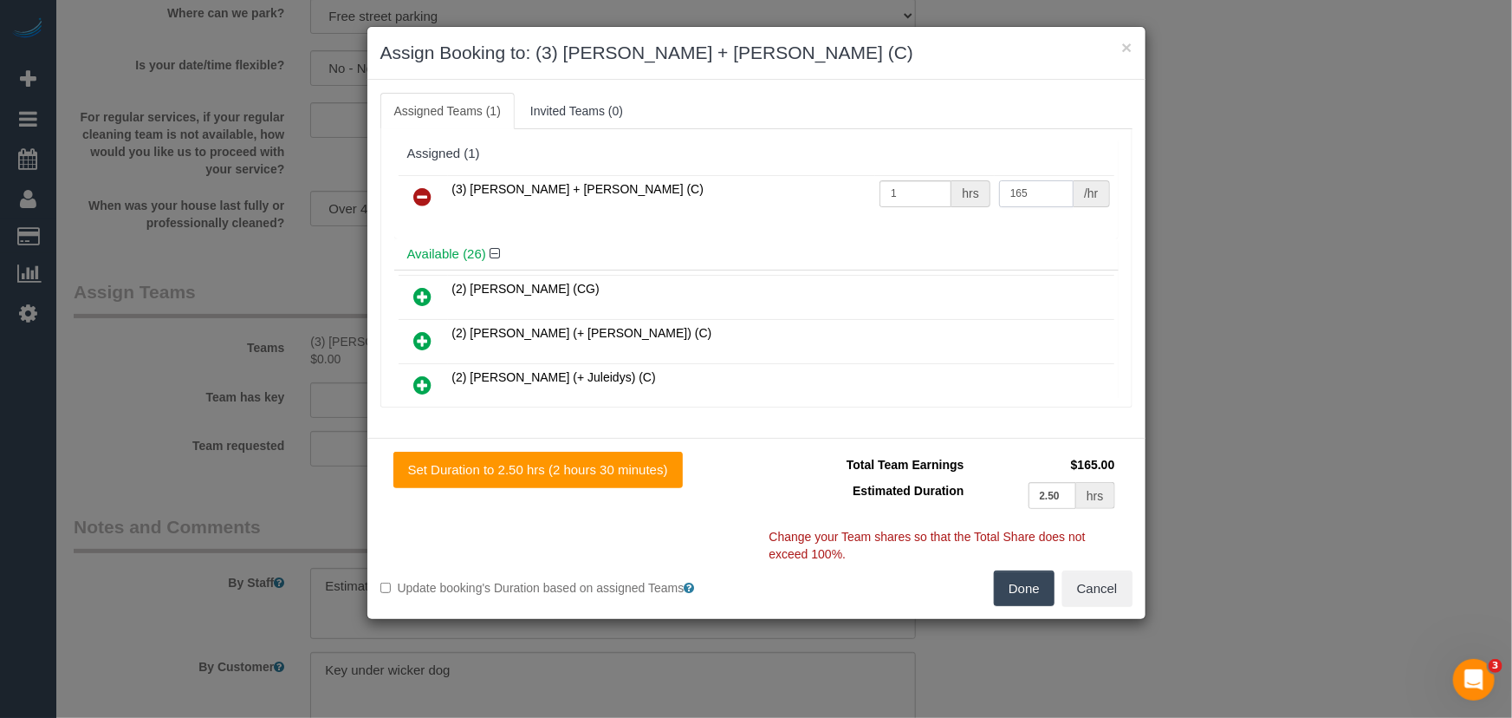
type input "165"
click at [1031, 575] on button "Done" at bounding box center [1024, 588] width 61 height 36
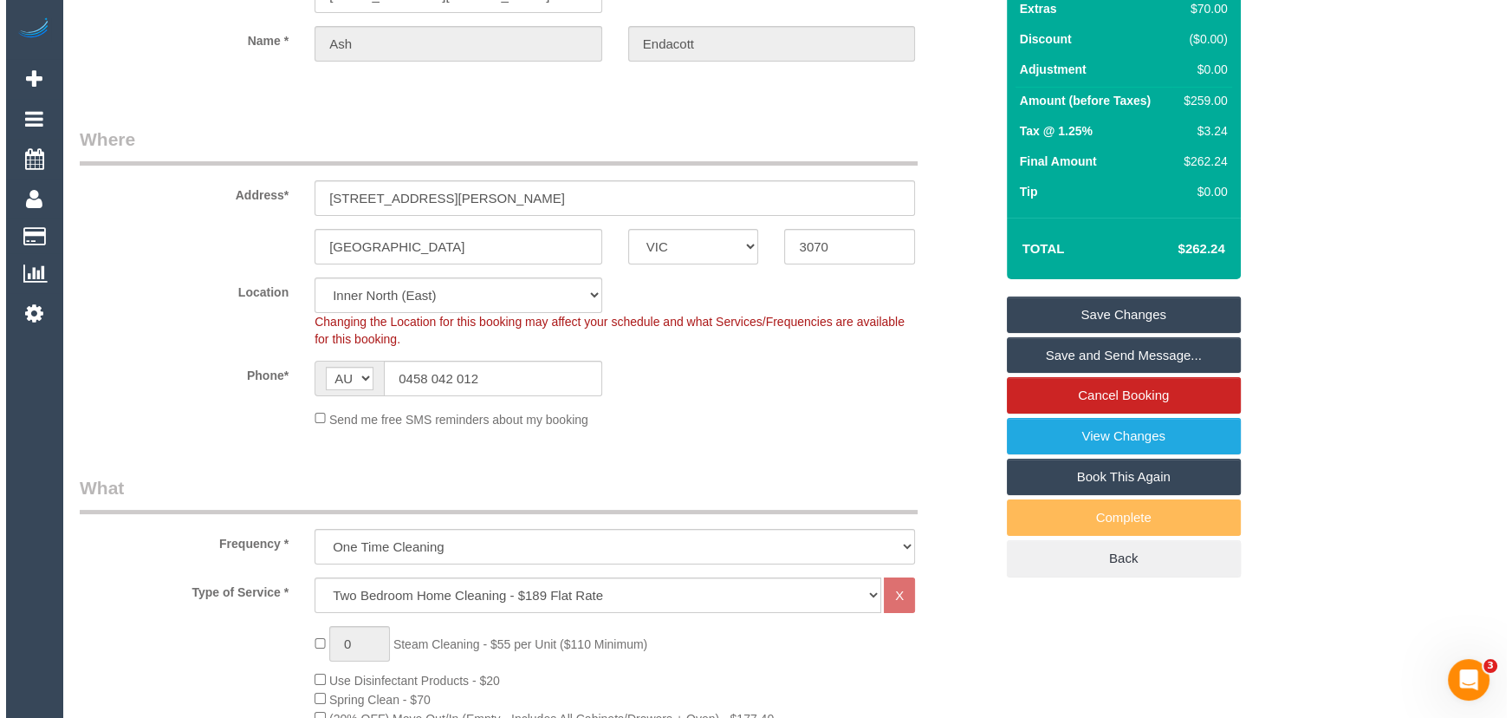
scroll to position [0, 0]
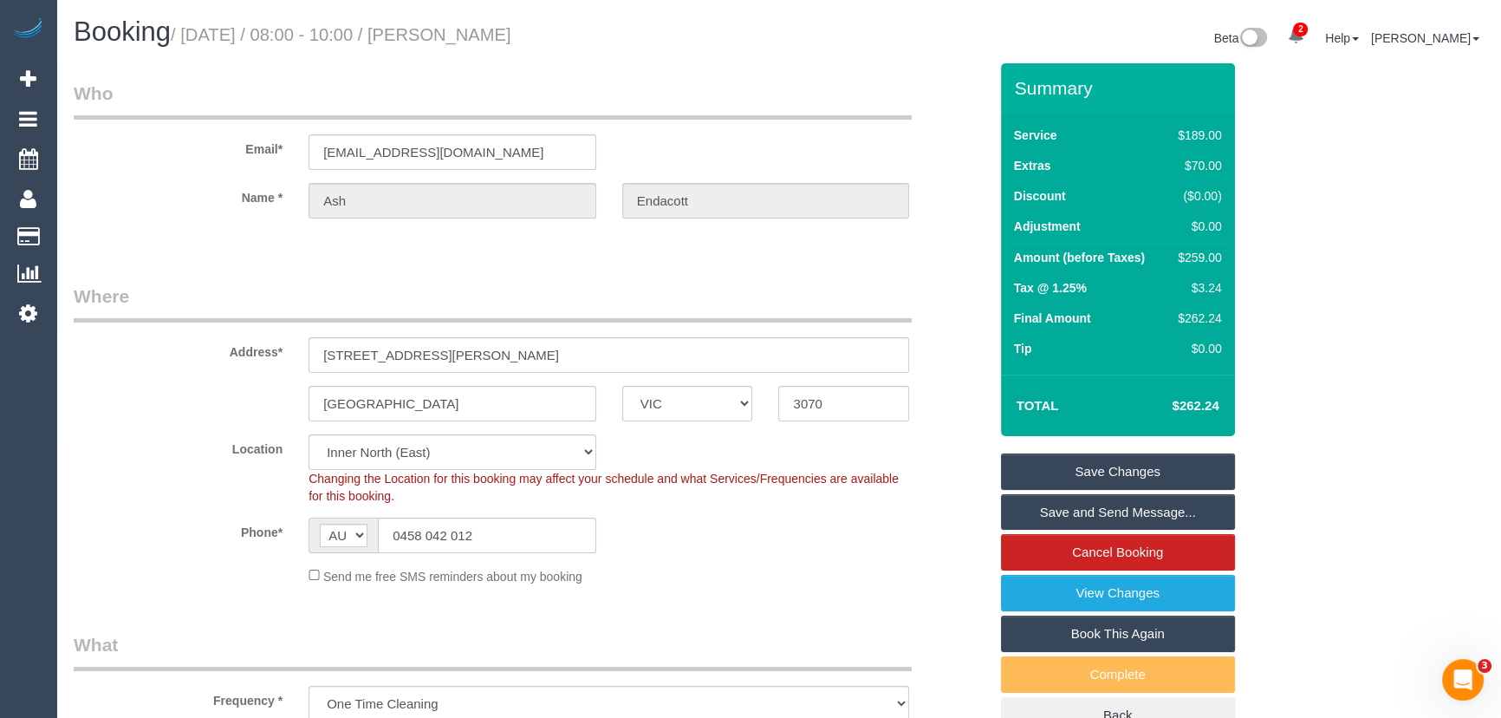
click at [492, 42] on small "/ September 12, 2025 / 08:00 - 10:00 / Ash Endacott" at bounding box center [341, 34] width 341 height 19
copy small "Ash Endacott"
click at [1127, 468] on link "Save Changes" at bounding box center [1118, 471] width 234 height 36
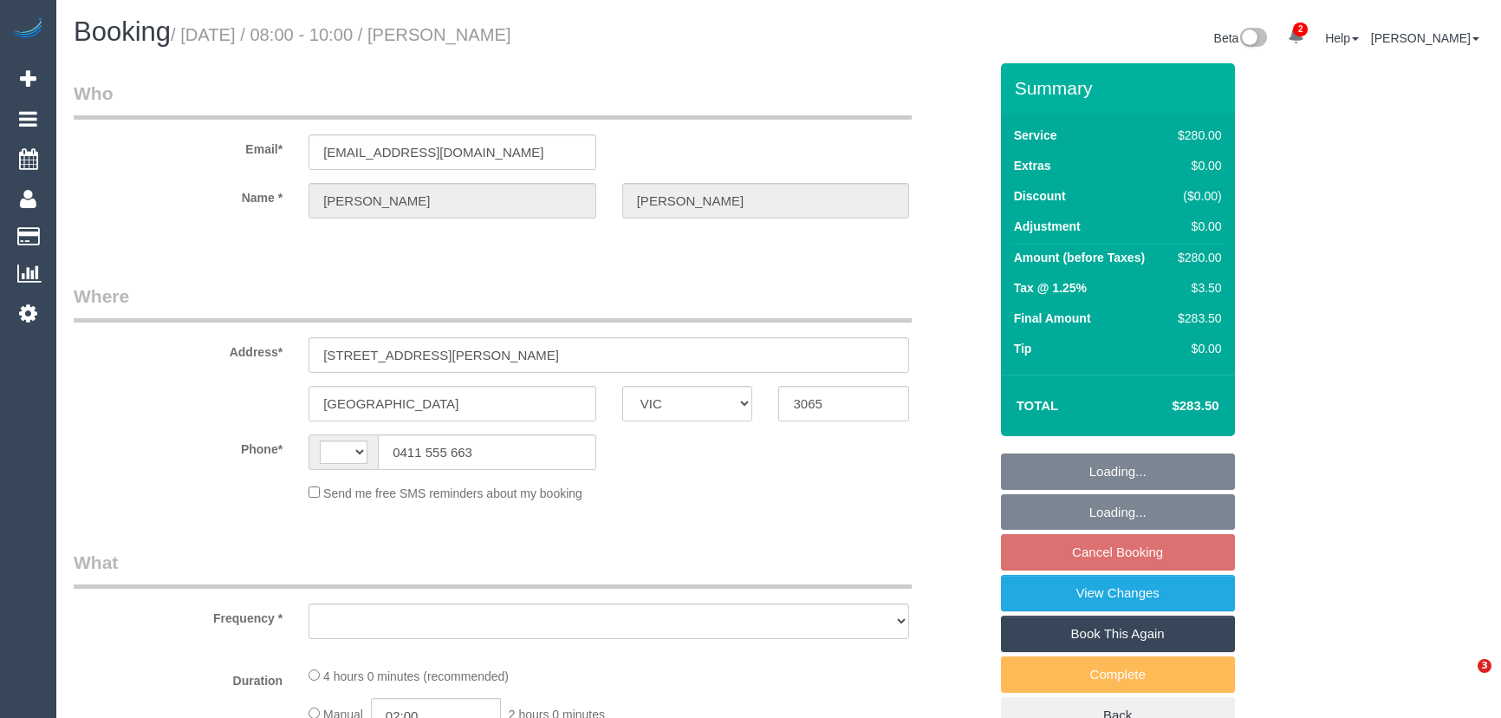
select select "VIC"
select select "string:AU"
select select "object:615"
select select "240"
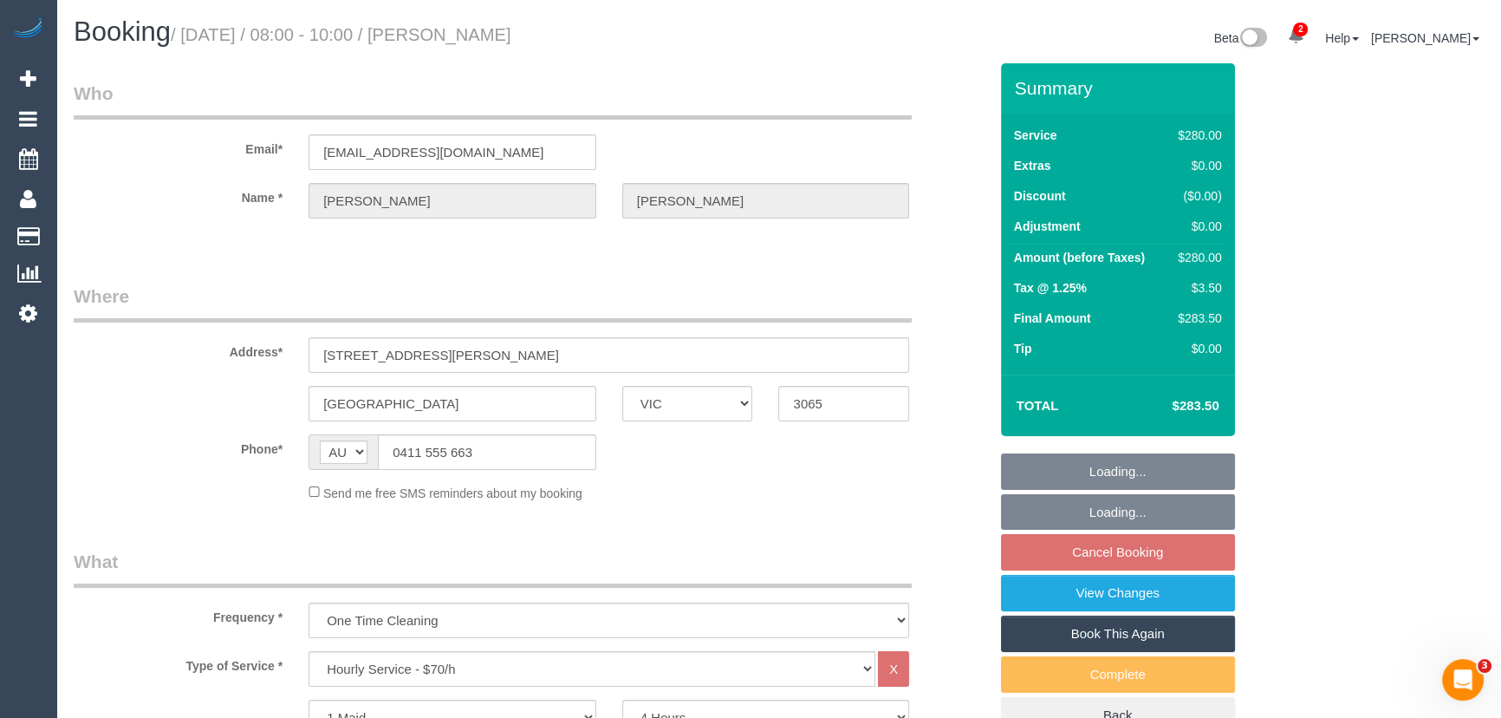
select select "string:stripe-pm_1PJ2XC2GScqysDRVwDH1K4qt"
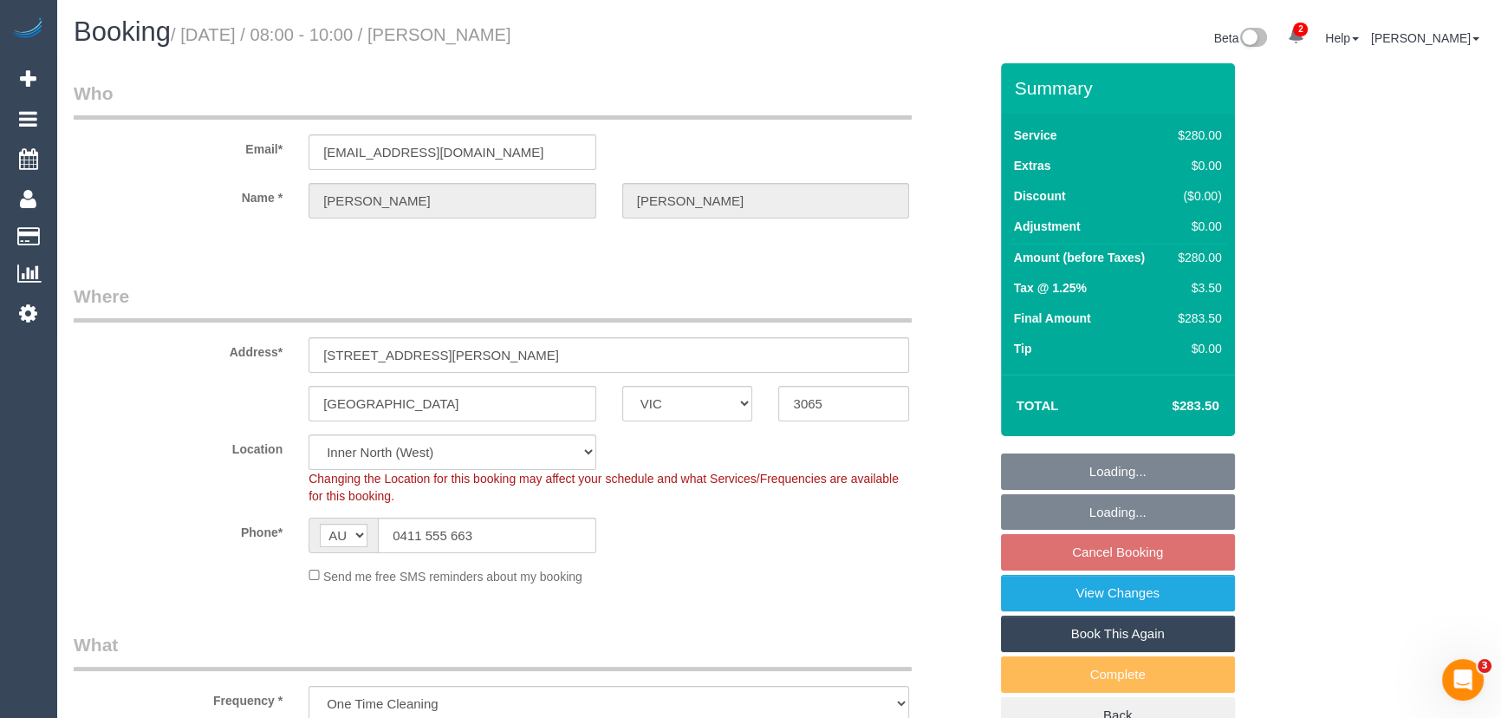
select select "number:28"
select select "number:14"
select select "number:19"
select select "number:24"
select select "object:1837"
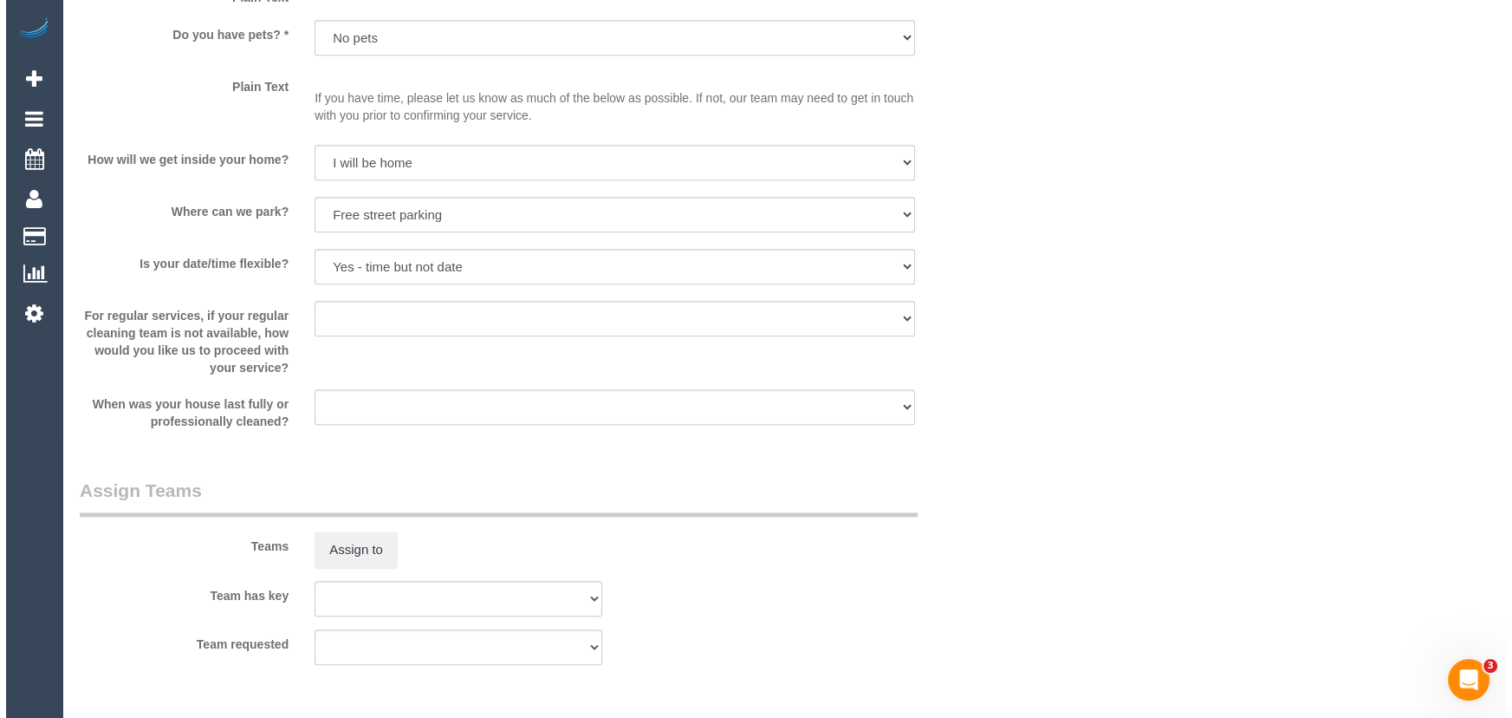
scroll to position [2284, 0]
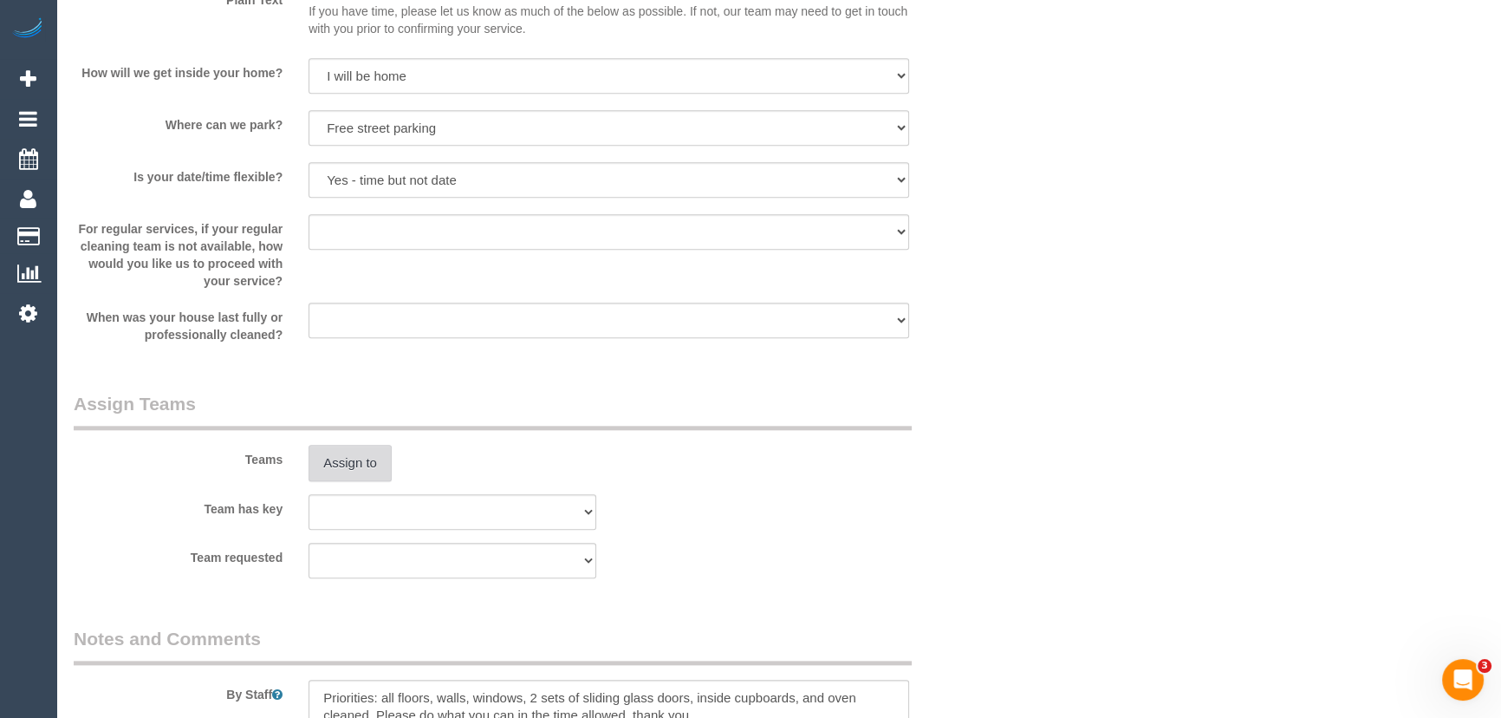
click at [328, 463] on button "Assign to" at bounding box center [349, 463] width 83 height 36
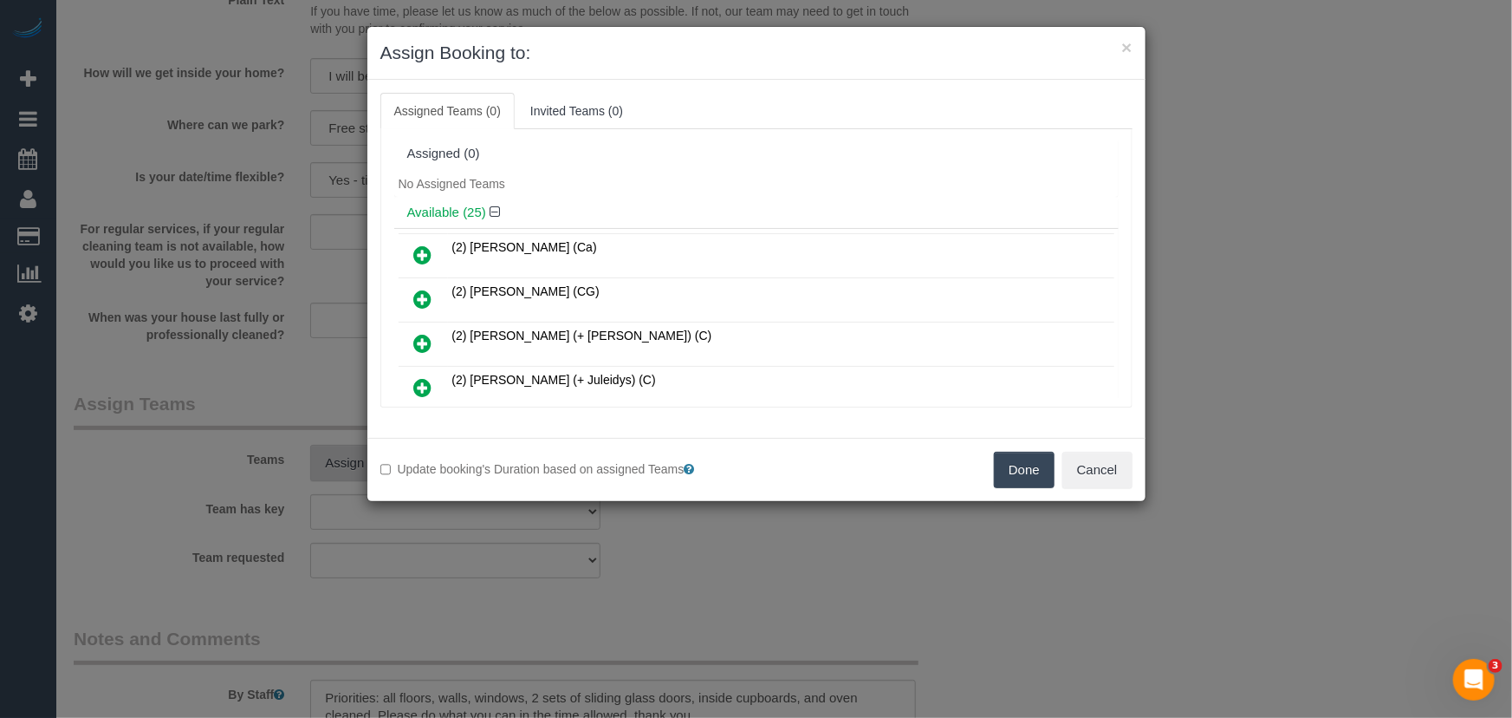
scroll to position [629, 0]
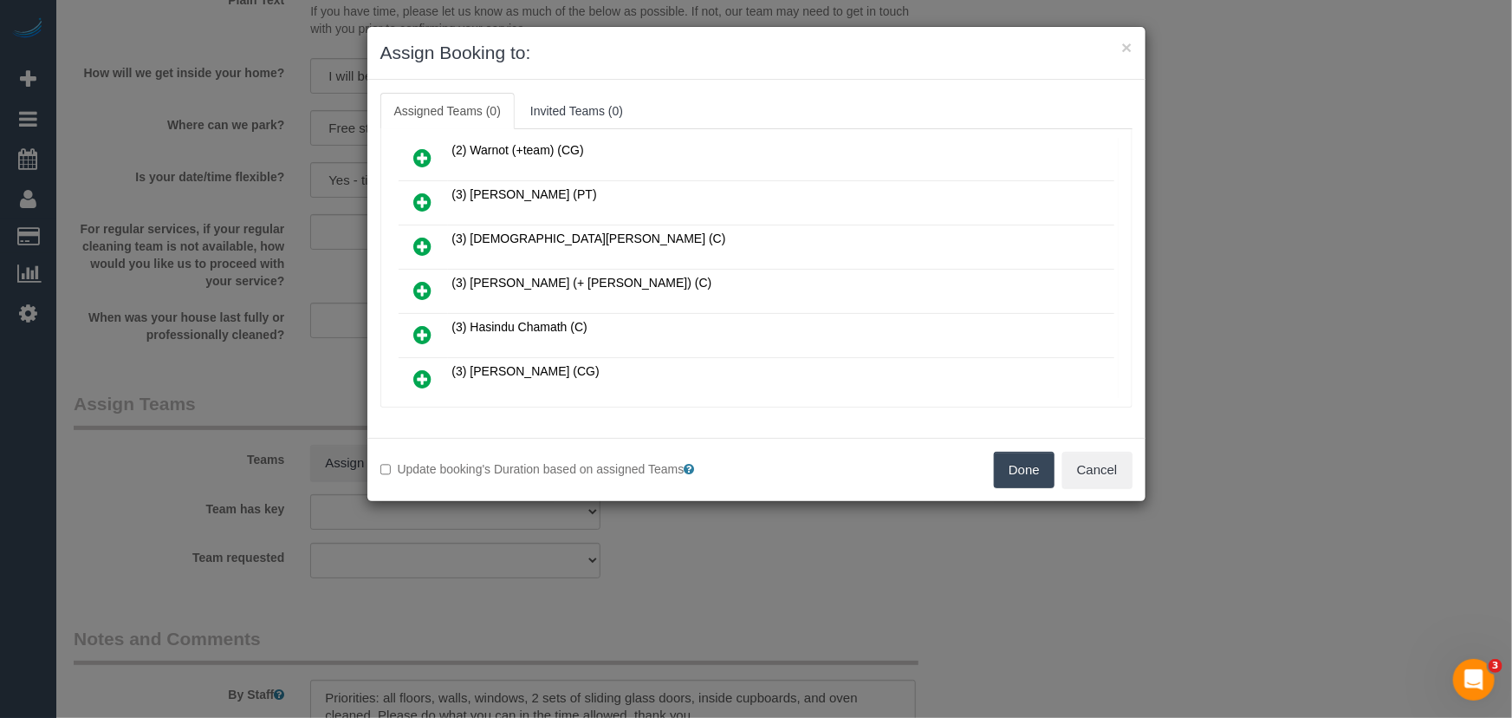
click at [419, 280] on icon at bounding box center [423, 290] width 18 height 21
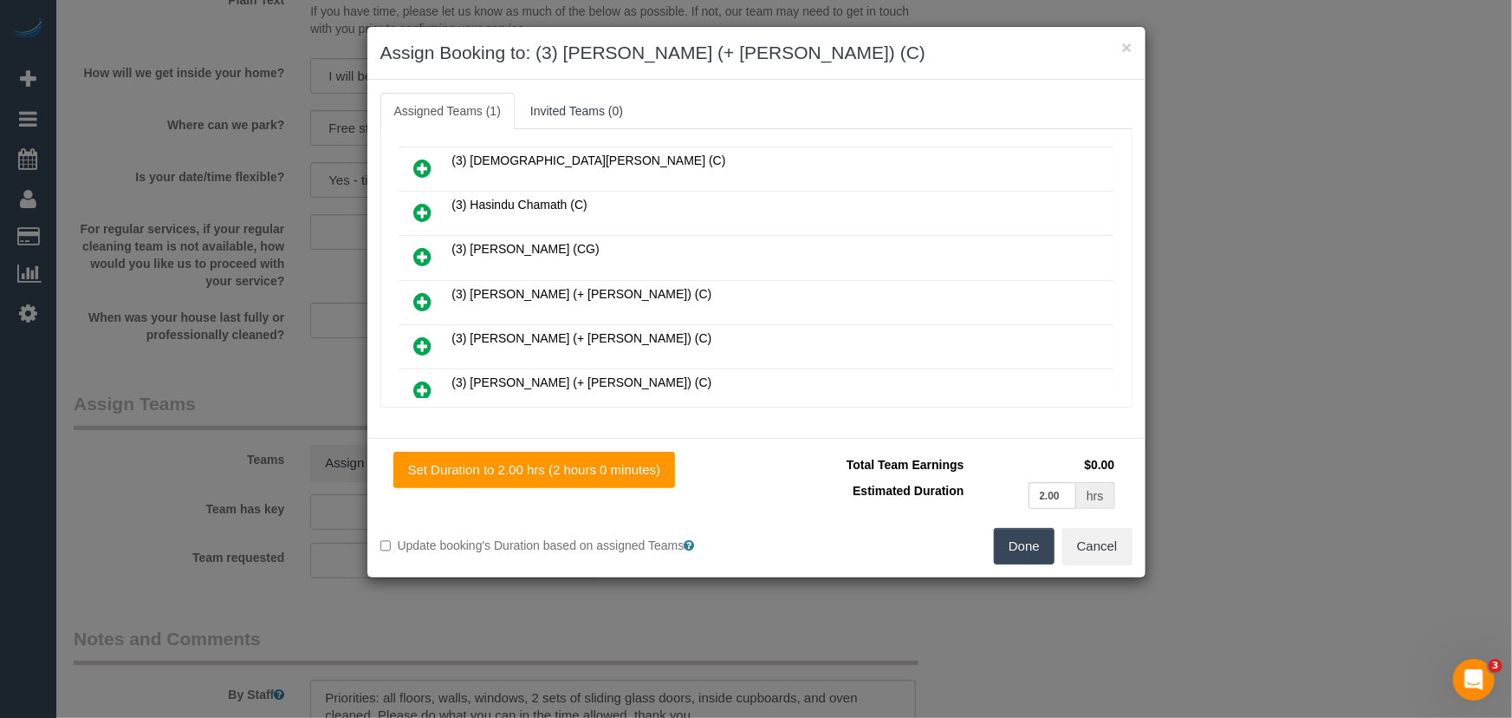
click at [421, 291] on icon at bounding box center [423, 301] width 18 height 21
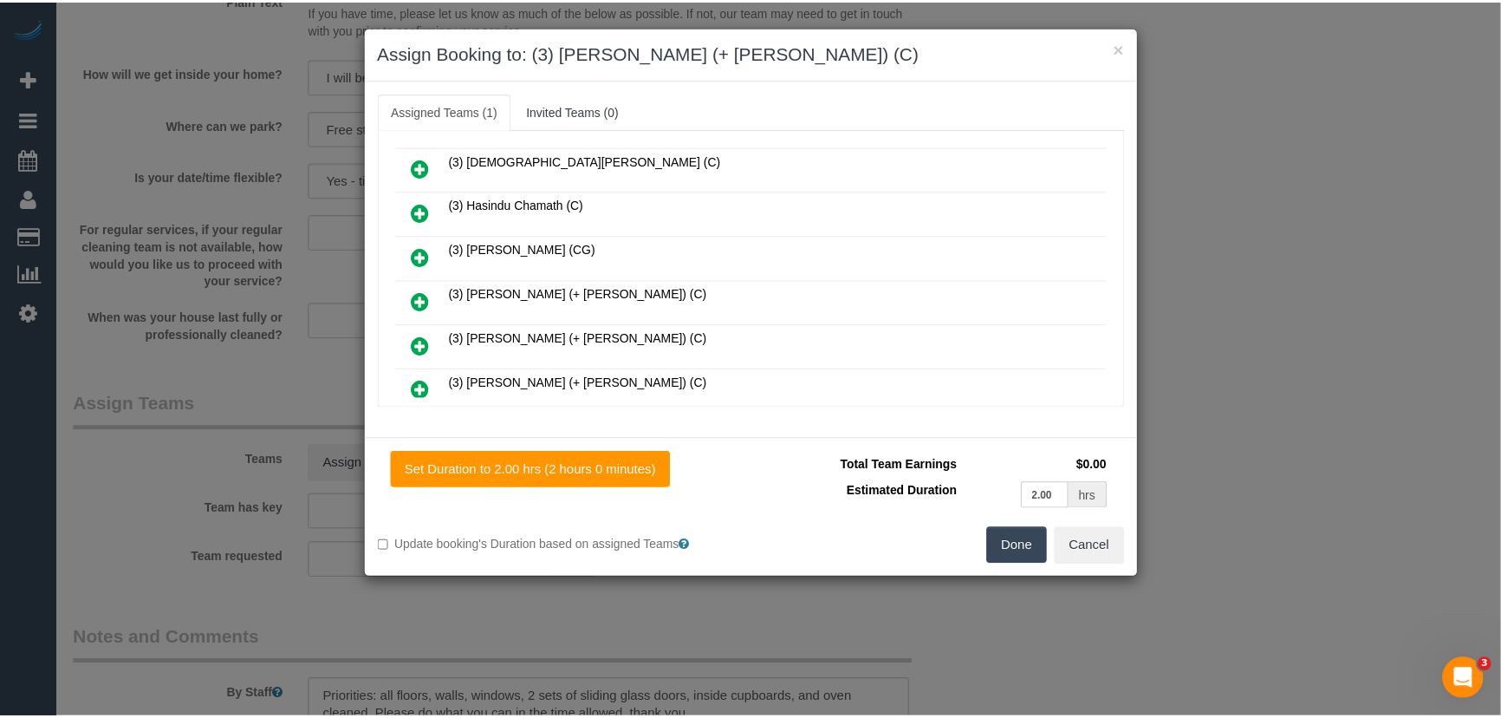
scroll to position [792, 0]
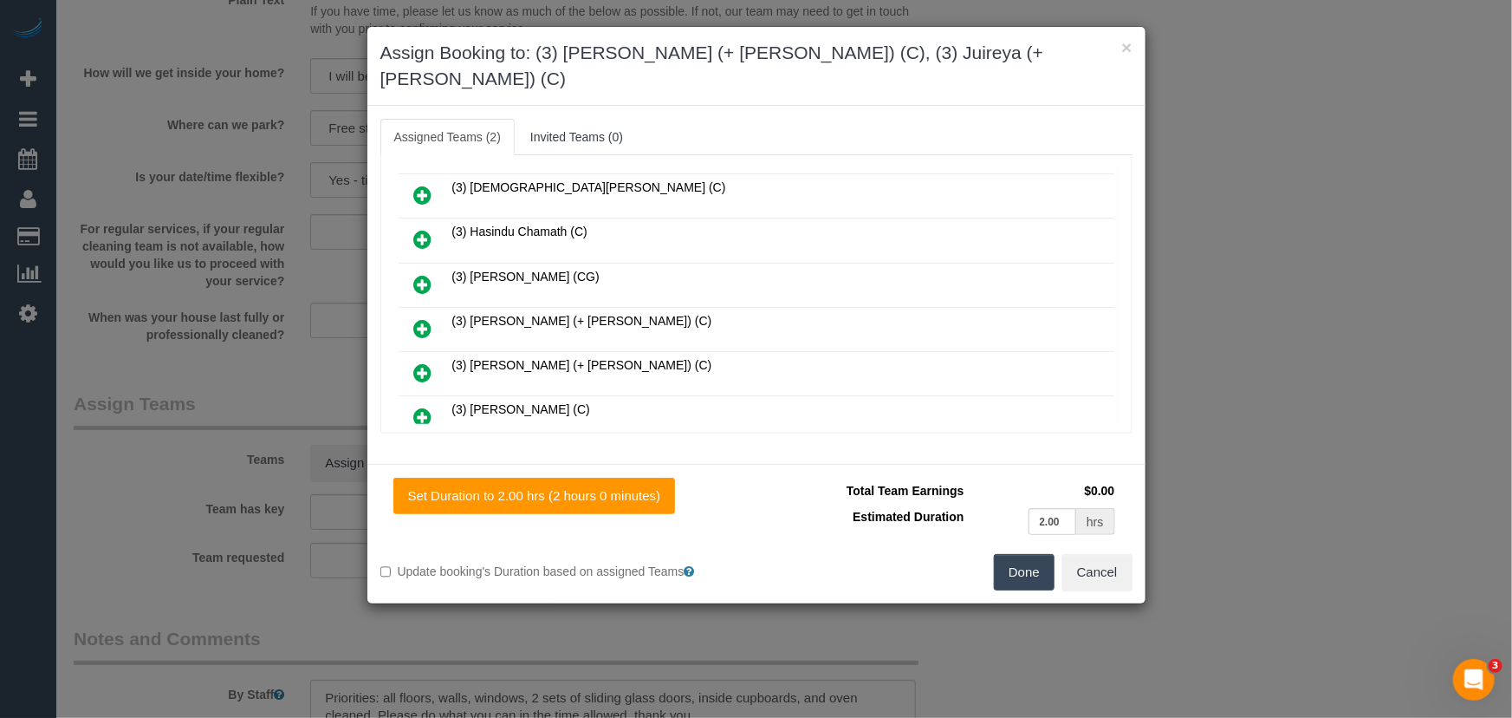
click at [1036, 554] on button "Done" at bounding box center [1024, 572] width 61 height 36
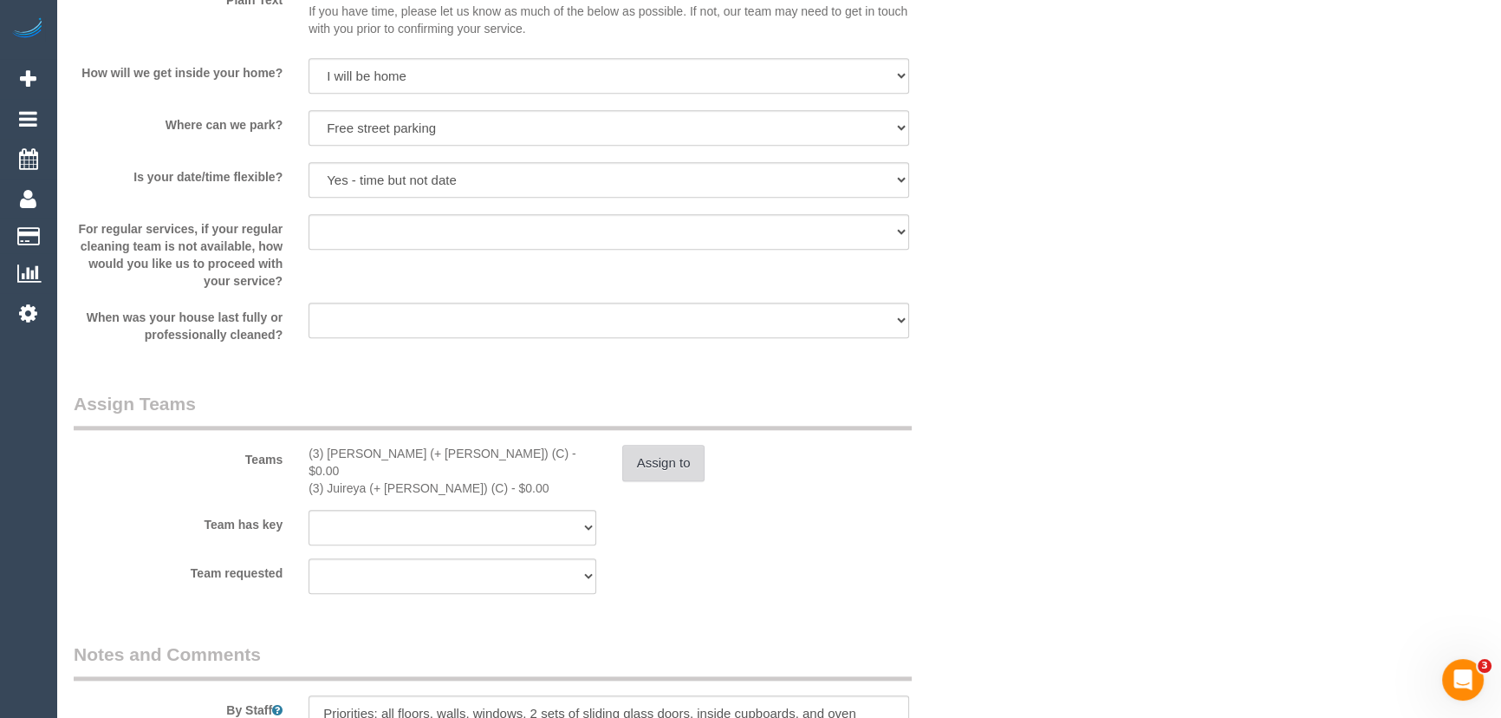
click at [674, 461] on button "Assign to" at bounding box center [663, 463] width 83 height 36
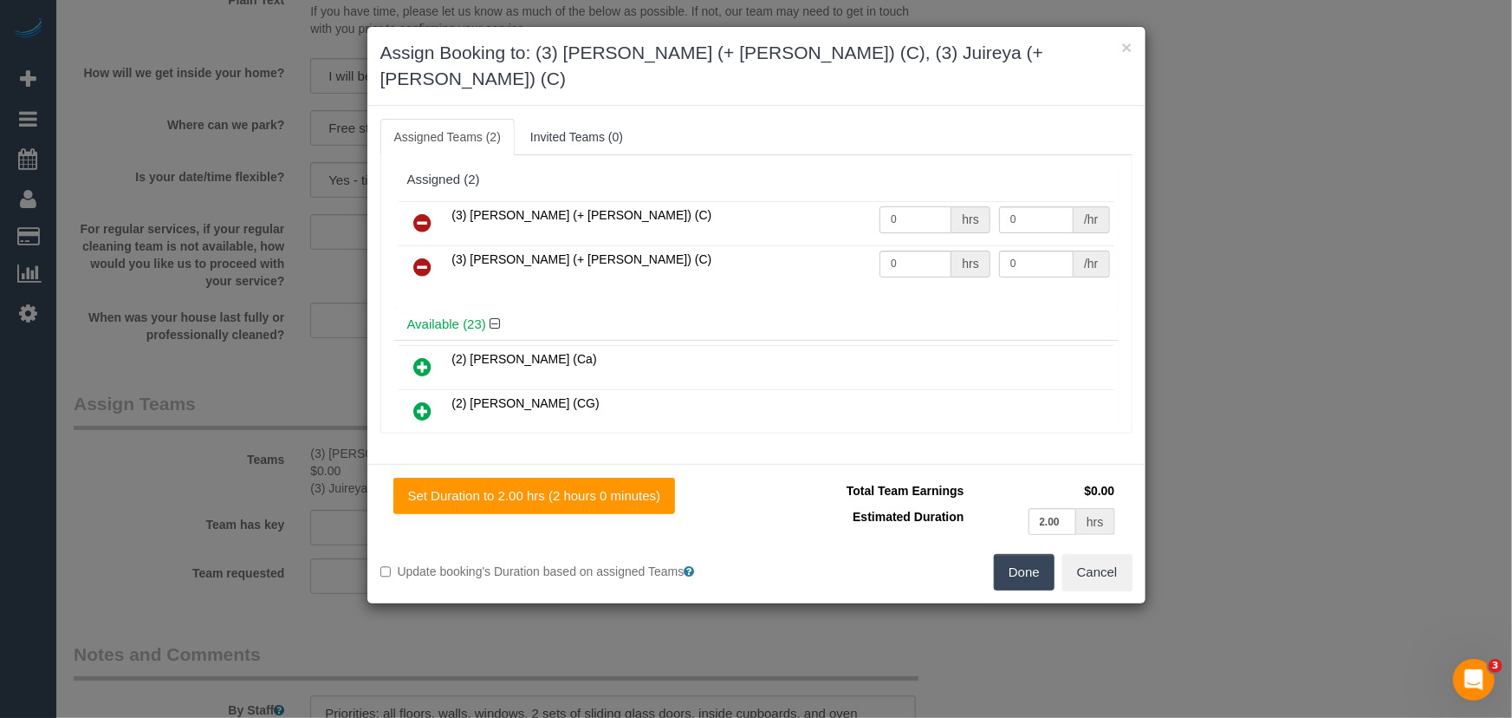
click at [903, 206] on input "0" at bounding box center [916, 219] width 72 height 27
type input "2"
type input "35"
click at [903, 250] on input "0" at bounding box center [916, 263] width 72 height 27
type input "2"
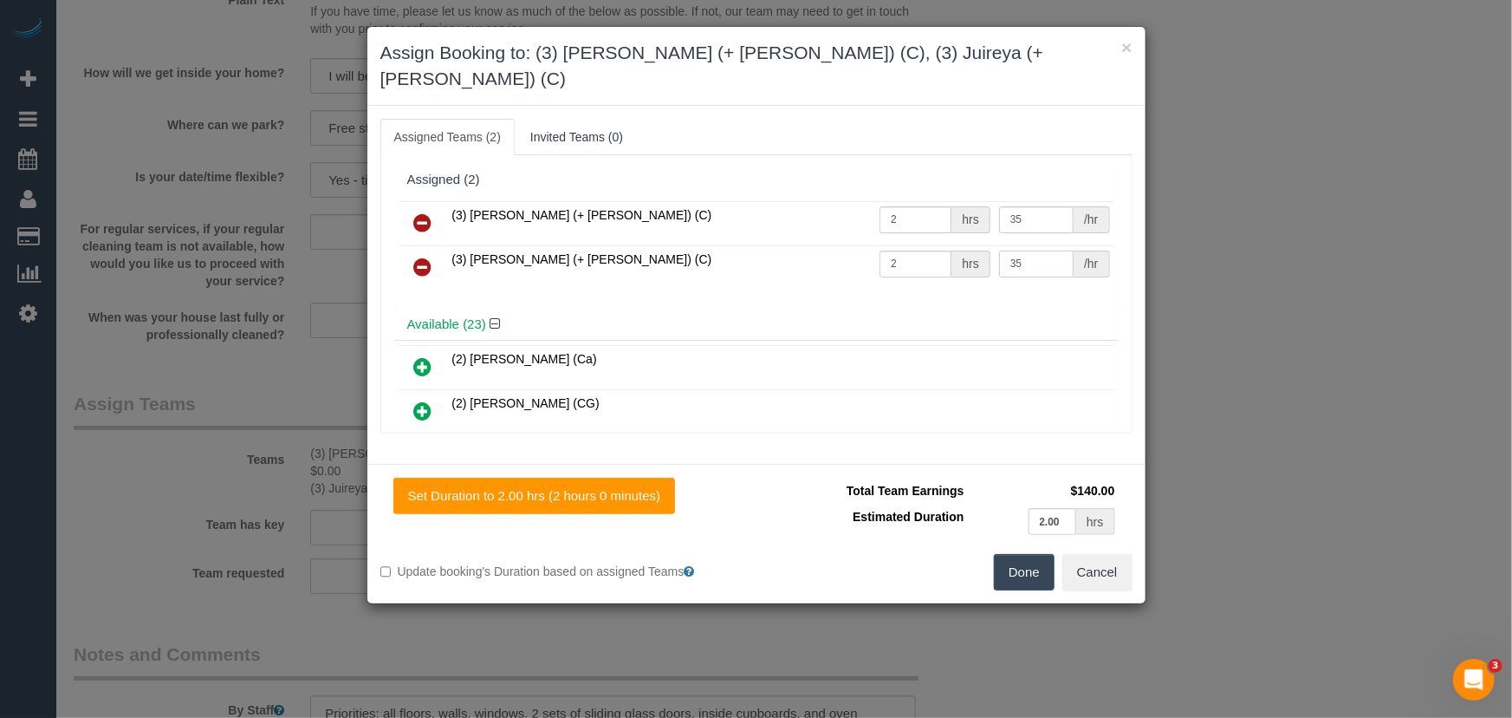
type input "35"
click at [1010, 554] on button "Done" at bounding box center [1024, 572] width 61 height 36
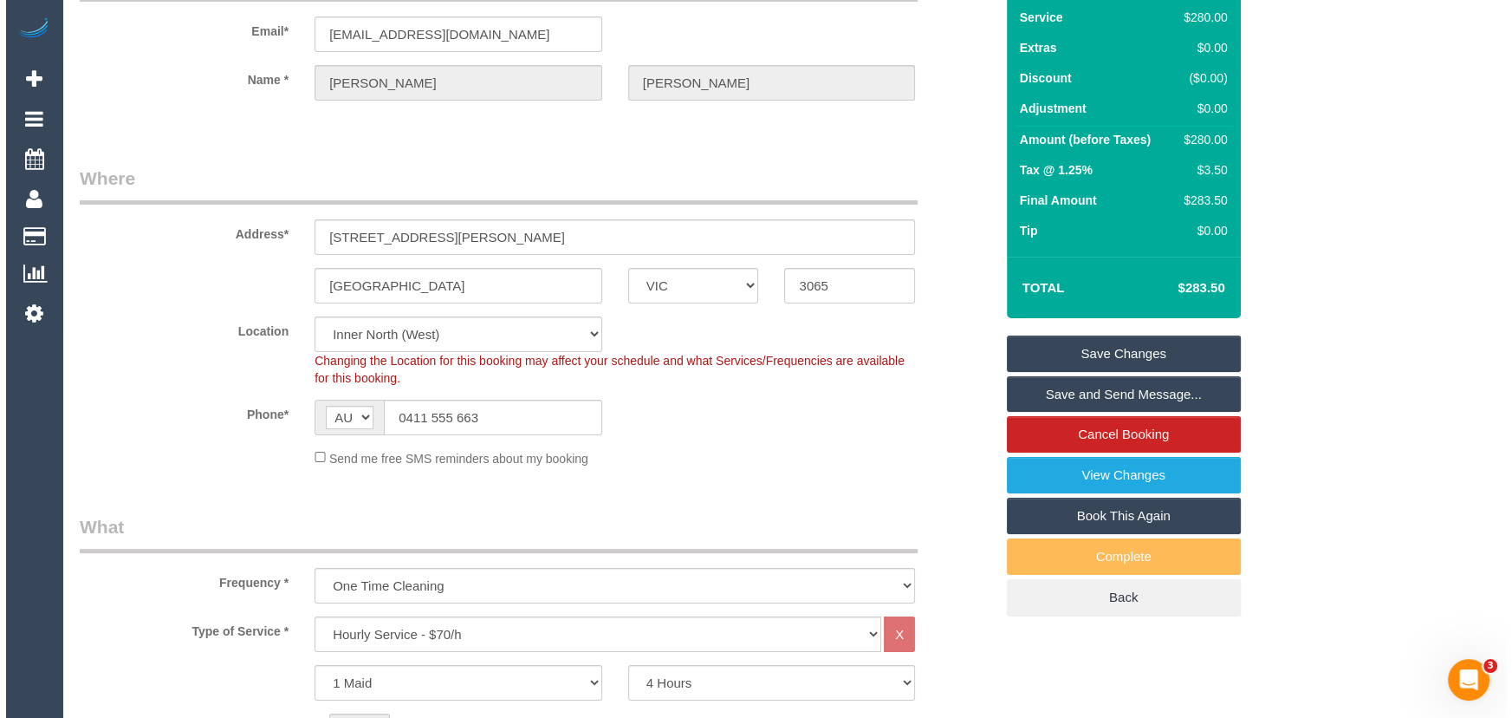
scroll to position [0, 0]
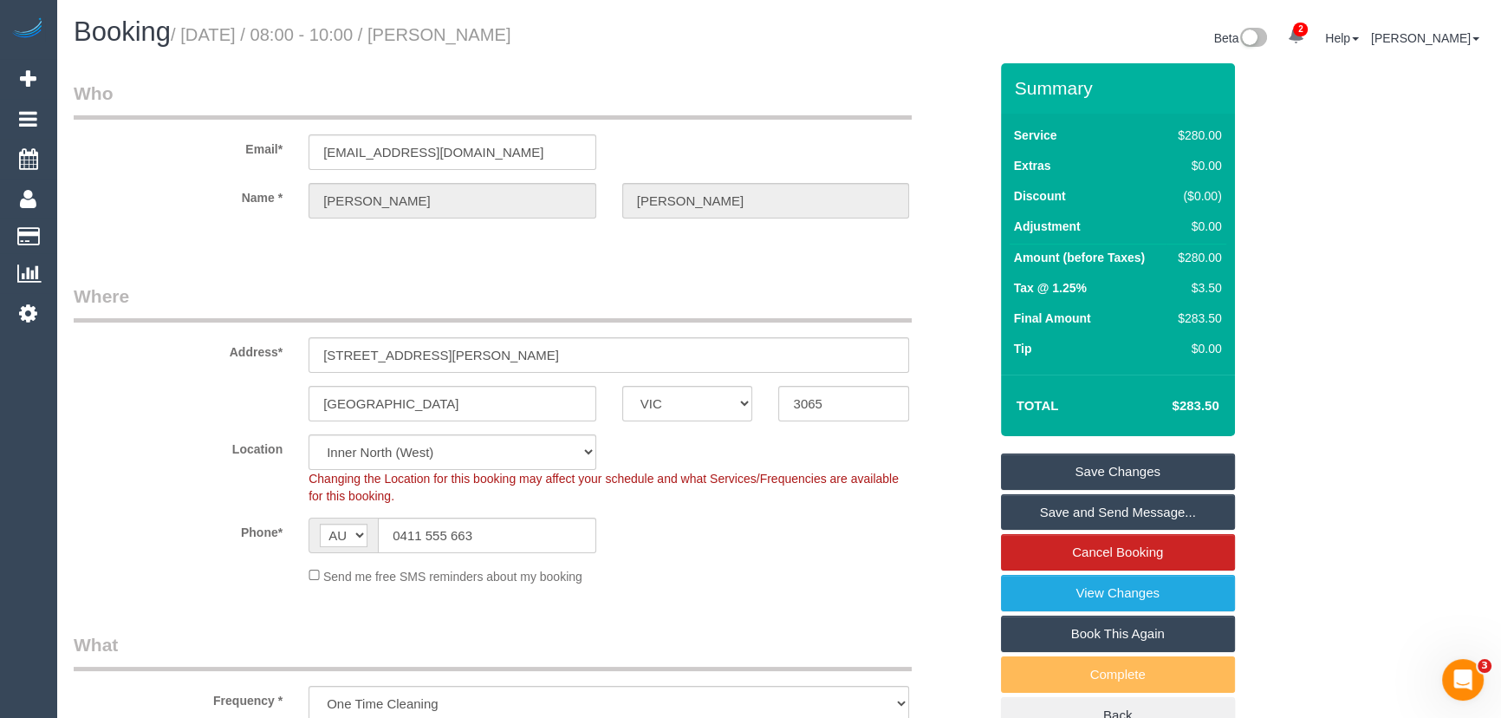
click at [499, 31] on small "/ September 12, 2025 / 08:00 - 10:00 / Monica Zetlin" at bounding box center [341, 34] width 341 height 19
copy small "Monica Zetlin"
drag, startPoint x: 1062, startPoint y: 473, endPoint x: 1051, endPoint y: 464, distance: 13.5
click at [1062, 473] on link "Save Changes" at bounding box center [1118, 471] width 234 height 36
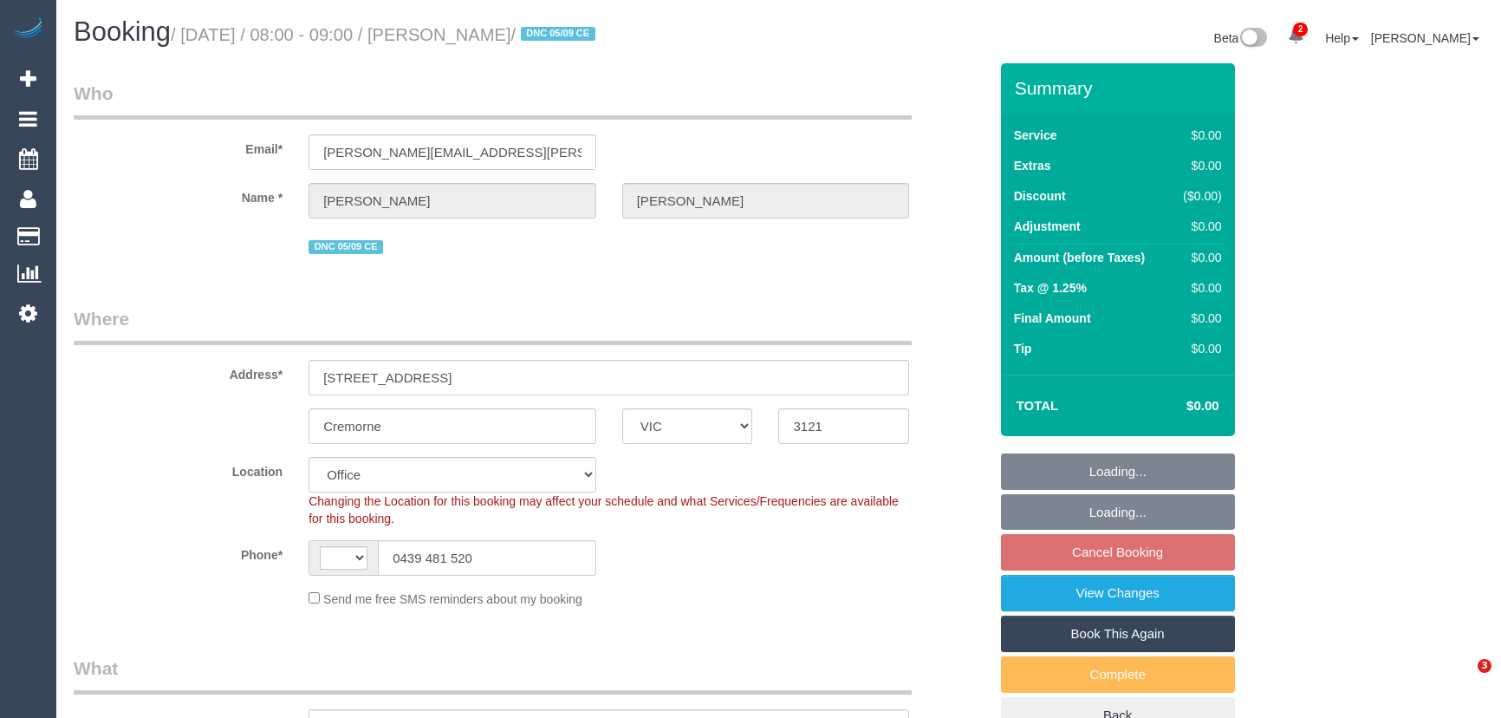
select select "VIC"
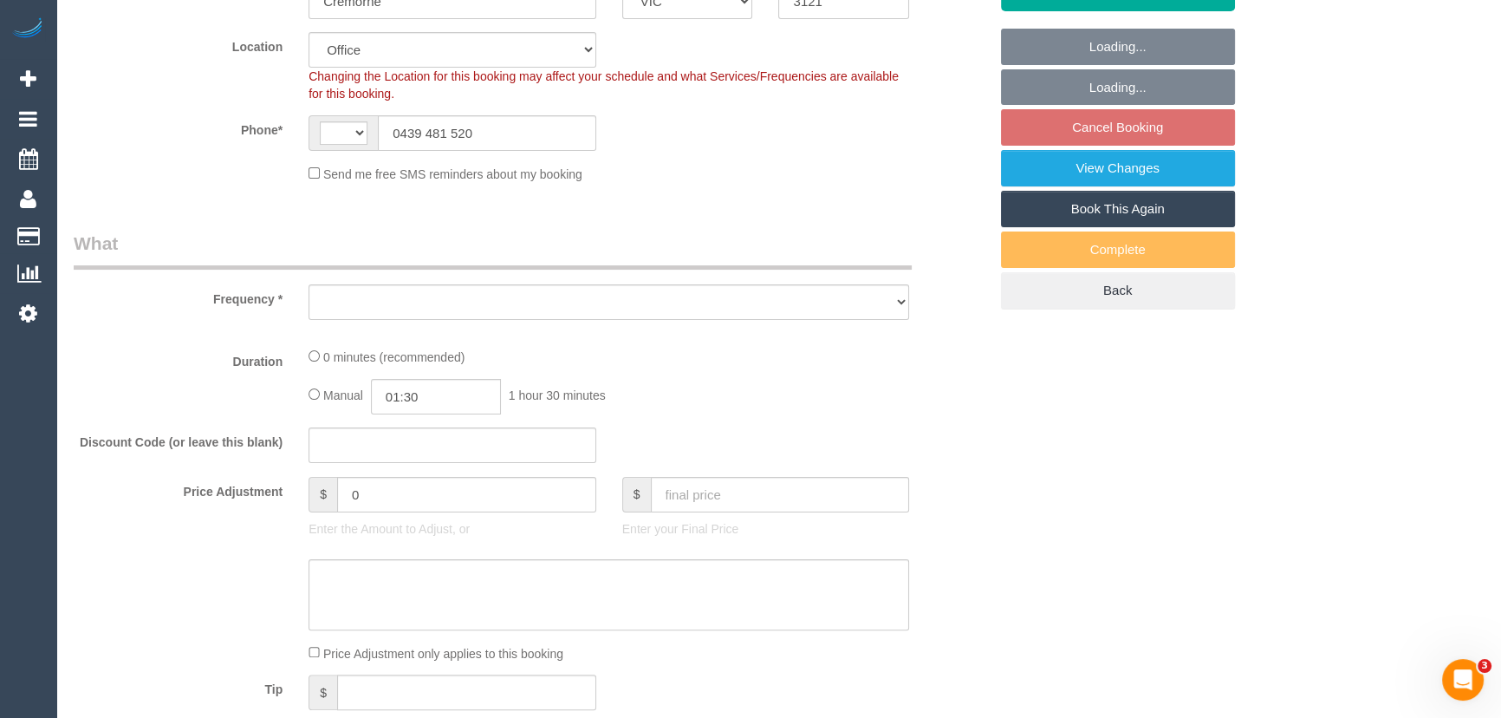
select select "string:AU"
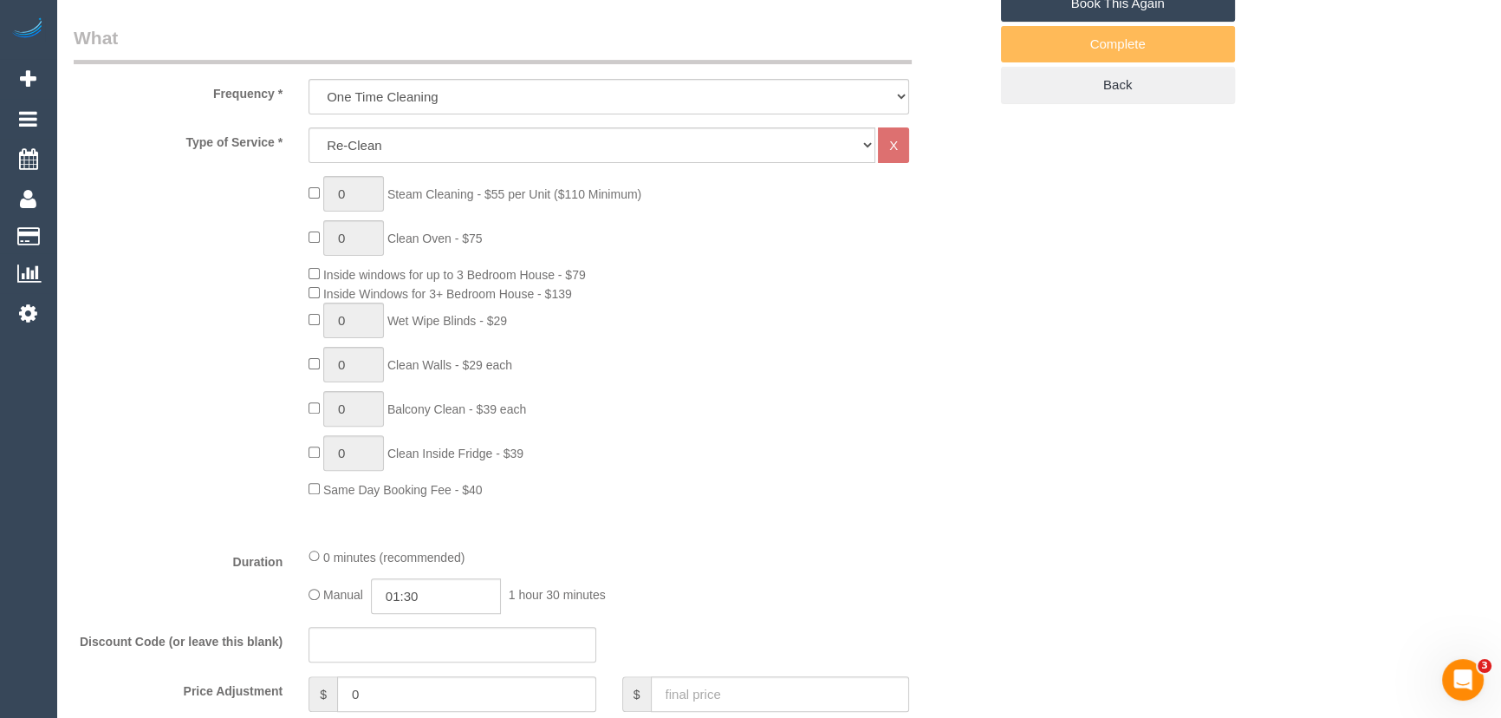
select select "object:634"
select select "string:stripe-pm_1RzyQT2GScqysDRVcII58yyR"
select select "number:27"
select select "number:14"
select select "number:19"
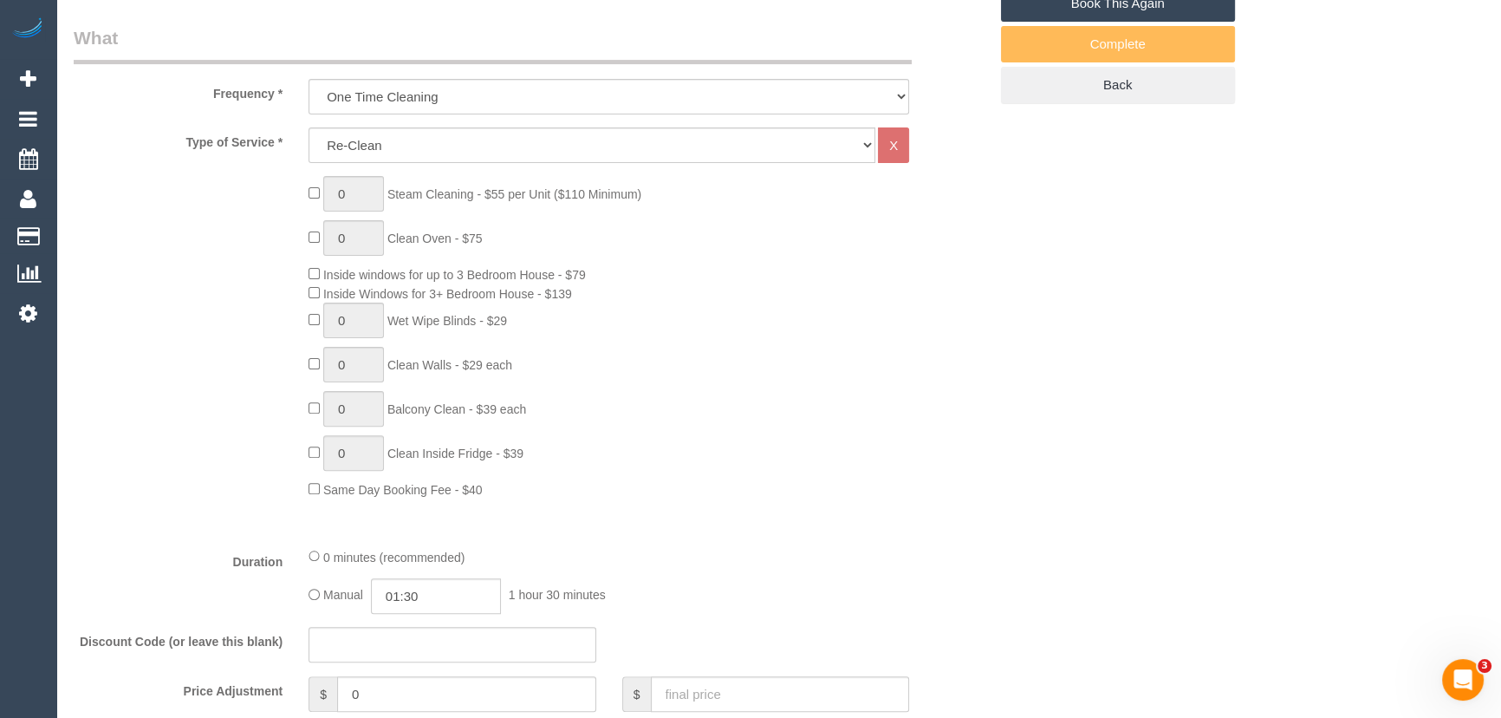
select select "number:24"
select select "number:35"
select select "number:11"
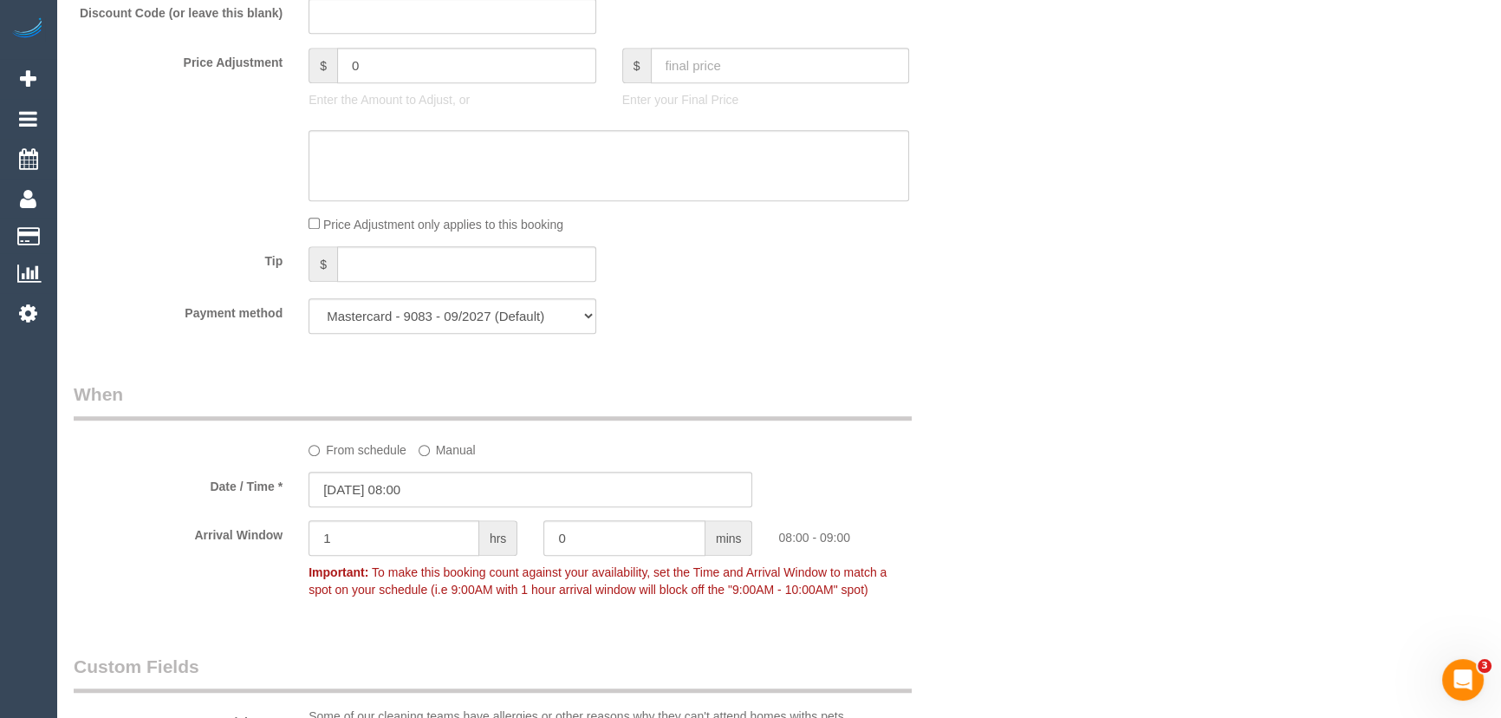
scroll to position [1418, 0]
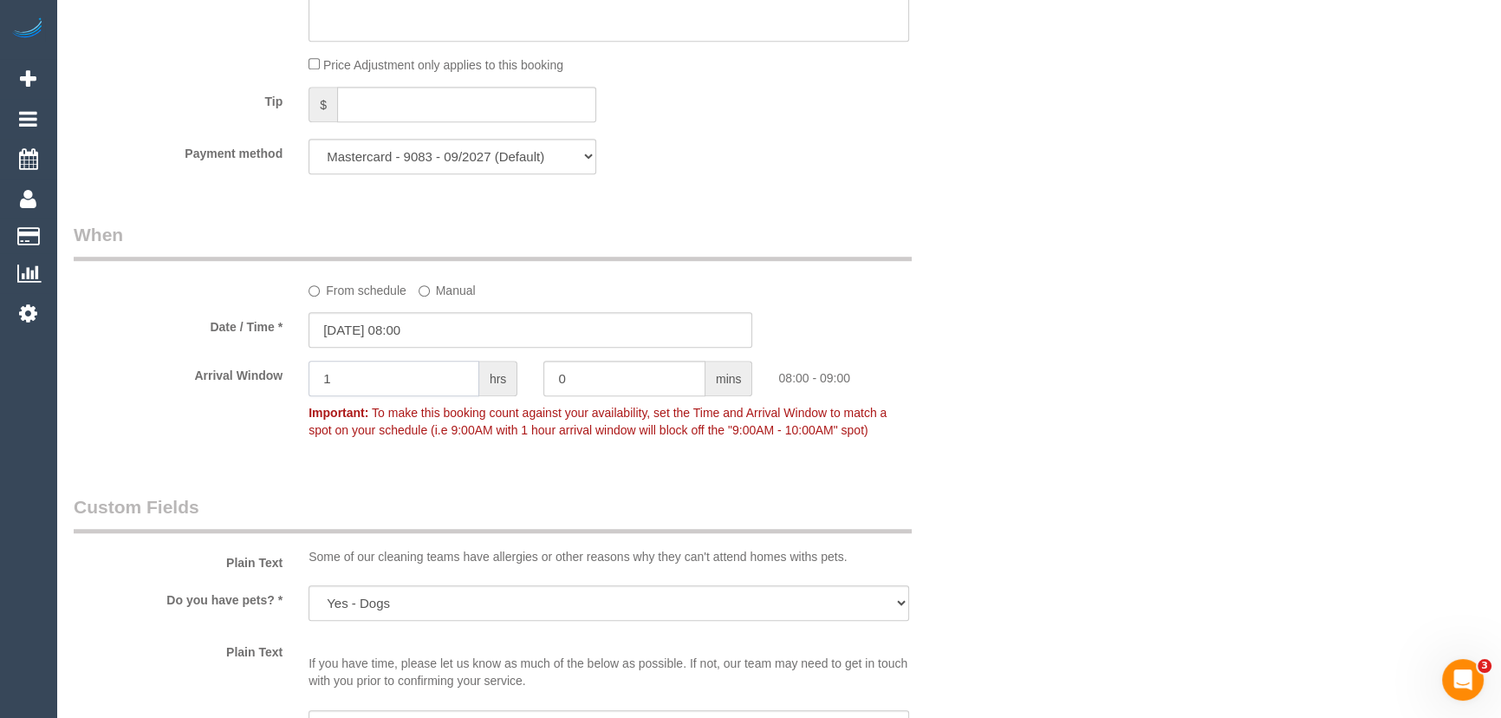
click at [386, 387] on input "1" at bounding box center [393, 378] width 171 height 36
click at [340, 372] on input "1" at bounding box center [393, 378] width 171 height 36
click at [602, 390] on input "0" at bounding box center [624, 378] width 162 height 36
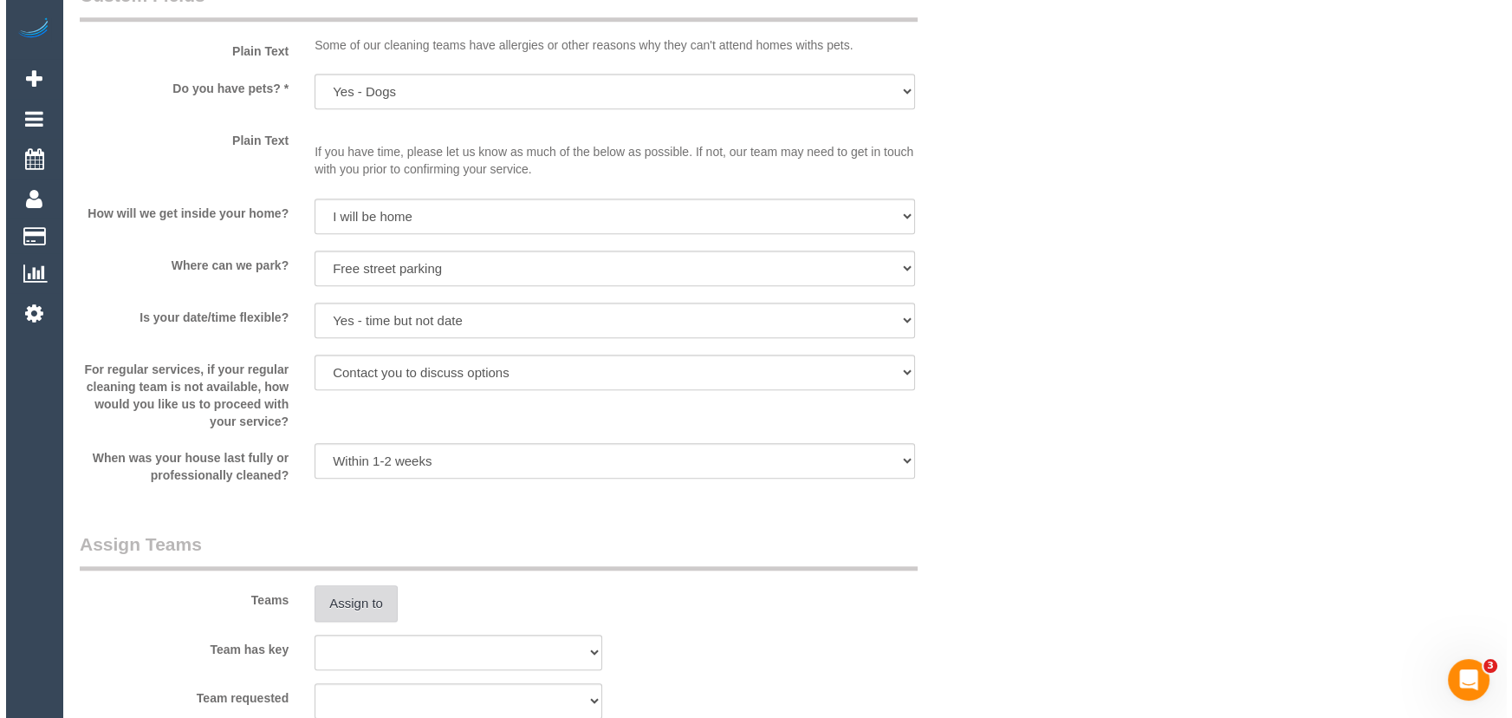
scroll to position [2048, 0]
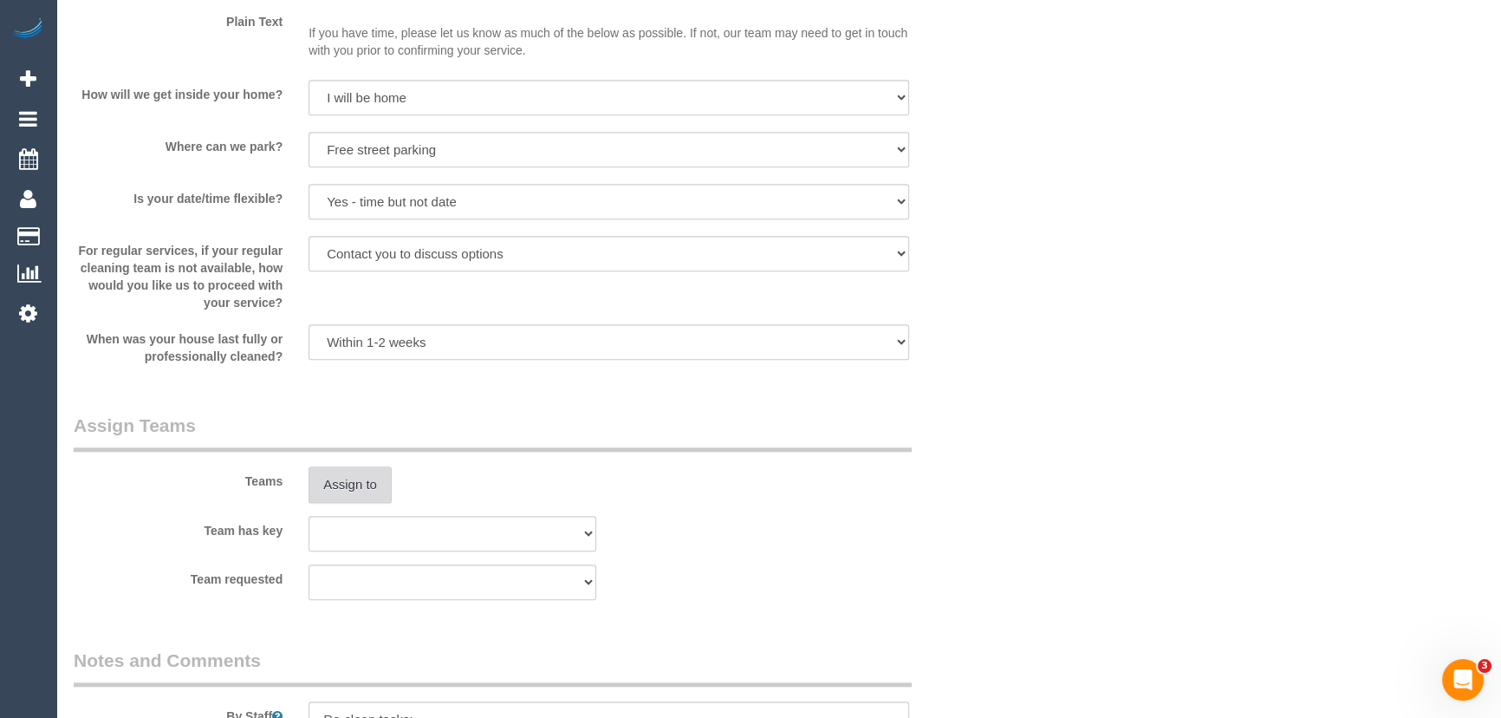
type input "30"
click at [347, 476] on button "Assign to" at bounding box center [349, 484] width 83 height 36
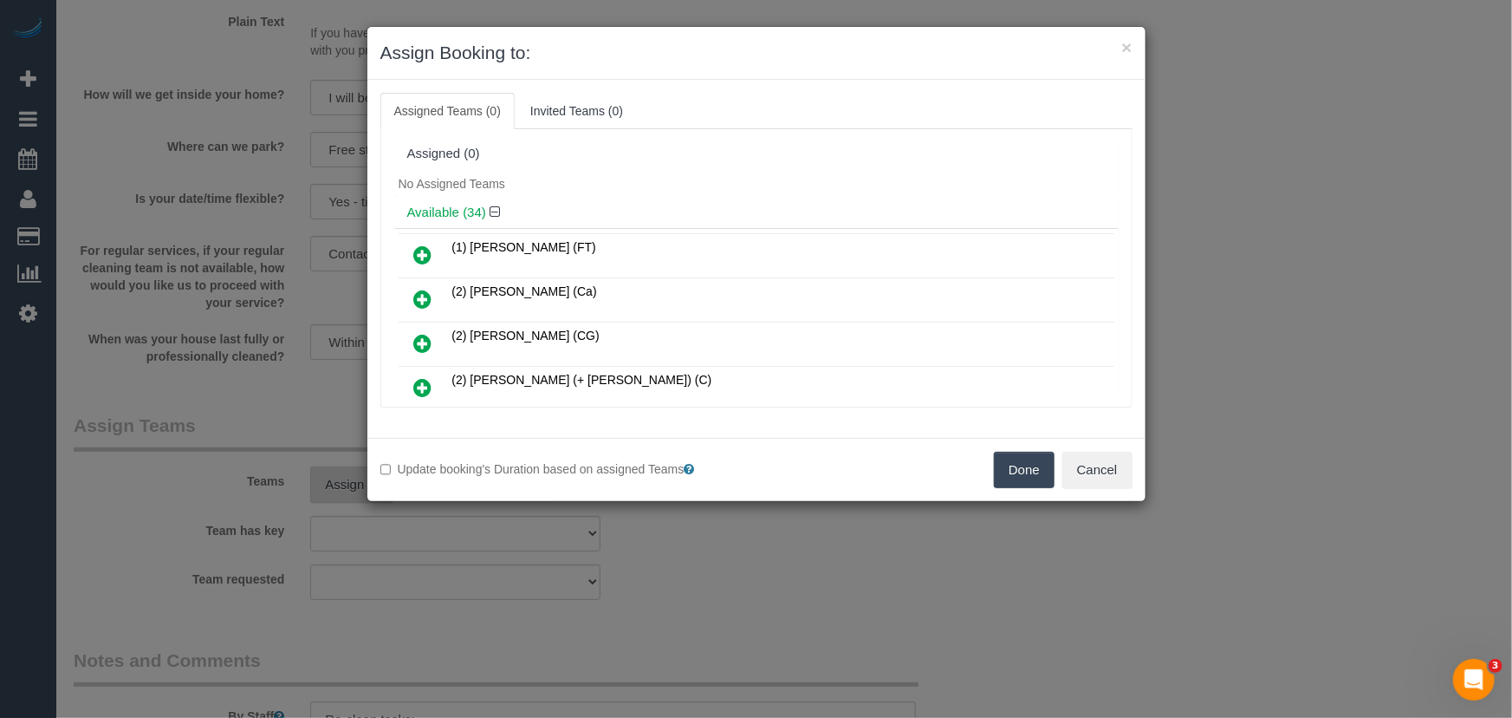
scroll to position [10107, 0]
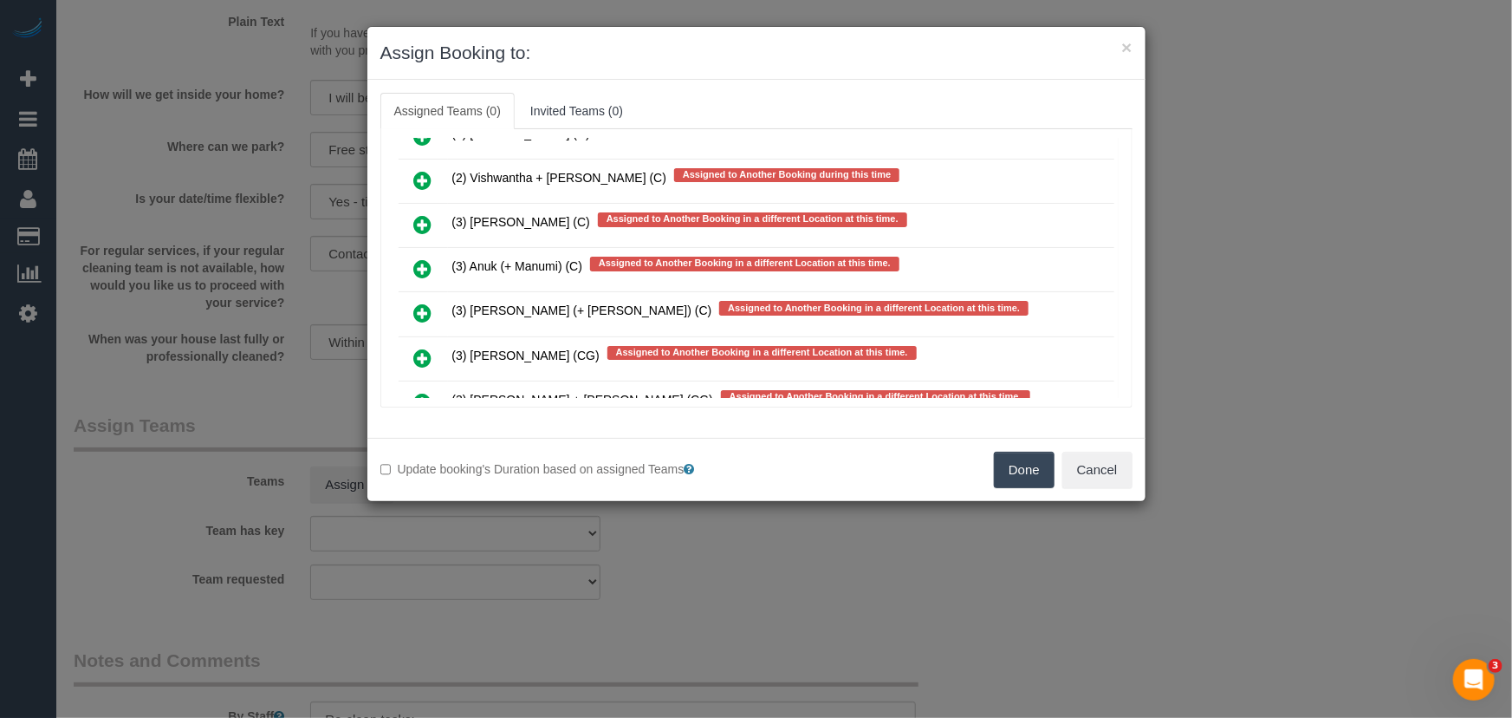
click at [421, 480] on icon at bounding box center [423, 490] width 18 height 21
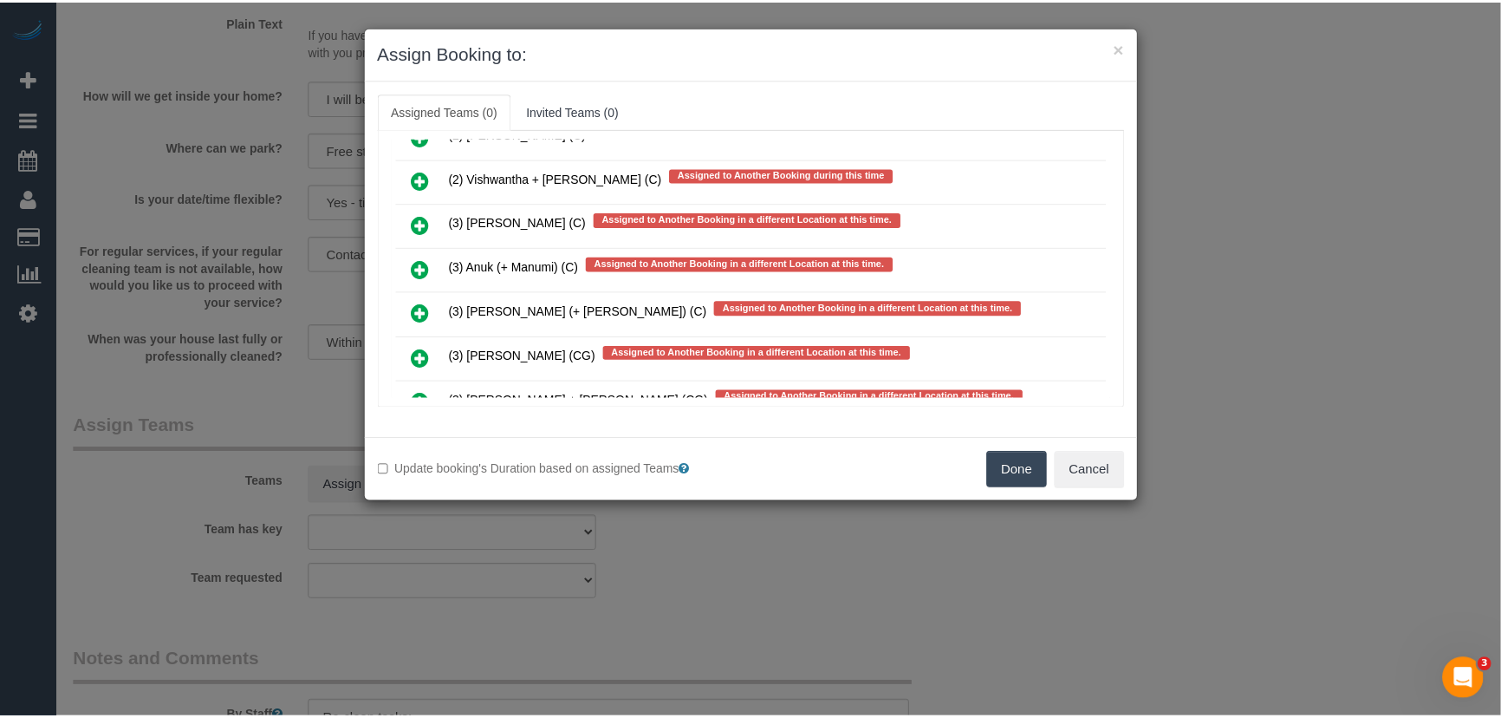
scroll to position [10161, 0]
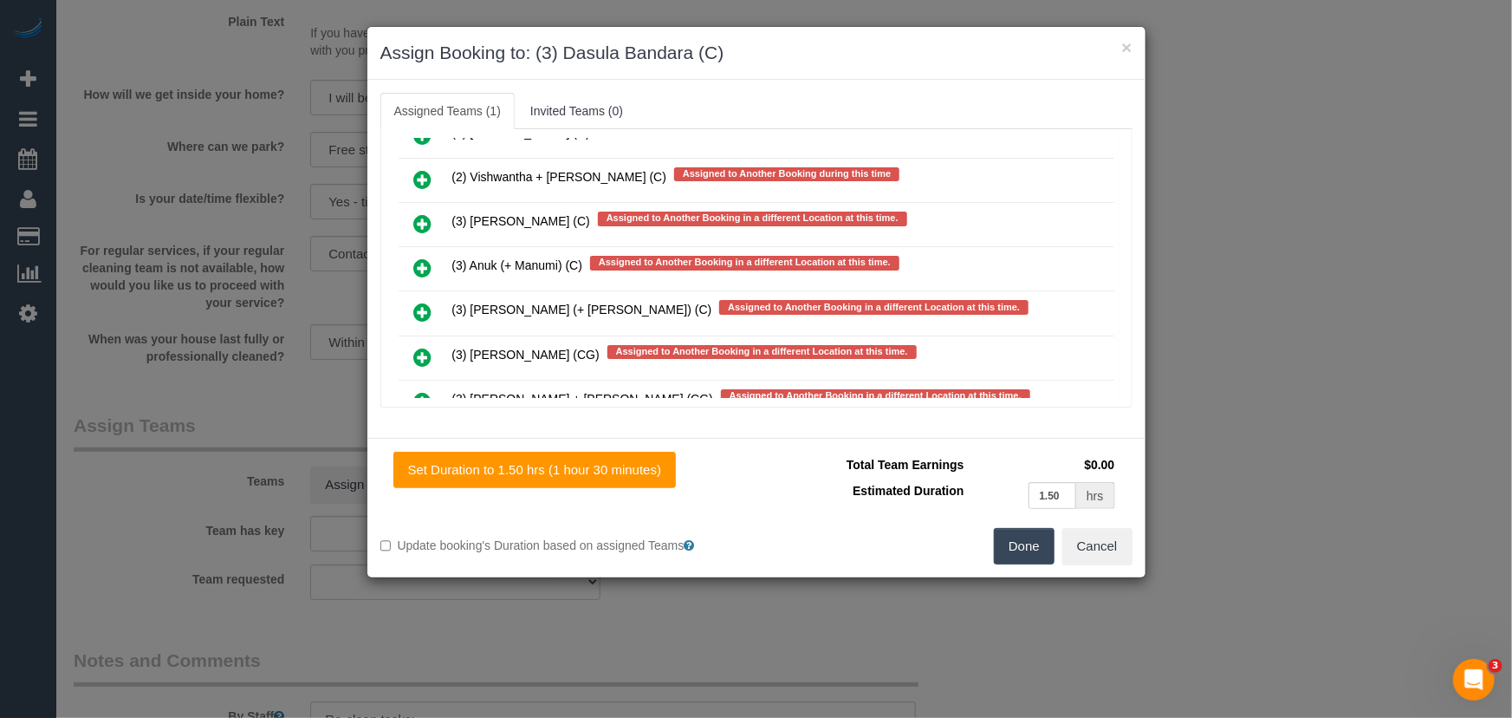
click at [1025, 549] on button "Done" at bounding box center [1024, 546] width 61 height 36
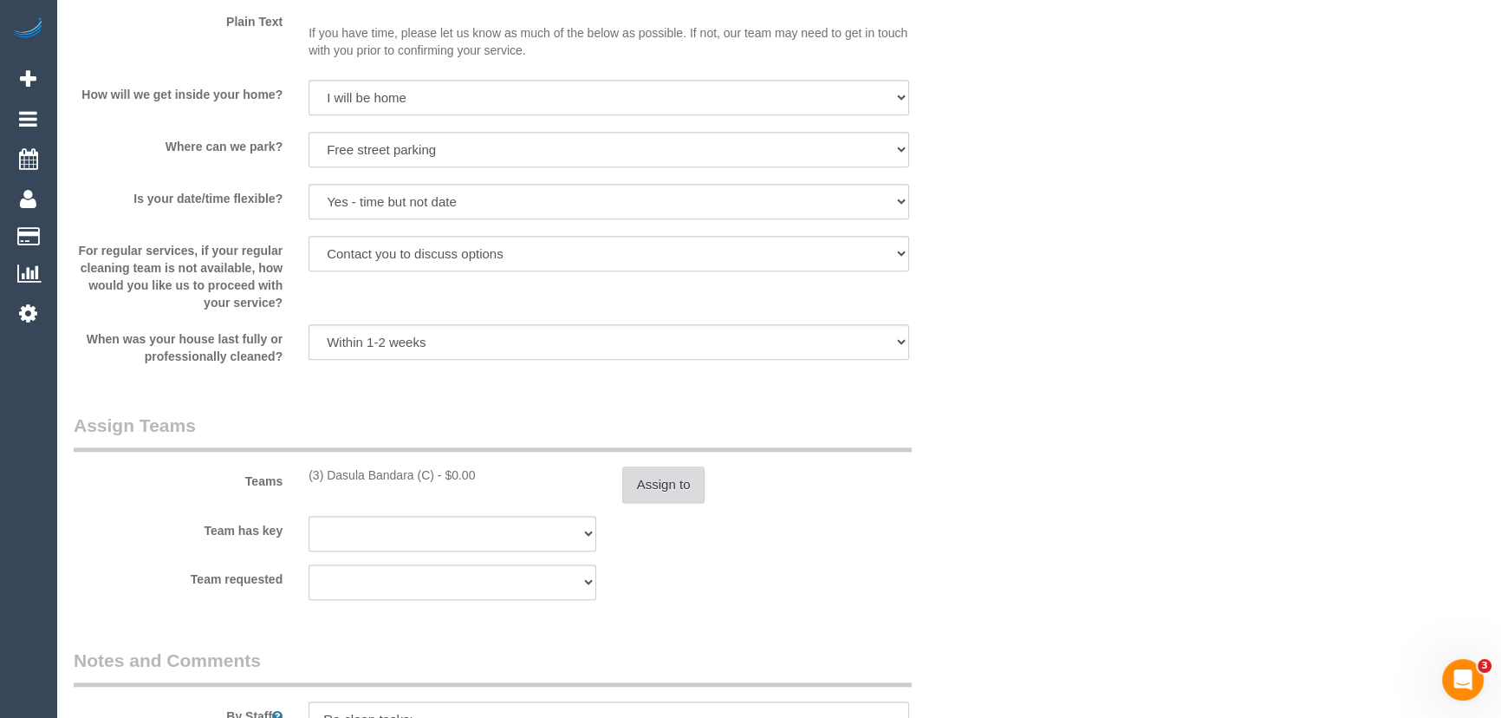
click at [667, 496] on button "Assign to" at bounding box center [663, 484] width 83 height 36
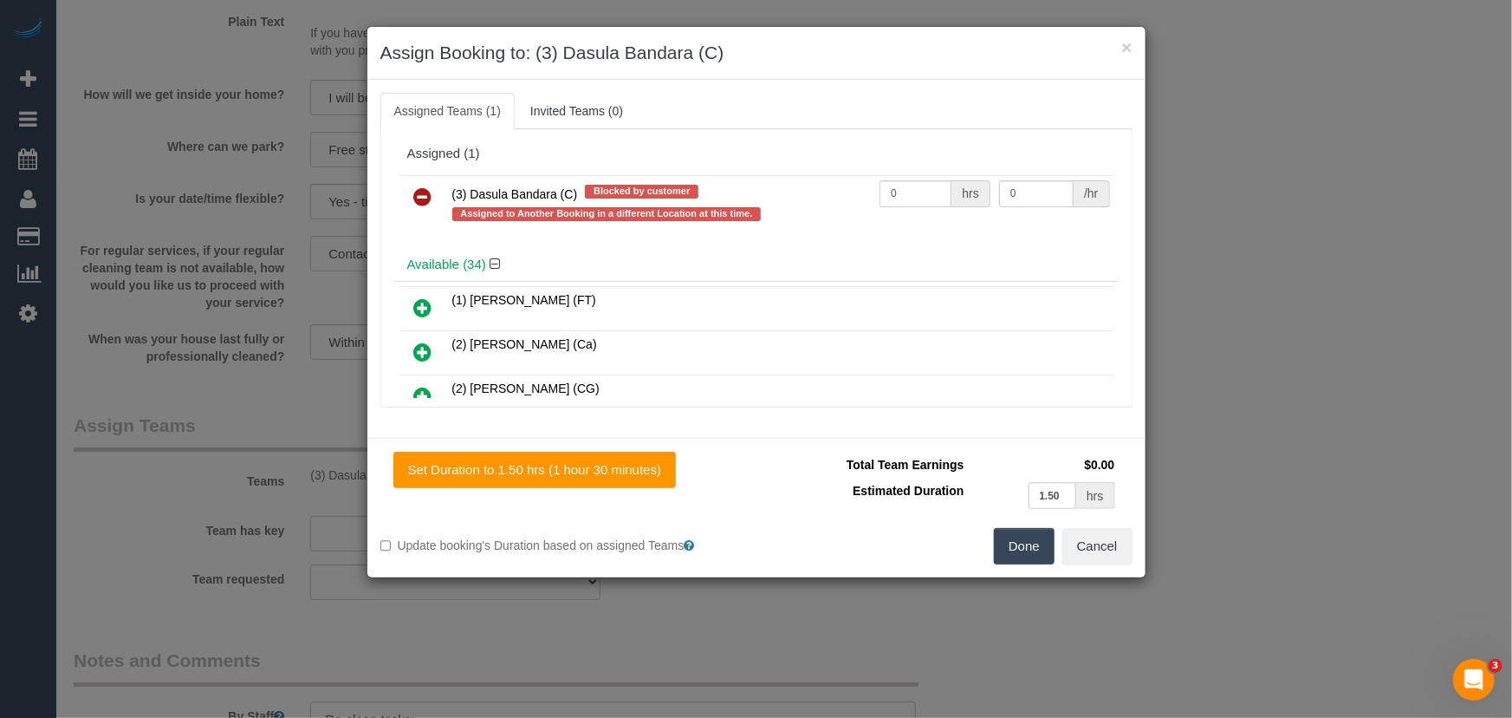
click at [1020, 552] on button "Done" at bounding box center [1024, 546] width 61 height 36
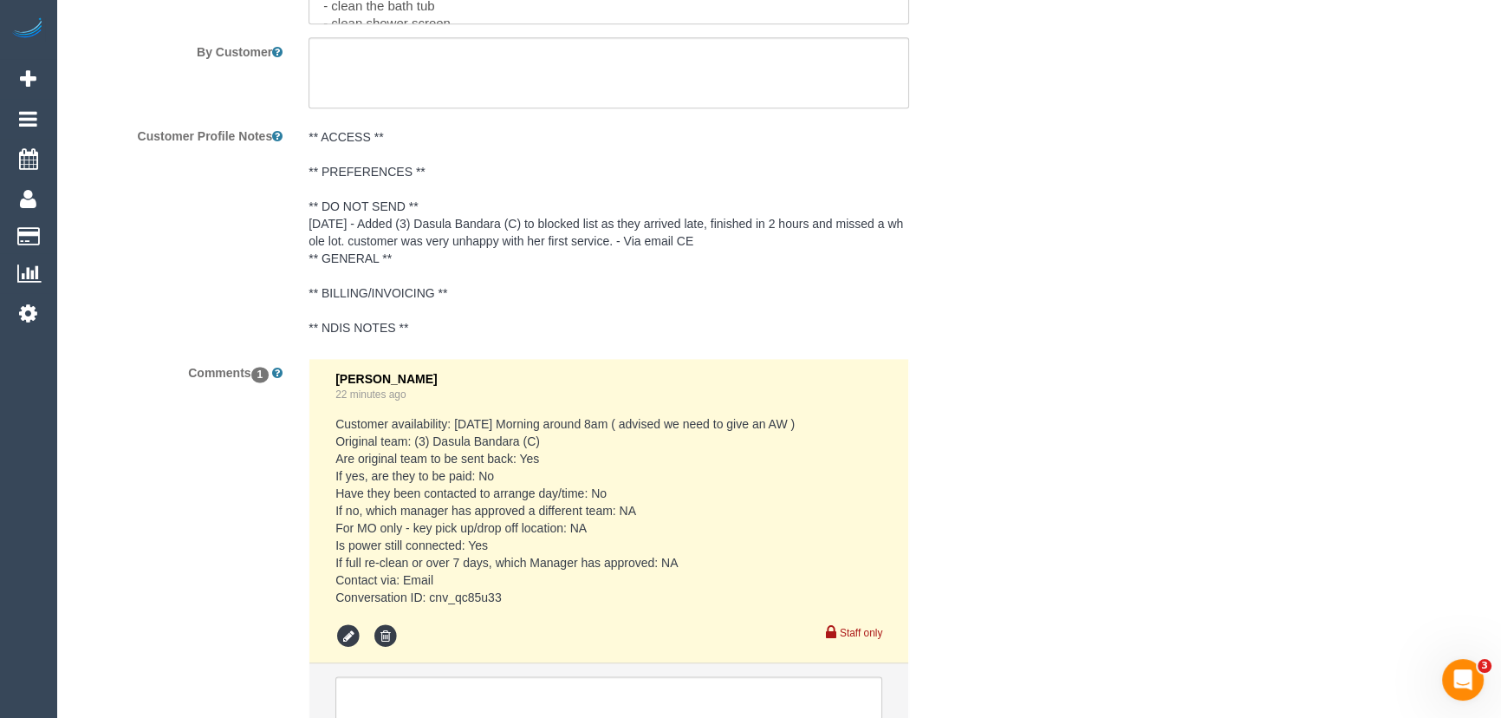
scroll to position [2945, 0]
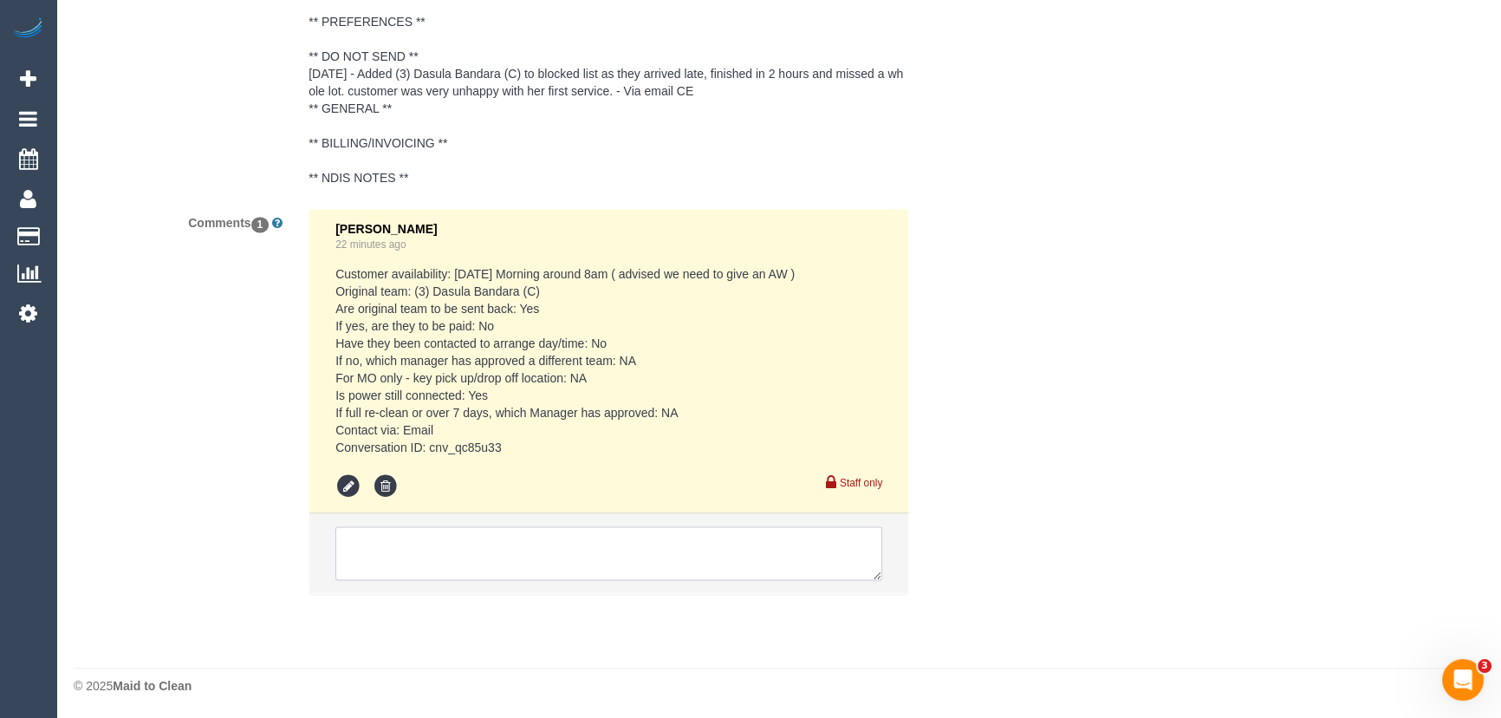
click at [442, 536] on textarea at bounding box center [608, 553] width 547 height 54
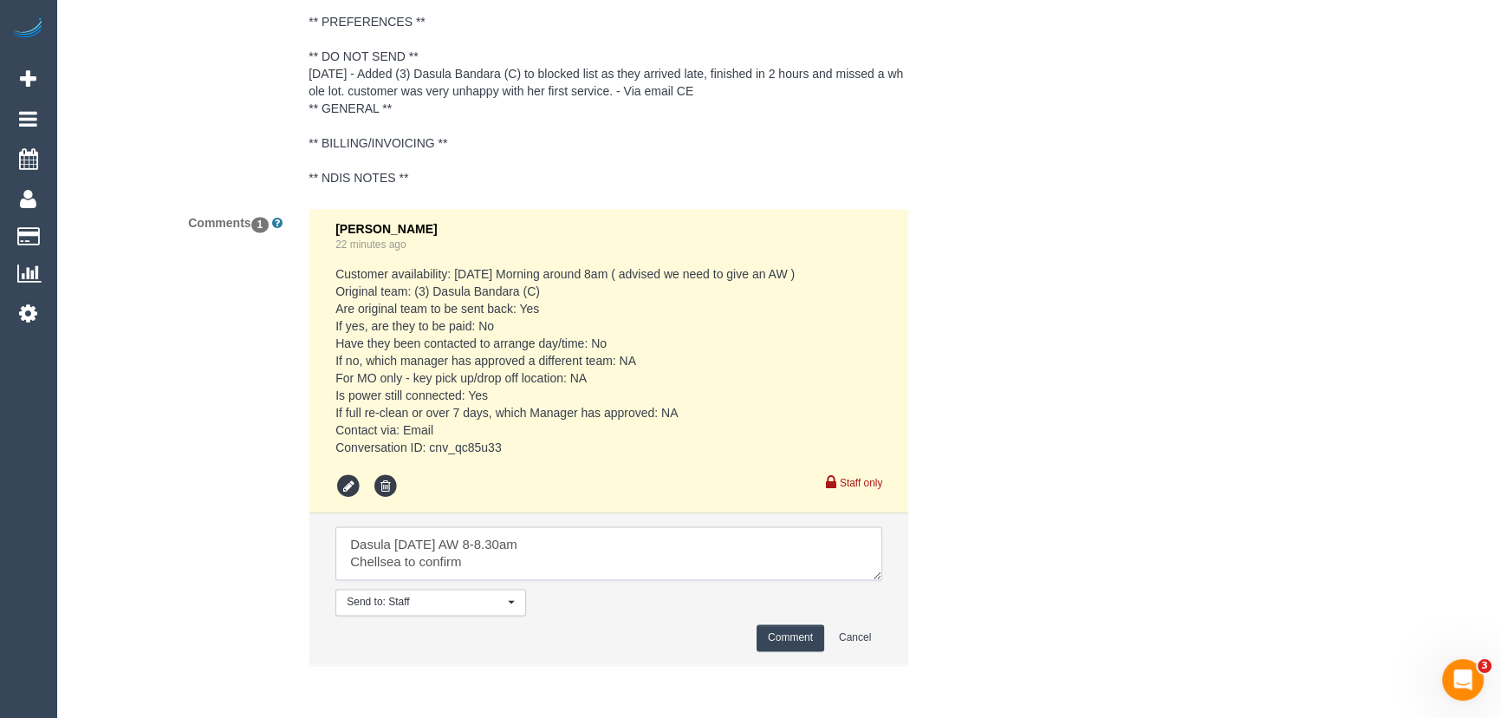
type textarea "Dasula [DATE] AW 8-8.30am Chellsea to confirm"
click at [788, 633] on button "Comment" at bounding box center [791, 637] width 68 height 27
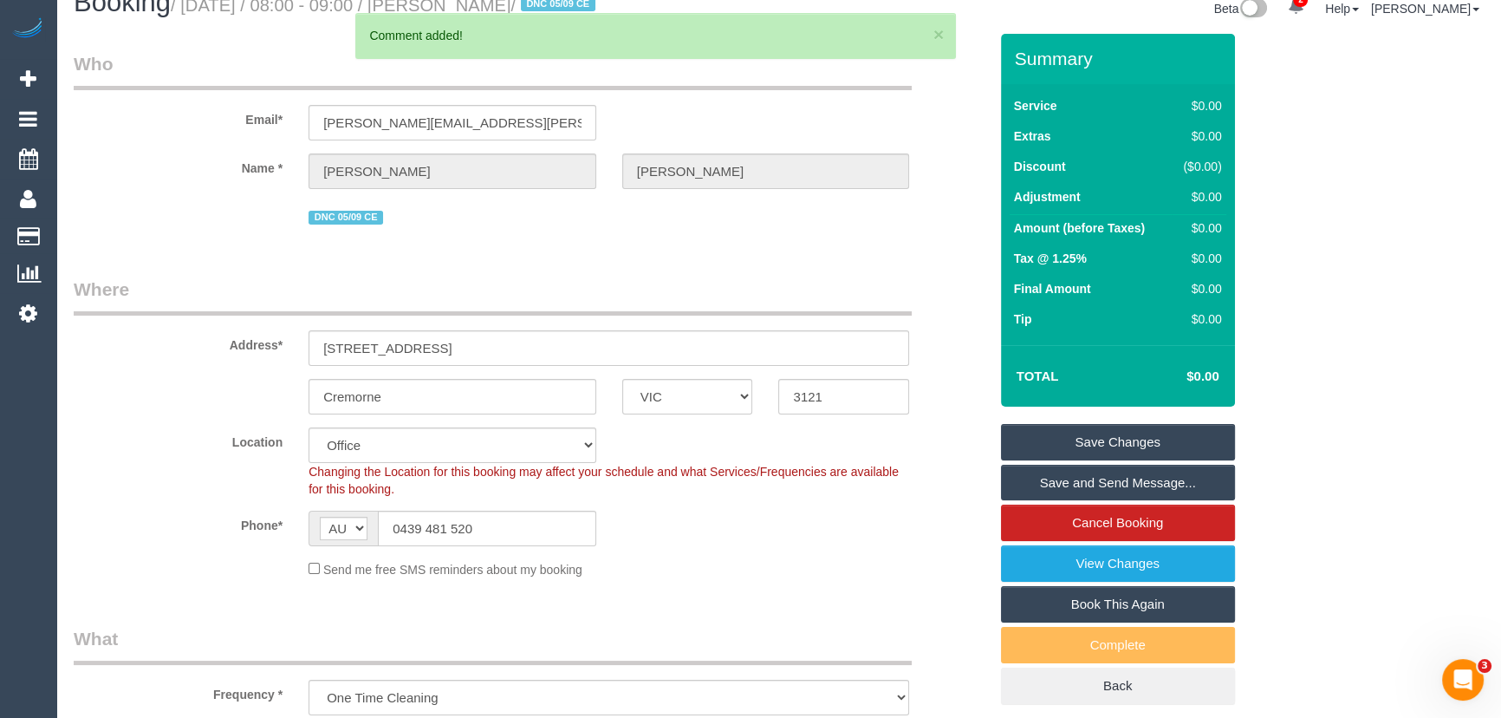
scroll to position [0, 0]
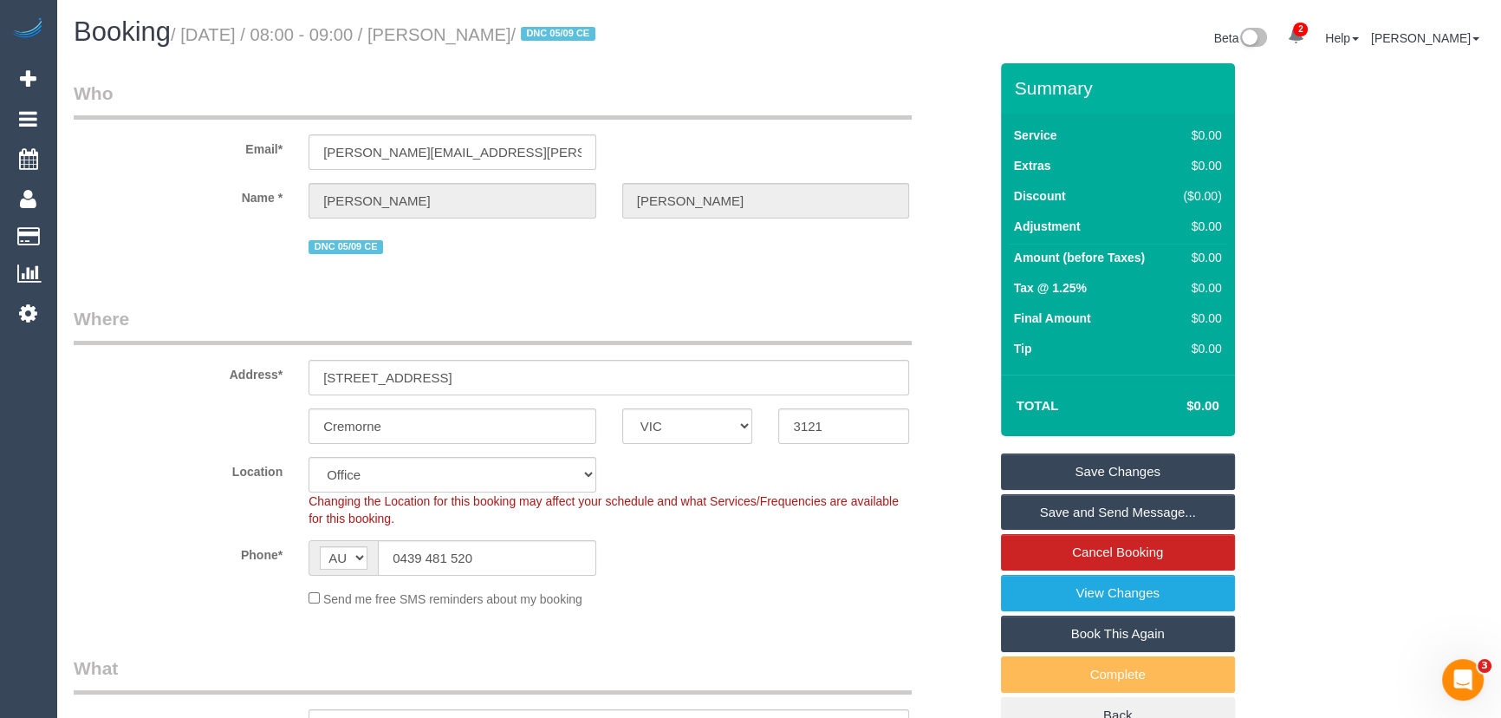
click at [508, 36] on small "/ September 12, 2025 / 08:00 - 09:00 / Emily Gallagher / DNC 05/09 CE" at bounding box center [386, 34] width 430 height 19
copy small "Emily Gallagher"
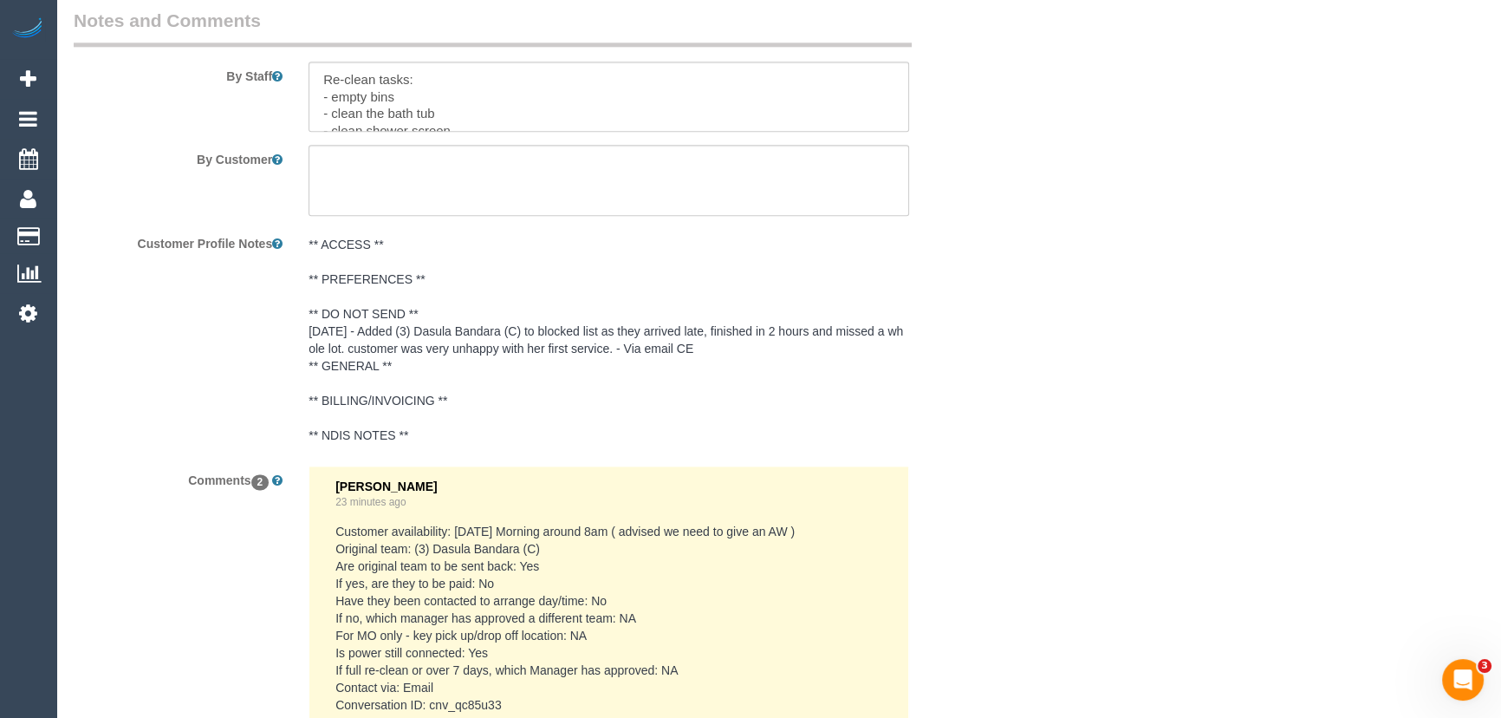
scroll to position [2914, 0]
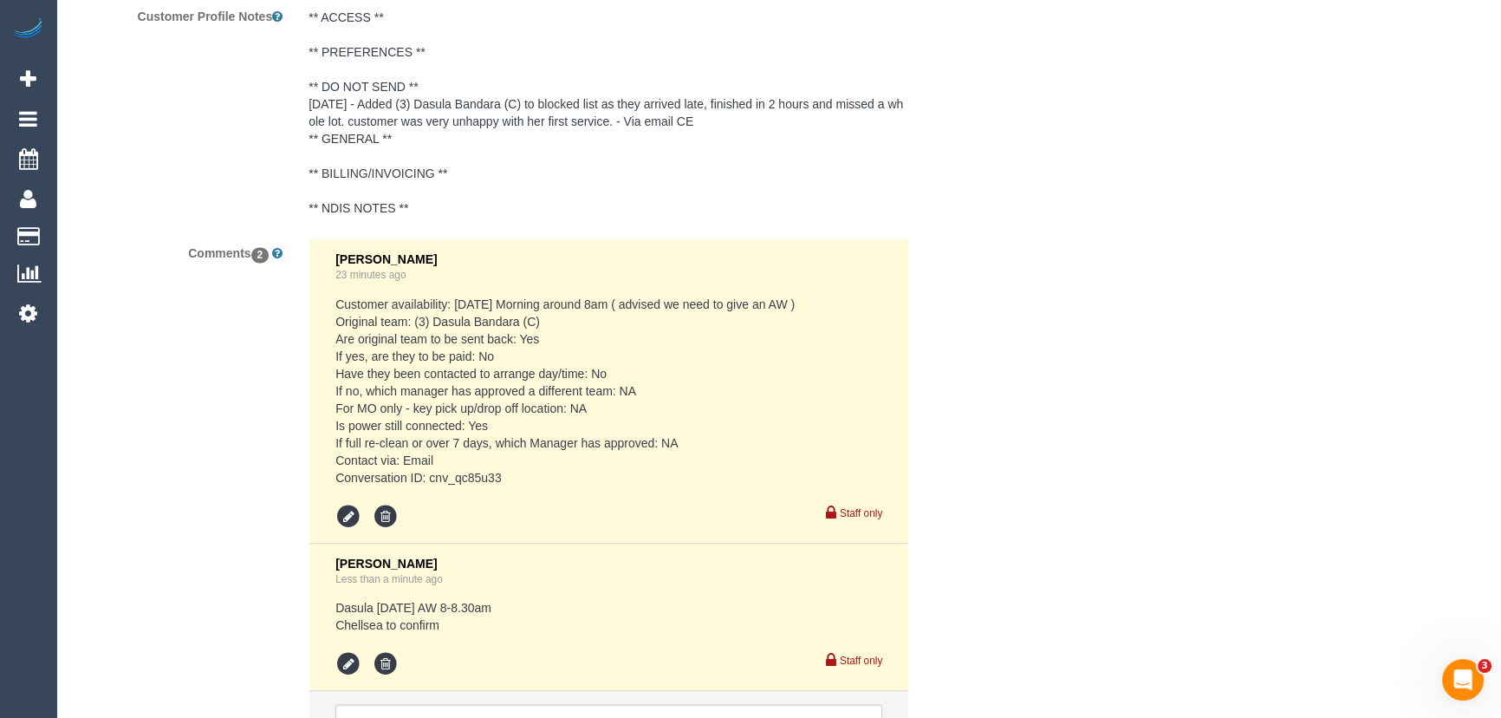
click at [437, 470] on pre "Customer availability: Friday Morning around 8am ( advised we need to give an A…" at bounding box center [608, 390] width 547 height 191
copy pre "cnv_qc85u33"
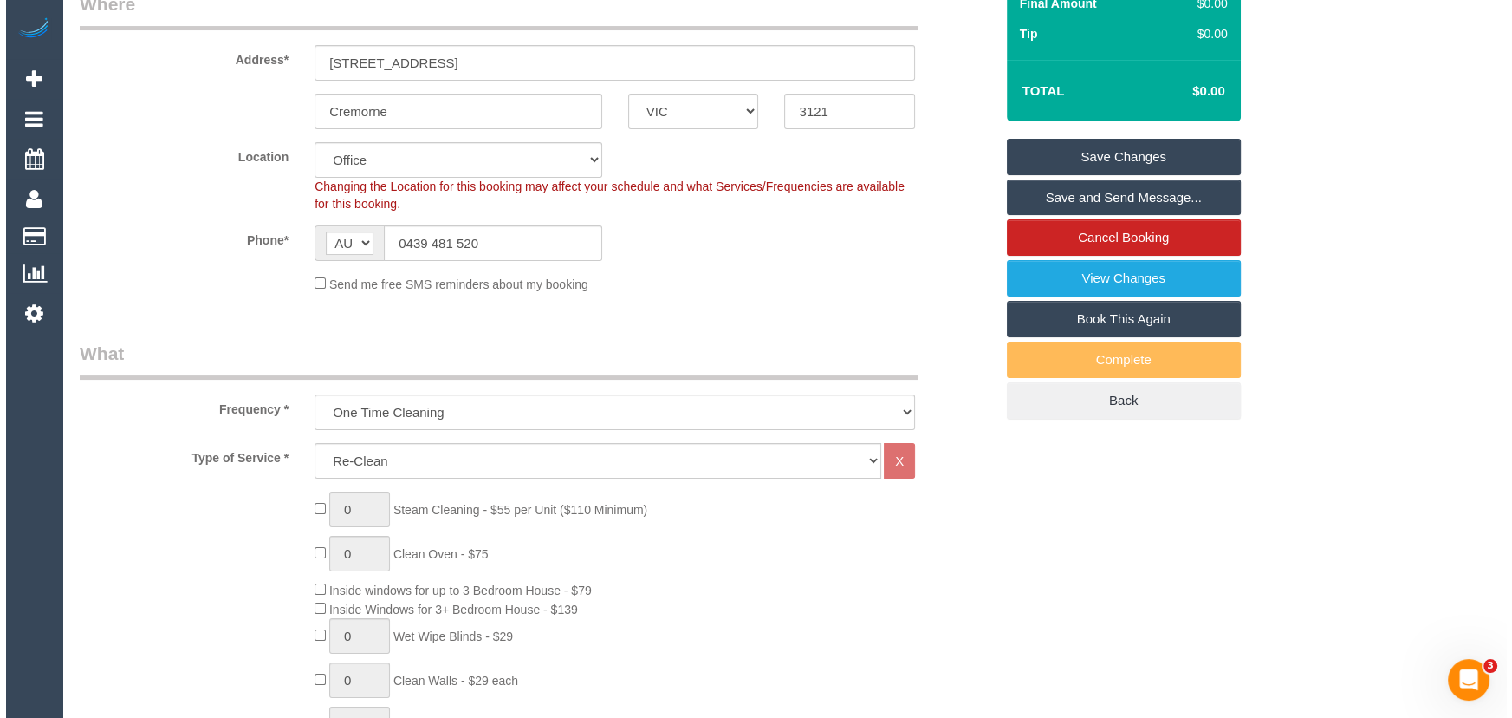
scroll to position [0, 0]
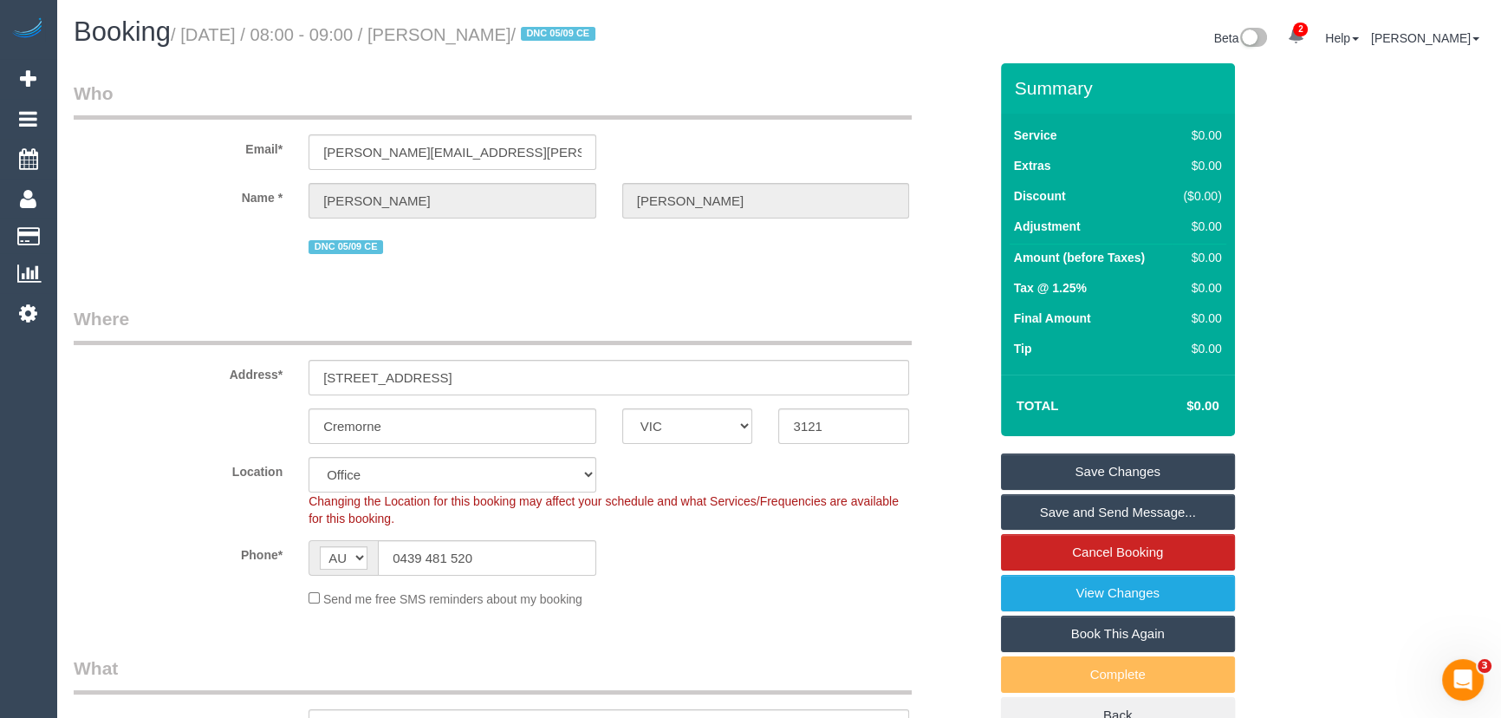
click at [1100, 464] on link "Save Changes" at bounding box center [1118, 471] width 234 height 36
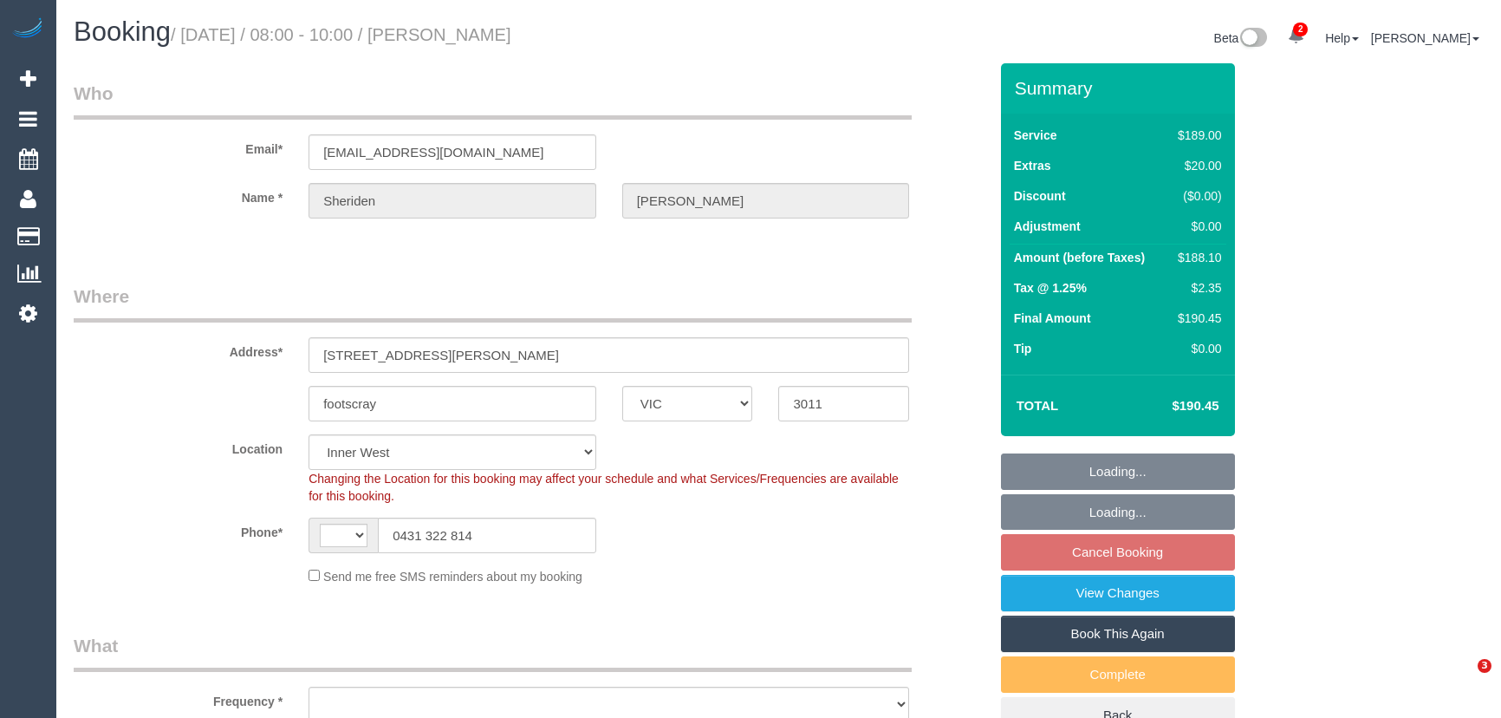
select select "VIC"
select select "string:AU"
select select "object:719"
select select "string:stripe-pm_1Rj8jX2GScqysDRV4J43Whc2"
select select "number:27"
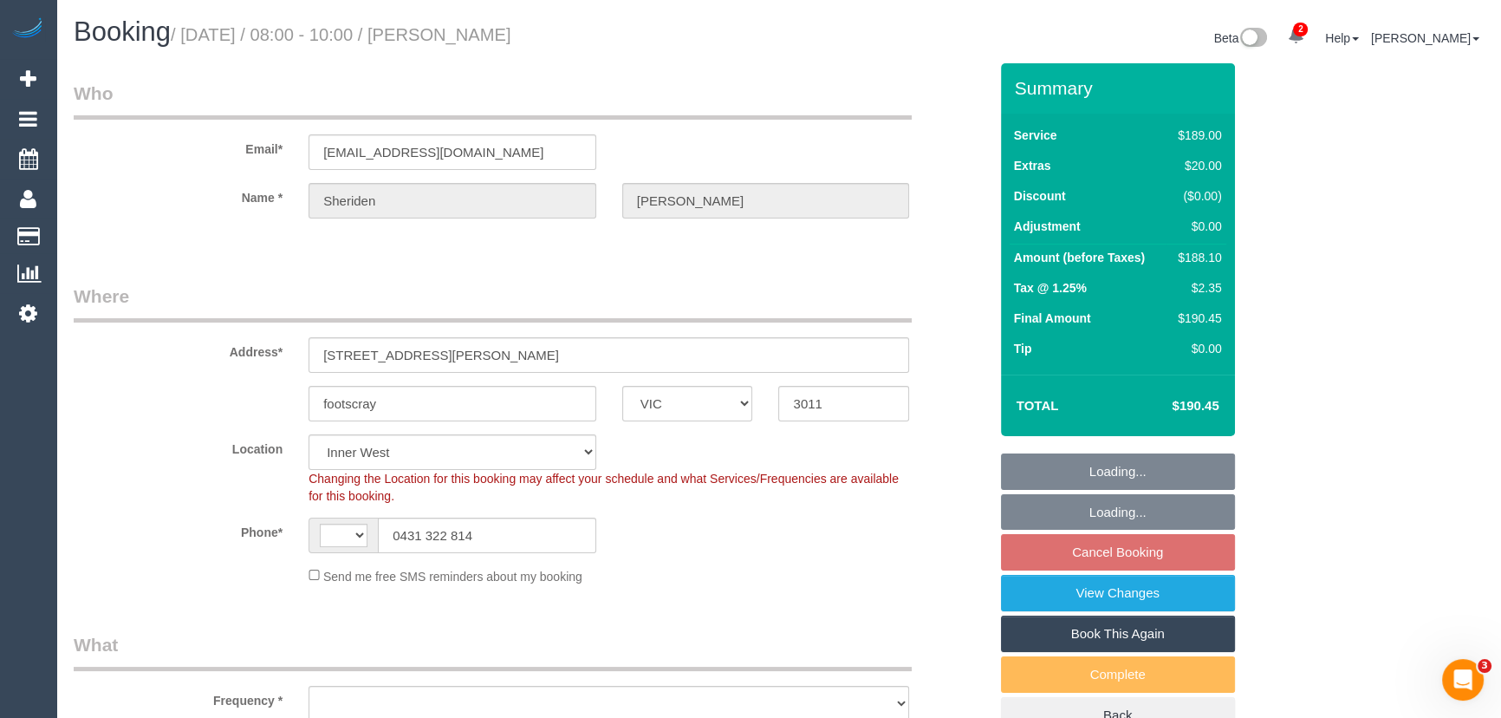
select select "number:16"
select select "number:19"
select select "number:24"
select select "number:34"
select select "number:12"
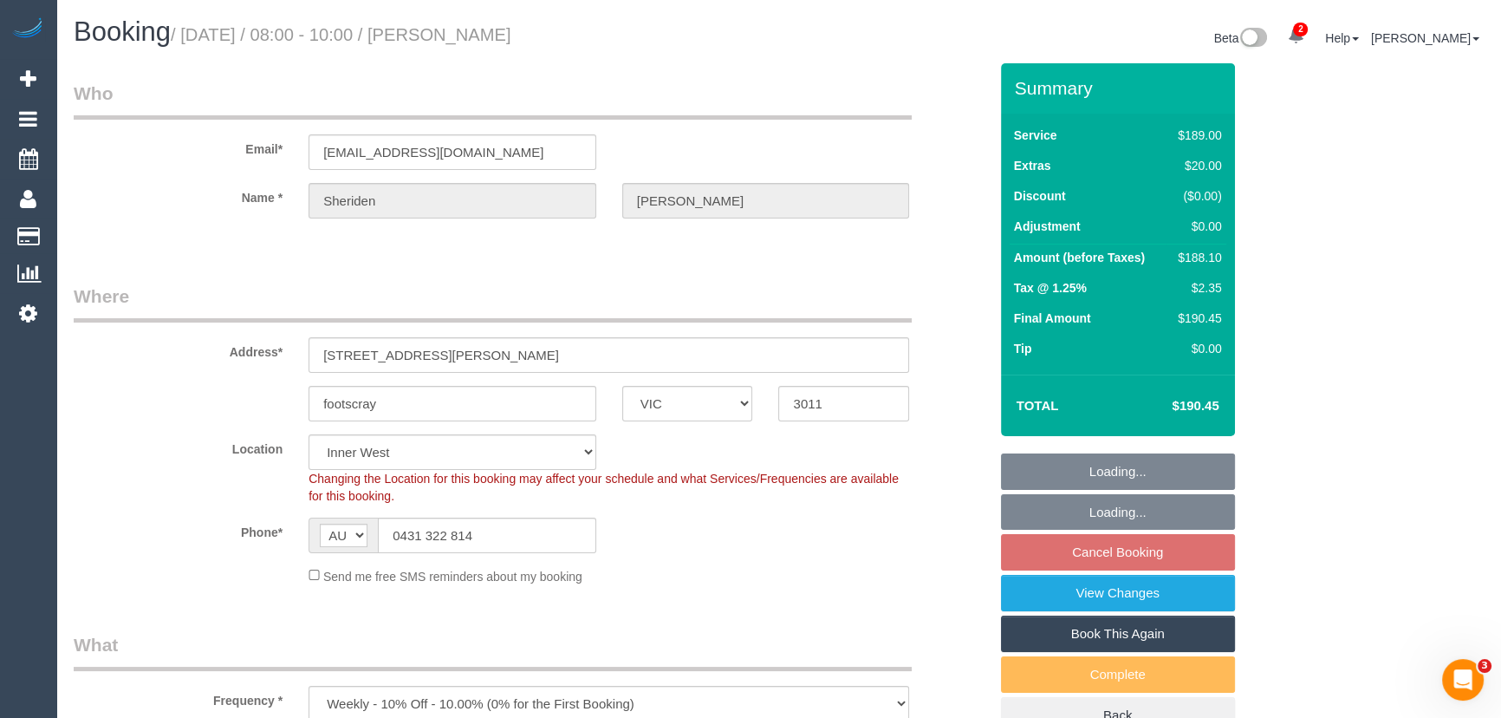
select select "object:724"
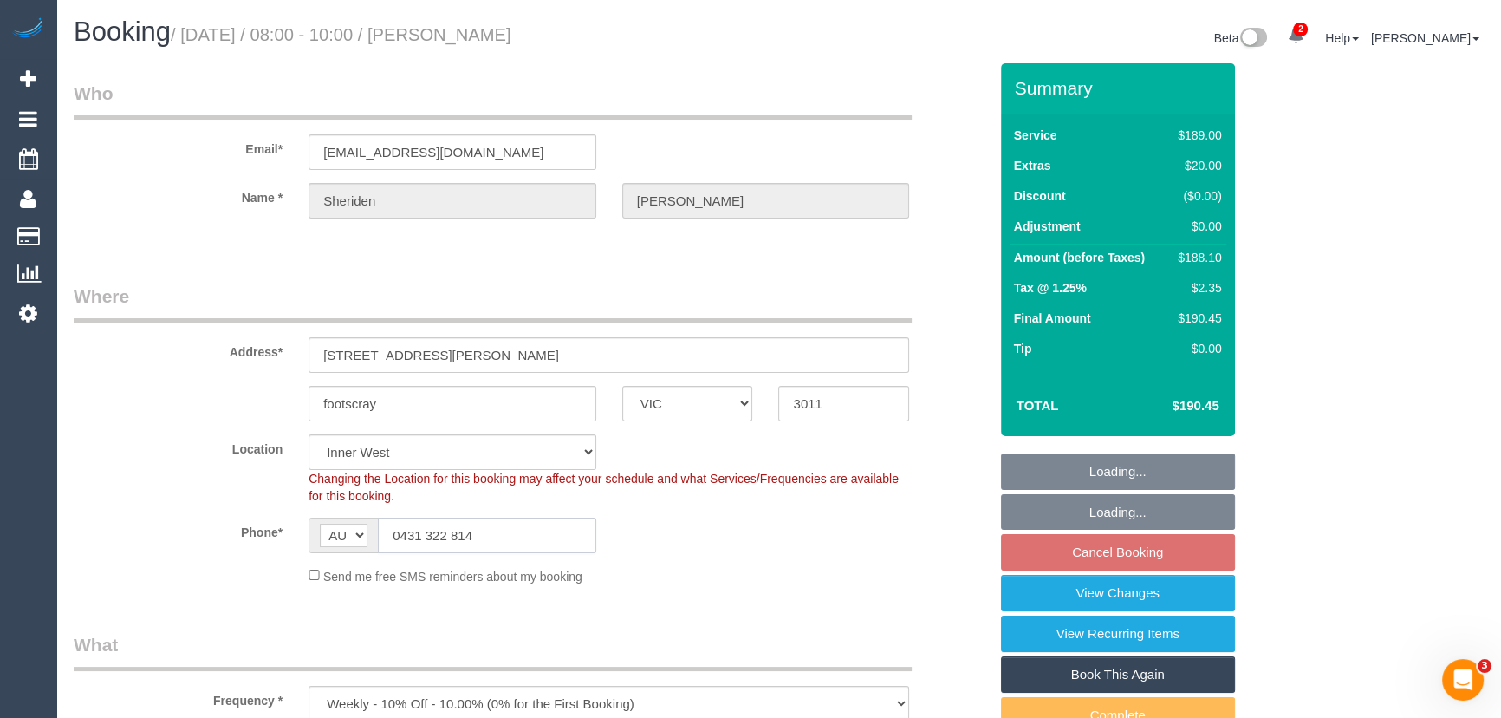
click at [506, 535] on input "0431 322 814" at bounding box center [487, 535] width 218 height 36
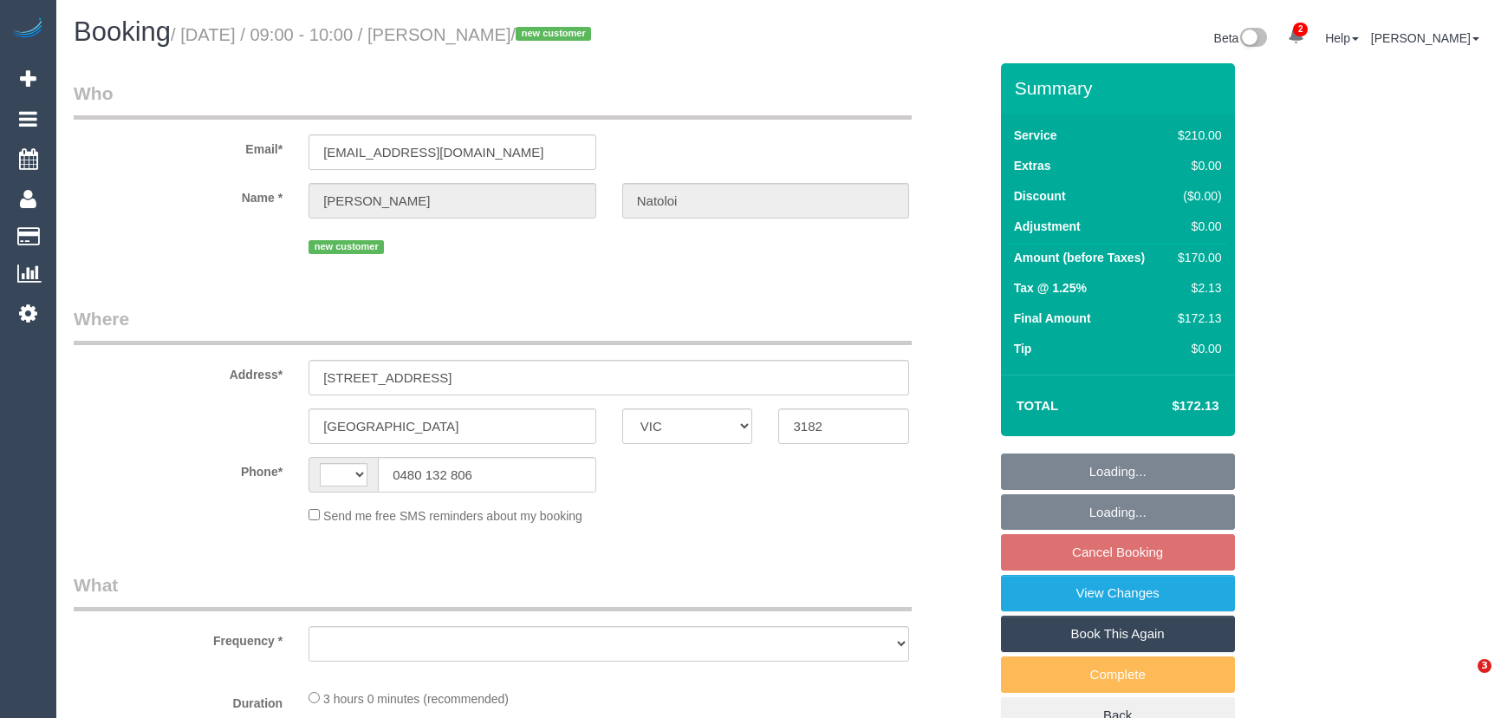
select select "VIC"
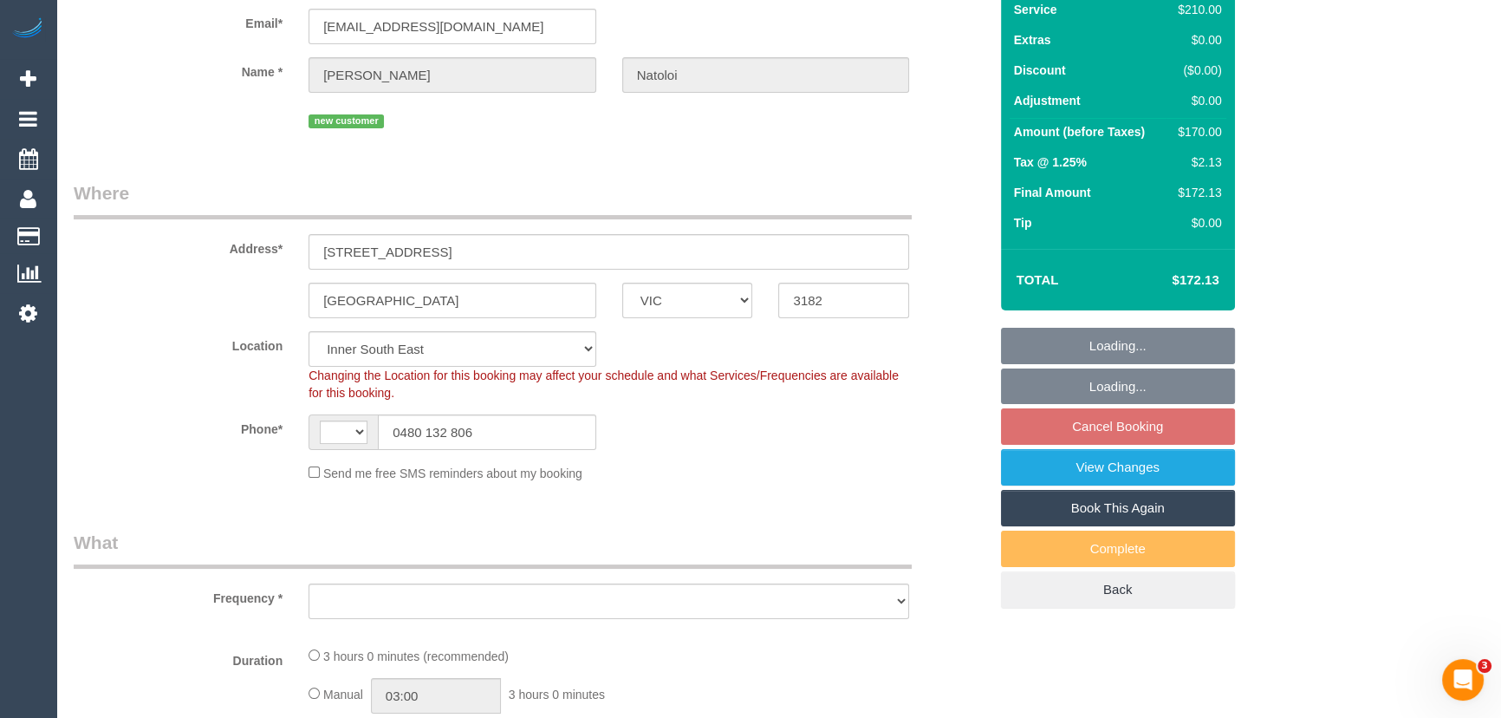
select select "string:AU"
select select "string:stripe-pm_1S62Ry2GScqysDRVIQgbmb6C"
select select "number:28"
select select "number:14"
select select "number:19"
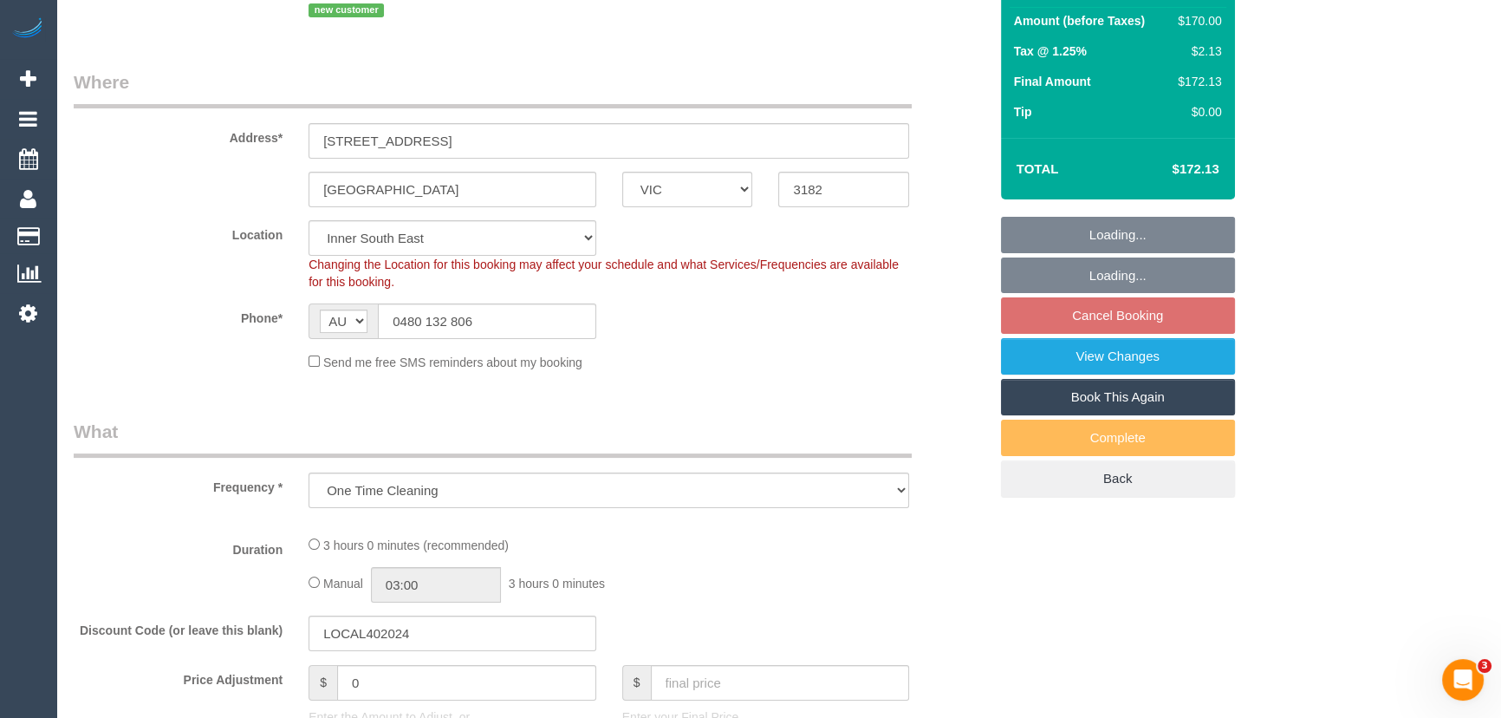
select select "object:1468"
select select "180"
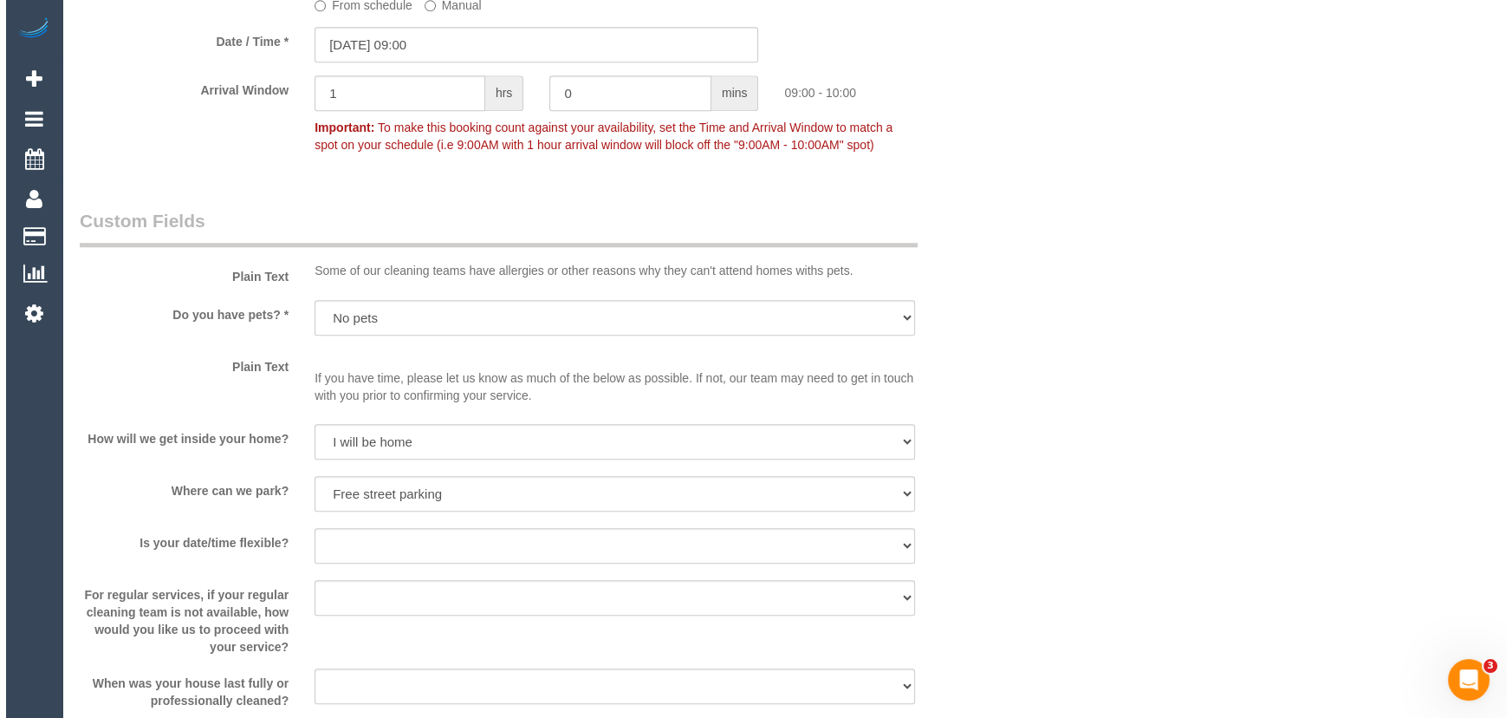
scroll to position [2205, 0]
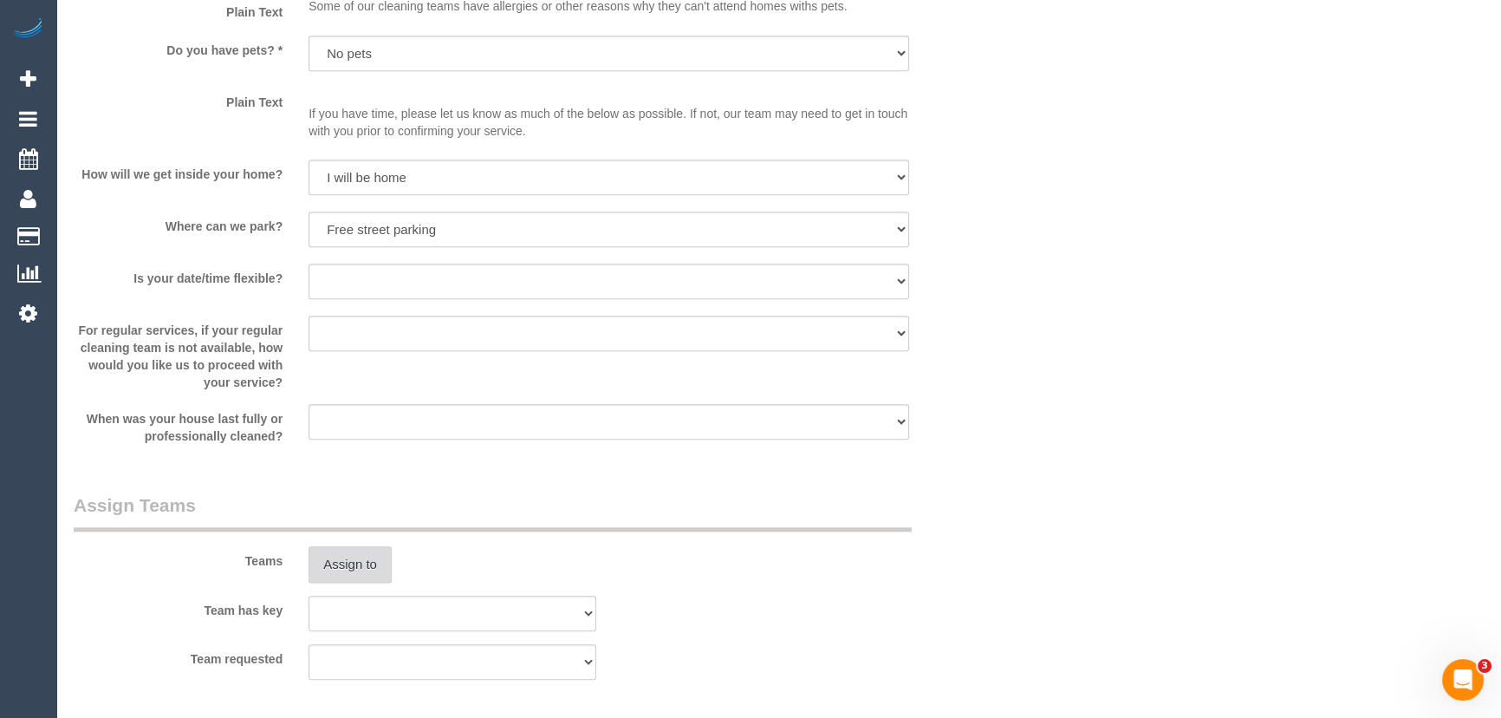
click at [367, 564] on button "Assign to" at bounding box center [349, 564] width 83 height 36
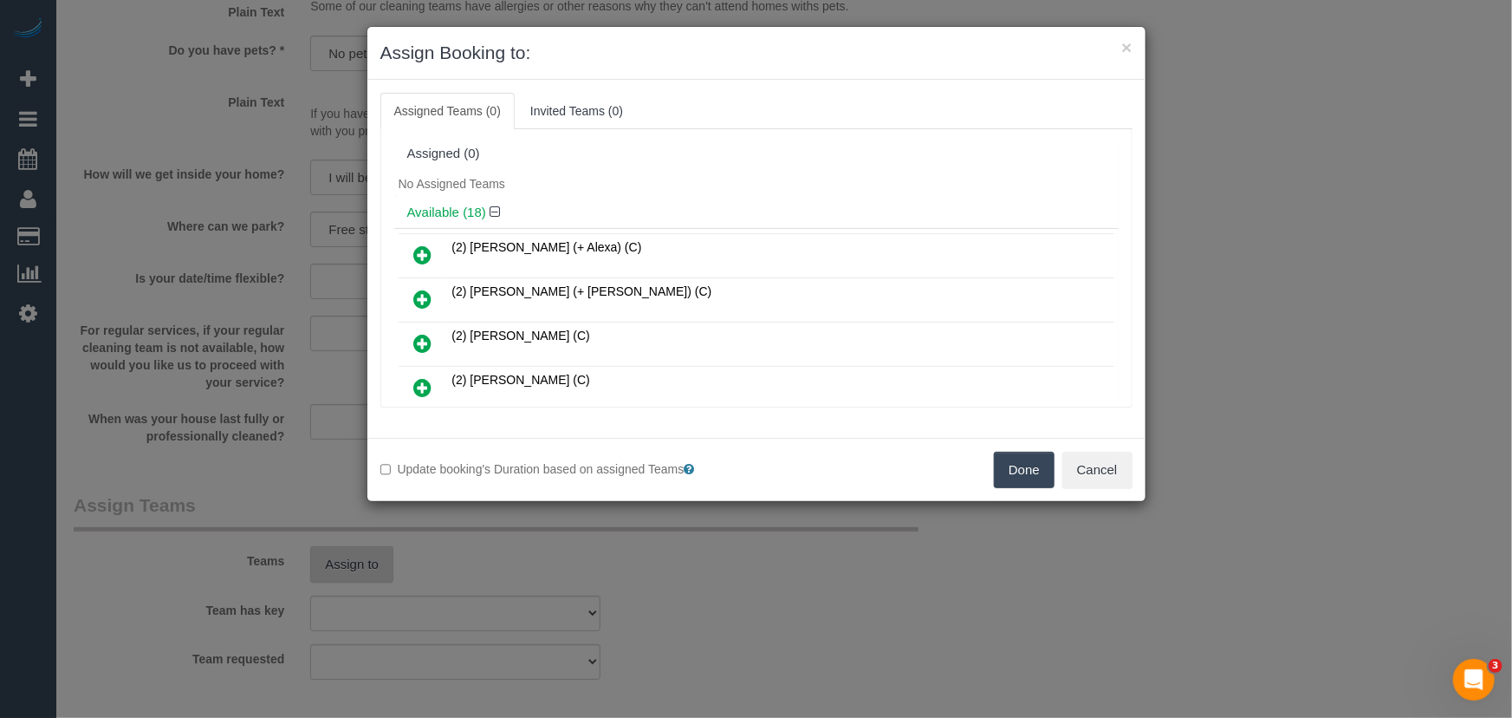
scroll to position [195, 0]
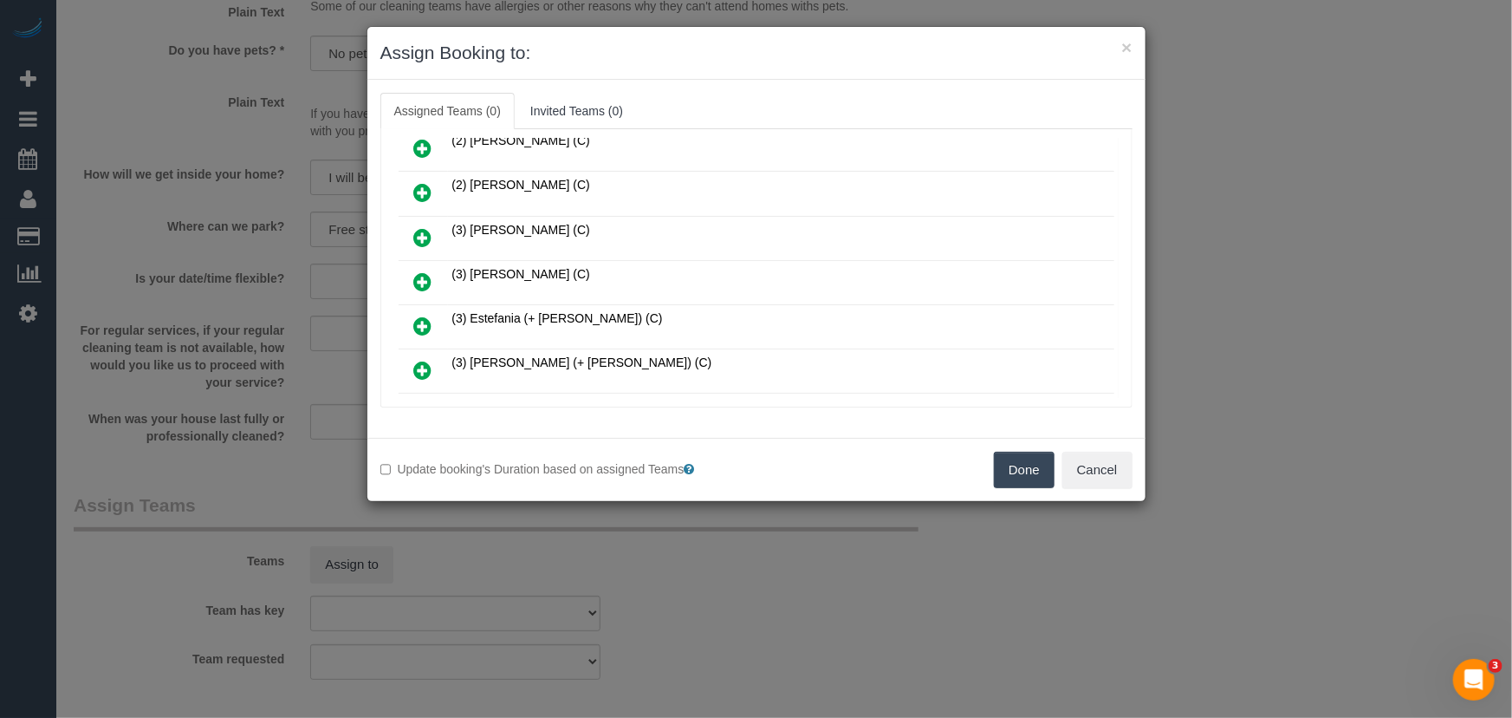
click at [420, 276] on icon at bounding box center [423, 281] width 18 height 21
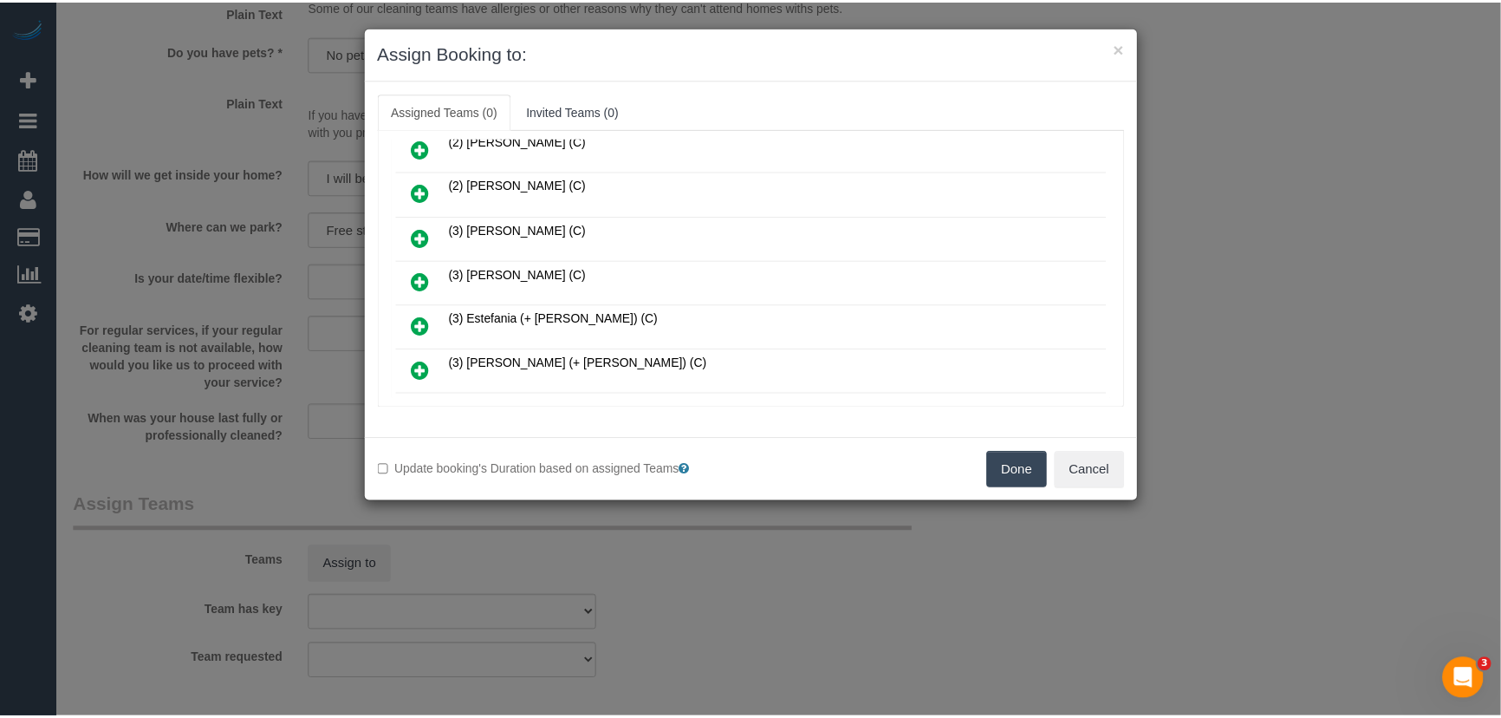
scroll to position [235, 0]
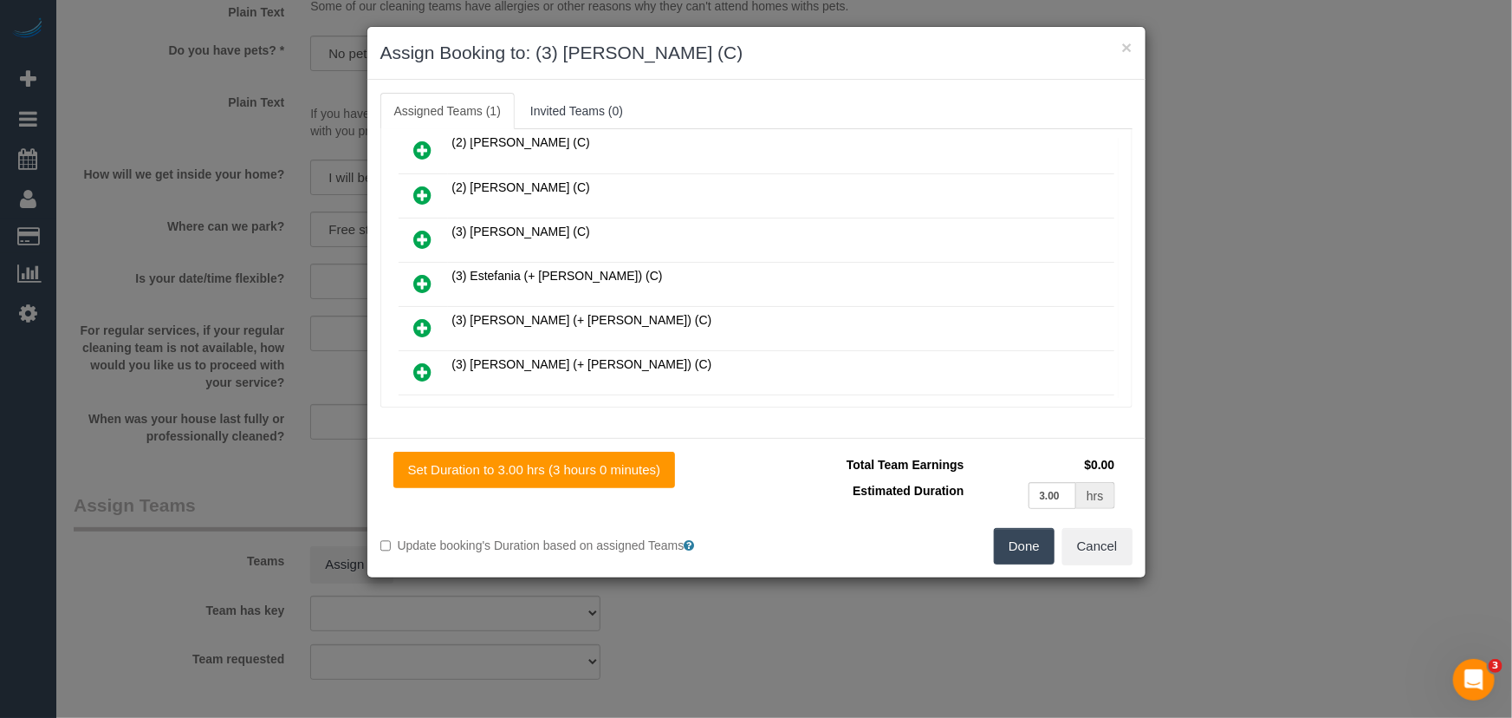
click at [1021, 547] on button "Done" at bounding box center [1024, 546] width 61 height 36
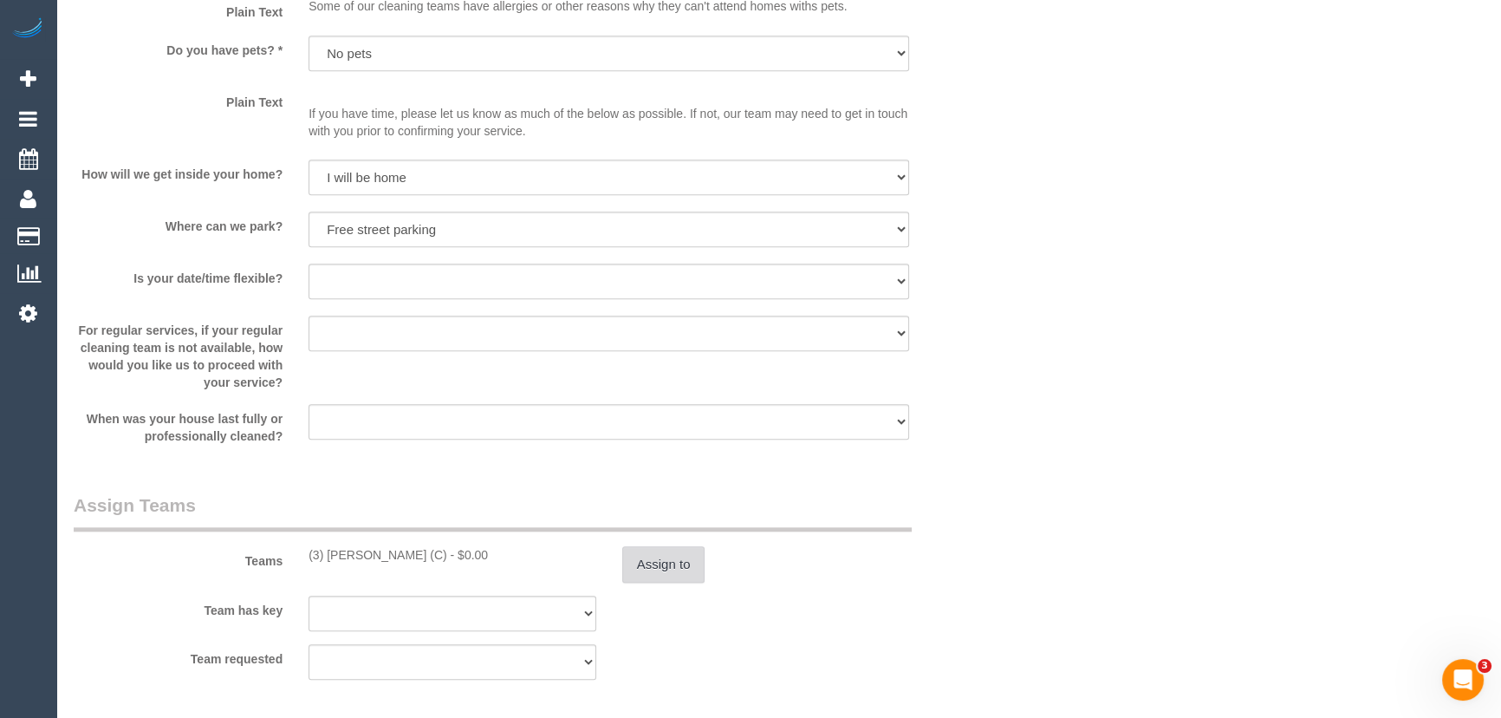
click at [679, 566] on button "Assign to" at bounding box center [663, 564] width 83 height 36
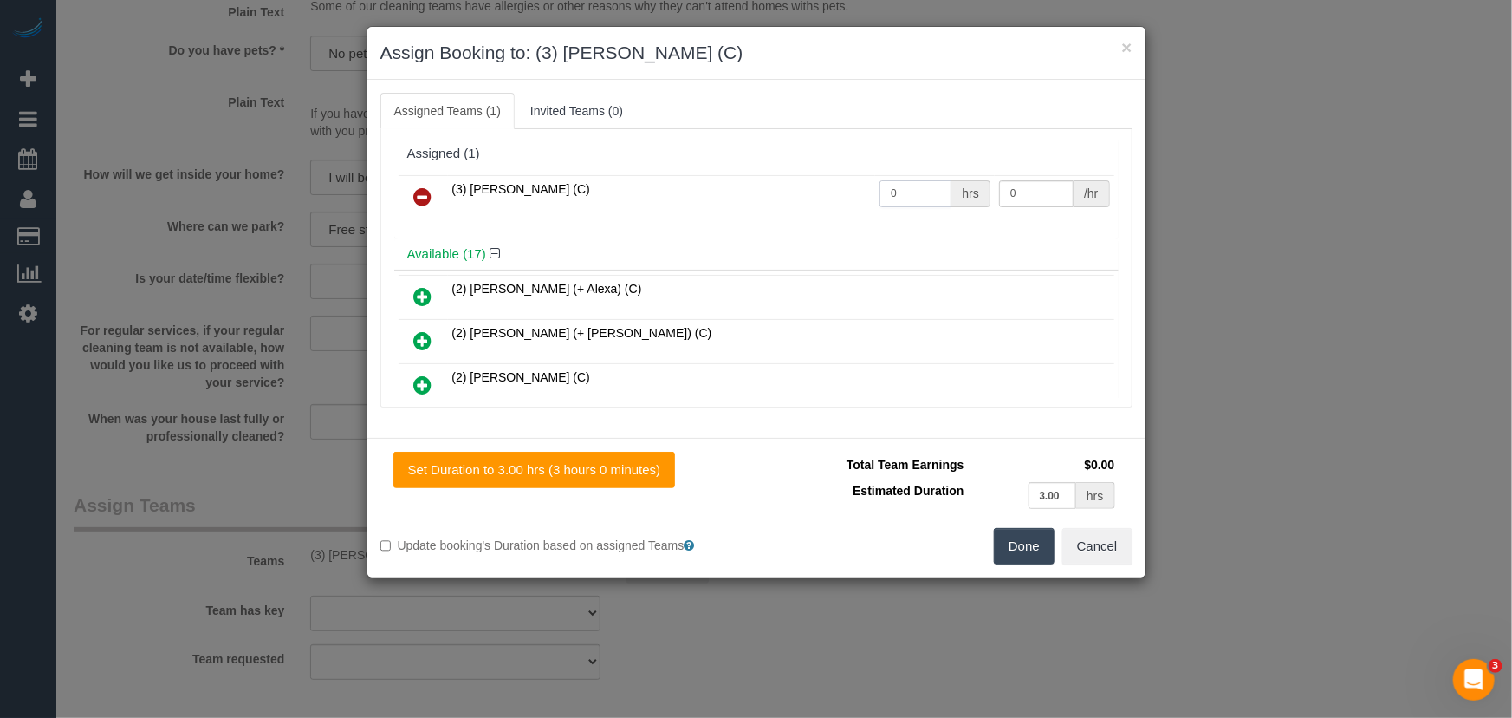
click at [905, 203] on input "0" at bounding box center [916, 193] width 72 height 27
type input "3"
type input "35"
click at [1025, 541] on button "Done" at bounding box center [1024, 546] width 61 height 36
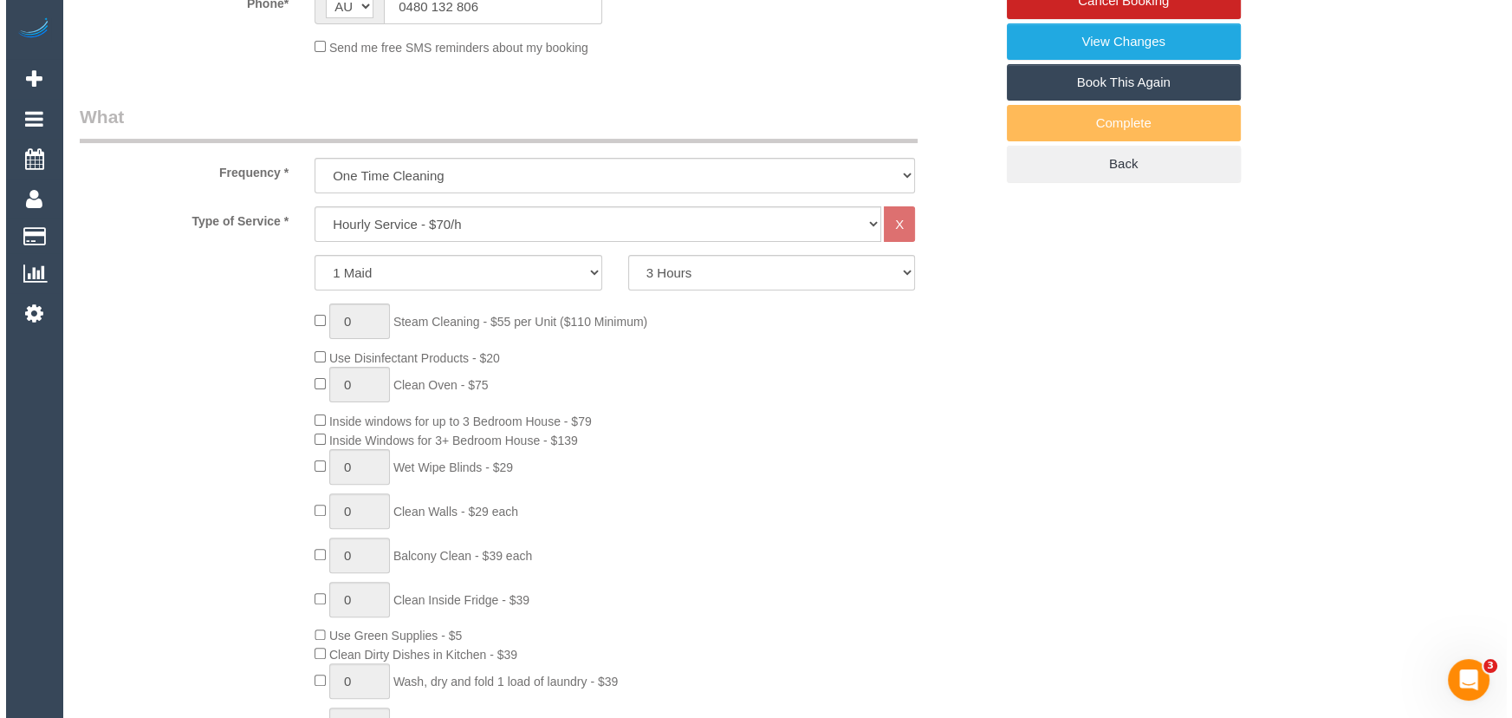
scroll to position [0, 0]
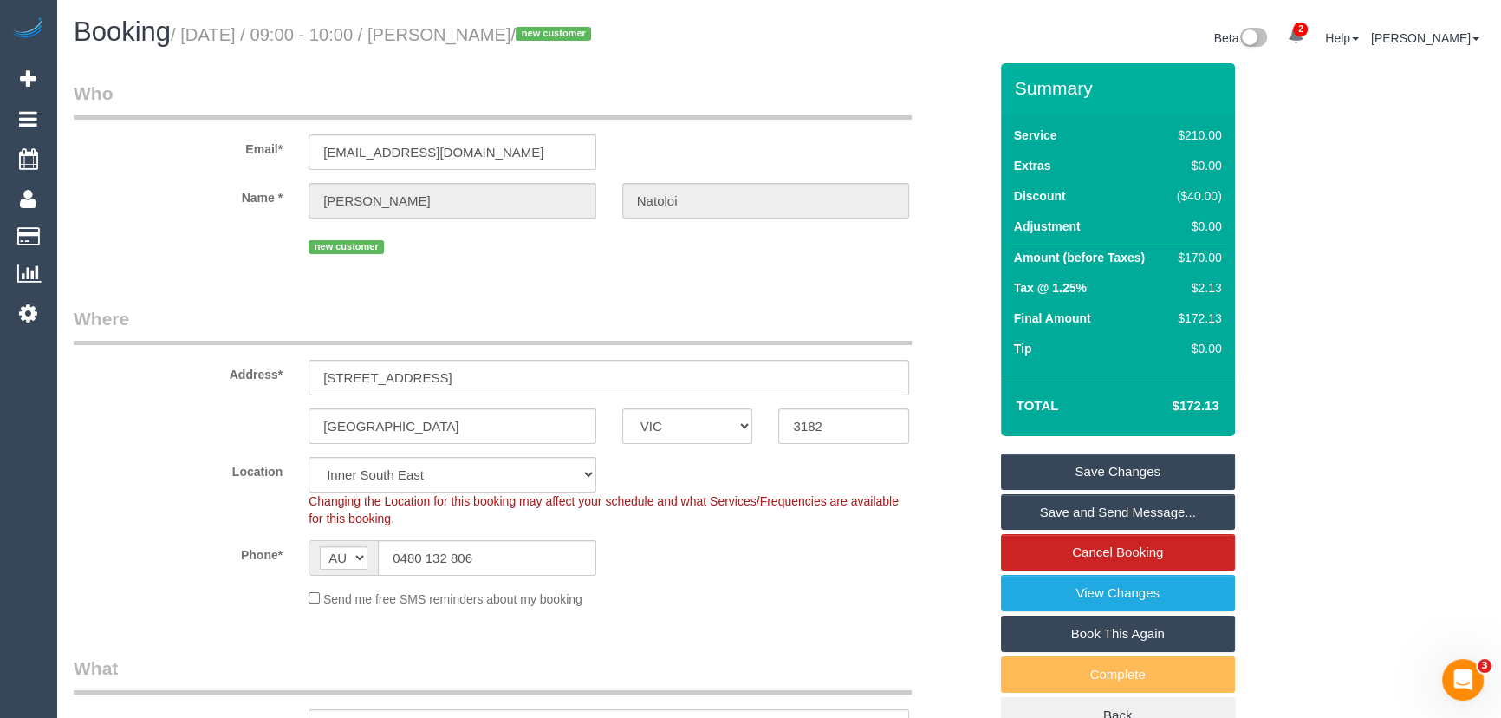
click at [519, 37] on small "/ [DATE] / 09:00 - 10:00 / [PERSON_NAME] / new customer" at bounding box center [383, 34] width 425 height 19
click at [519, 37] on small "/ September 12, 2025 / 09:00 - 10:00 / Josephine Natoloi / new customer" at bounding box center [383, 34] width 425 height 19
copy small "Josephine Natoloi"
click at [1051, 516] on link "Save and Send Message..." at bounding box center [1118, 512] width 234 height 36
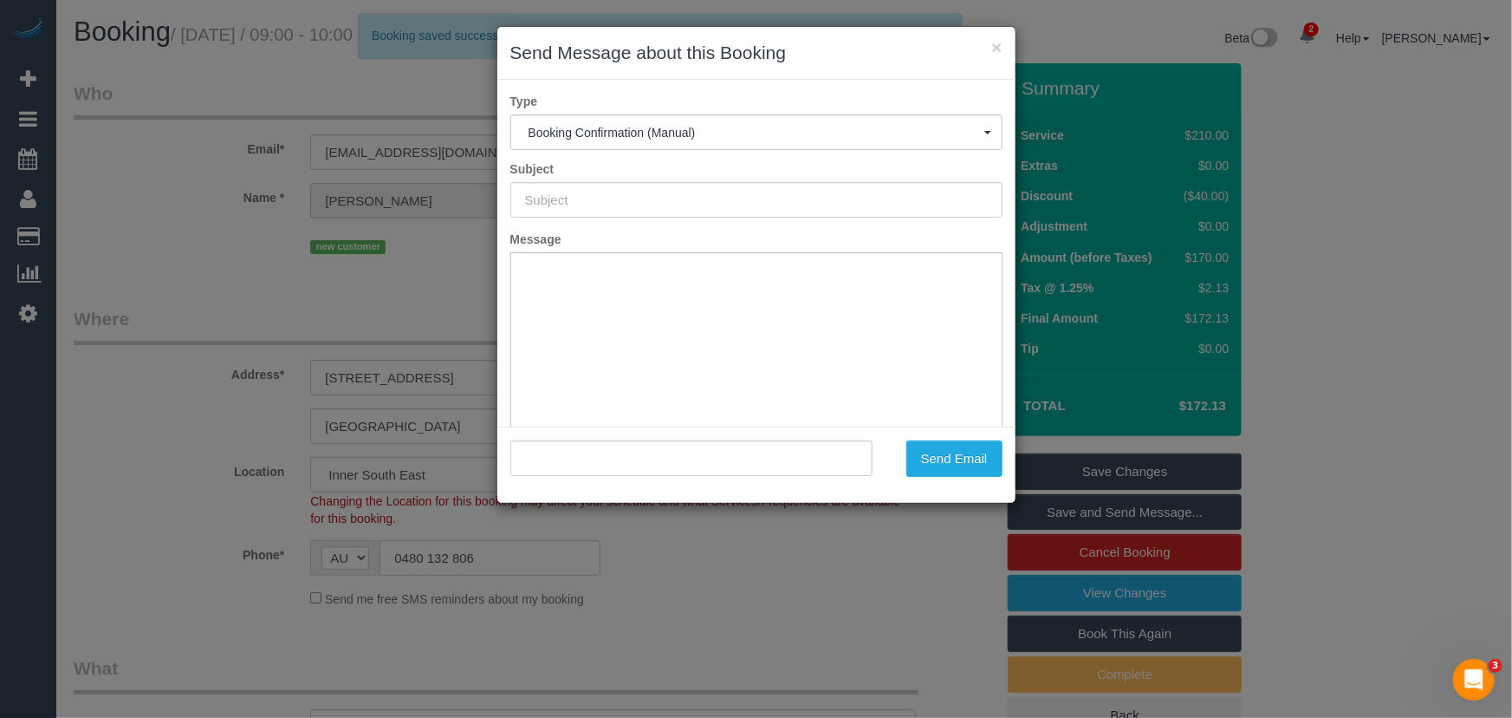
type input "Booking Confirmed"
type input ""Josephine Natoloi" <josenat@optusnet.com.au>"
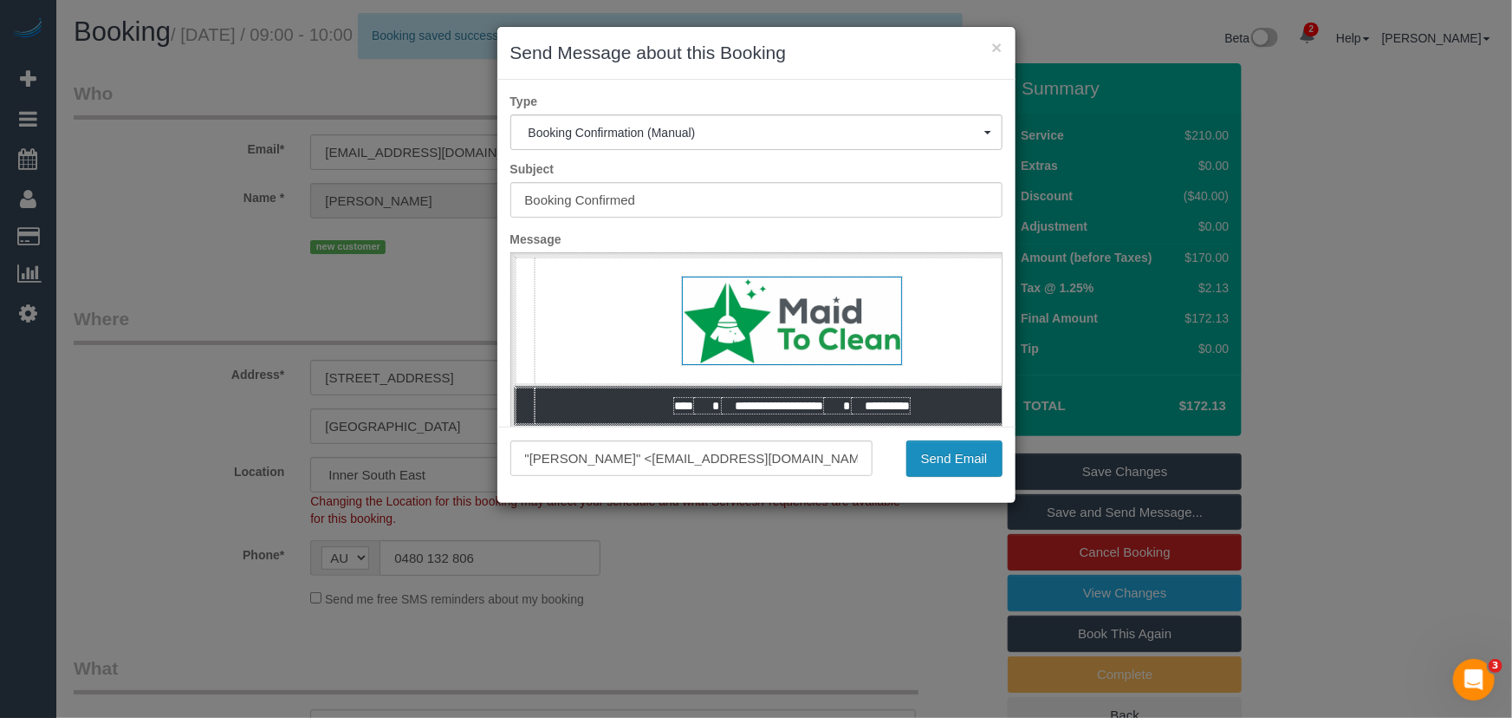
click at [952, 463] on button "Send Email" at bounding box center [954, 458] width 96 height 36
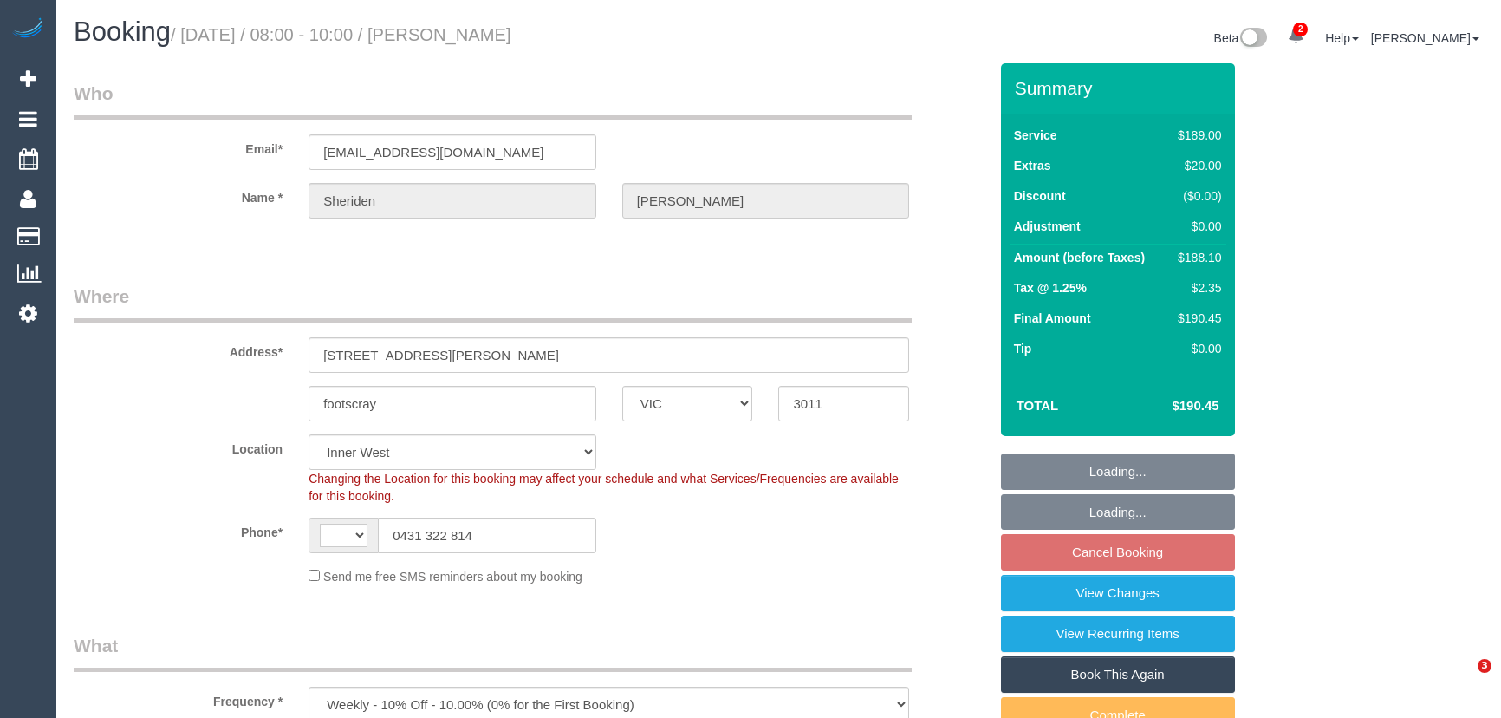
select select "VIC"
select select "string:stripe-pm_1Rj8jX2GScqysDRV4J43Whc2"
select select "string:AU"
select select "number:27"
select select "number:16"
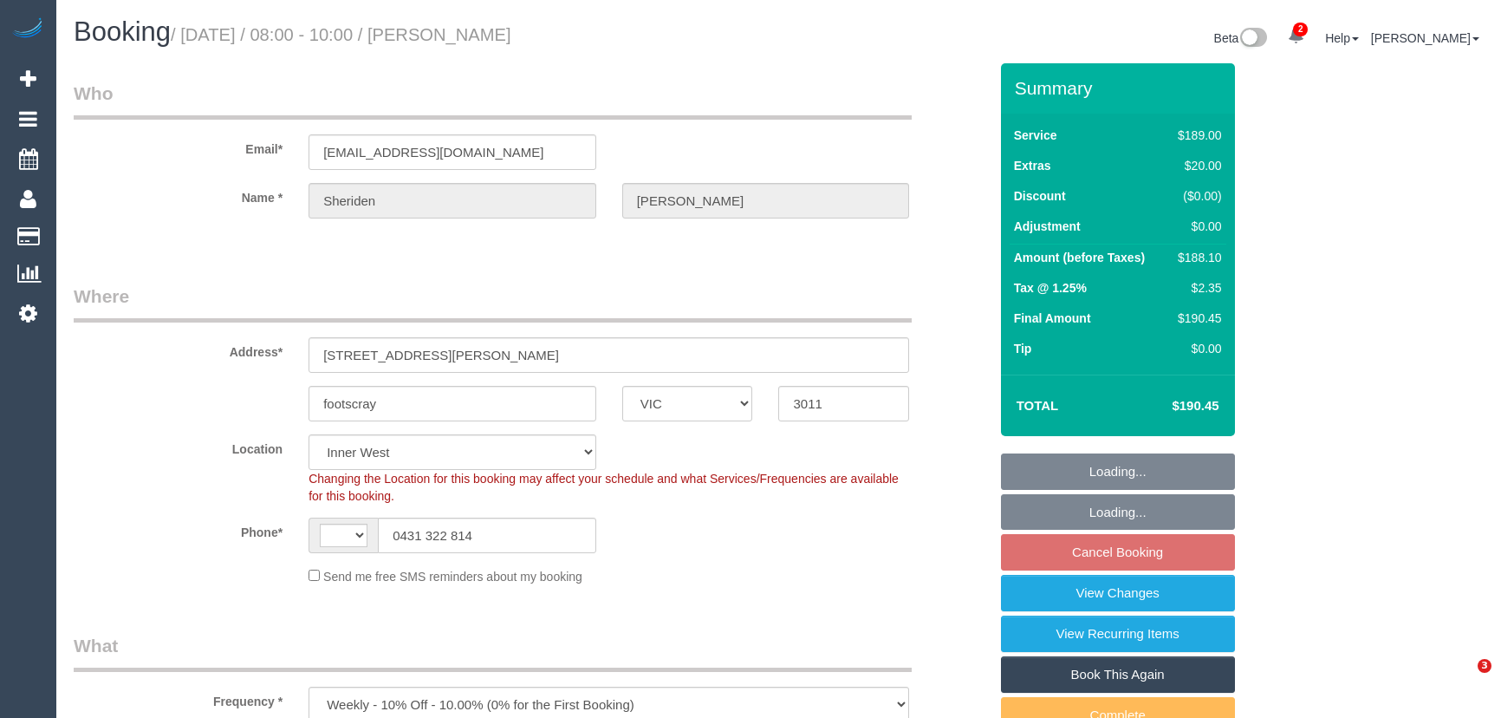
select select "number:19"
select select "number:24"
select select "number:34"
select select "number:12"
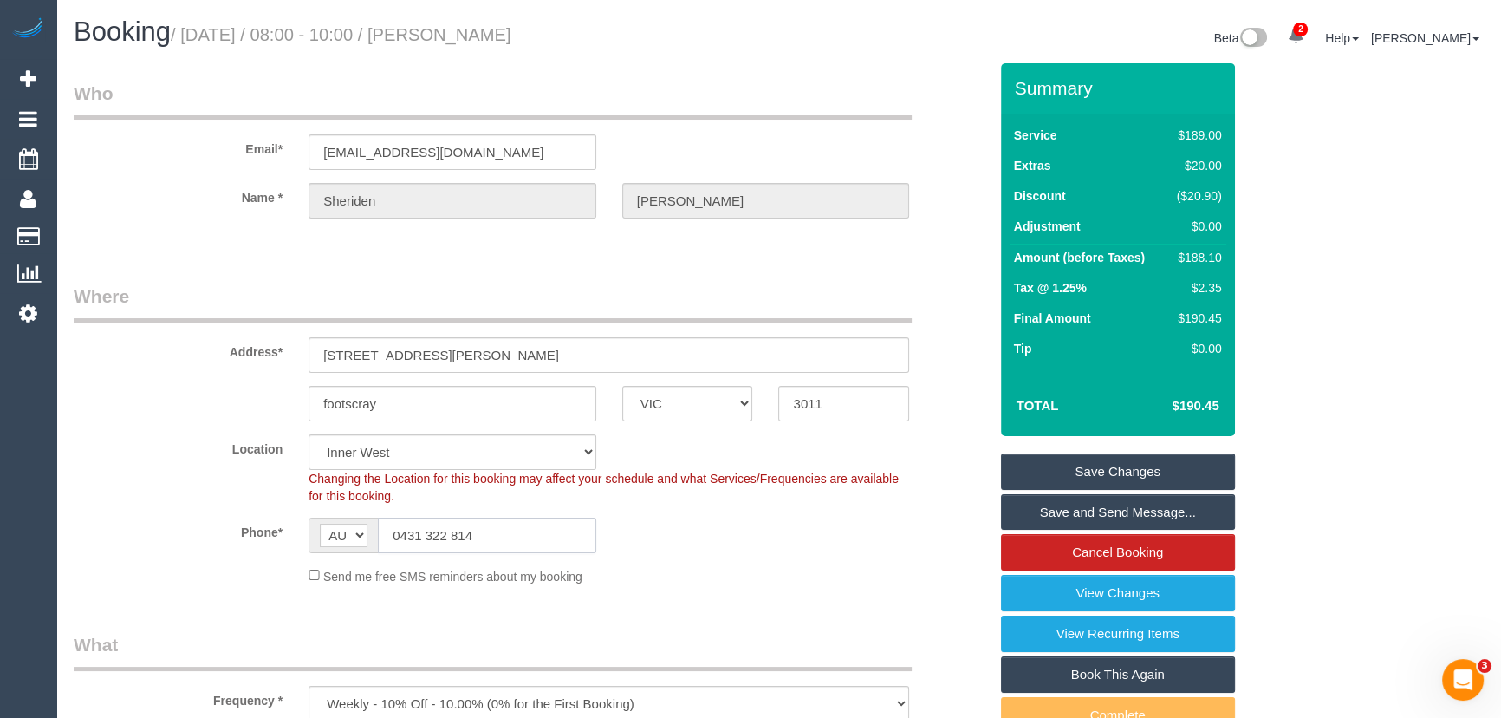
click at [523, 527] on input "0431 322 814" at bounding box center [487, 535] width 218 height 36
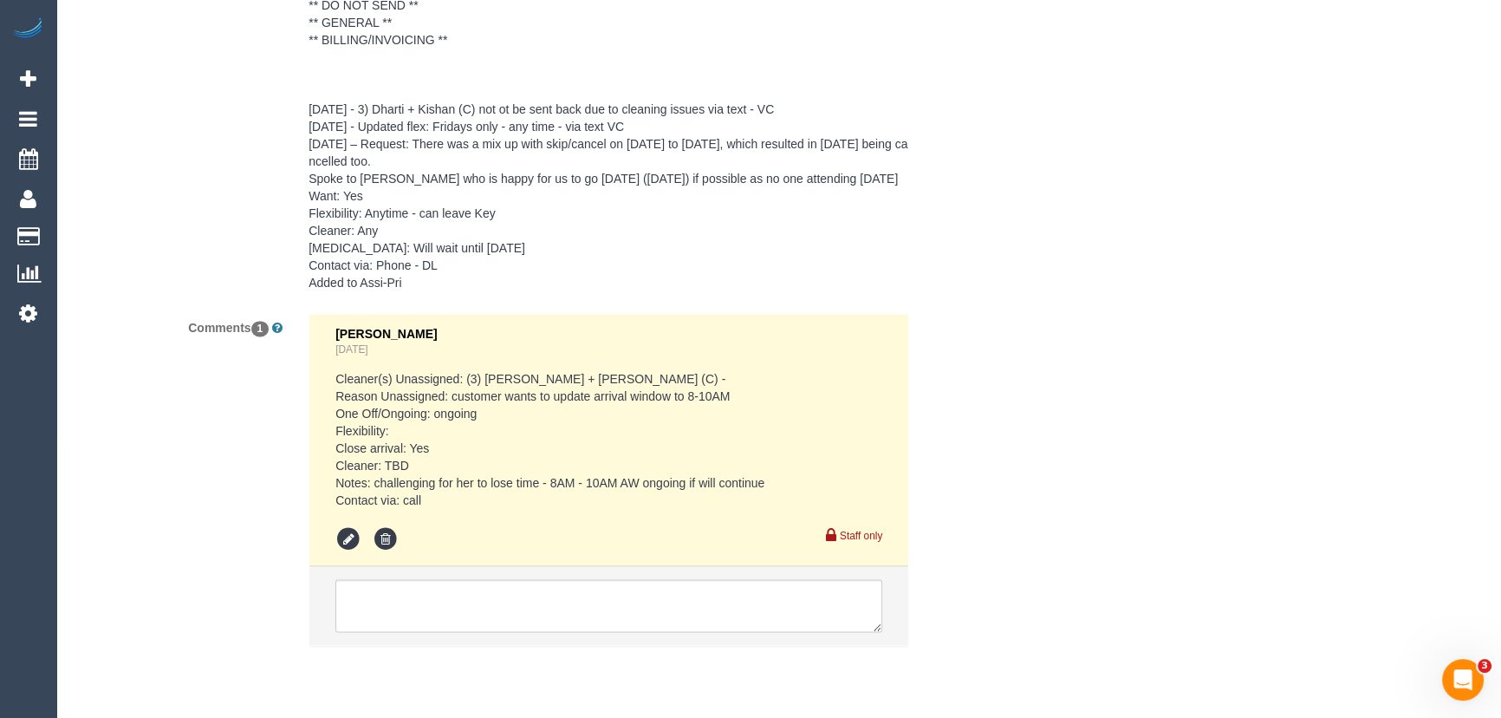
scroll to position [3379, 0]
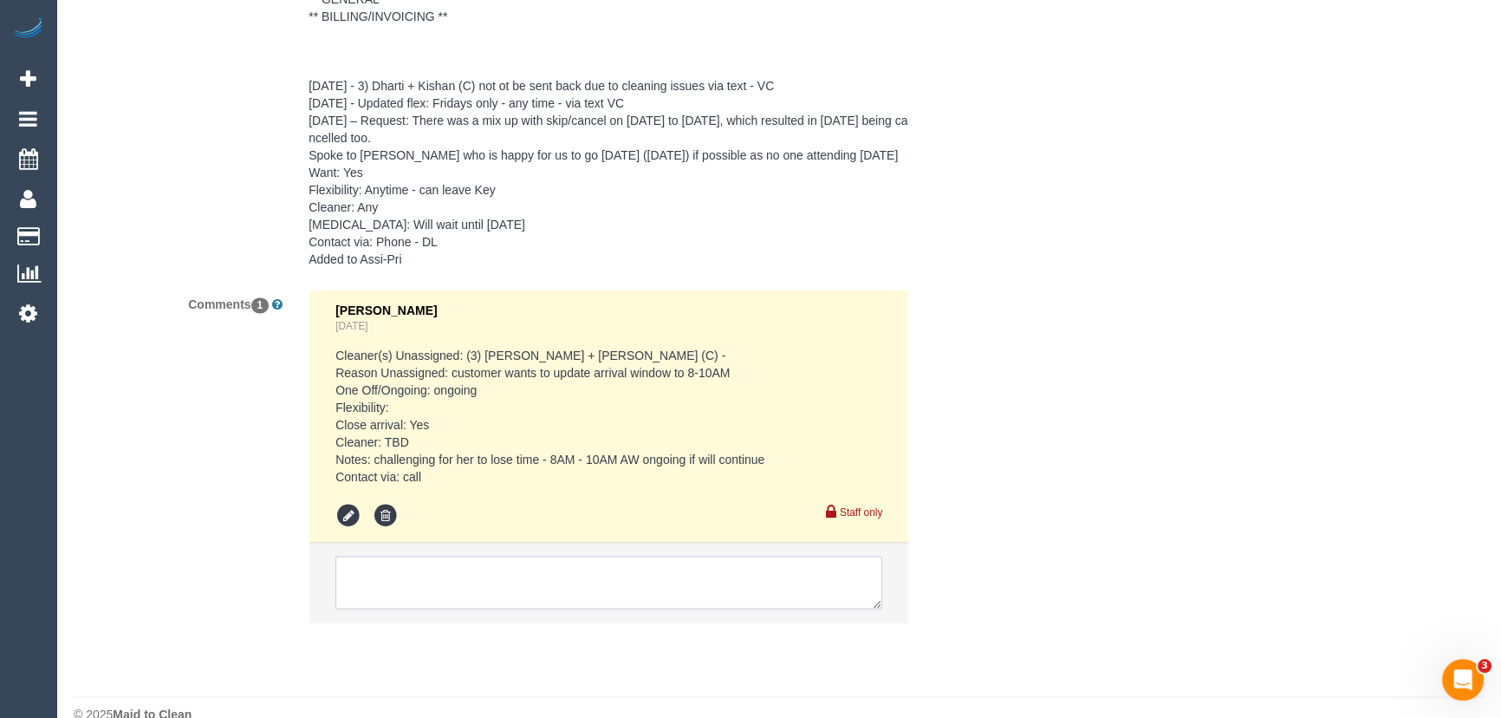
click at [384, 566] on textarea at bounding box center [608, 582] width 547 height 54
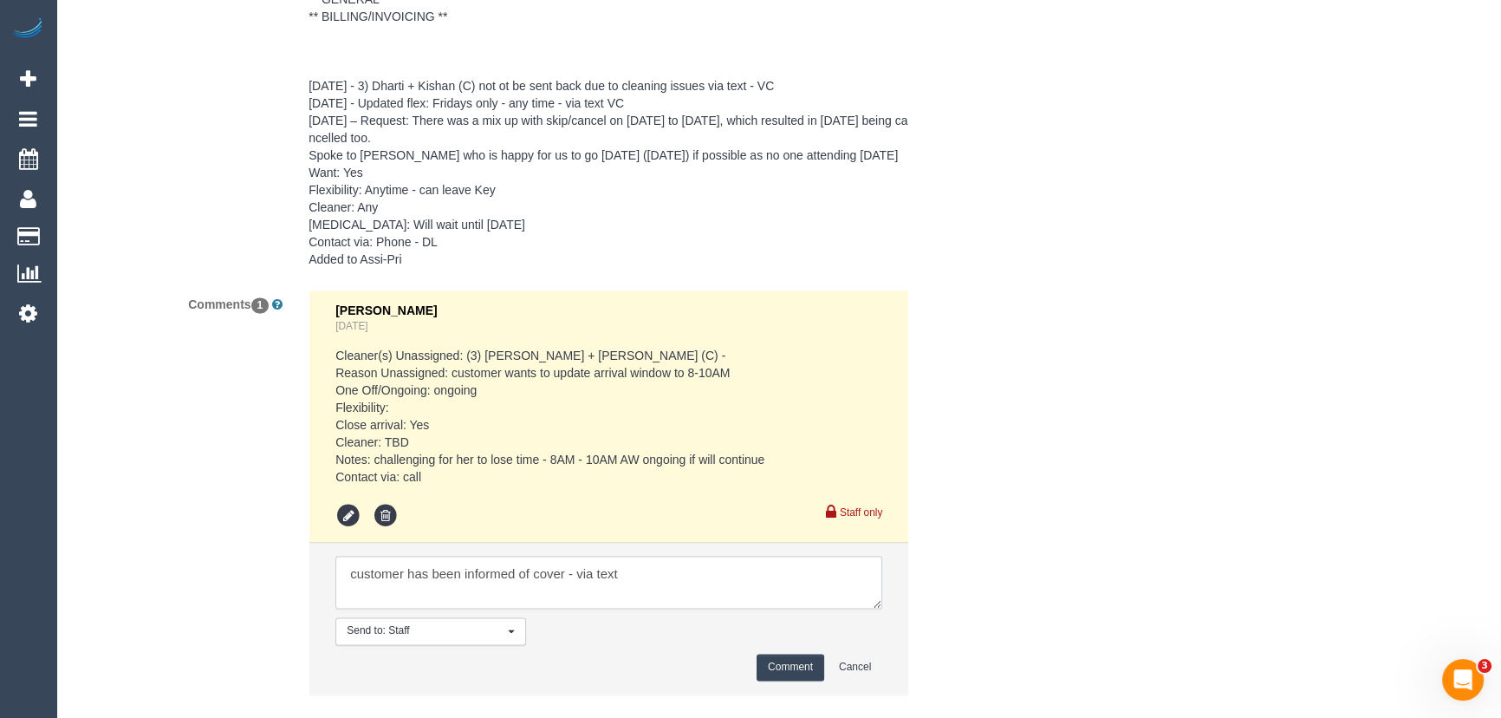
type textarea "customer has been informed of cover - via text"
click at [783, 653] on button "Comment" at bounding box center [791, 666] width 68 height 27
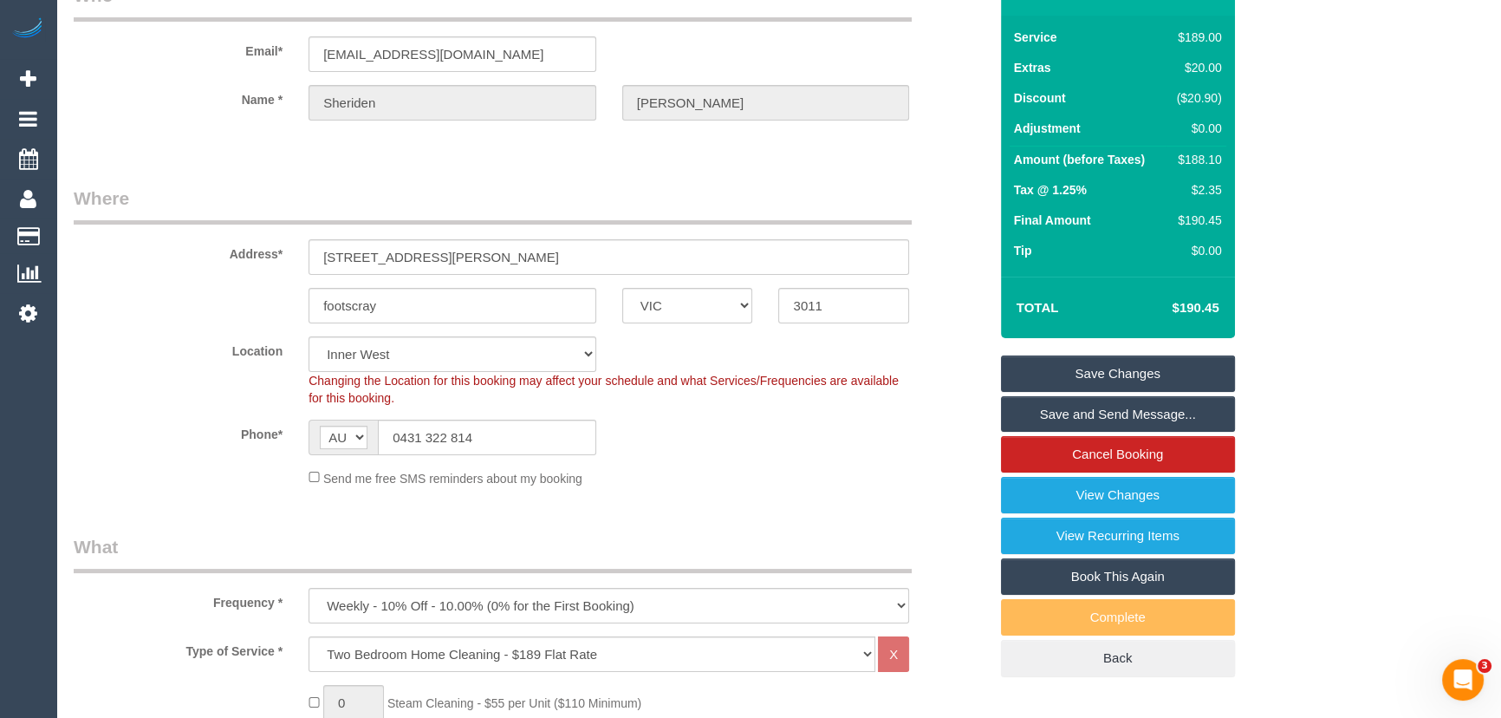
scroll to position [0, 0]
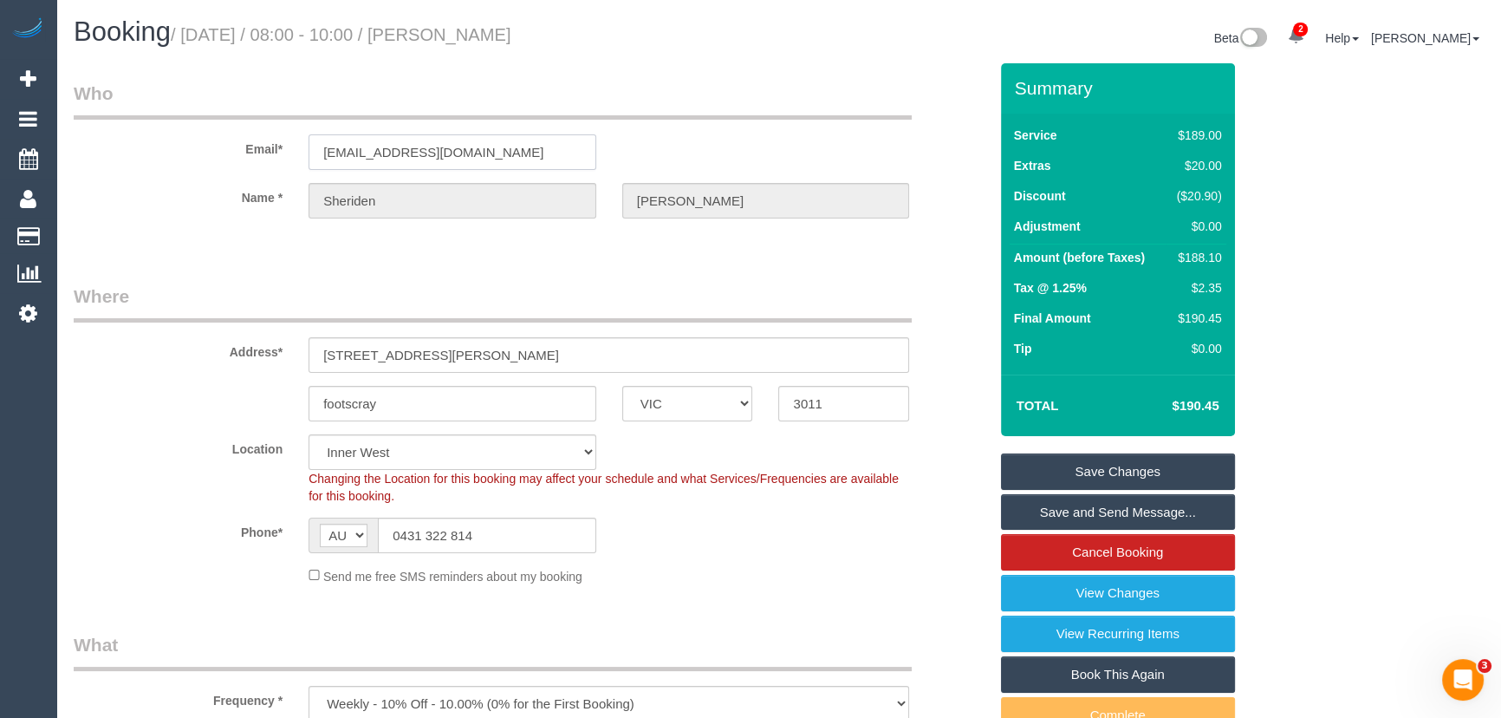
click at [557, 155] on input "sheridenmerrin@hotmail.com" at bounding box center [452, 152] width 288 height 36
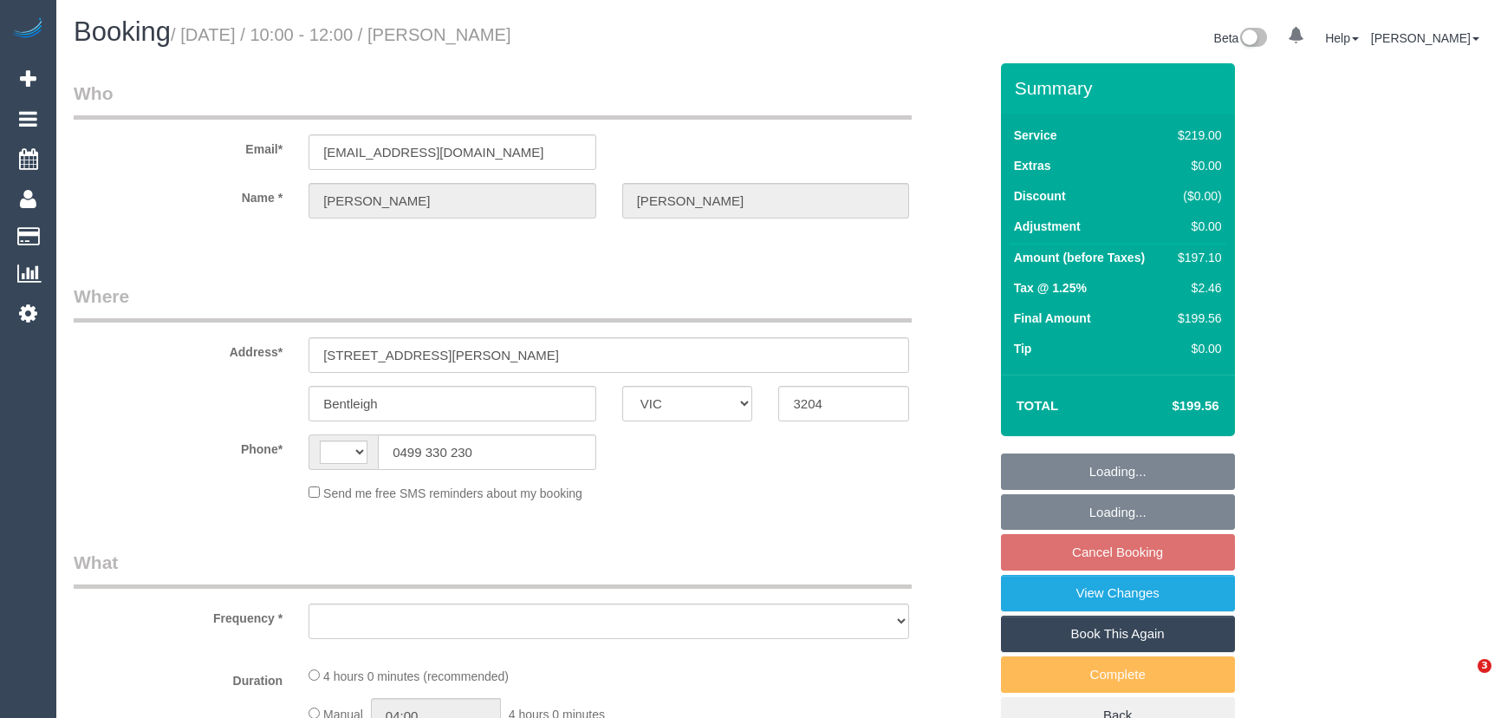
select select "VIC"
select select "string:AU"
select select "object:546"
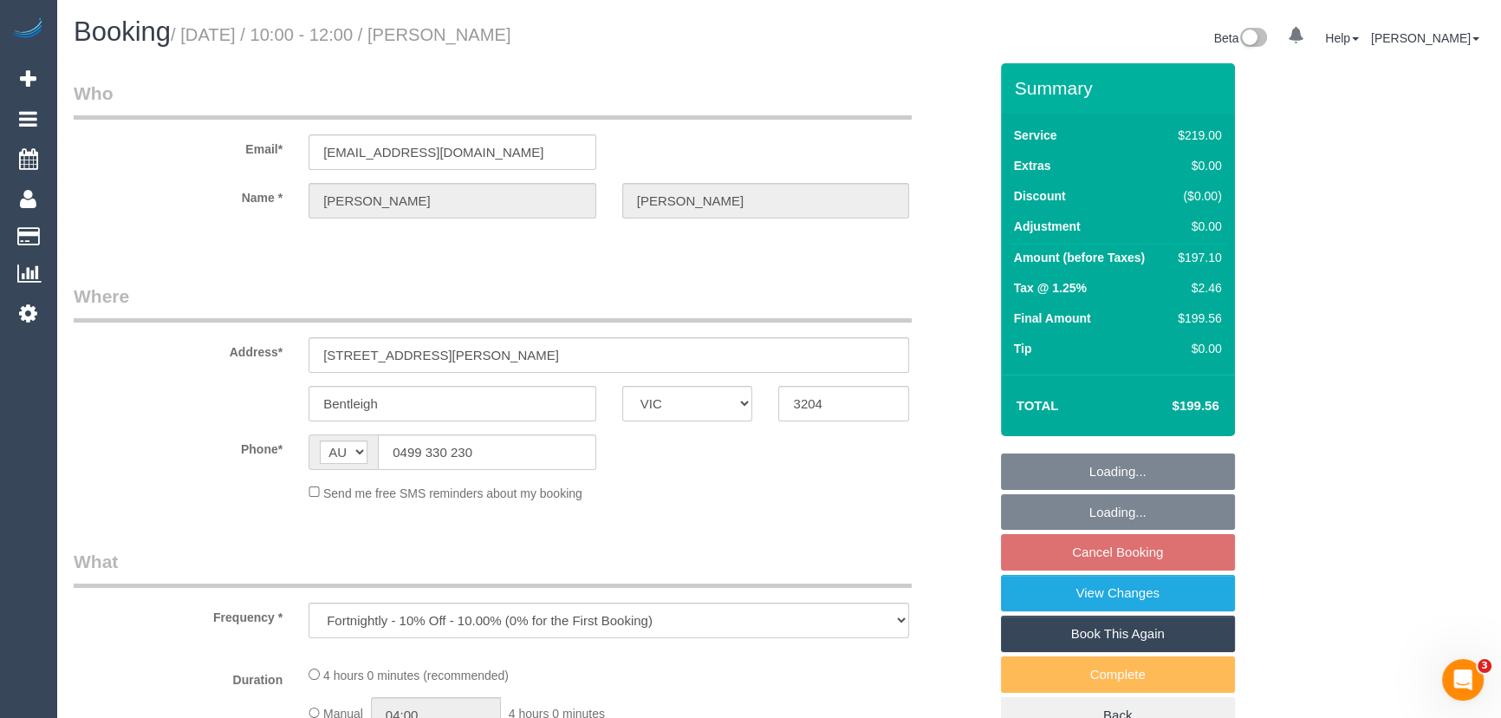
select select "string:stripe-pm_1Q0BjU2GScqysDRVMP7xVtap"
select select "number:28"
select select "number:14"
select select "number:19"
select select "number:22"
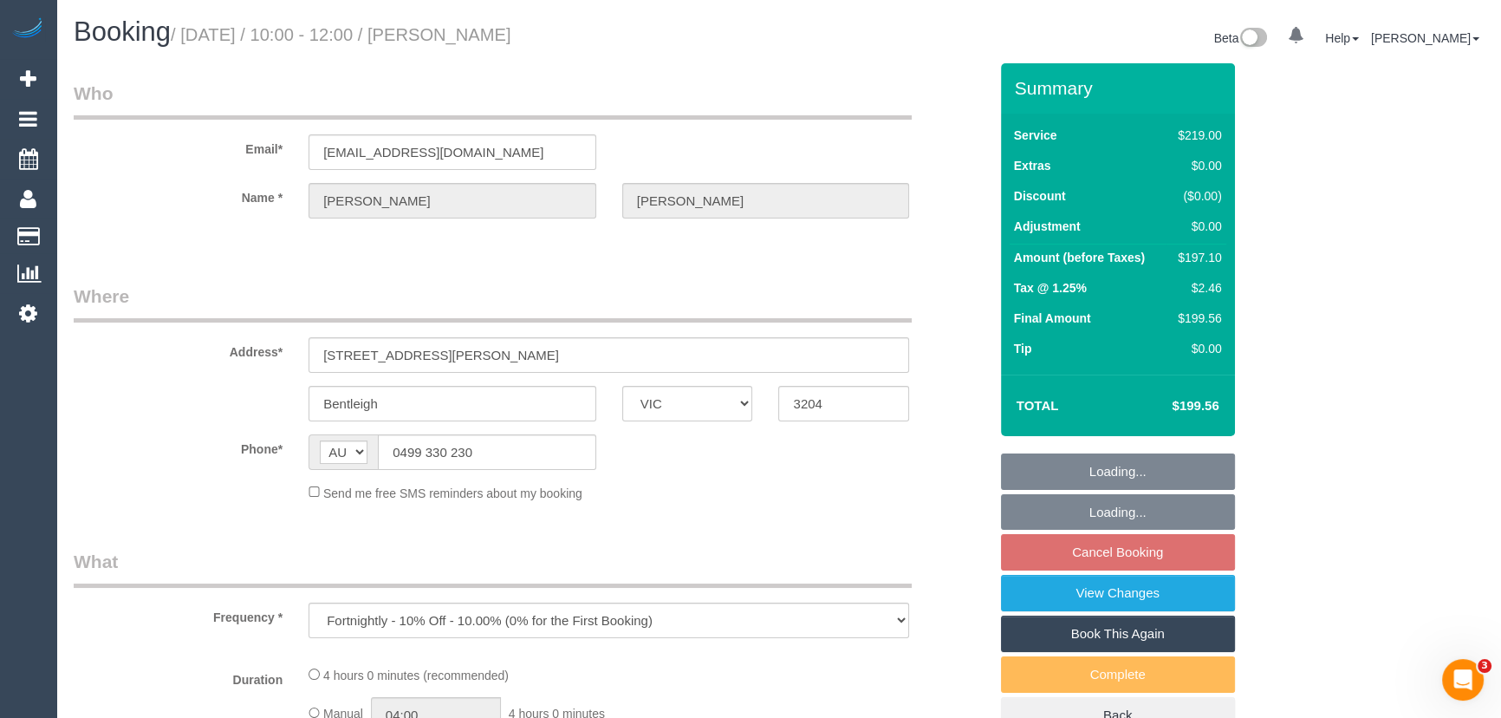
select select "number:34"
select select "number:12"
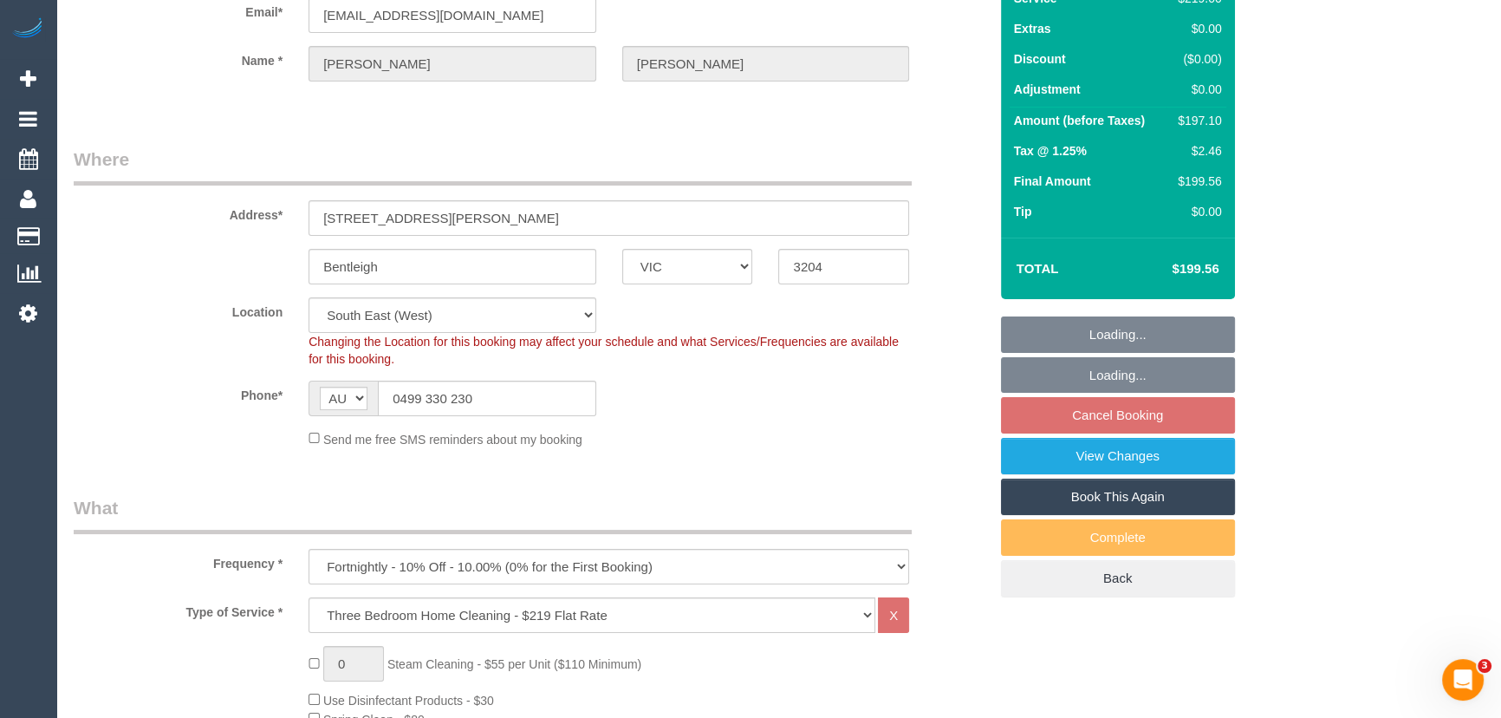
select select "object:795"
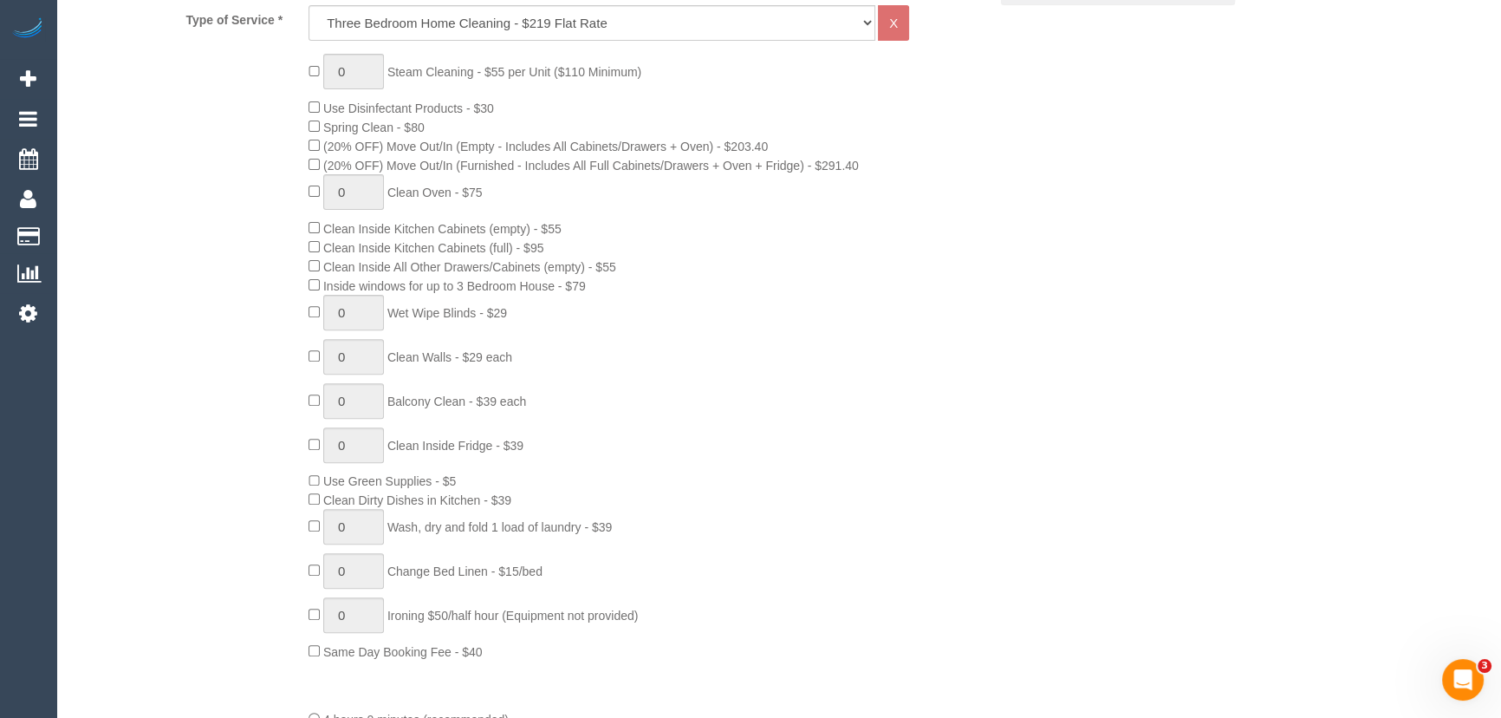
scroll to position [867, 0]
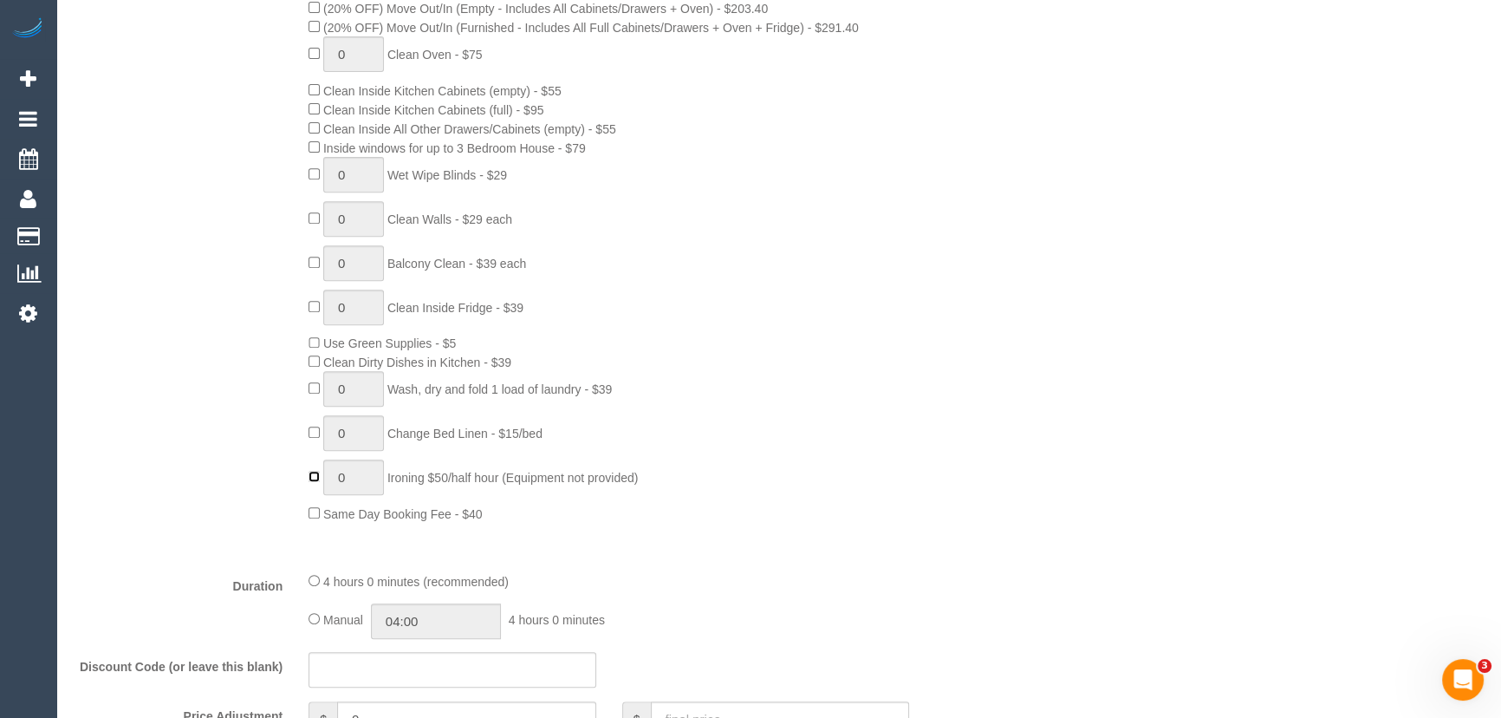
type input "1"
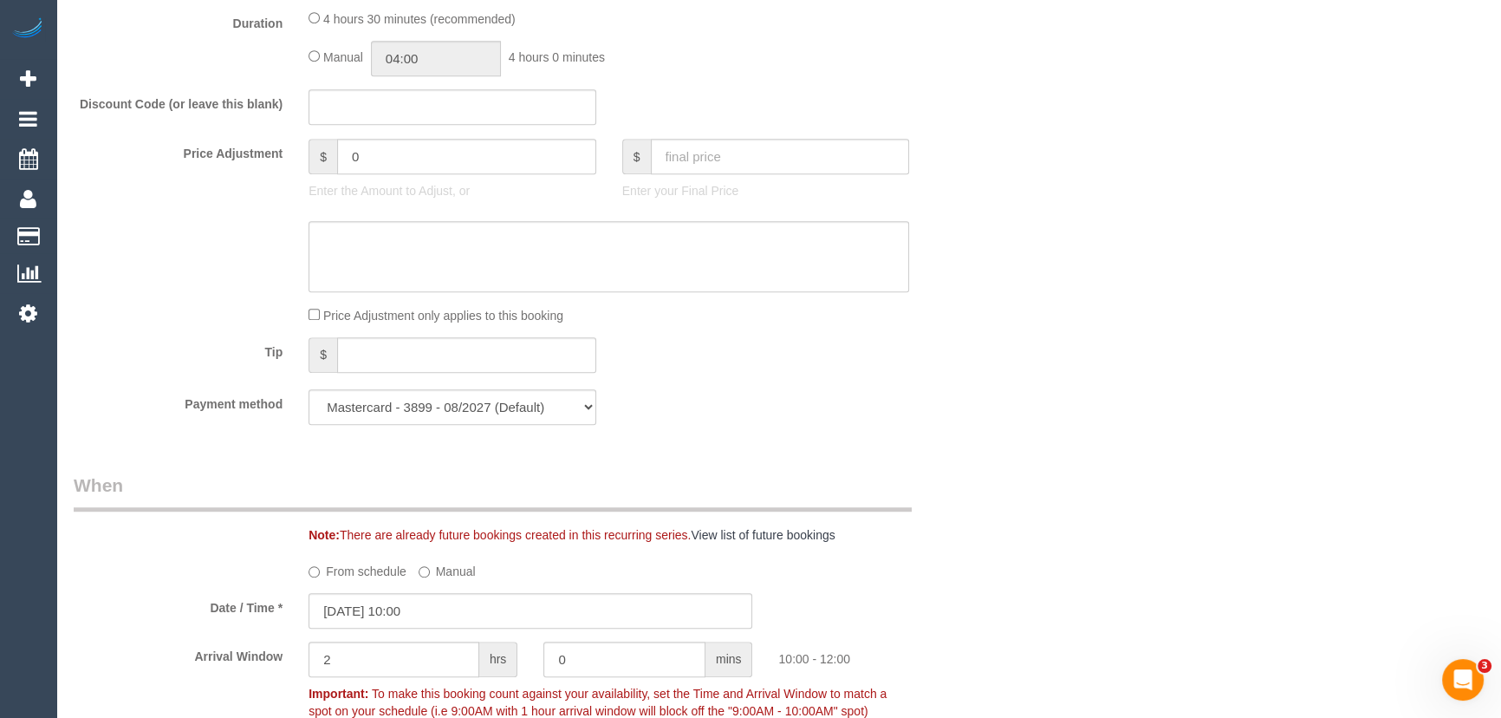
scroll to position [1181, 0]
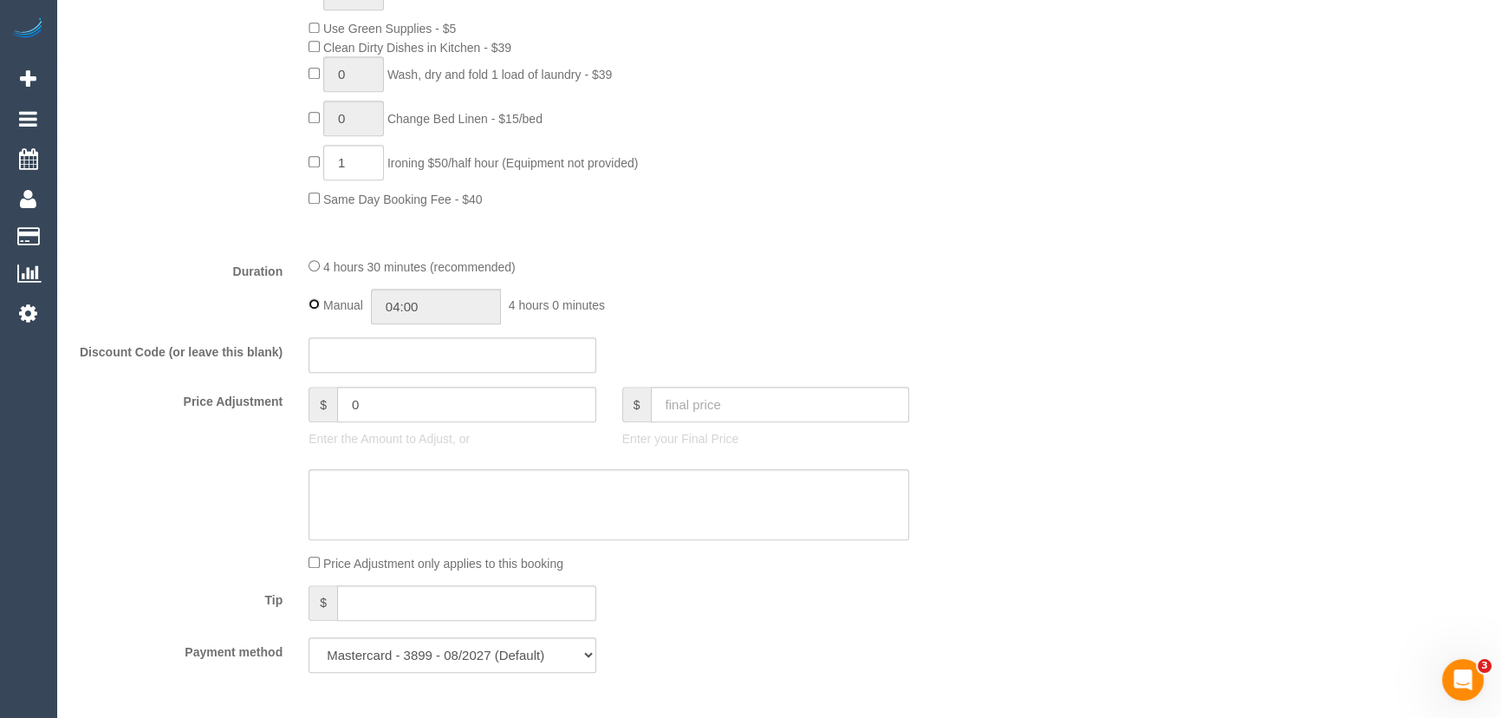
type input "04:30"
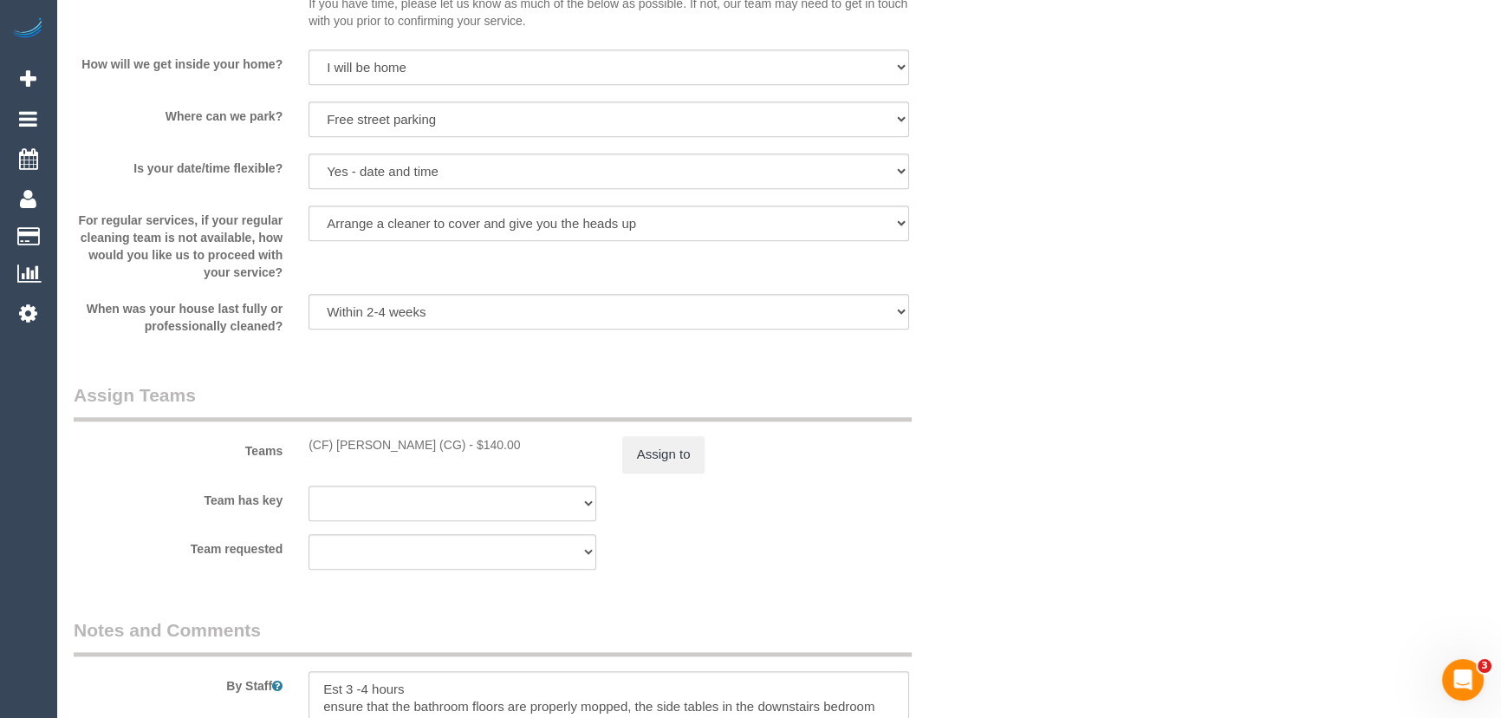
scroll to position [2521, 0]
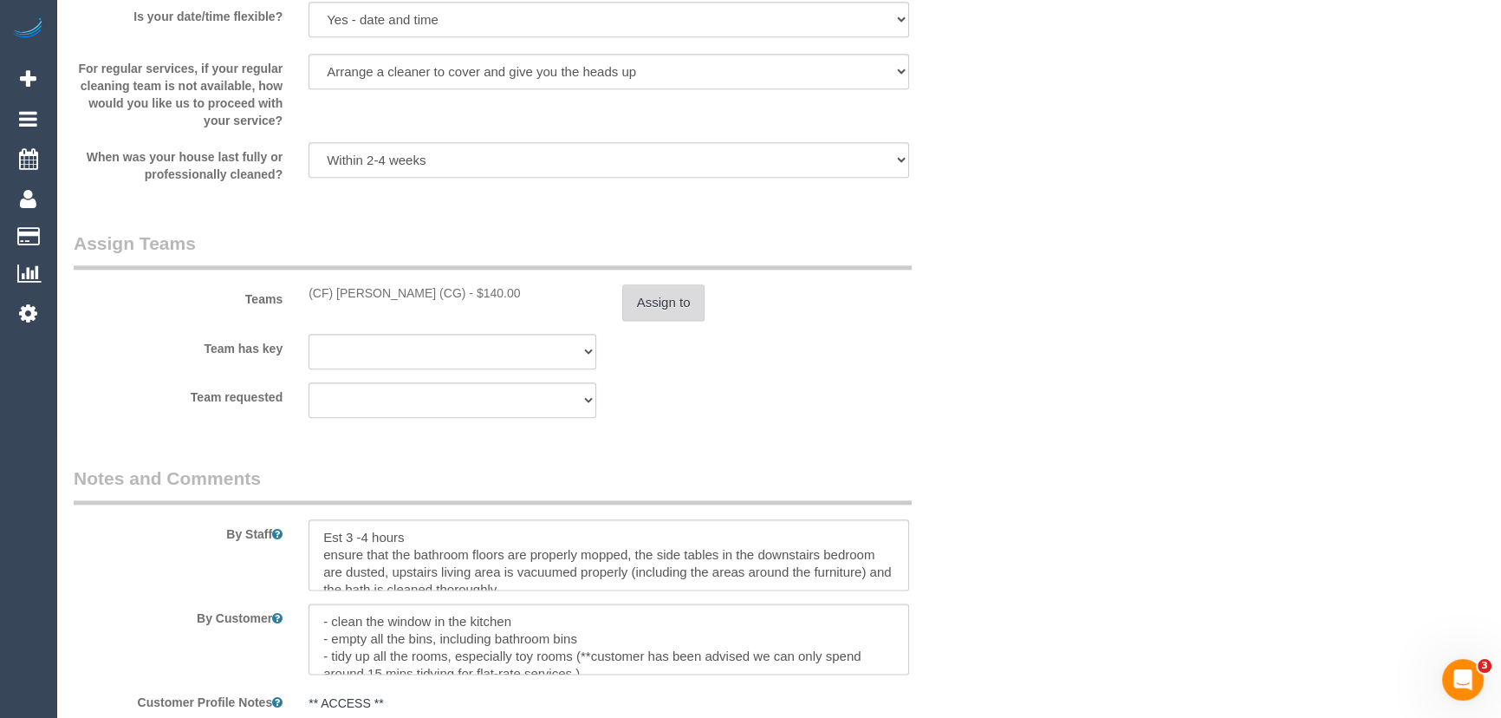
click button "Assign to"
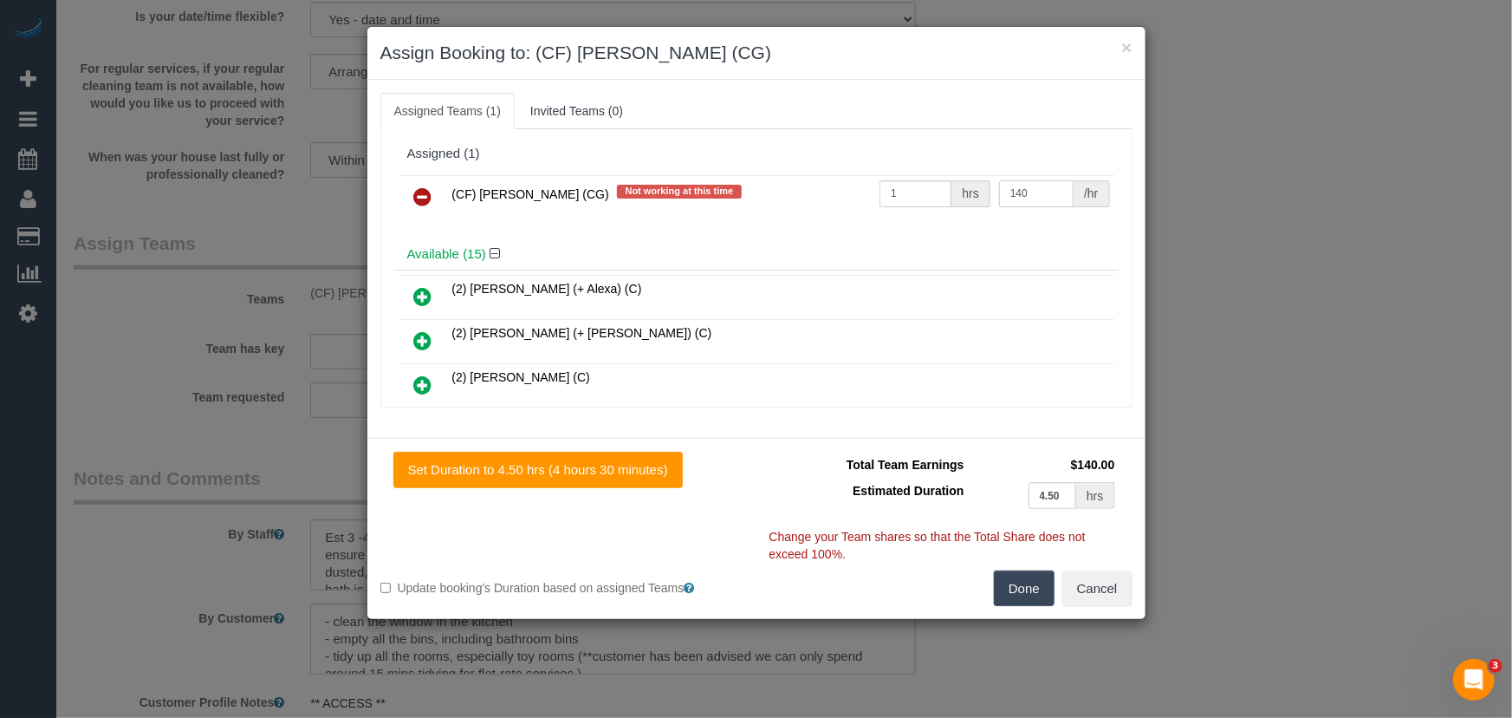
click input "140"
type input "170"
click button "Done"
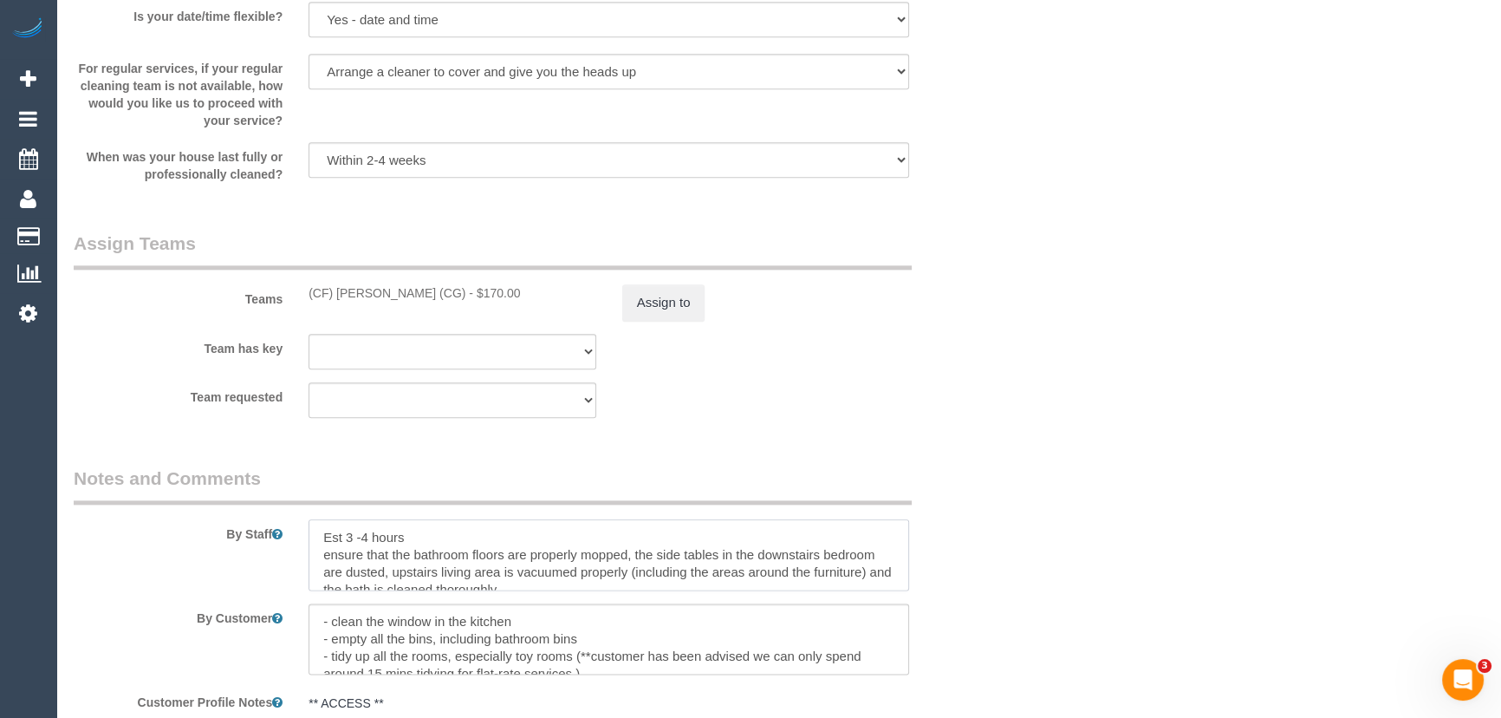
click textarea
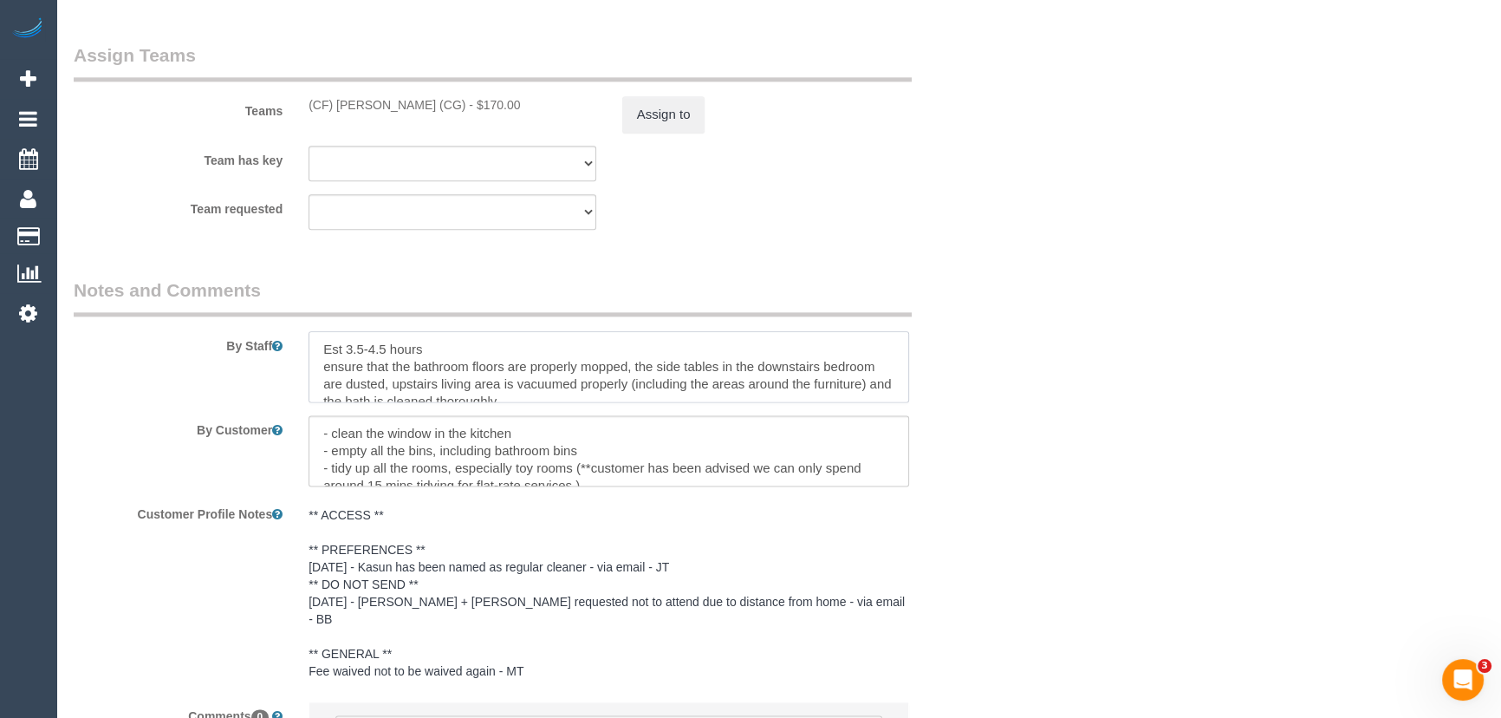
scroll to position [2884, 0]
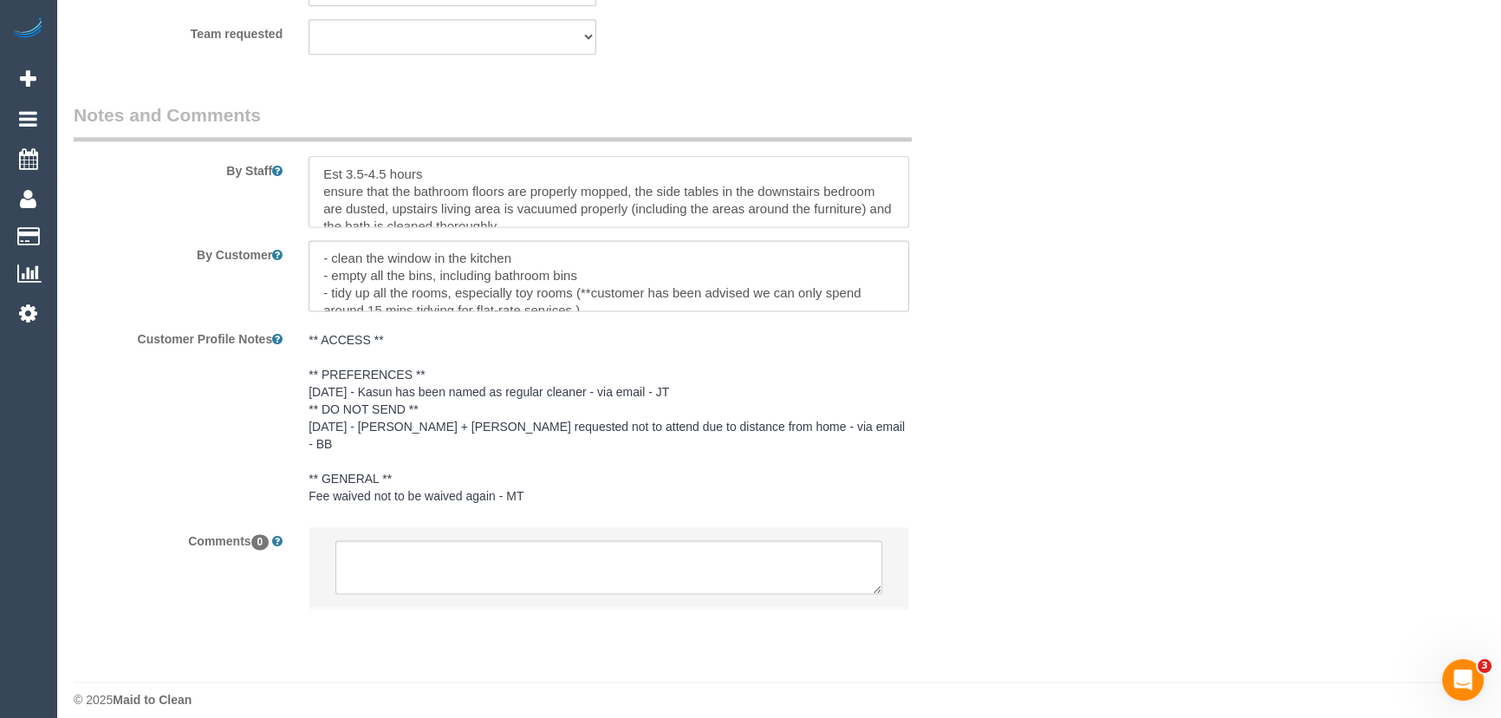
type textarea "Est 3.5-4.5 hours ensure that the bathroom floors are properly mopped, the side…"
click textarea
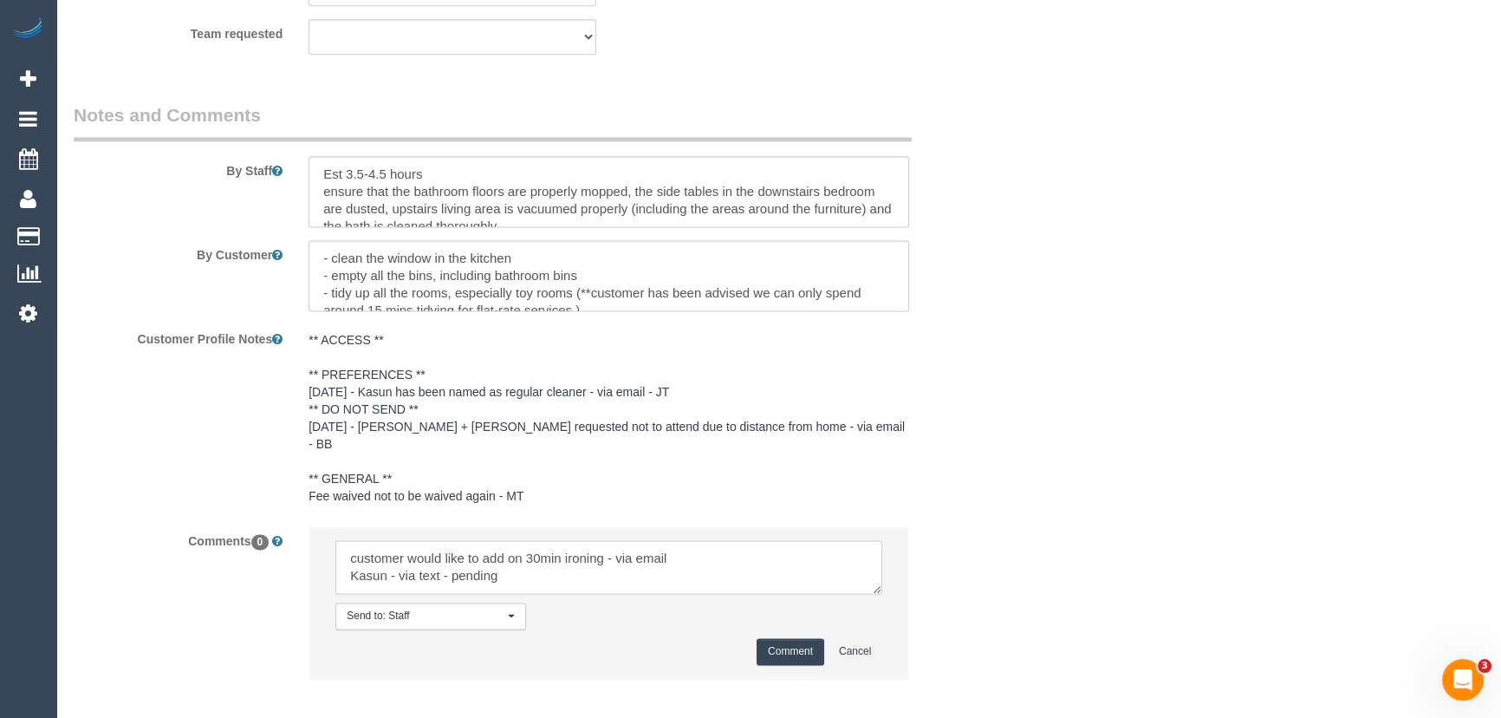
type textarea "customer would like to add on 30min ironing - via email Kasun - via text - pend…"
click button "Comment"
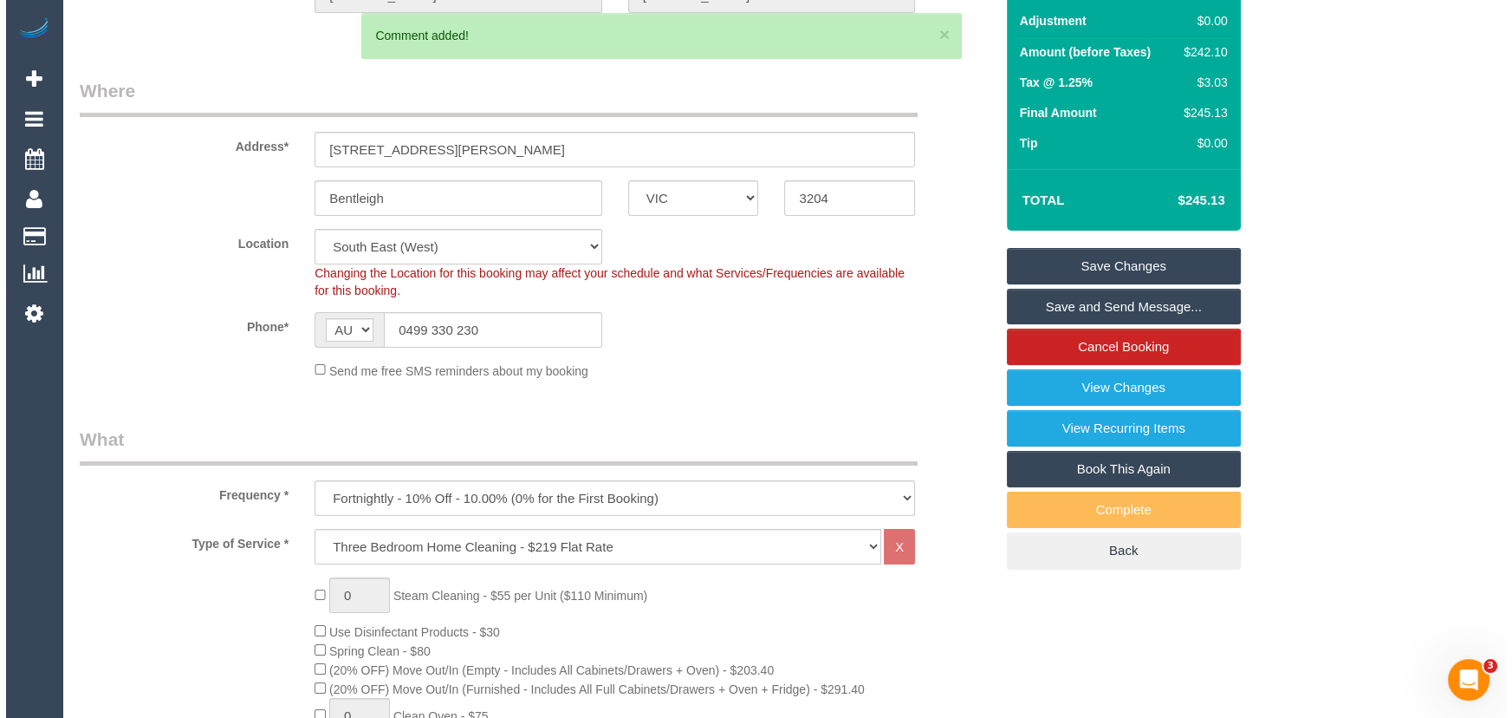
scroll to position [0, 0]
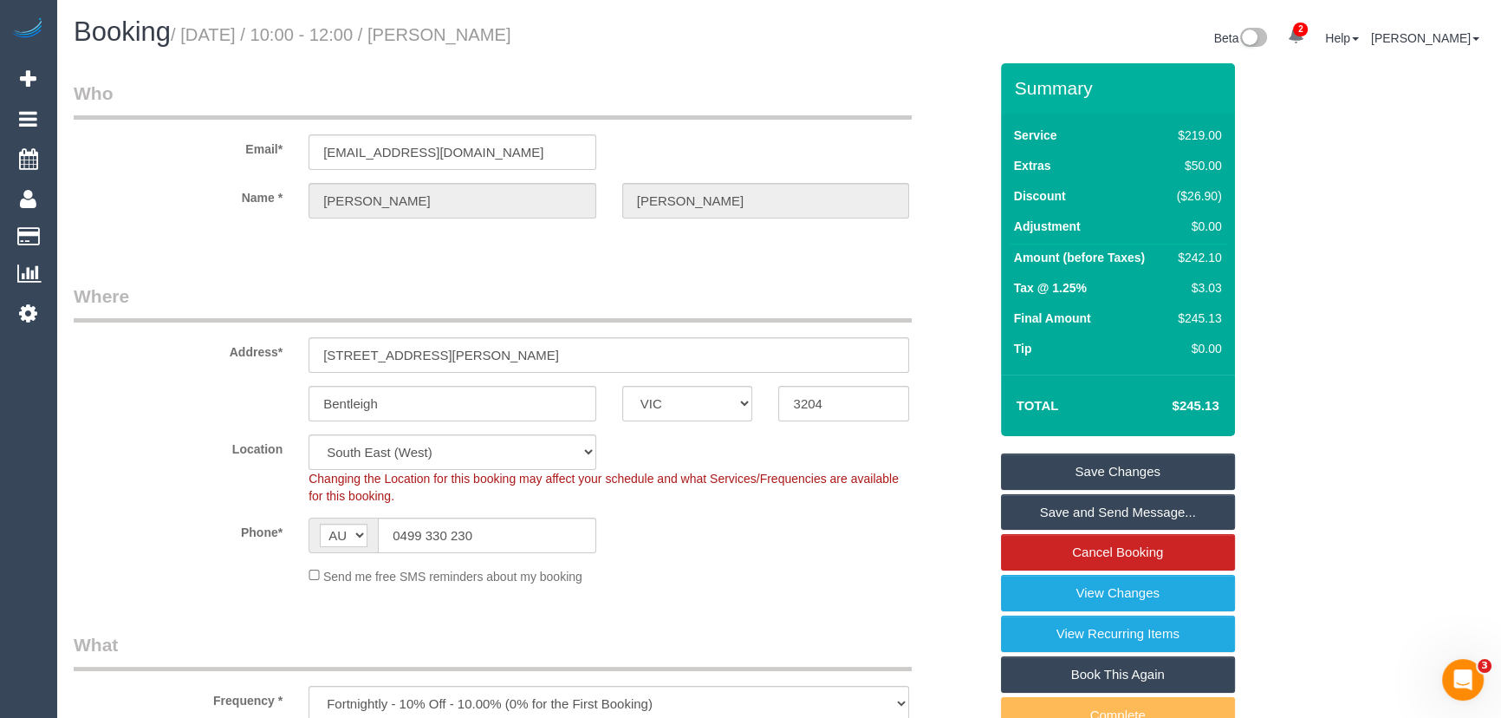
click small "/ September 12, 2025 / 10:00 - 12:00 / Bushra Hansen"
copy small "Bushra Hansen"
click link "Save Changes"
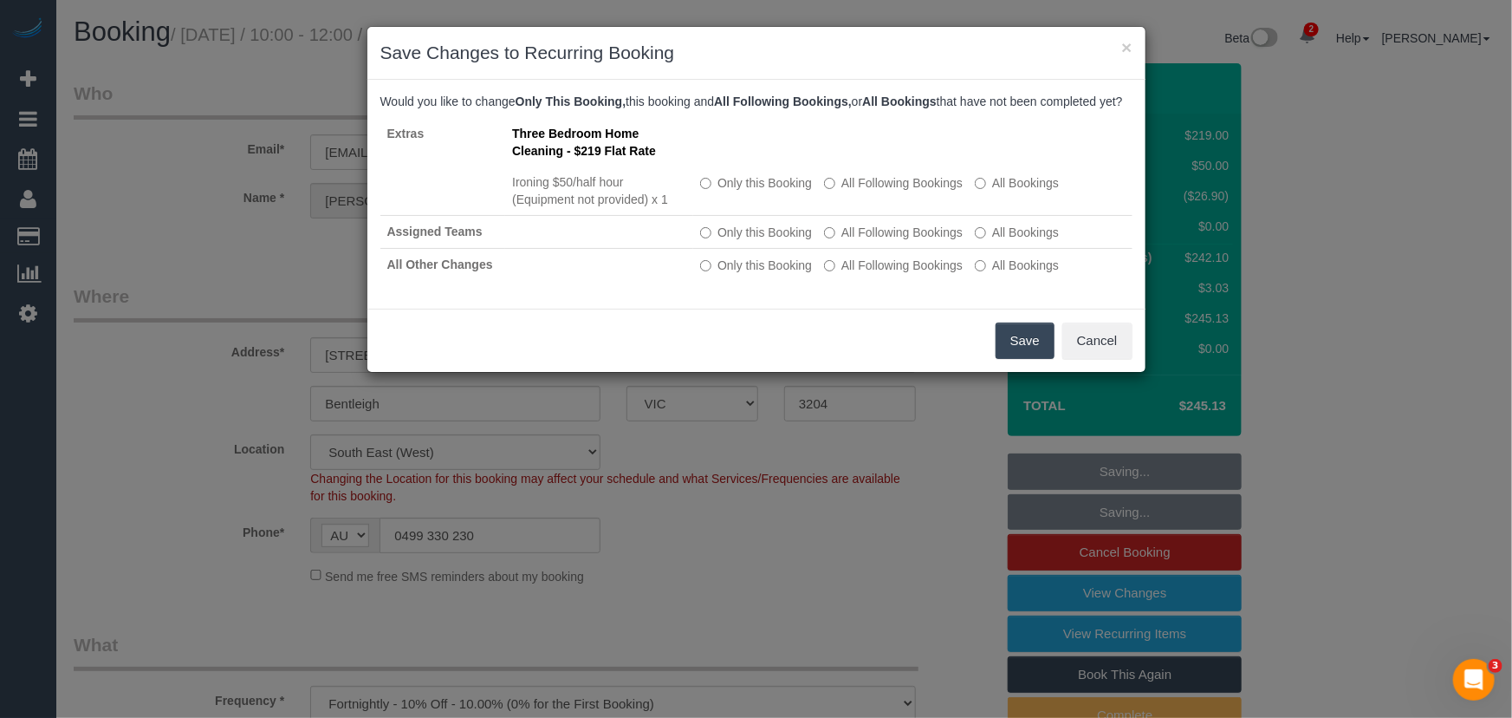
click button "Save"
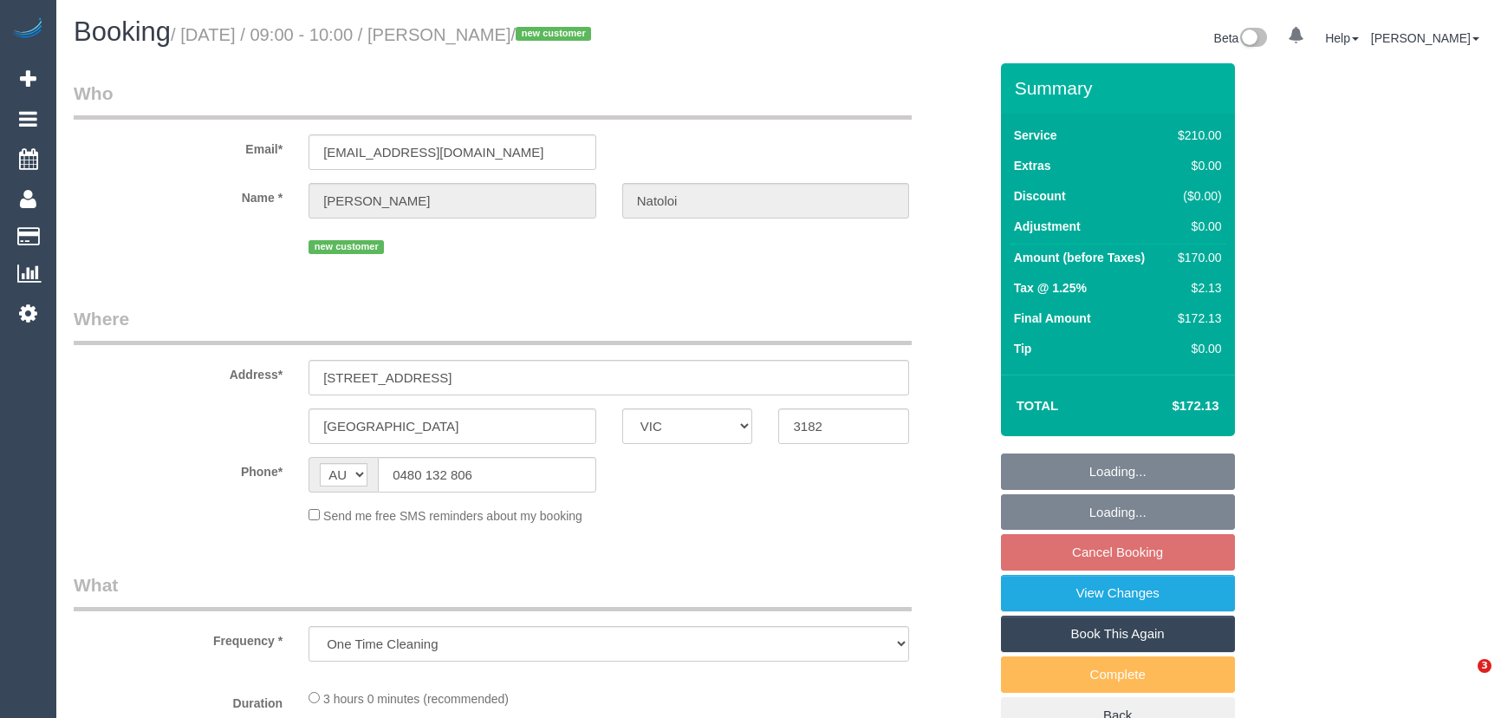
select select "VIC"
select select "string:stripe-pm_1S62Ry2GScqysDRVIQgbmb6C"
select select "180"
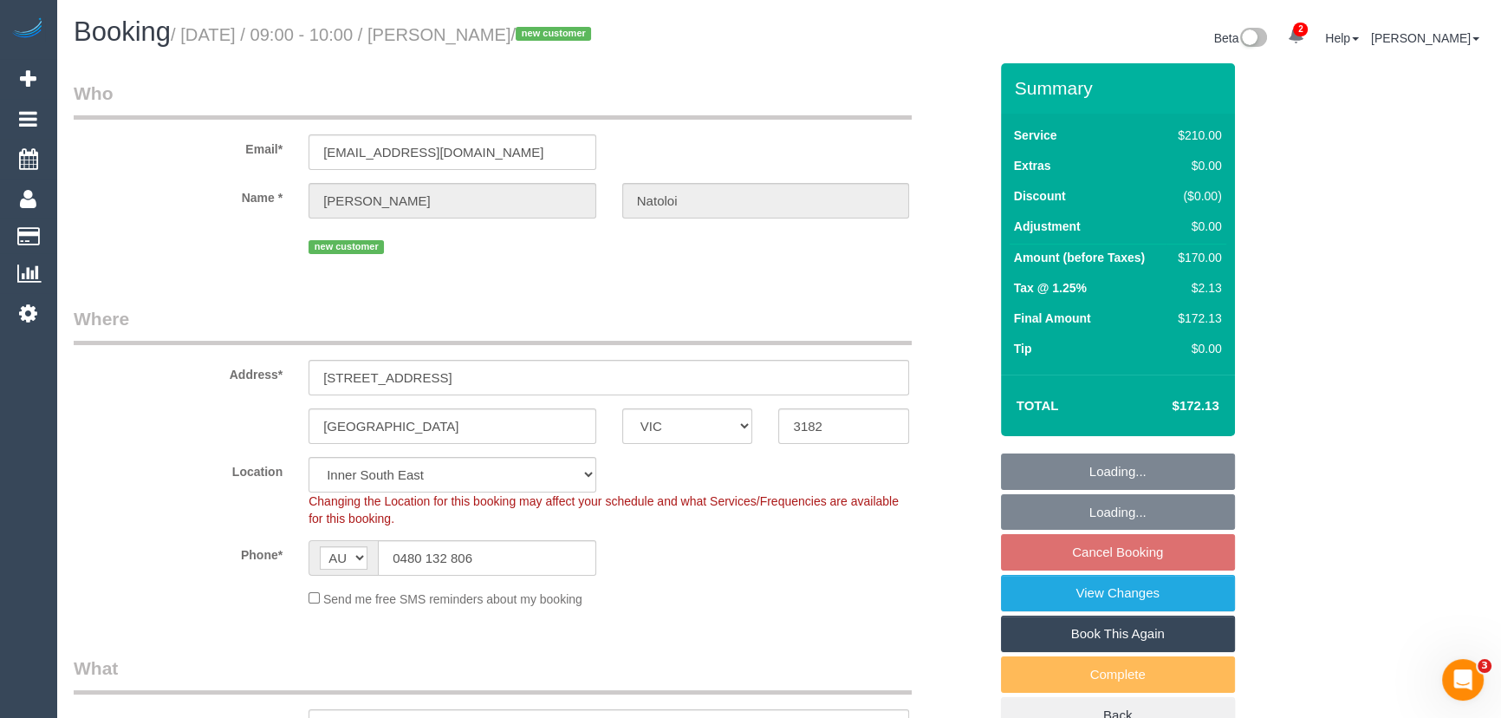
select select "object:887"
select select "number:28"
select select "number:14"
select select "number:19"
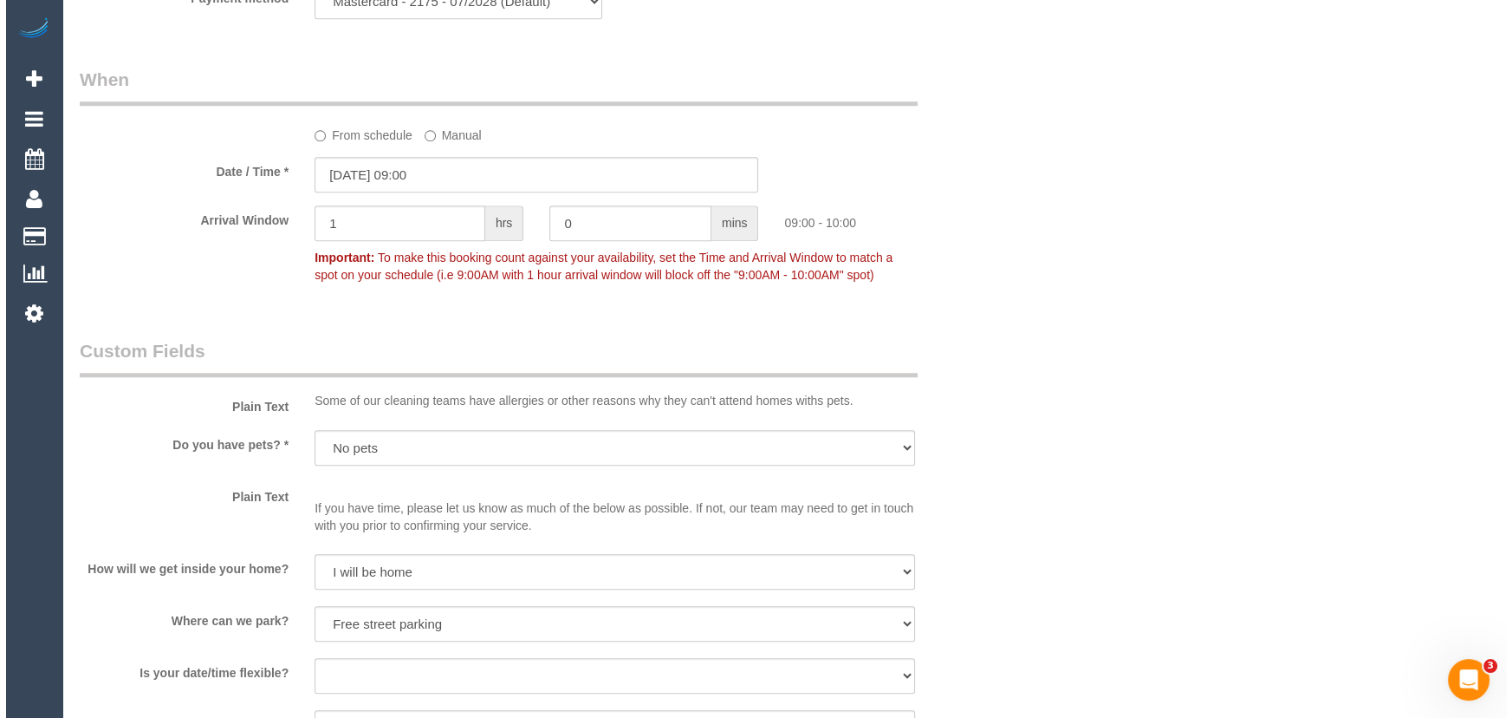
scroll to position [2363, 0]
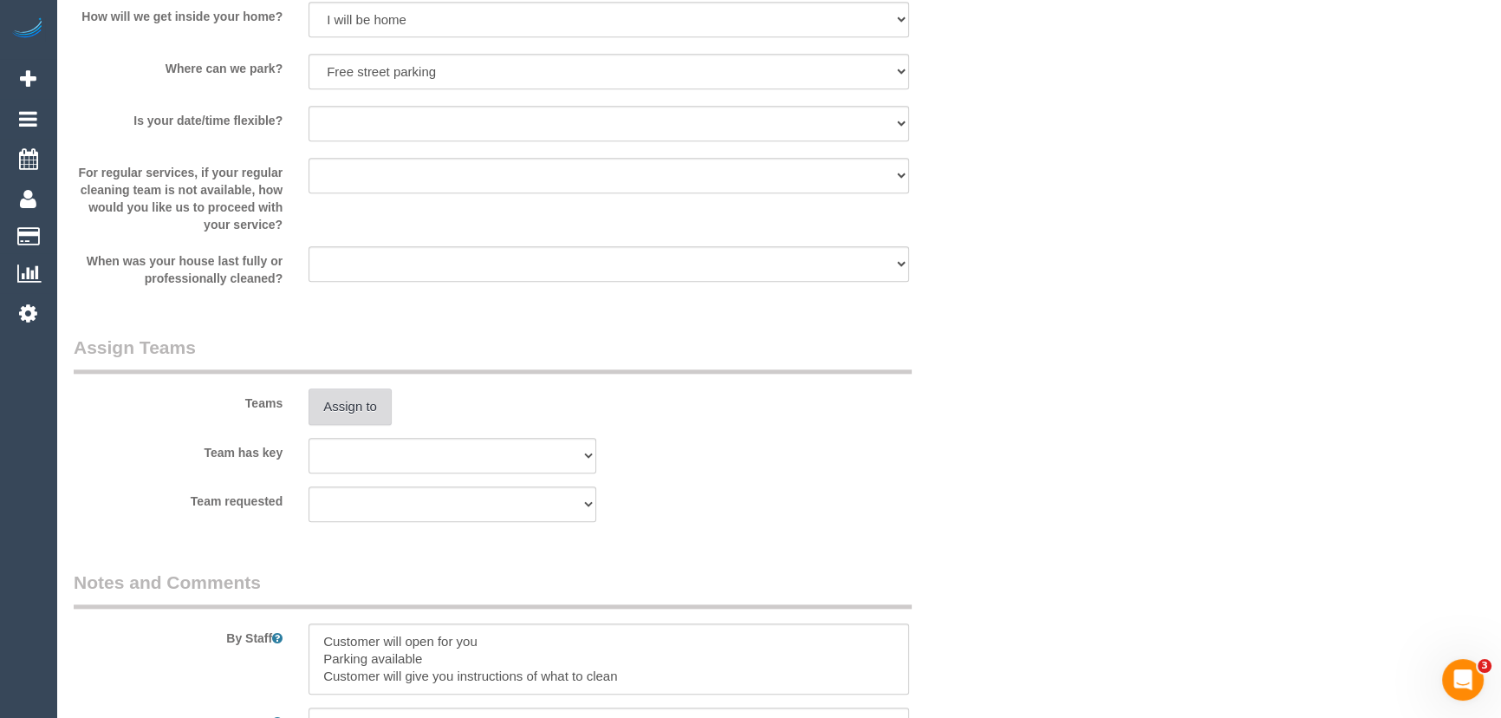
click at [348, 393] on button "Assign to" at bounding box center [349, 406] width 83 height 36
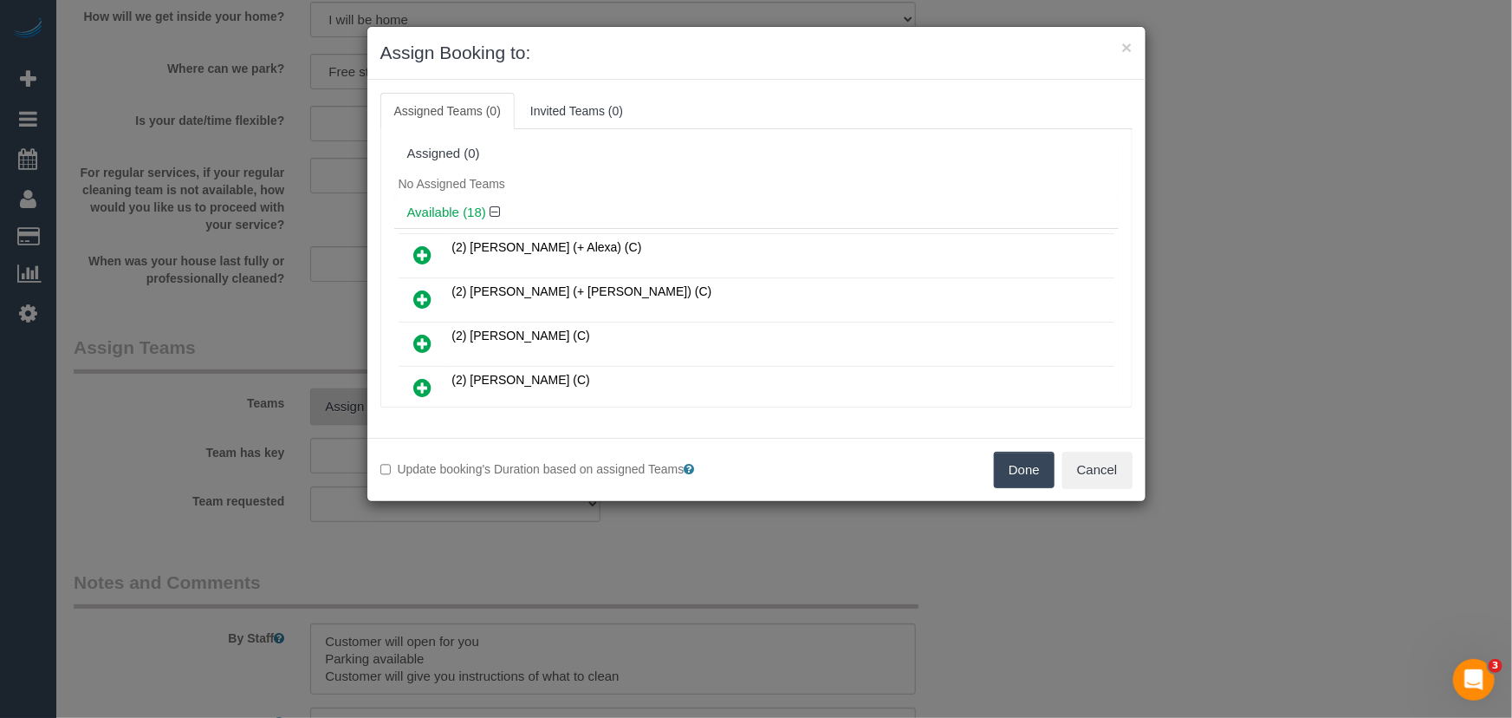
scroll to position [195, 0]
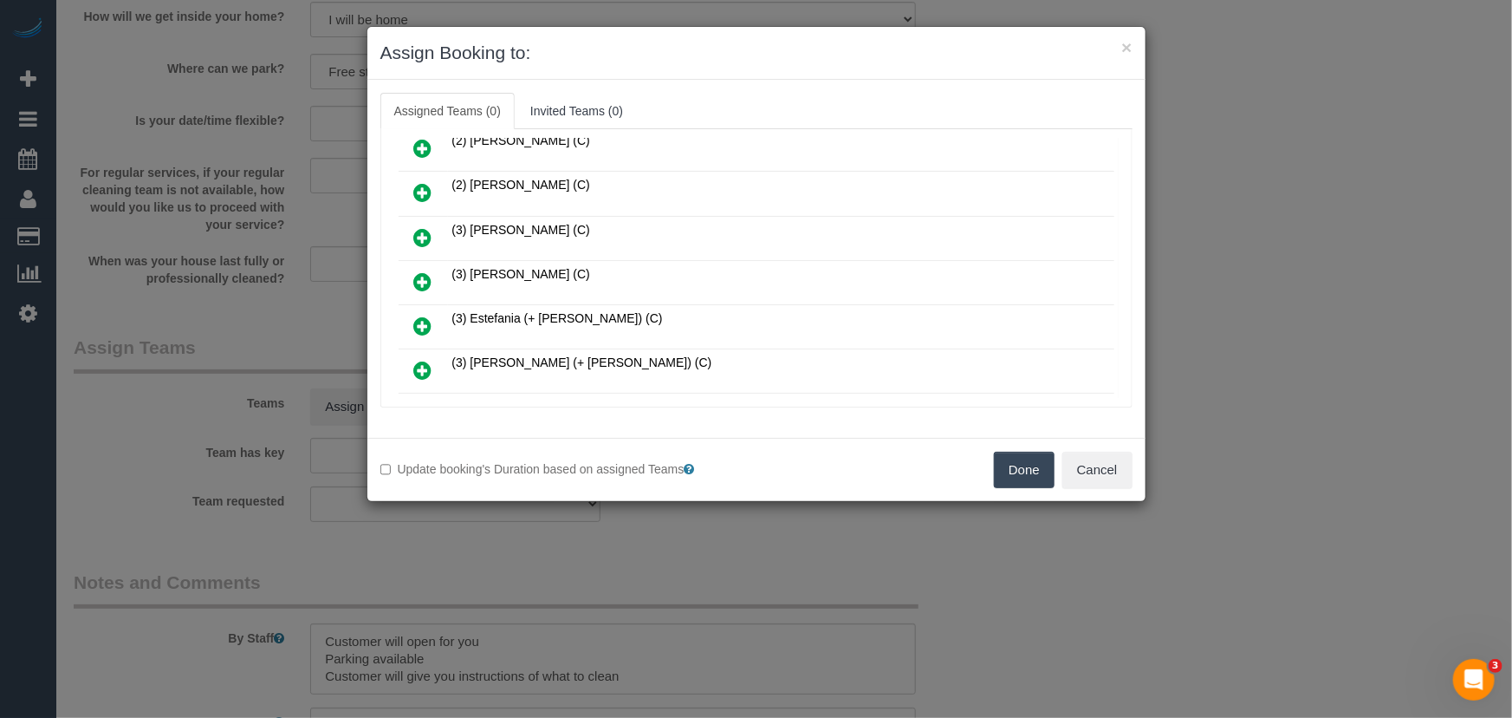
click at [420, 272] on icon at bounding box center [423, 281] width 18 height 21
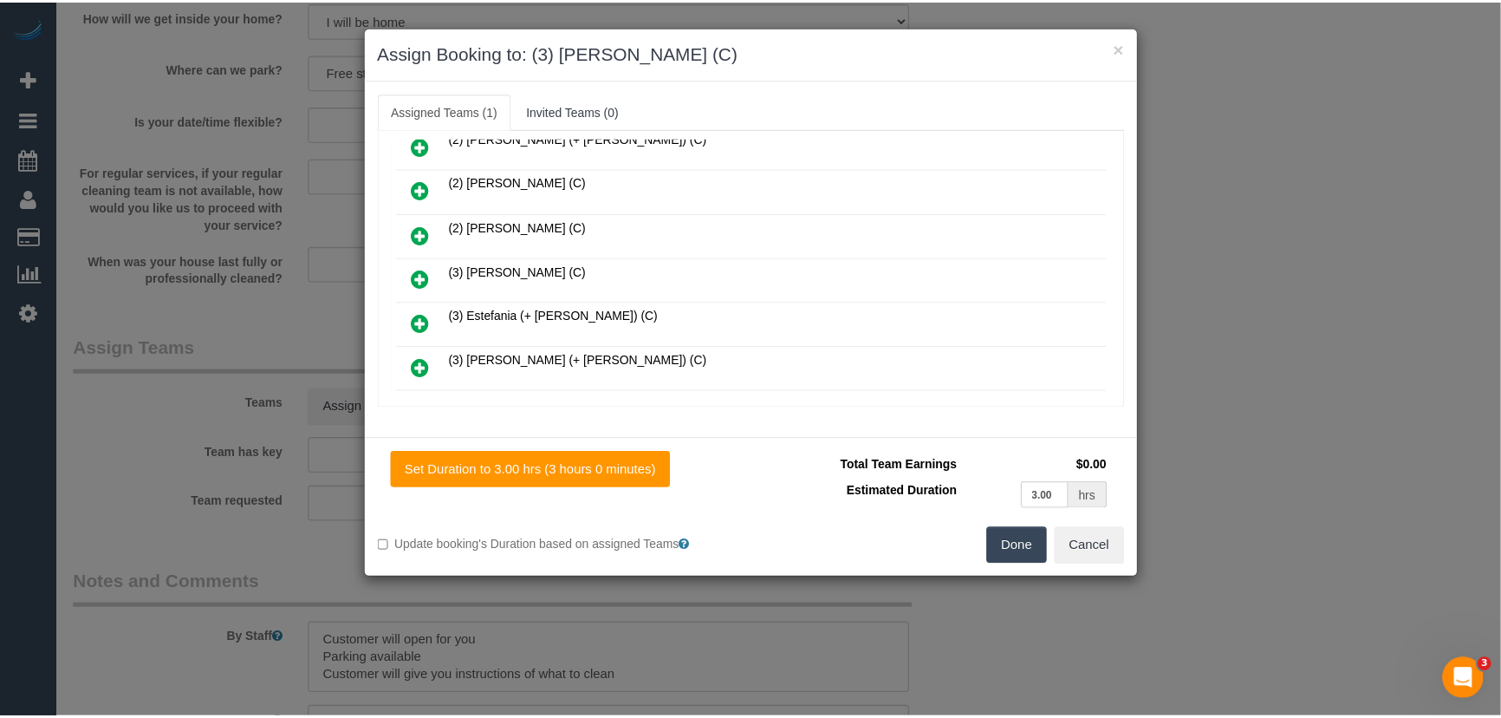
scroll to position [235, 0]
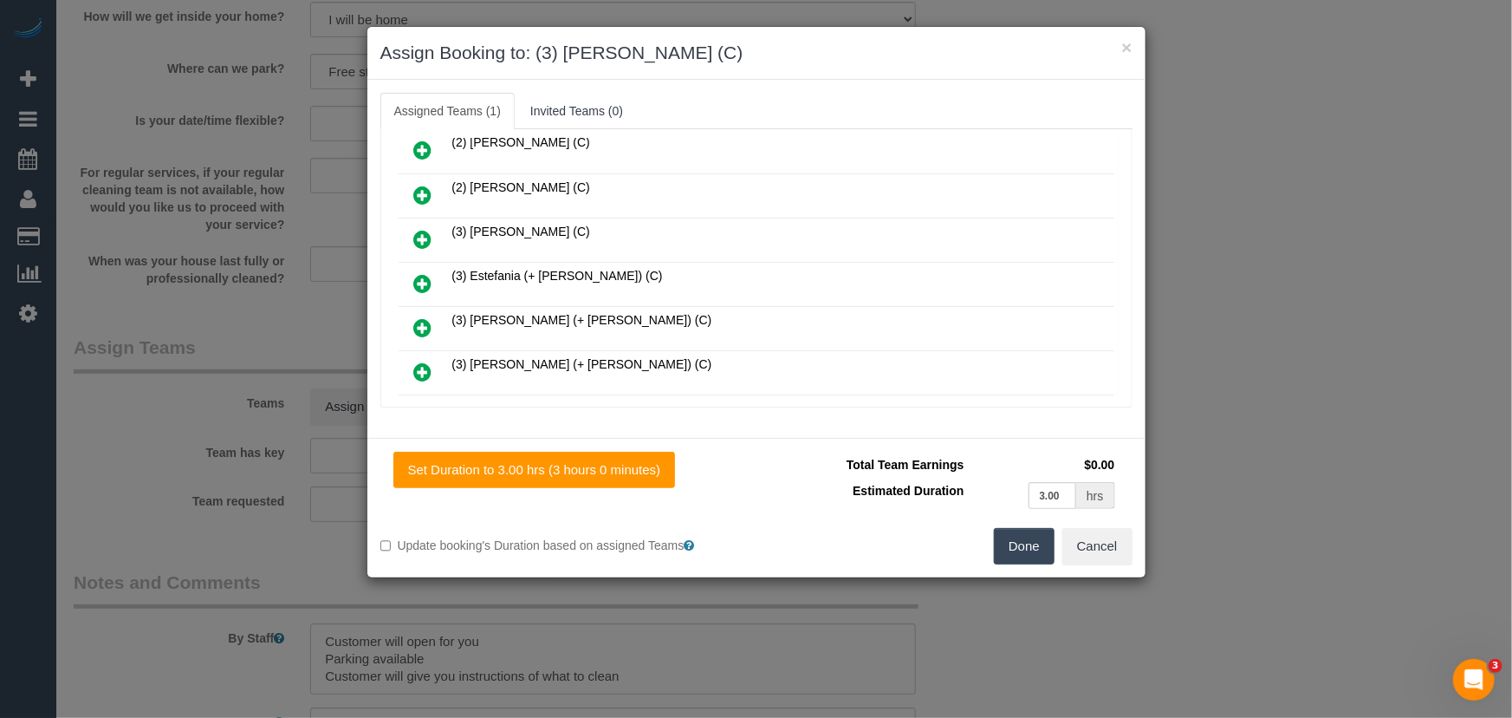
click at [1010, 555] on button "Done" at bounding box center [1024, 546] width 61 height 36
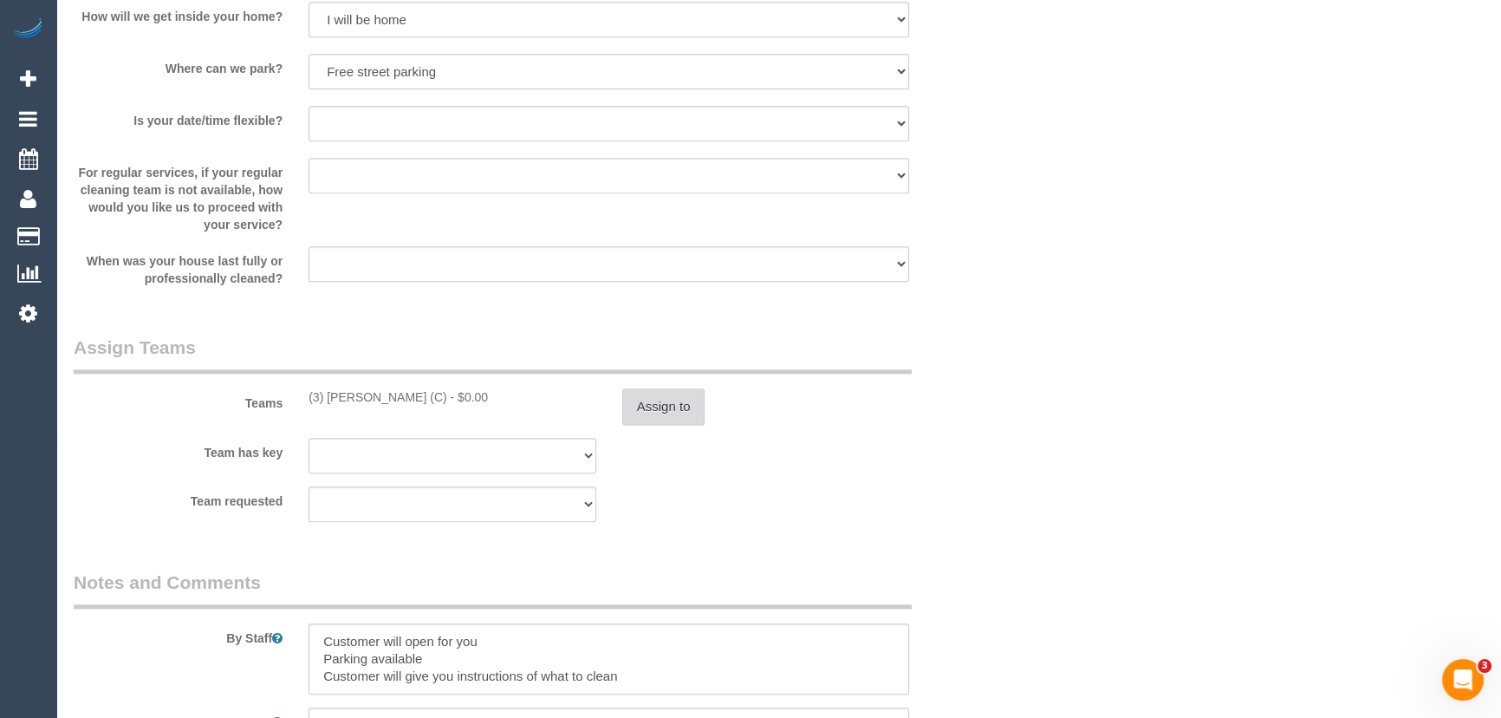
click at [659, 406] on button "Assign to" at bounding box center [663, 406] width 83 height 36
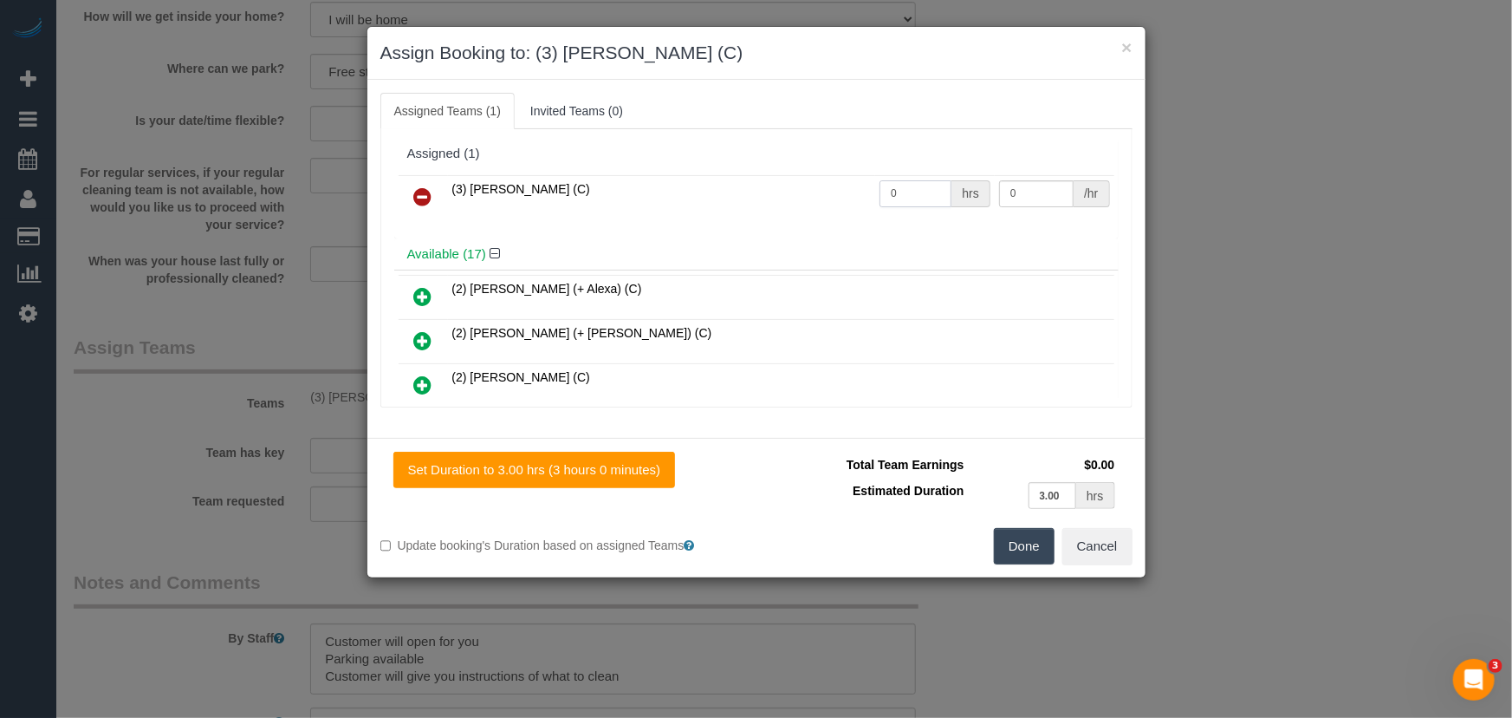
click at [910, 190] on input "0" at bounding box center [916, 193] width 72 height 27
type input "3"
type input "35"
click at [1013, 546] on button "Done" at bounding box center [1024, 546] width 61 height 36
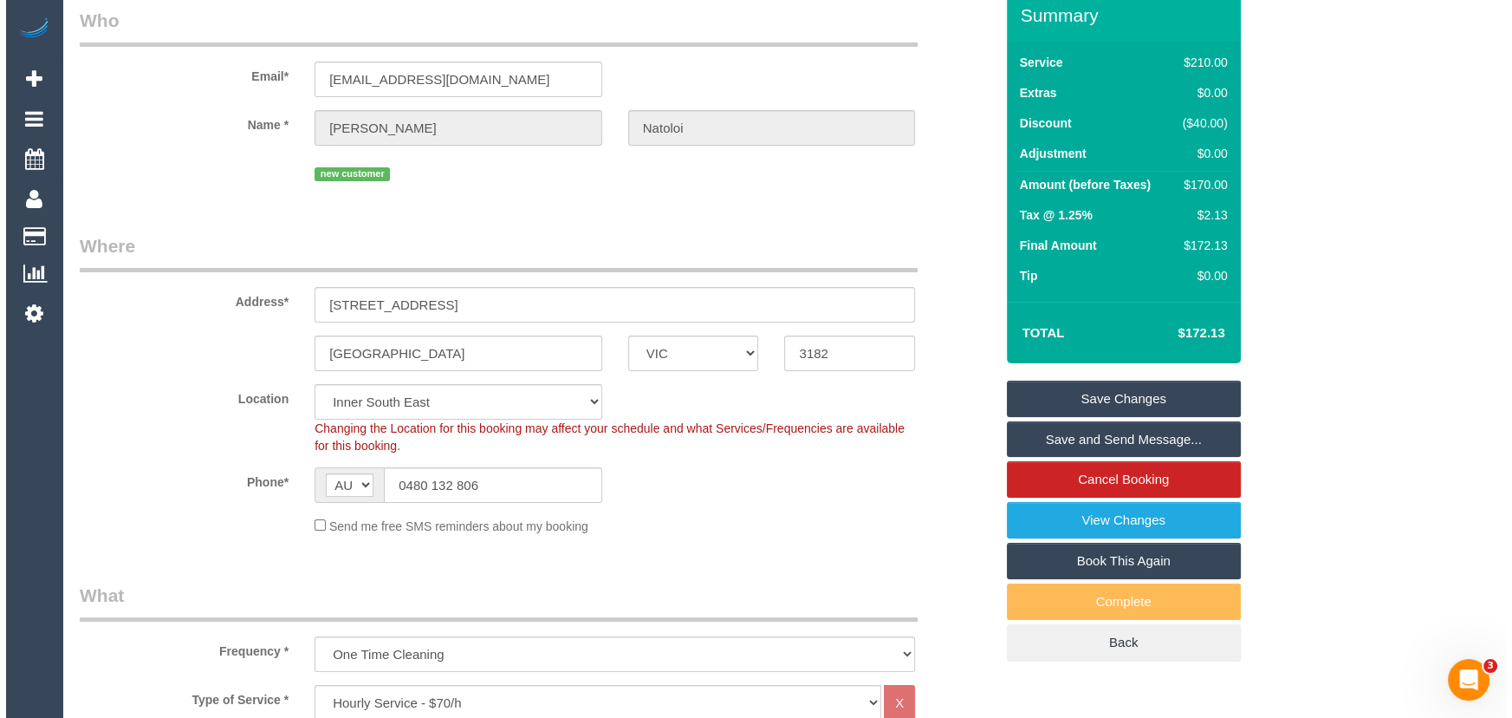
scroll to position [0, 0]
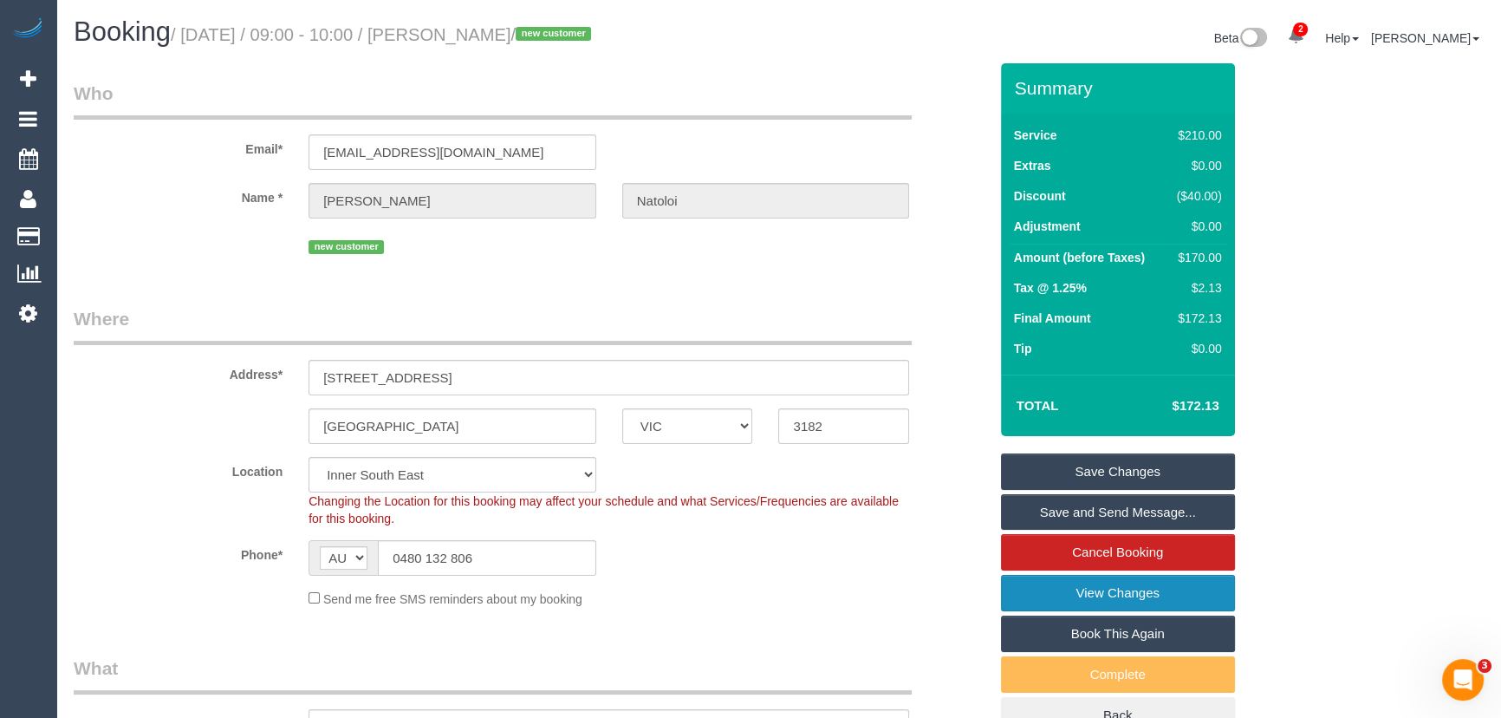
click at [1045, 597] on link "View Changes" at bounding box center [1118, 593] width 234 height 36
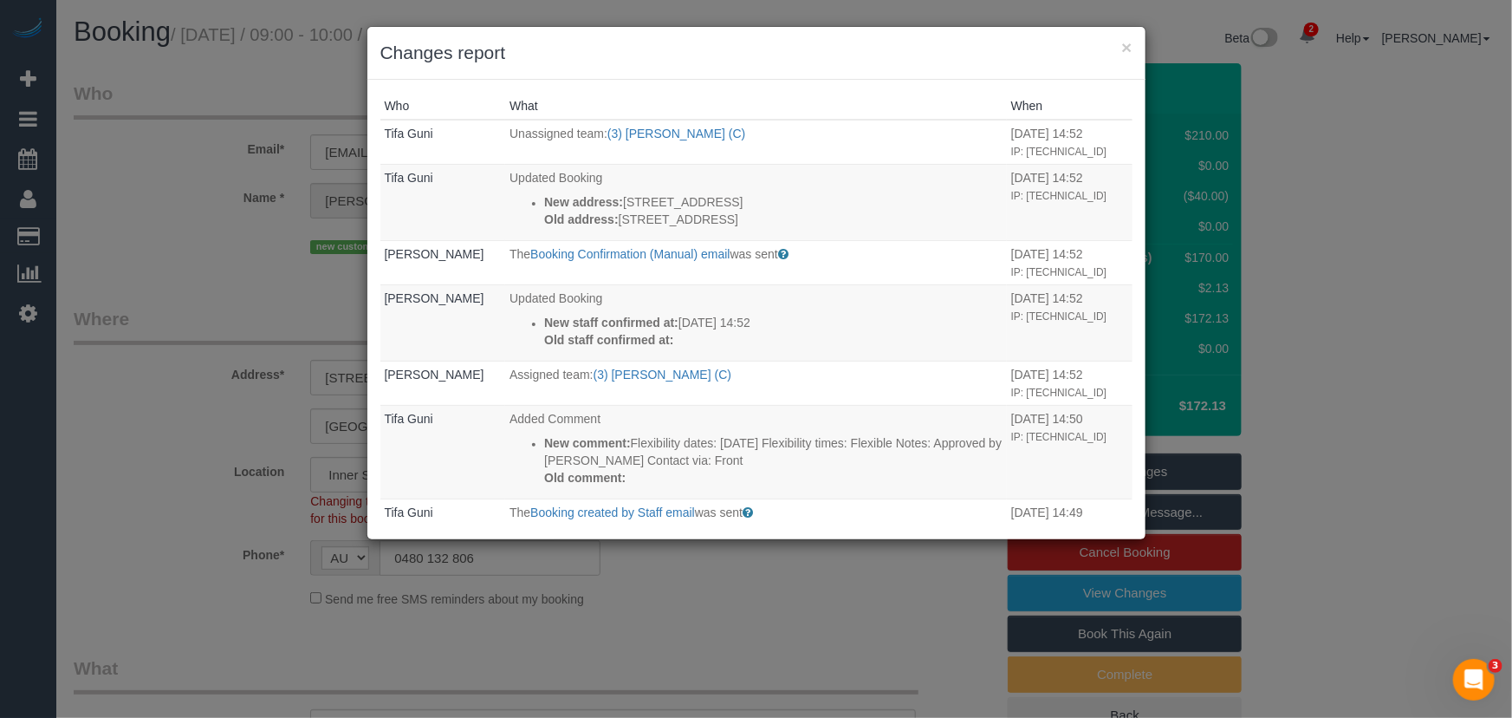
click at [818, 539] on div "× Changes report Who What When Tifa Guni Unassigned team: (3) Denuwan Lamahewa …" at bounding box center [756, 359] width 1512 height 718
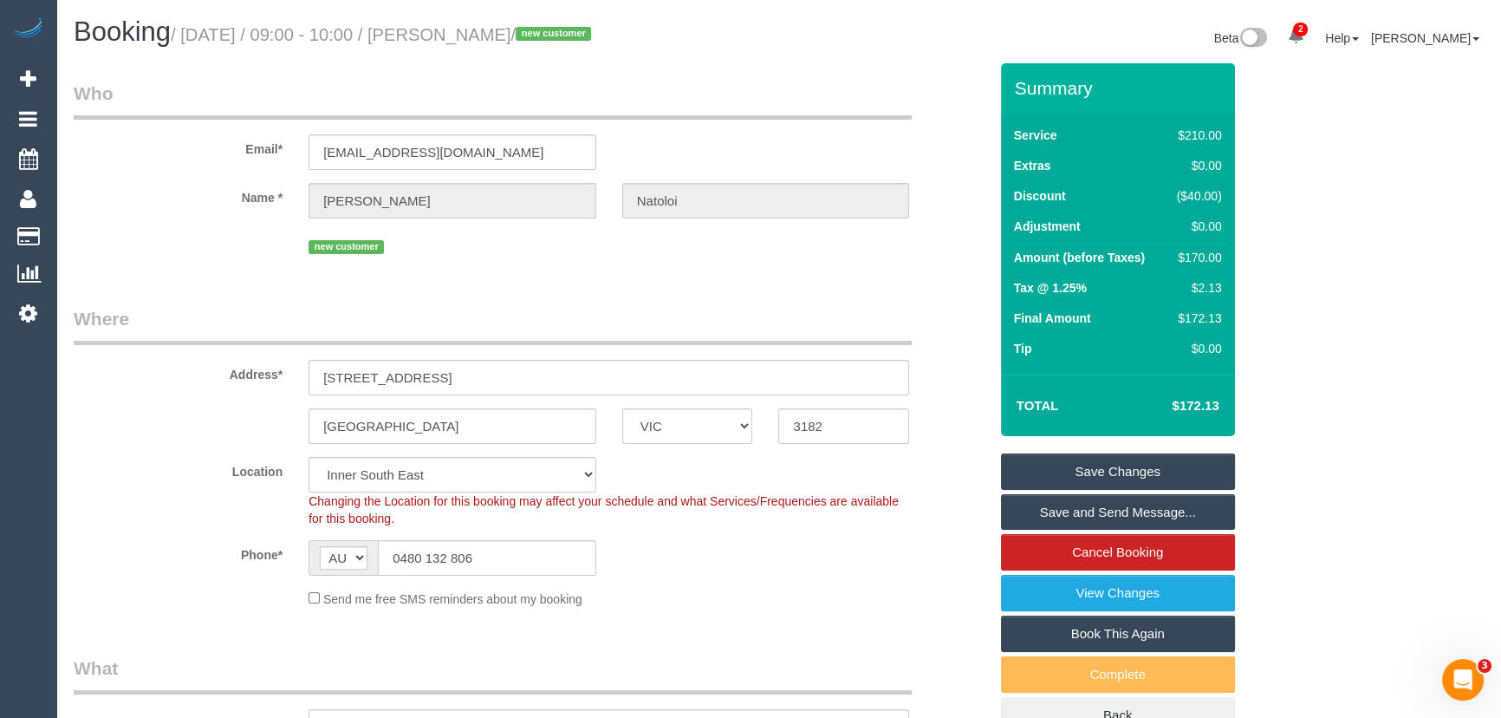
click at [1057, 477] on link "Save Changes" at bounding box center [1118, 471] width 234 height 36
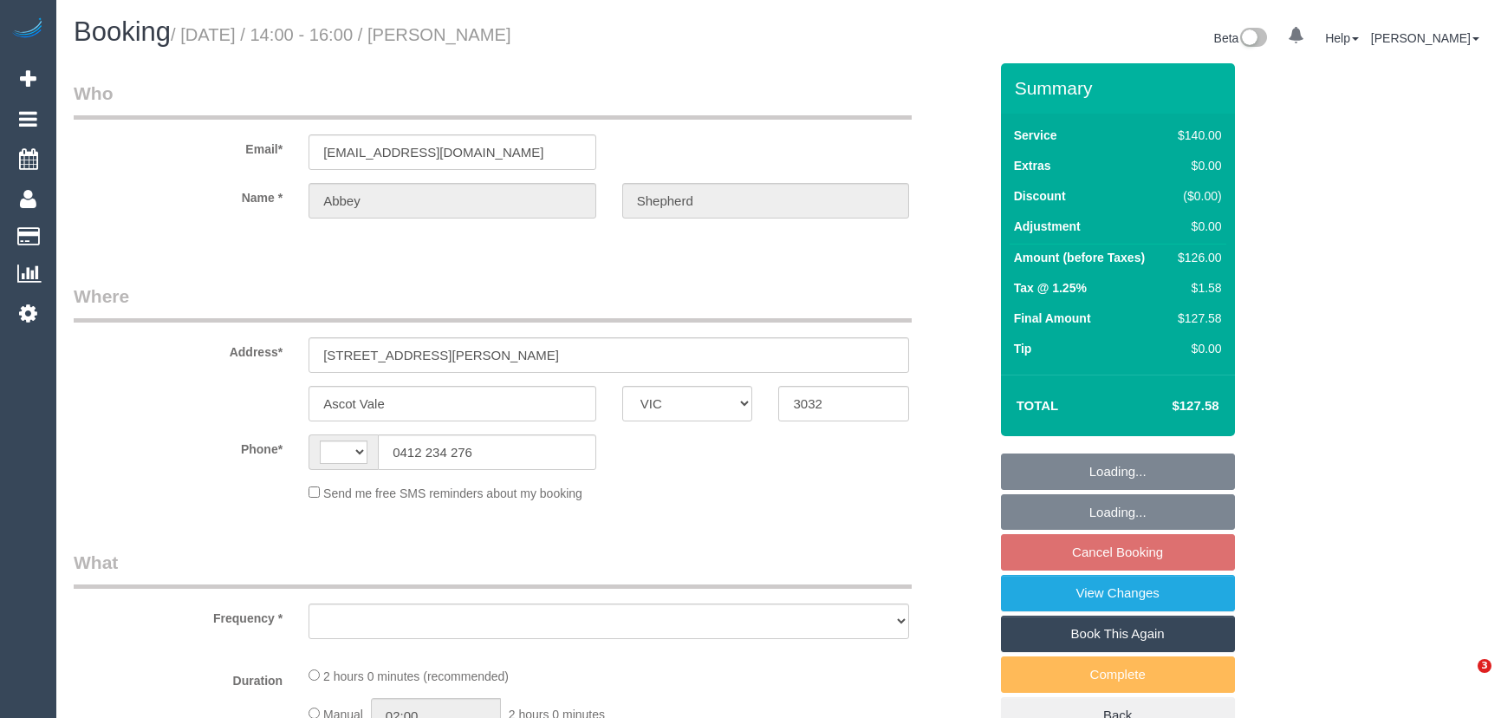
select select "VIC"
select select "string:AU"
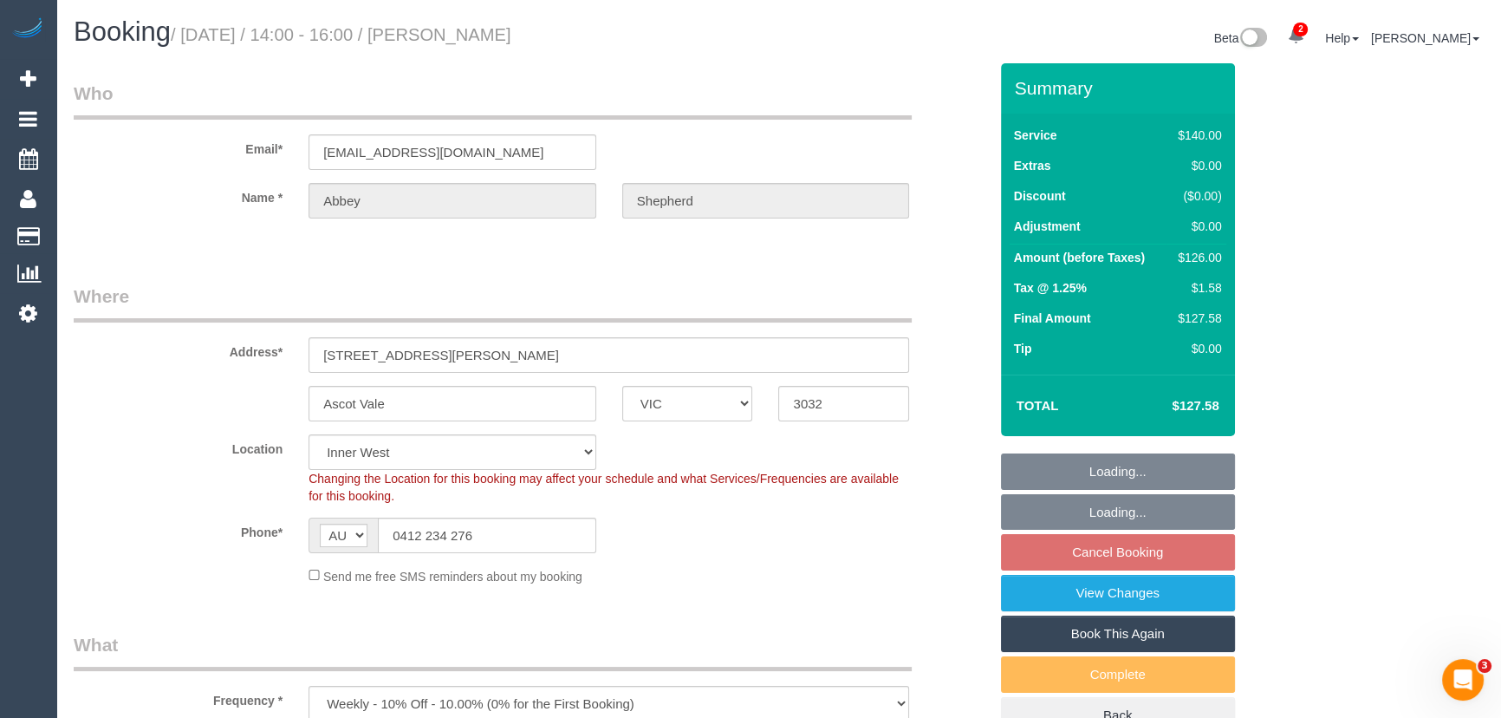
select select "object:863"
select select "string:stripe-pm_1RrXzx2GScqysDRVVE0cZmos"
select select "number:29"
select select "number:14"
select select "number:19"
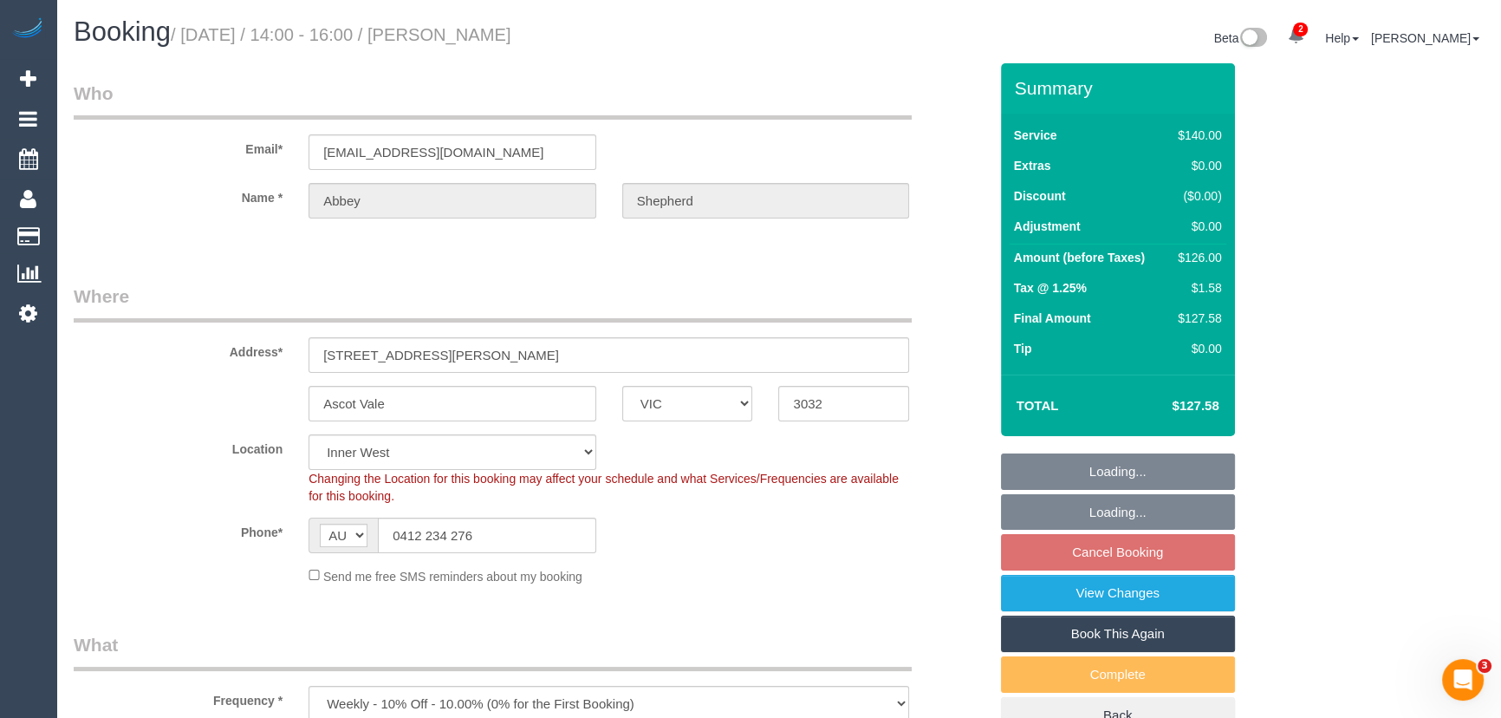
select select "number:36"
select select "number:34"
select select "number:13"
select select "spot5"
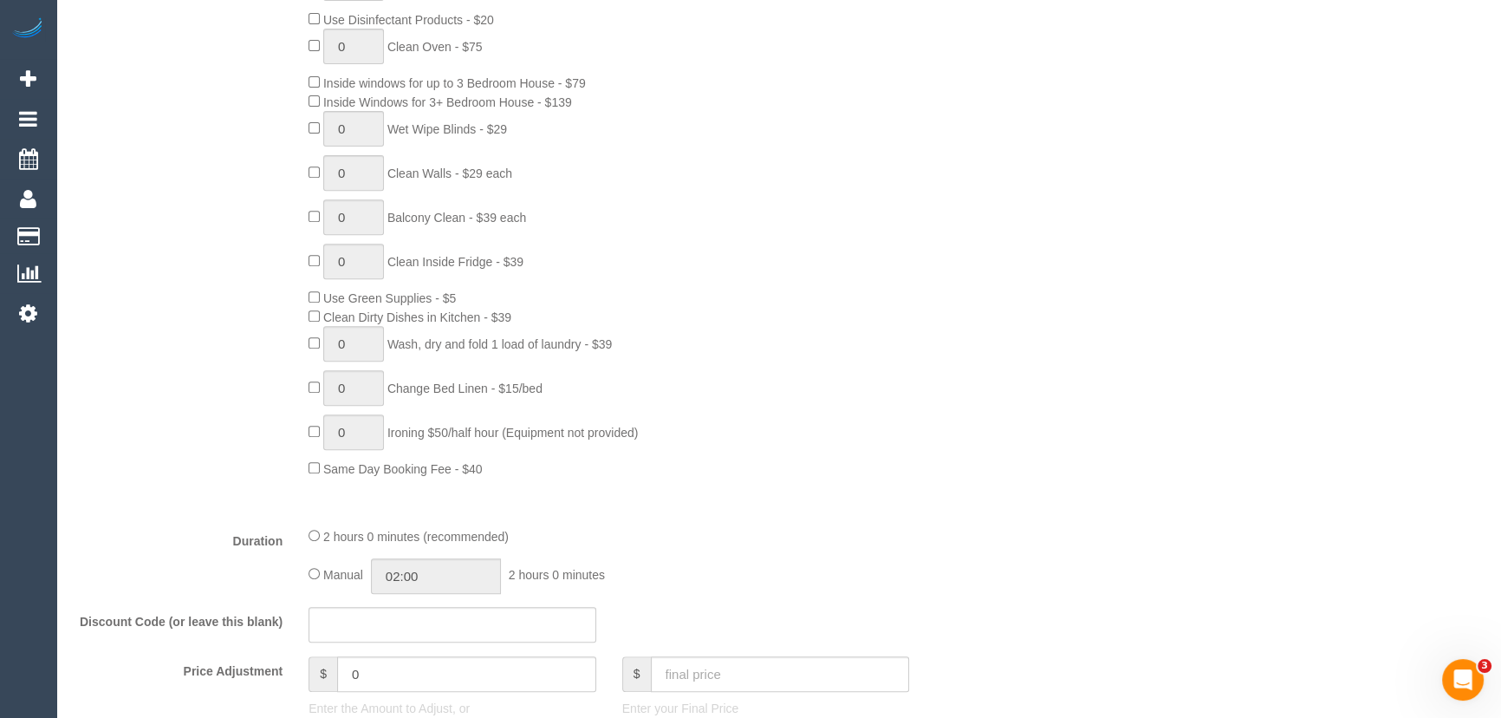
scroll to position [630, 0]
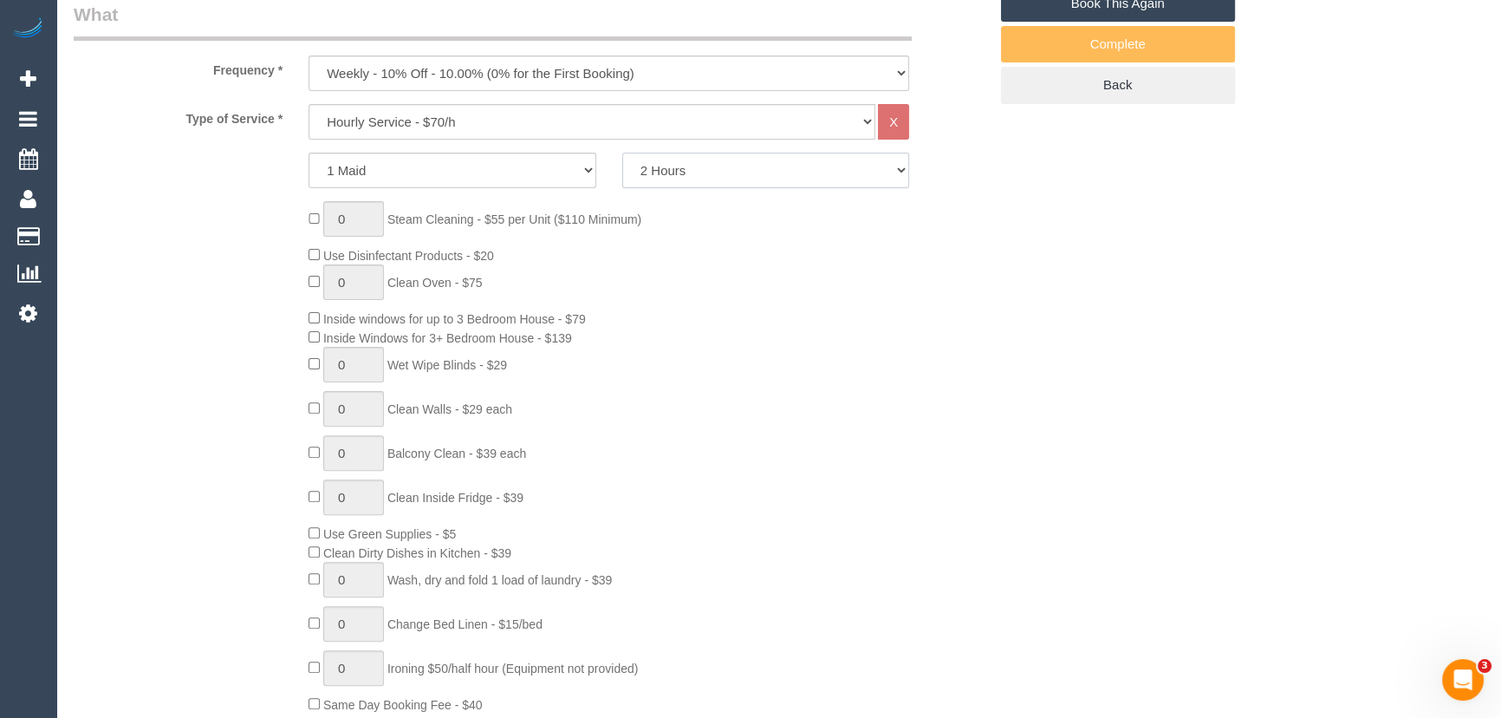
click at [702, 166] on select "2 Hours 2.5 Hours 3 Hours 3.5 Hours 4 Hours 4.5 Hours 5 Hours 5.5 Hours 6 Hours…" at bounding box center [766, 171] width 288 height 36
select select "180"
click at [622, 153] on select "2 Hours 2.5 Hours 3 Hours 3.5 Hours 4 Hours 4.5 Hours 5 Hours 5.5 Hours 6 Hours…" at bounding box center [766, 171] width 288 height 36
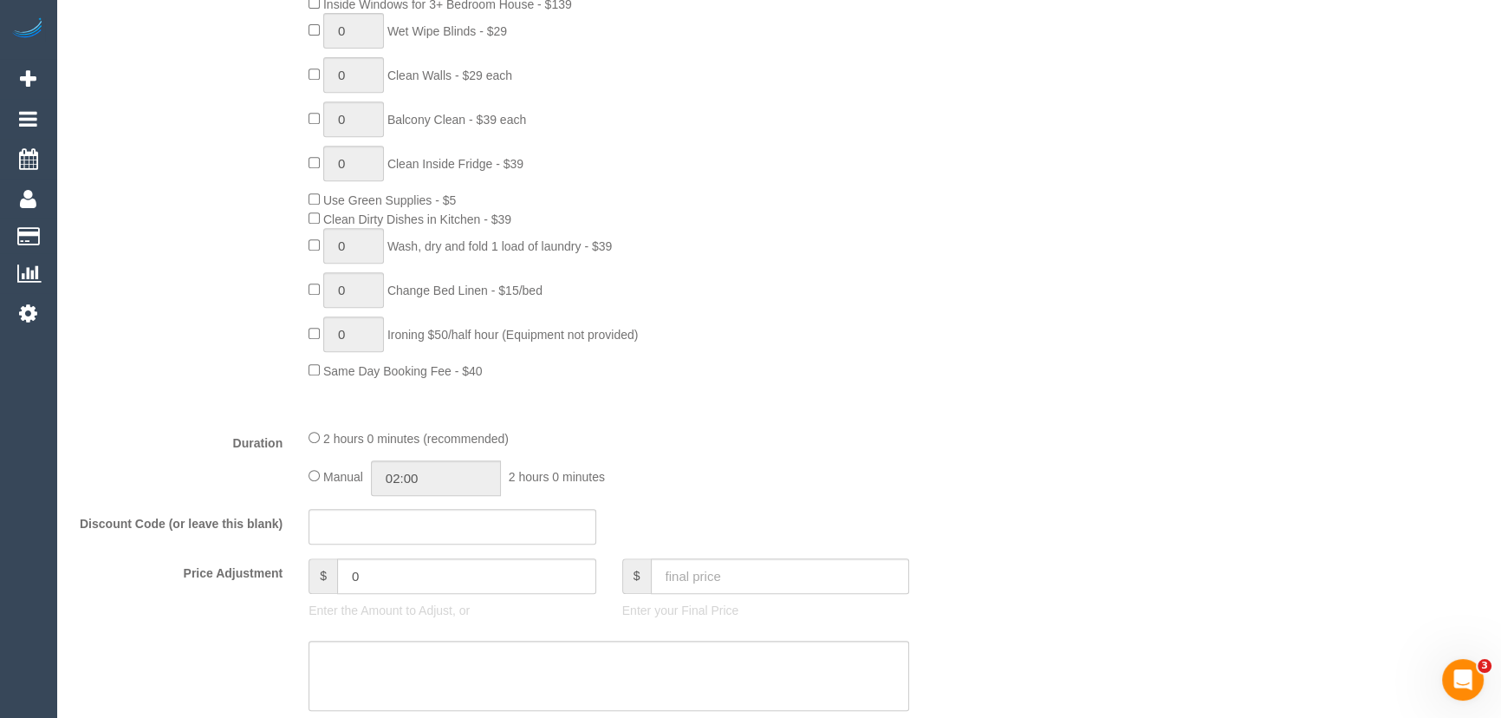
scroll to position [1102, 0]
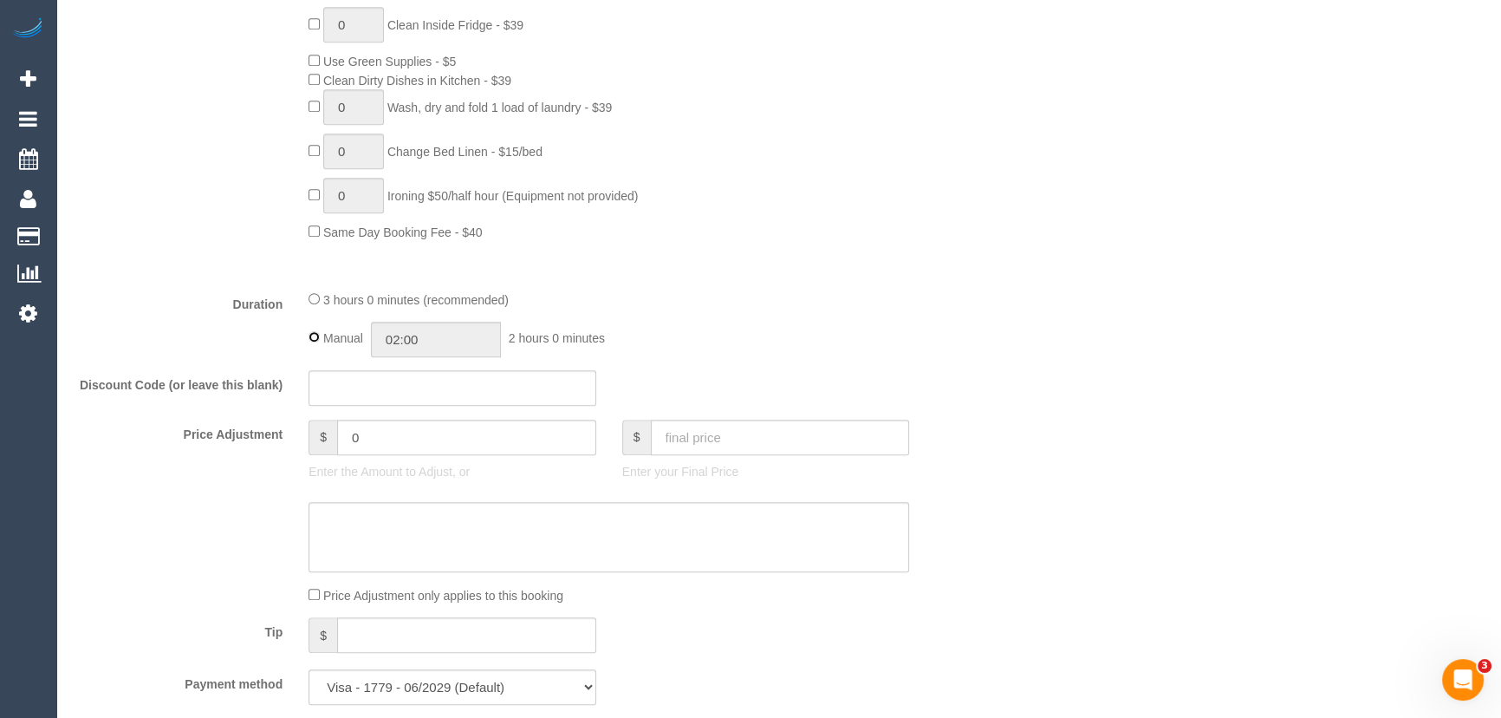
type input "03:00"
click at [317, 305] on div "3 hours 0 minutes (recommended)" at bounding box center [608, 298] width 601 height 19
select select "spot26"
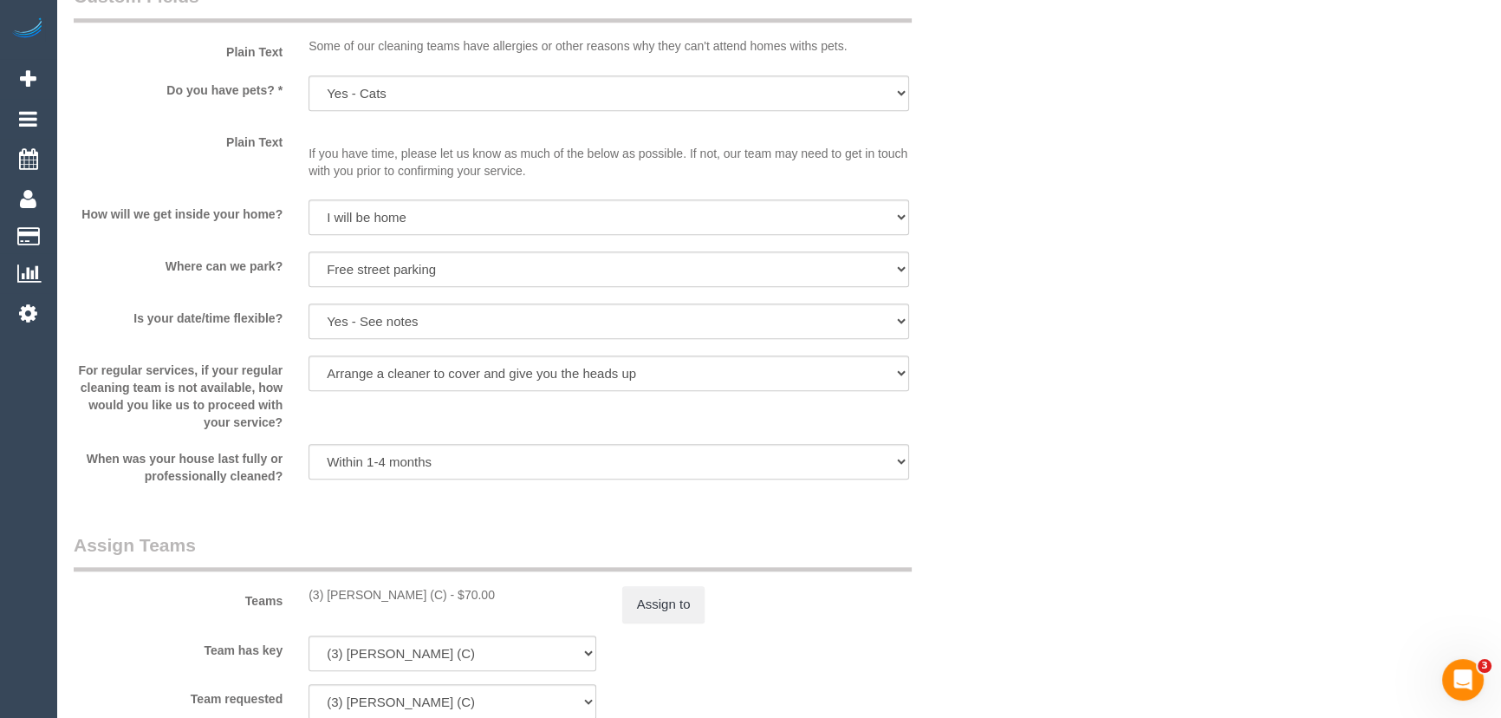
scroll to position [2284, 0]
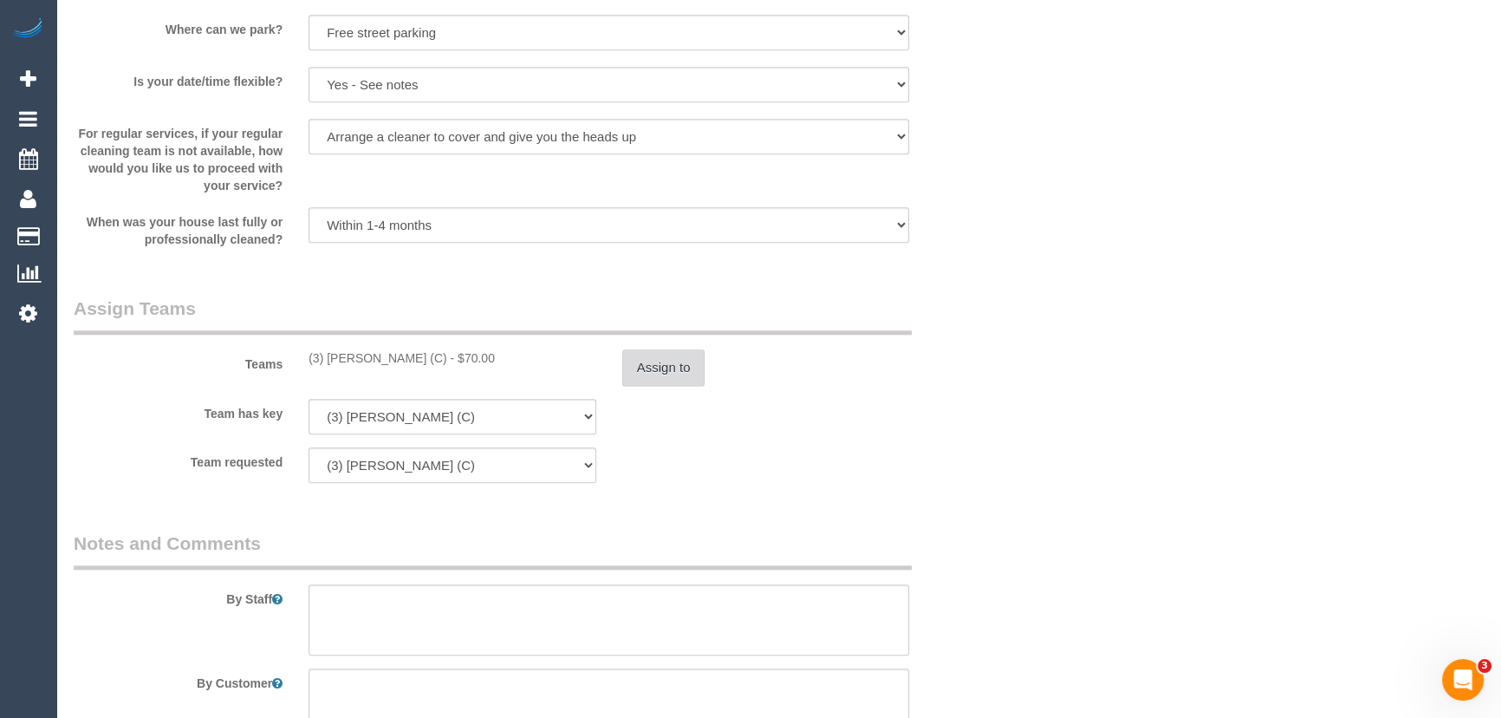
click at [659, 379] on button "Assign to" at bounding box center [663, 367] width 83 height 36
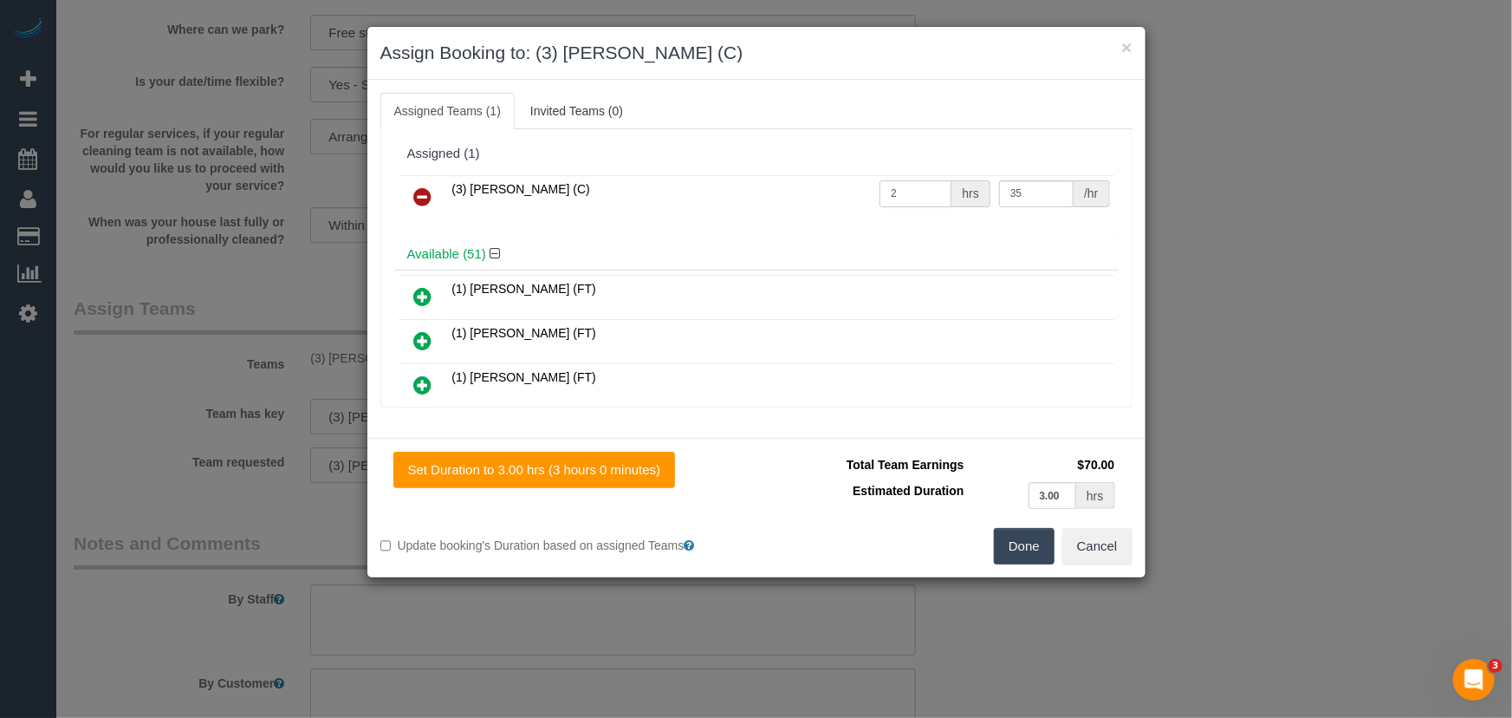
click at [925, 188] on input "2" at bounding box center [916, 193] width 72 height 27
type input "3"
click at [1007, 555] on button "Done" at bounding box center [1024, 546] width 61 height 36
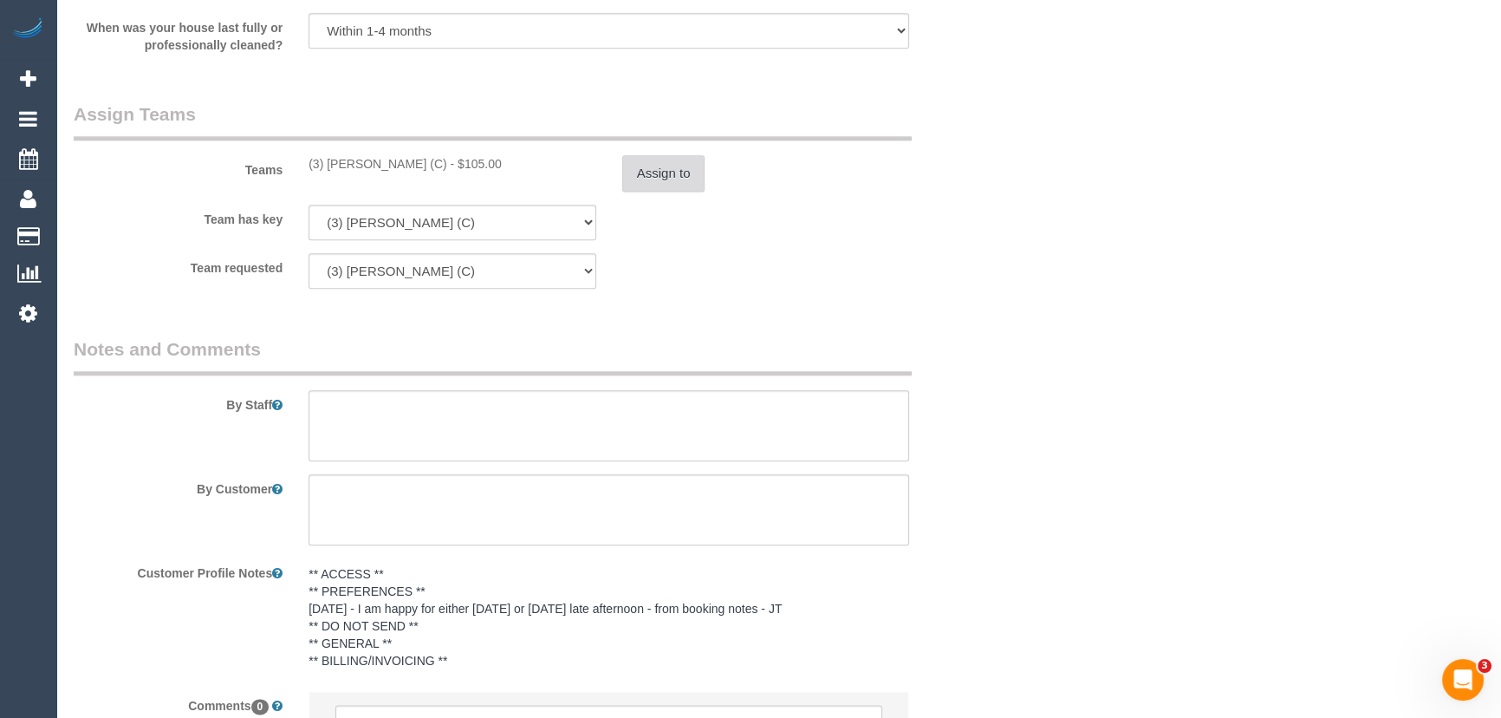
scroll to position [2658, 0]
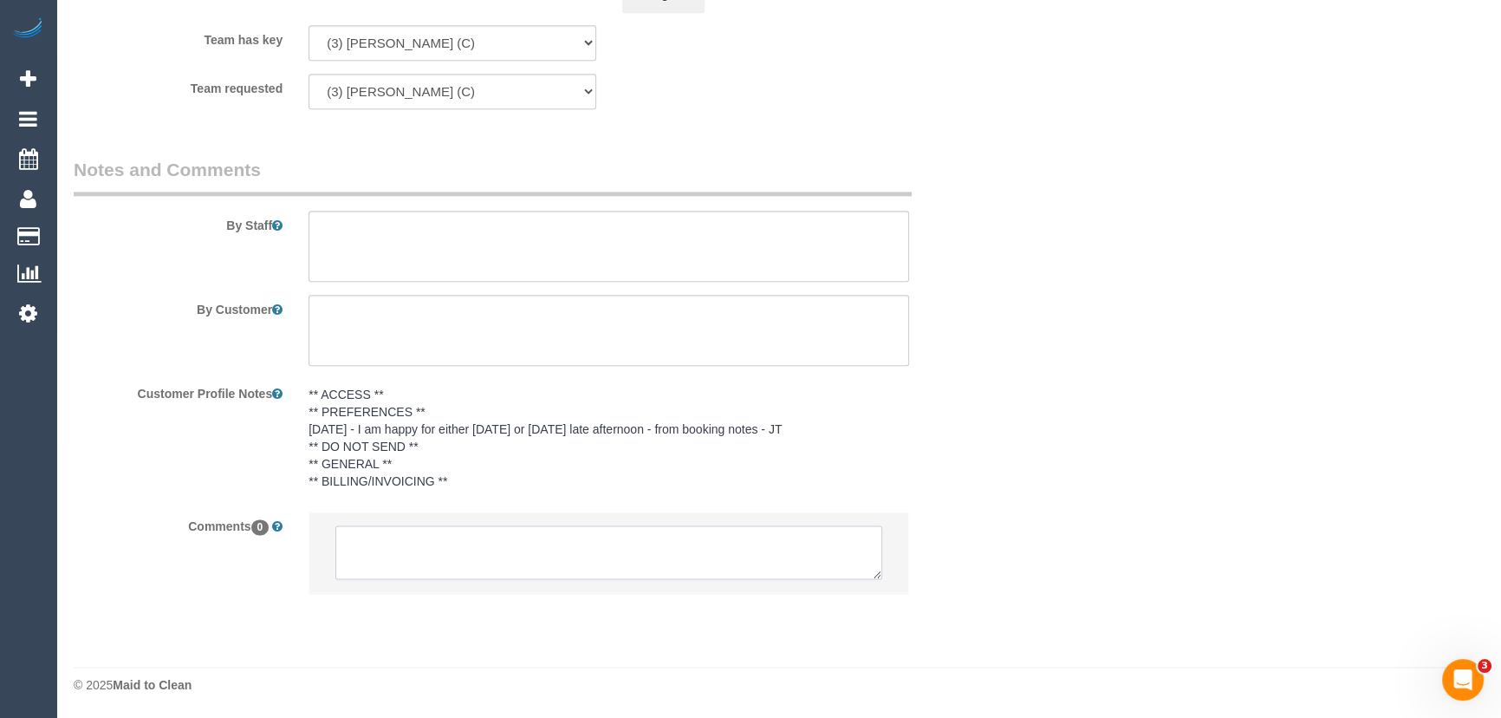
click at [466, 560] on textarea at bounding box center [608, 552] width 547 height 54
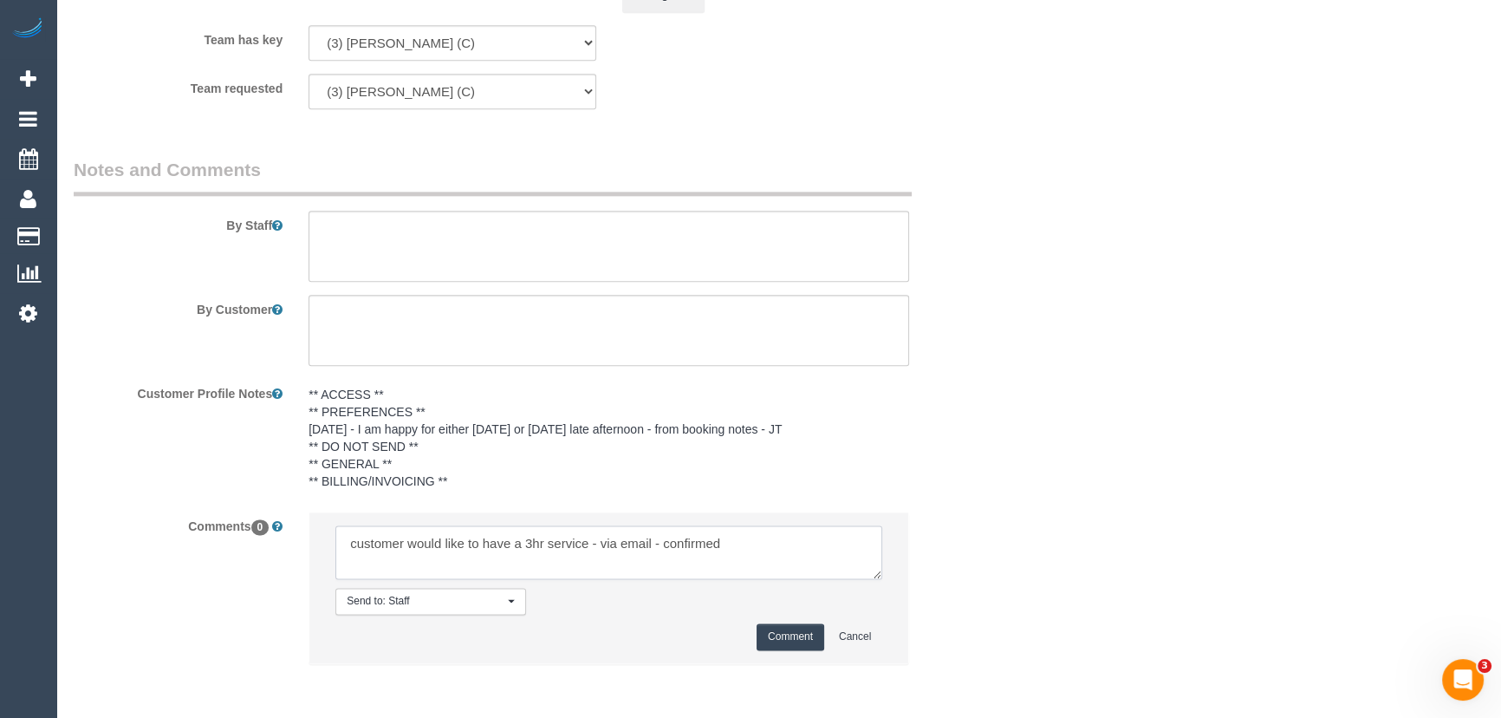
type textarea "customer would like to have a 3hr service - via email - confirmed"
click at [784, 641] on button "Comment" at bounding box center [791, 636] width 68 height 27
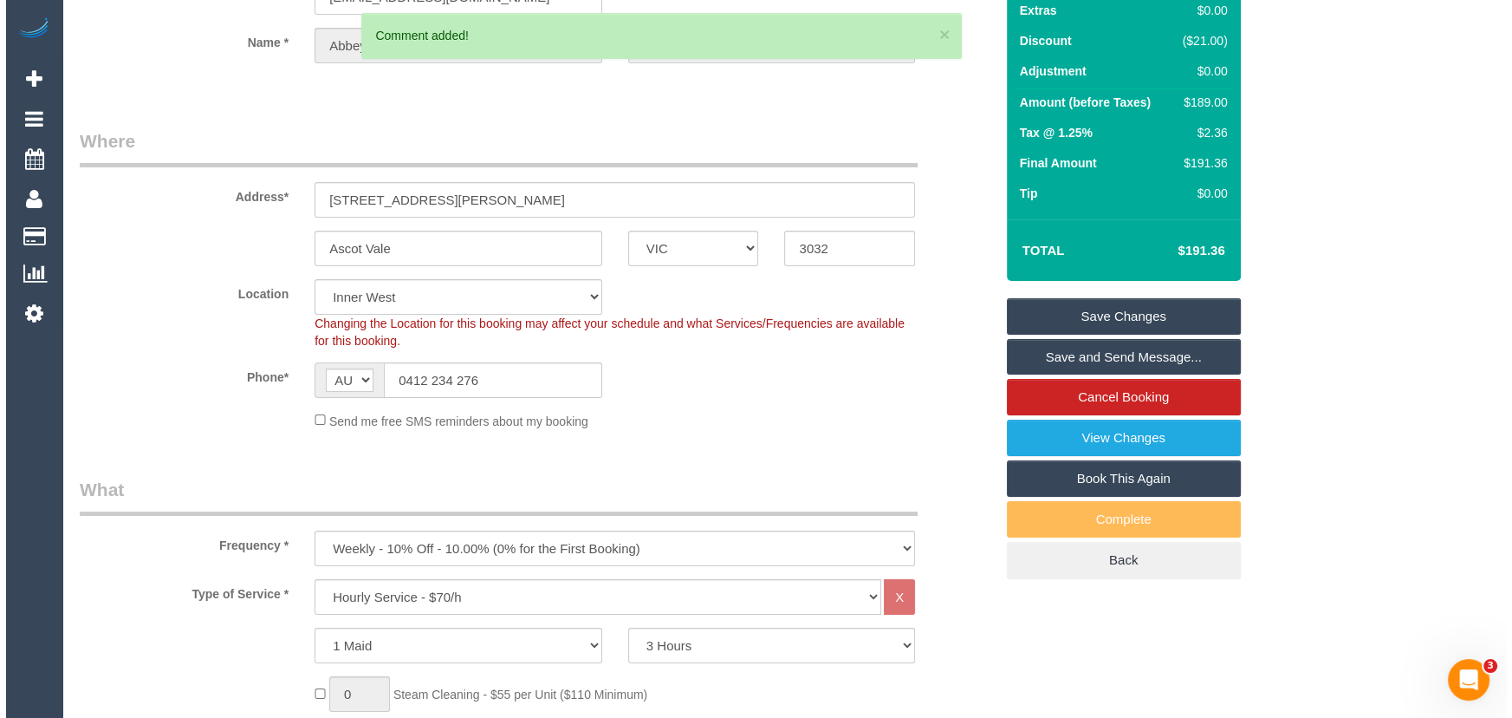
scroll to position [0, 0]
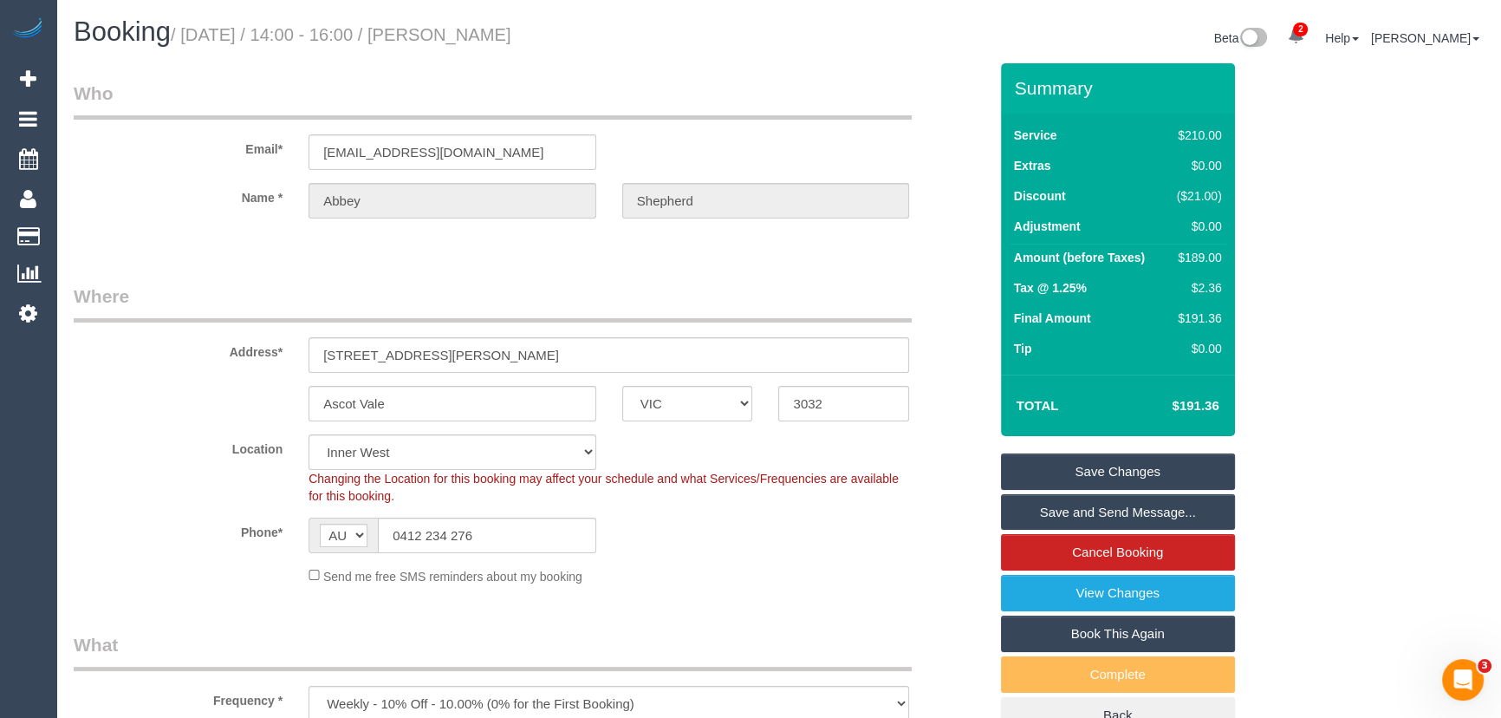
click at [1073, 511] on link "Save and Send Message..." at bounding box center [1118, 512] width 234 height 36
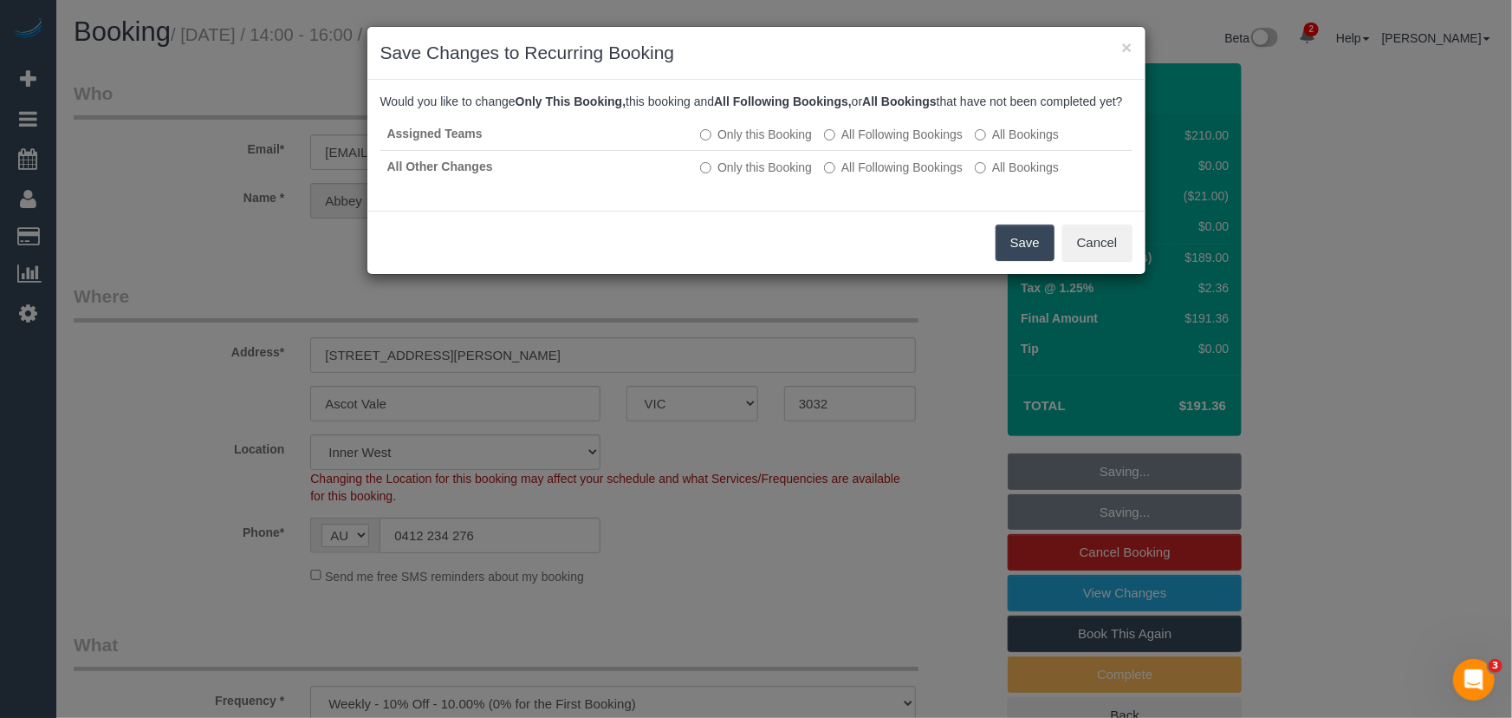
click at [1020, 250] on button "Save" at bounding box center [1025, 242] width 59 height 36
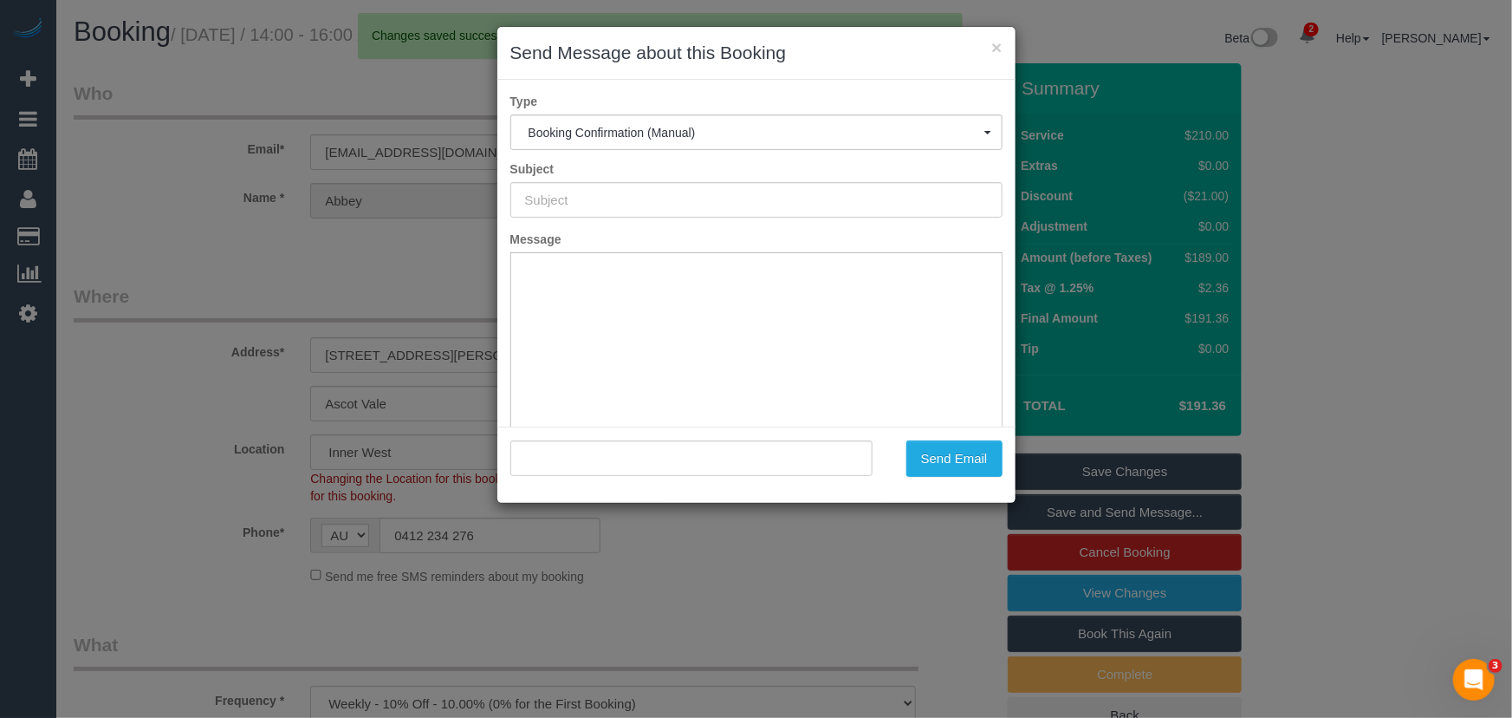
type input "Booking Confirmed"
type input ""Abbey Shepherd" <hello@simplystunnin.com.au>"
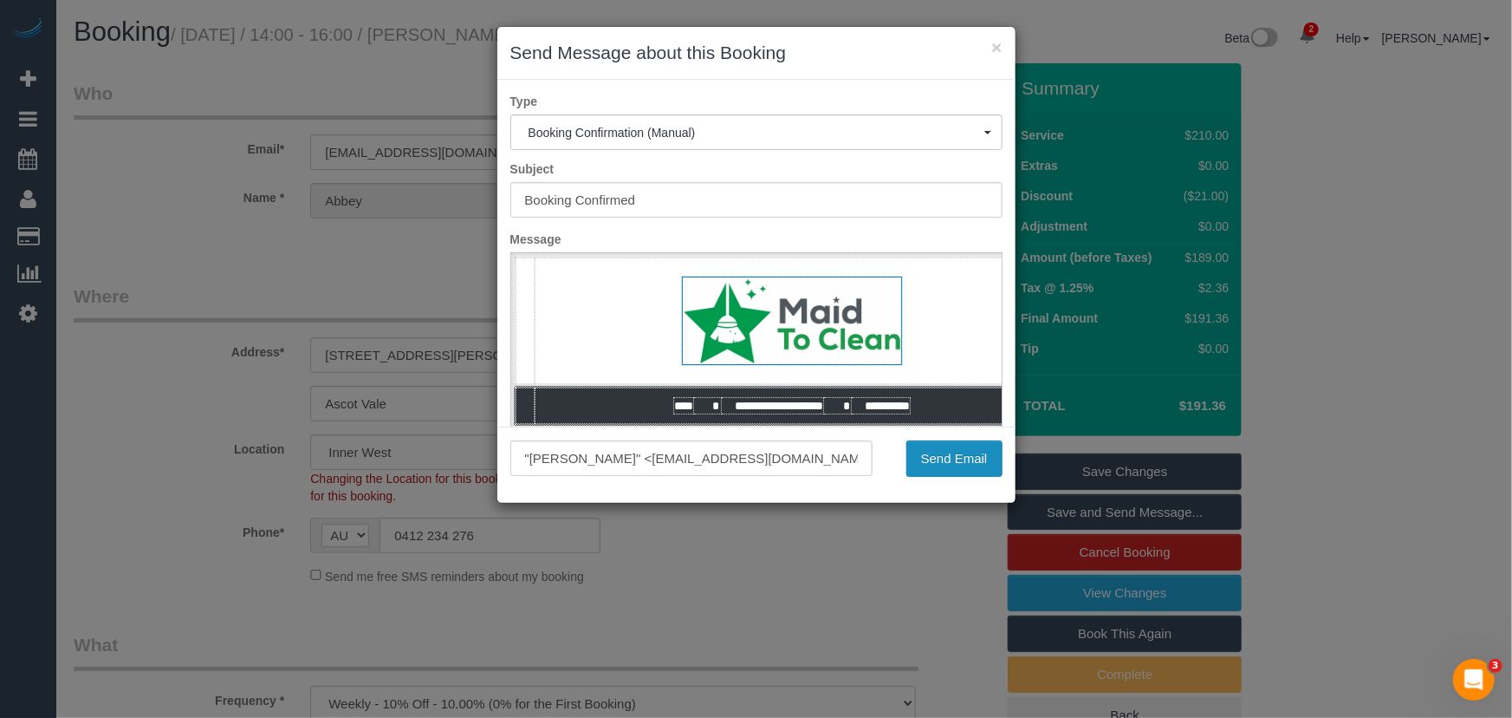
click at [918, 467] on button "Send Email" at bounding box center [954, 458] width 96 height 36
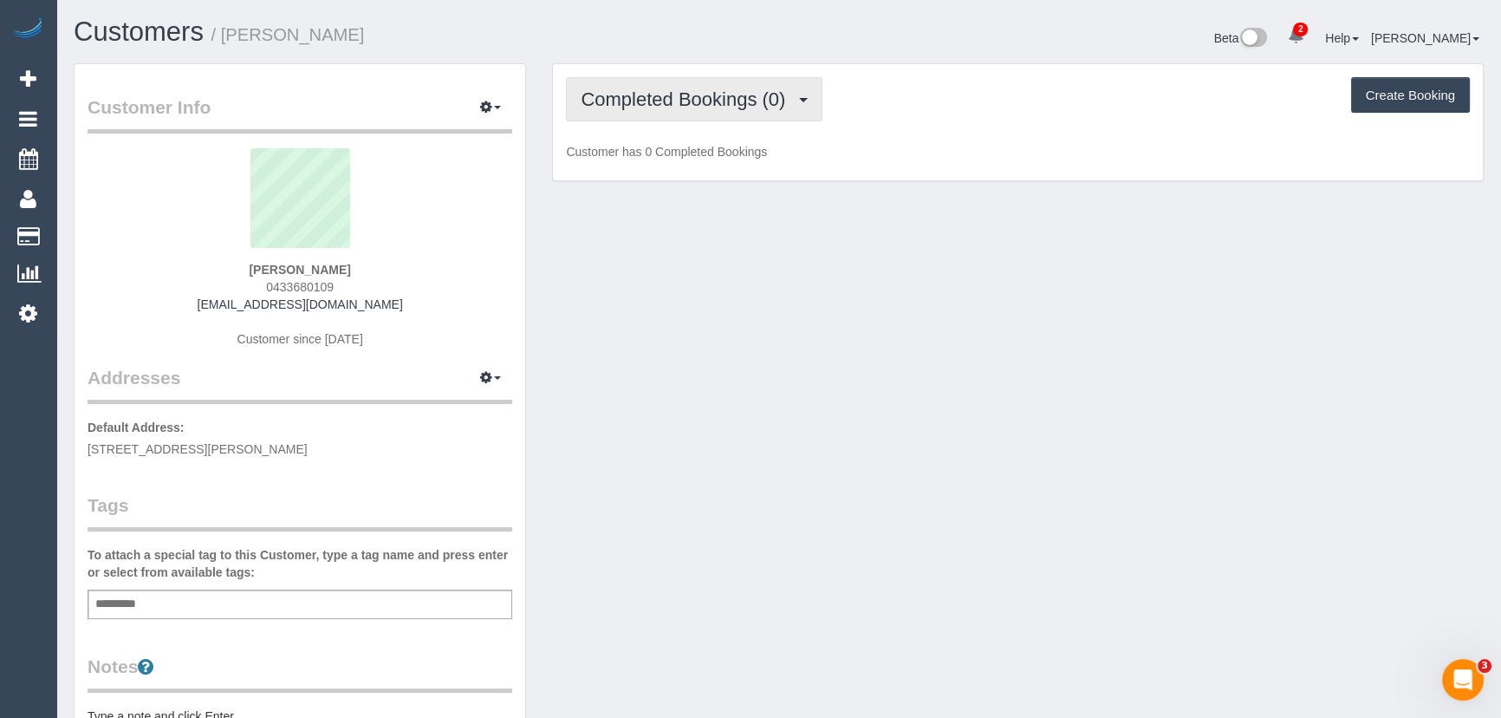
click at [650, 104] on span "Completed Bookings (0)" at bounding box center [687, 99] width 213 height 22
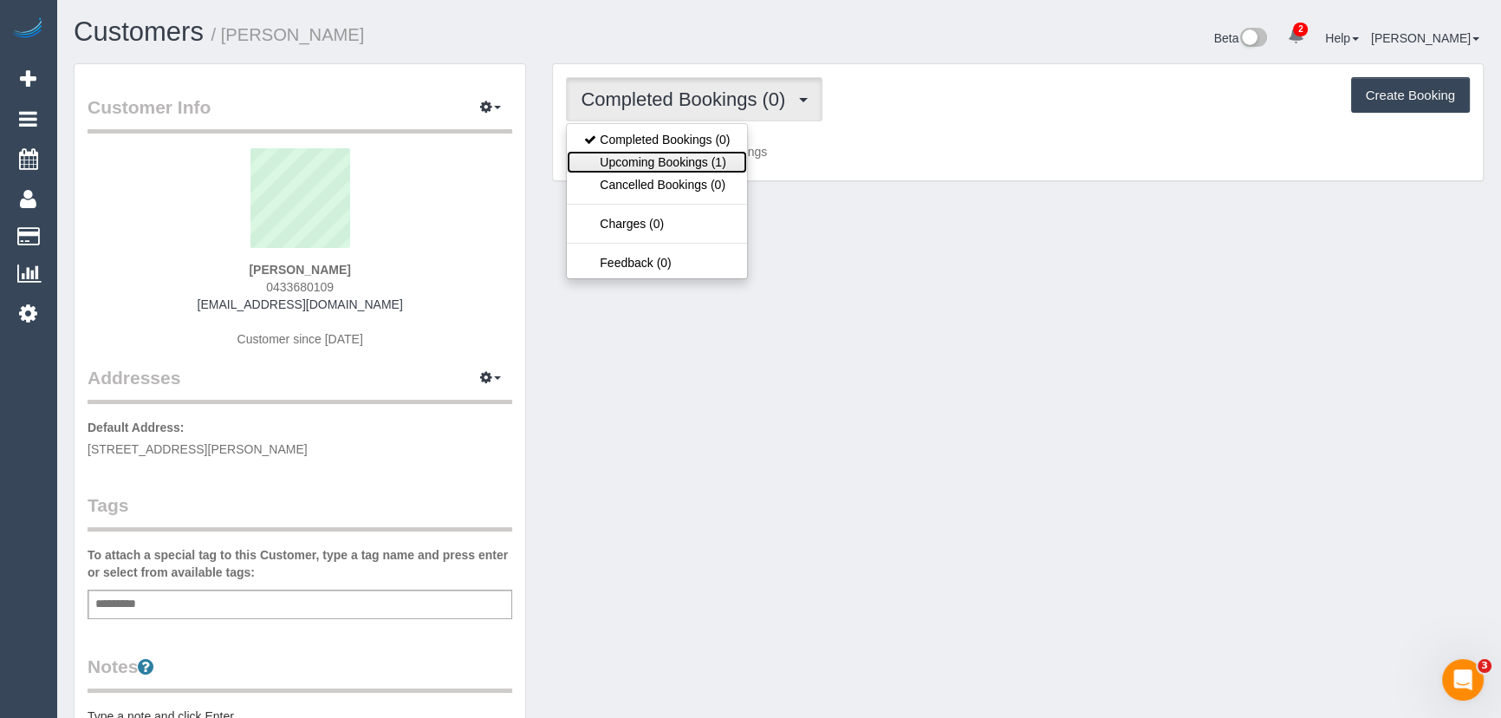
click at [653, 156] on link "Upcoming Bookings (1)" at bounding box center [657, 162] width 180 height 23
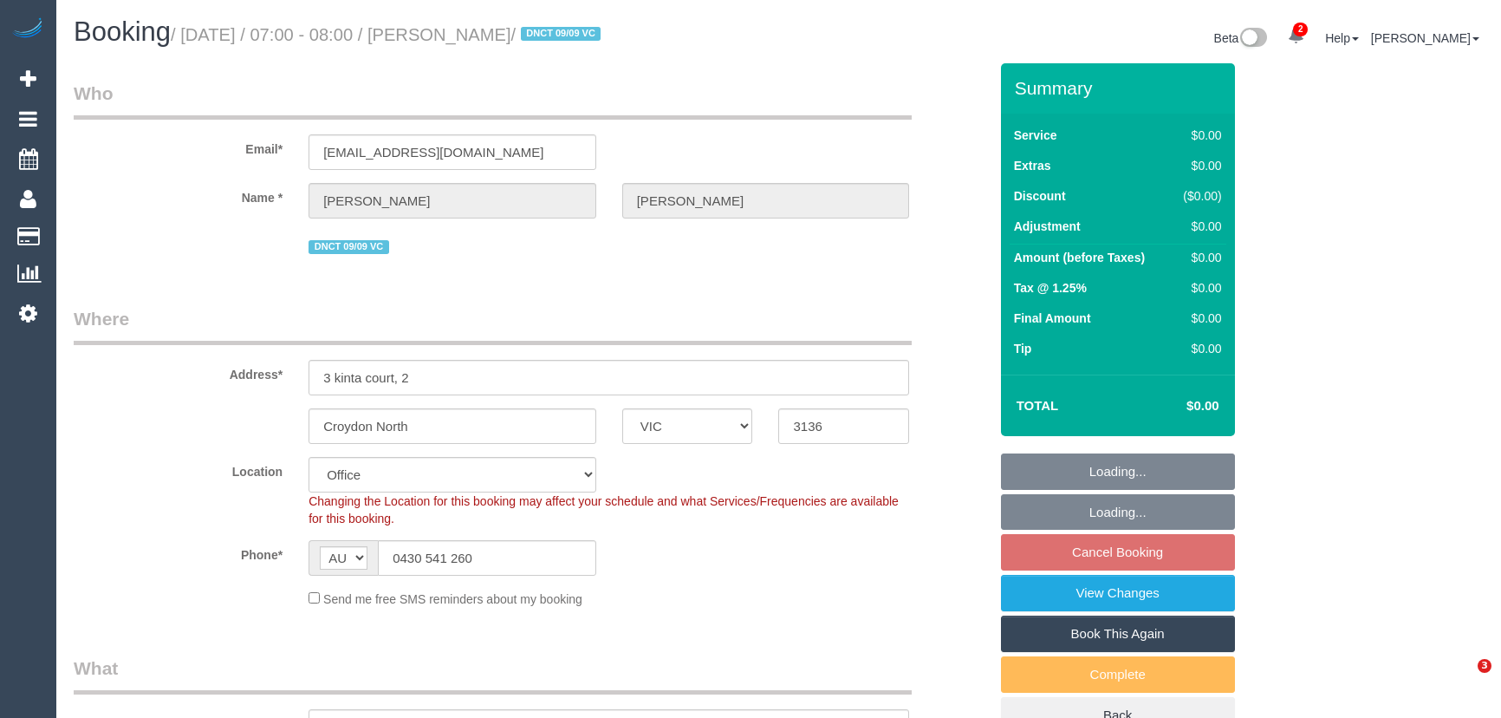
select select "VIC"
select select "string:stripe-pm_1S3rK62GScqysDRVEs1S9P1c"
select select "number:28"
select select "number:14"
select select "number:19"
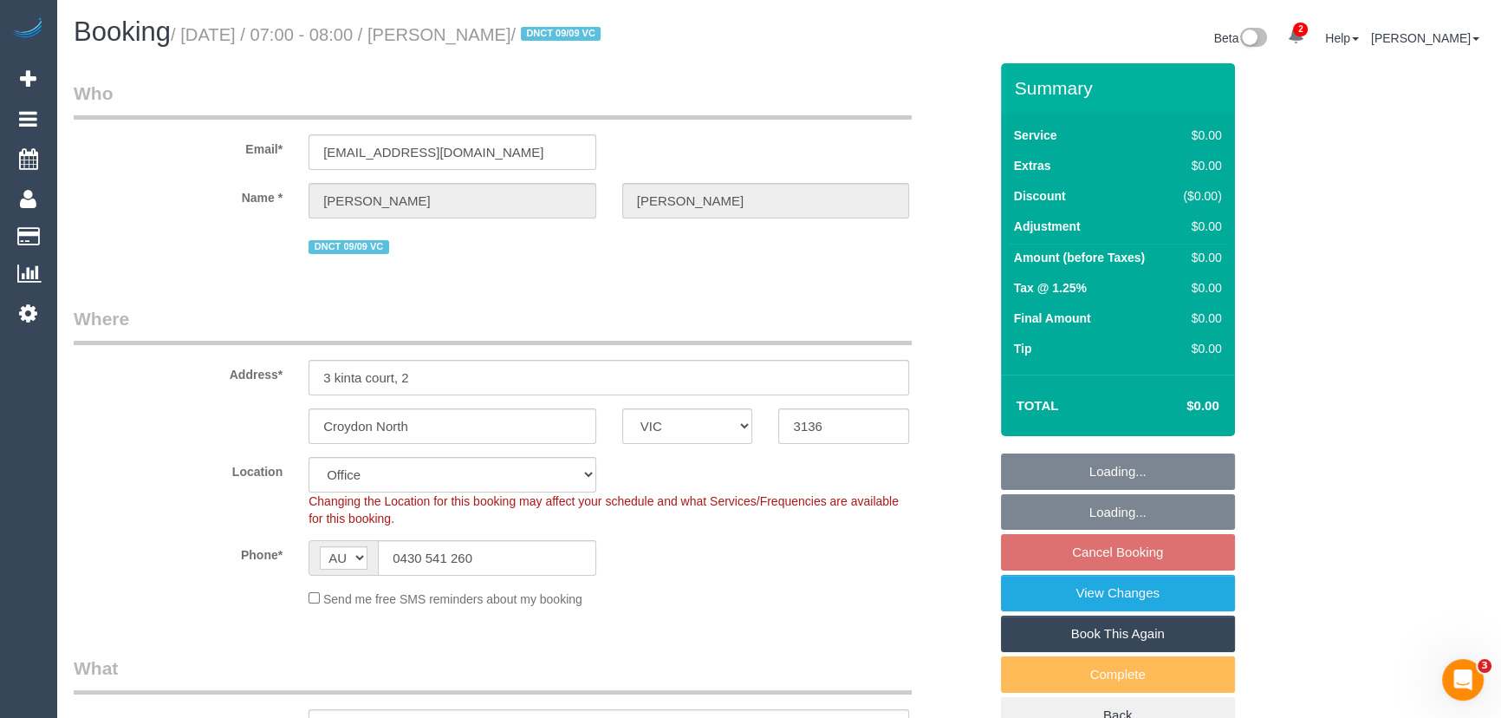
select select "number:24"
select select "number:26"
select select "object:807"
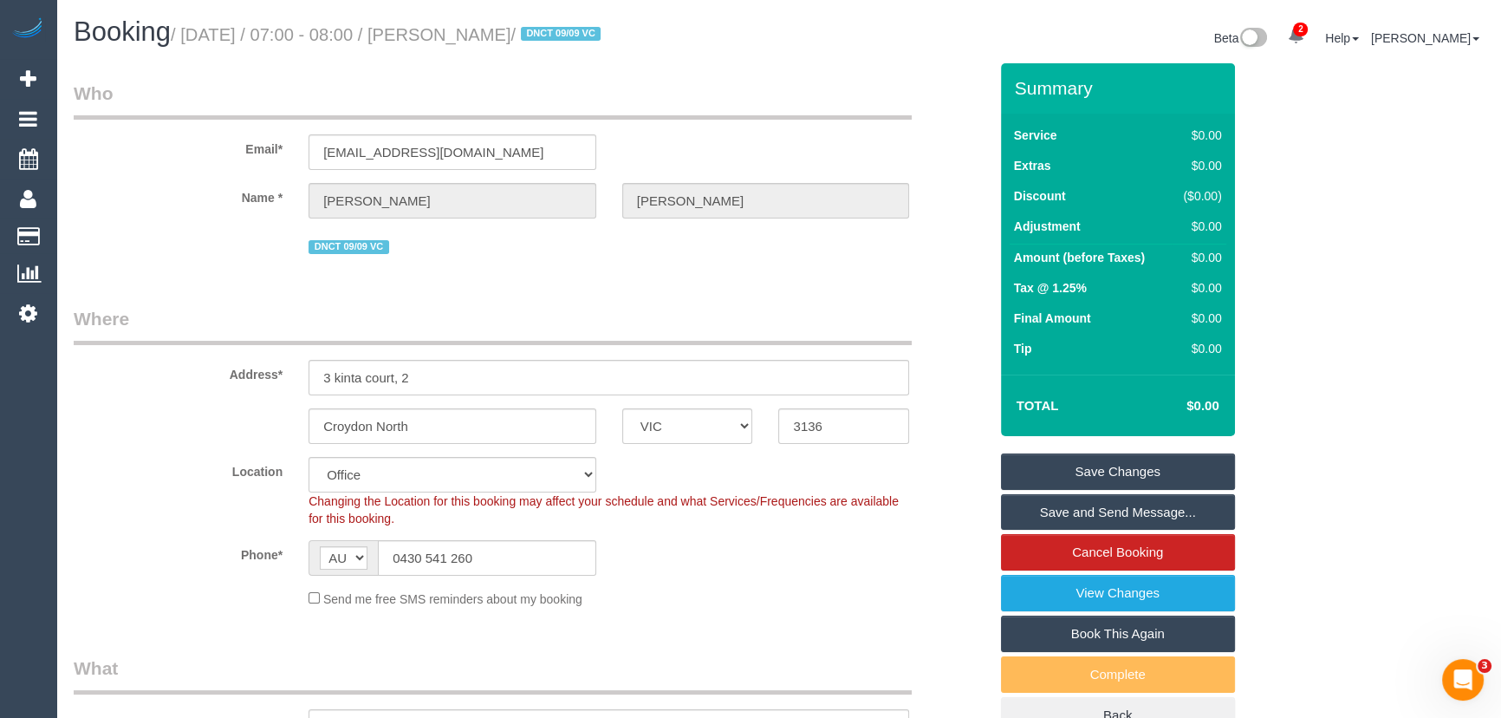
drag, startPoint x: 1127, startPoint y: 512, endPoint x: 1084, endPoint y: 520, distance: 44.0
click at [1127, 512] on link "Save and Send Message..." at bounding box center [1118, 512] width 234 height 36
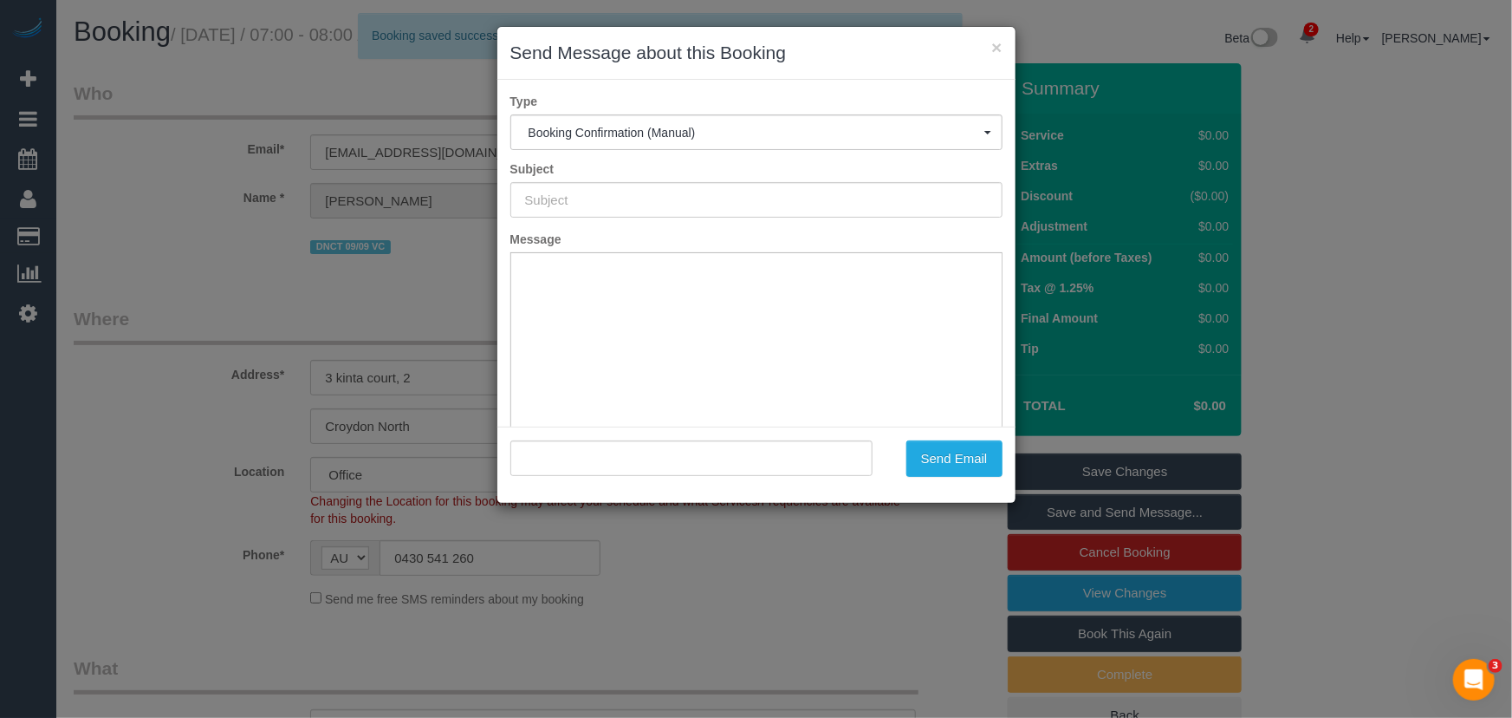
type input "Booking Confirmed"
type input ""[PERSON_NAME]" <[EMAIL_ADDRESS][DOMAIN_NAME]>"
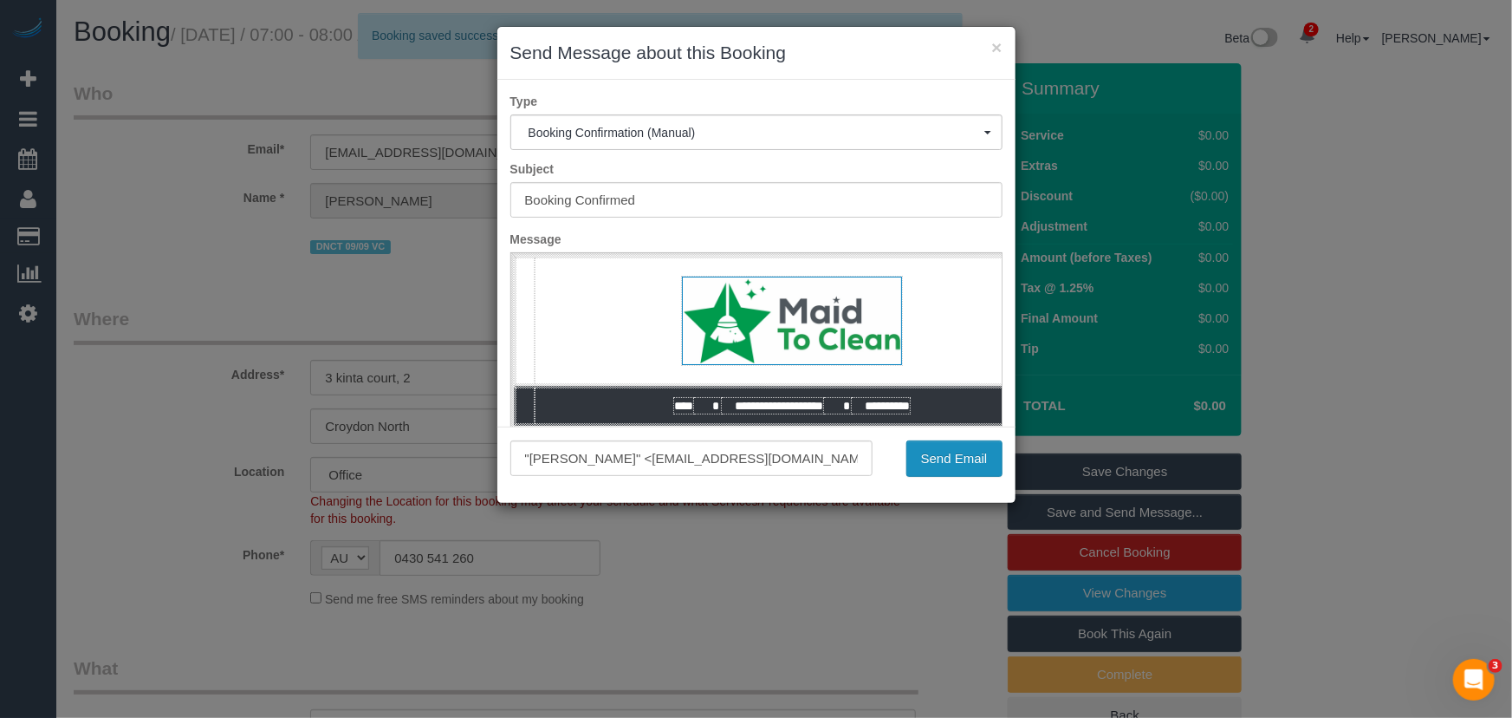
click at [959, 452] on button "Send Email" at bounding box center [954, 458] width 96 height 36
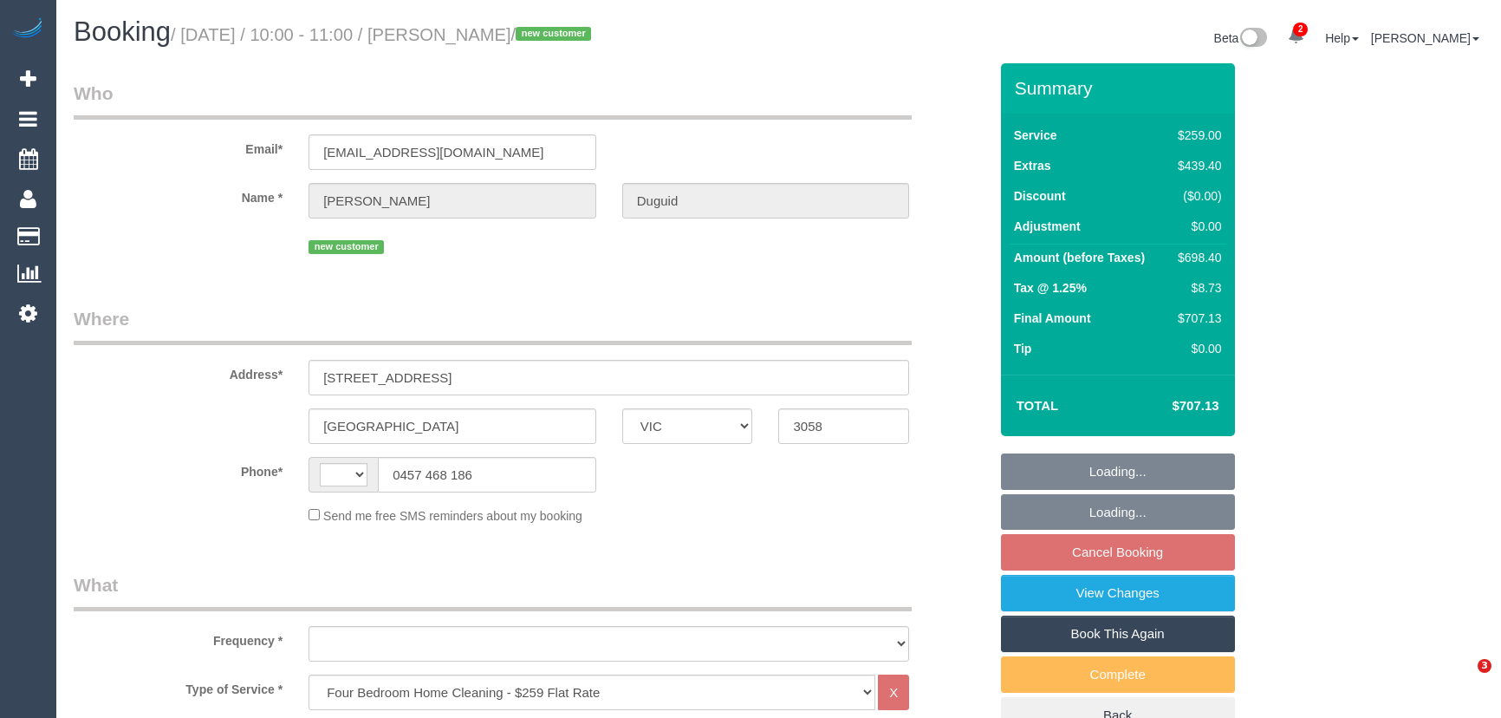
select select "VIC"
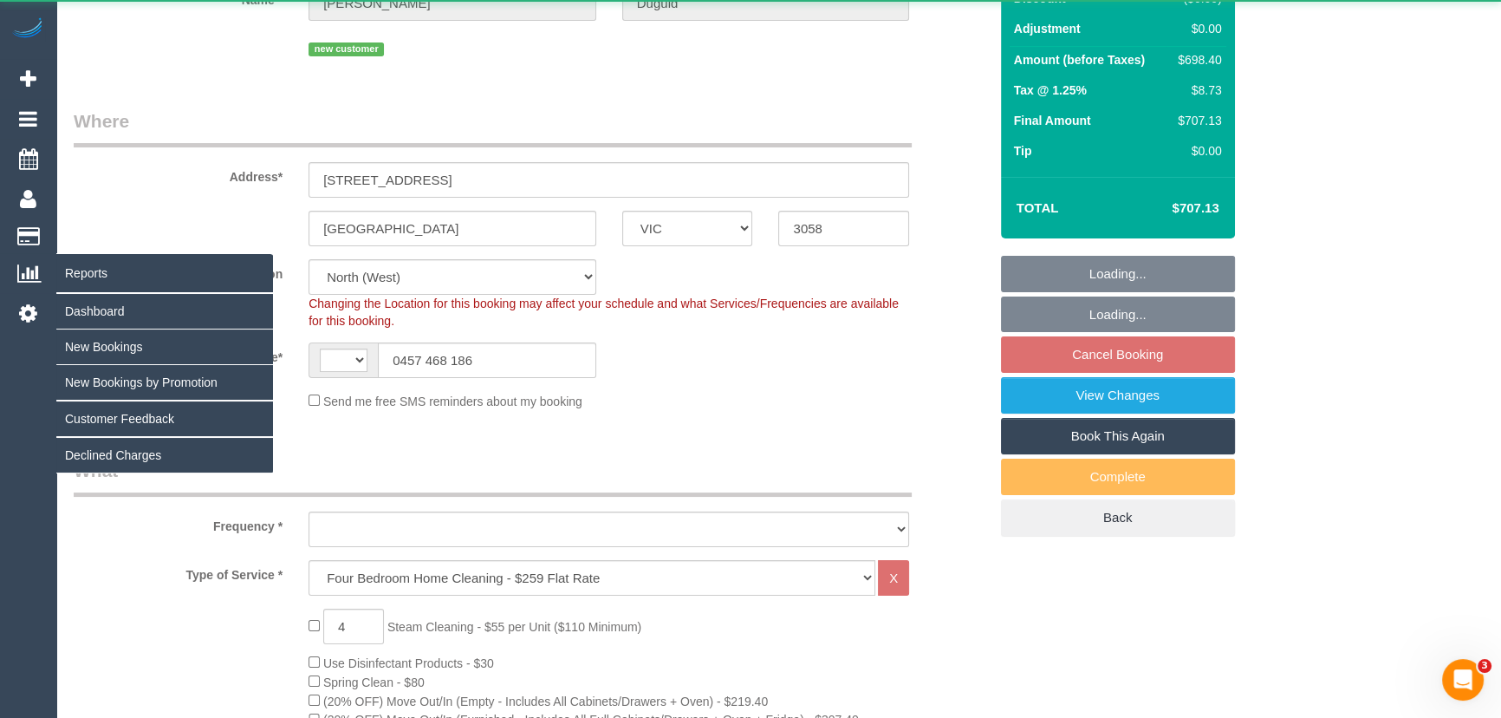
select select "string:AU"
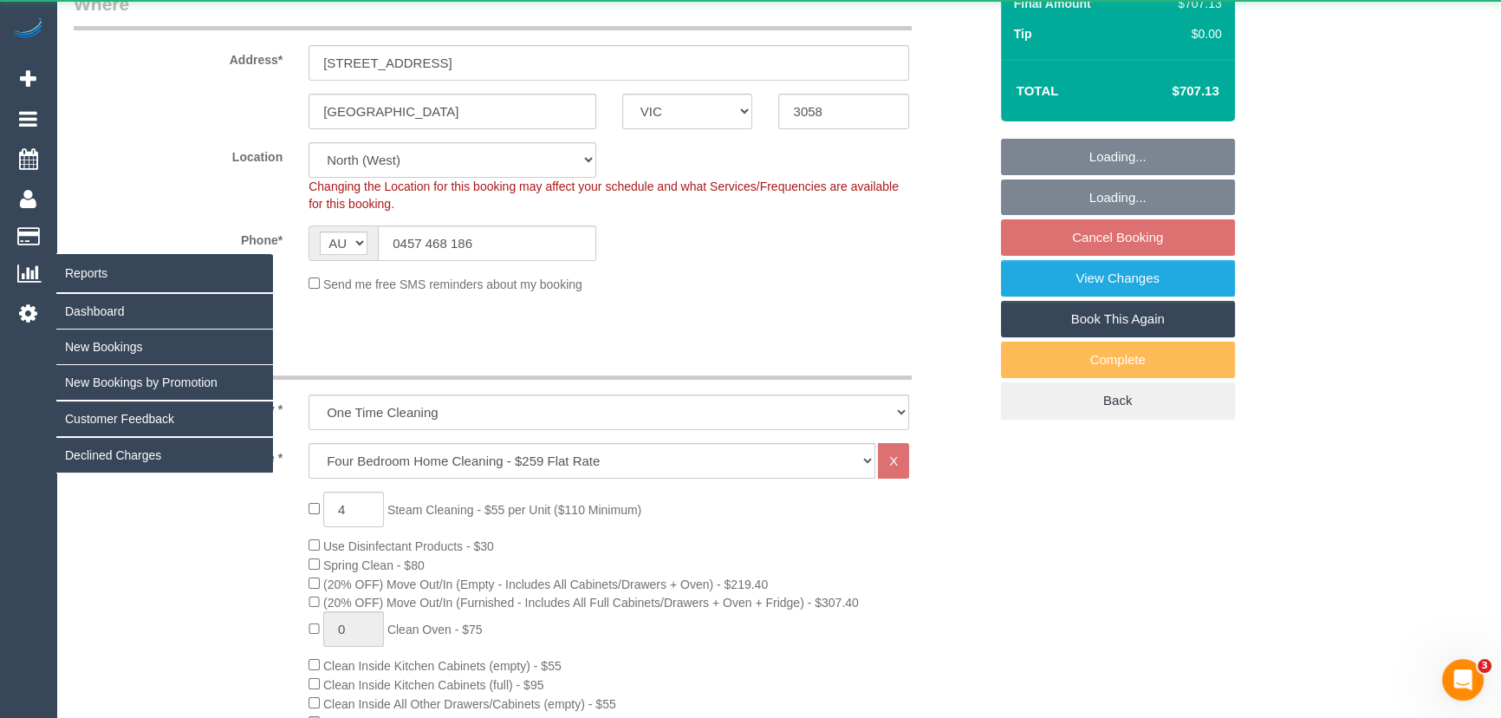
select select "object:872"
select select "string:stripe-pm_1S5htb2GScqysDRVbJBIlgzB"
select select "number:28"
select select "number:14"
select select "number:19"
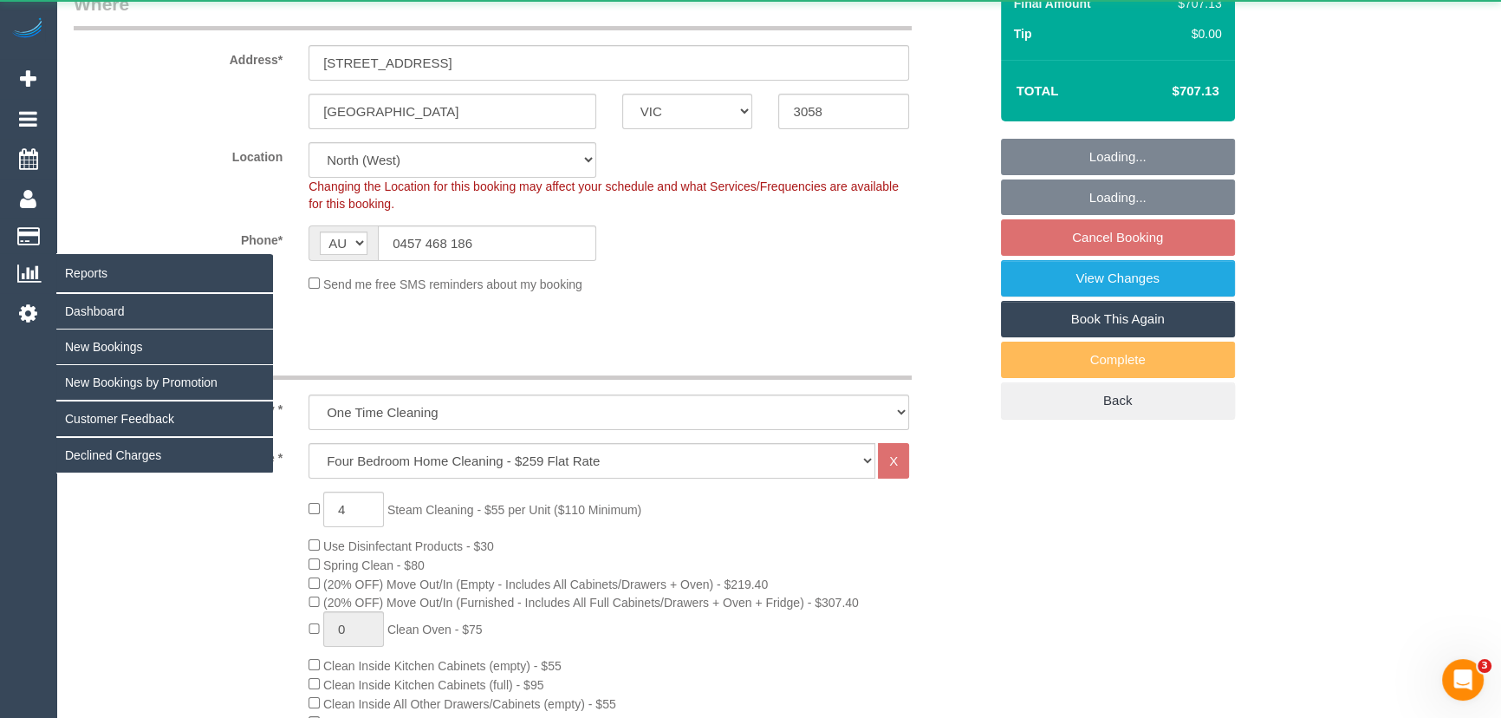
select select "number:24"
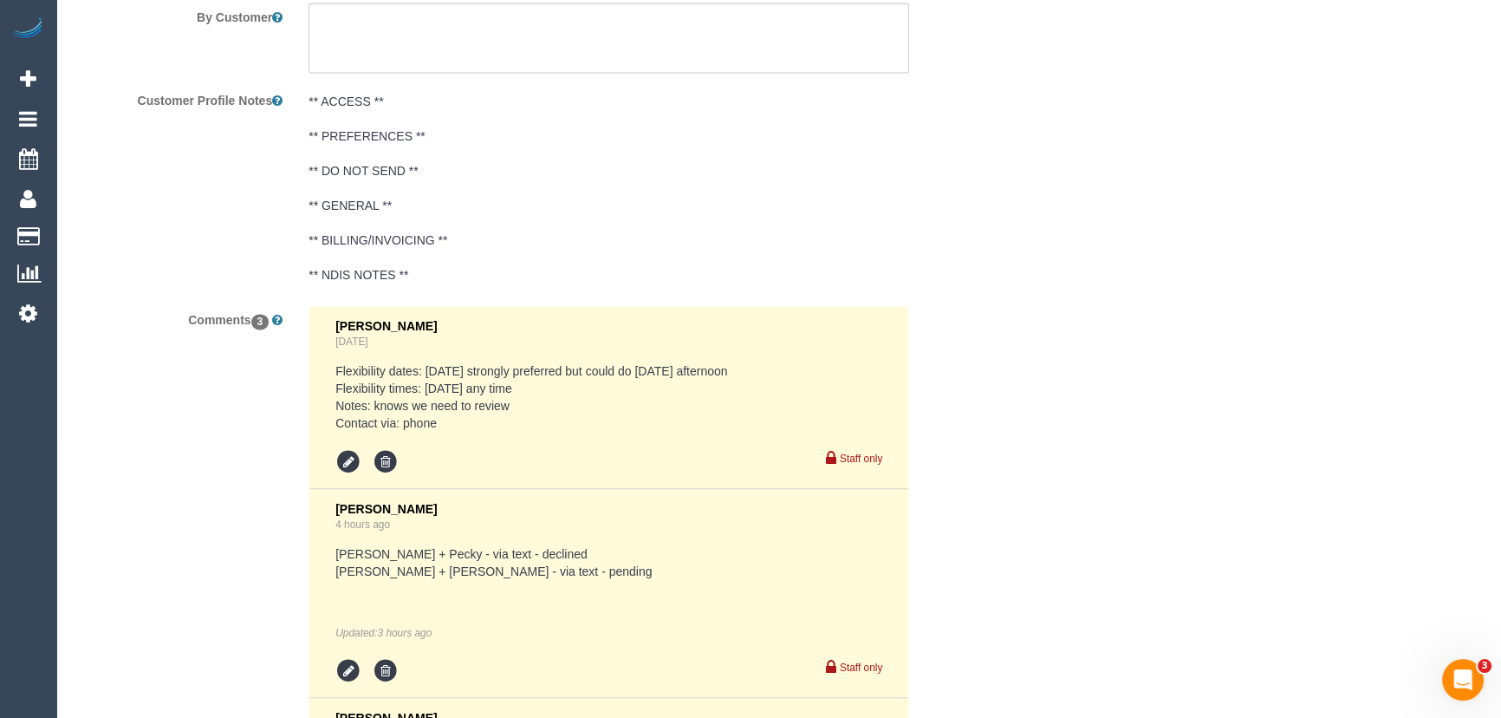
scroll to position [3449, 0]
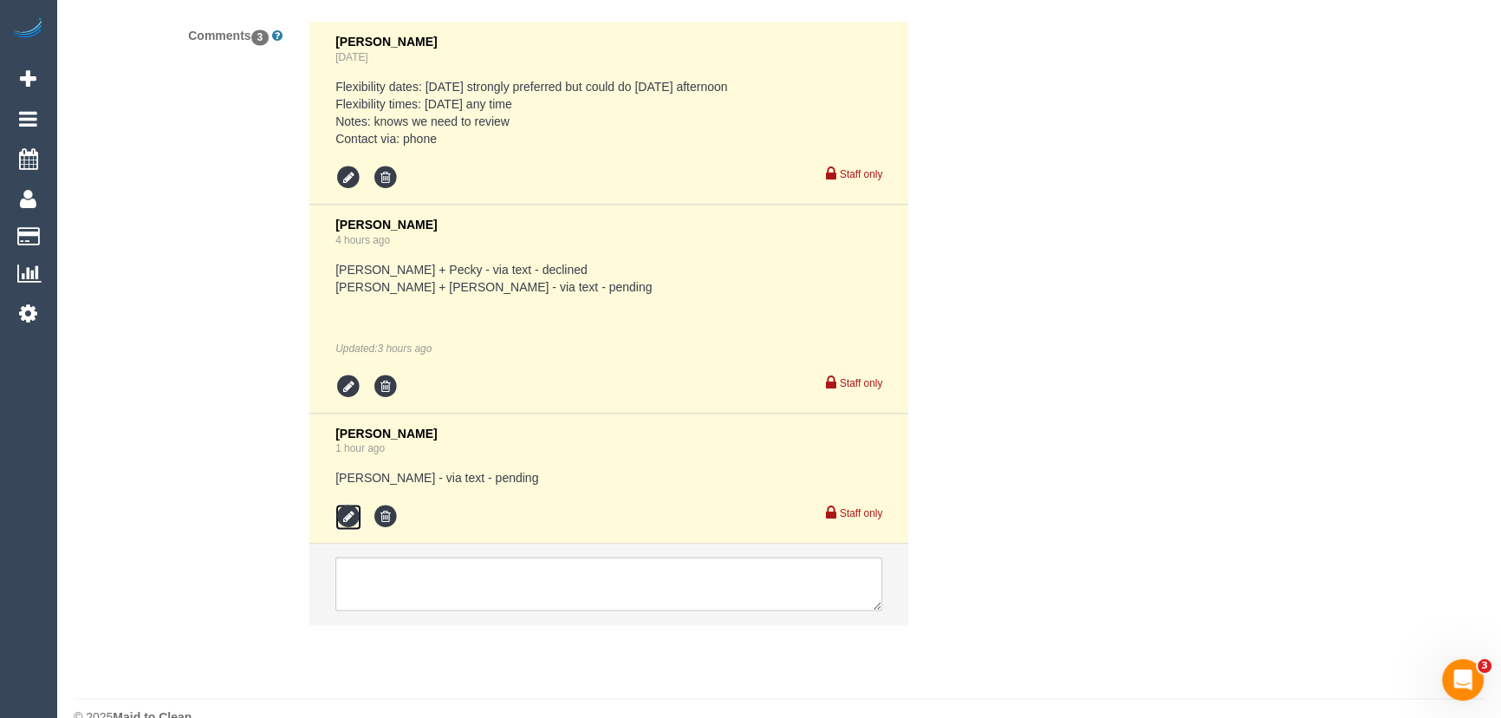
click at [346, 503] on icon at bounding box center [348, 516] width 26 height 26
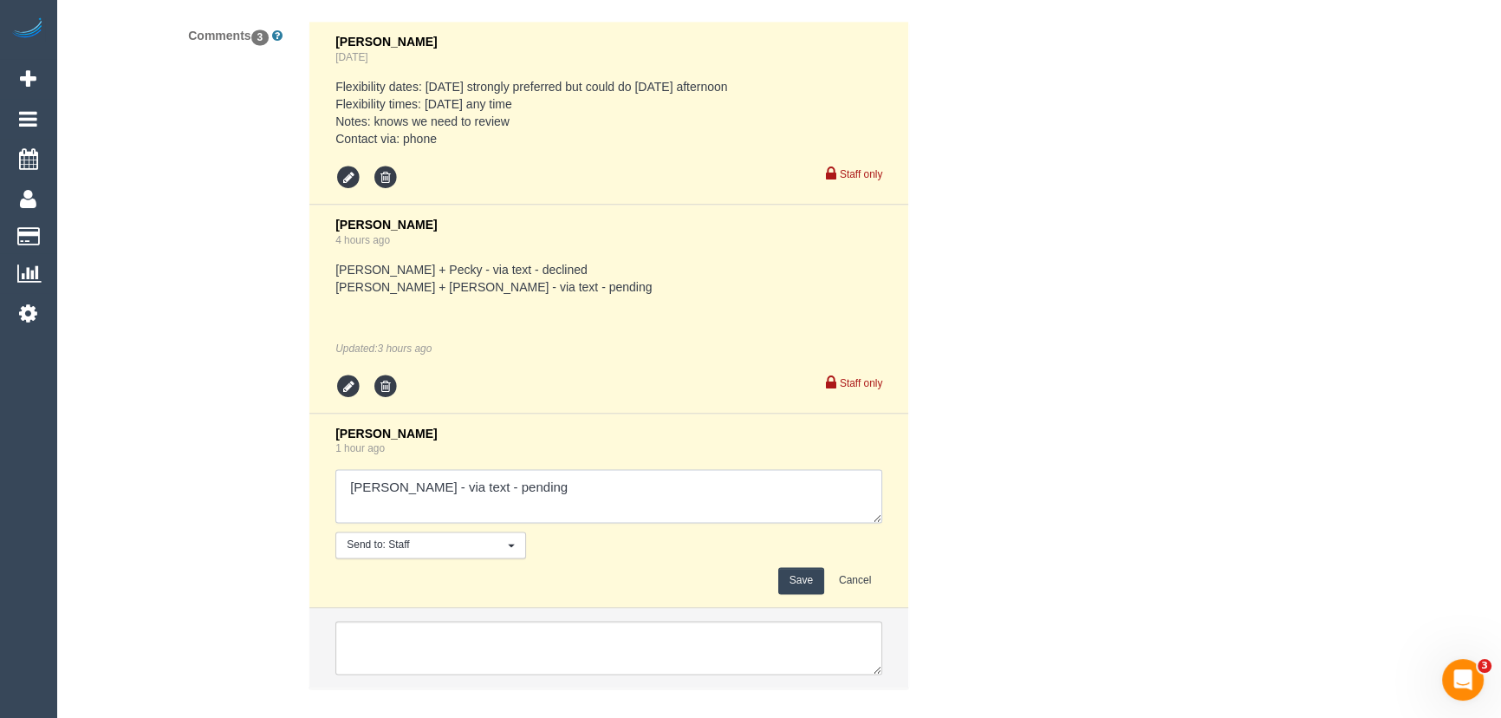
click at [508, 469] on textarea at bounding box center [608, 496] width 547 height 54
type textarea "Adnan - via text - confirmed Aneta + Daniel - via text - confirmed Customer has…"
click at [805, 567] on button "Save" at bounding box center [801, 580] width 46 height 27
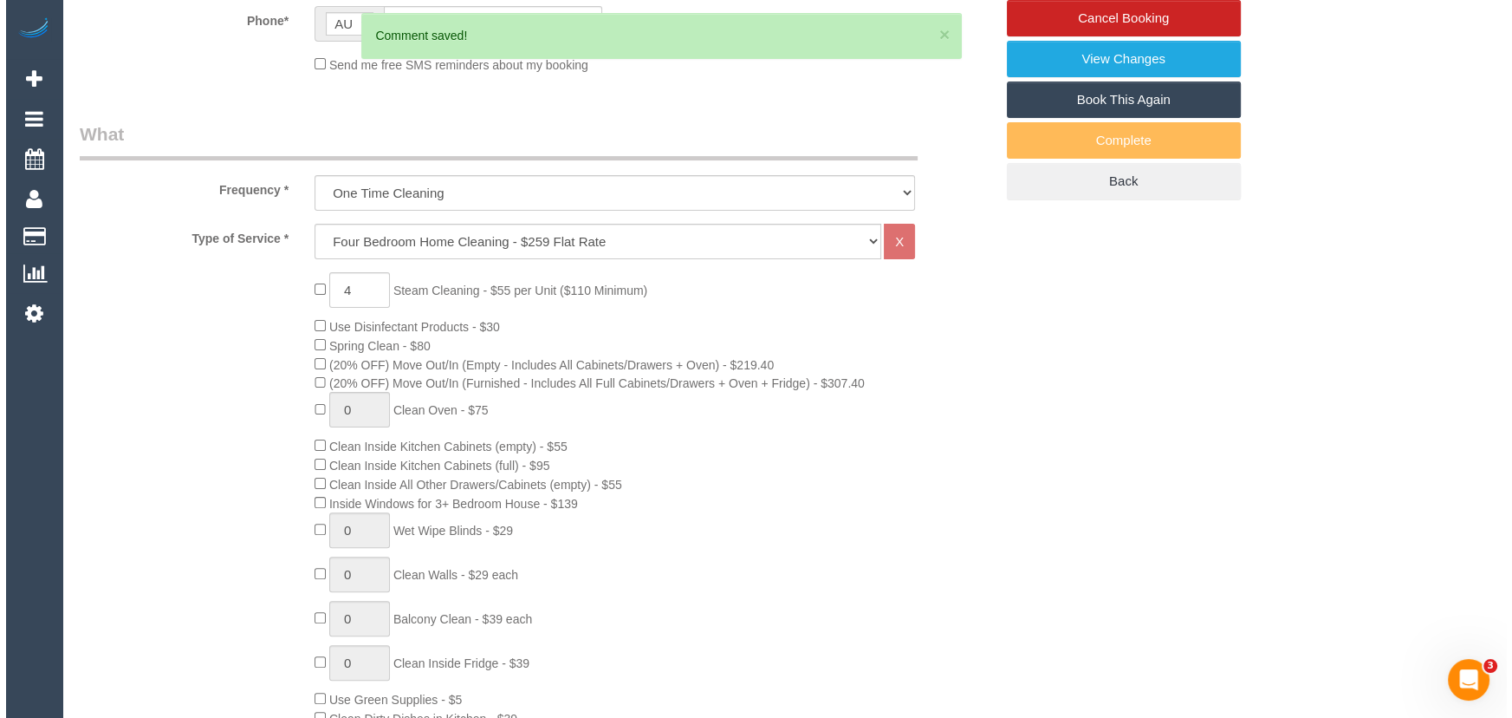
scroll to position [0, 0]
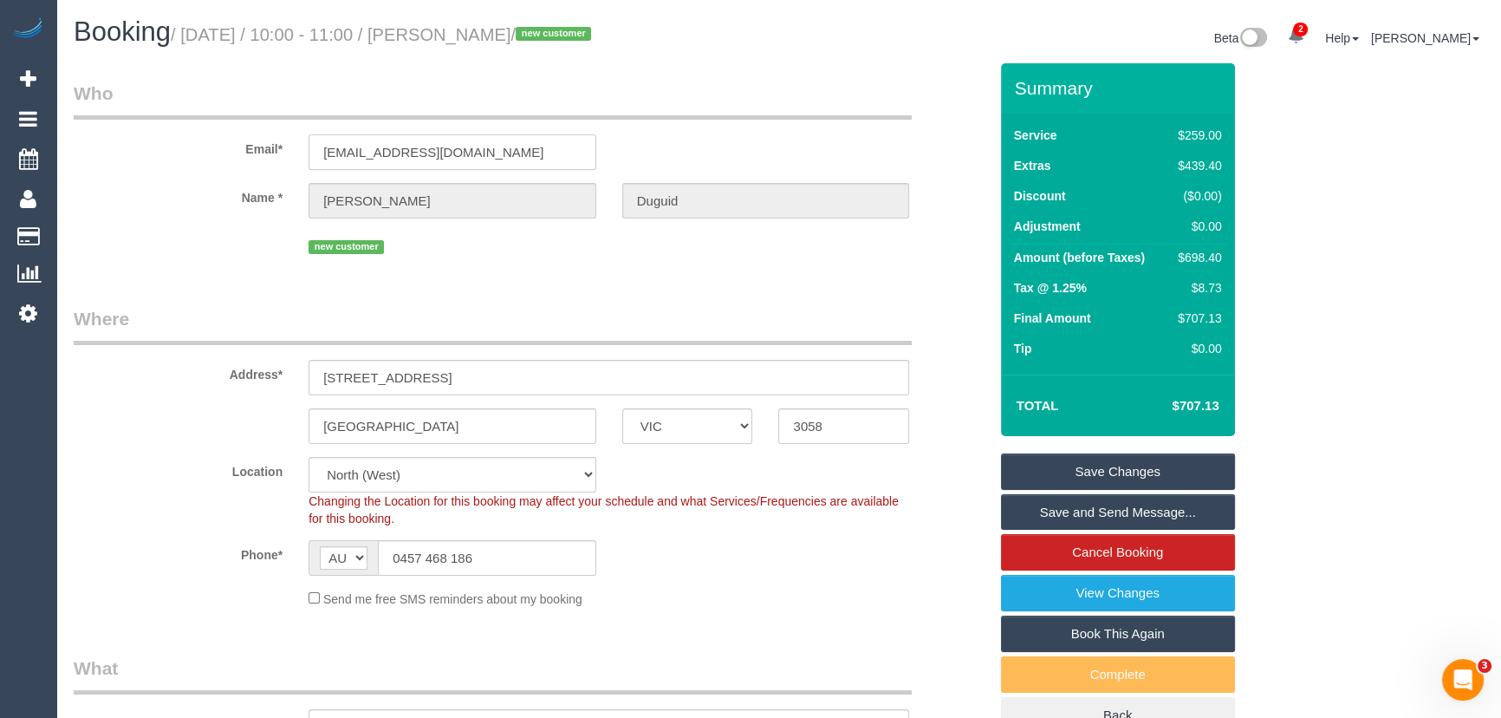
click at [511, 149] on input "amyduguid11@gmail.com" at bounding box center [452, 152] width 288 height 36
drag, startPoint x: 1049, startPoint y: 510, endPoint x: 1040, endPoint y: 507, distance: 9.9
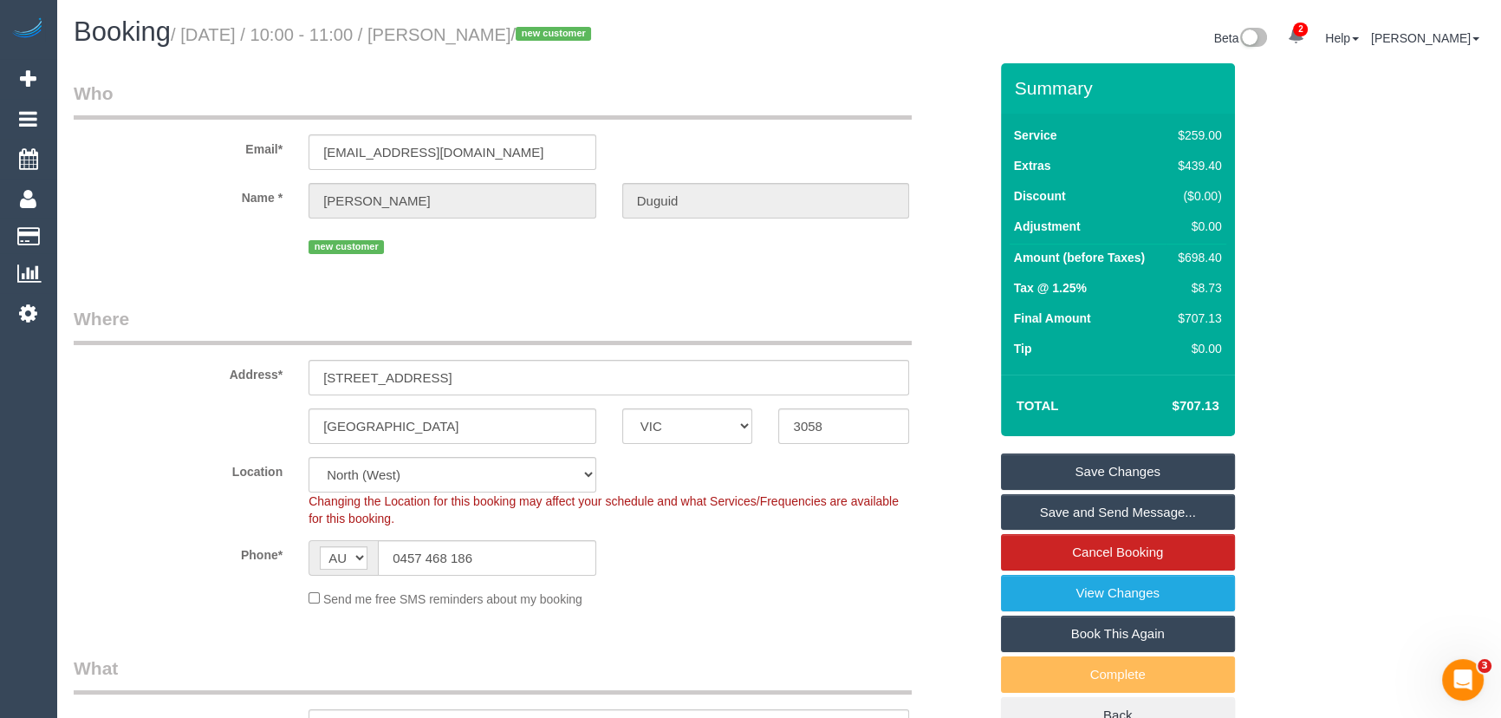
click at [1050, 510] on link "Save and Send Message..." at bounding box center [1118, 512] width 234 height 36
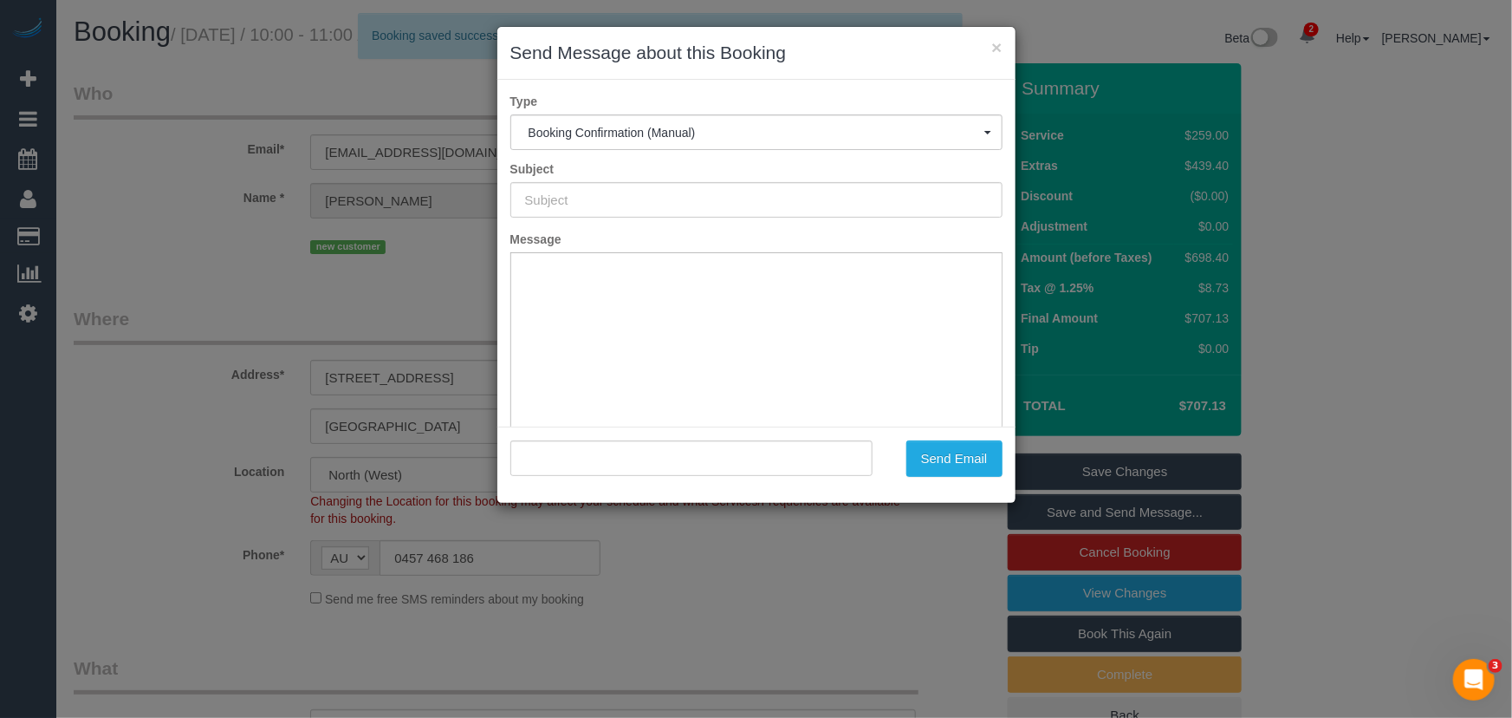
type input "Booking Confirmed"
type input ""Amy Duguid" <amyduguid11@gmail.com>"
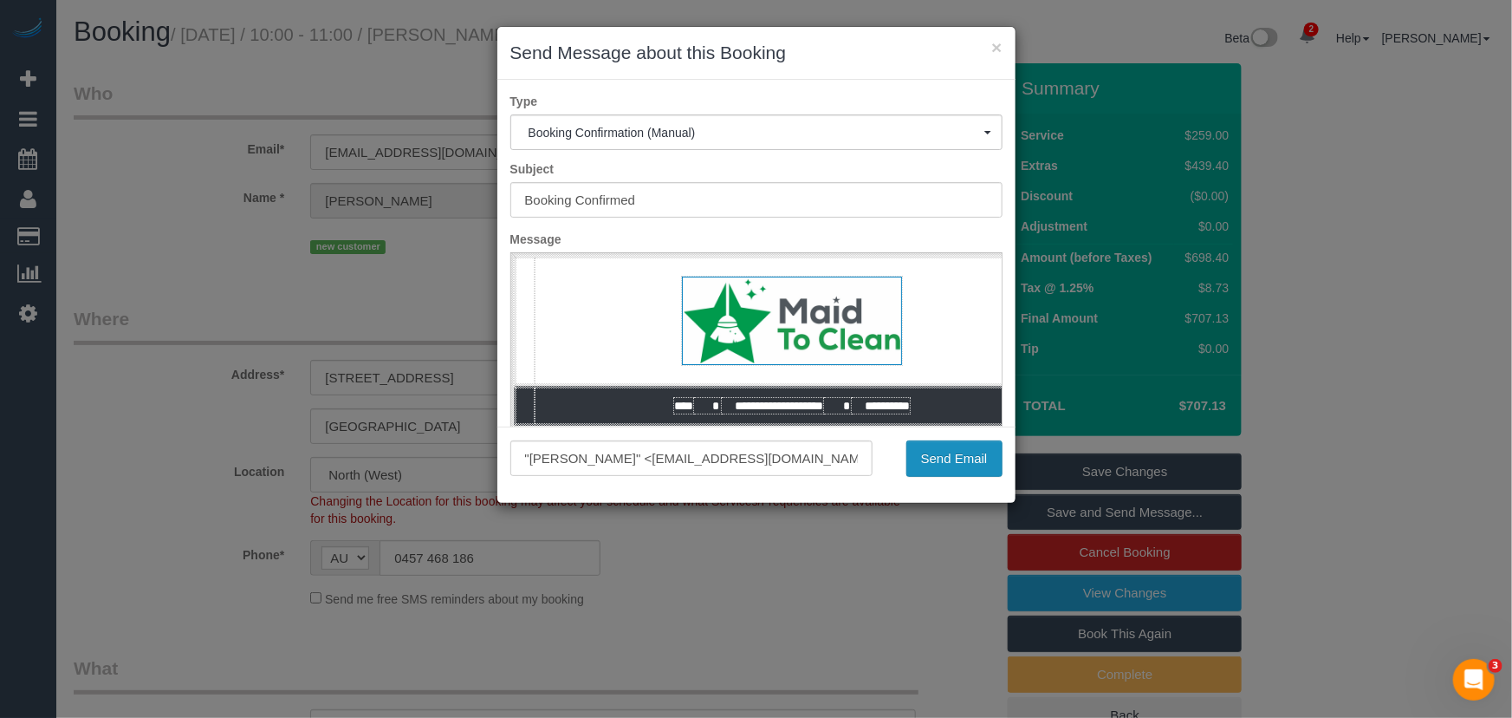
click at [937, 451] on button "Send Email" at bounding box center [954, 458] width 96 height 36
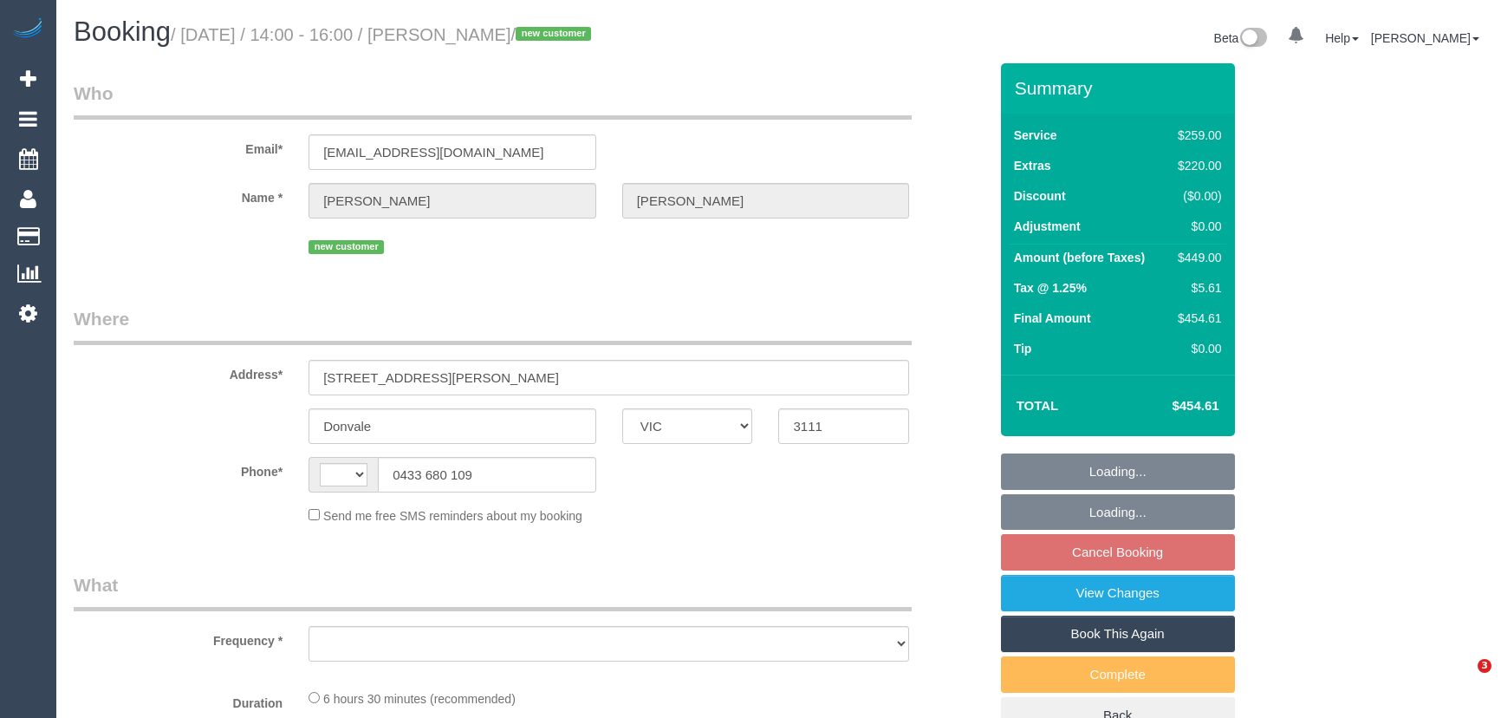
select select "VIC"
select select "object:356"
select select "string:stripe-pm_1S5fd92GScqysDRVRsEHxysh"
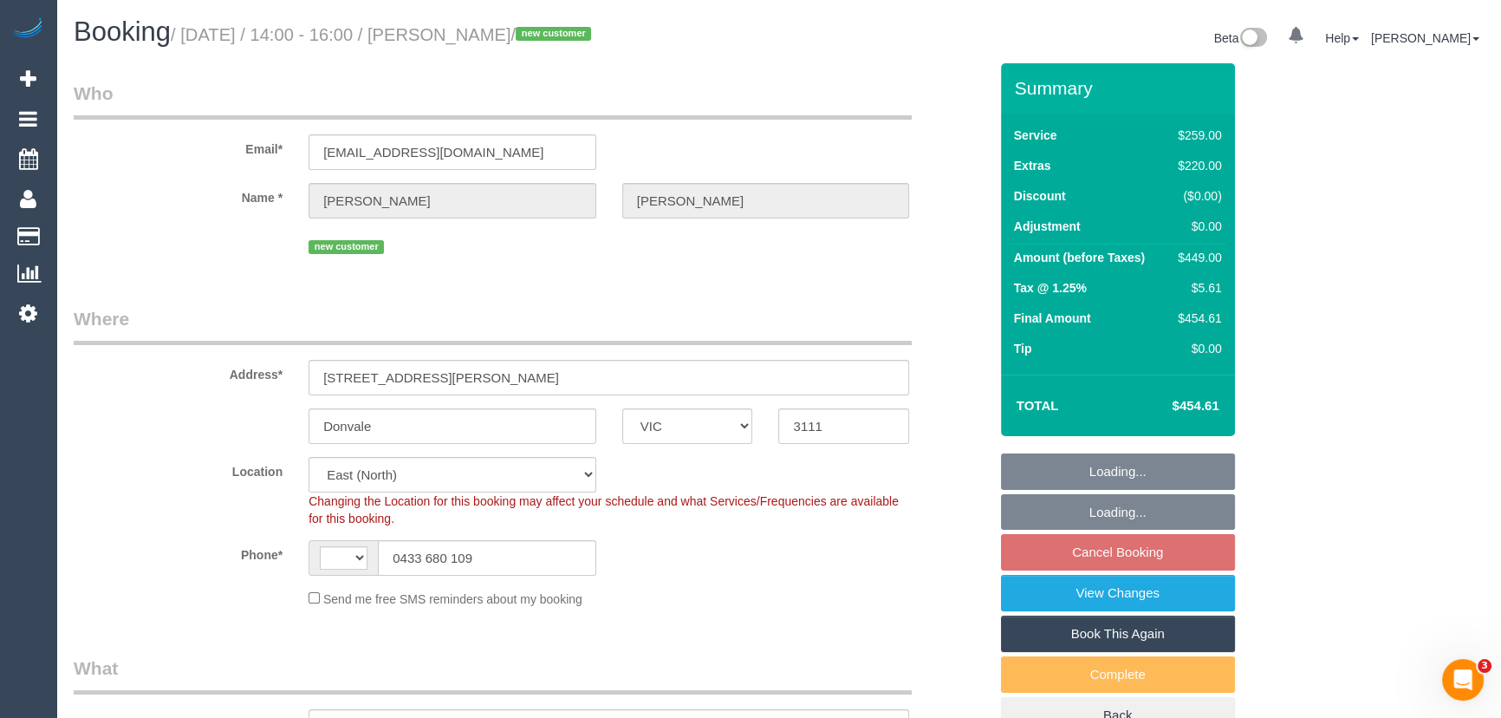
select select "string:AU"
select select "spot4"
select select "number:28"
select select "number:16"
select select "number:18"
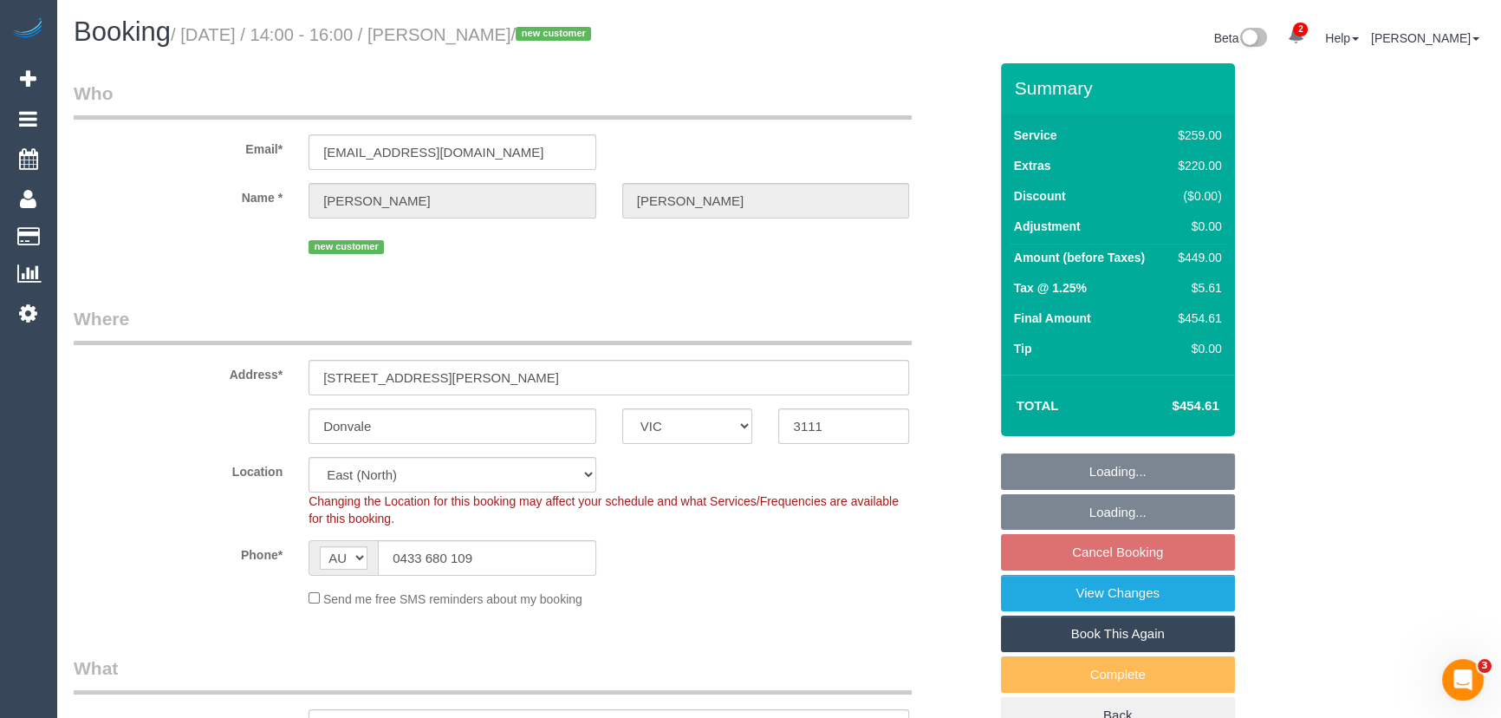
select select "number:25"
select select "object:1245"
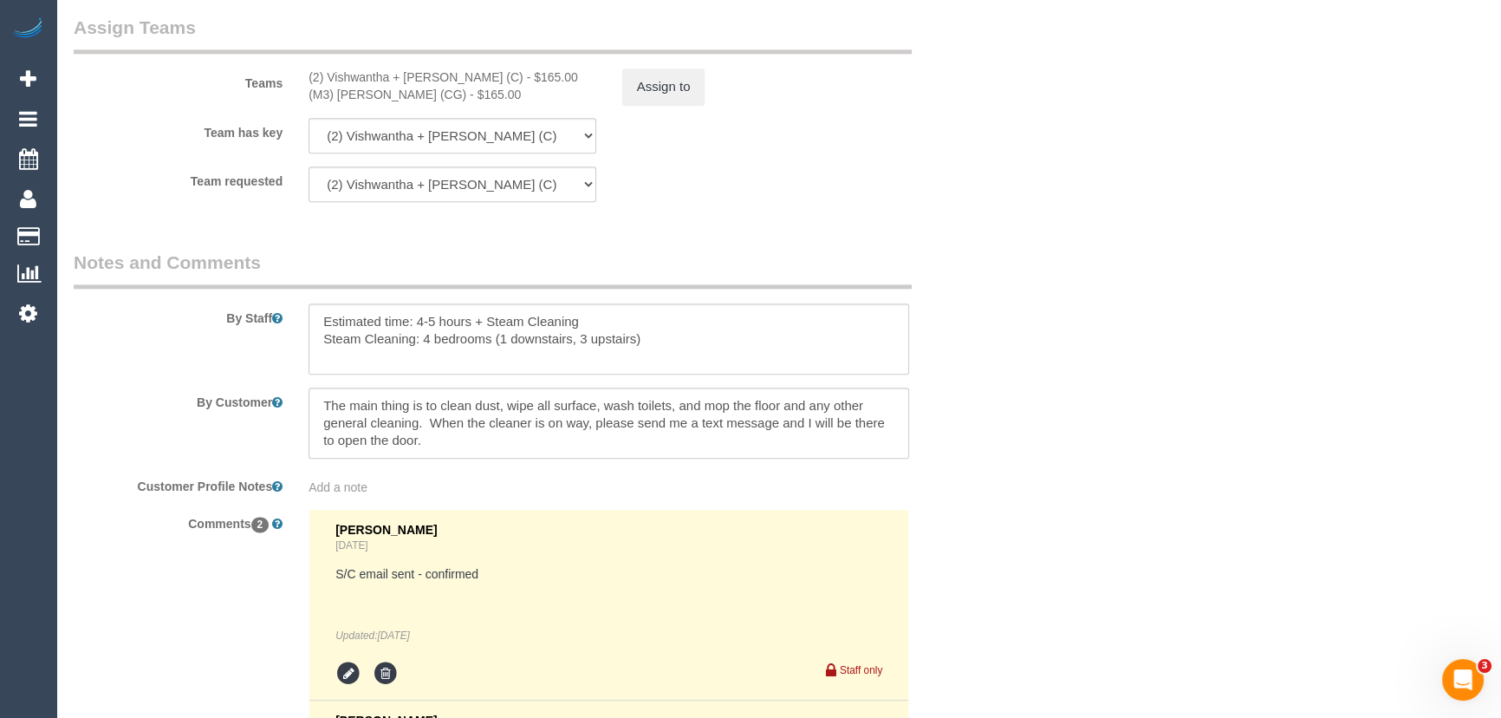
scroll to position [2835, 0]
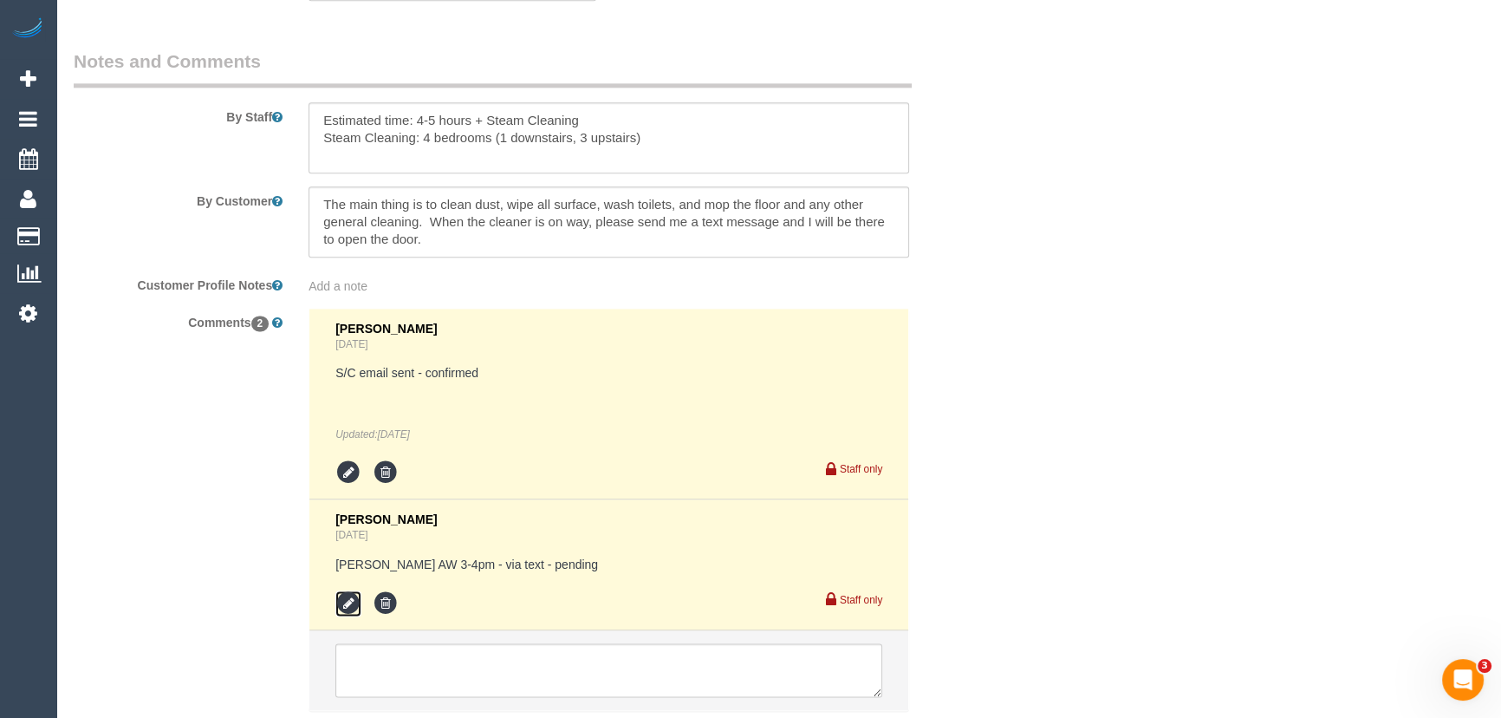
click at [349, 601] on icon at bounding box center [348, 603] width 26 height 26
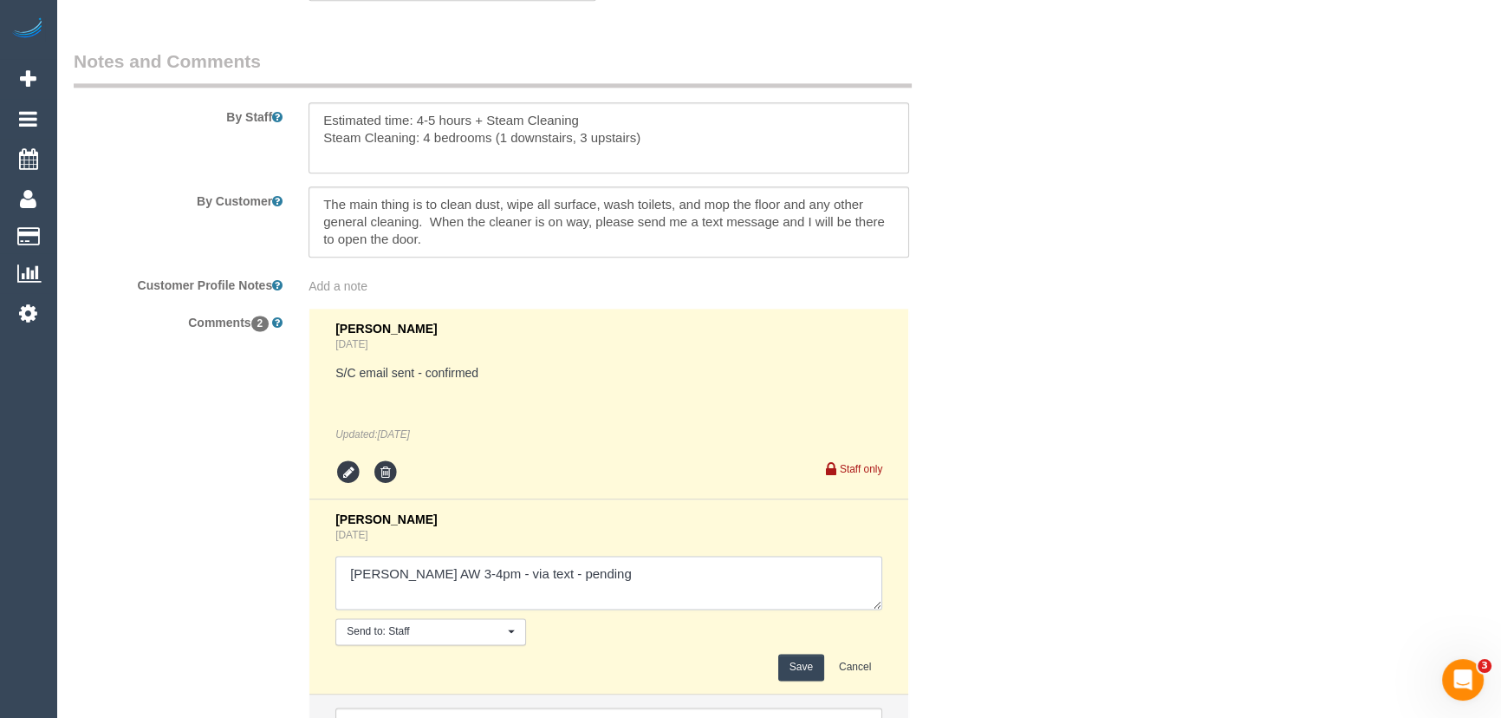
click at [597, 580] on textarea at bounding box center [608, 582] width 547 height 54
type textarea "[PERSON_NAME] AW 3-4pm - via text - confirmed"
click at [789, 672] on button "Save" at bounding box center [801, 666] width 46 height 27
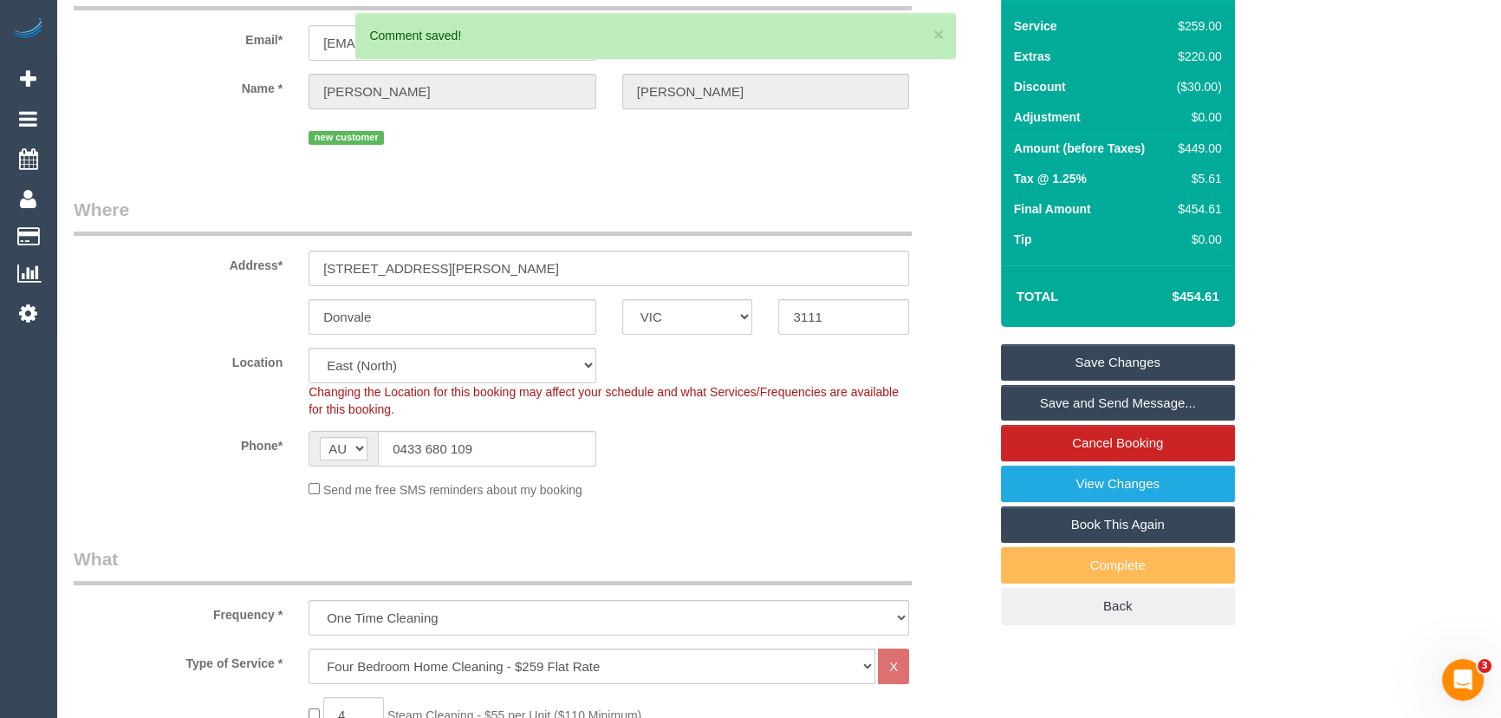
scroll to position [0, 0]
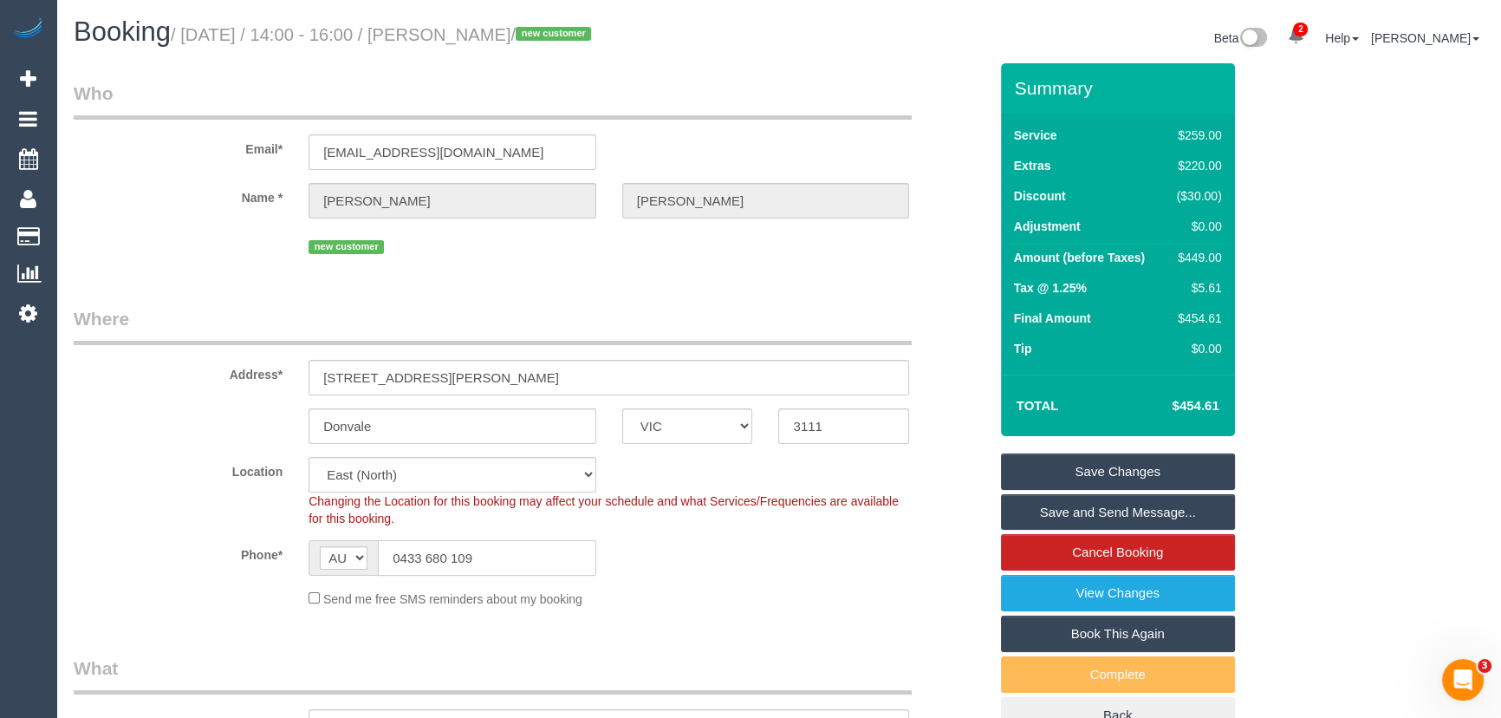
click at [503, 563] on input "0433 680 109" at bounding box center [487, 558] width 218 height 36
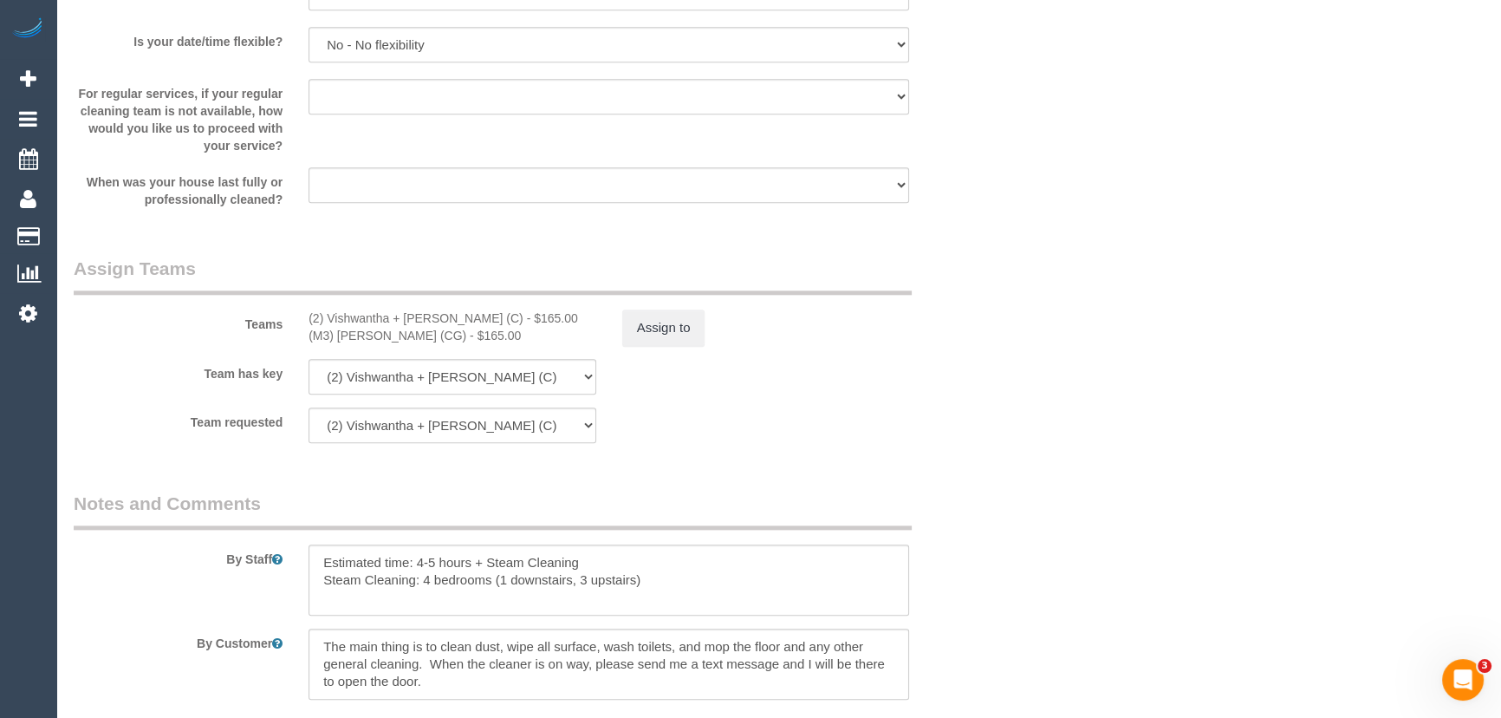
scroll to position [2442, 0]
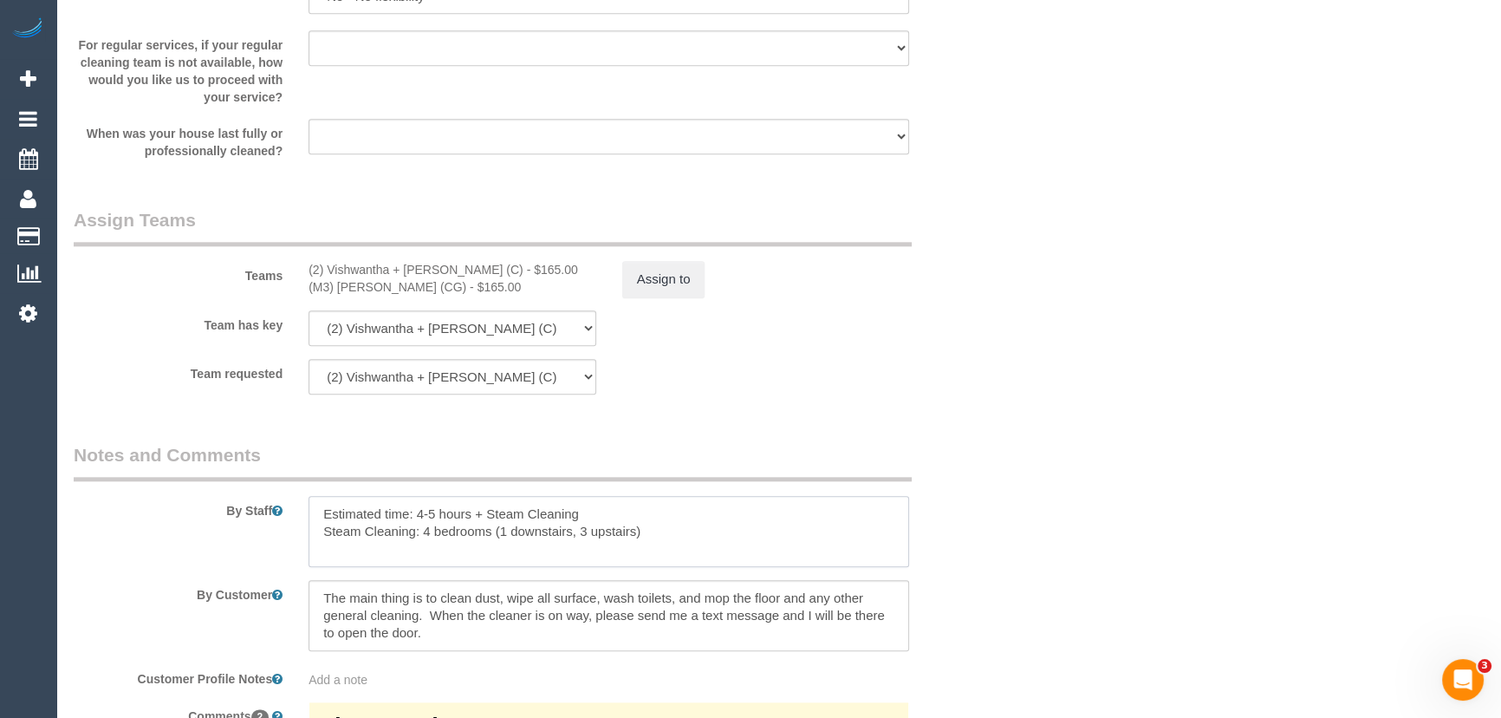
click at [321, 517] on textarea at bounding box center [608, 531] width 601 height 71
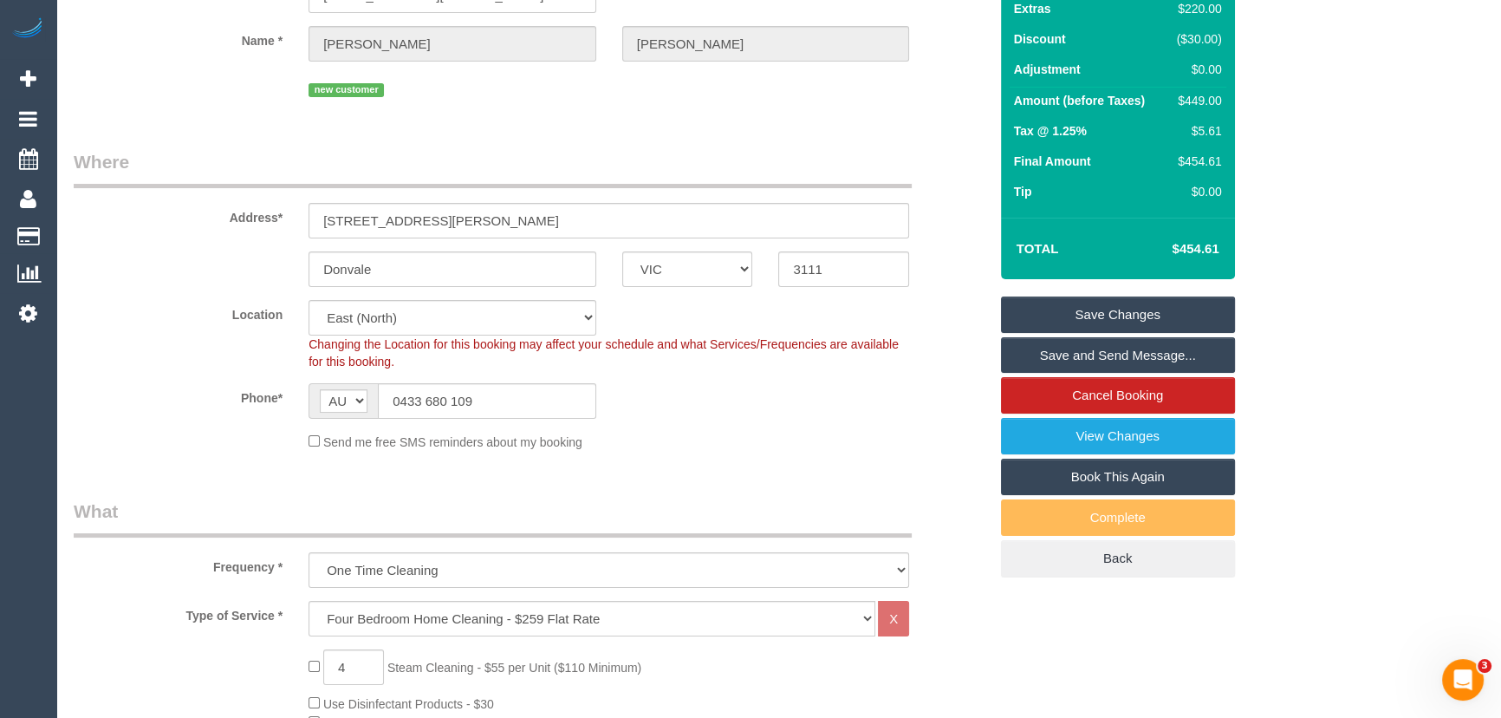
scroll to position [0, 0]
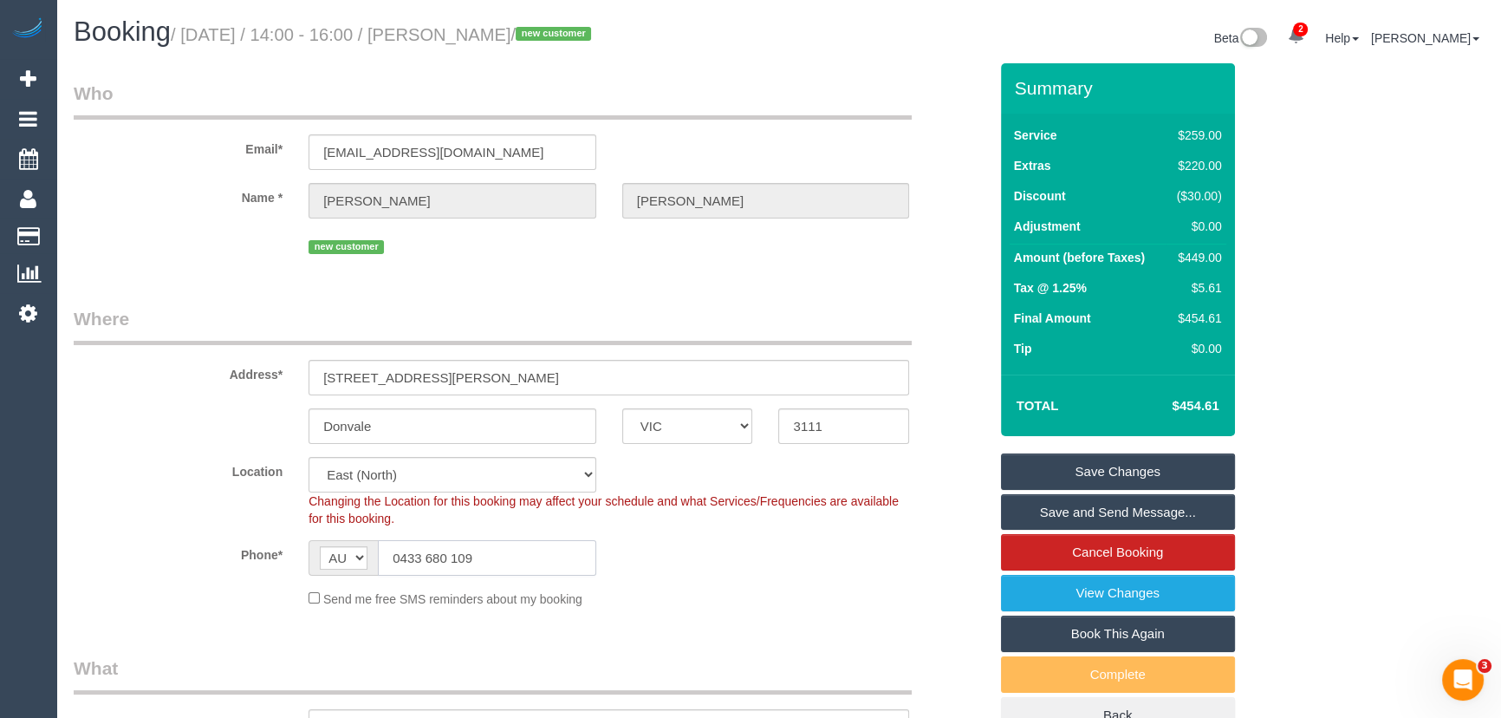
click at [497, 553] on input "0433 680 109" at bounding box center [487, 558] width 218 height 36
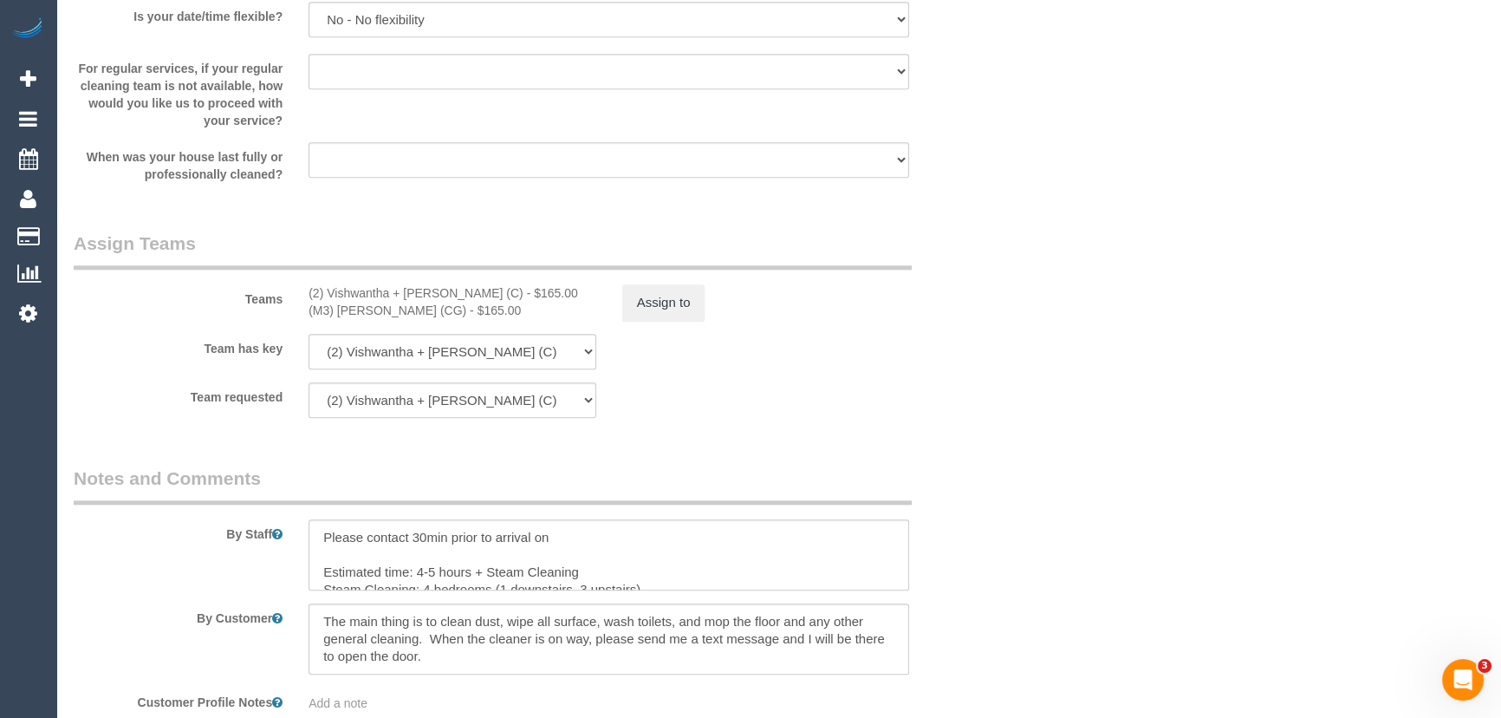
scroll to position [2442, 0]
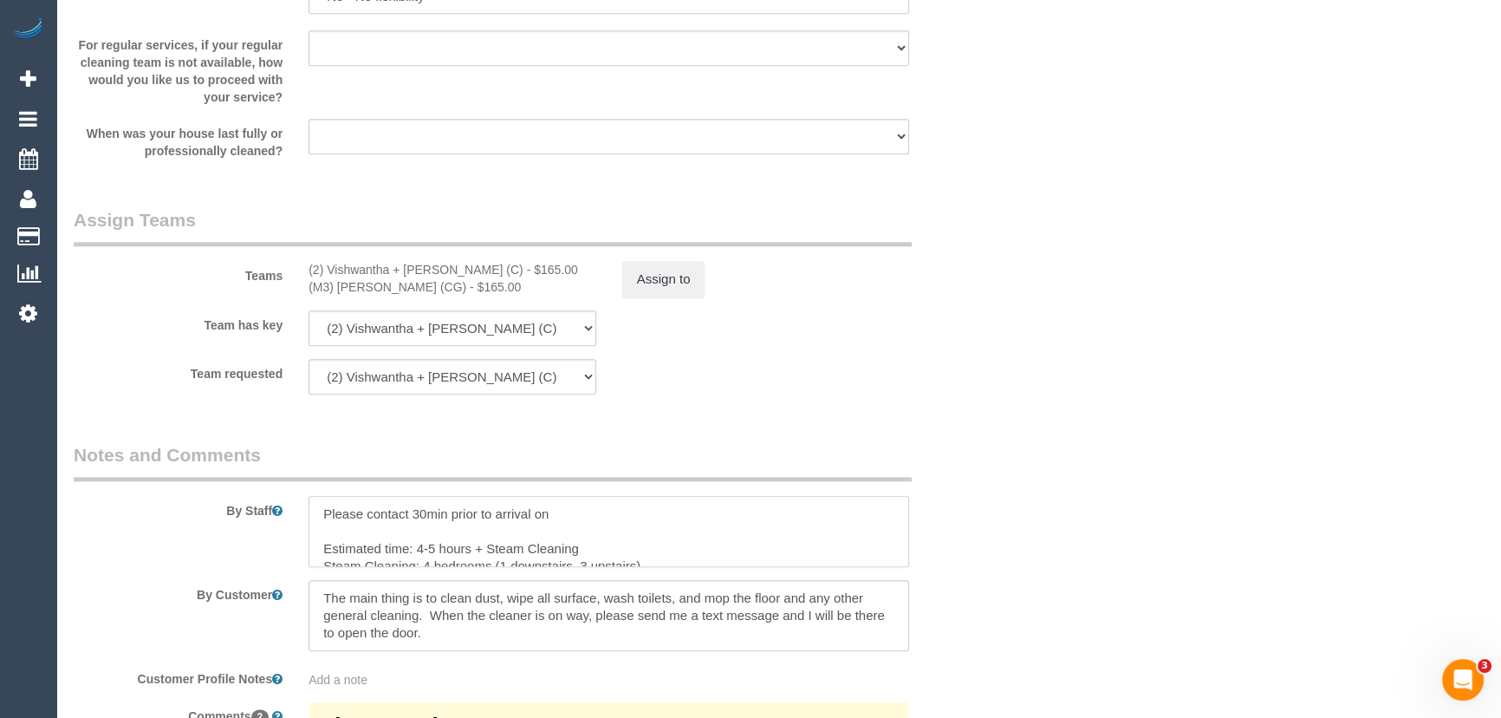
click at [575, 512] on textarea at bounding box center [608, 531] width 601 height 71
paste textarea "0433 680 109"
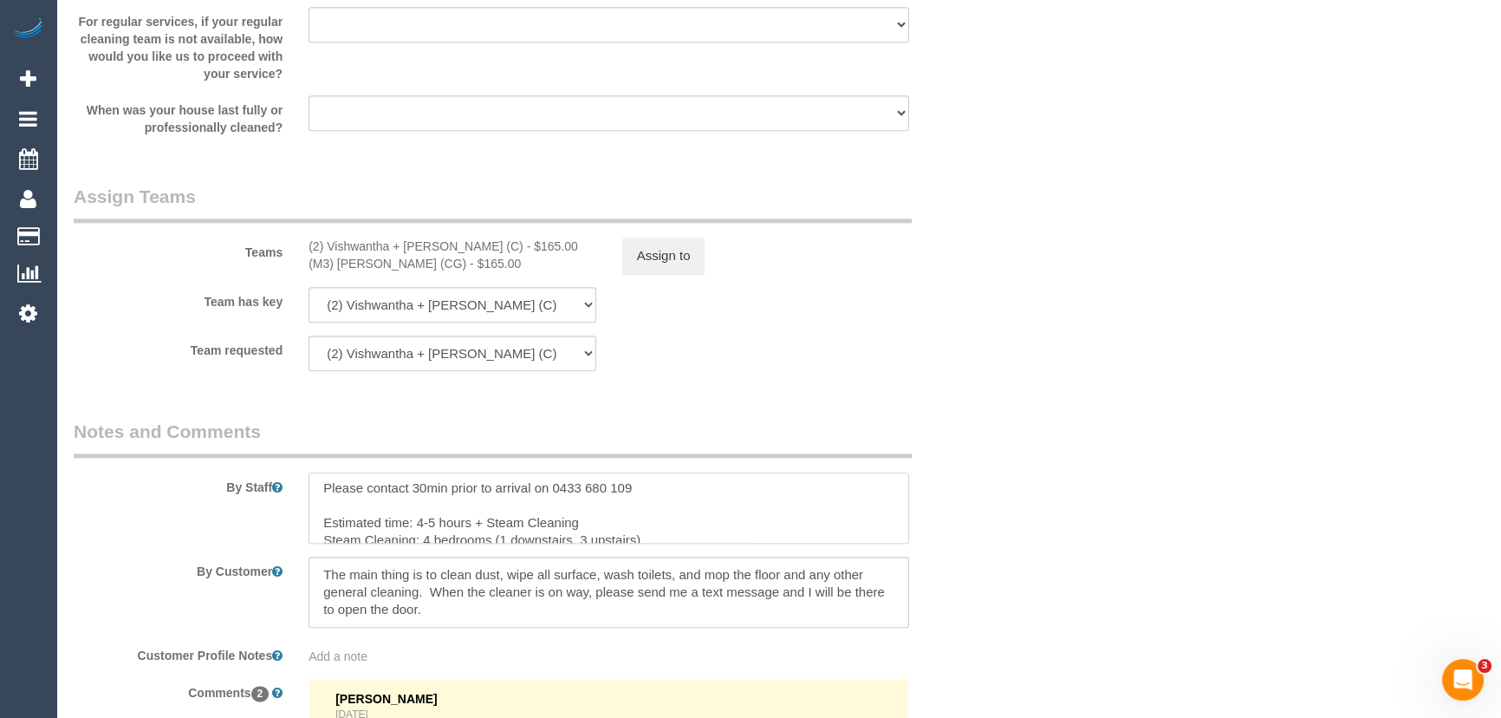
scroll to position [0, 0]
click at [655, 490] on textarea at bounding box center [608, 507] width 601 height 71
paste textarea "Est. time: _hrs + SC of _(areas)__ Steam cleaner to arrive at ___ Please ensure…"
click at [389, 523] on textarea at bounding box center [608, 507] width 601 height 71
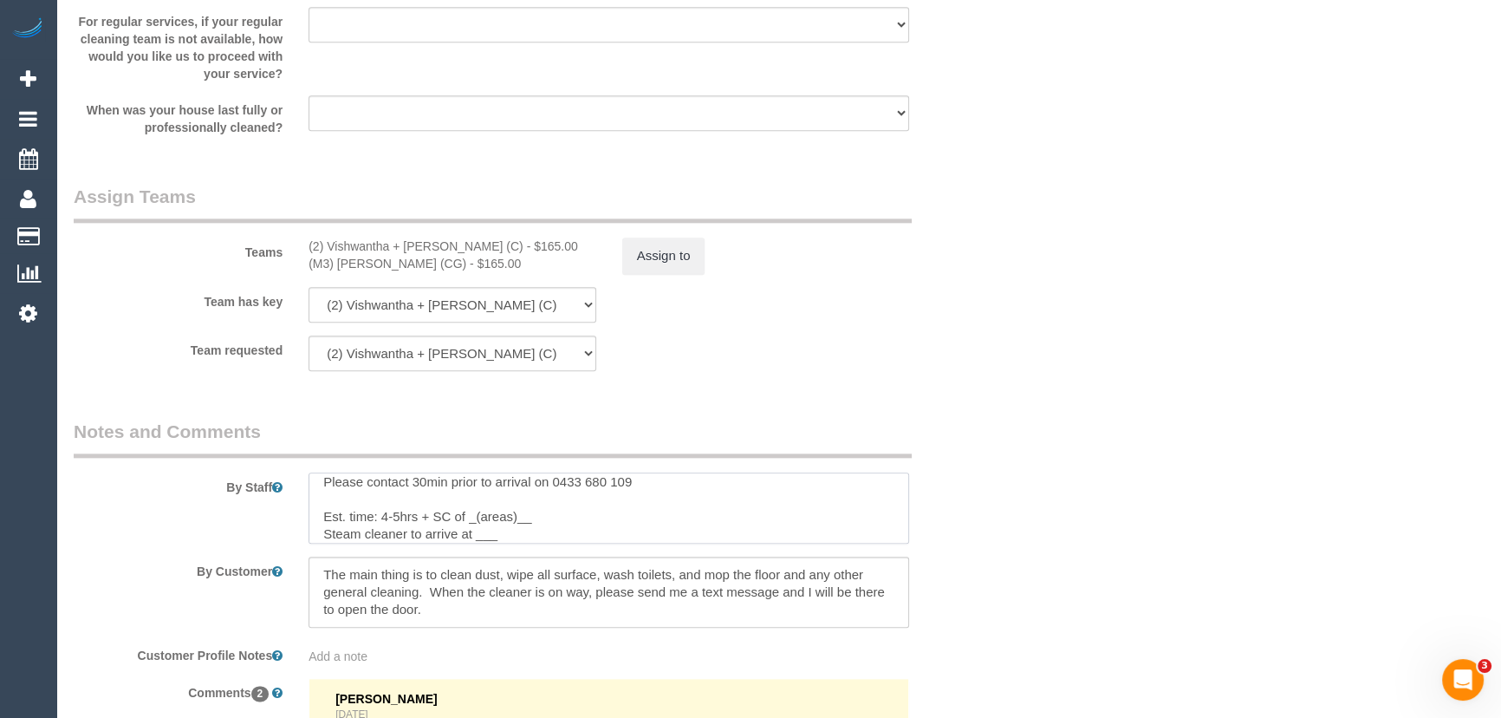
click at [547, 511] on textarea at bounding box center [608, 507] width 601 height 71
click at [506, 532] on textarea at bounding box center [608, 507] width 601 height 71
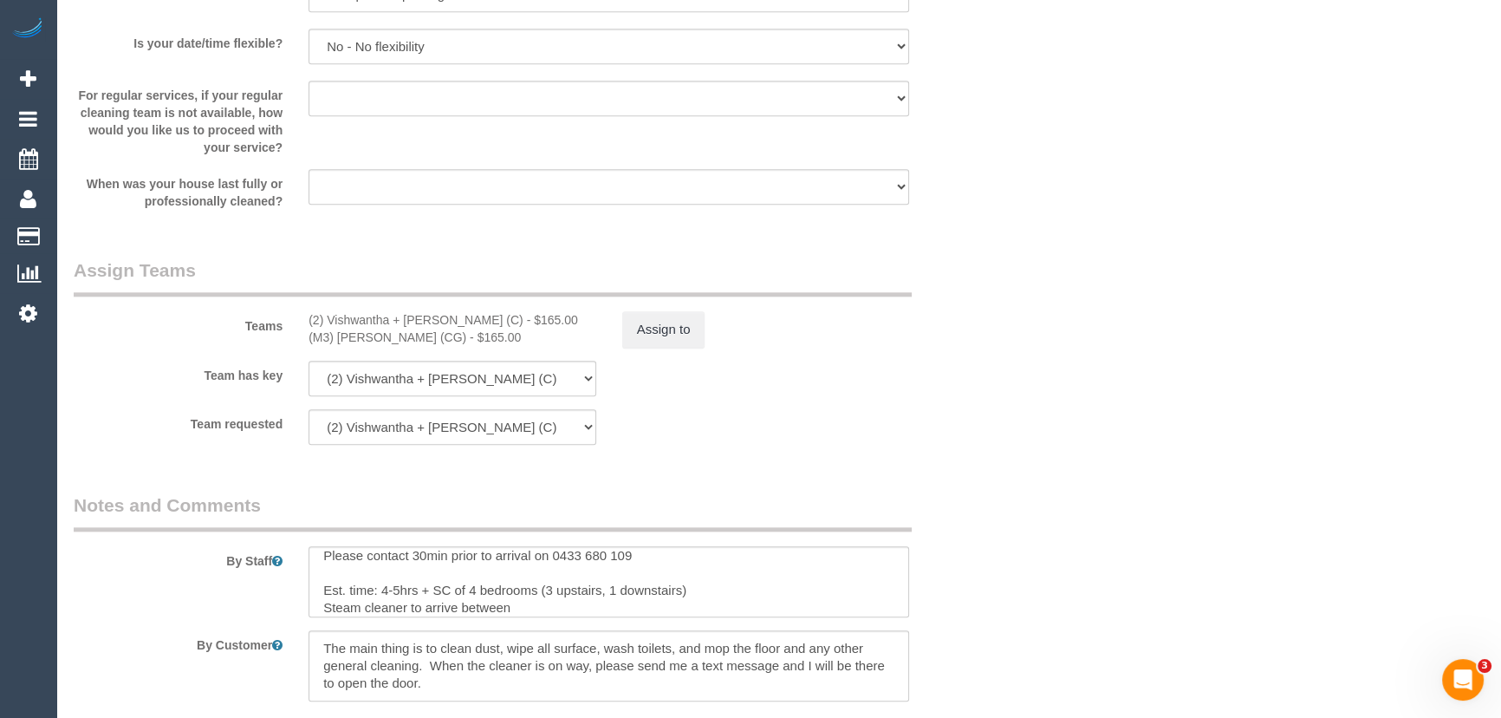
scroll to position [2386, 0]
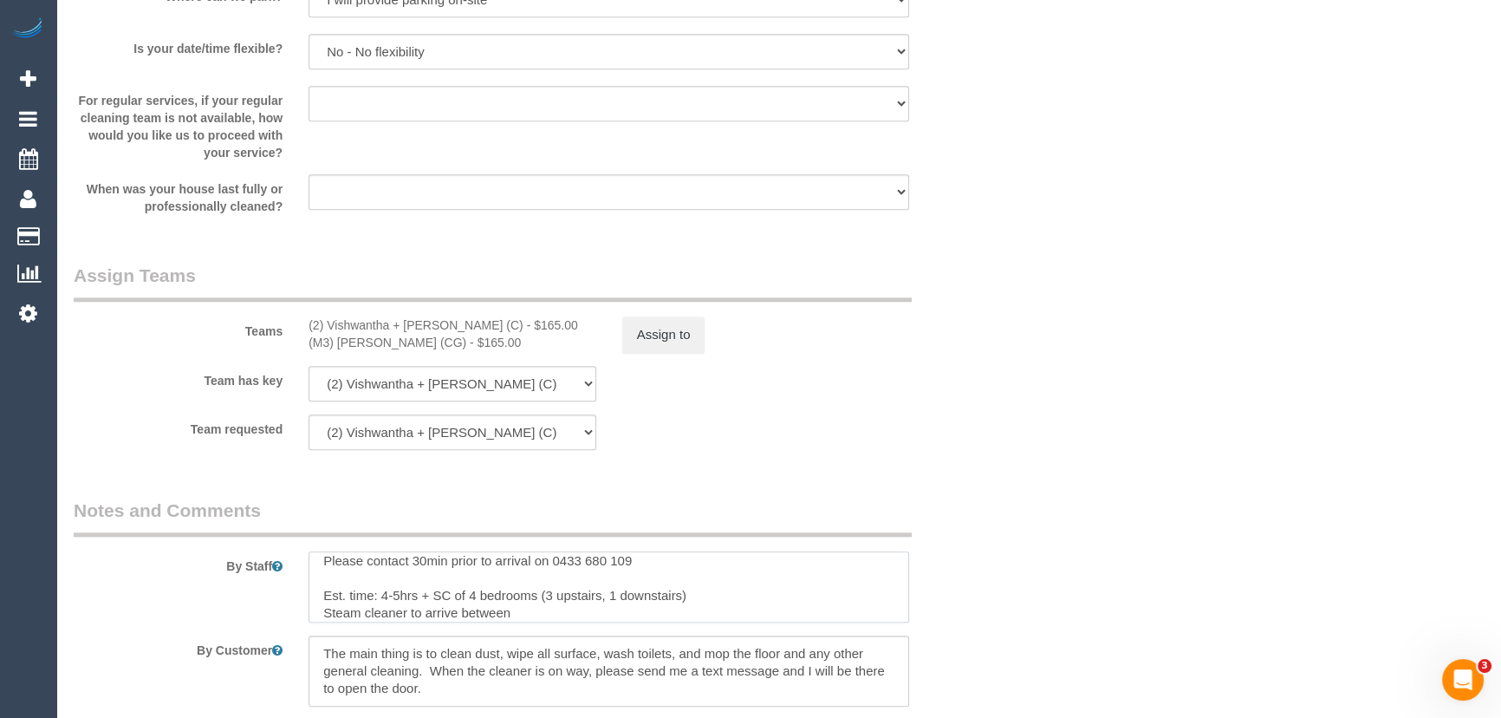
click at [527, 602] on textarea at bounding box center [608, 586] width 601 height 71
click at [539, 614] on textarea at bounding box center [608, 586] width 601 height 71
click at [601, 589] on textarea at bounding box center [608, 586] width 601 height 71
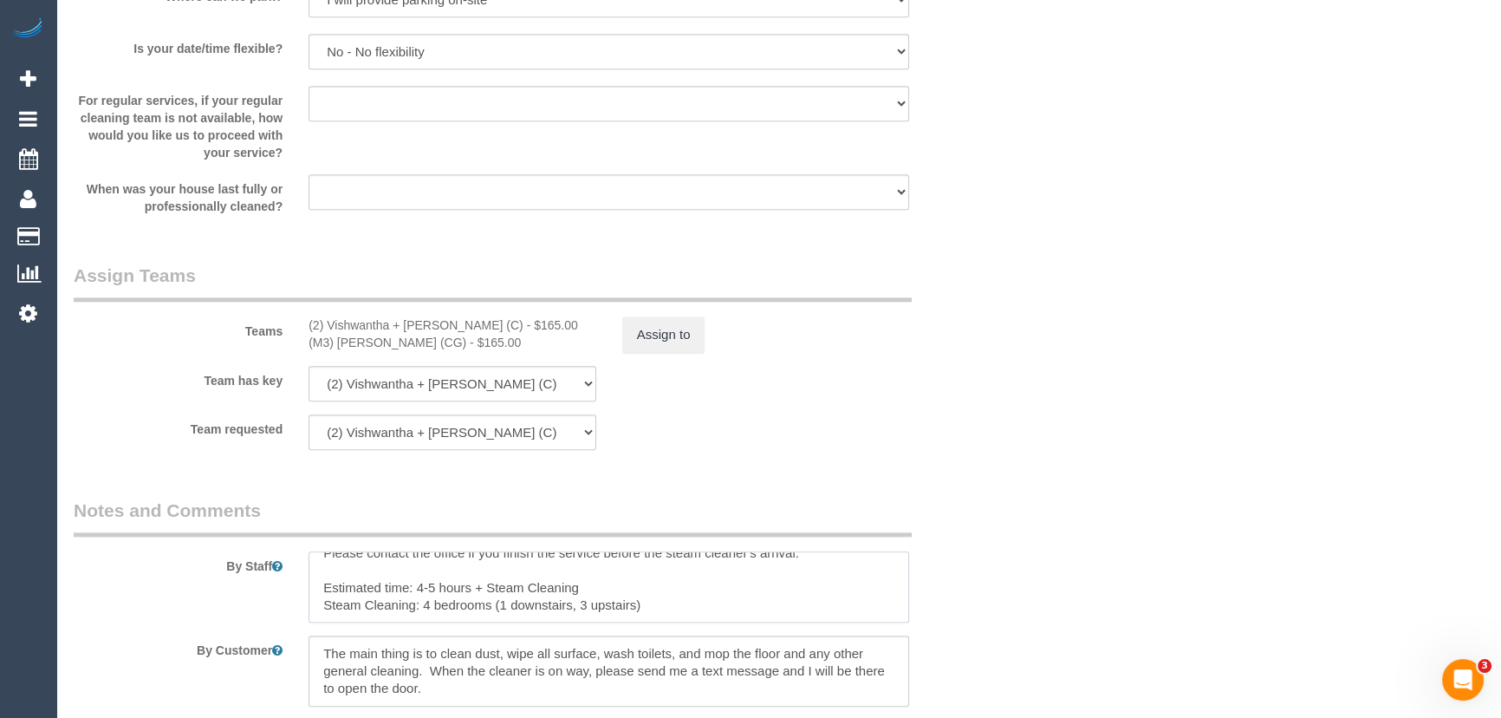
click at [601, 589] on textarea at bounding box center [608, 586] width 601 height 71
click at [654, 607] on textarea at bounding box center [608, 586] width 601 height 71
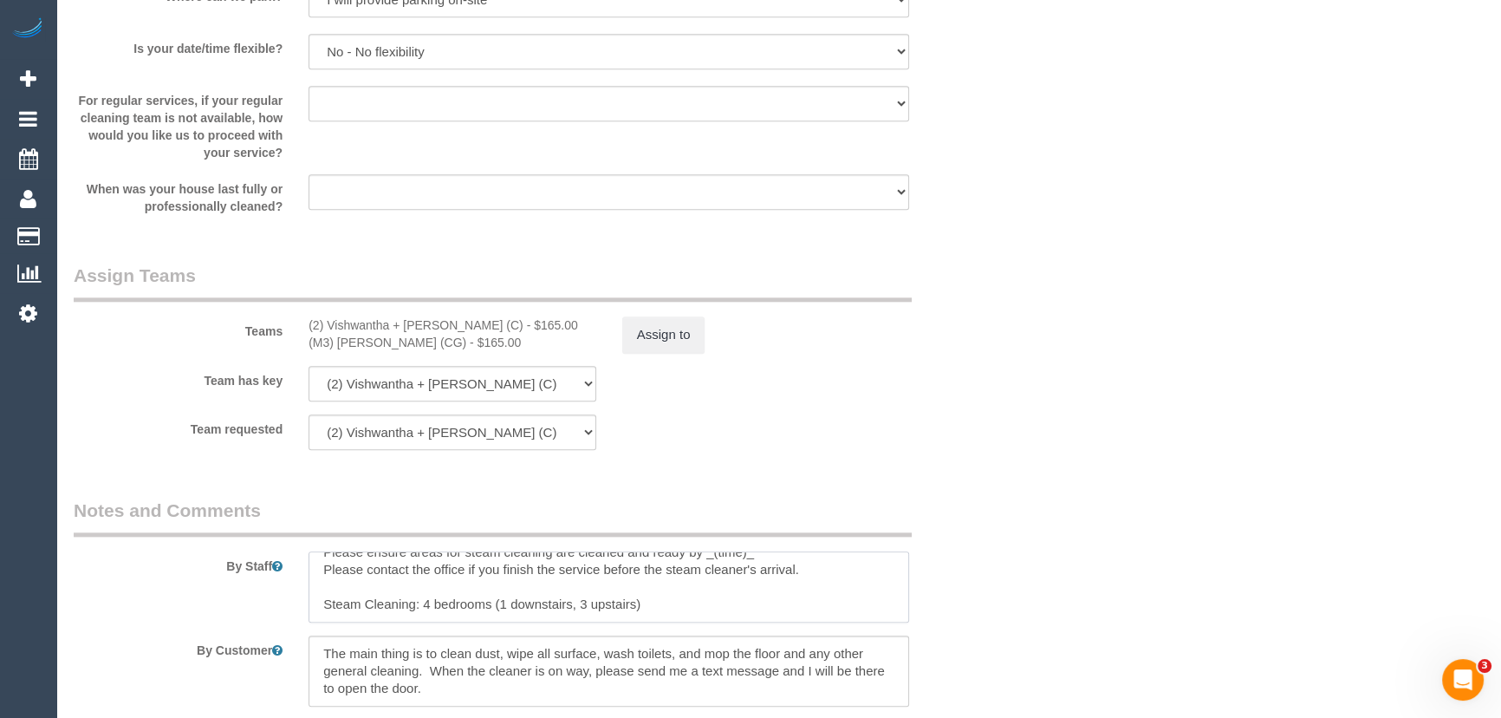
click at [654, 607] on textarea at bounding box center [608, 586] width 601 height 71
type textarea "Please contact 30min prior to arrival on 0433 680 109 Est. time: 4-5hrs + SC of…"
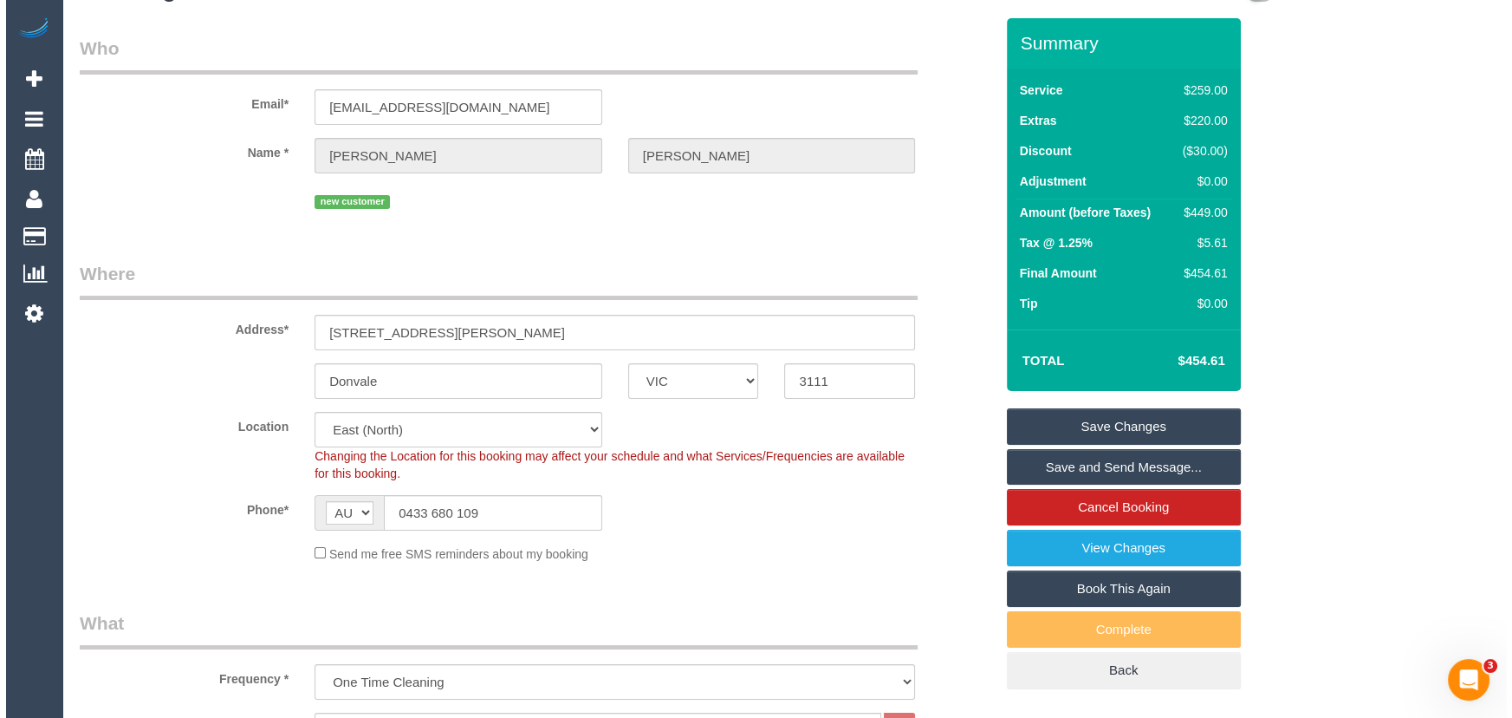
scroll to position [0, 0]
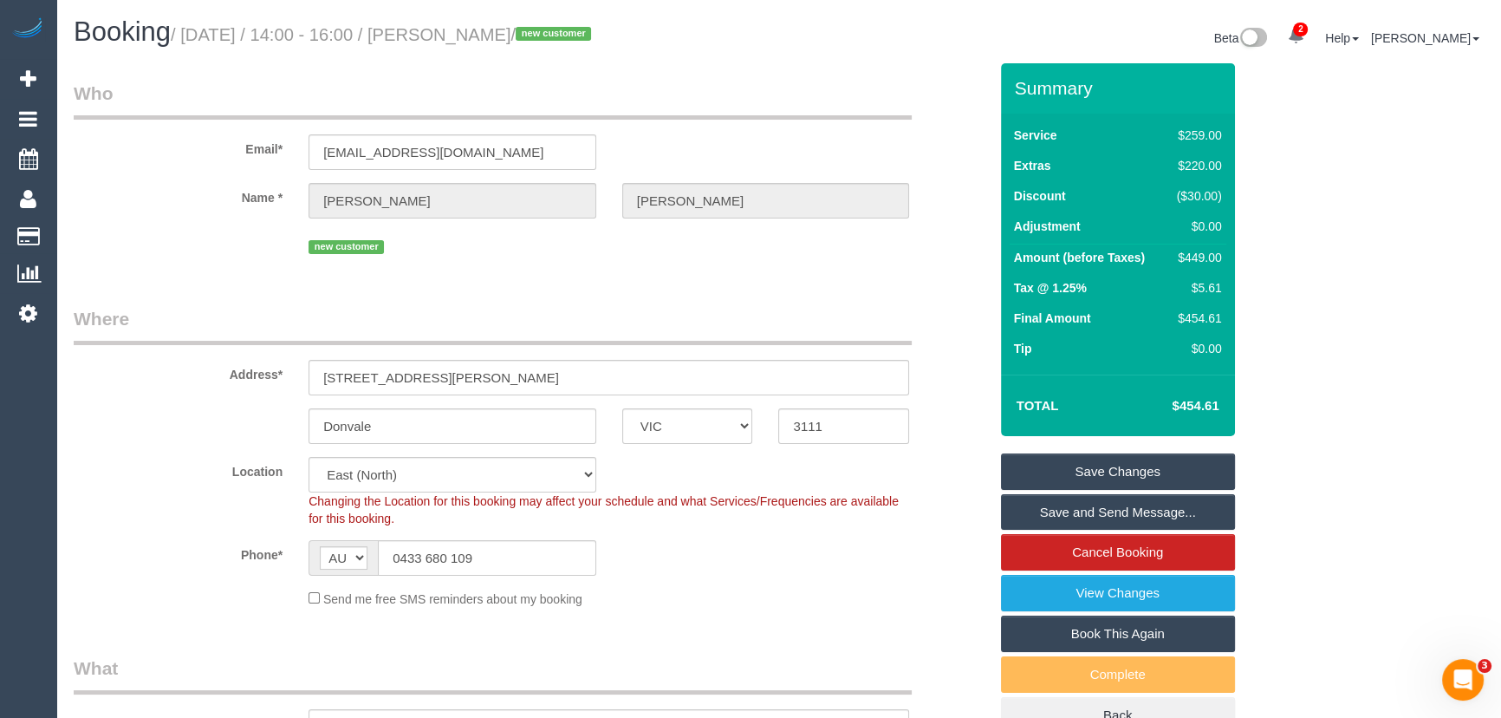
click at [1118, 501] on link "Save and Send Message..." at bounding box center [1118, 512] width 234 height 36
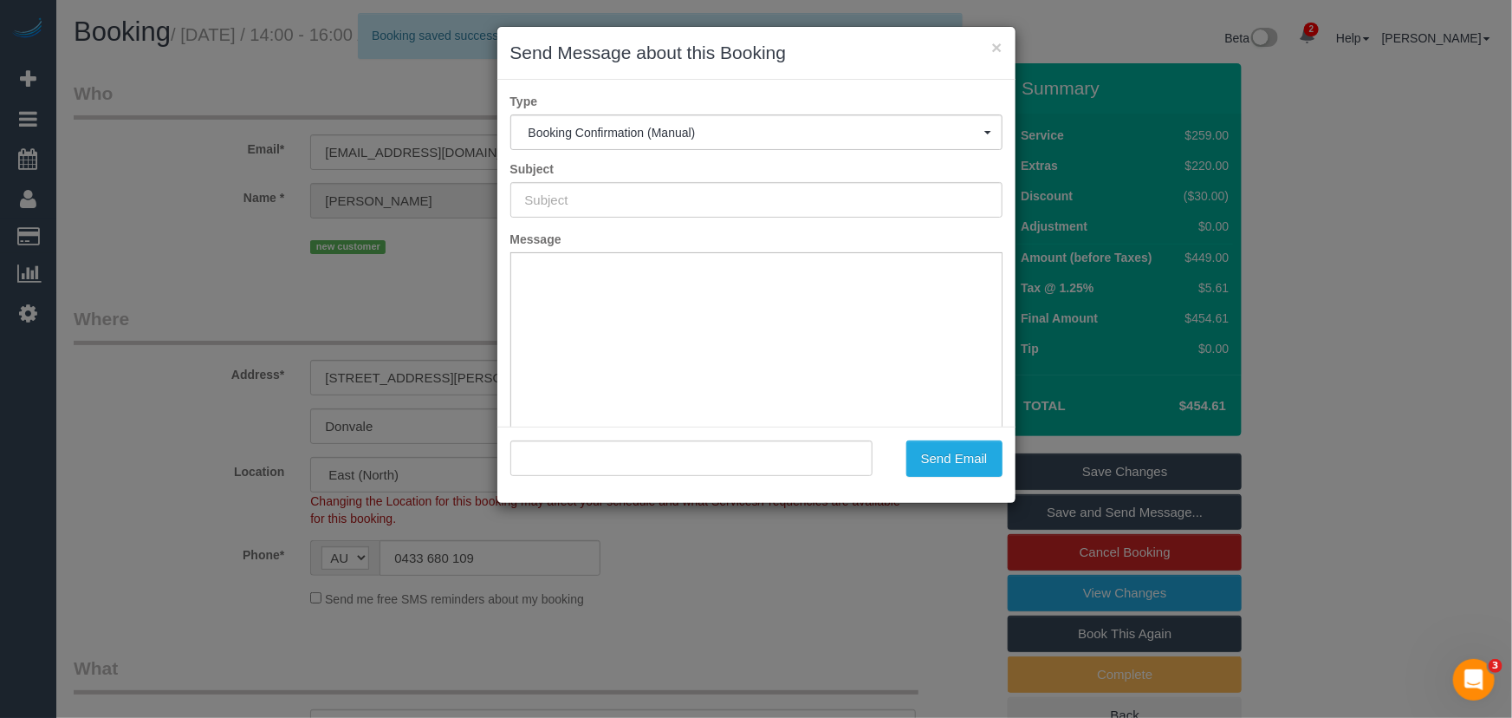
type input "Booking Confirmed"
type input ""Amy Wu" <amywuyx@gmail.com>"
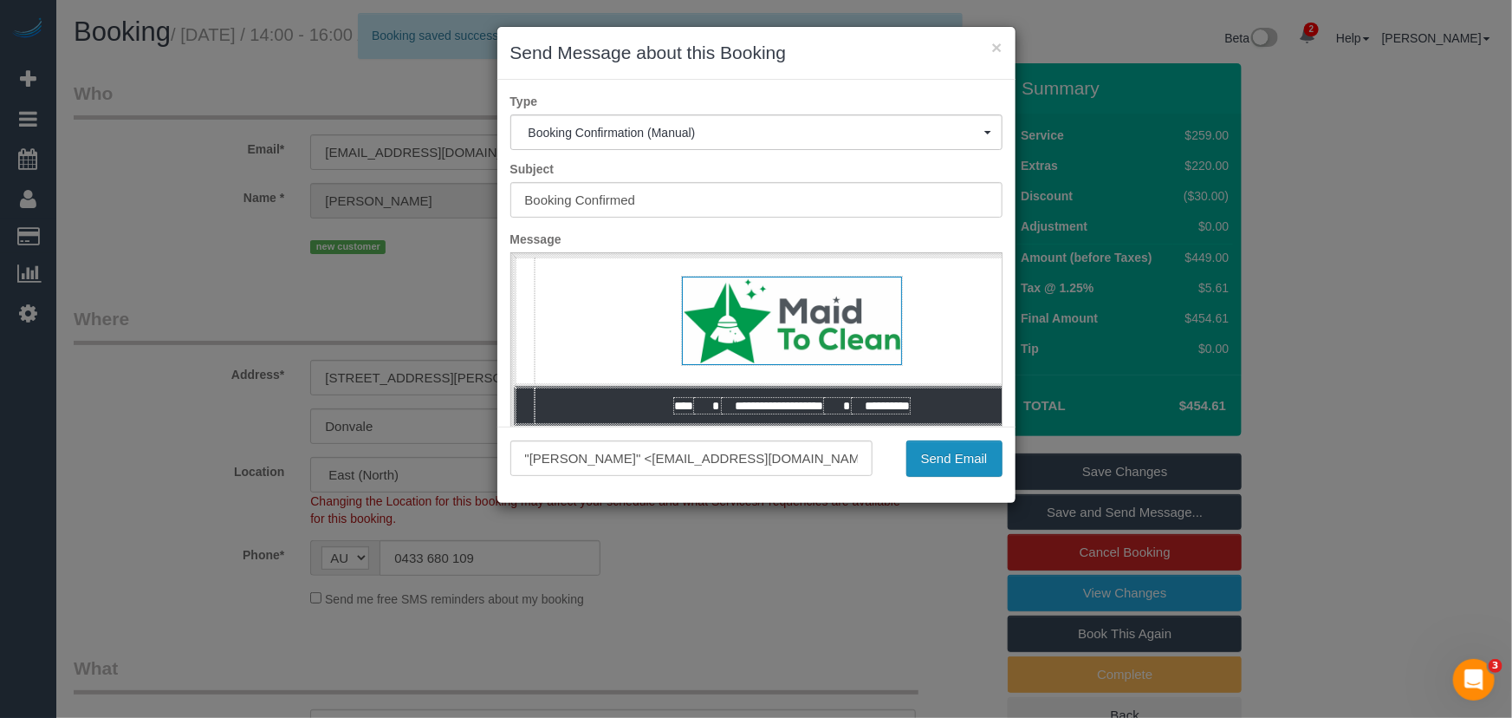
click at [963, 464] on button "Send Email" at bounding box center [954, 458] width 96 height 36
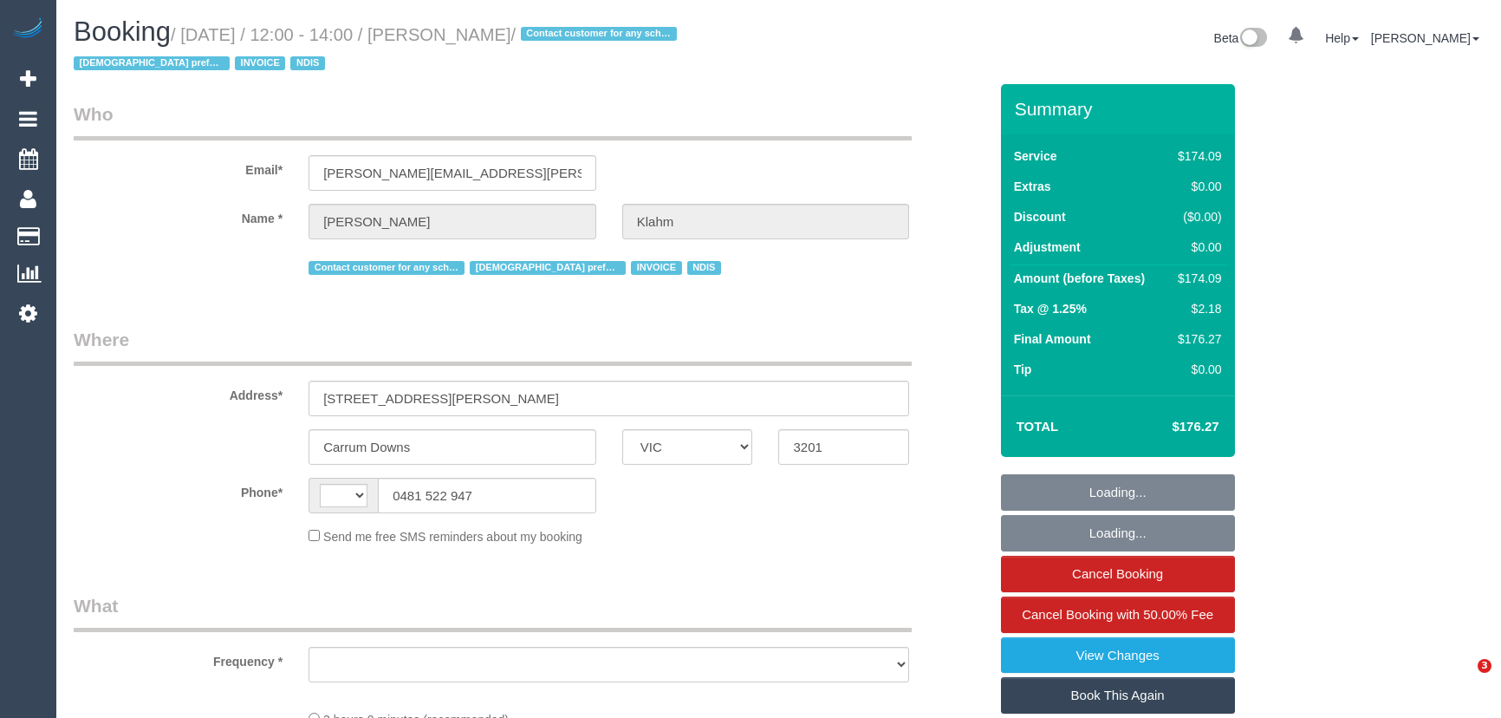
select select "VIC"
select select "string:AU"
select select "object:591"
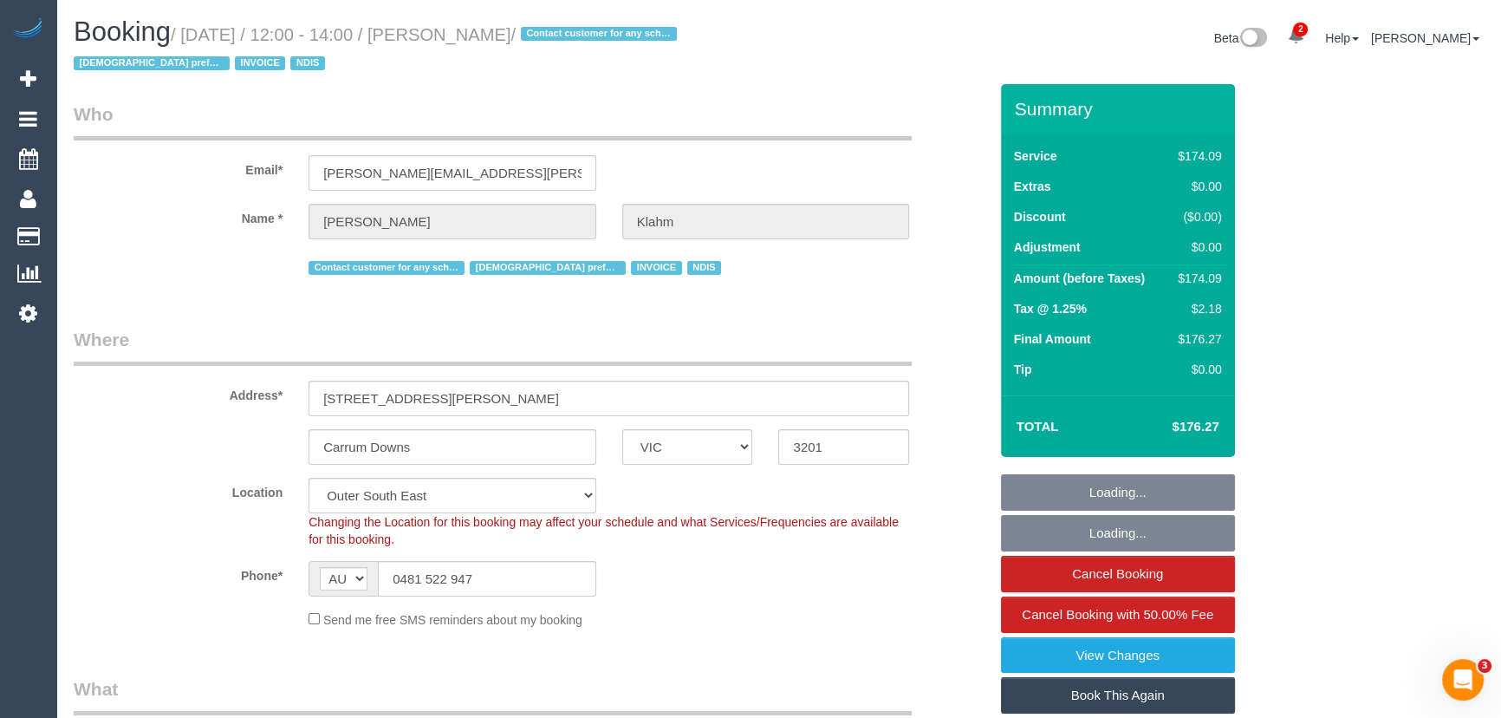
select select "180"
select select "number:28"
select select "number:14"
select select "number:19"
select select "number:36"
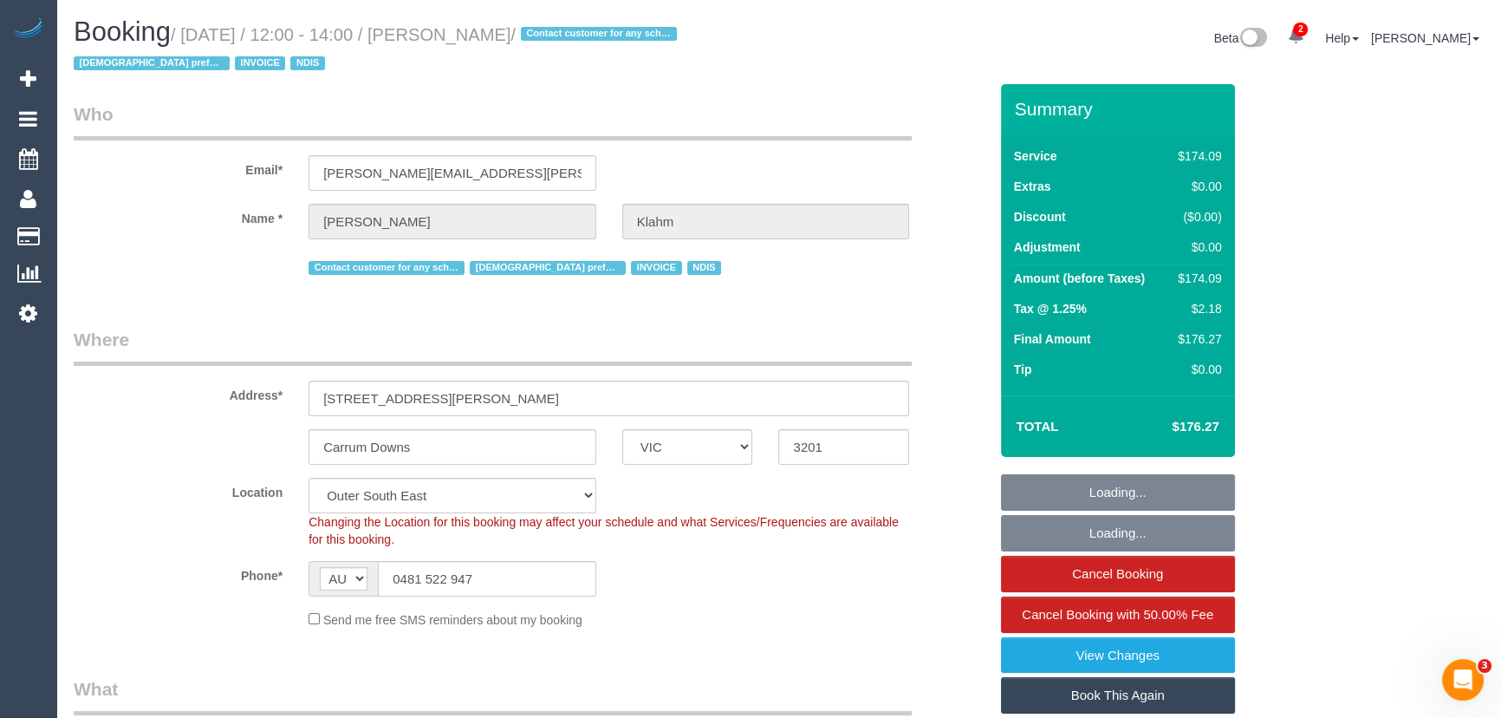
select select "number:35"
select select "object:1118"
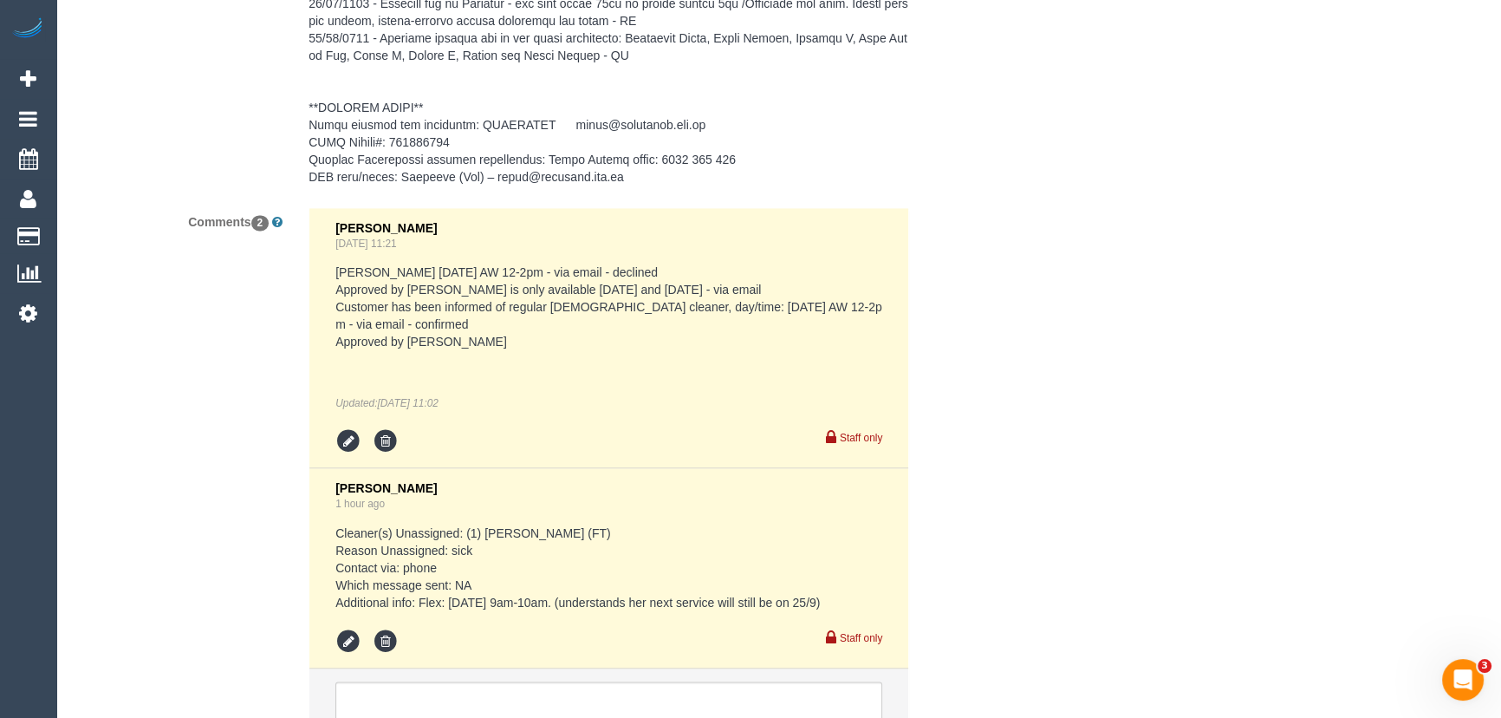
scroll to position [3387, 0]
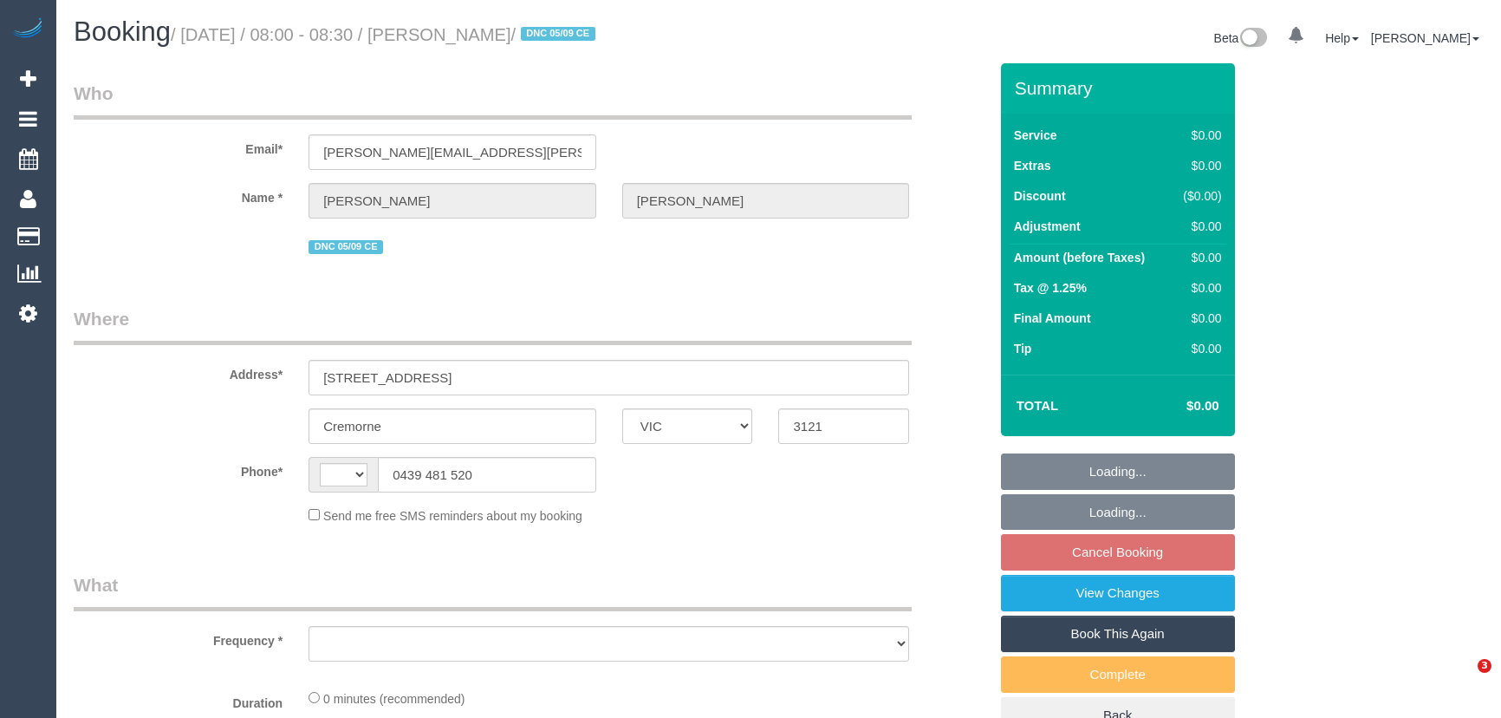
select select "VIC"
select select "string:AU"
select select "object:594"
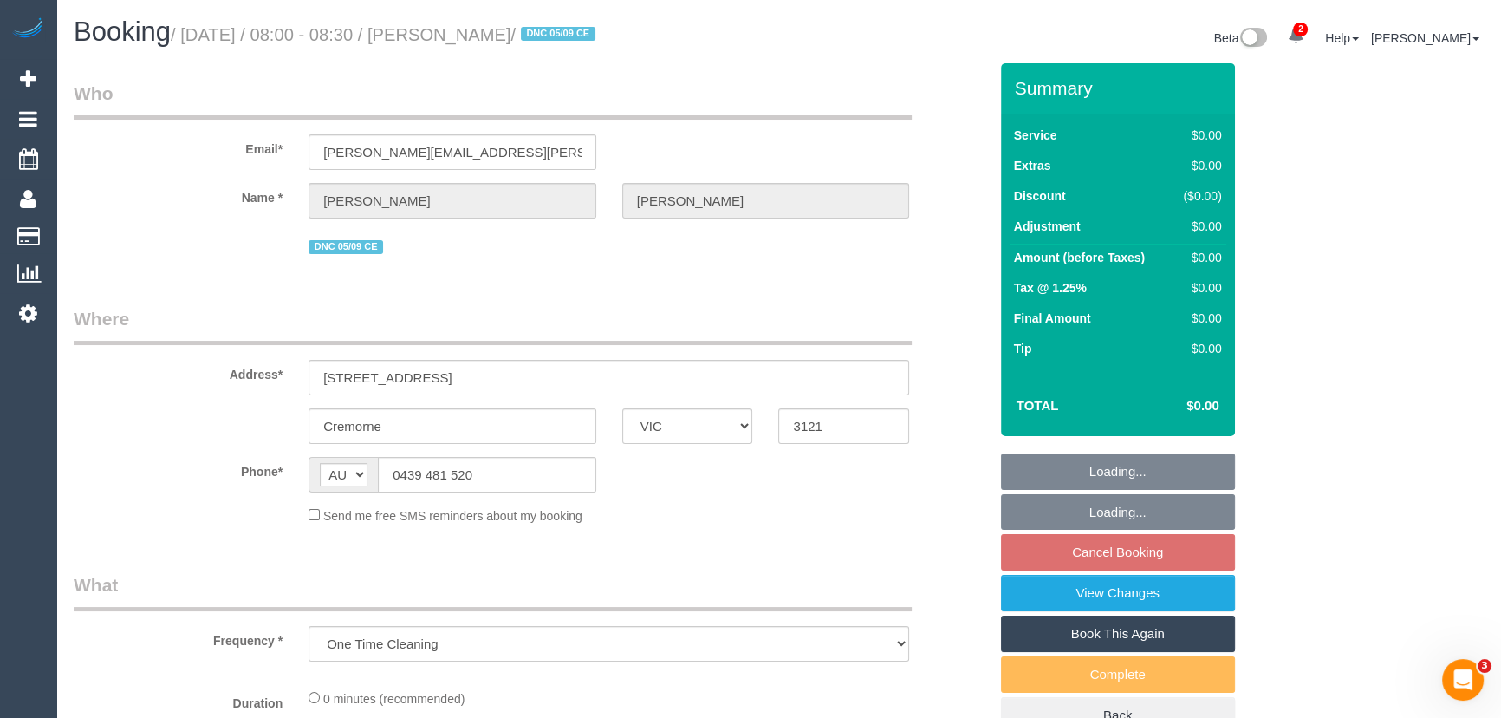
select select "string:stripe-pm_1RzyQT2GScqysDRVcII58yyR"
select select "number:27"
select select "number:14"
select select "number:19"
select select "number:24"
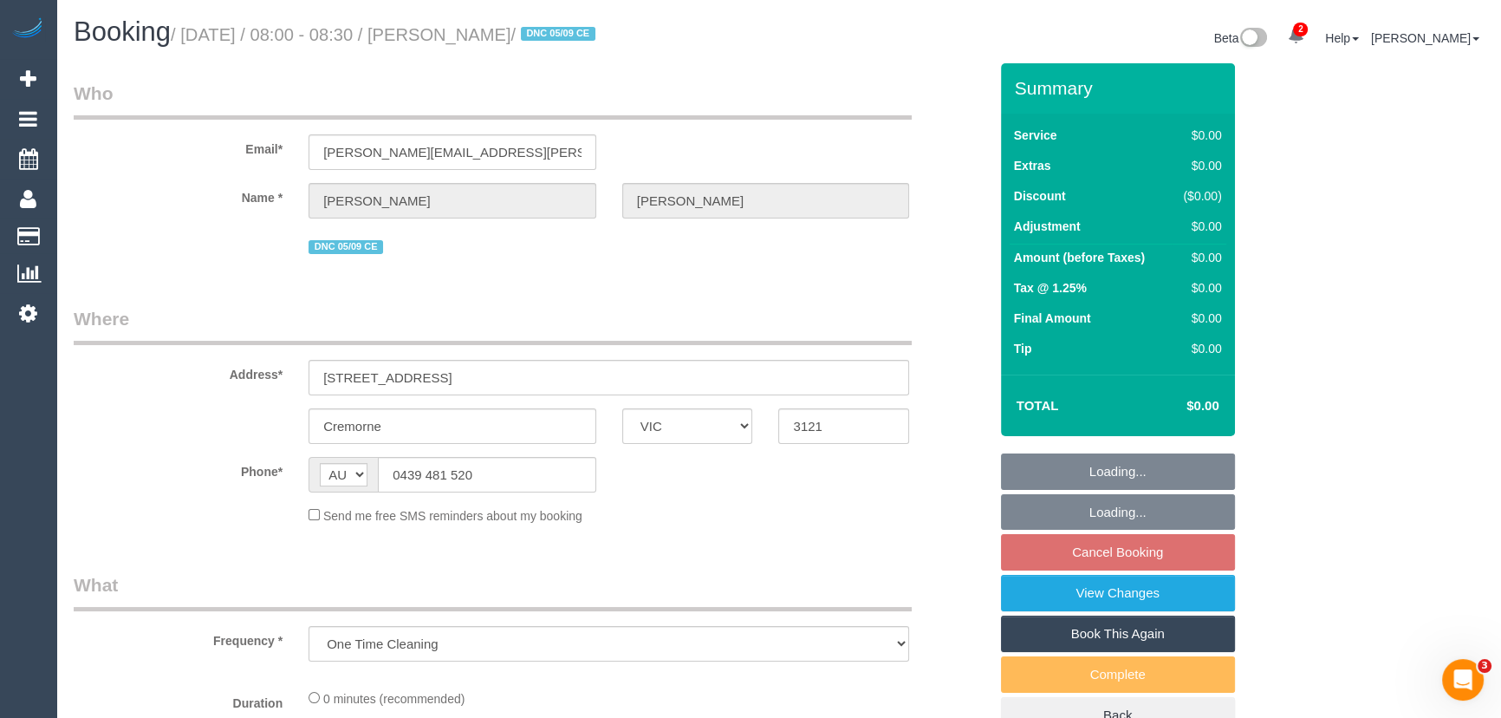
select select "number:35"
select select "number:11"
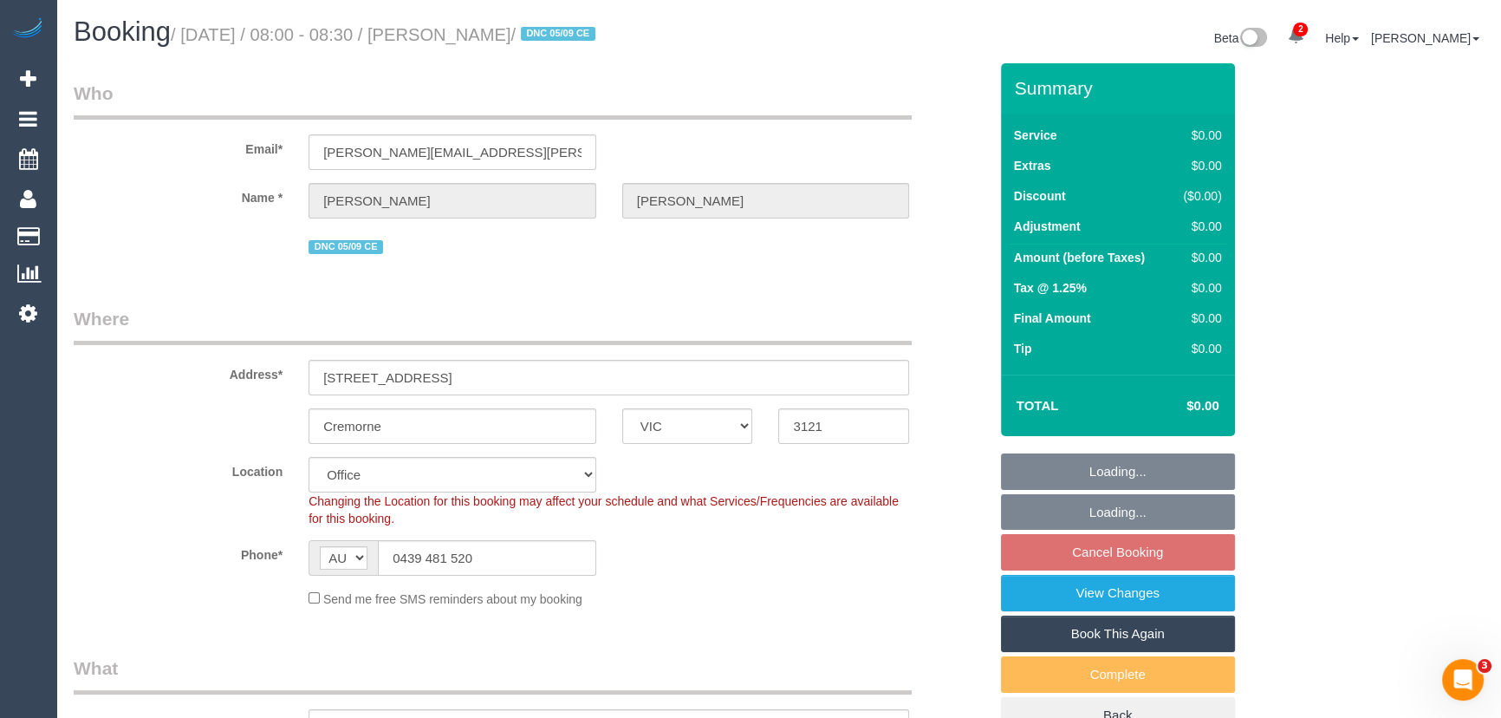
select select "object:2107"
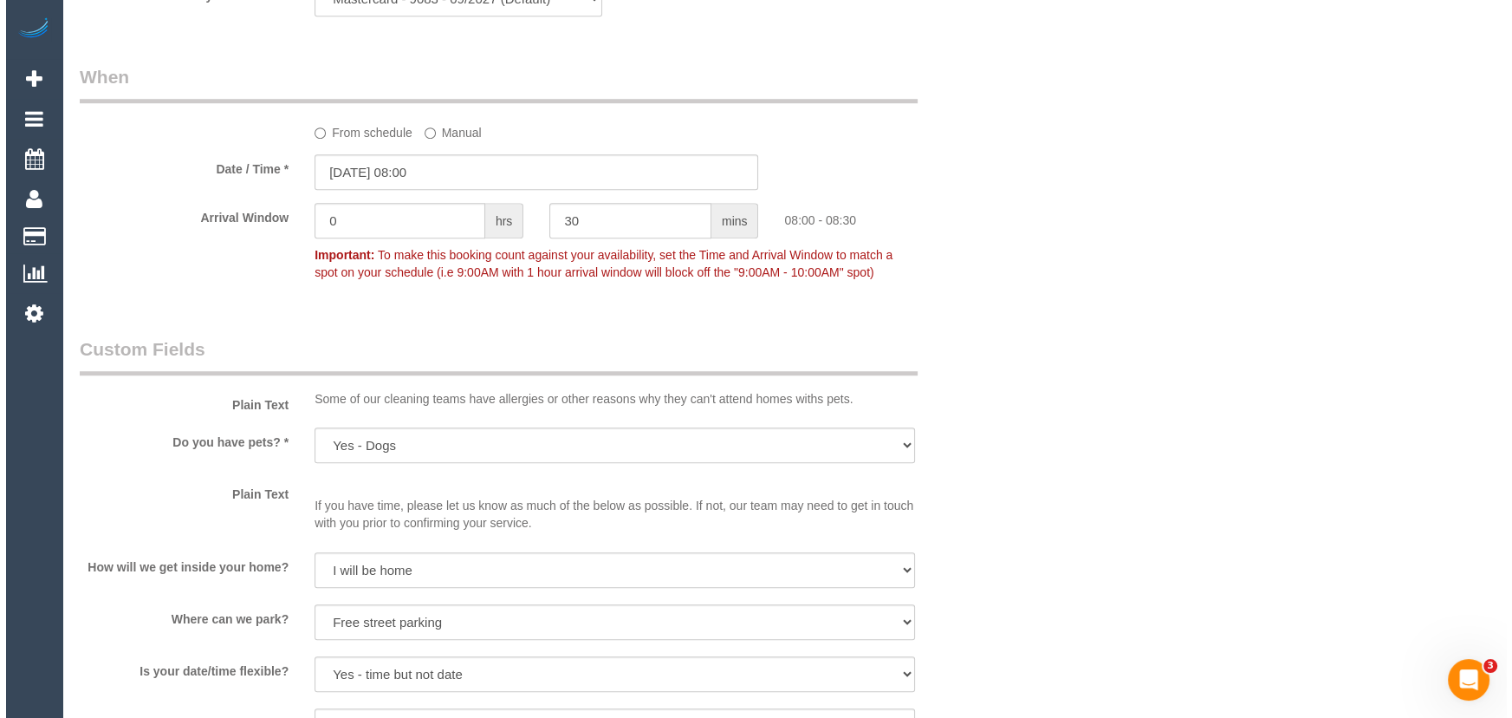
scroll to position [2048, 0]
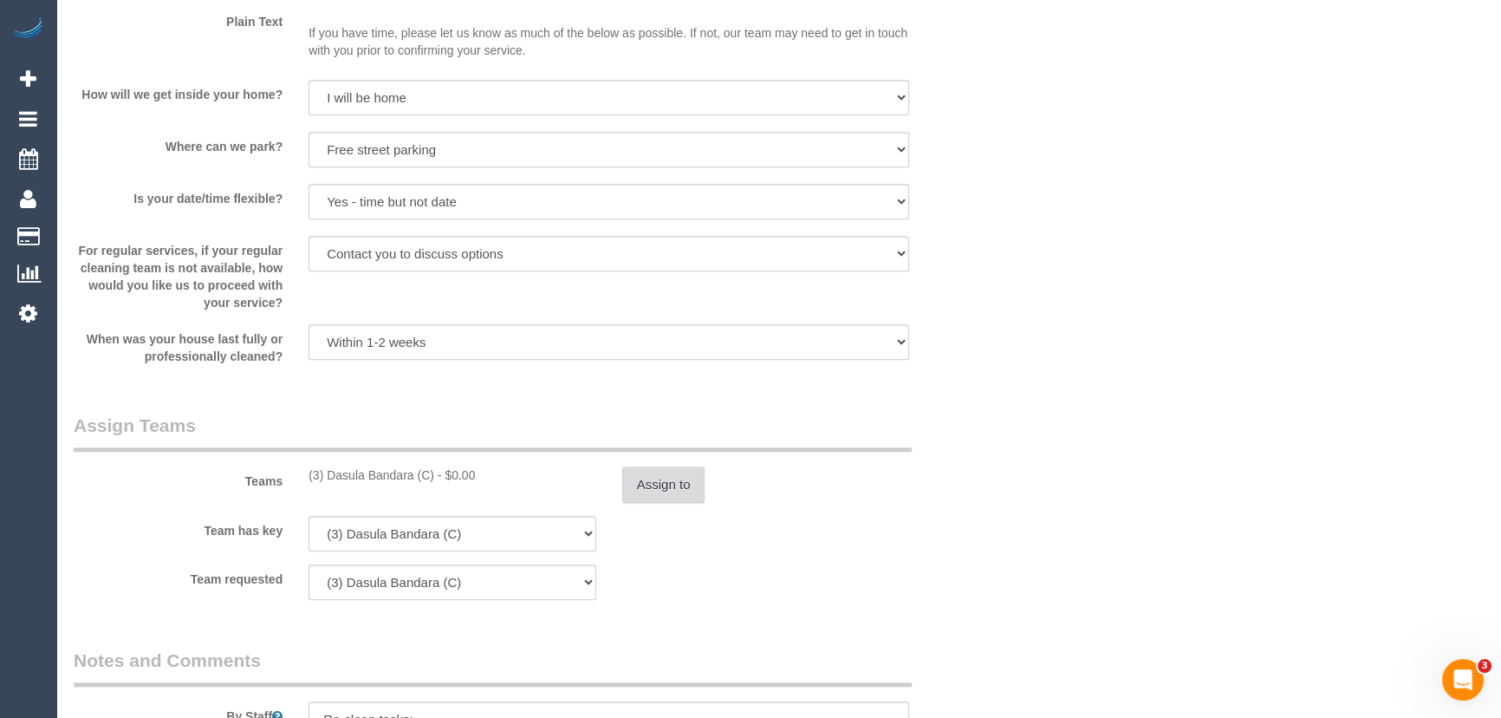
click at [661, 483] on button "Assign to" at bounding box center [663, 484] width 83 height 36
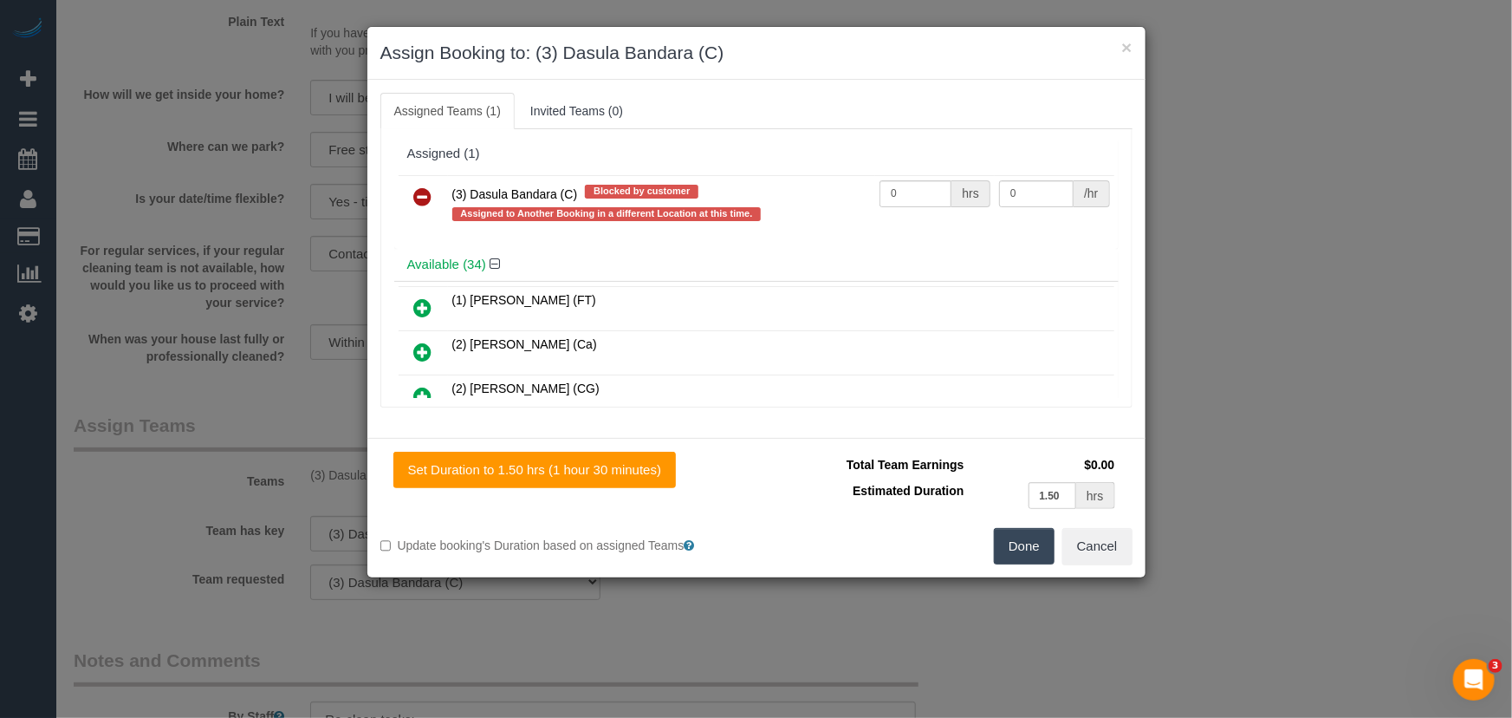
click at [427, 198] on icon at bounding box center [423, 196] width 18 height 21
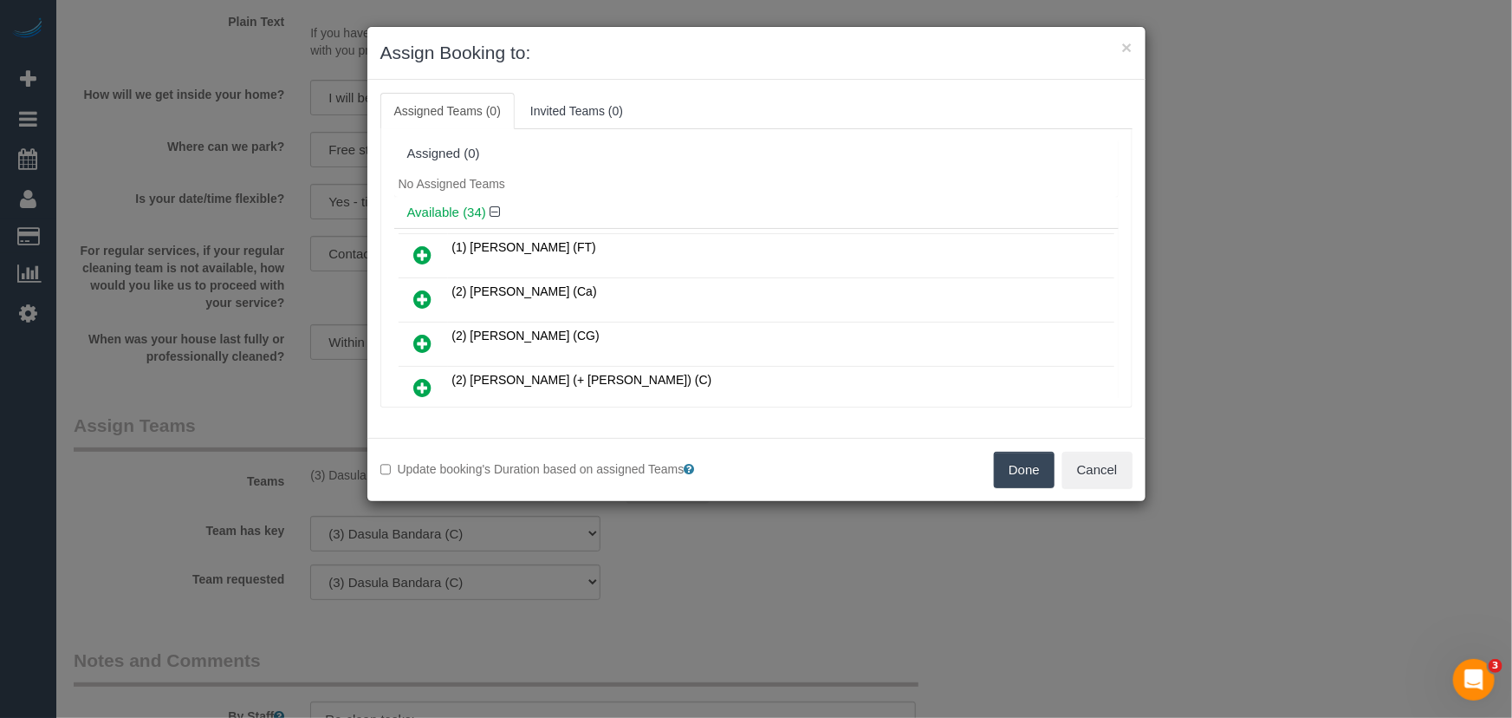
scroll to position [456, 0]
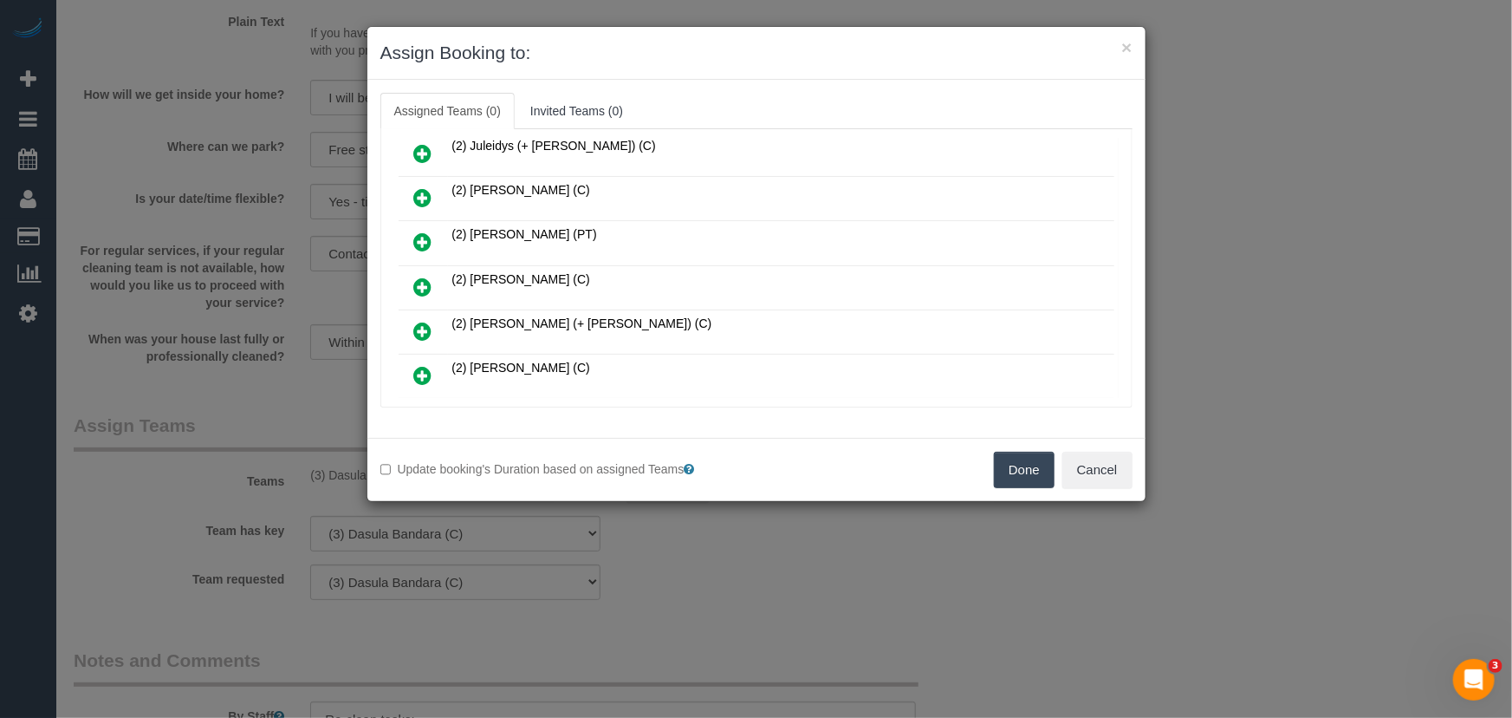
click at [419, 280] on icon at bounding box center [423, 286] width 18 height 21
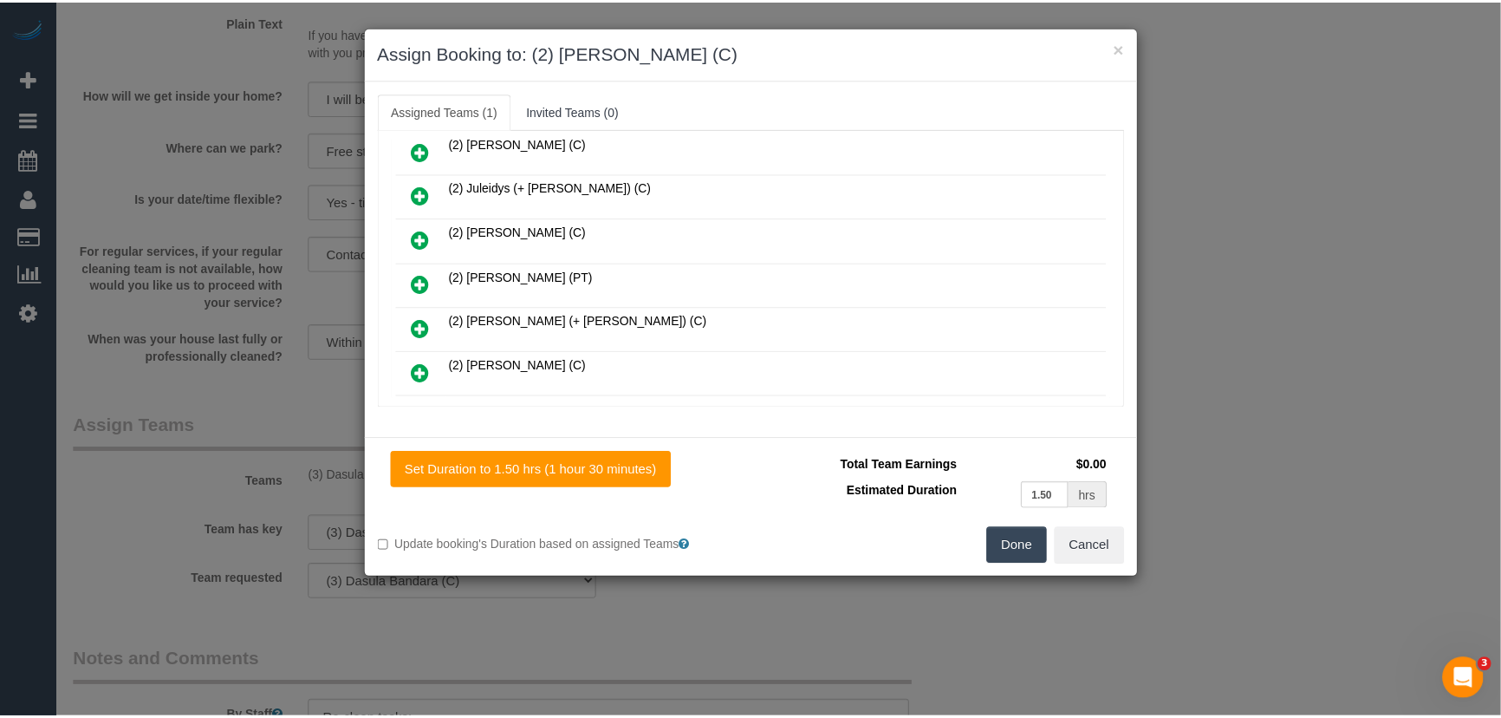
scroll to position [497, 0]
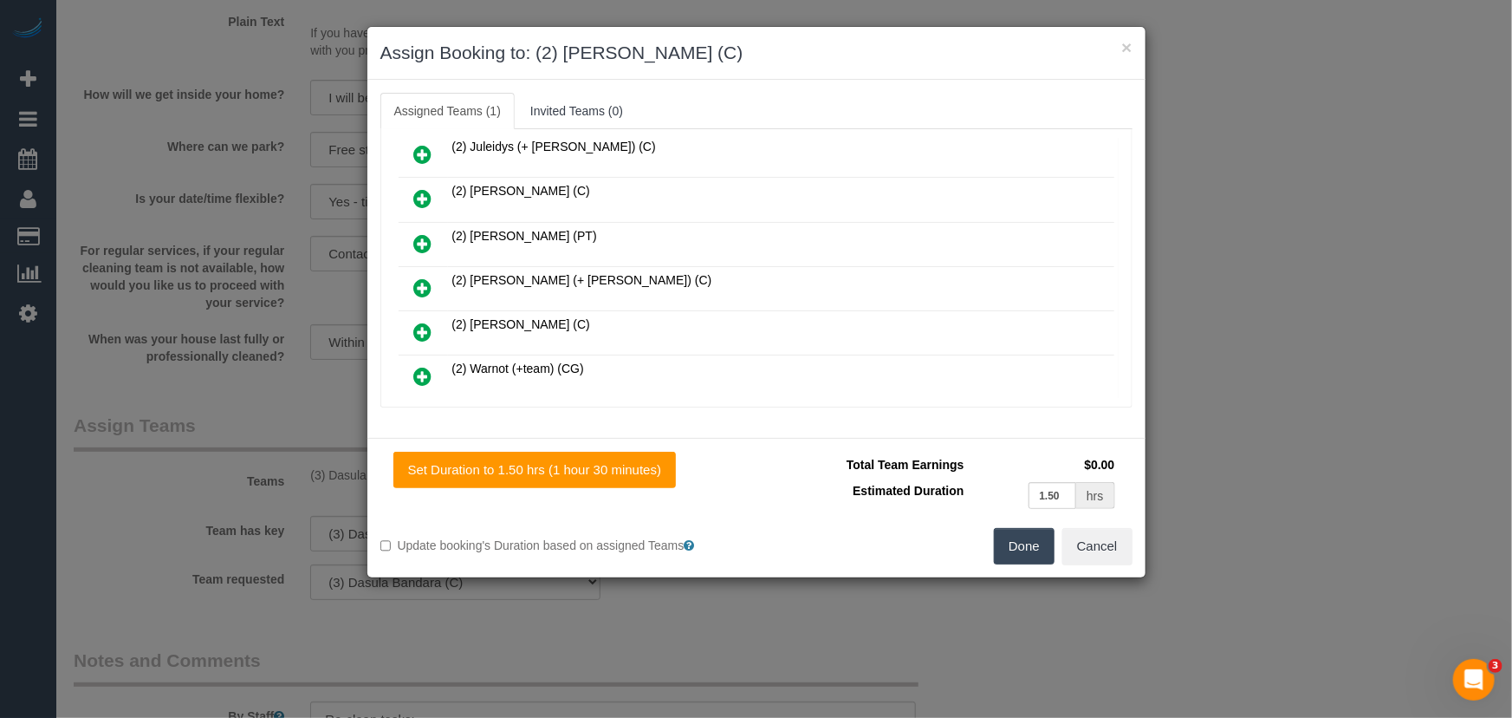
click at [1029, 549] on button "Done" at bounding box center [1024, 546] width 61 height 36
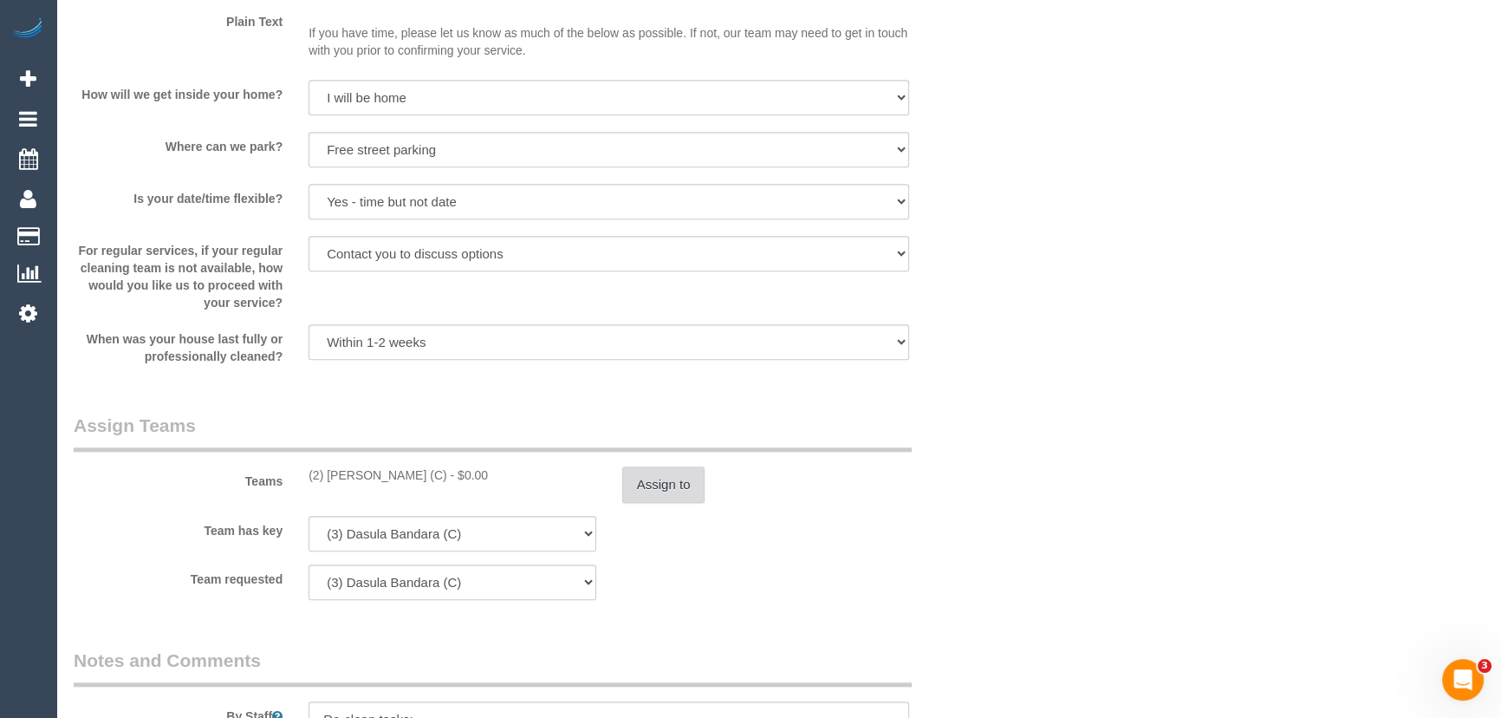
click at [683, 490] on button "Assign to" at bounding box center [663, 484] width 83 height 36
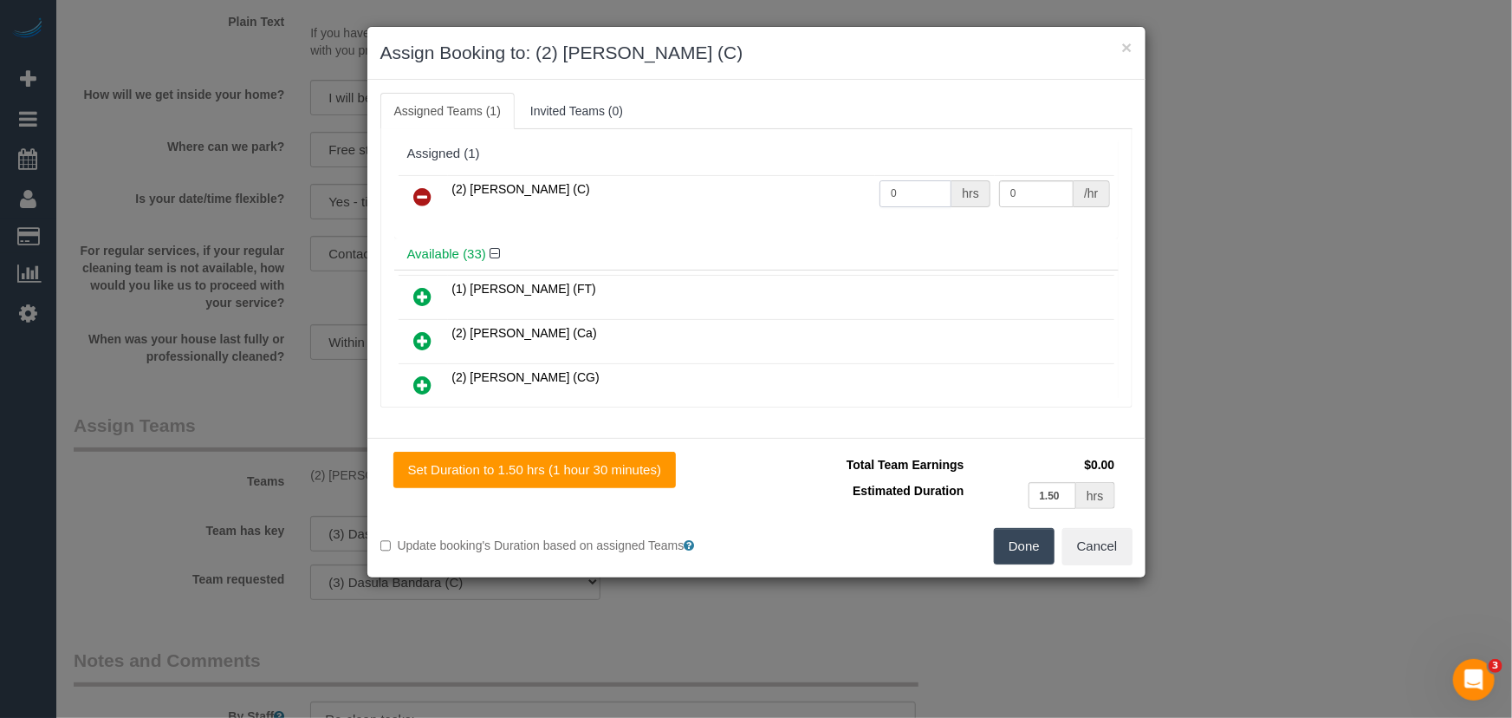
click at [903, 192] on input "0" at bounding box center [916, 193] width 72 height 27
type input "1.5"
type input "41.25"
click at [1021, 541] on button "Done" at bounding box center [1024, 546] width 61 height 36
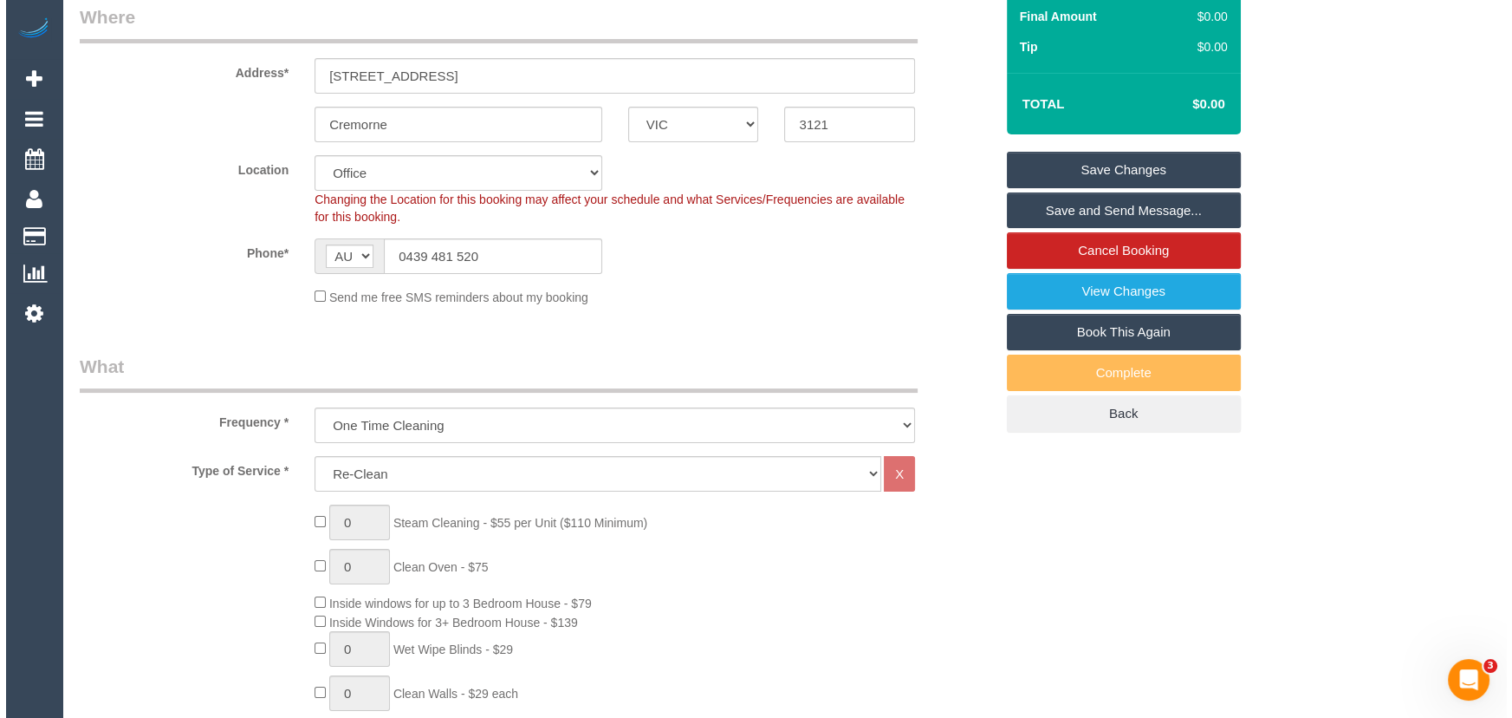
scroll to position [0, 0]
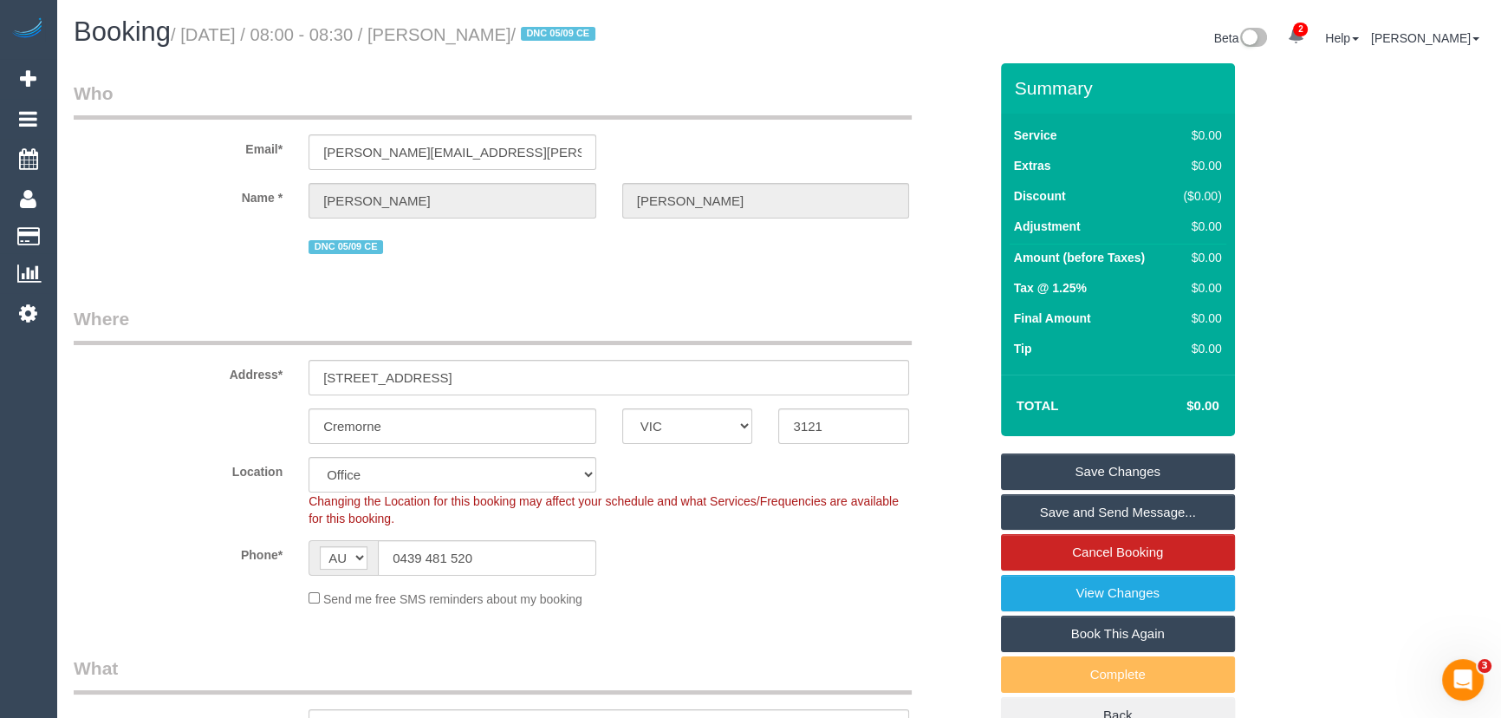
click at [497, 33] on small "/ September 12, 2025 / 08:00 - 08:30 / Emily Gallagher / DNC 05/09 CE" at bounding box center [386, 34] width 430 height 19
copy small "Emily Gallagher"
click at [1075, 467] on link "Save Changes" at bounding box center [1118, 471] width 234 height 36
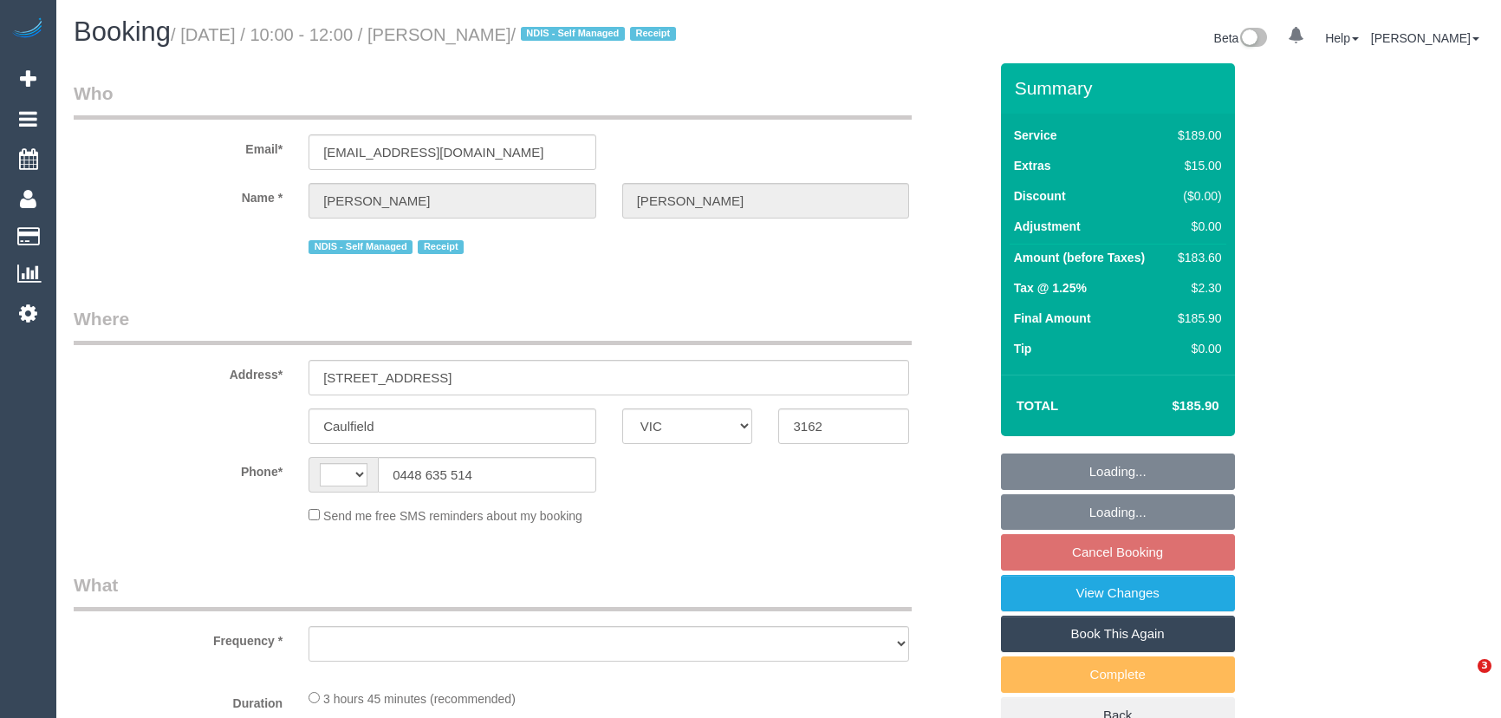
select select "VIC"
select select "string:AU"
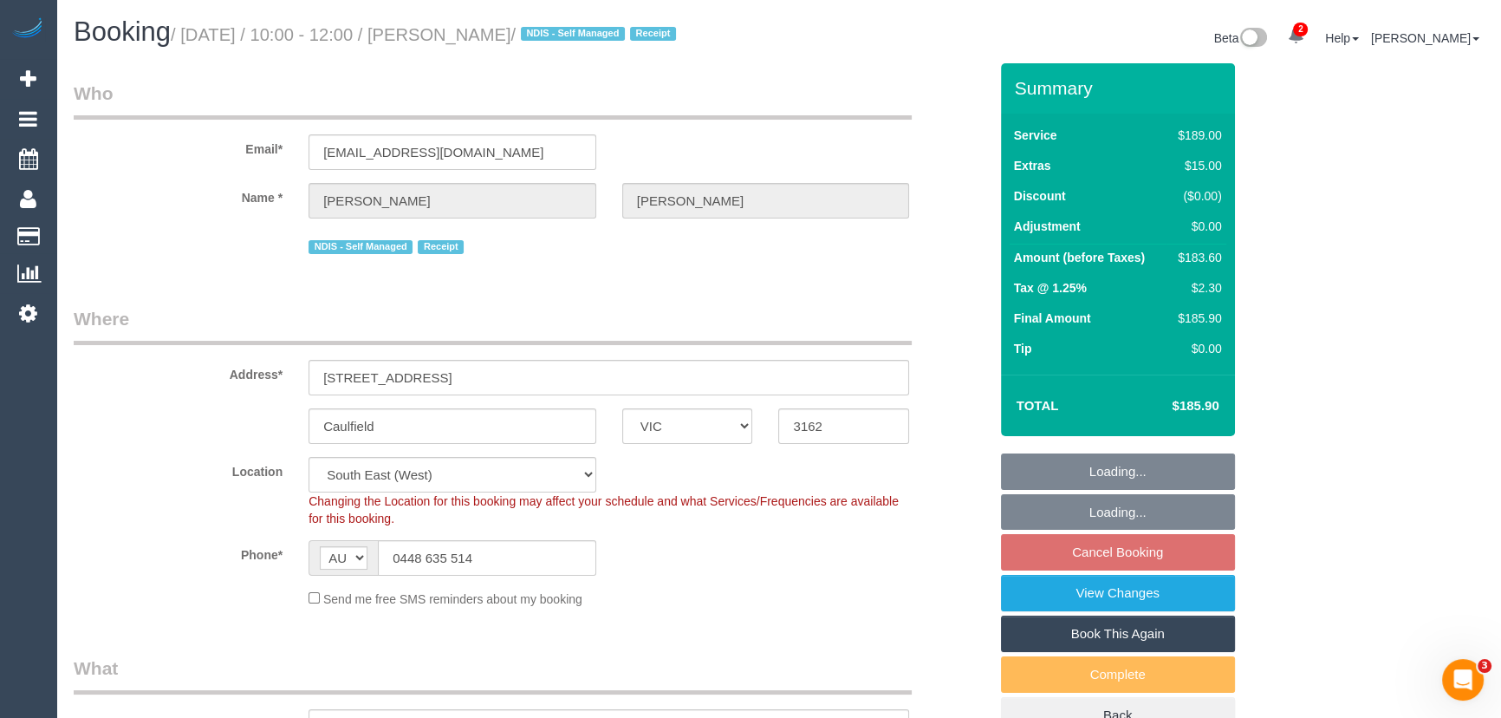
select select "object:561"
select select "string:stripe-pm_1Q9EpG2GScqysDRVUMZ02Xl3"
select select "number:28"
select select "number:14"
select select "number:19"
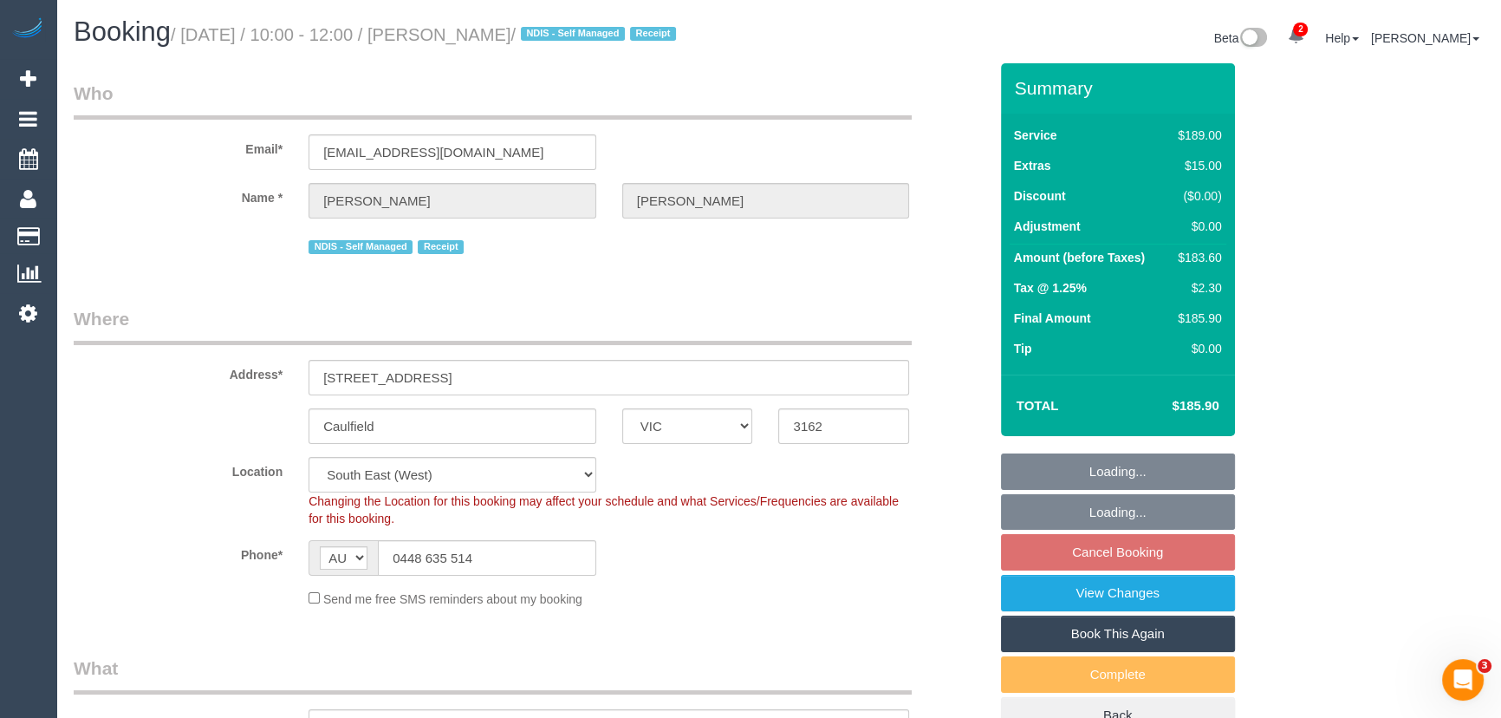
select select "number:36"
select select "number:34"
select select "number:11"
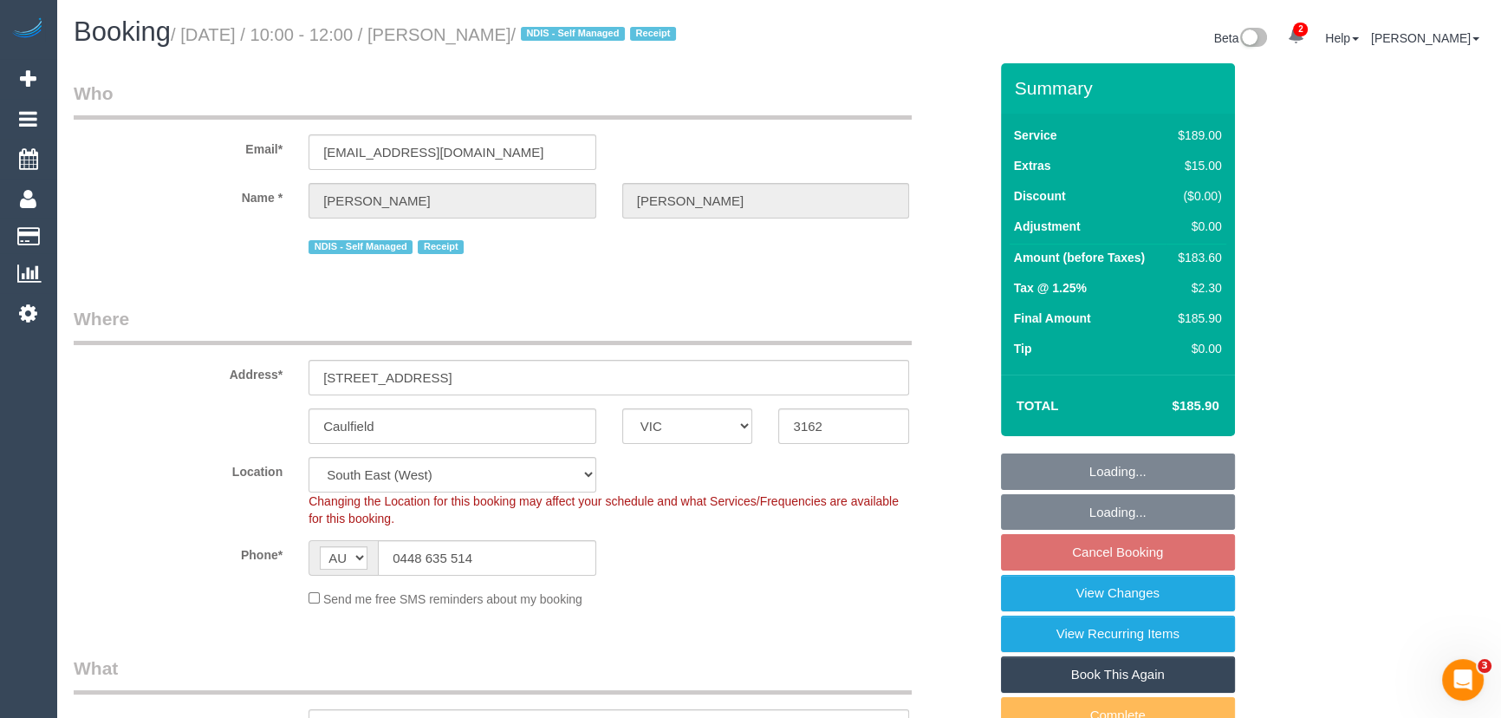
select select "object:1352"
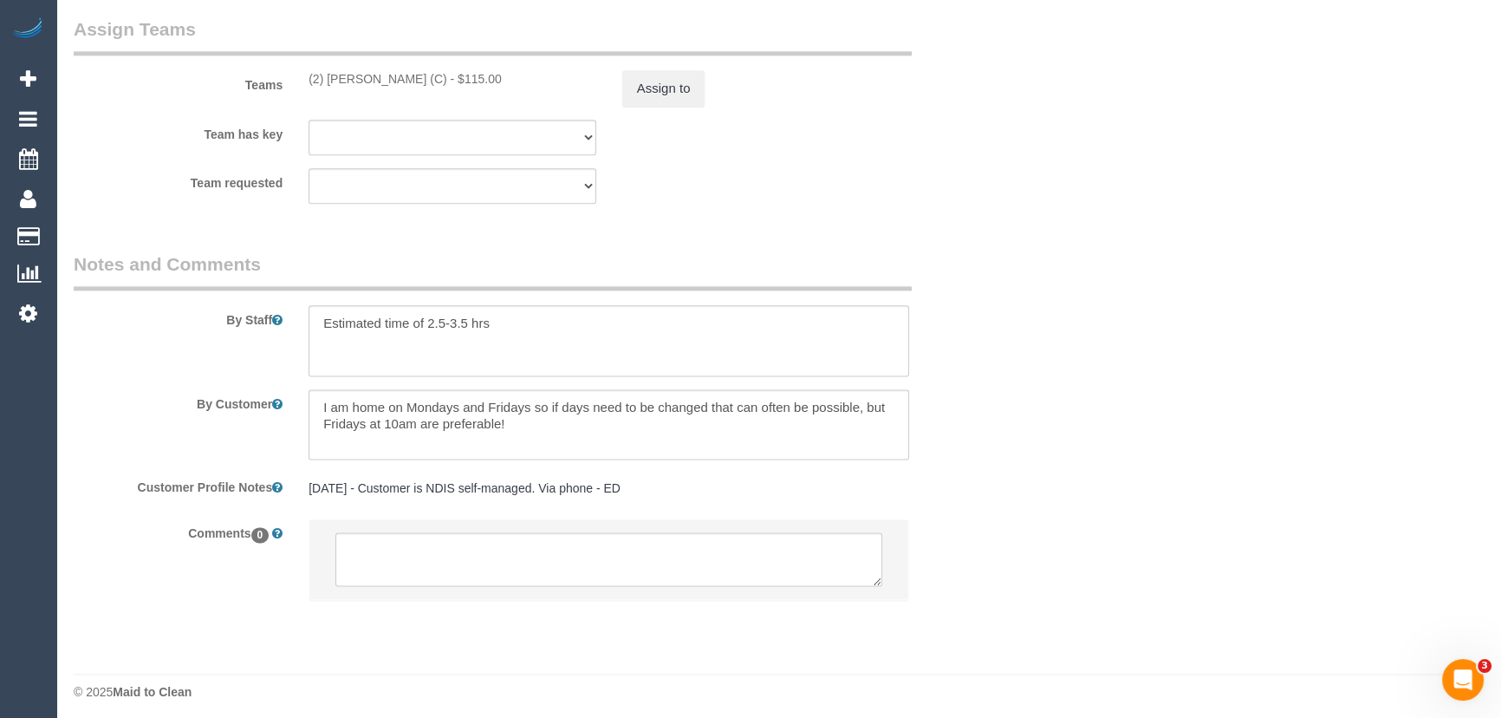
scroll to position [2769, 0]
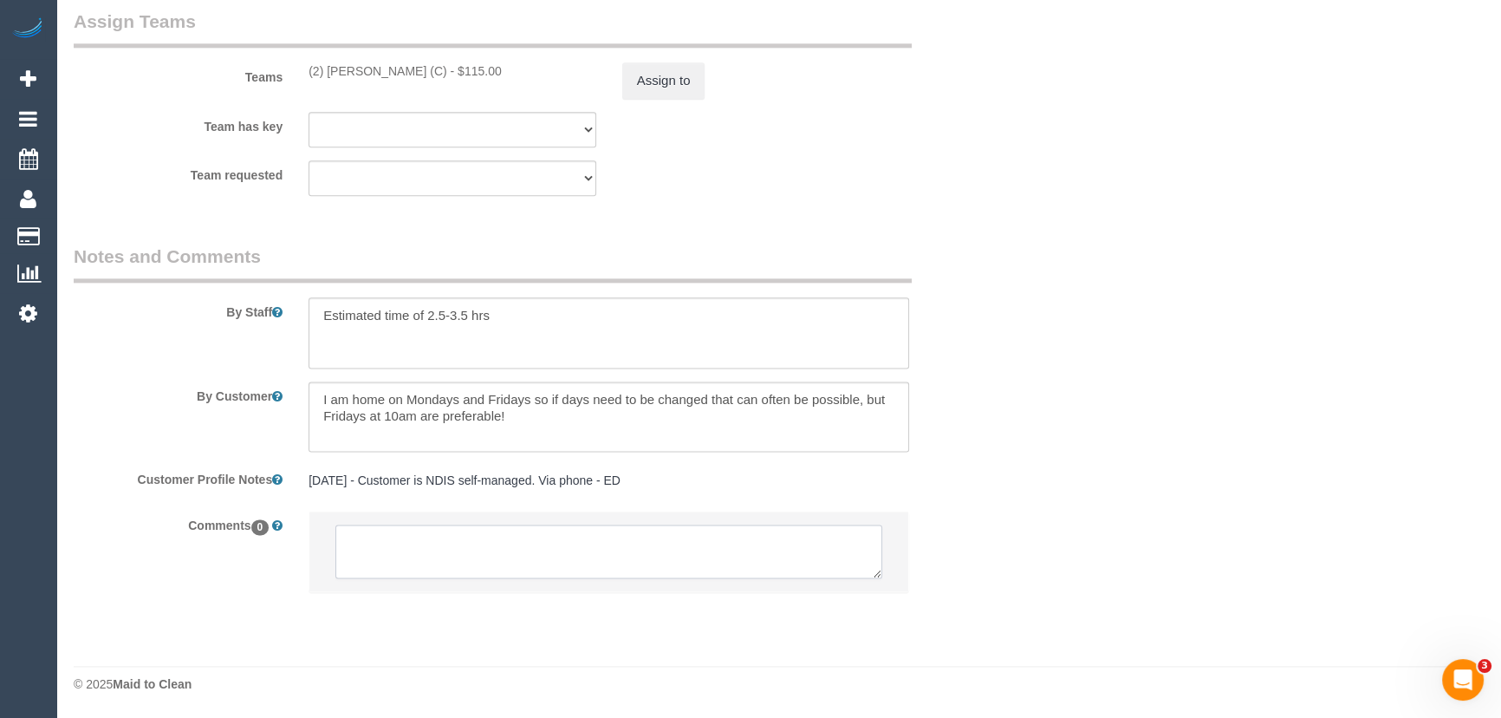
click at [398, 542] on textarea at bounding box center [608, 551] width 547 height 54
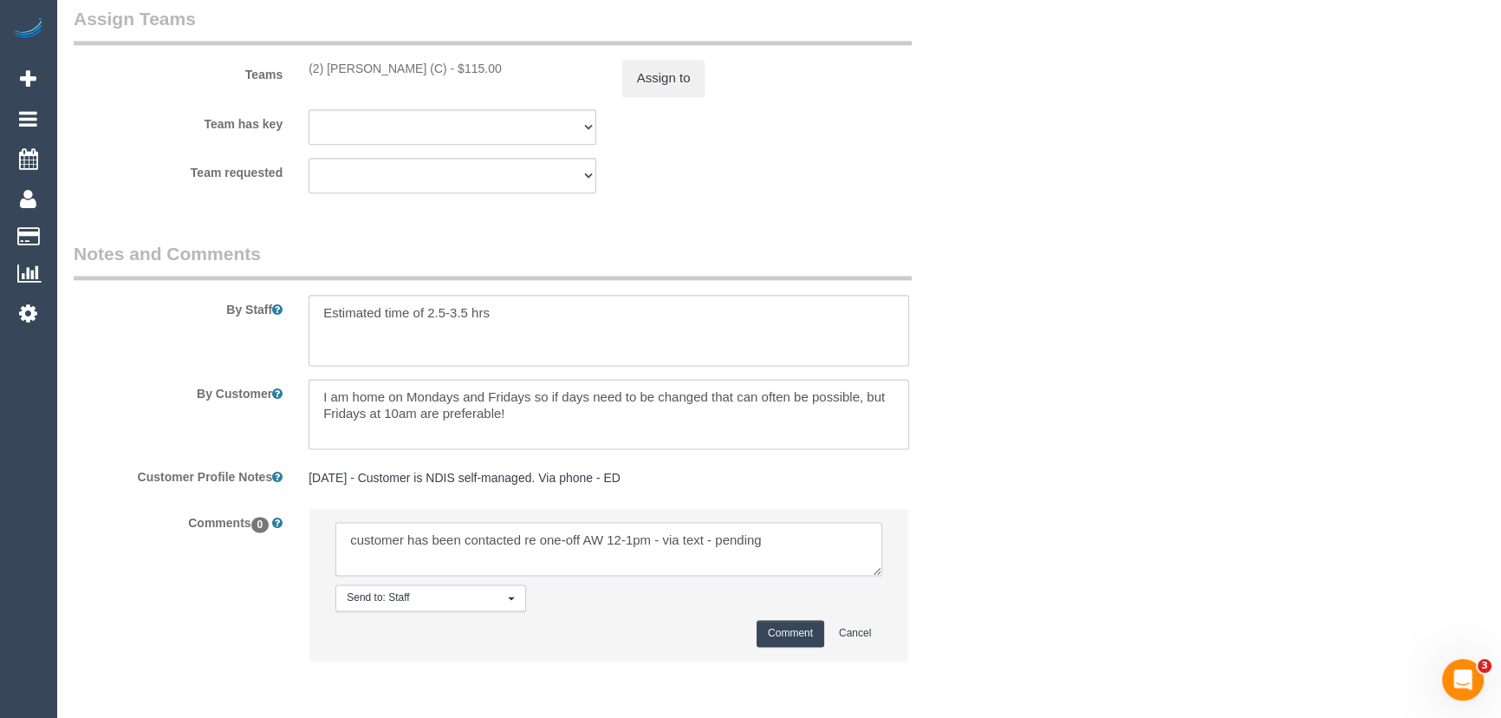
type textarea "customer has been contacted re one-off AW 12-1pm - via text - pending"
click at [794, 640] on button "Comment" at bounding box center [791, 633] width 68 height 27
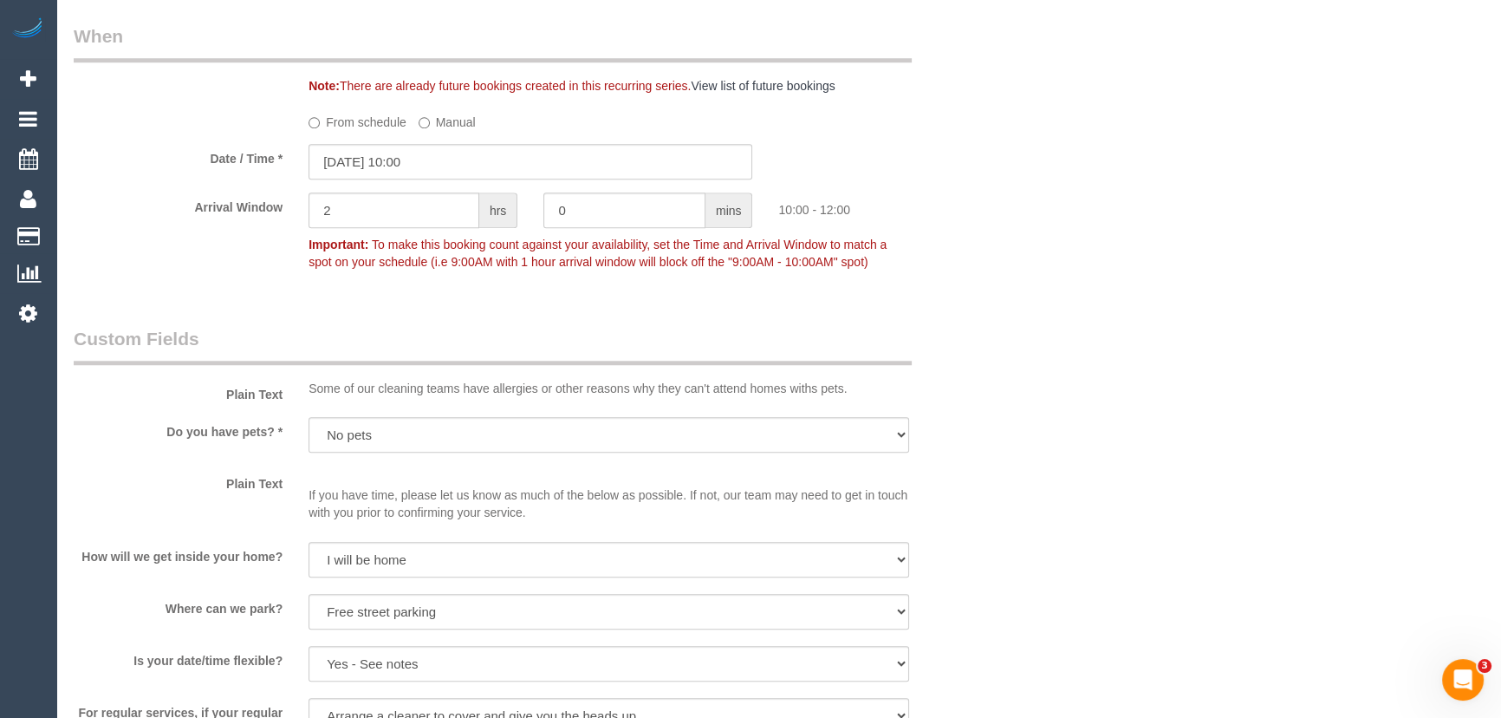
scroll to position [1823, 0]
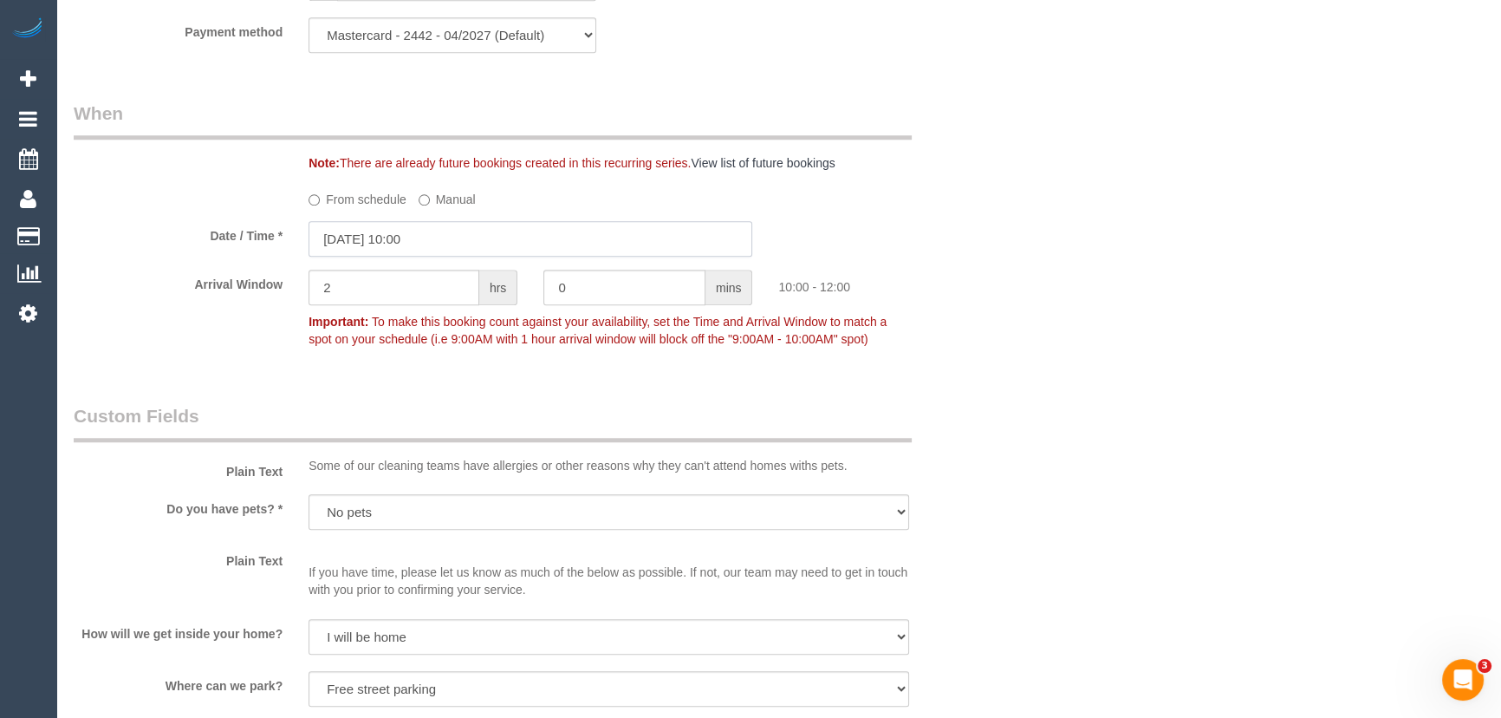
click at [442, 244] on input "12/09/2025 10:00" at bounding box center [530, 239] width 444 height 36
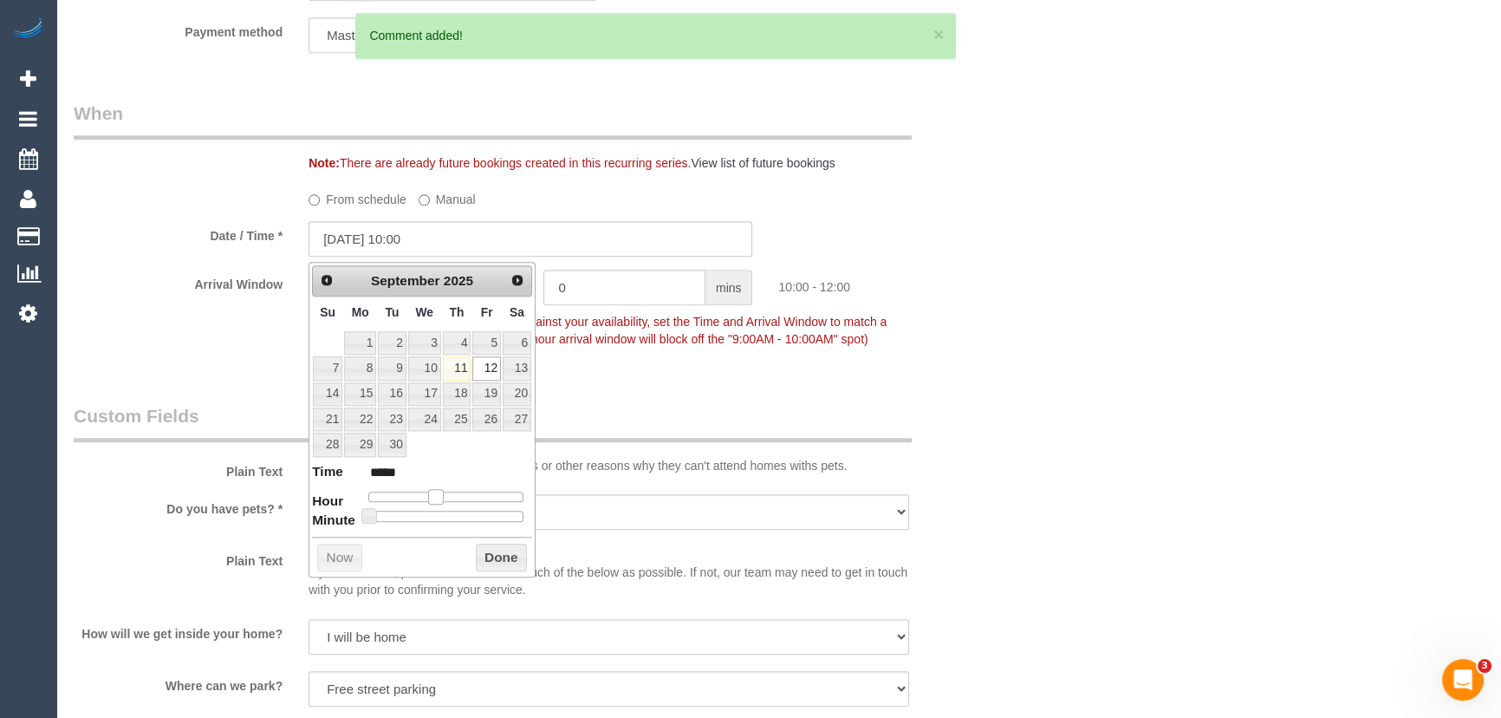
type input "12/09/2025 11:00"
type input "*****"
type input "12/09/2025 12:00"
type input "*****"
drag, startPoint x: 432, startPoint y: 492, endPoint x: 448, endPoint y: 495, distance: 15.8
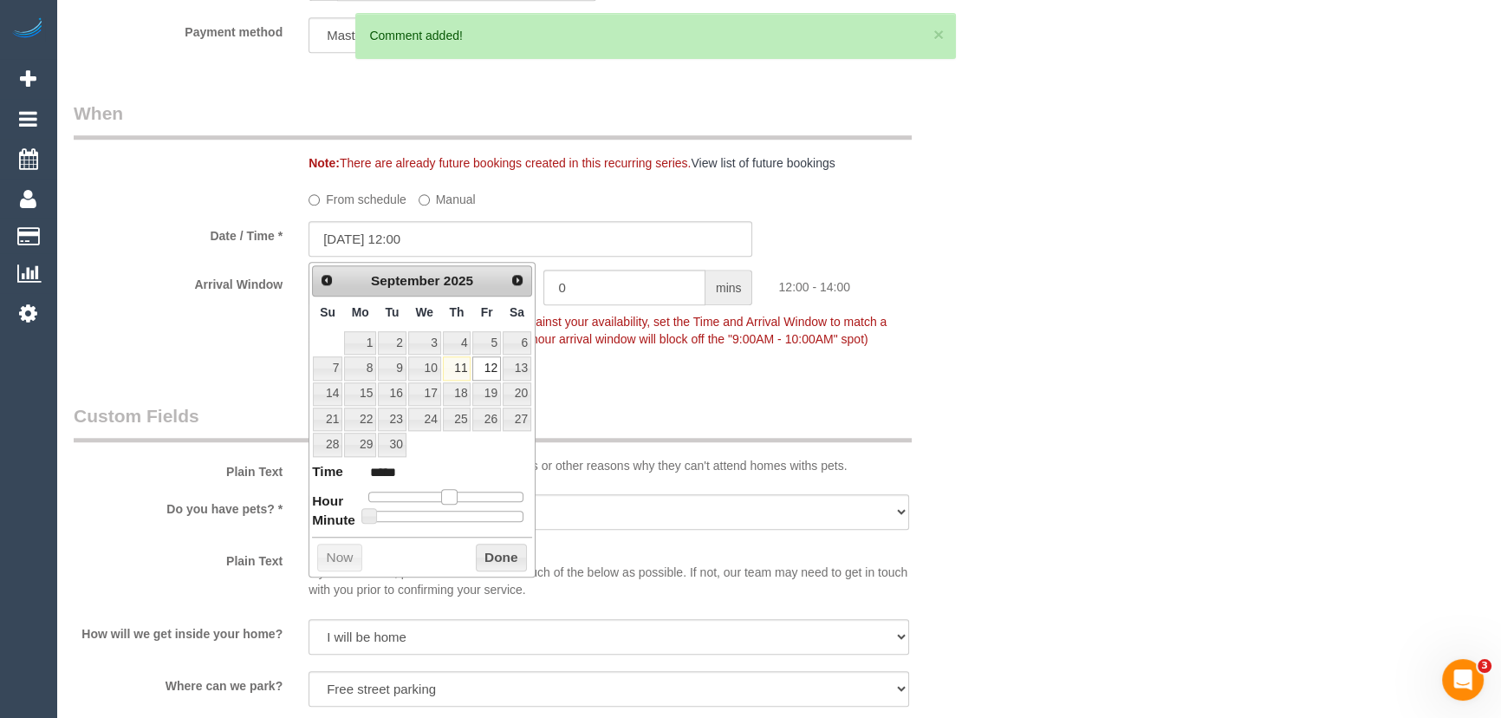
click at [448, 495] on span at bounding box center [449, 497] width 16 height 16
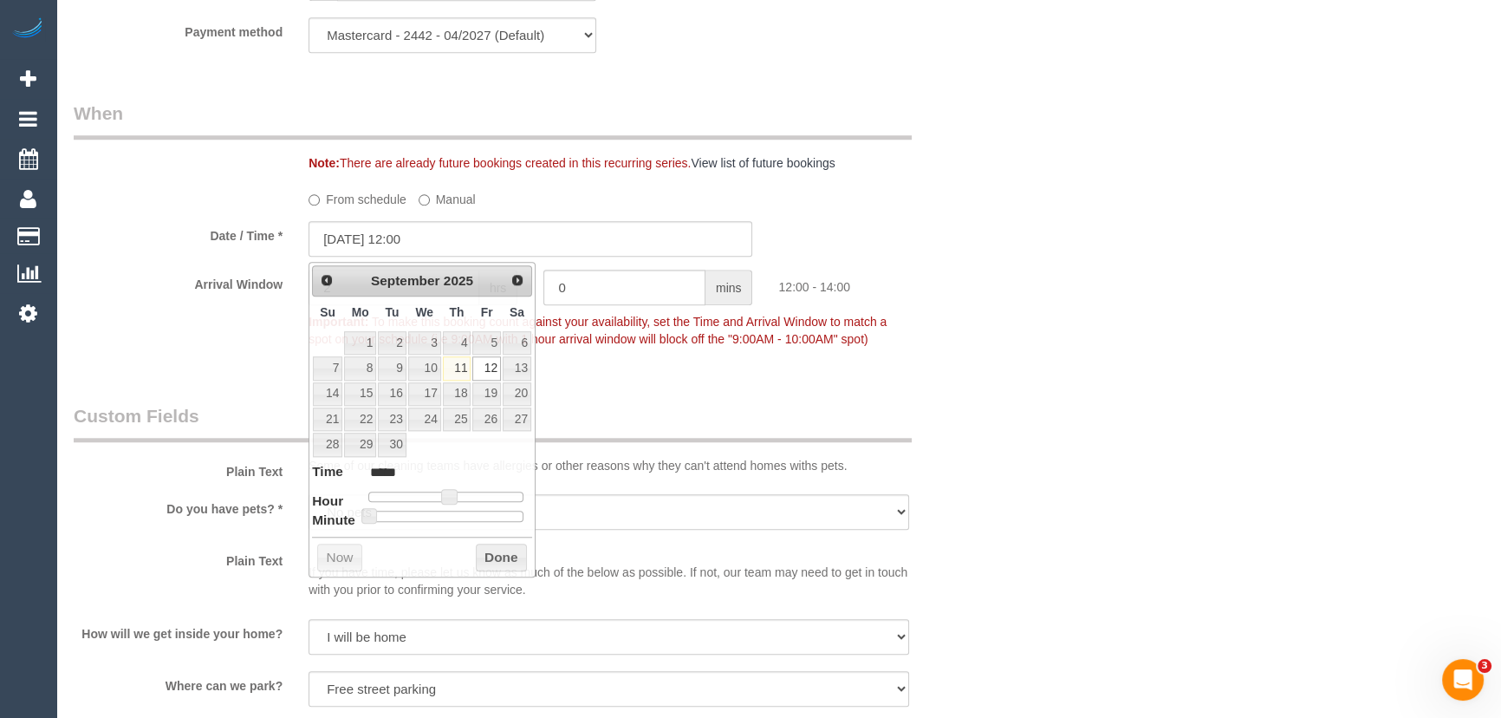
click at [645, 364] on fieldset "When Note: There are already future bookings created in this recurring series. …" at bounding box center [531, 235] width 914 height 268
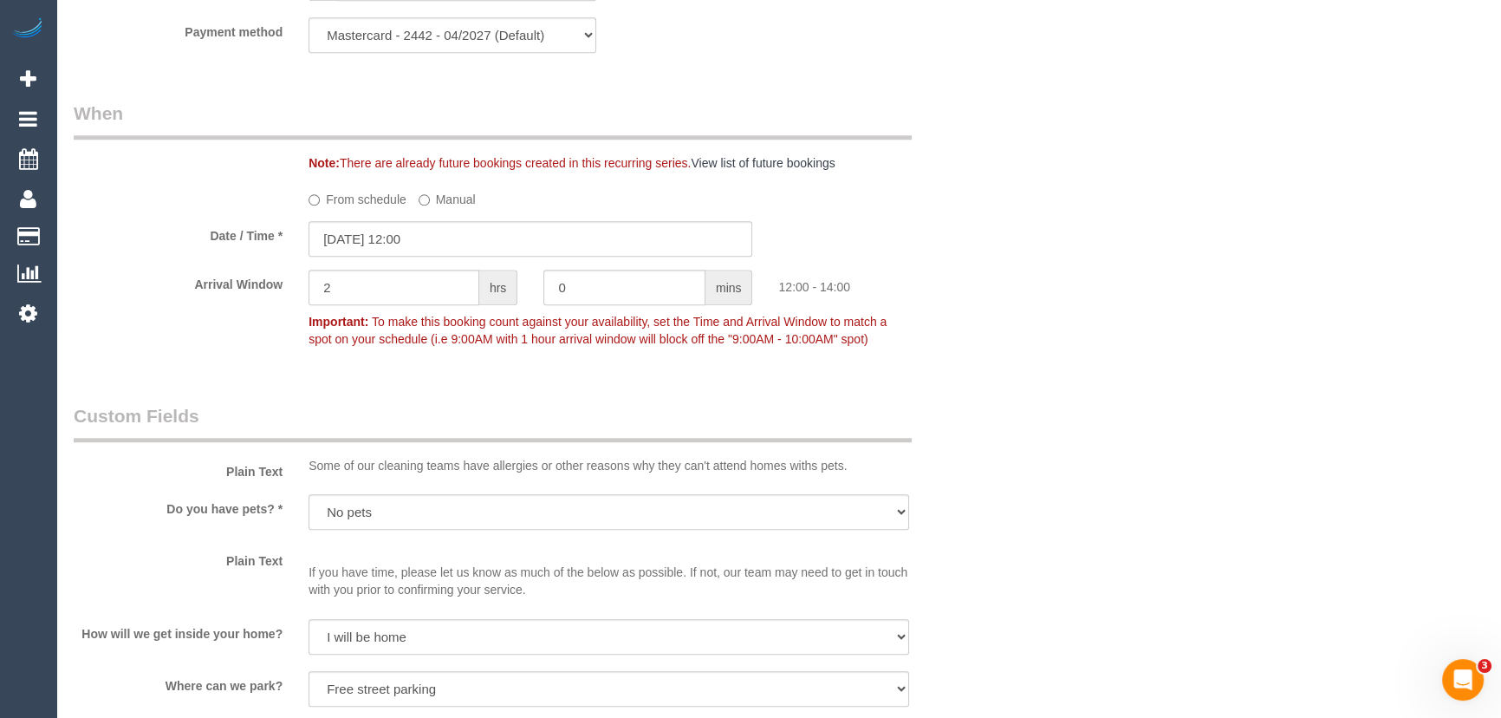
click at [394, 266] on sui-booking-spot "From schedule Manual Date / Time * 12/09/2025 12:00 Arrival Window 2 hrs 0 mins…" at bounding box center [531, 270] width 914 height 171
click at [389, 292] on input "2" at bounding box center [393, 287] width 171 height 36
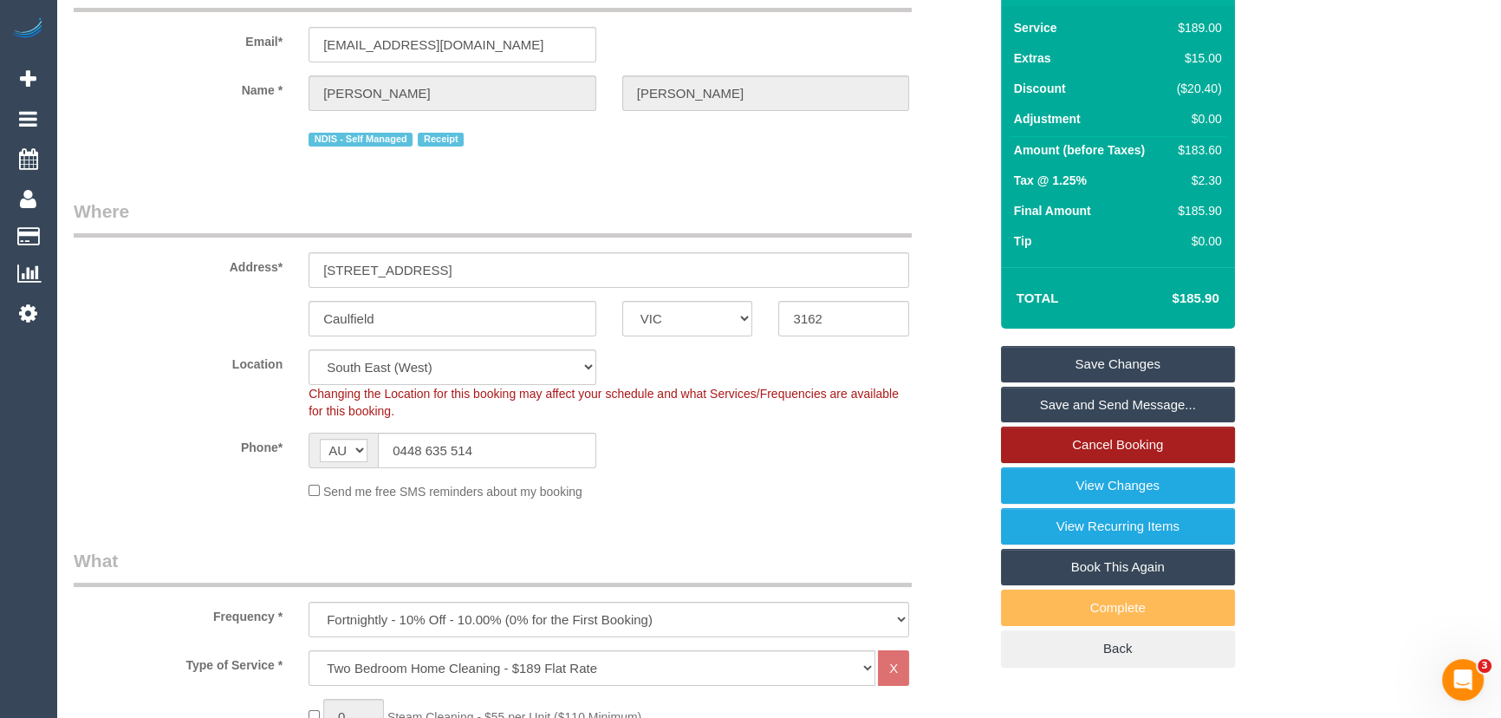
scroll to position [0, 0]
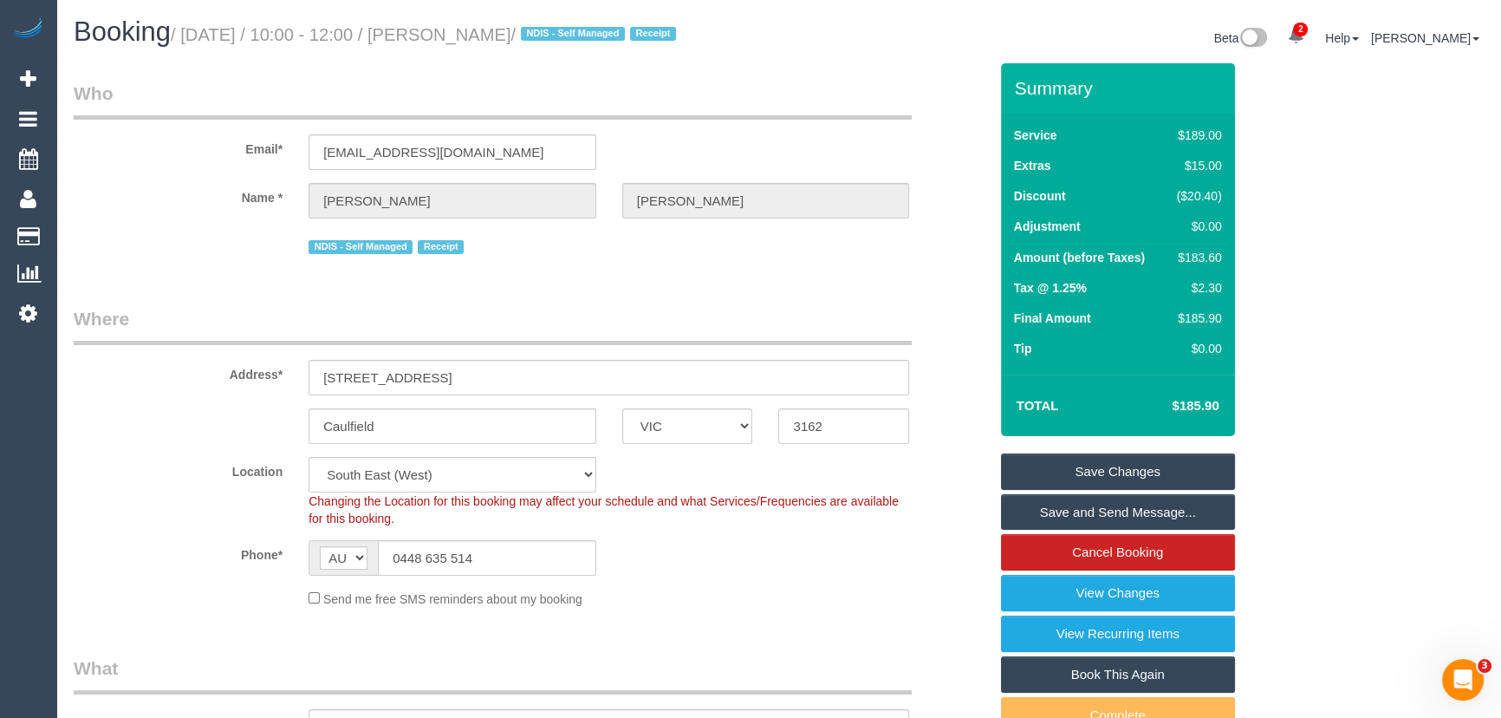
type input "1"
click at [1131, 463] on link "Save Changes" at bounding box center [1118, 471] width 234 height 36
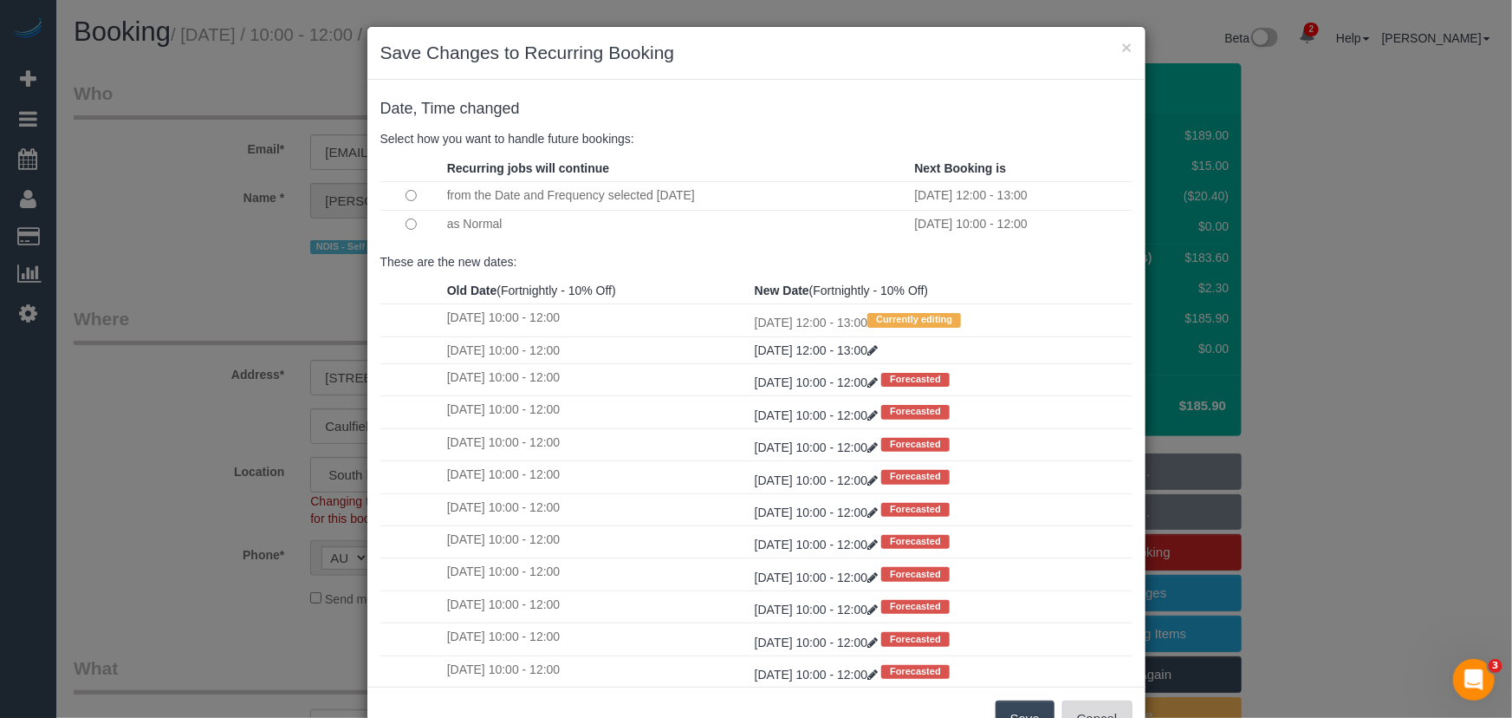
click at [1085, 715] on button "Cancel" at bounding box center [1097, 718] width 70 height 36
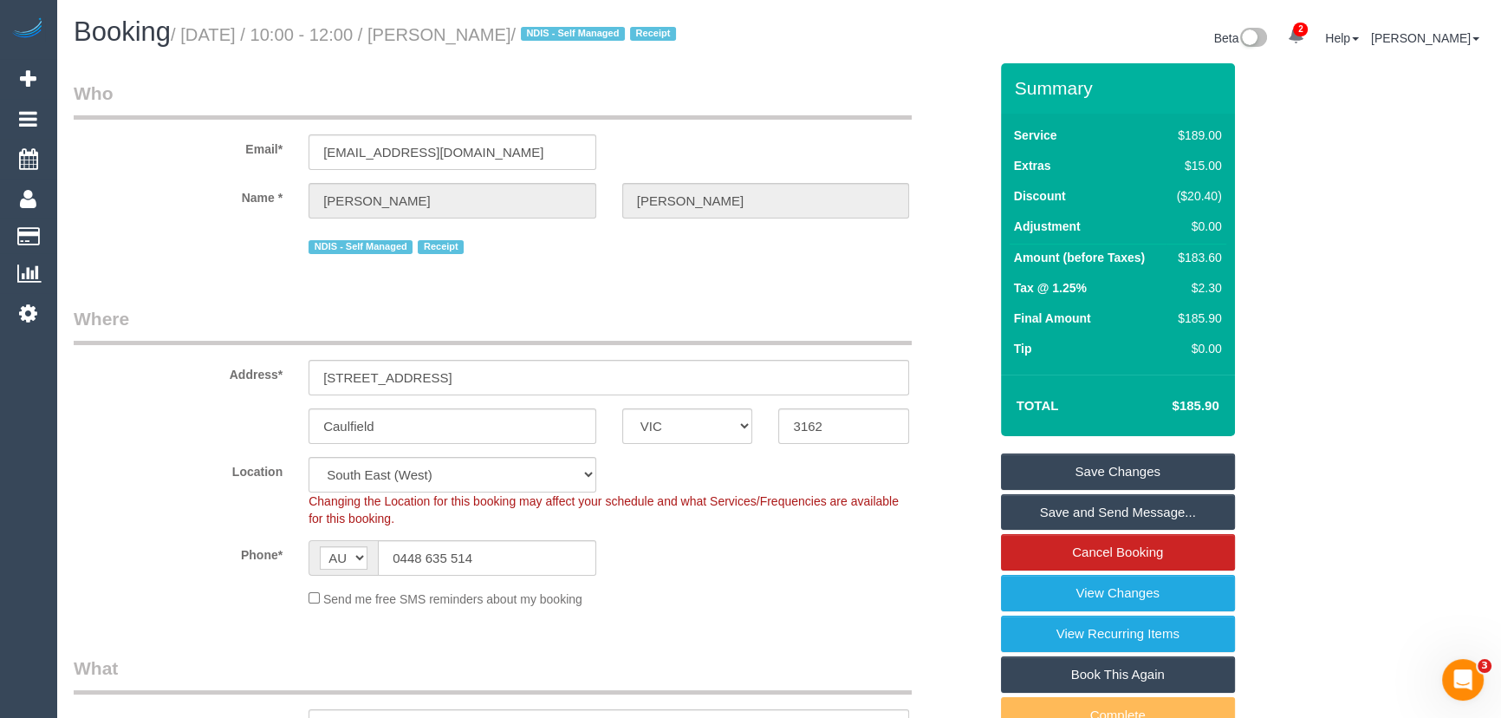
click at [1135, 463] on link "Save Changes" at bounding box center [1118, 471] width 234 height 36
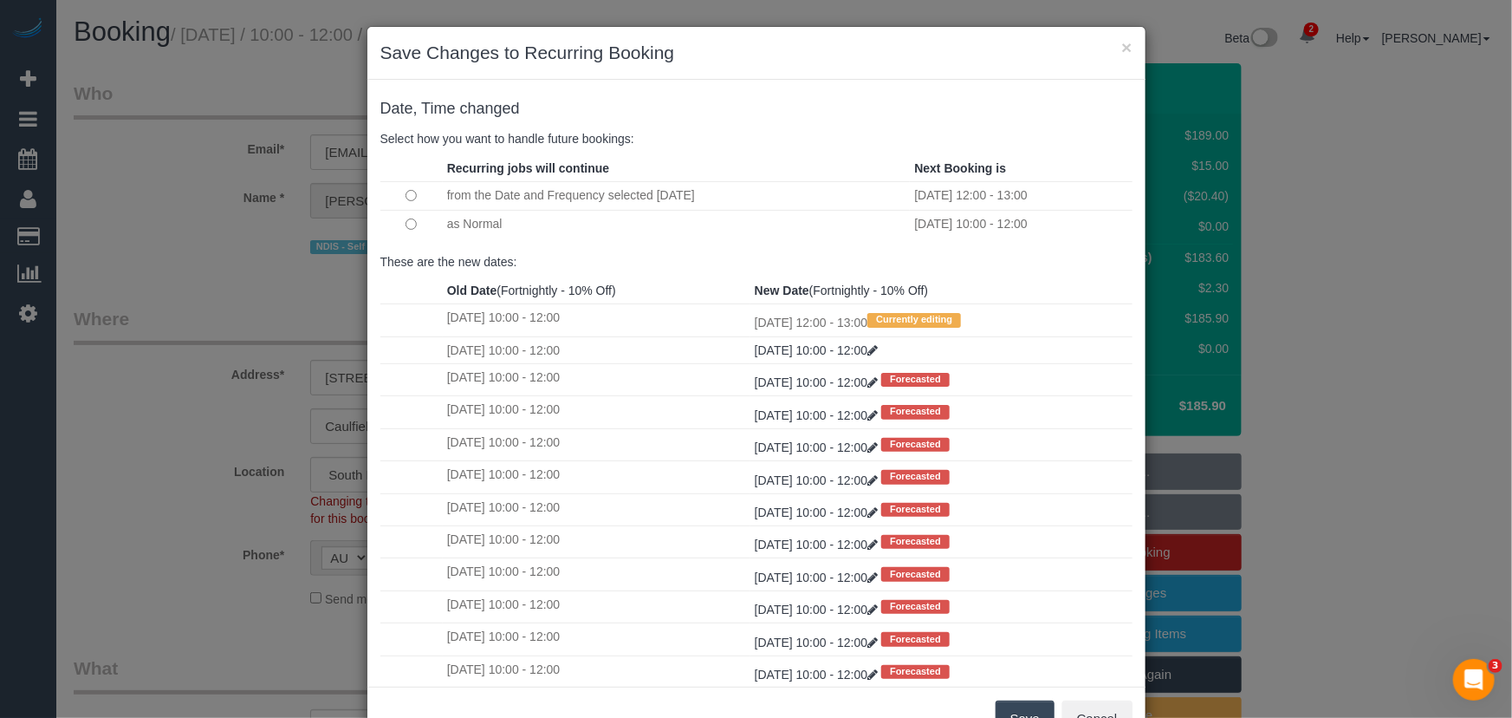
click at [1023, 711] on button "Save" at bounding box center [1025, 718] width 59 height 36
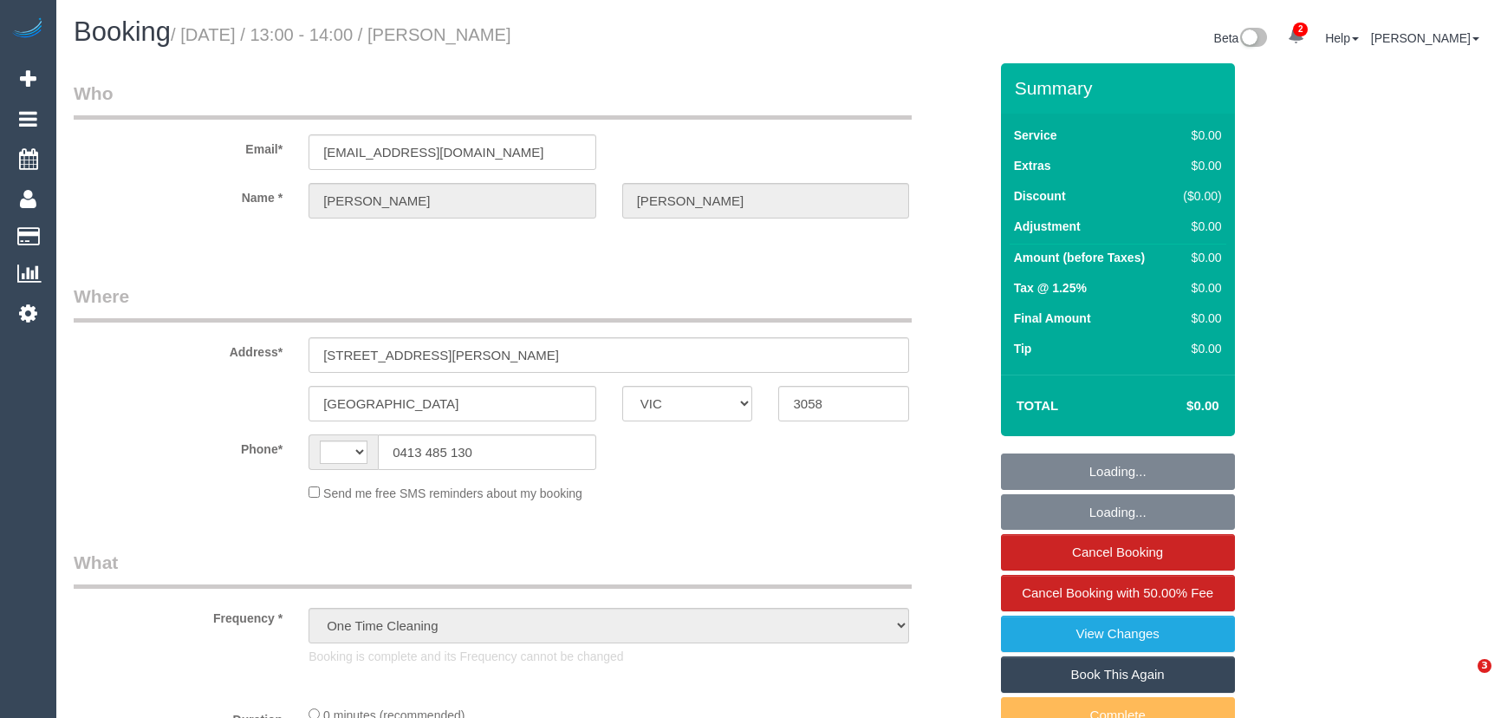
select select "VIC"
select select "string:AU"
select select "string:stripe-pm_1Ry1ER2GScqysDRVt0ZAC5Tt"
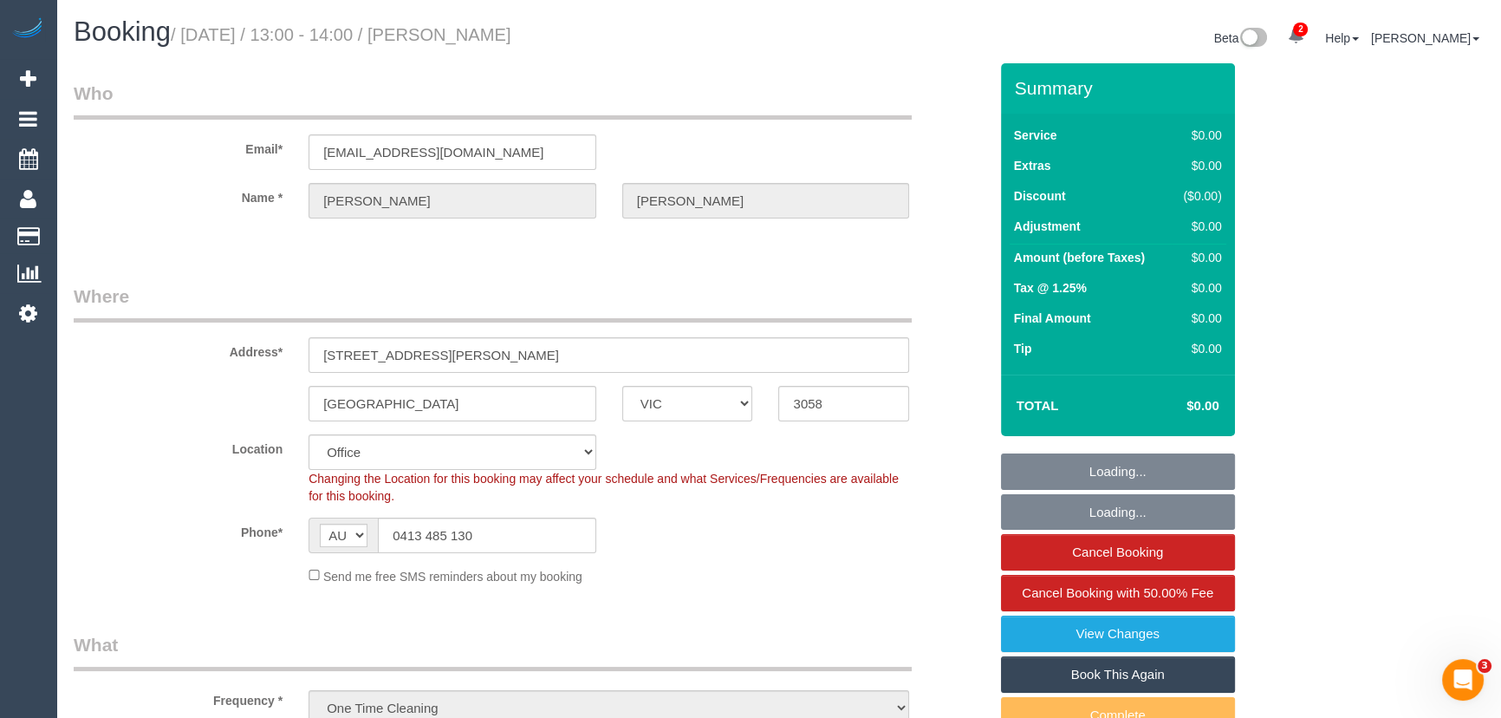
select select "number:28"
select select "number:17"
select select "number:18"
select select "number:24"
select select "object:1964"
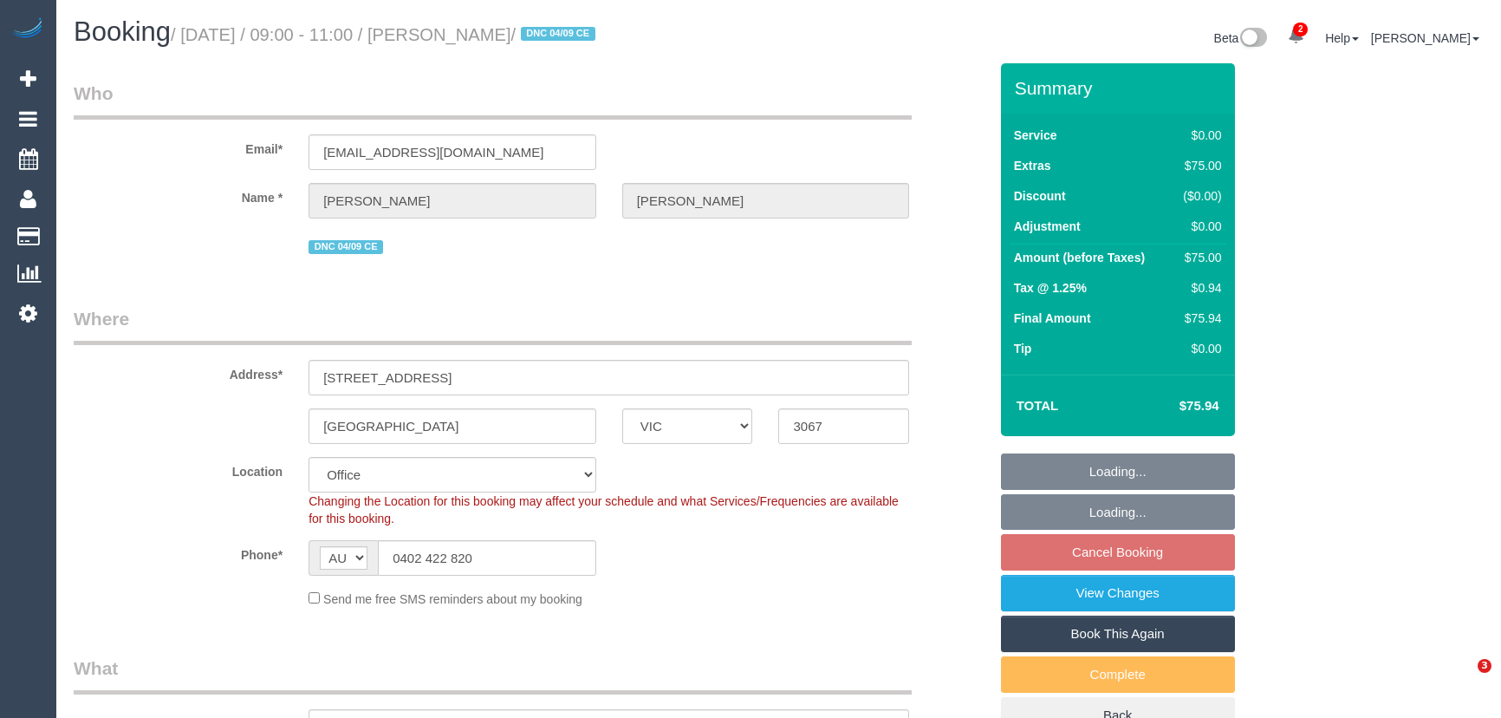
select select "VIC"
select select "number:28"
select select "number:17"
select select "number:18"
select select "number:25"
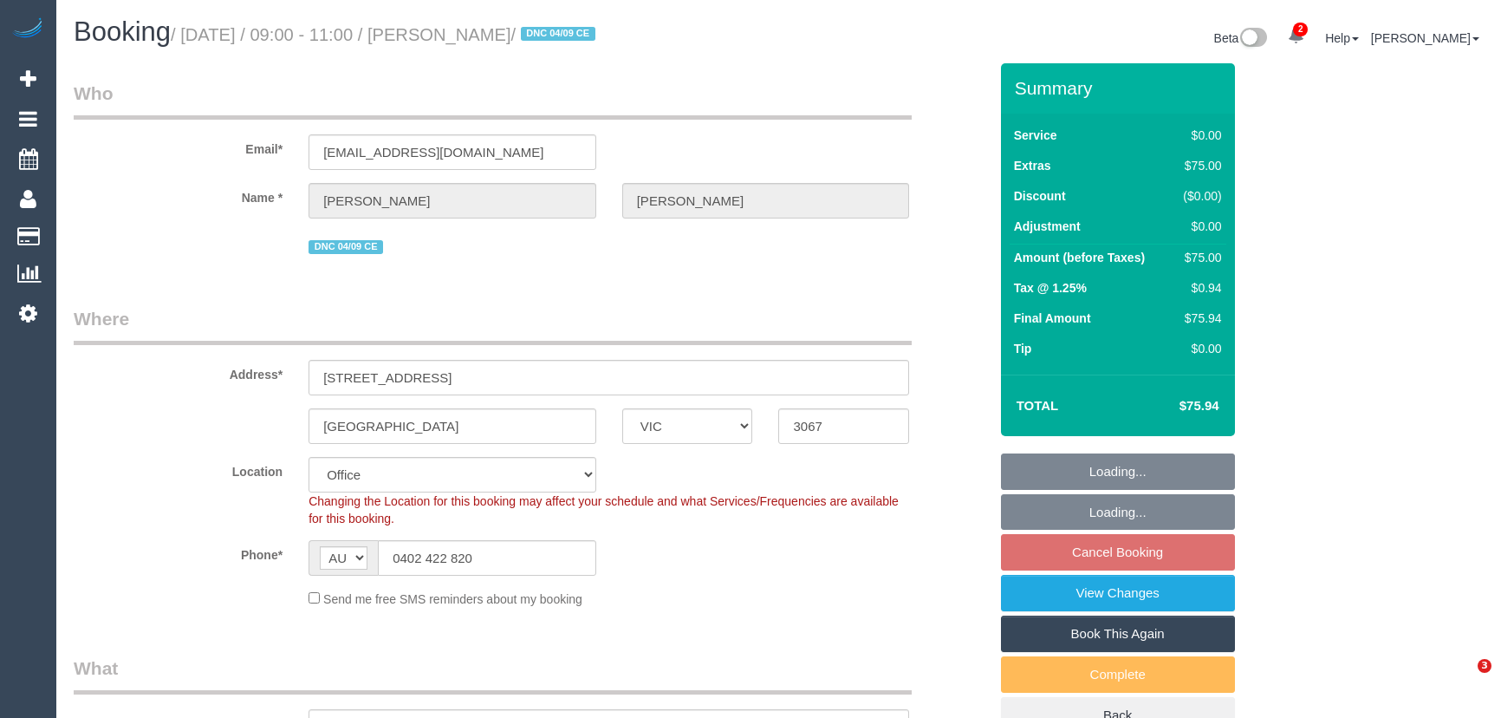
select select "number:12"
select select "object:2116"
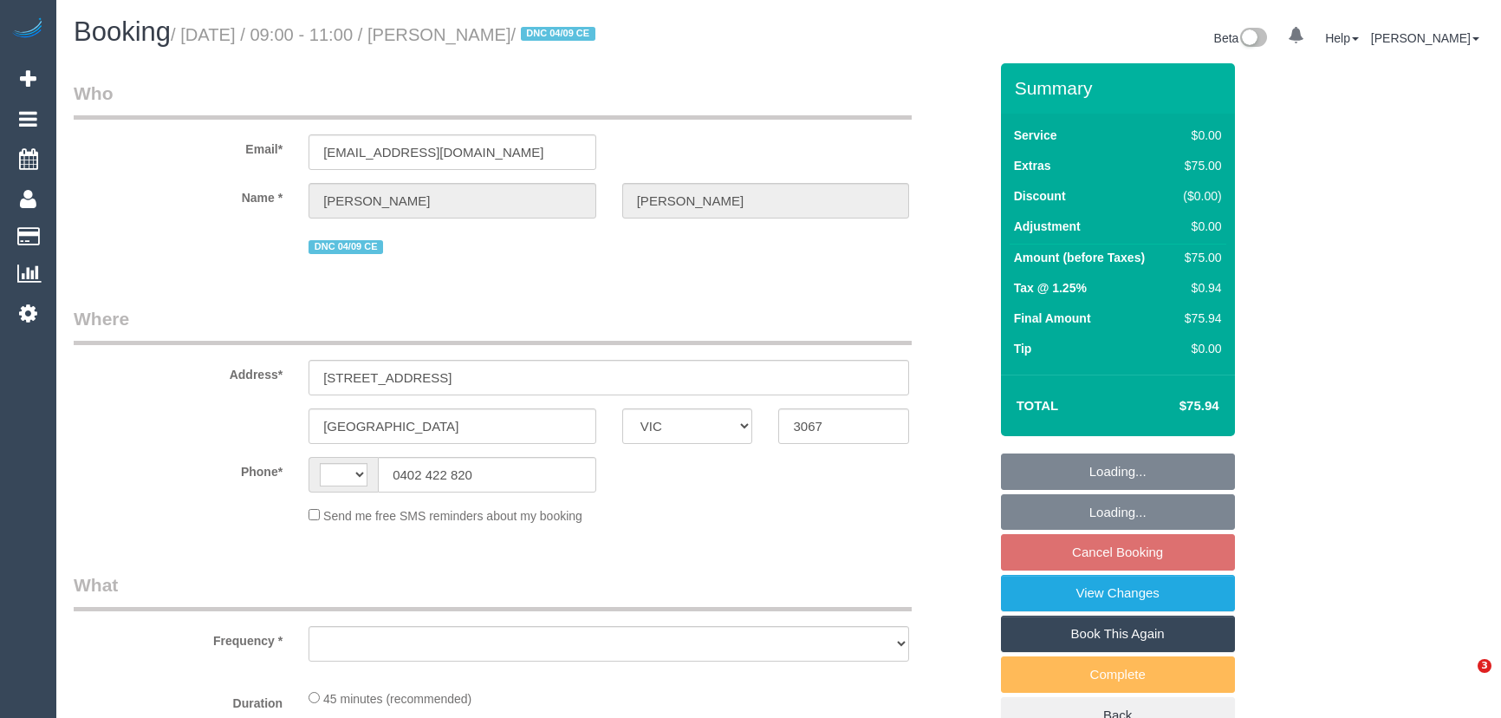
select select "VIC"
select select "string:stripe-pm_1S2gpF2GScqysDRVhMzYVQ14"
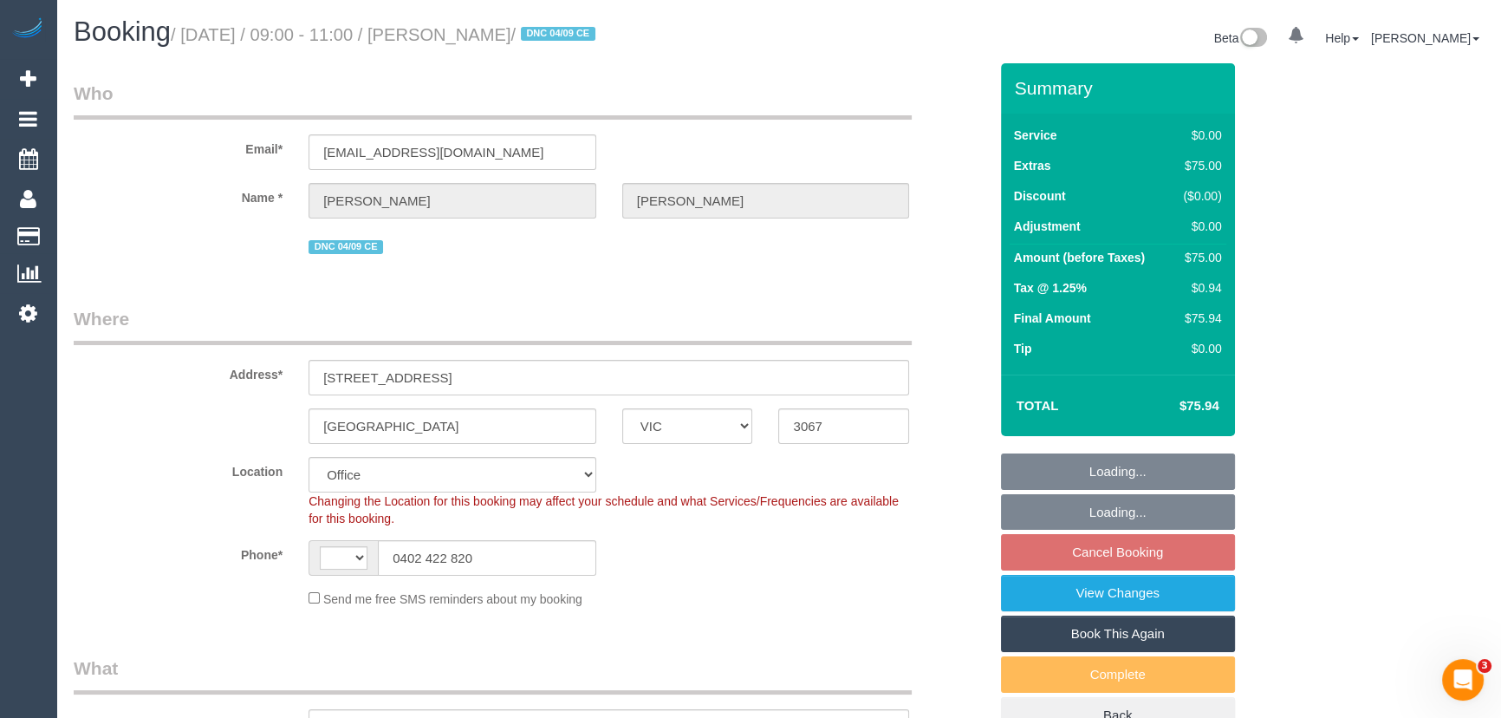
select select "string:AU"
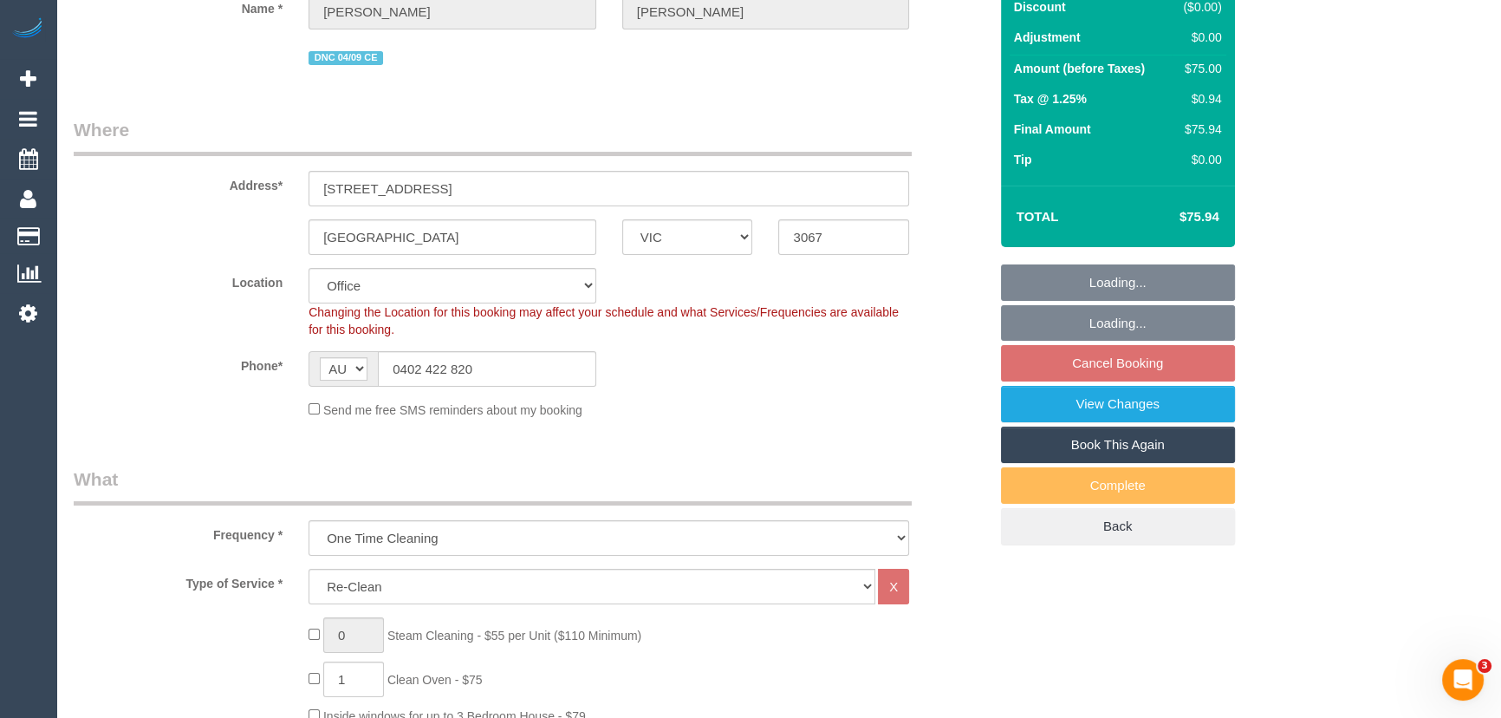
select select "object:655"
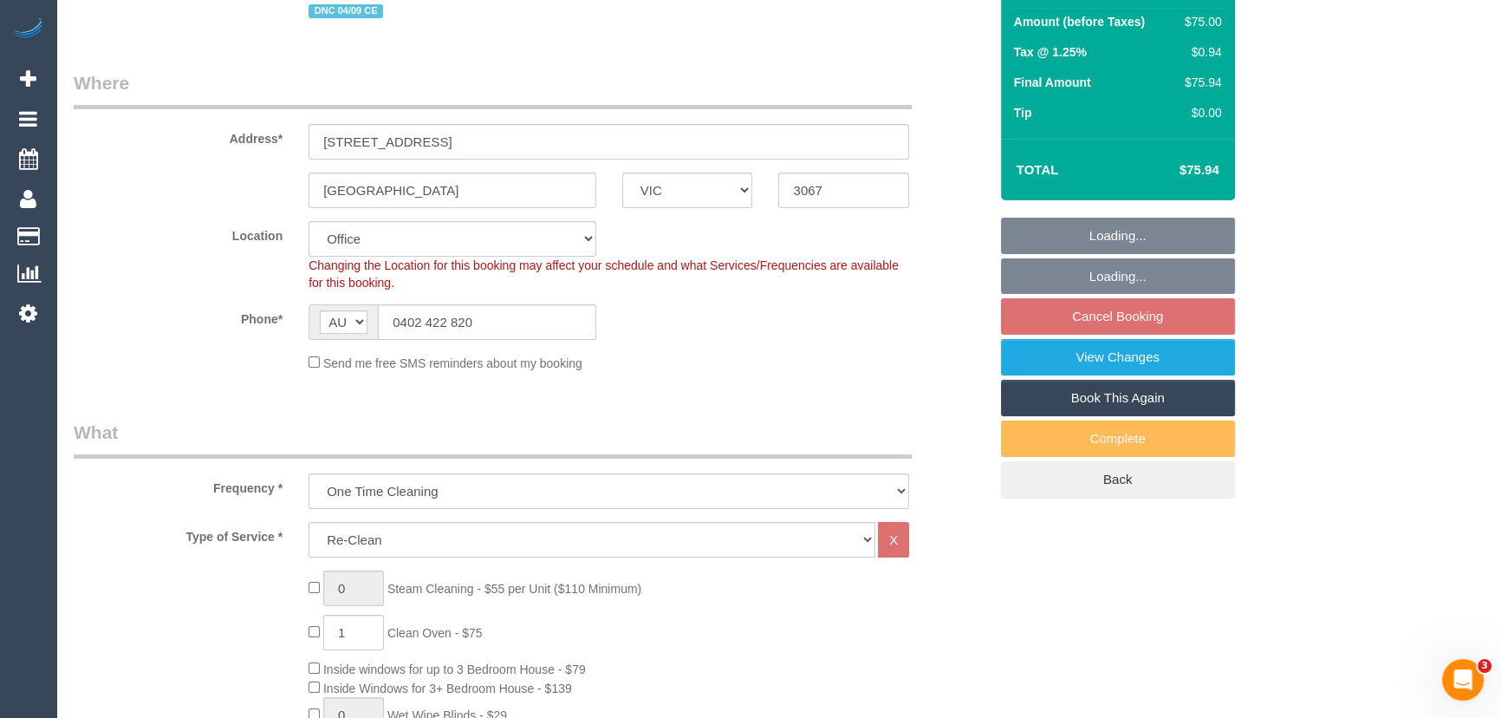
select select "number:28"
select select "number:17"
select select "number:18"
select select "number:25"
select select "number:12"
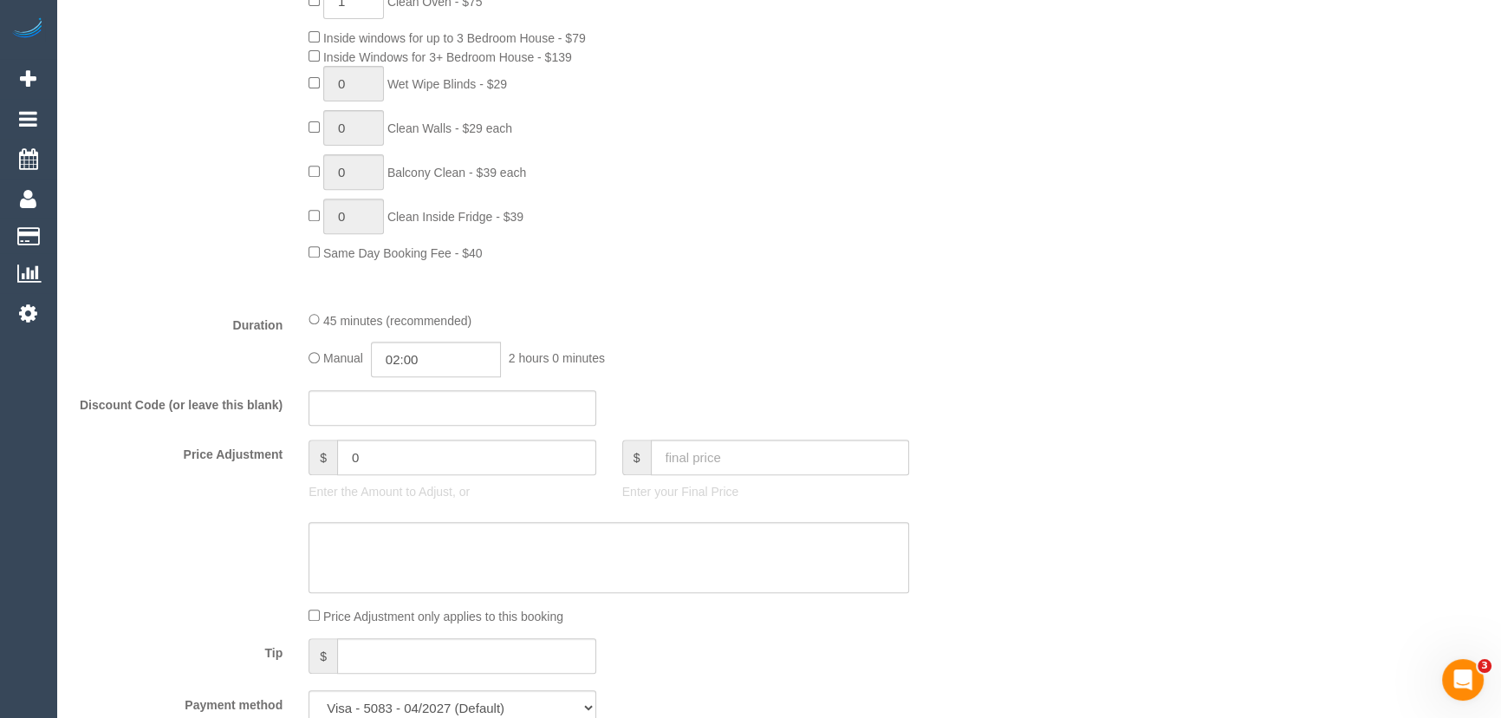
scroll to position [1418, 0]
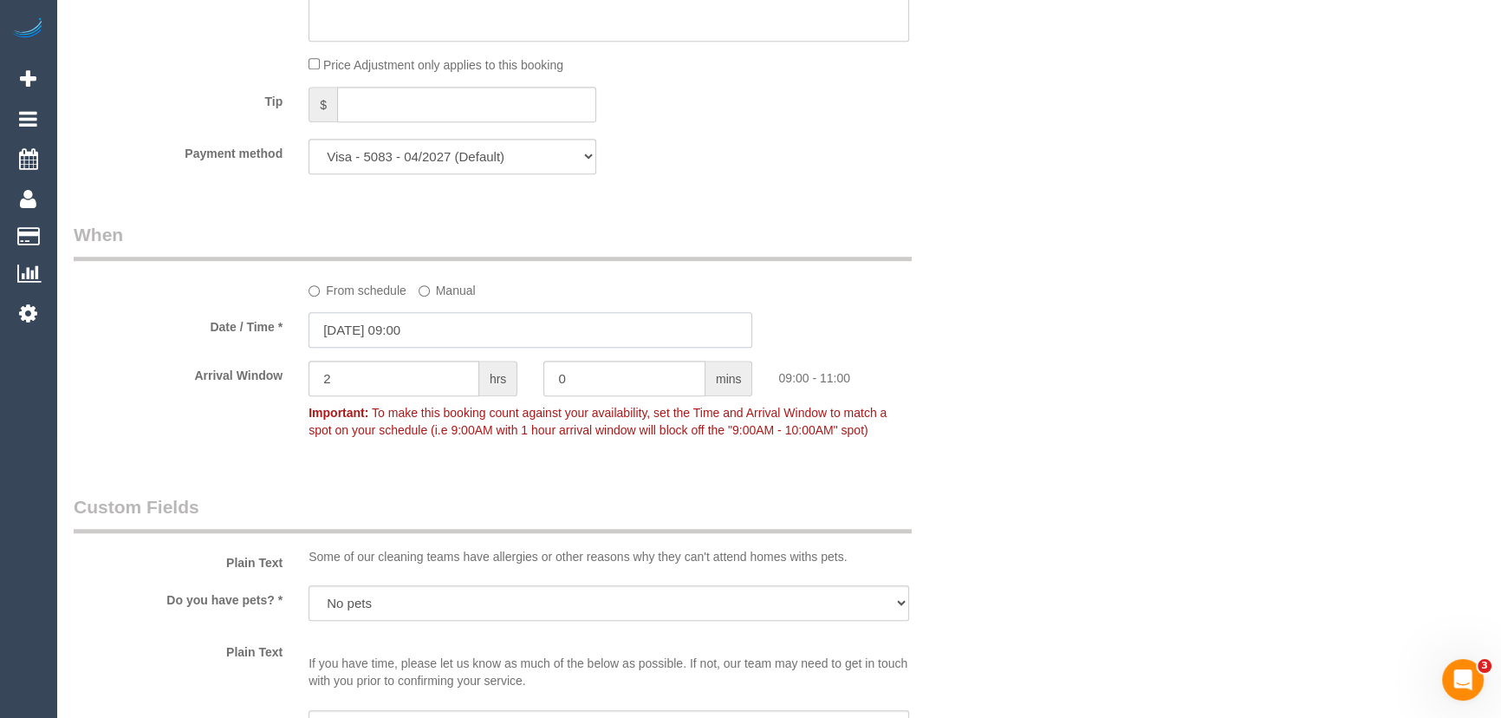
click at [444, 329] on input "[DATE] 09:00" at bounding box center [530, 330] width 444 height 36
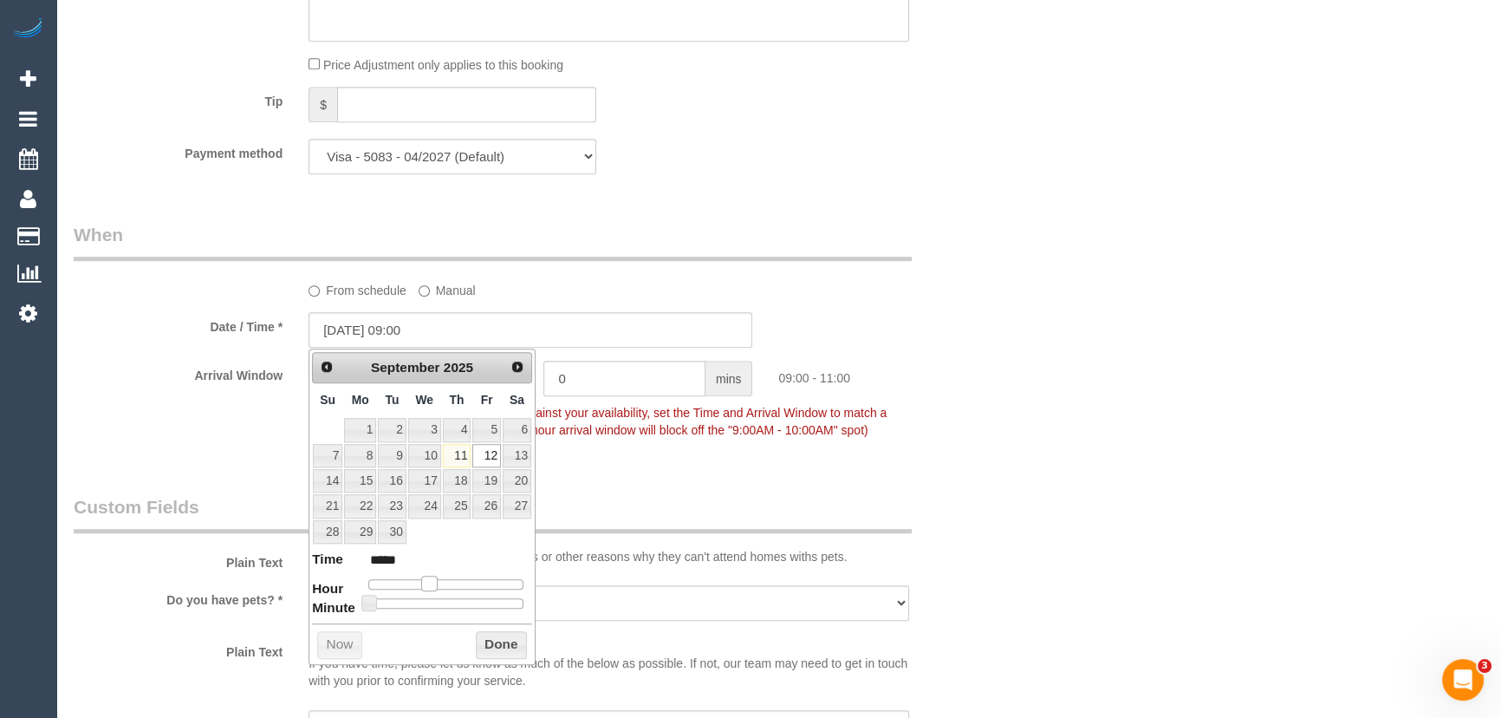
type input "[DATE] 10:00"
type input "*****"
type input "12/09/2025 11:00"
type input "*****"
type input "[DATE] 12:00"
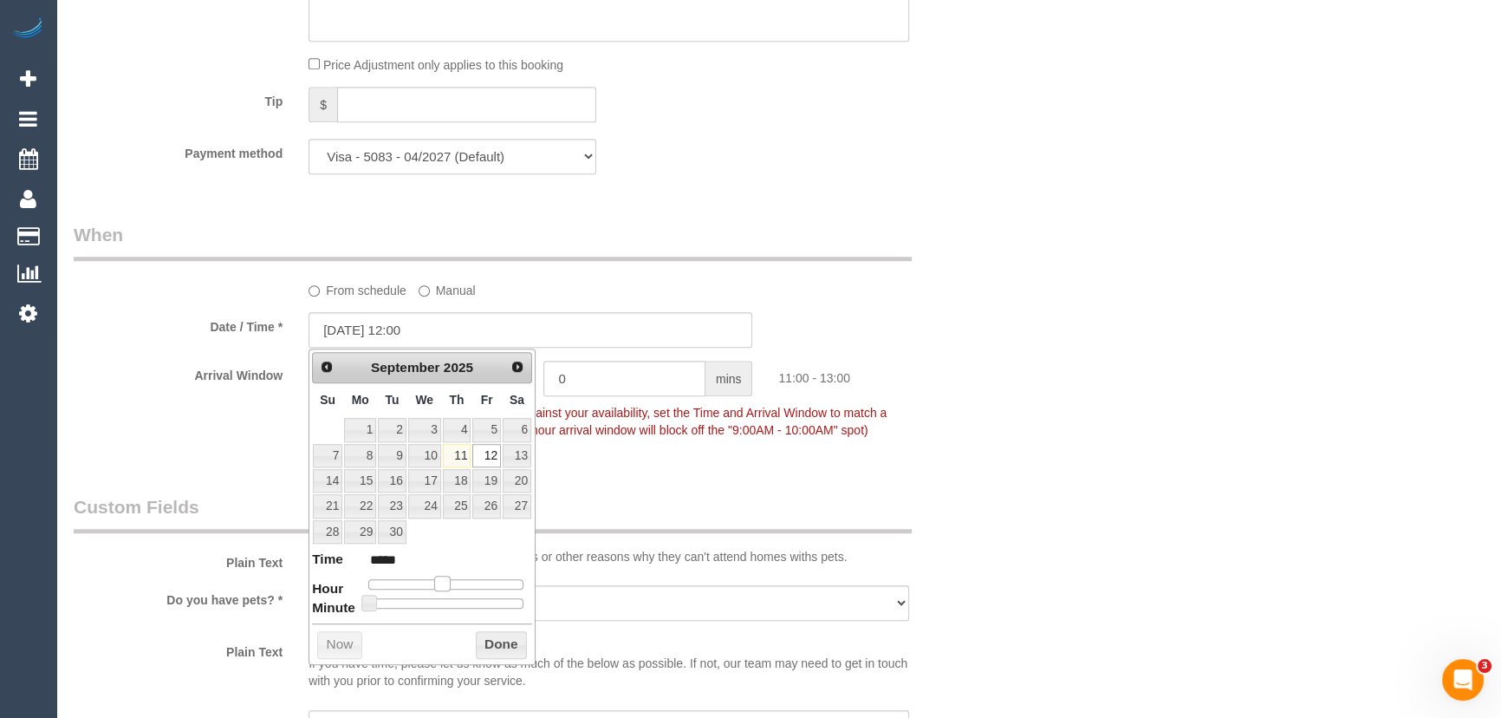
type input "*****"
drag, startPoint x: 426, startPoint y: 576, endPoint x: 450, endPoint y: 580, distance: 23.7
click at [450, 580] on span at bounding box center [449, 583] width 16 height 16
type input "12/09/2025 13:00"
type input "*****"
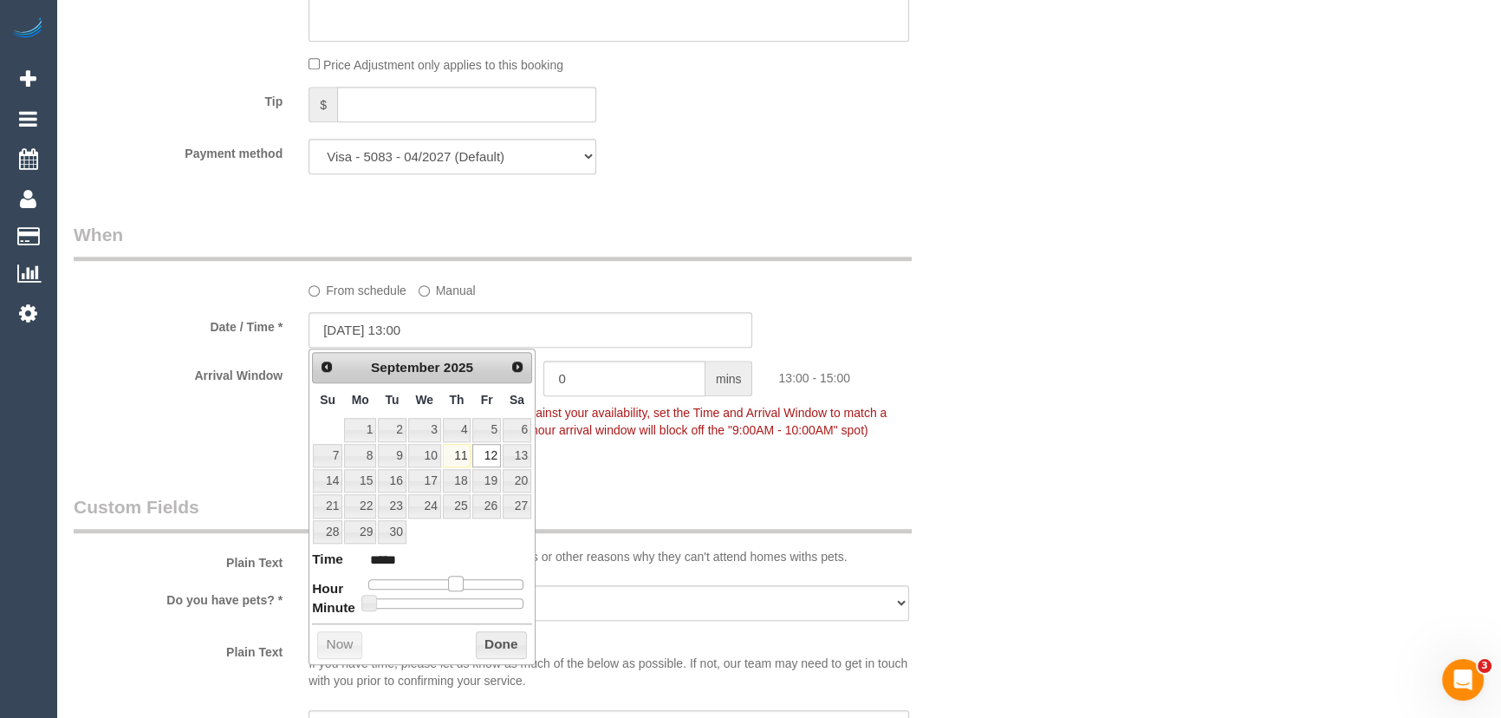
click at [456, 581] on span at bounding box center [456, 583] width 16 height 16
click at [658, 478] on div "Who Email* jacobwalker49@outlook.com Name * Jacob Walker DNC 04/09 CE Where Add…" at bounding box center [531, 494] width 940 height 3697
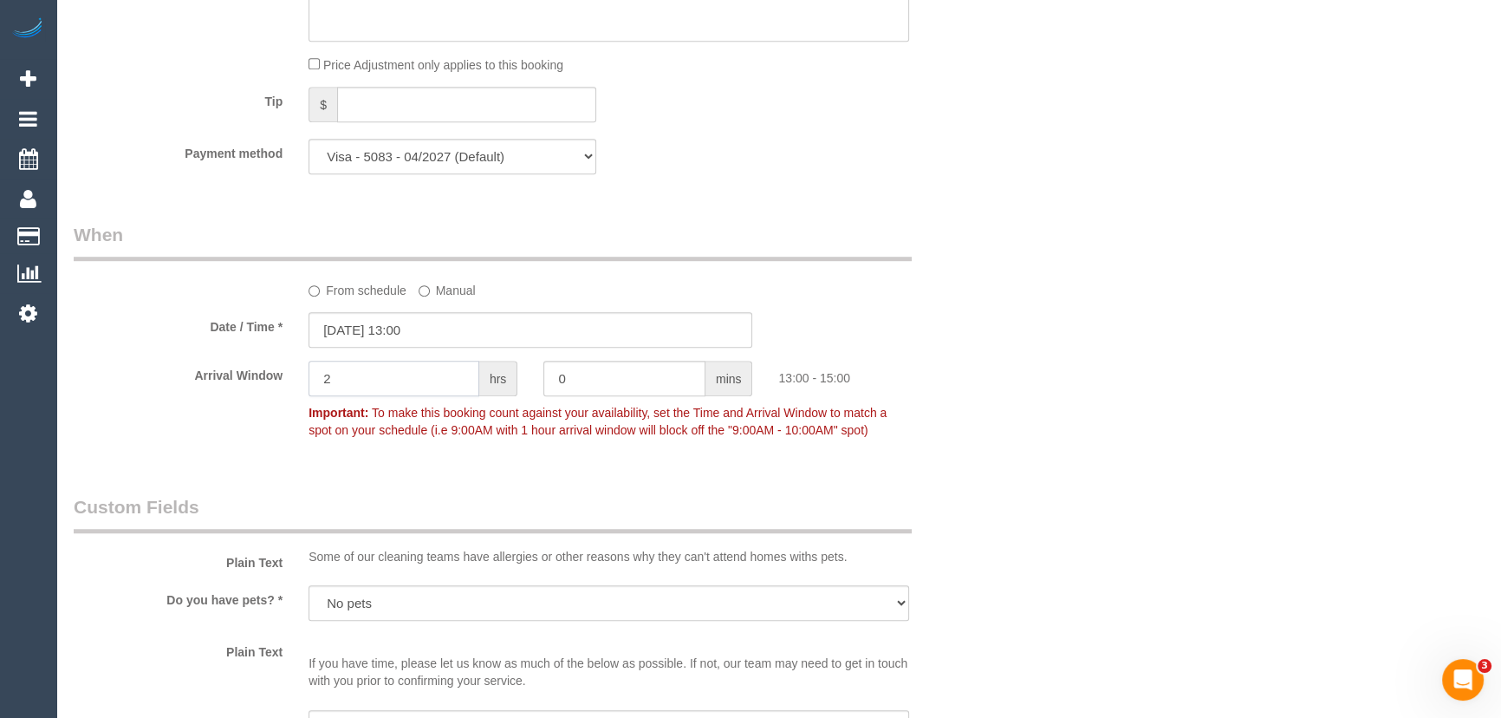
click at [368, 377] on input "2" at bounding box center [393, 378] width 171 height 36
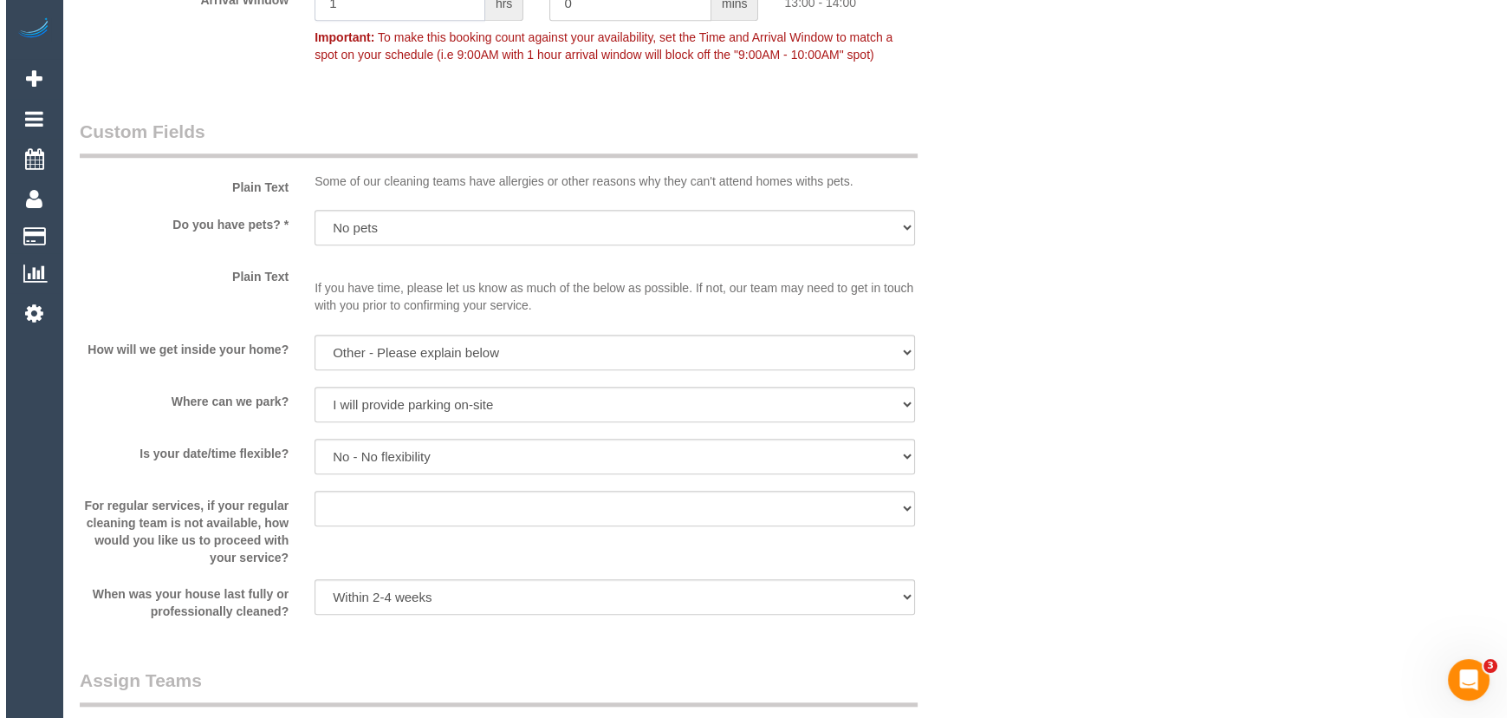
scroll to position [1969, 0]
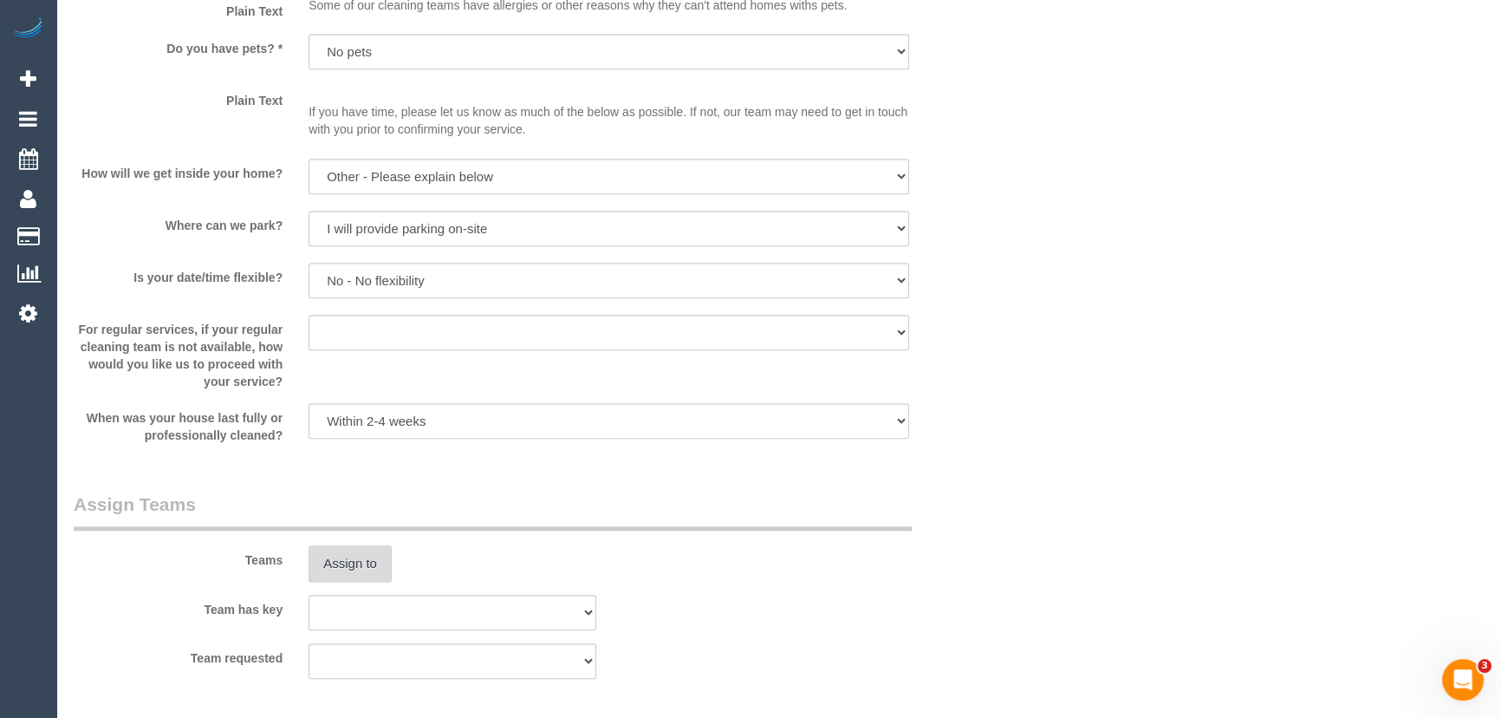
type input "1"
click at [354, 568] on button "Assign to" at bounding box center [349, 563] width 83 height 36
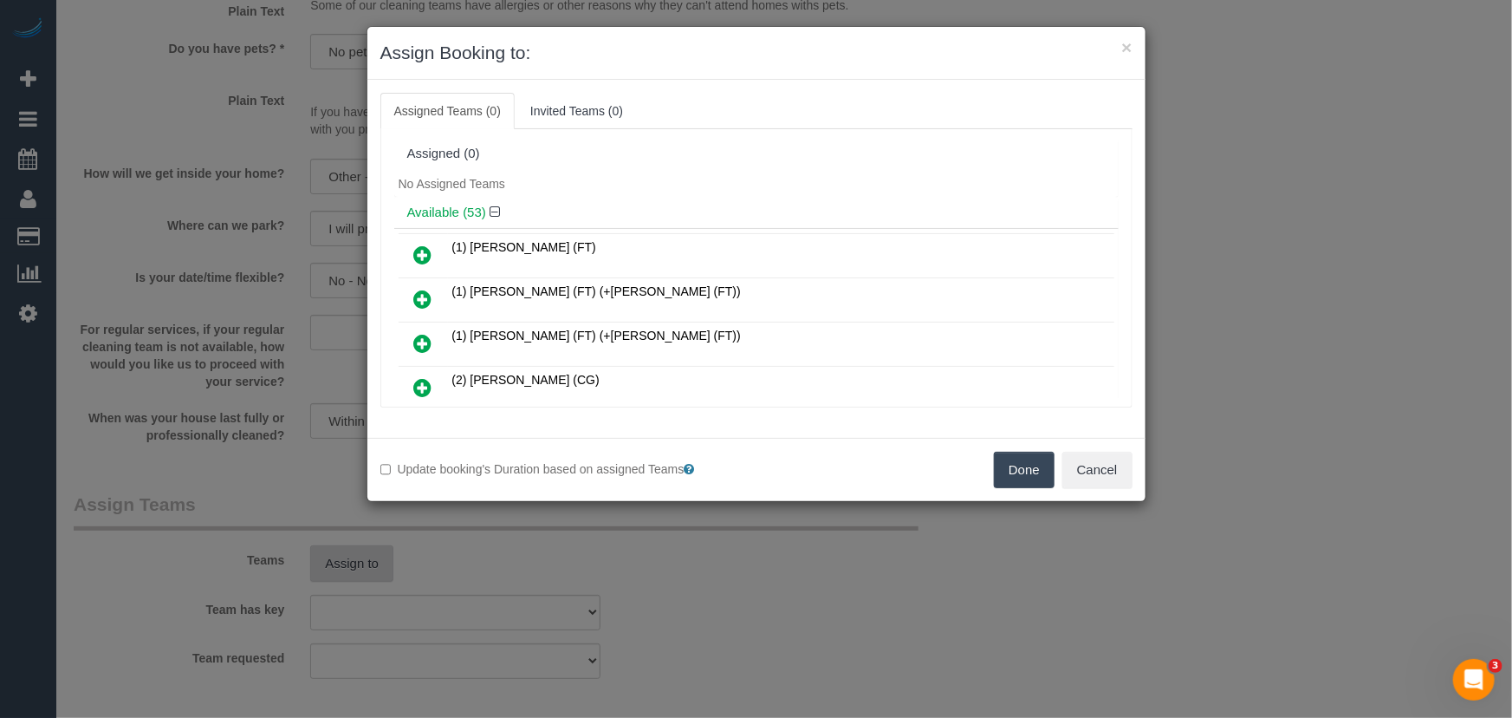
scroll to position [369, 0]
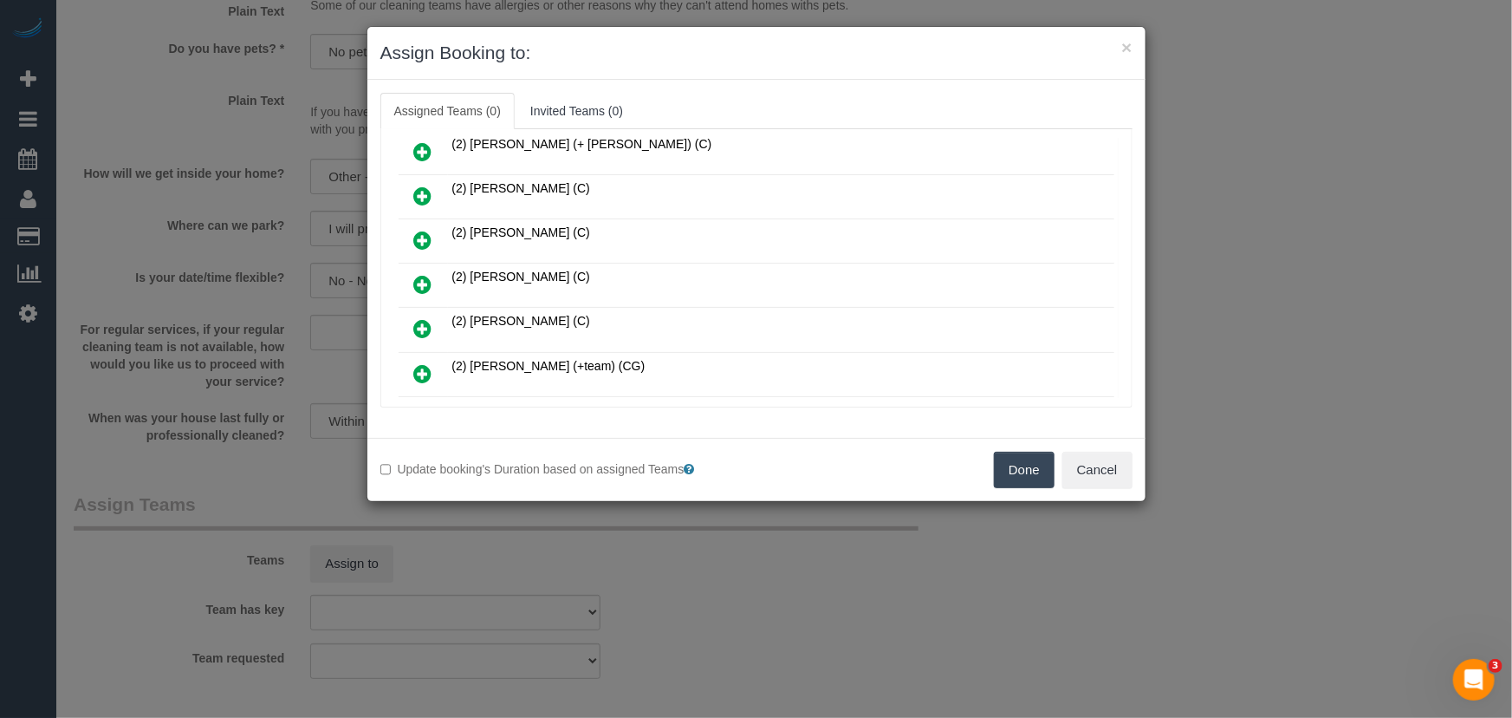
drag, startPoint x: 418, startPoint y: 269, endPoint x: 428, endPoint y: 271, distance: 10.5
click at [418, 274] on icon at bounding box center [423, 284] width 18 height 21
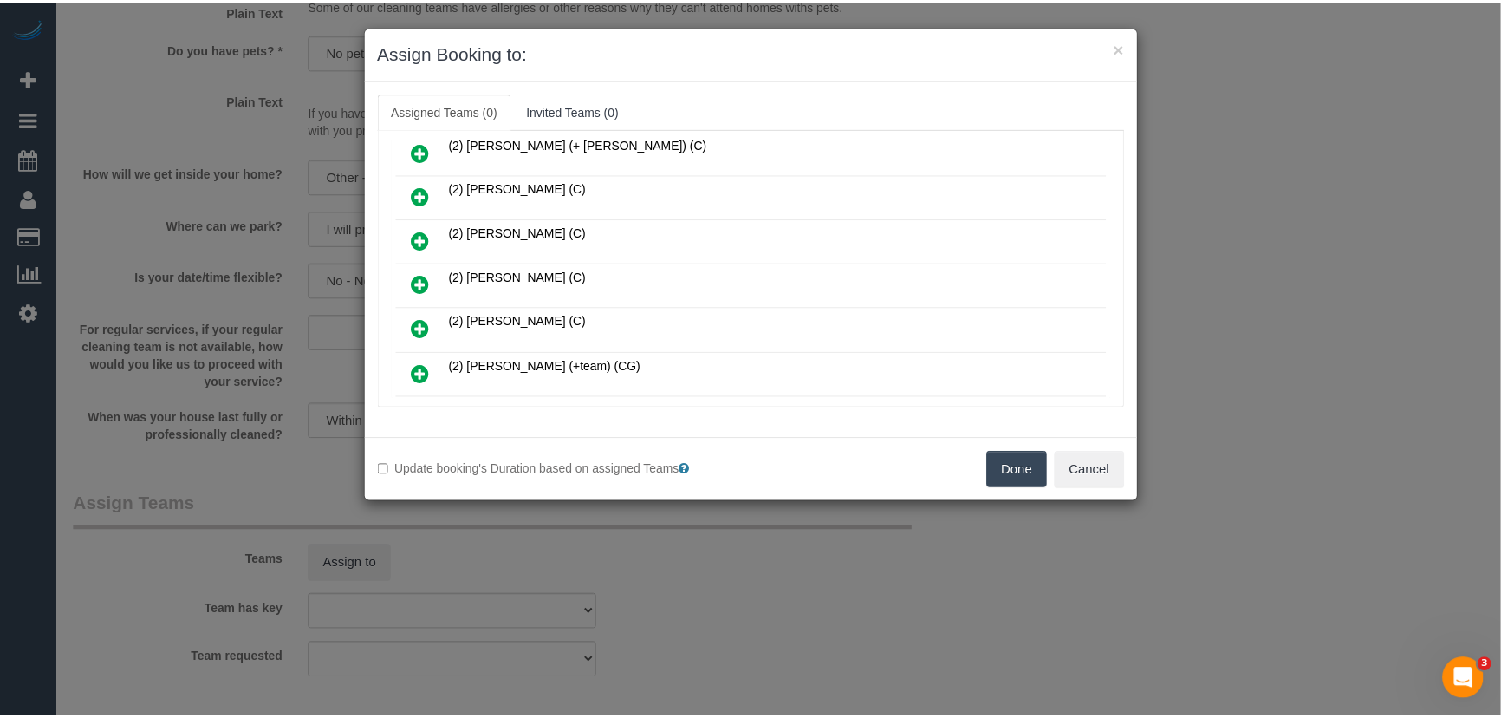
scroll to position [409, 0]
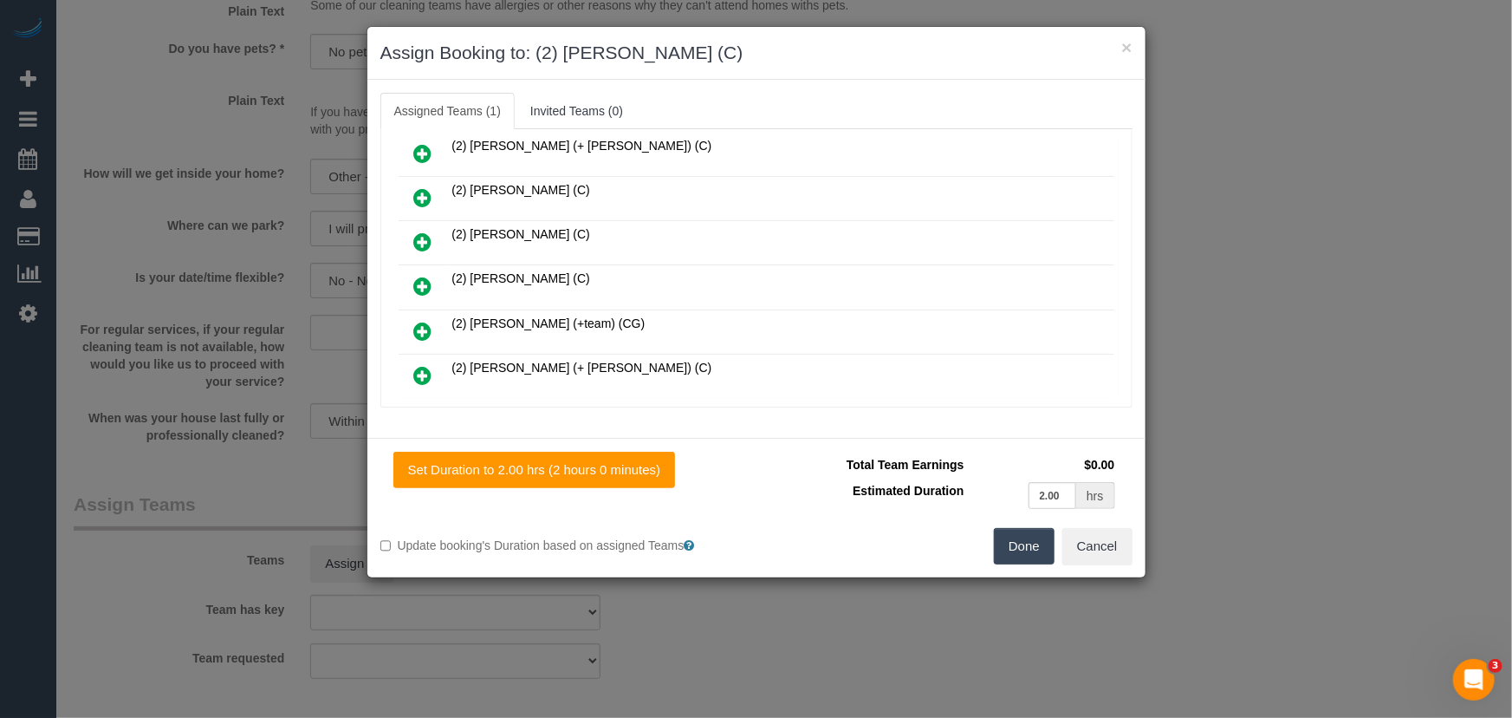
click at [1034, 556] on button "Done" at bounding box center [1024, 546] width 61 height 36
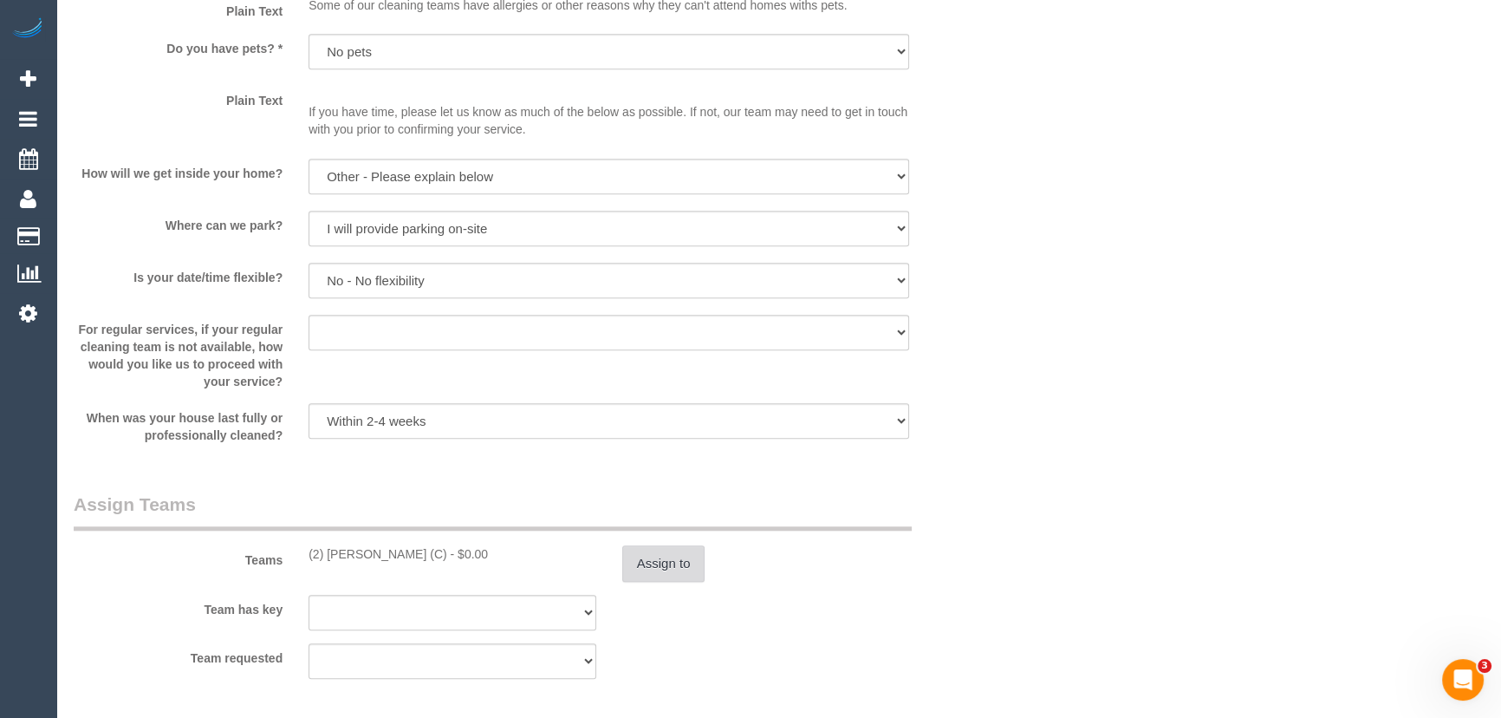
click at [651, 555] on button "Assign to" at bounding box center [663, 563] width 83 height 36
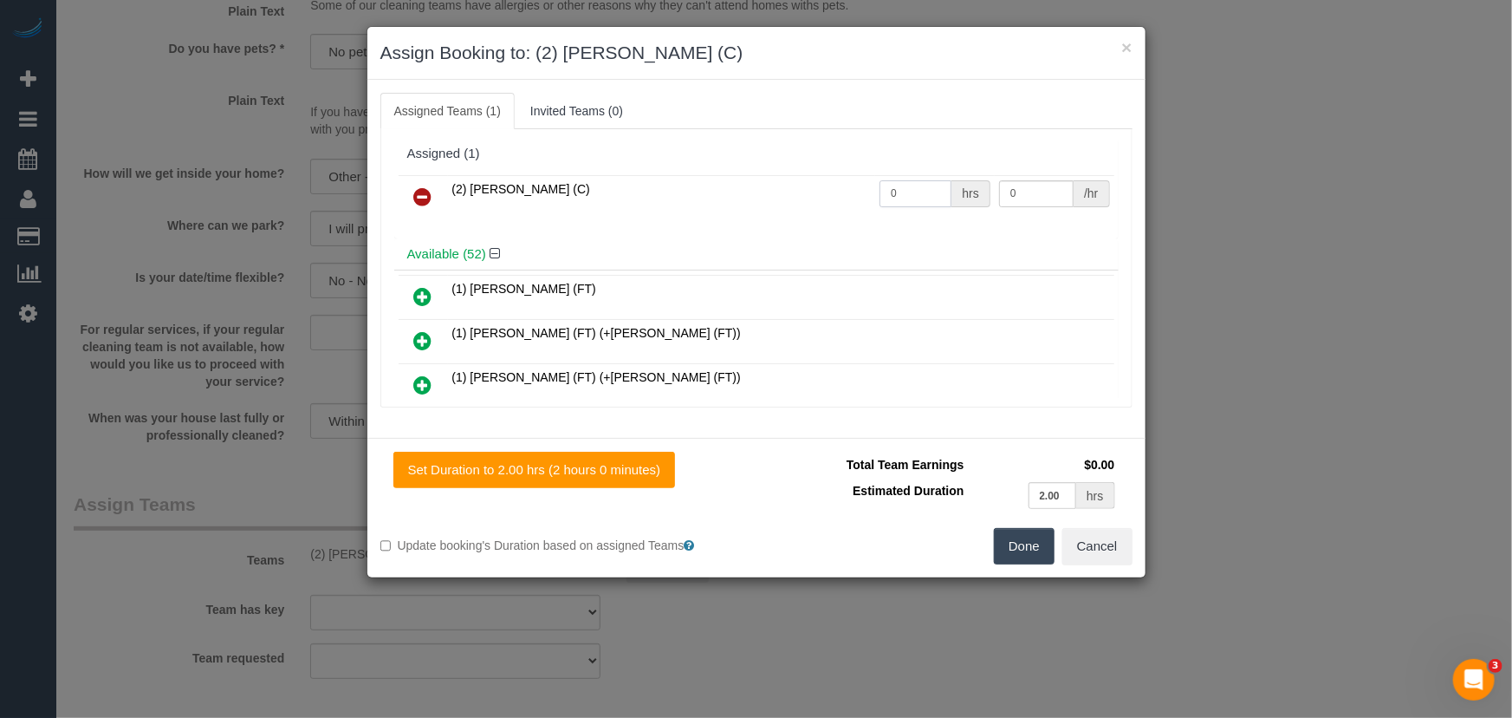
click at [909, 198] on input "0" at bounding box center [916, 193] width 72 height 27
type input "2"
type input "80"
click at [1036, 537] on button "Done" at bounding box center [1024, 546] width 61 height 36
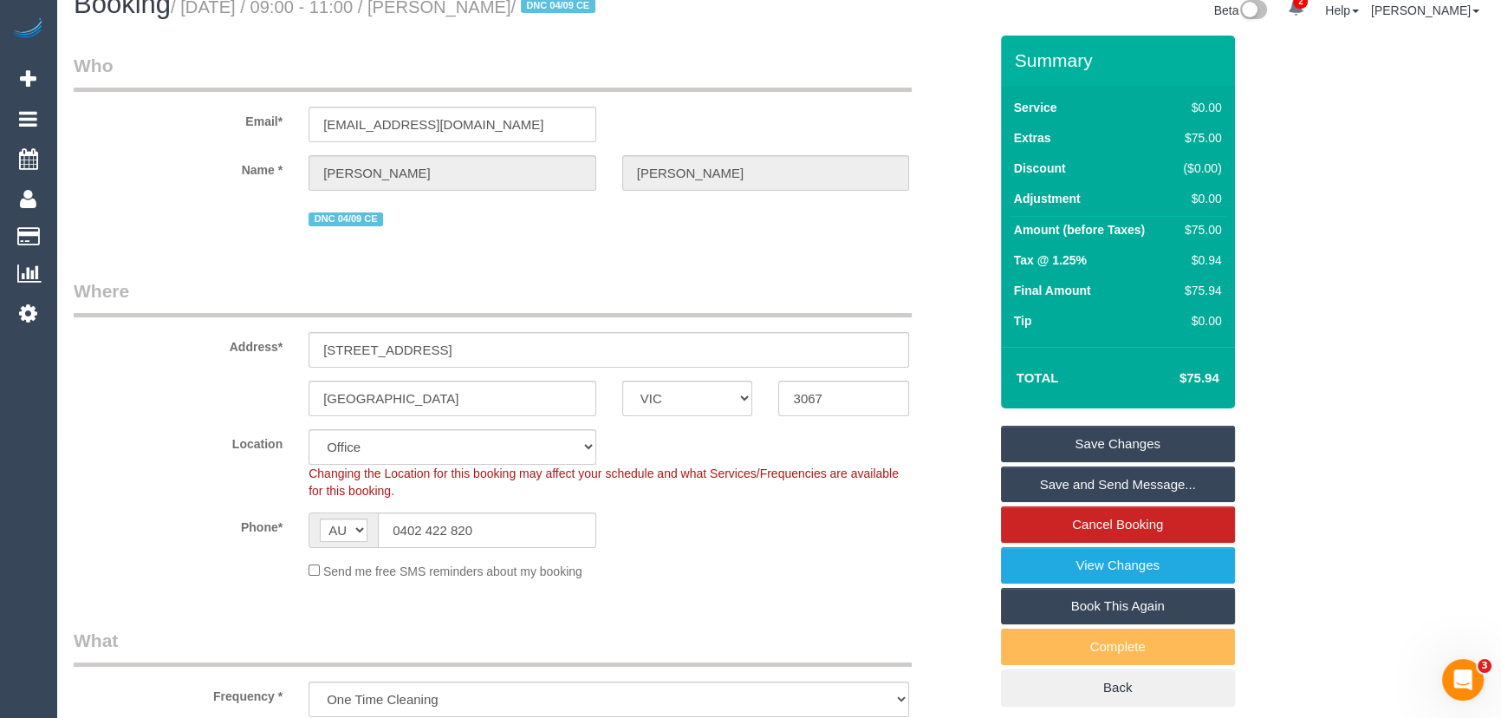
scroll to position [0, 0]
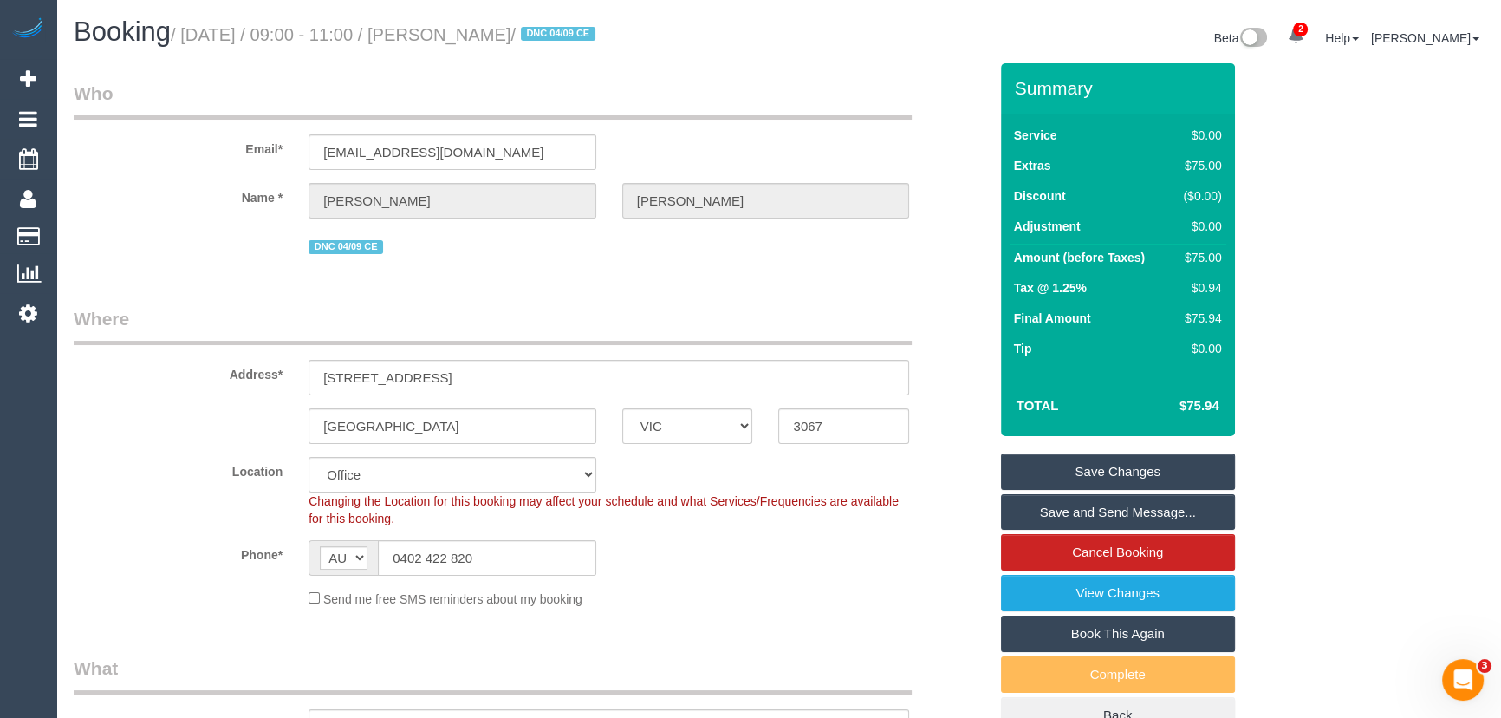
click at [497, 41] on small "/ September 12, 2025 / 09:00 - 11:00 / Jacob Walker / DNC 04/09 CE" at bounding box center [386, 34] width 430 height 19
copy small "Jacob Walker"
click at [213, 347] on div "Address* 4 Acacia Place, 601" at bounding box center [531, 350] width 940 height 89
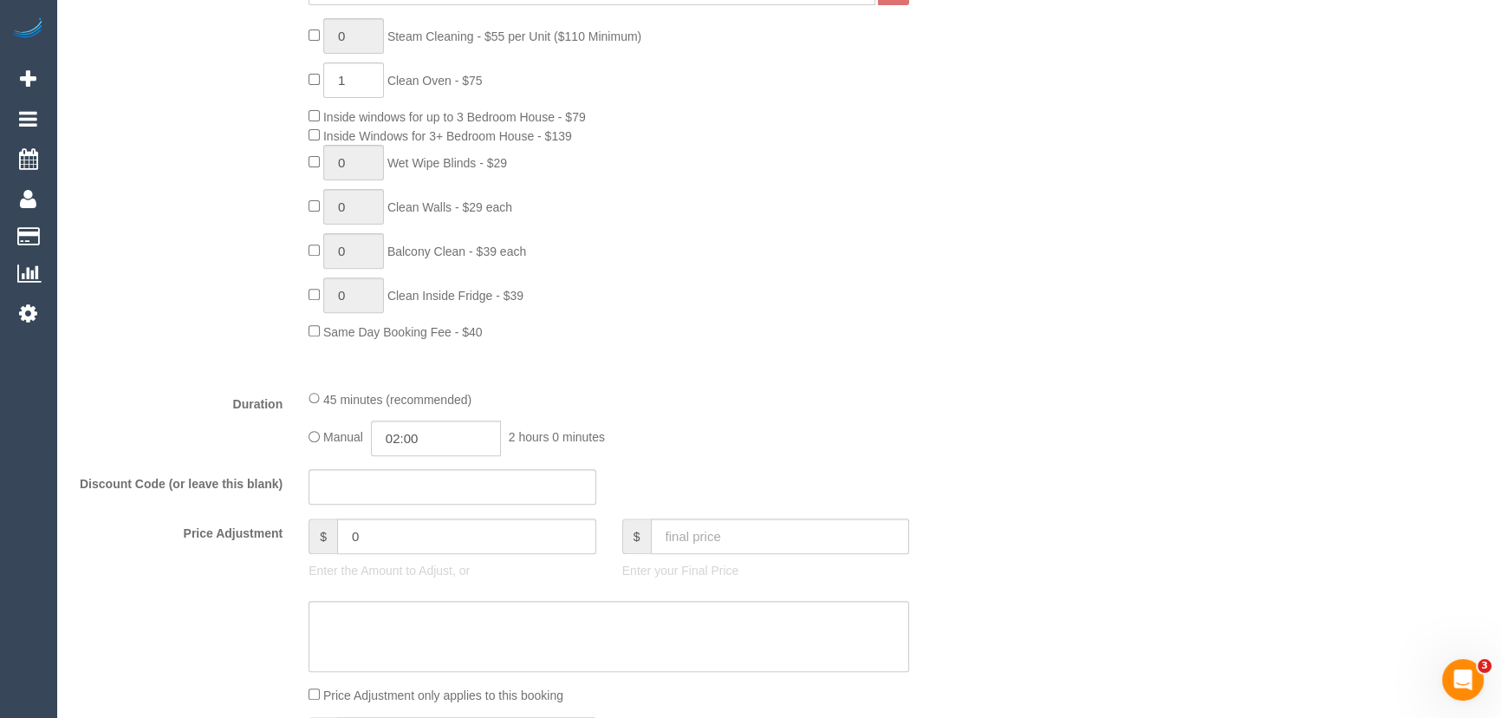
scroll to position [1023, 0]
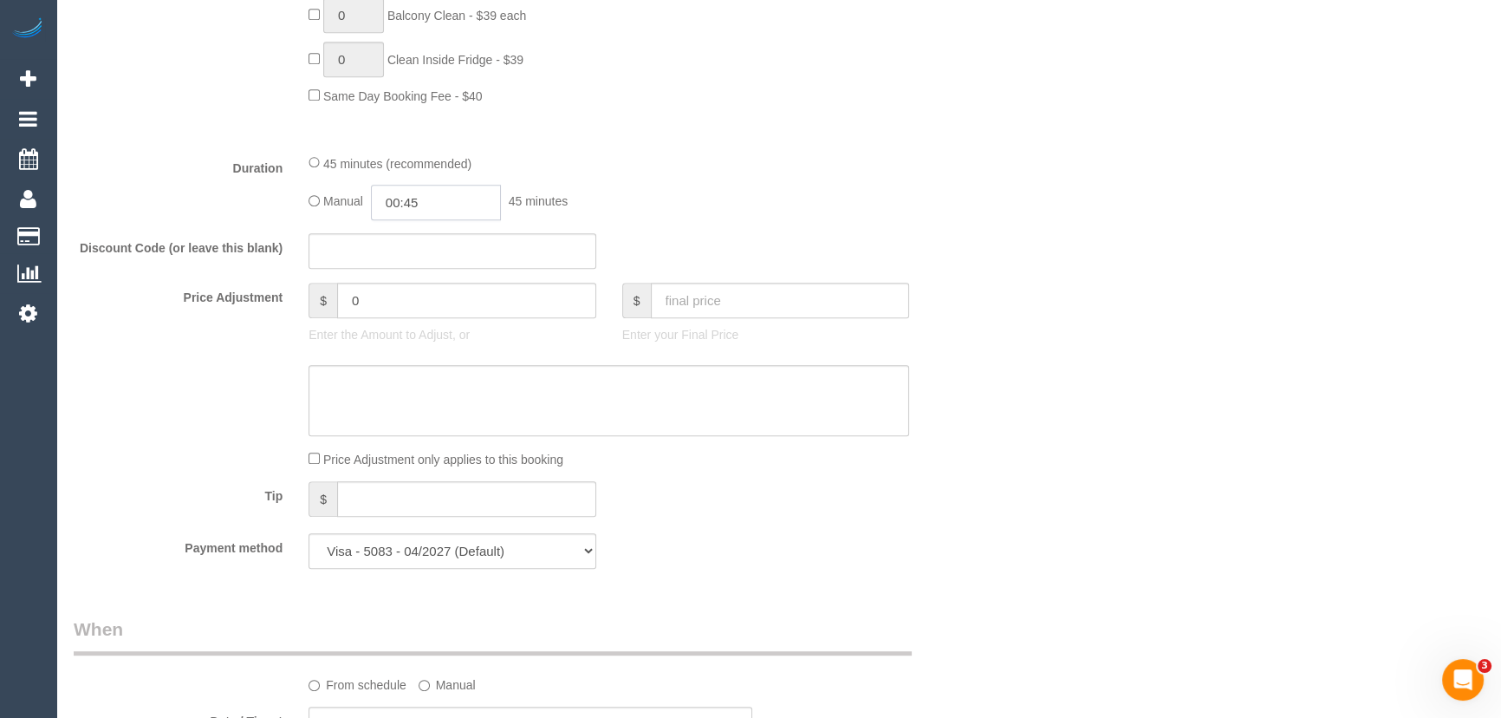
click at [497, 212] on input "00:45" at bounding box center [436, 203] width 130 height 36
type input "01:00"
click at [412, 284] on li "01:00" at bounding box center [417, 279] width 77 height 23
click at [839, 224] on fieldset "What Frequency * One Time Cleaning Weekly - 10% Off - 10.00% (0% for the First …" at bounding box center [531, 107] width 914 height 950
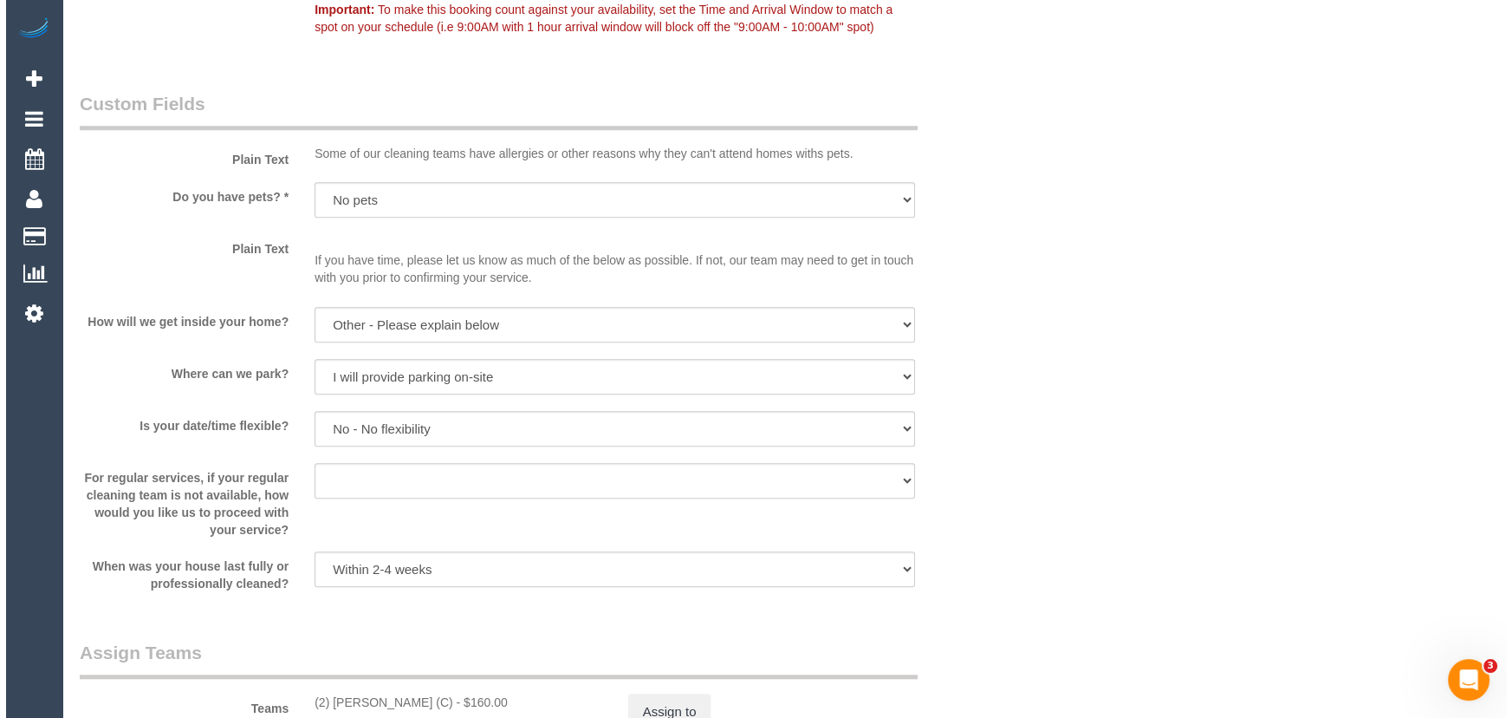
scroll to position [2048, 0]
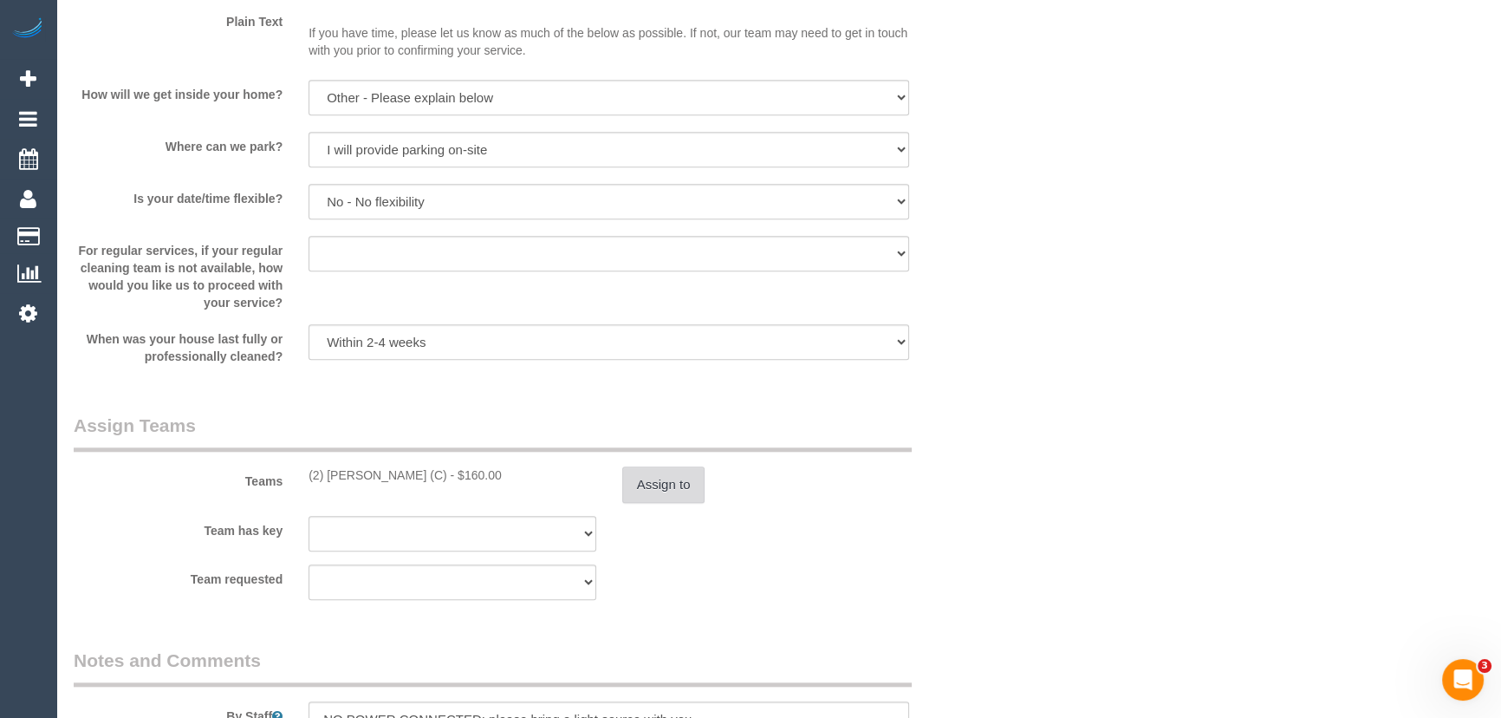
click at [660, 482] on button "Assign to" at bounding box center [663, 484] width 83 height 36
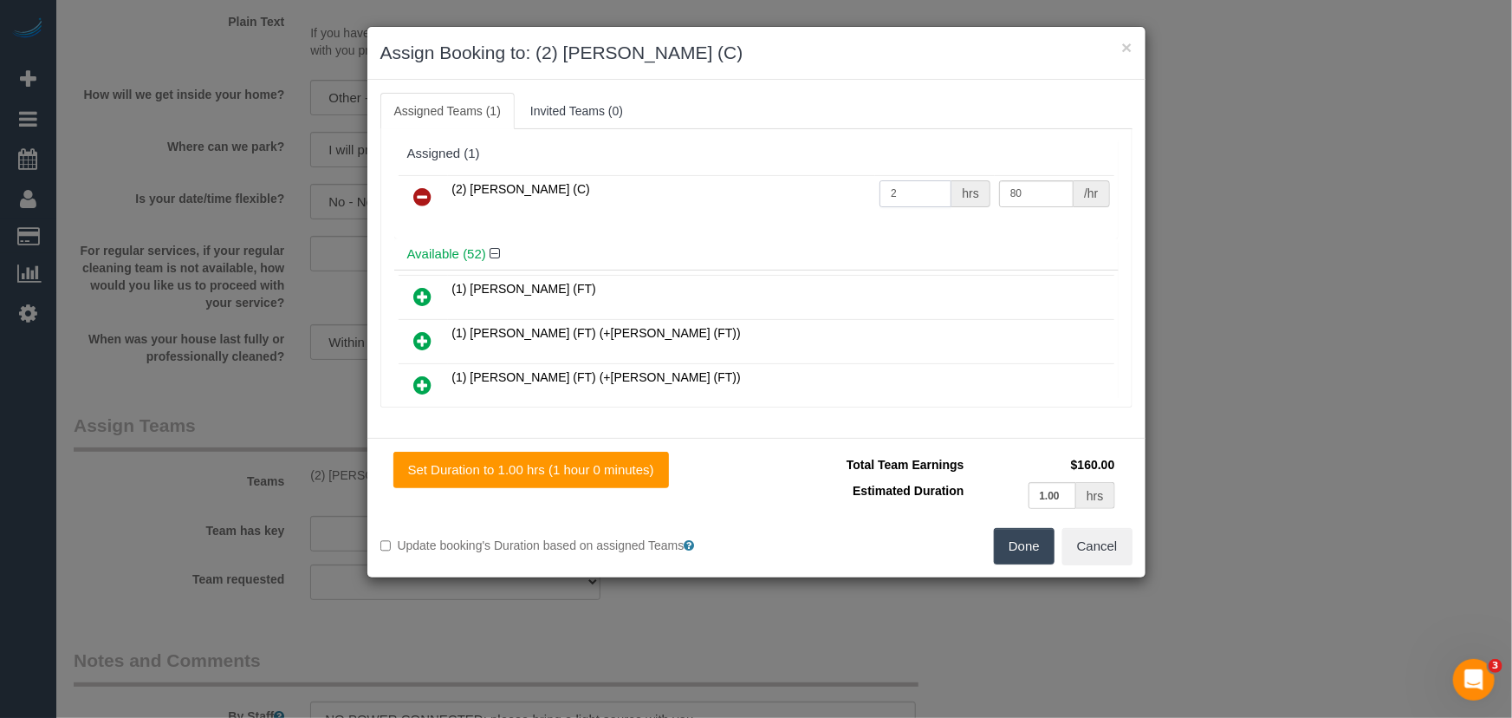
click at [925, 192] on input "2" at bounding box center [916, 193] width 72 height 27
type input "1"
type input "50"
click at [1022, 539] on button "Done" at bounding box center [1024, 546] width 61 height 36
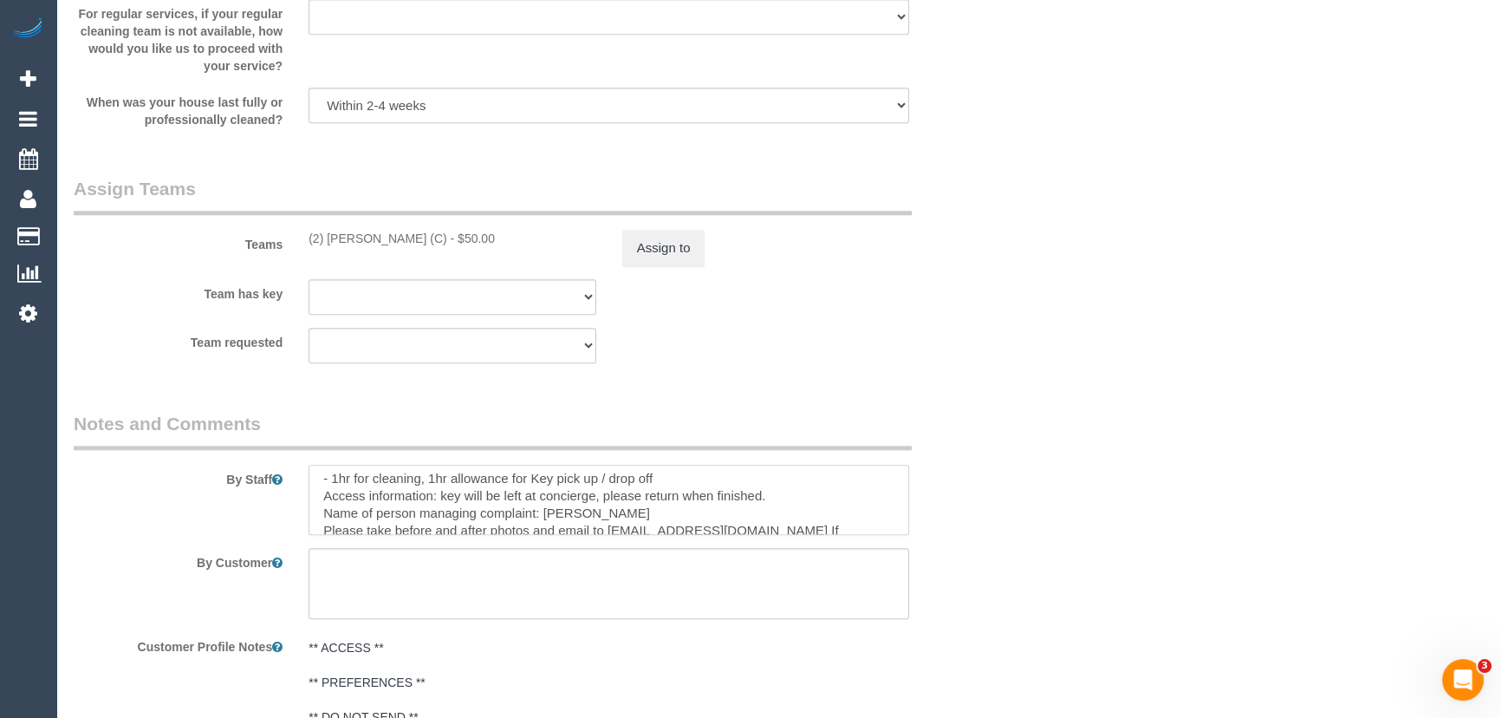
scroll to position [62, 0]
click at [429, 489] on textarea at bounding box center [608, 499] width 601 height 71
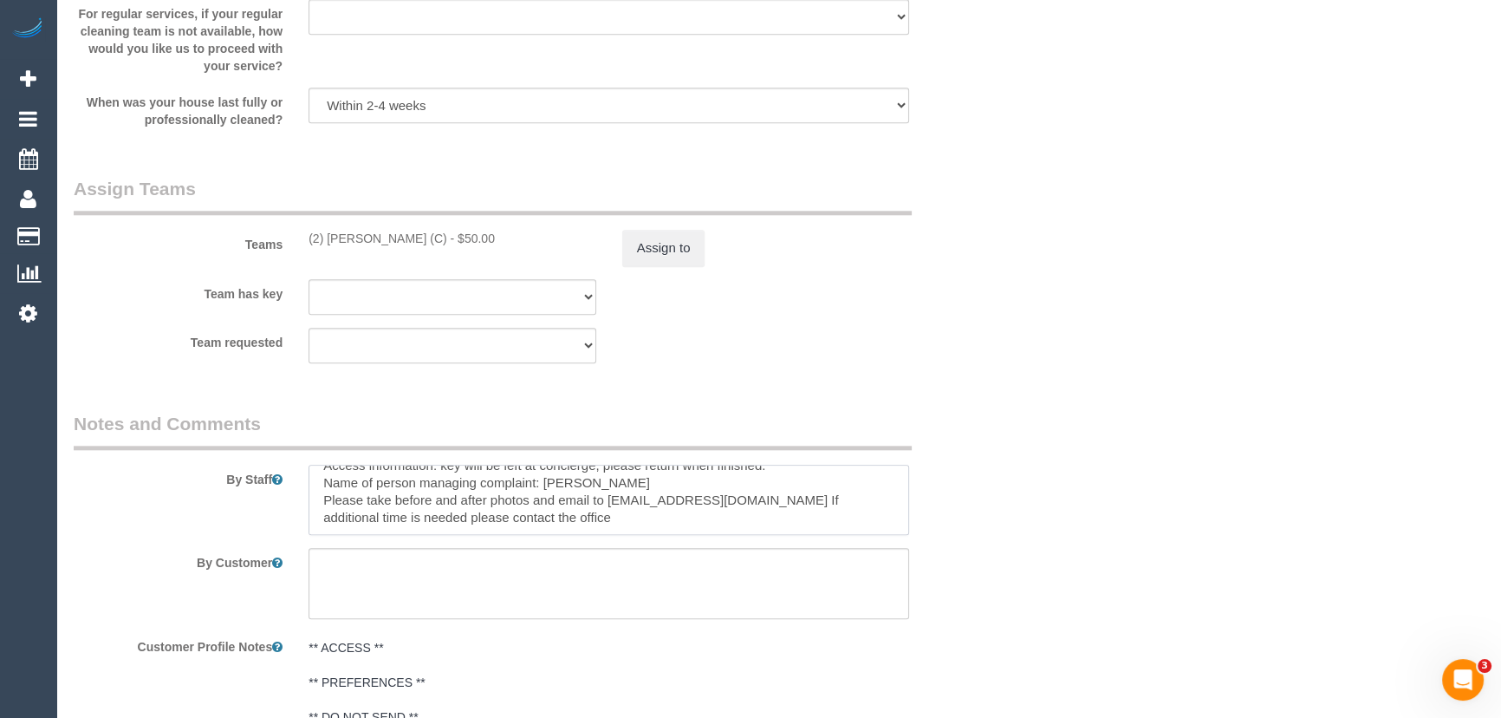
type textarea "NO POWER CONNECTED: please bring a light source with you. Re-clean tasks: - ove…"
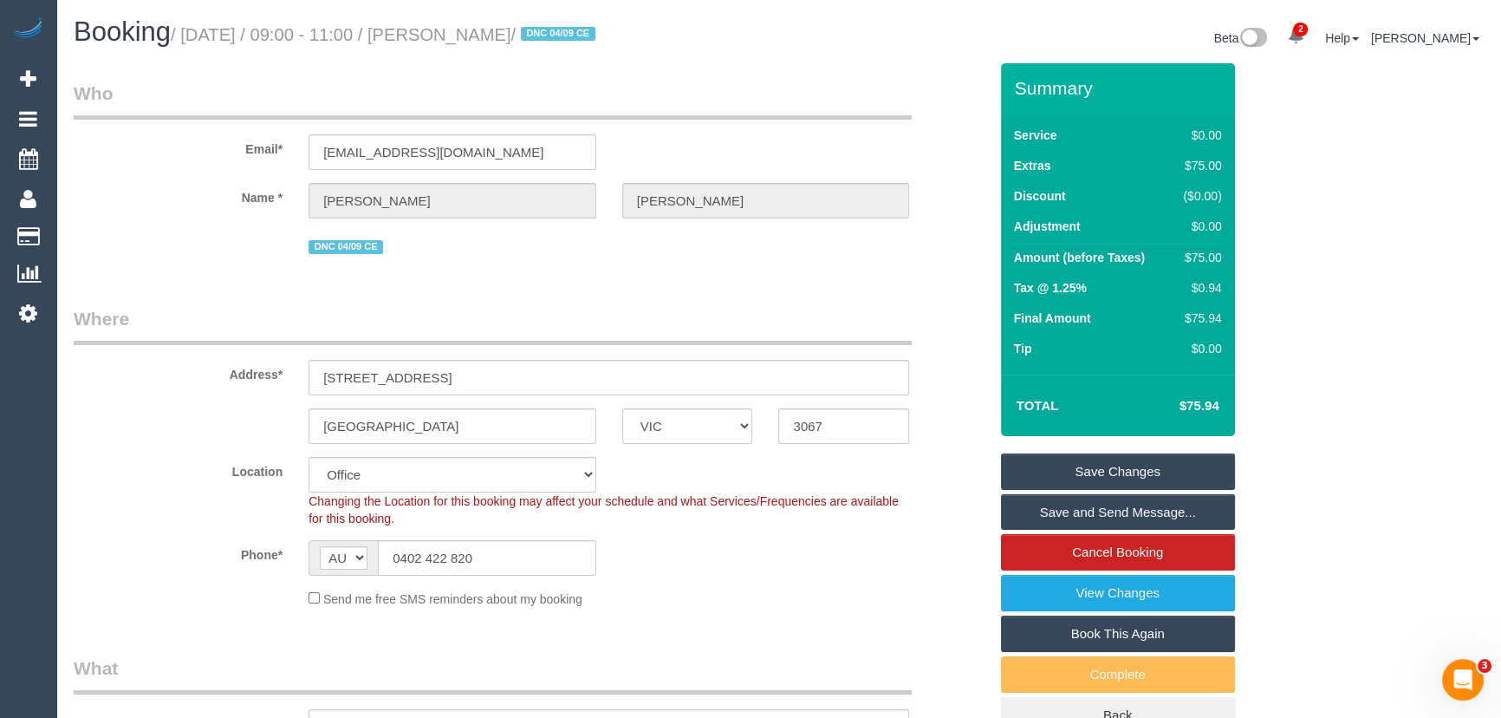
scroll to position [0, 0]
click at [502, 34] on small "/ September 12, 2025 / 09:00 - 11:00 / Jacob Walker / DNC 04/09 CE" at bounding box center [386, 34] width 430 height 19
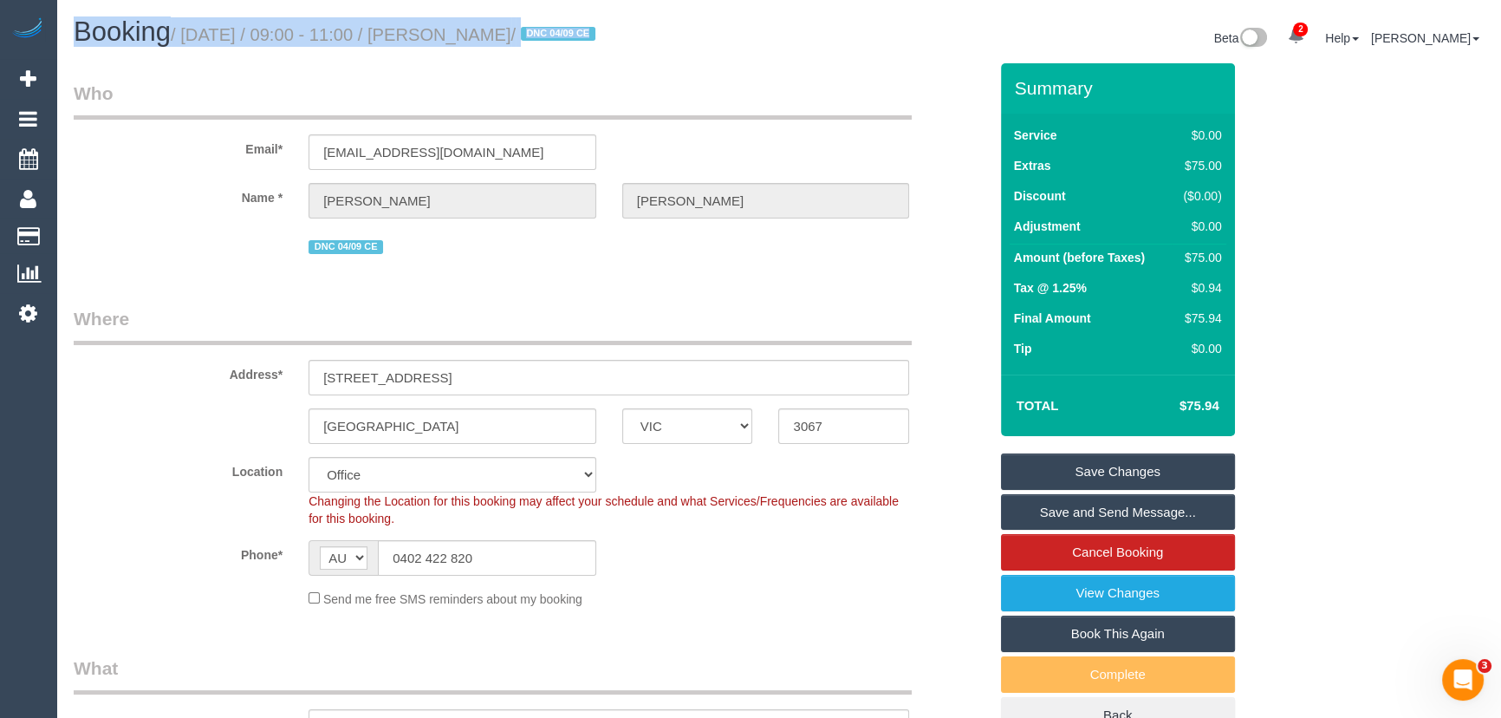
click at [502, 34] on small "/ September 12, 2025 / 09:00 - 11:00 / Jacob Walker / DNC 04/09 CE" at bounding box center [386, 34] width 430 height 19
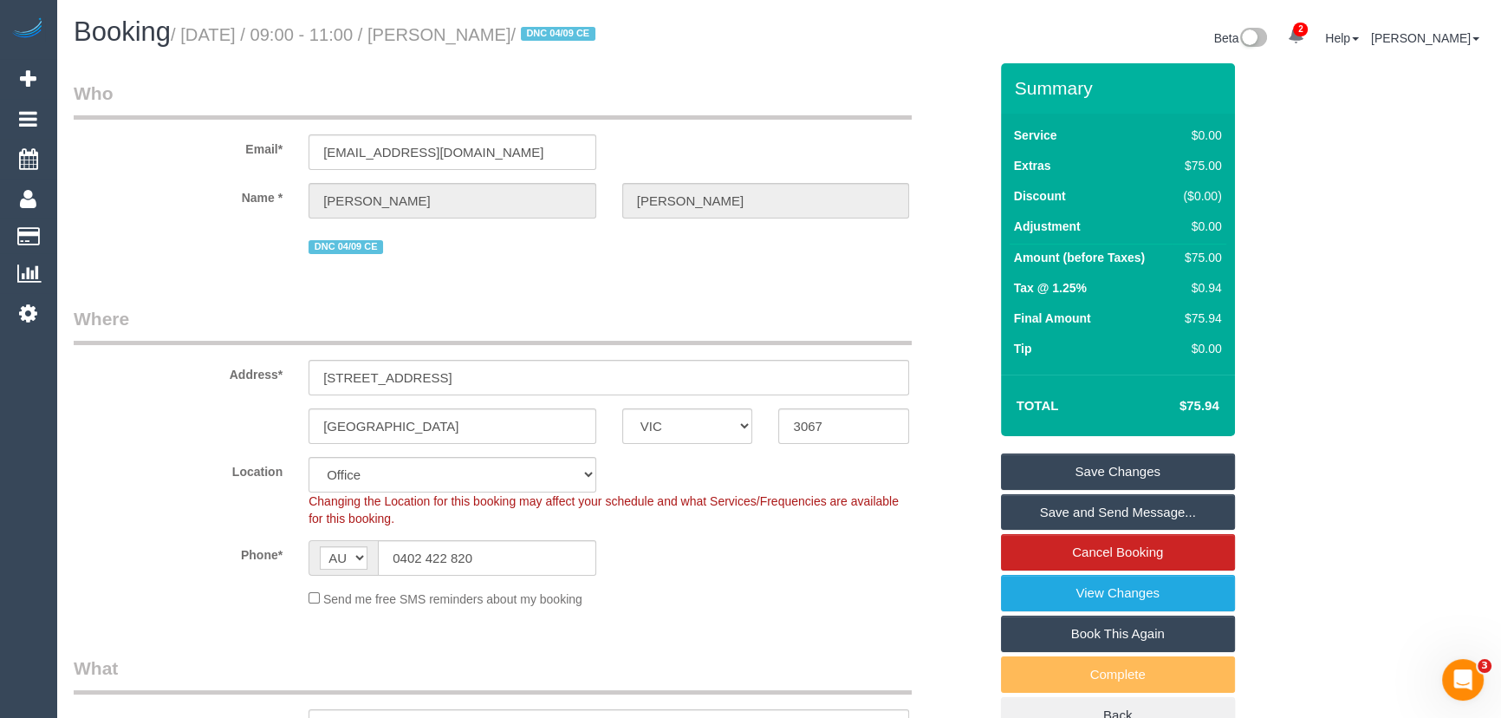
click at [511, 87] on legend "Who" at bounding box center [493, 100] width 838 height 39
click at [498, 40] on small "/ September 12, 2025 / 09:00 - 11:00 / Jacob Walker / DNC 04/09 CE" at bounding box center [386, 34] width 430 height 19
copy small "Jacob Walker"
click at [1064, 510] on link "Save and Send Message..." at bounding box center [1118, 512] width 234 height 36
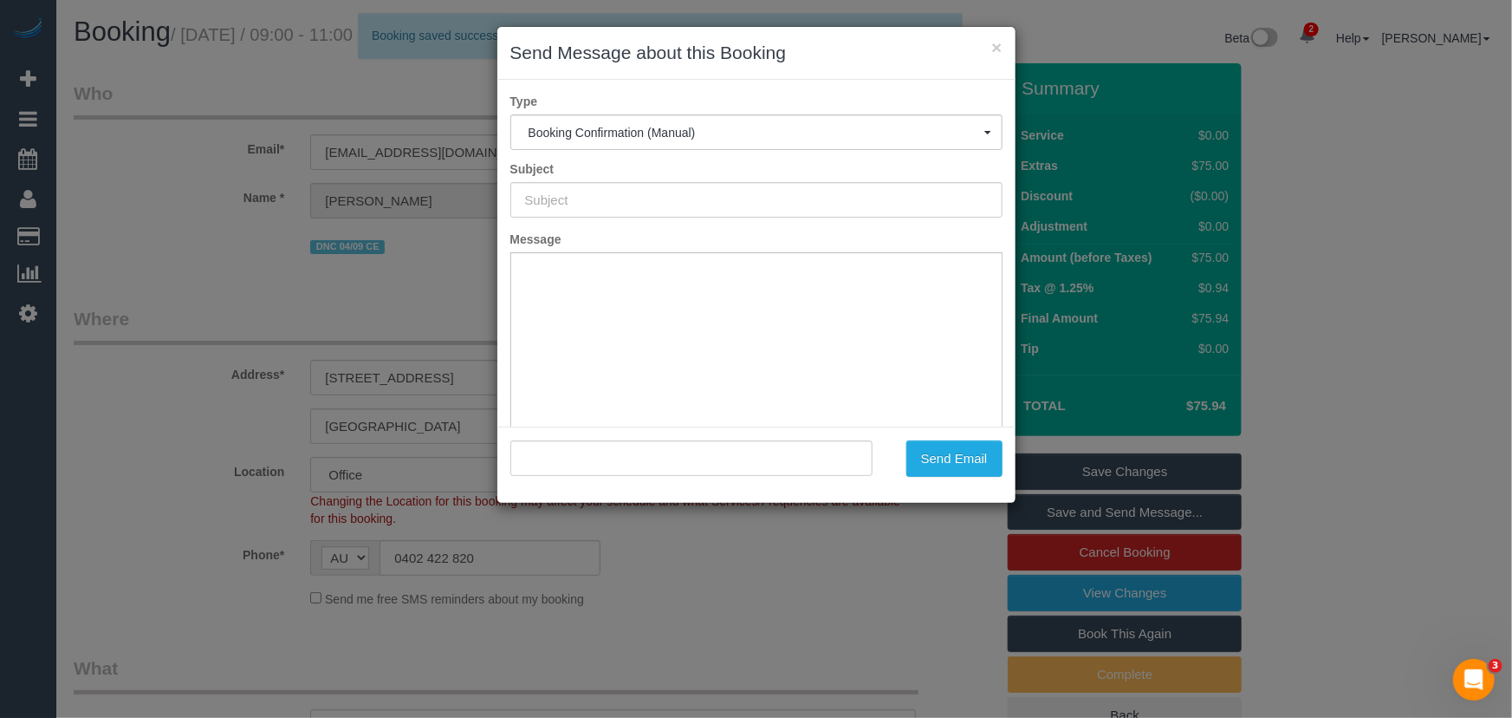
type input "Booking Confirmed"
type input ""Jacob Walker" <jacobwalker49@outlook.com>"
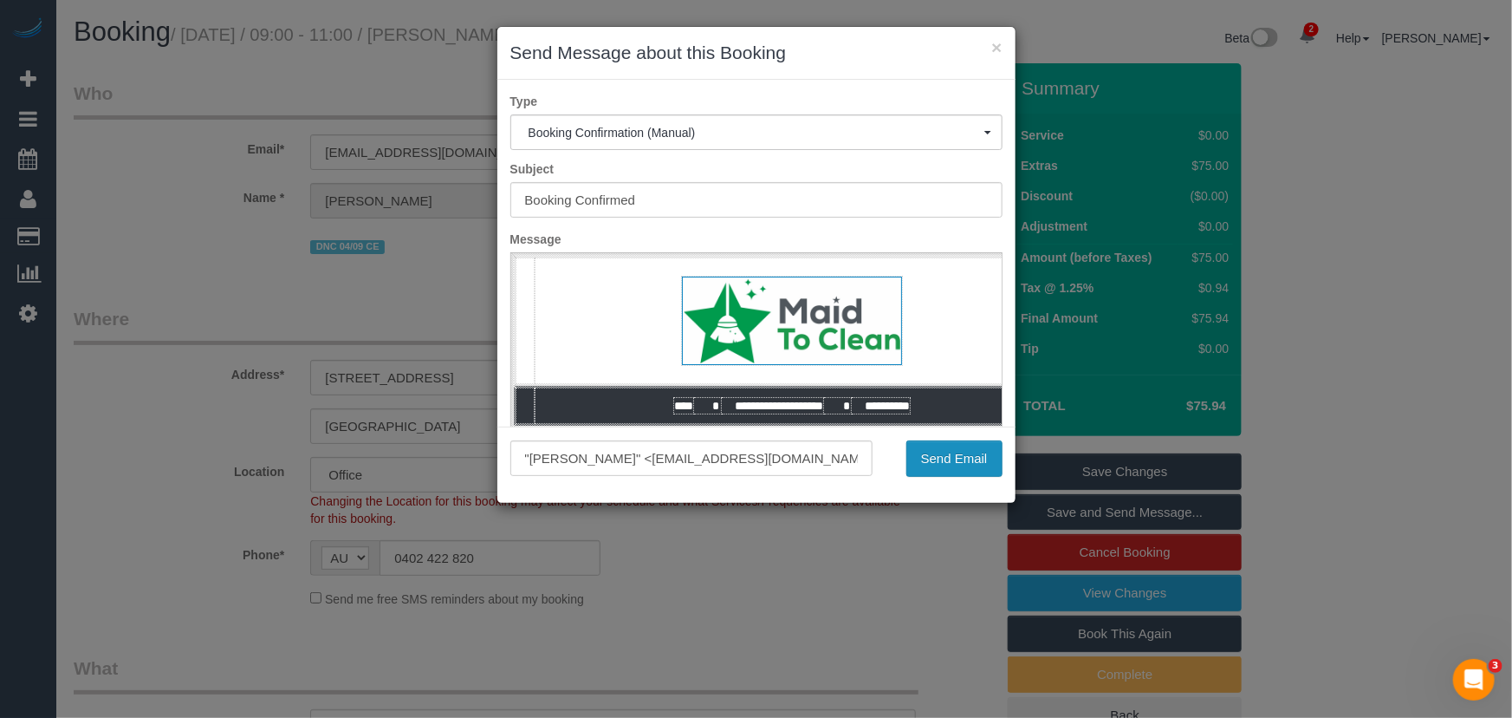
click at [944, 466] on button "Send Email" at bounding box center [954, 458] width 96 height 36
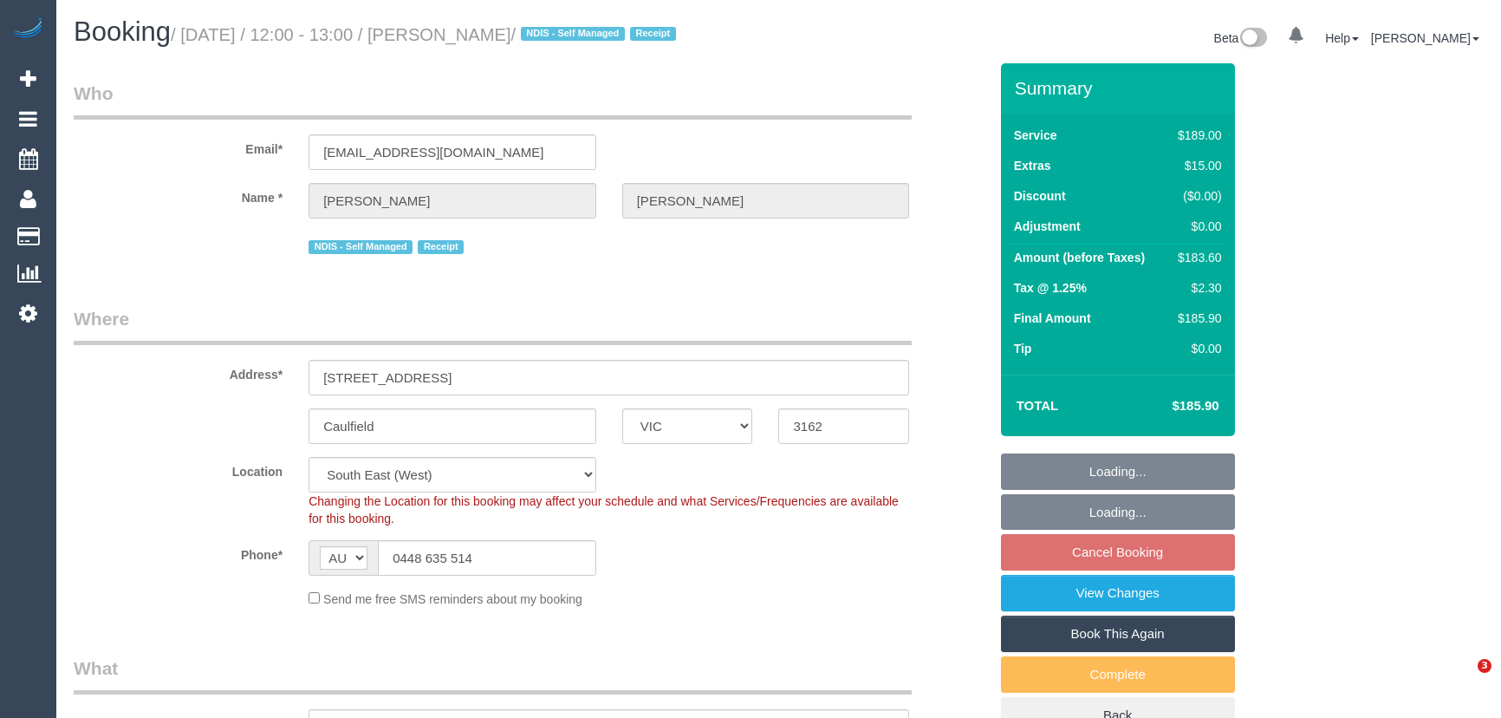
select select "VIC"
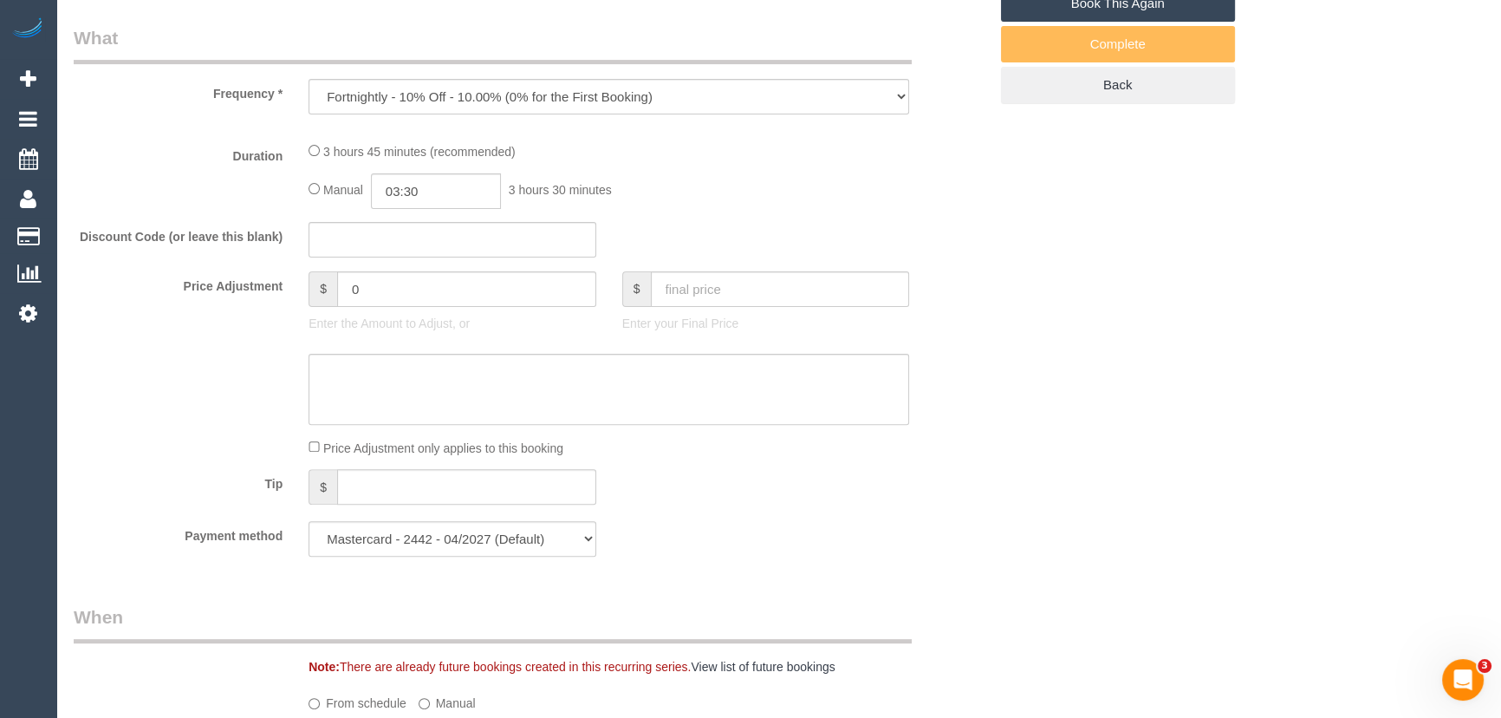
select select "object:604"
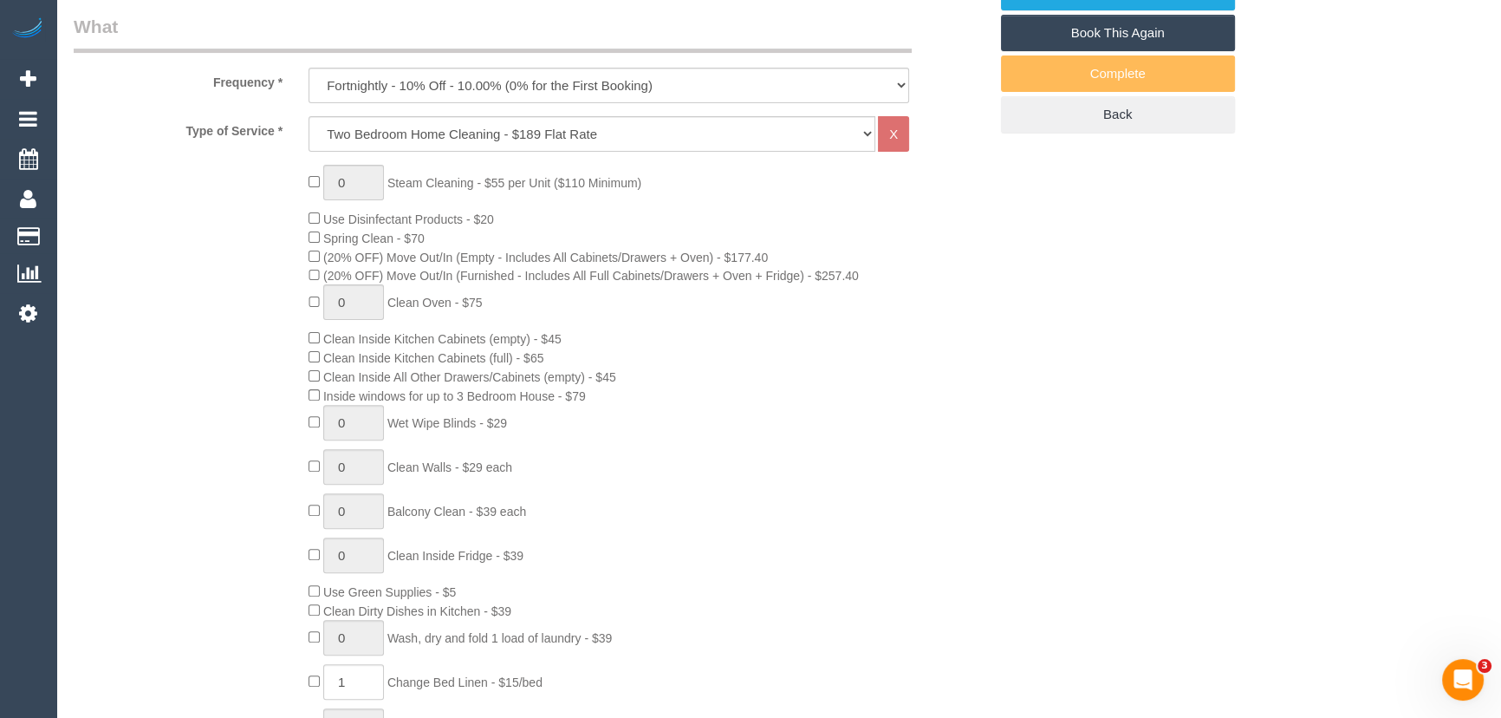
select select "number:28"
select select "number:14"
select select "number:19"
select select "number:36"
select select "number:34"
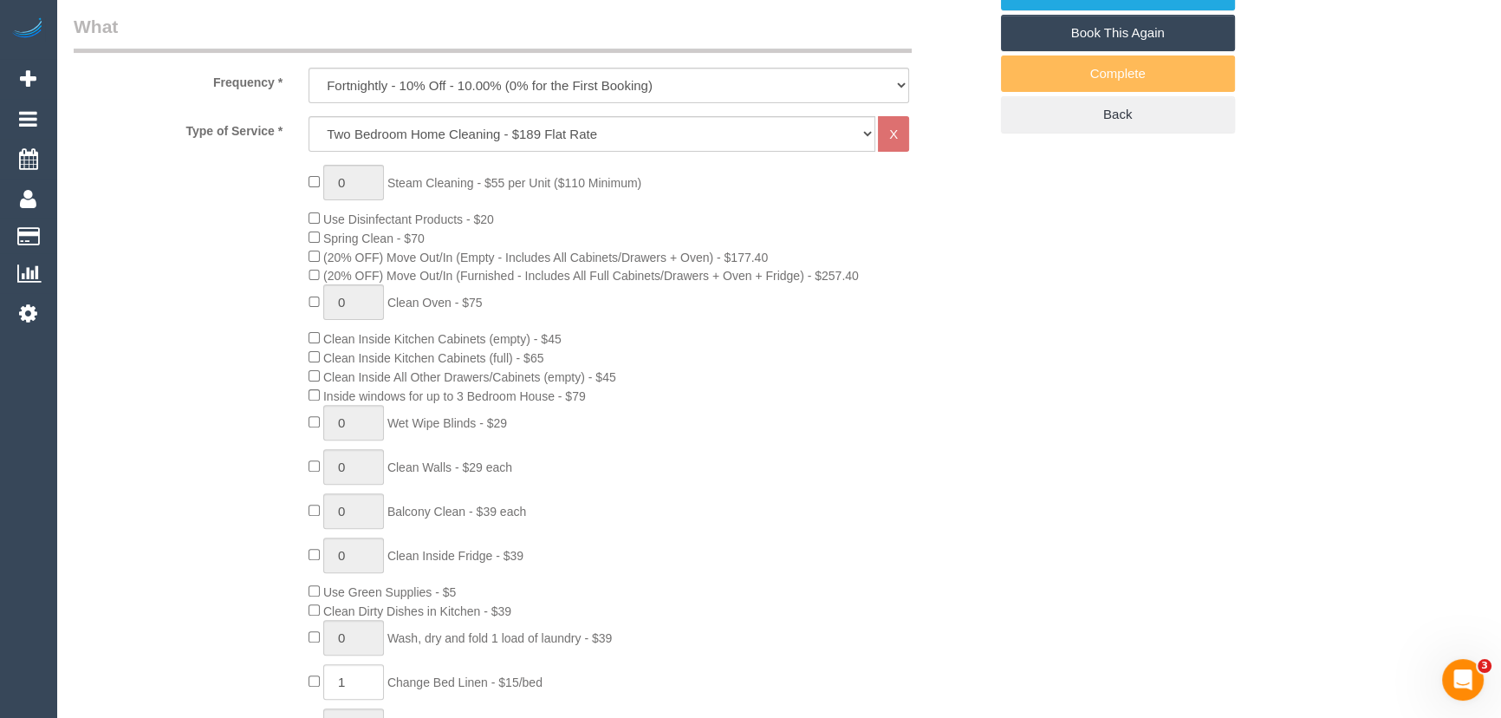
select select "number:11"
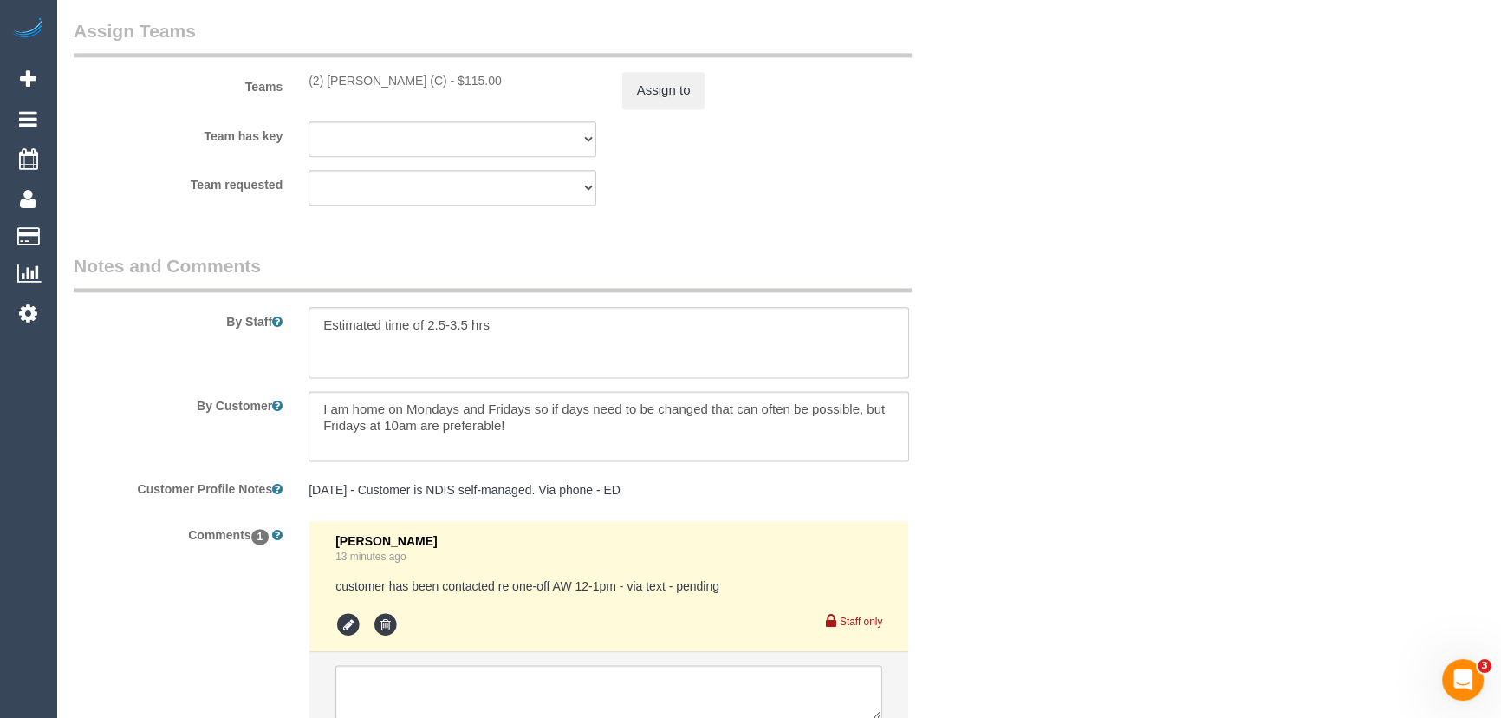
scroll to position [2899, 0]
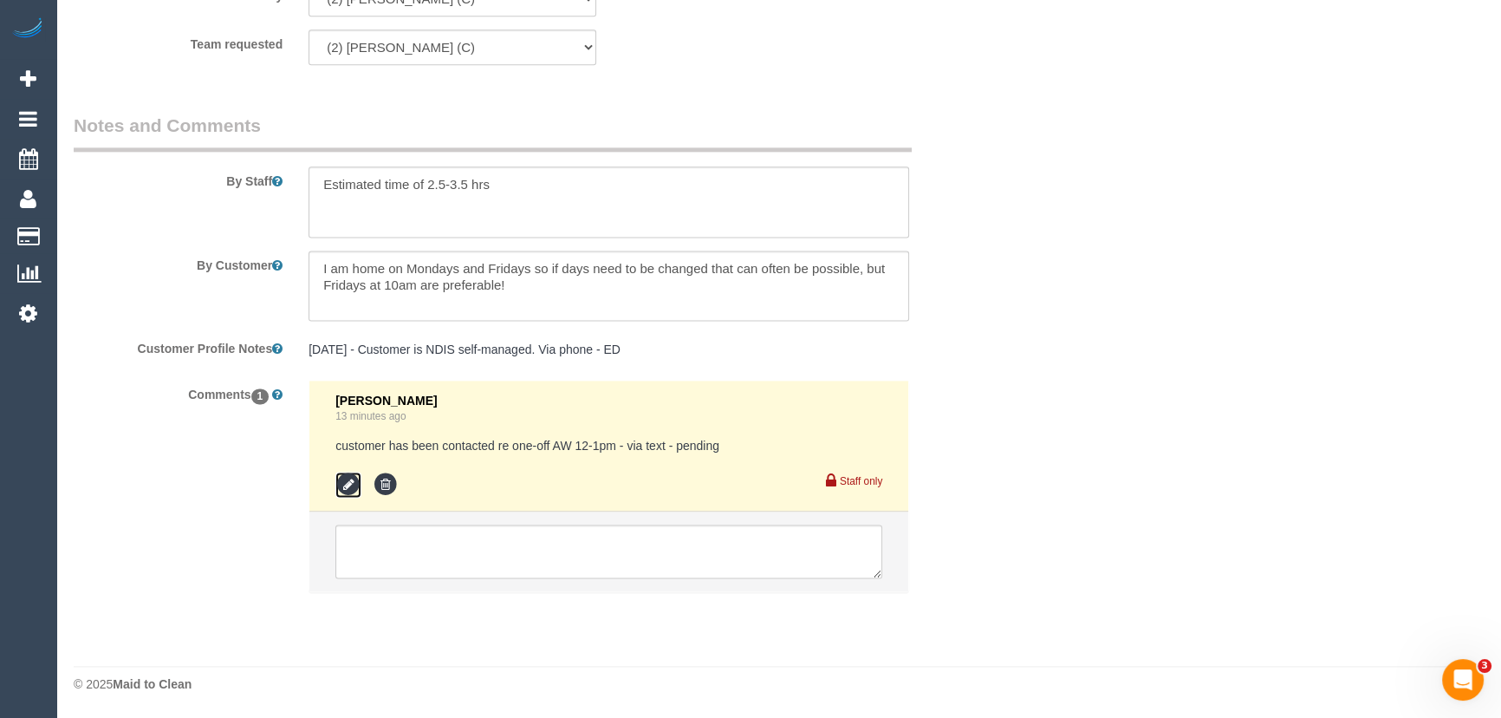
click at [344, 484] on icon at bounding box center [348, 484] width 26 height 26
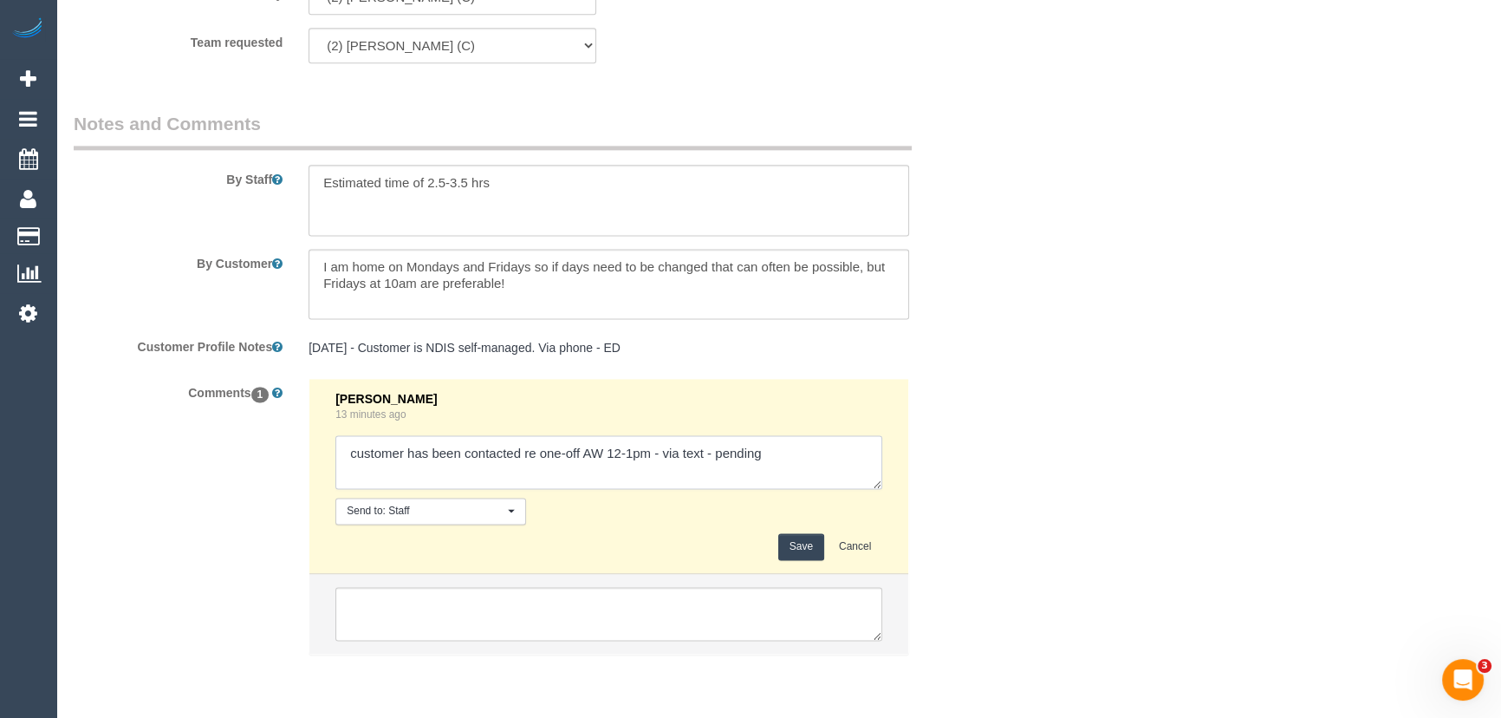
click at [796, 460] on textarea at bounding box center [608, 462] width 547 height 54
type textarea "customer has been contacted re one-off AW 12-1pm - via text - confirmed"
click at [801, 535] on button "Save" at bounding box center [801, 546] width 46 height 27
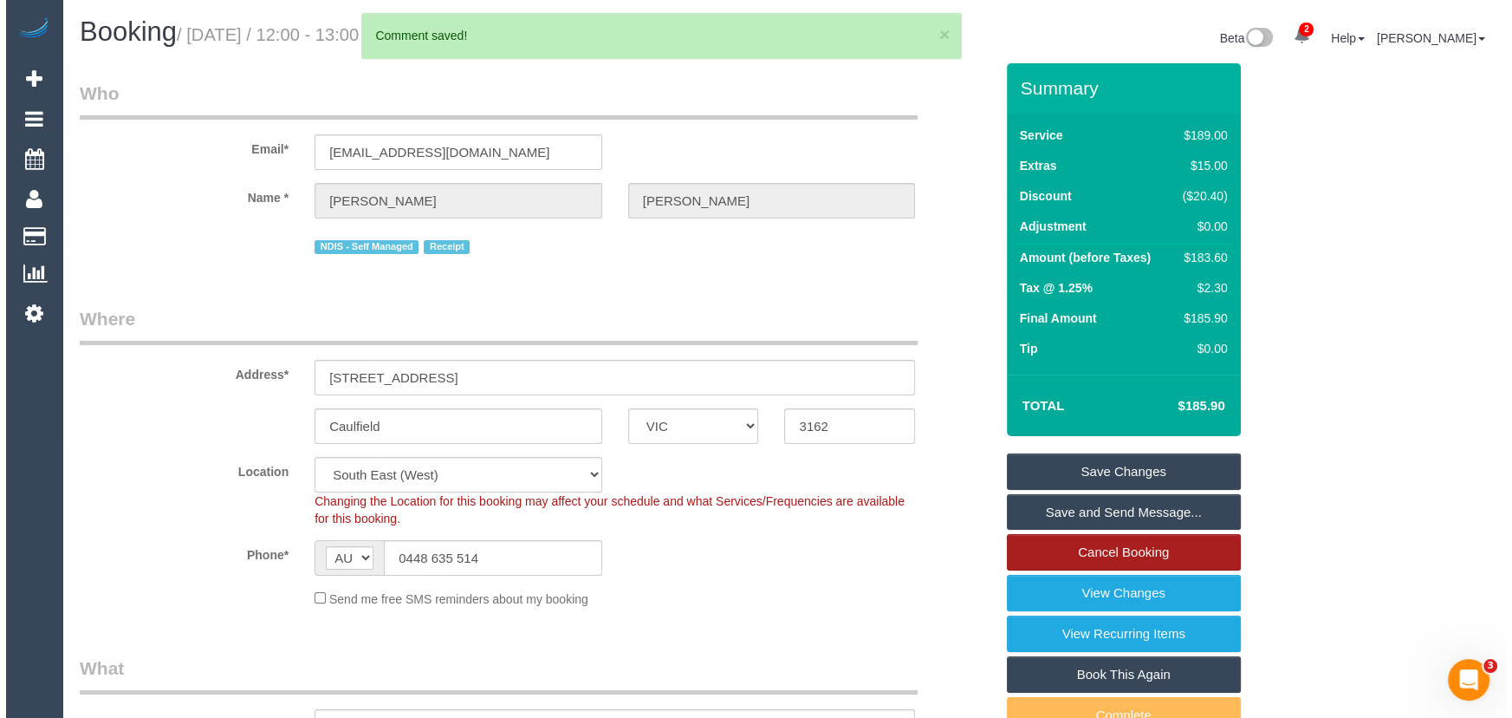
scroll to position [0, 0]
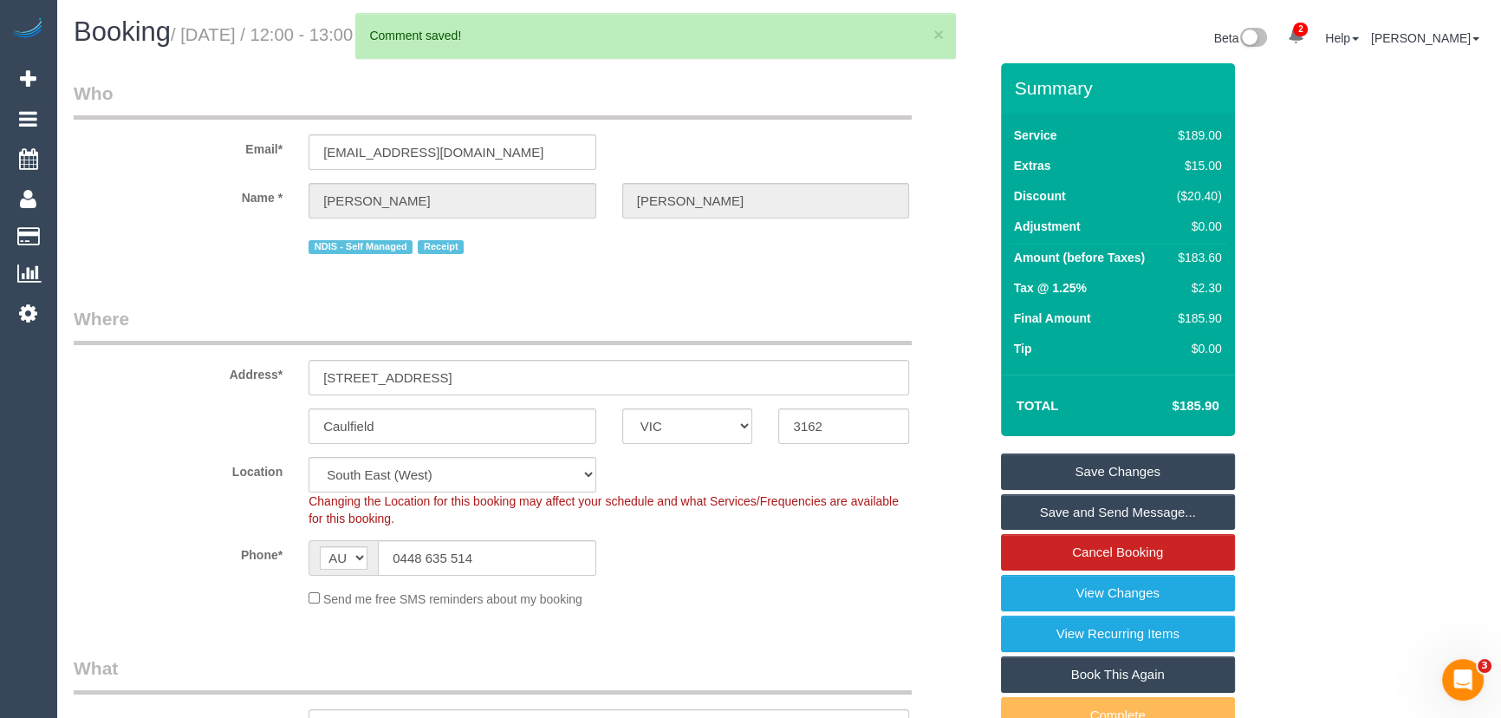
click at [1093, 506] on link "Save and Send Message..." at bounding box center [1118, 512] width 234 height 36
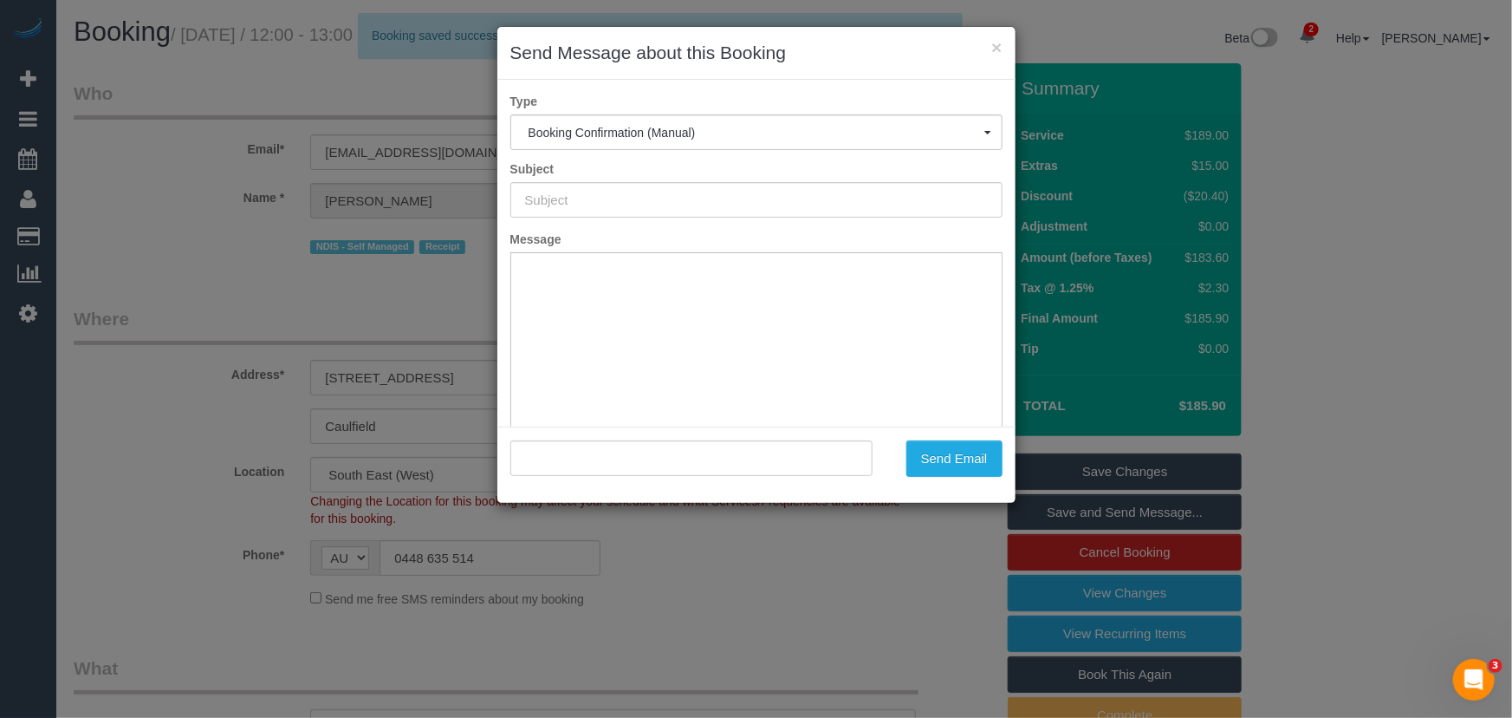
type input "Booking Confirmed"
type input ""Ellen Mescall" <emescall617@gmail.com>"
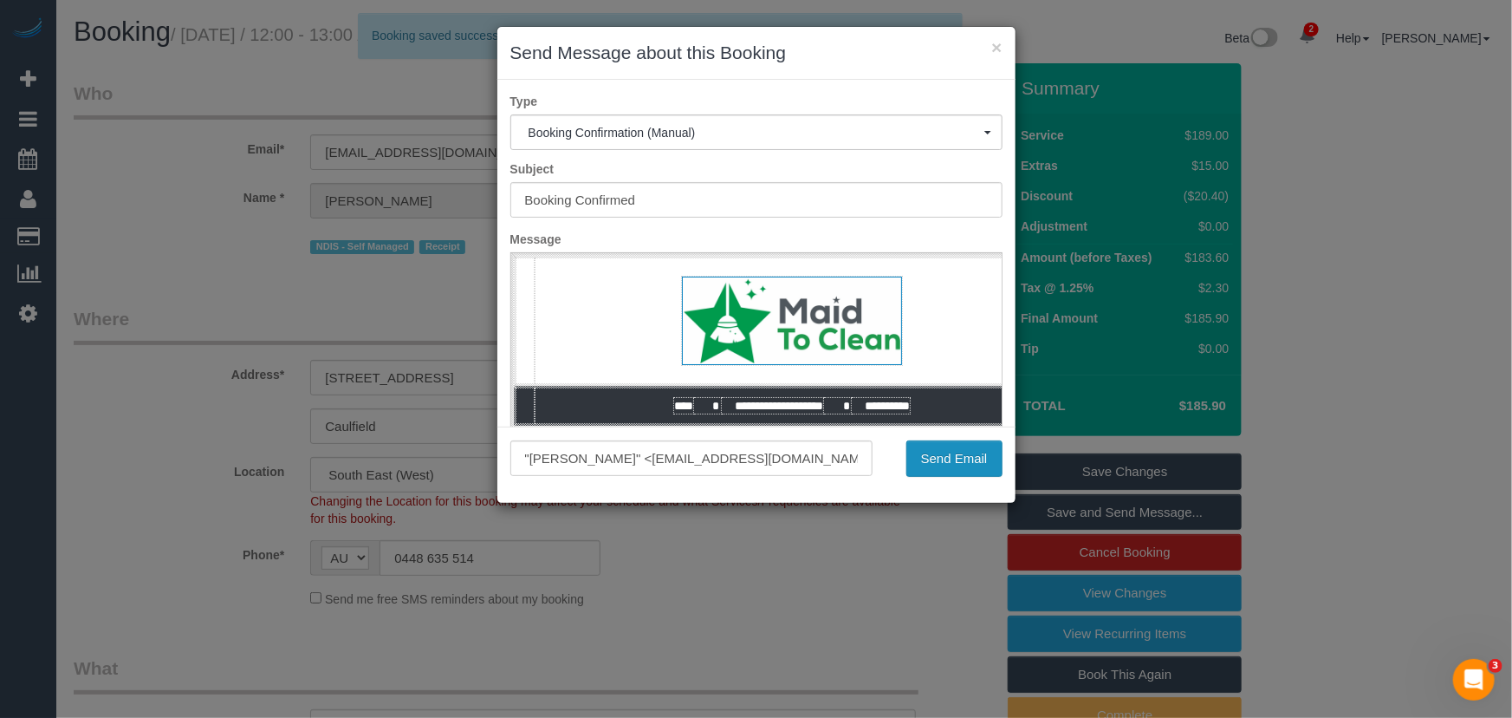
click at [956, 463] on button "Send Email" at bounding box center [954, 458] width 96 height 36
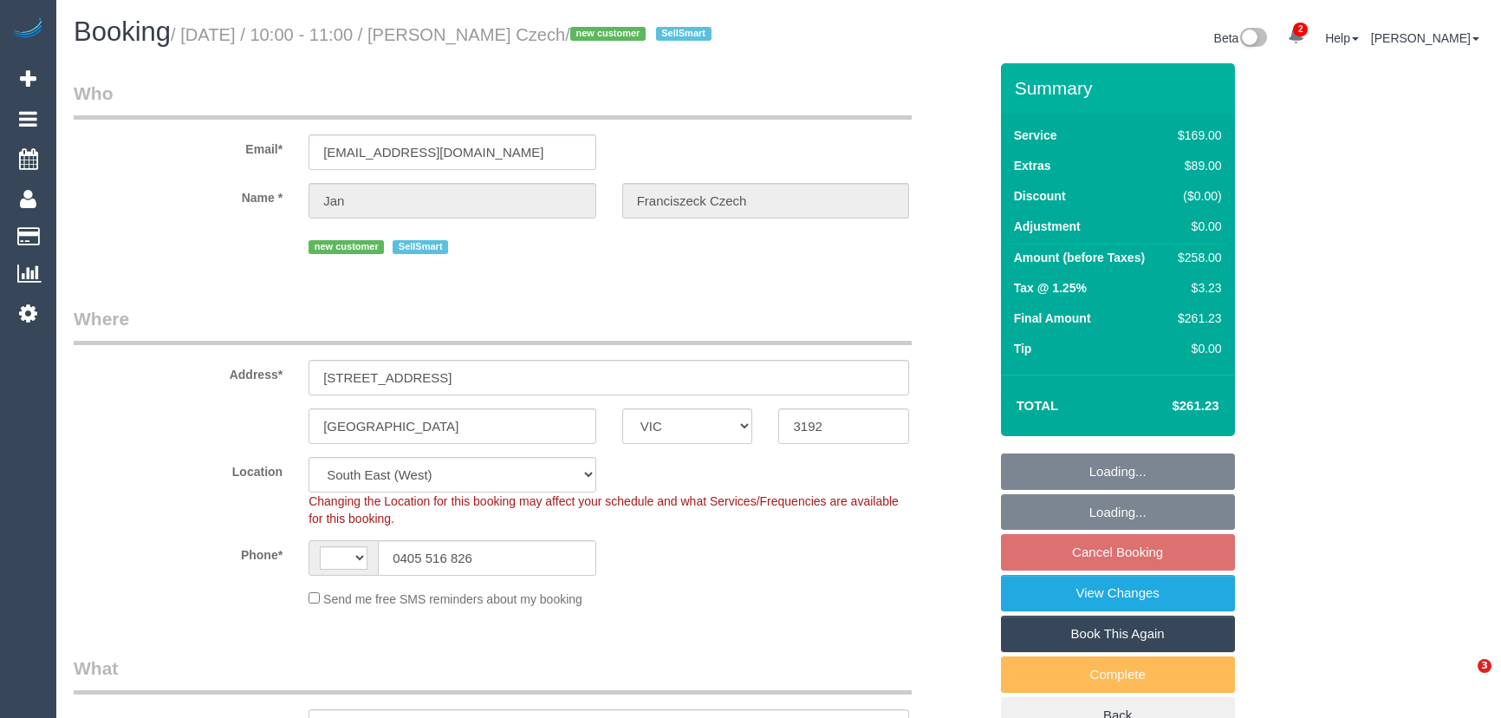
select select "VIC"
select select "object:403"
select select "string:AU"
select select "number:28"
select select "number:14"
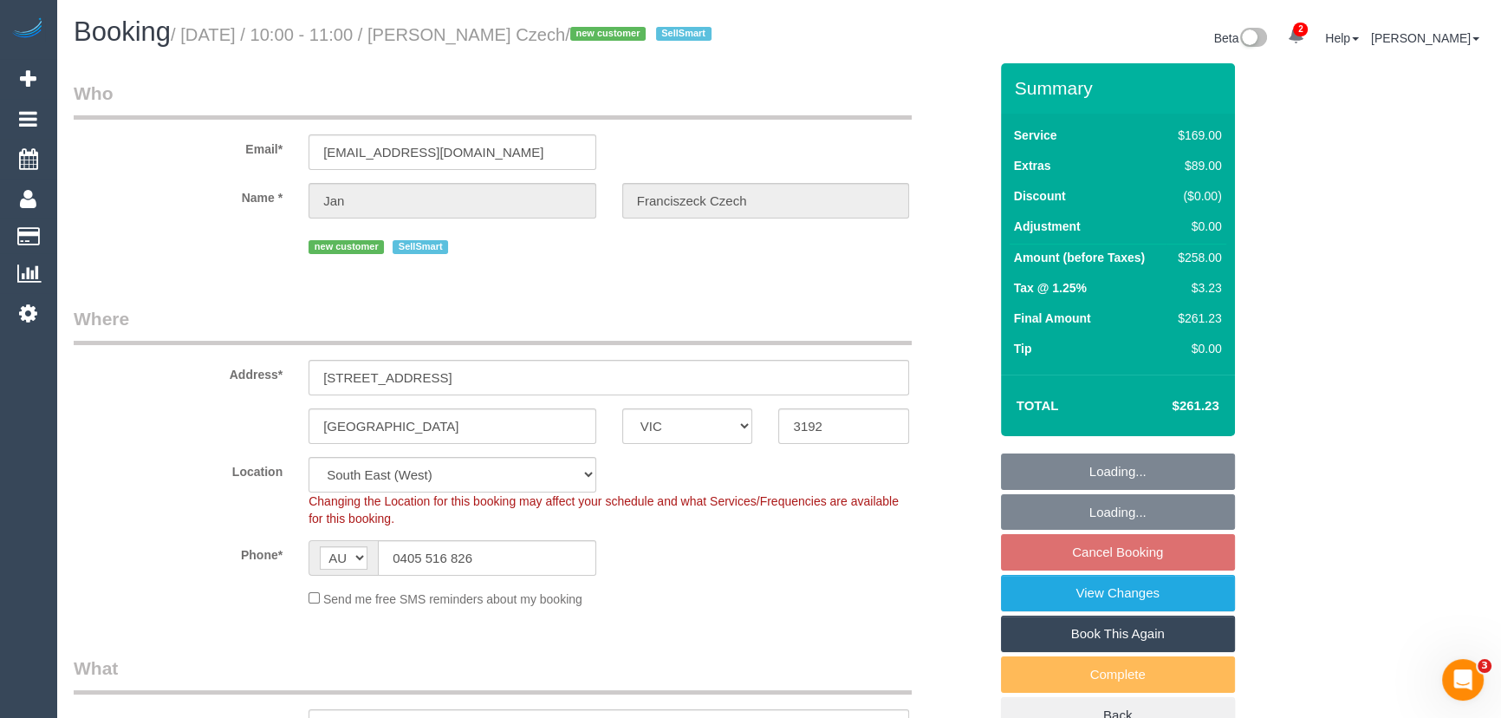
select select "number:19"
select select "number:23"
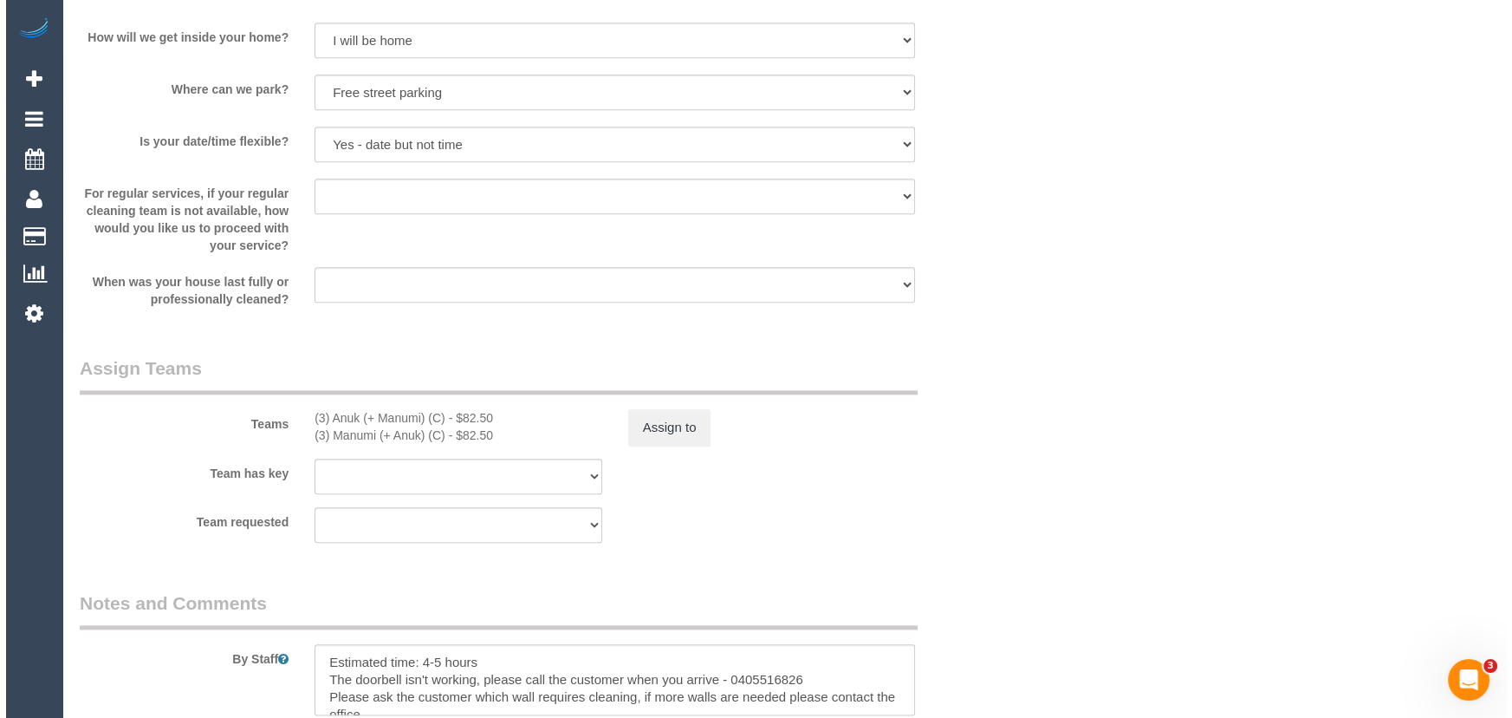
scroll to position [2521, 0]
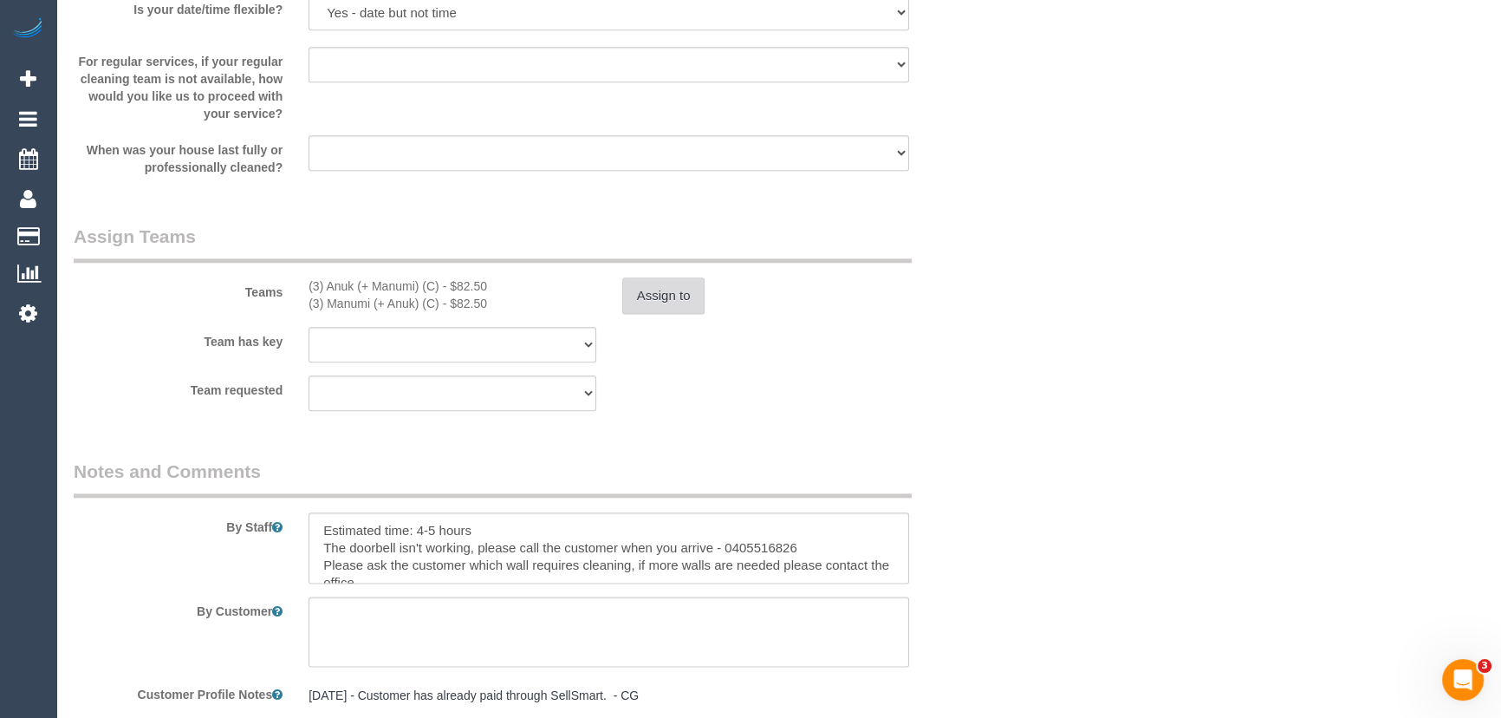
click at [657, 314] on button "Assign to" at bounding box center [663, 295] width 83 height 36
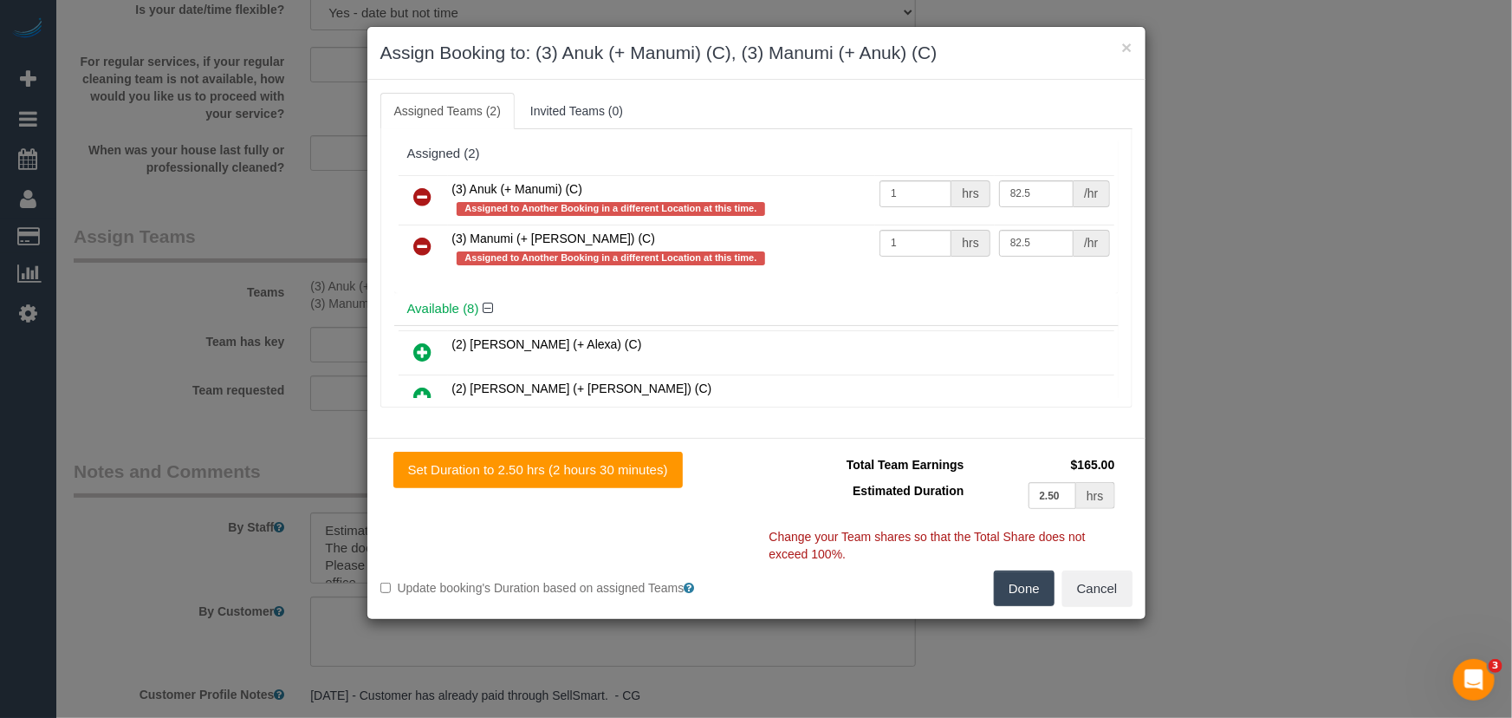
click at [427, 200] on icon at bounding box center [423, 196] width 18 height 21
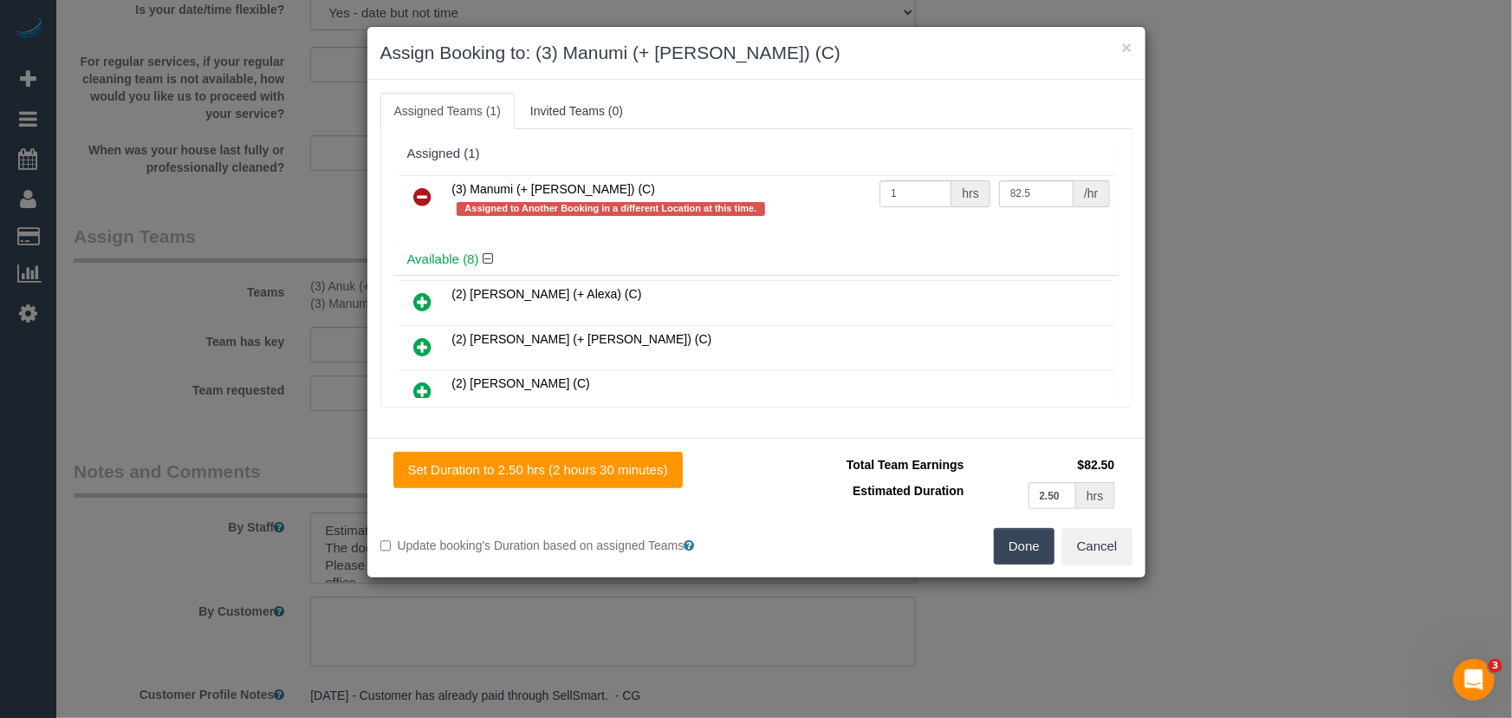
click at [427, 200] on icon at bounding box center [423, 196] width 18 height 21
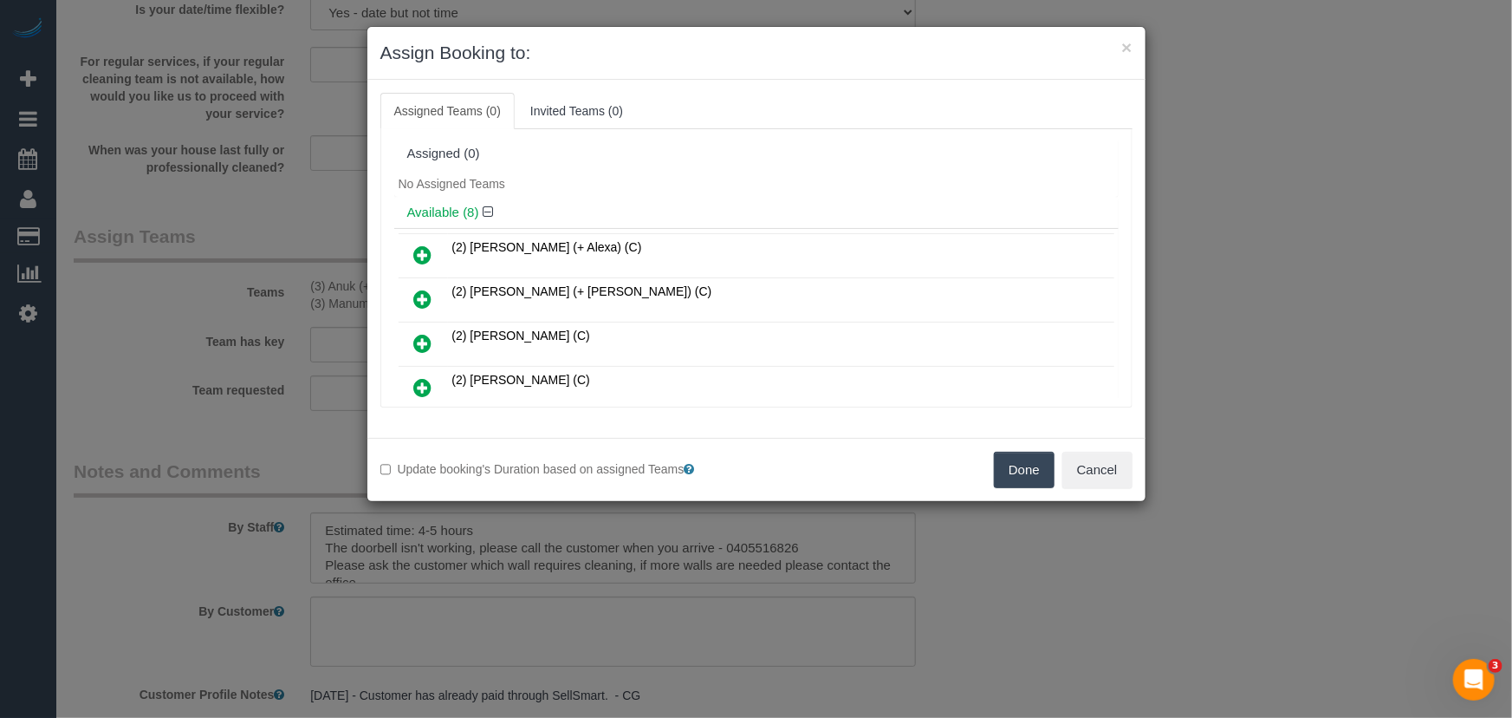
scroll to position [3820, 0]
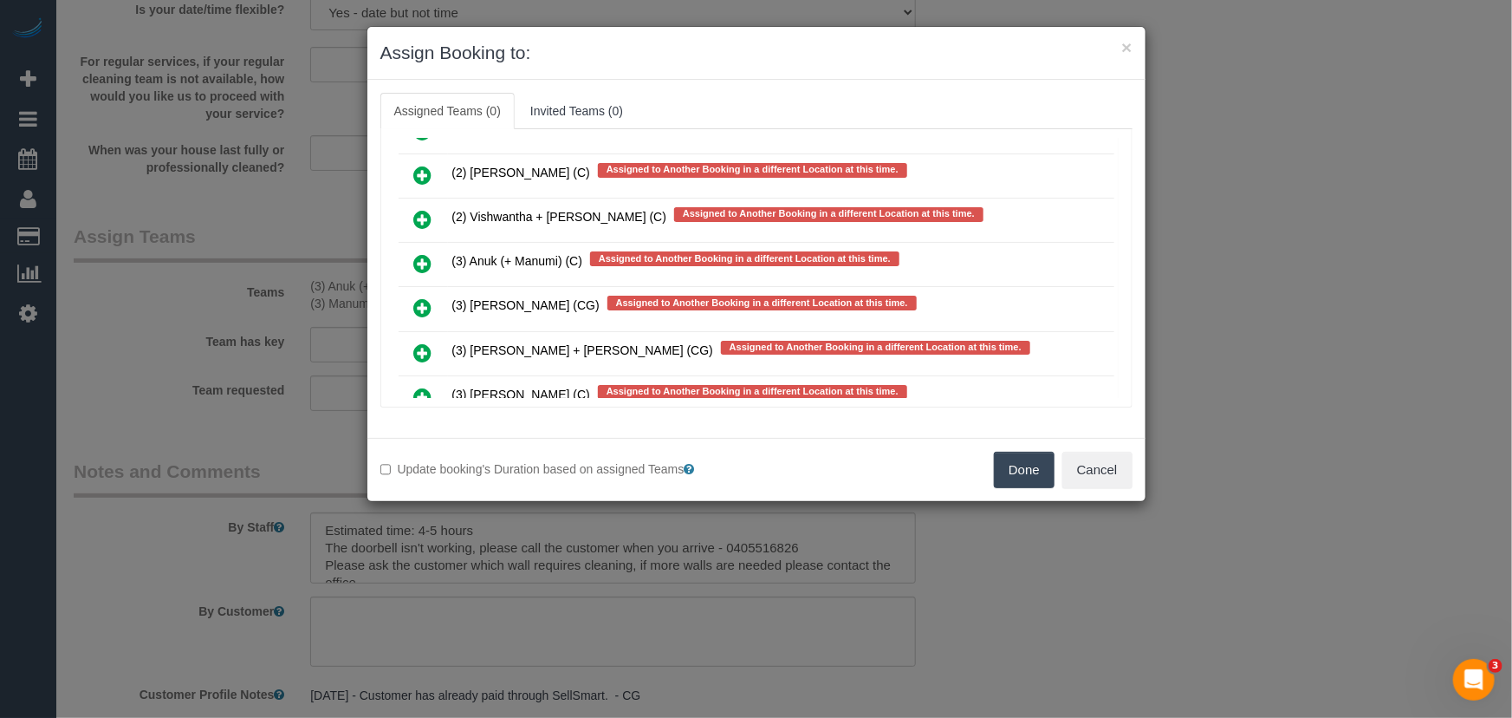
click at [419, 342] on icon at bounding box center [423, 352] width 18 height 21
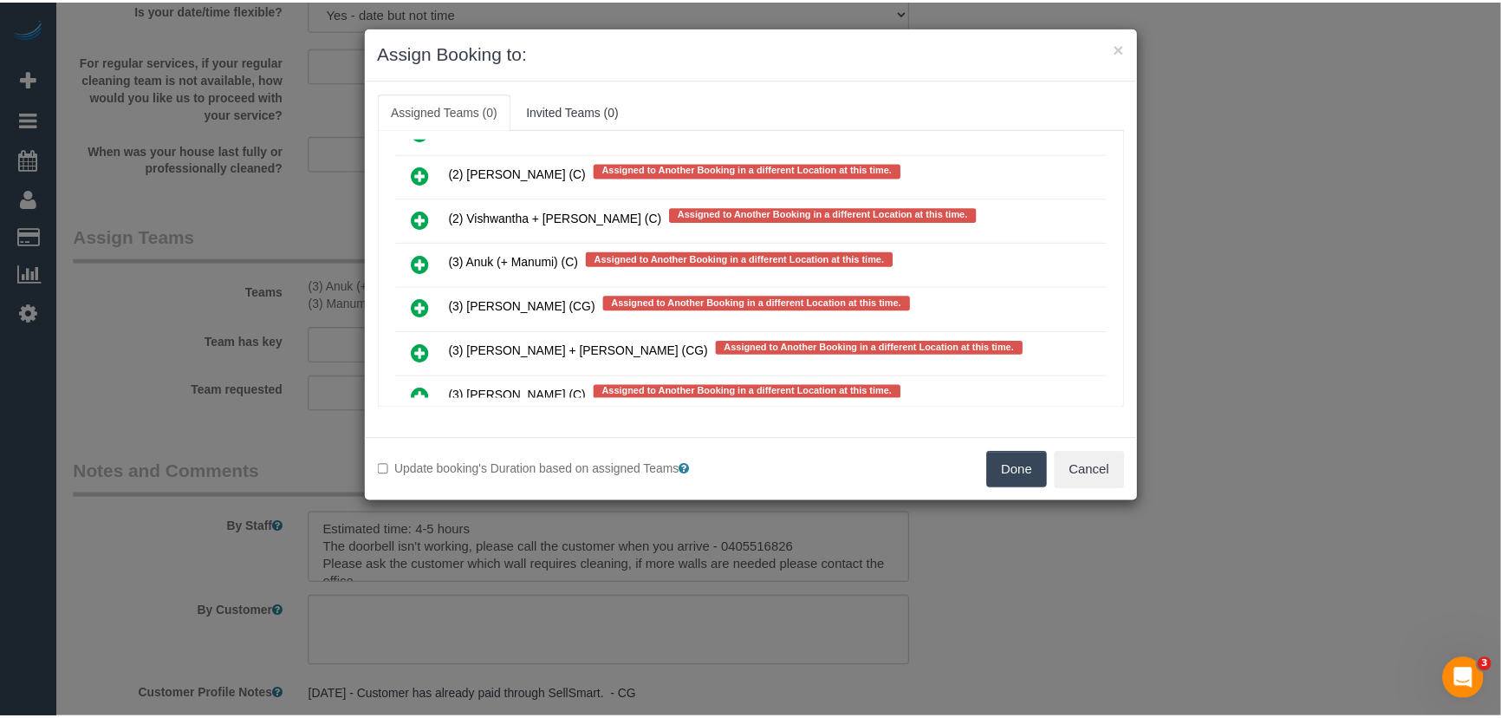
scroll to position [3867, 0]
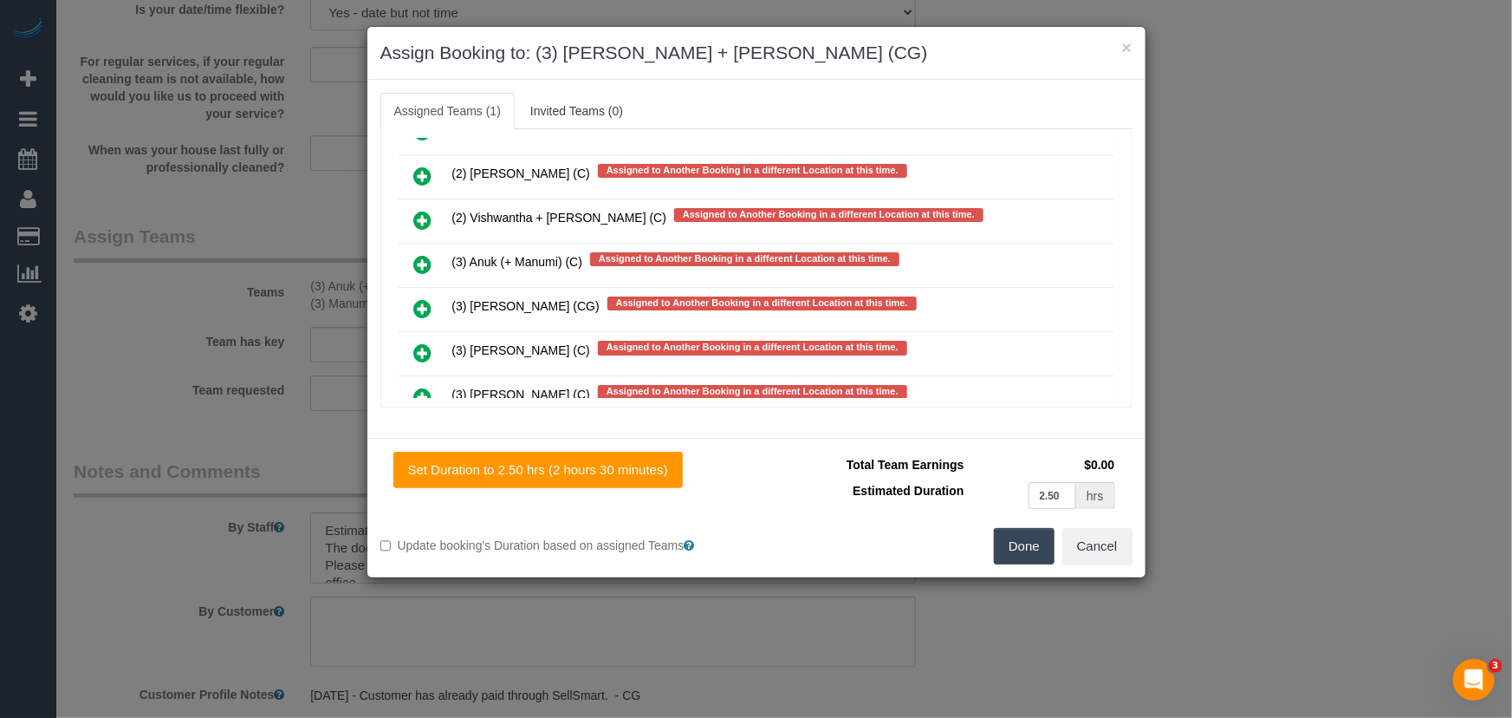
drag, startPoint x: 1036, startPoint y: 568, endPoint x: 1012, endPoint y: 549, distance: 30.9
click at [1036, 568] on div "Set Duration to 2.50 hrs (2 hours 30 minutes) Total Team Earnings $0.00 Estimat…" at bounding box center [756, 508] width 778 height 140
click at [1024, 537] on button "Done" at bounding box center [1024, 546] width 61 height 36
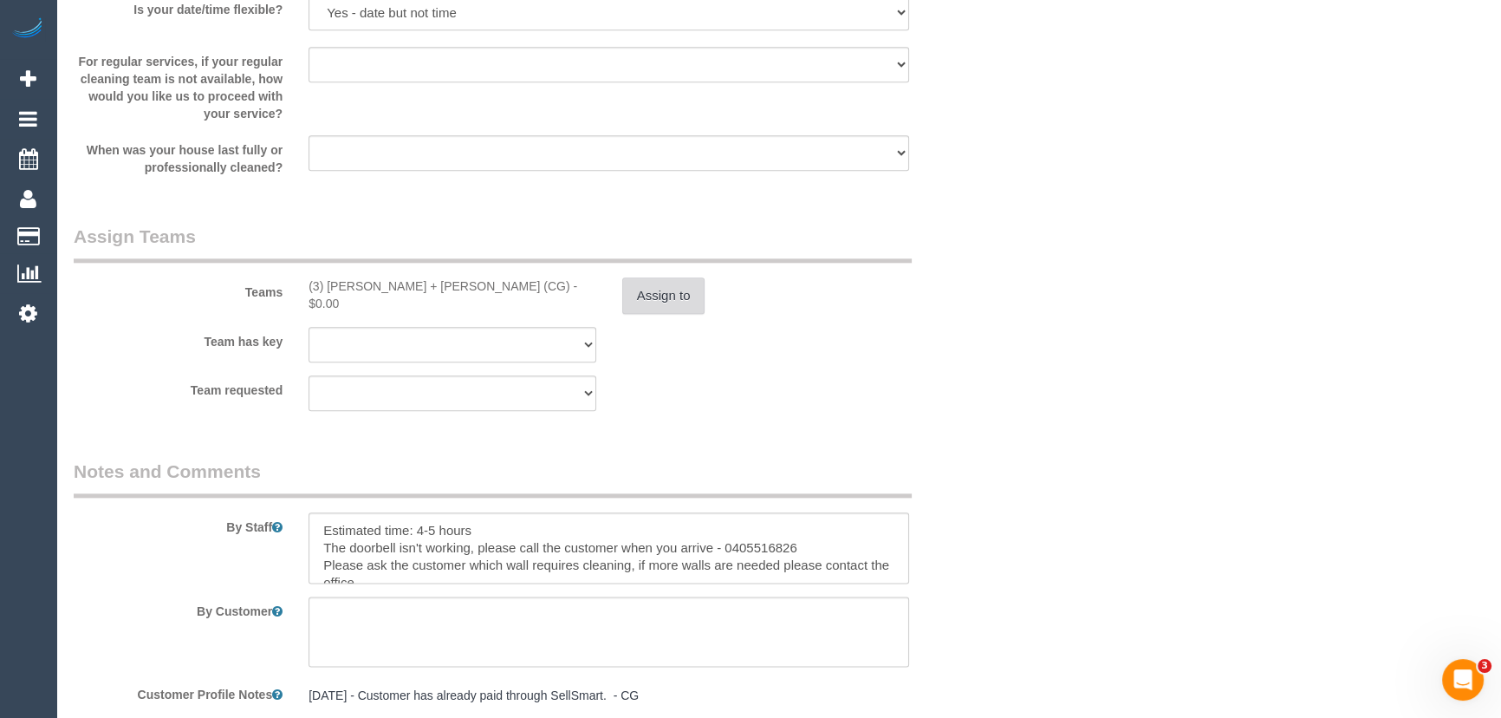
click at [667, 314] on button "Assign to" at bounding box center [663, 295] width 83 height 36
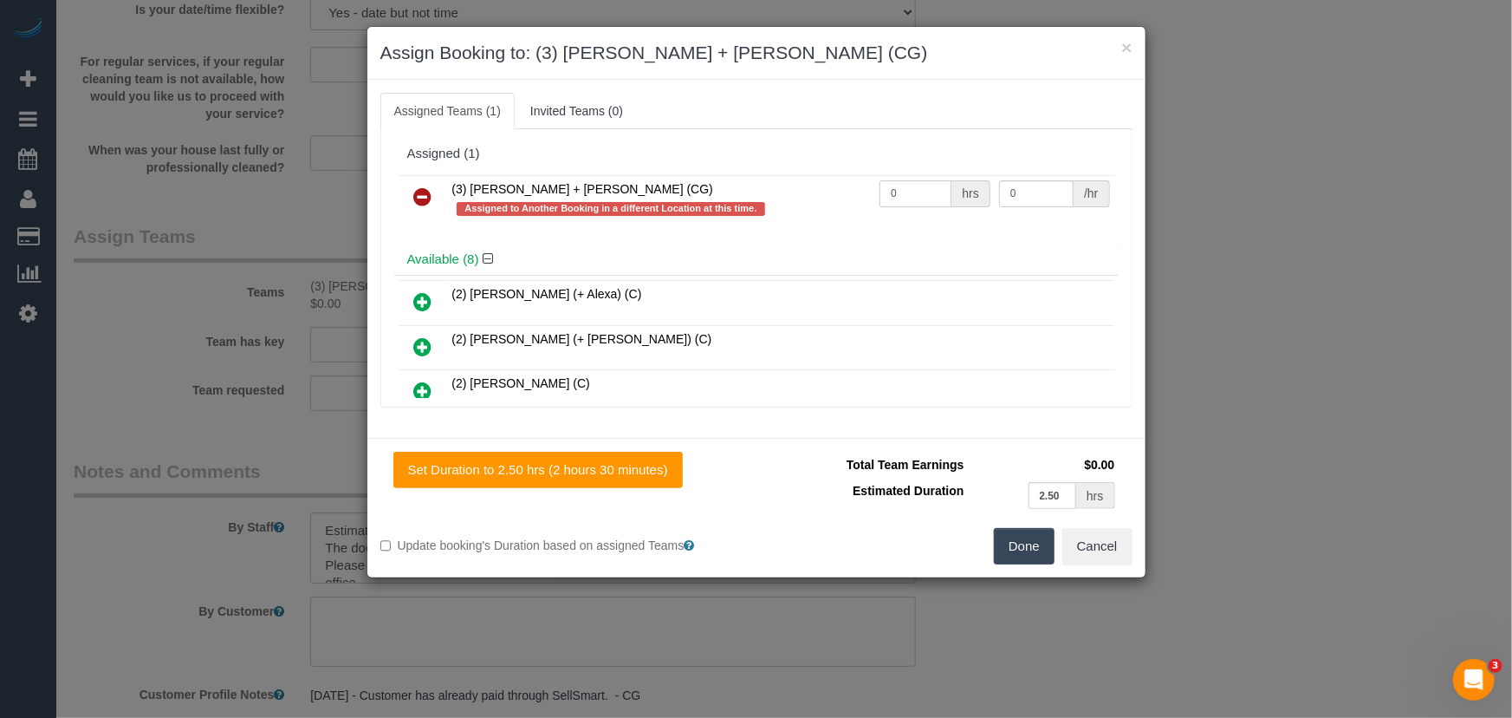
click at [893, 190] on input "0" at bounding box center [916, 193] width 72 height 27
type input "1"
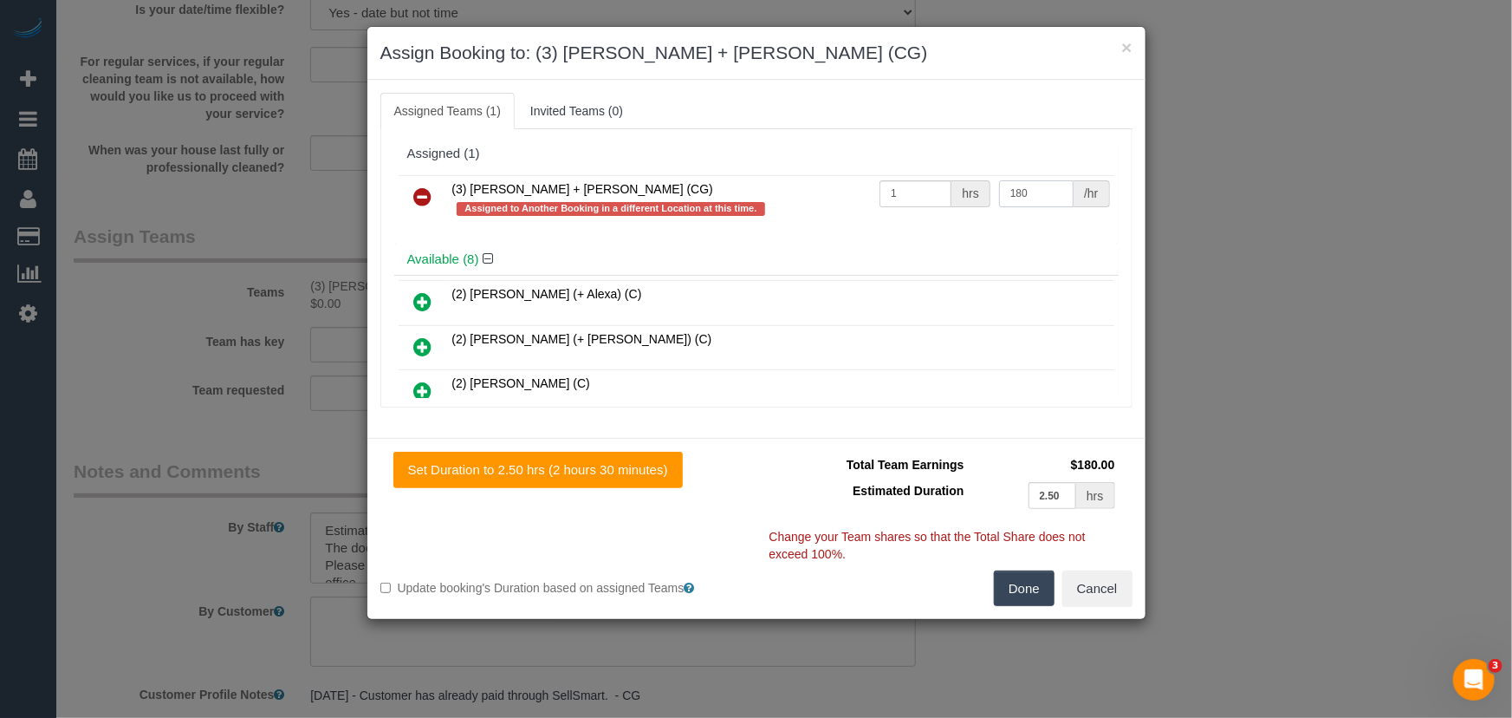
type input "180"
click at [1018, 589] on button "Done" at bounding box center [1024, 588] width 61 height 36
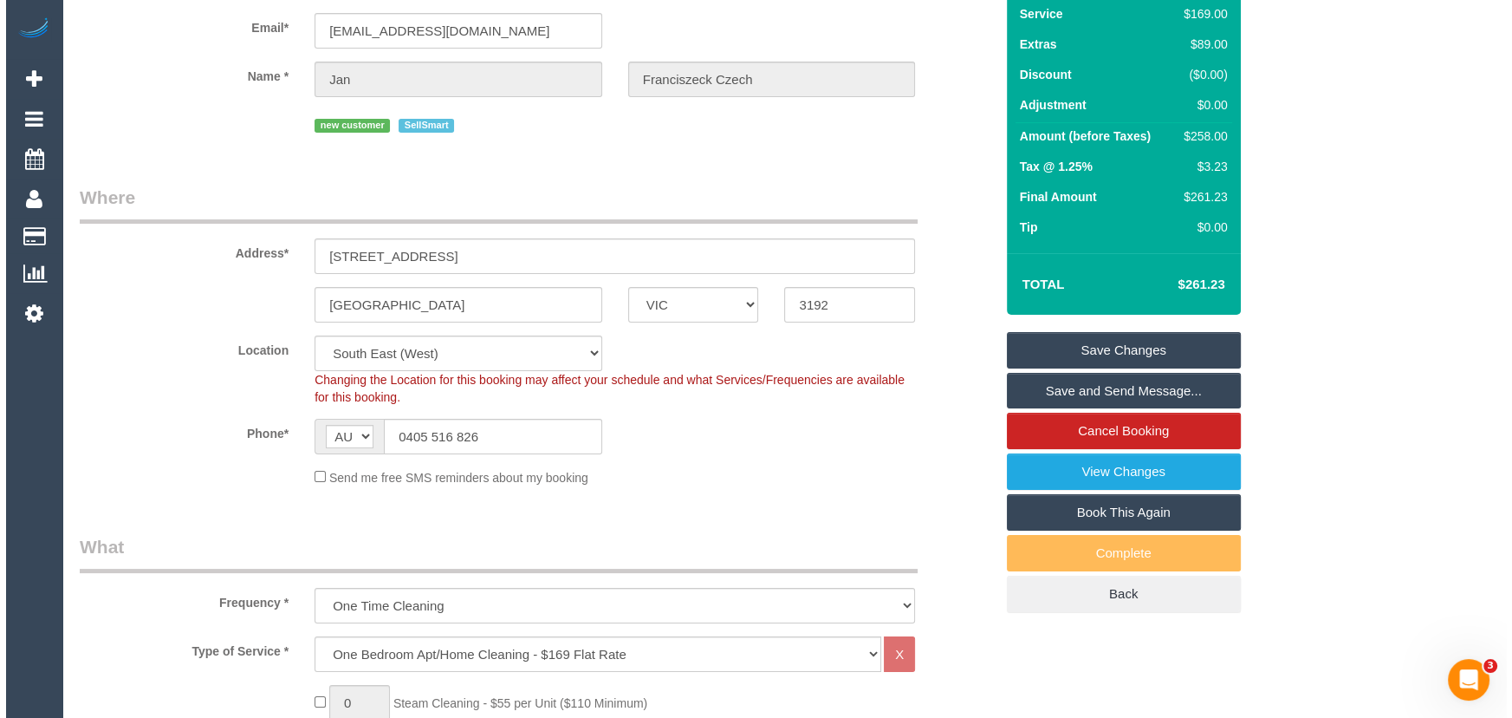
scroll to position [0, 0]
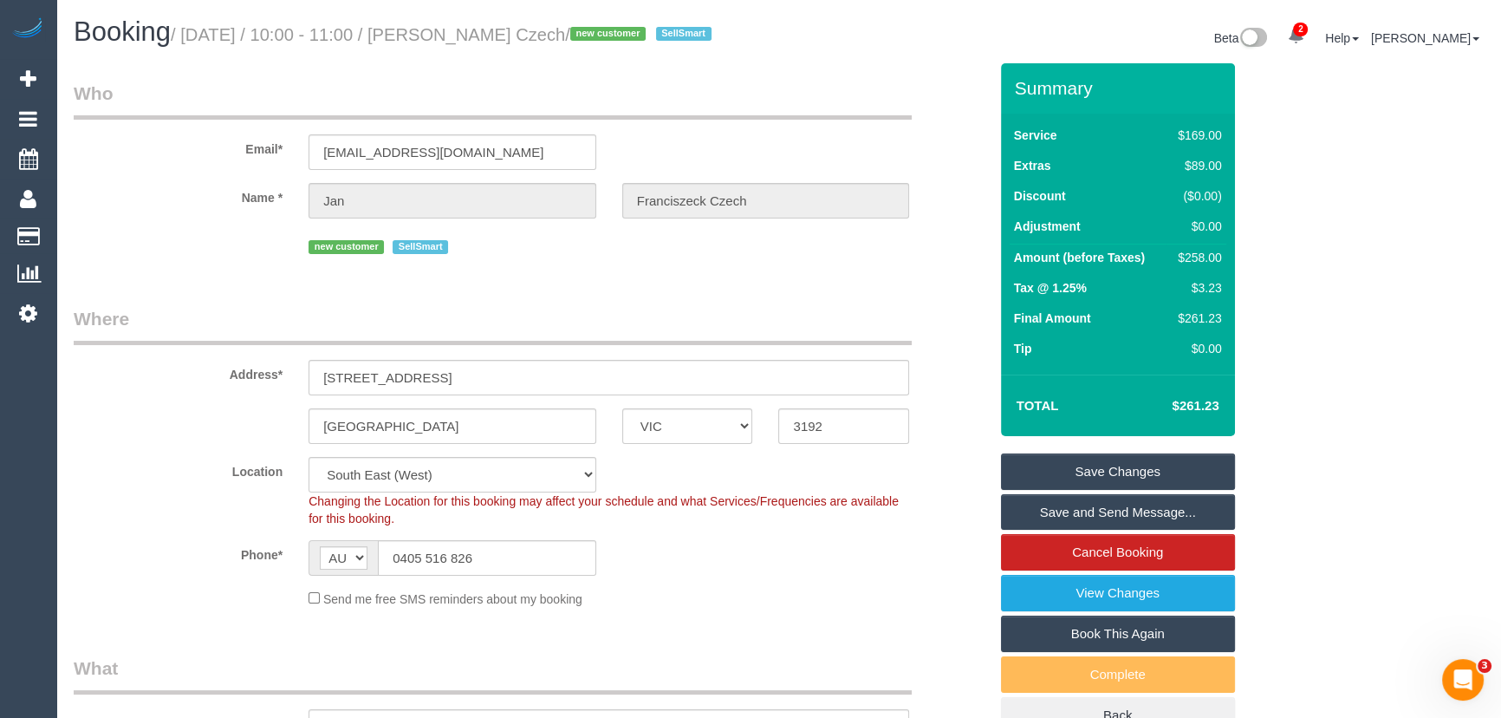
click at [485, 36] on small "/ [DATE] / 10:00 - 11:00 / [PERSON_NAME] Czech / new customer SellSmart" at bounding box center [444, 34] width 546 height 19
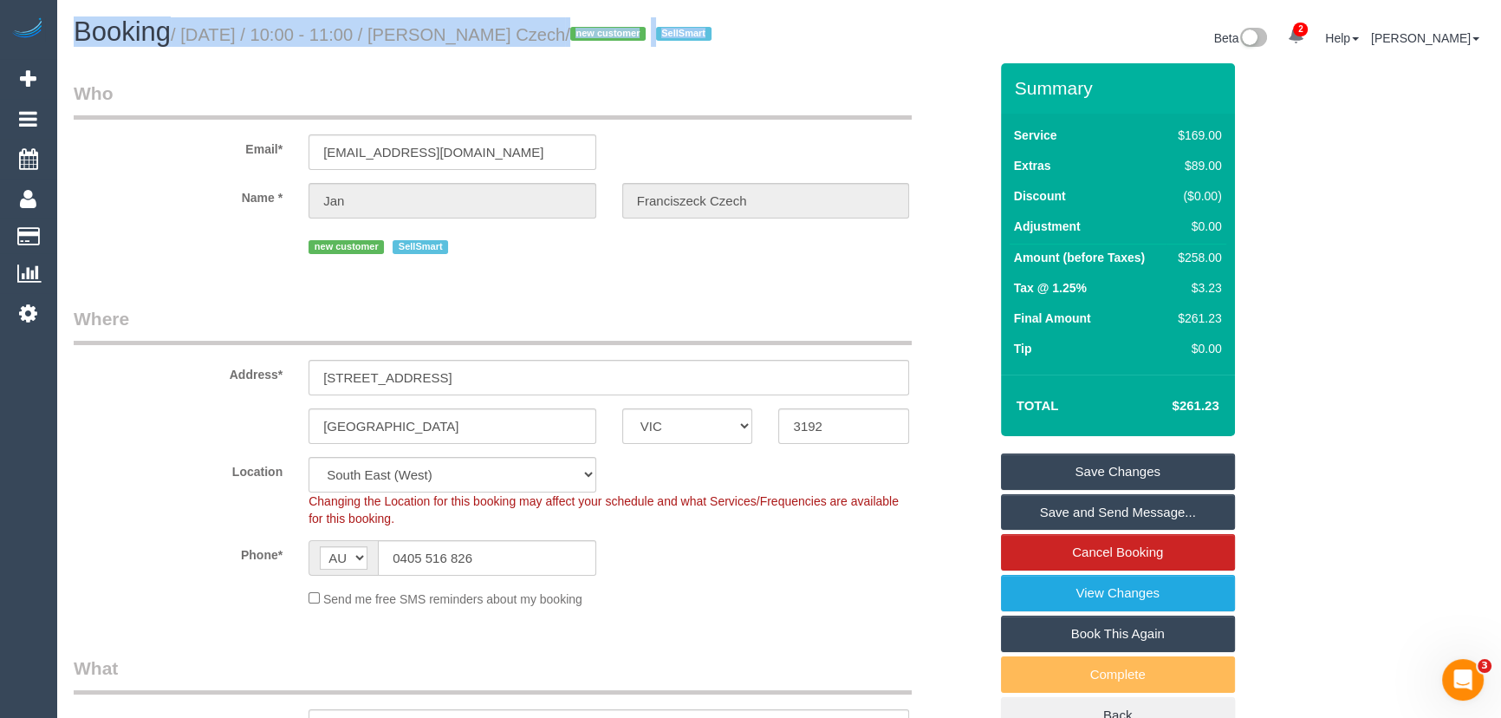
click at [485, 36] on small "/ [DATE] / 10:00 - 11:00 / [PERSON_NAME] Czech / new customer SellSmart" at bounding box center [444, 34] width 546 height 19
click at [486, 47] on h1 "Booking / [DATE] / 10:00 - 11:00 / [PERSON_NAME] Czech / new customer SellSmart" at bounding box center [420, 31] width 692 height 29
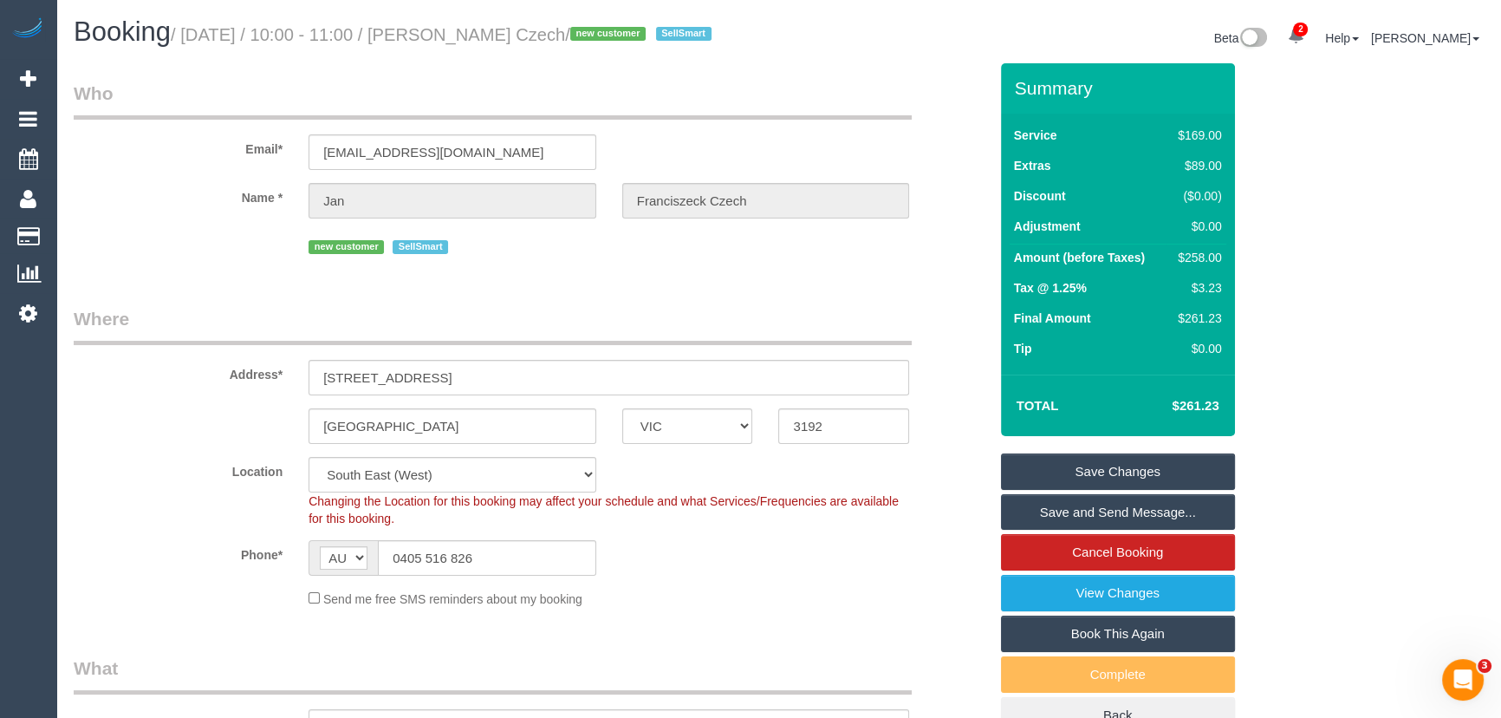
click at [485, 37] on small "/ [DATE] / 10:00 - 11:00 / [PERSON_NAME] Czech / new customer SellSmart" at bounding box center [444, 34] width 546 height 19
copy small "[PERSON_NAME] Czech"
click at [1081, 490] on link "Save Changes" at bounding box center [1118, 471] width 234 height 36
